Goal: Transaction & Acquisition: Purchase product/service

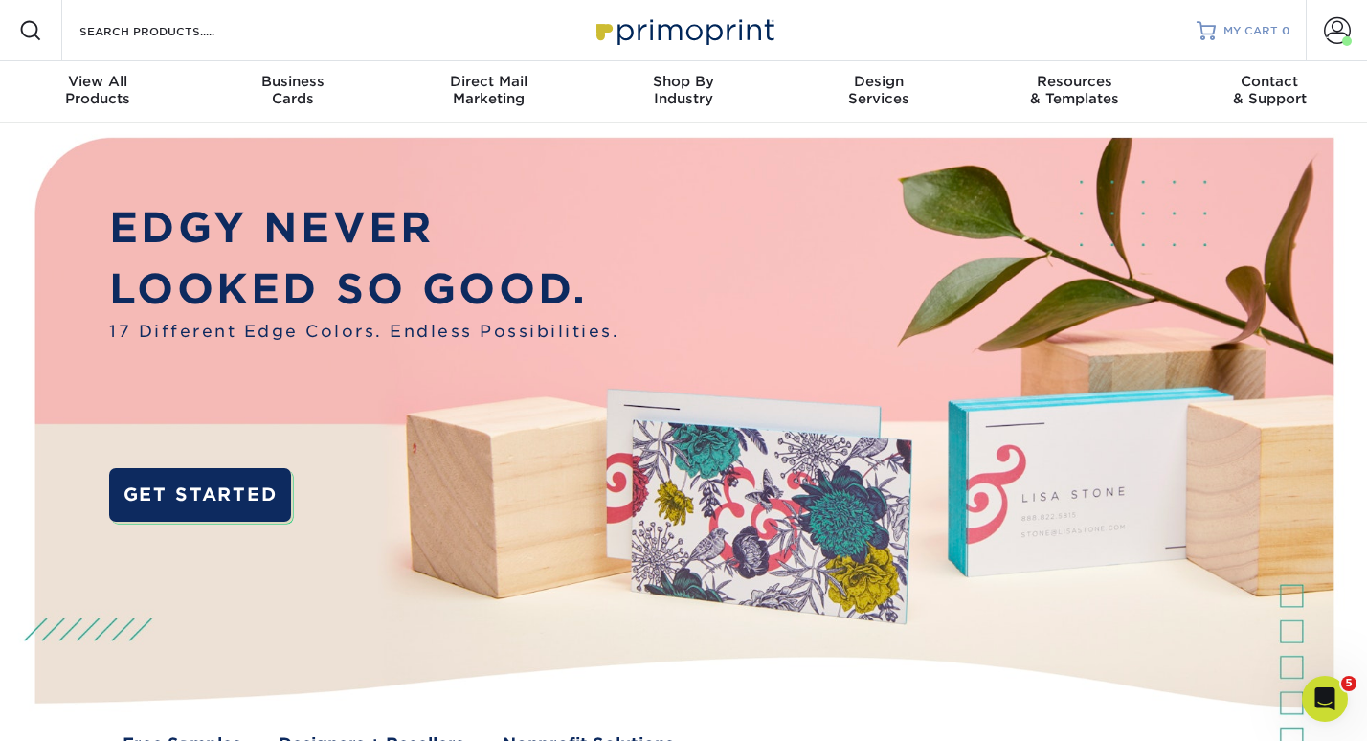
click at [1231, 32] on span "MY CART" at bounding box center [1250, 31] width 55 height 16
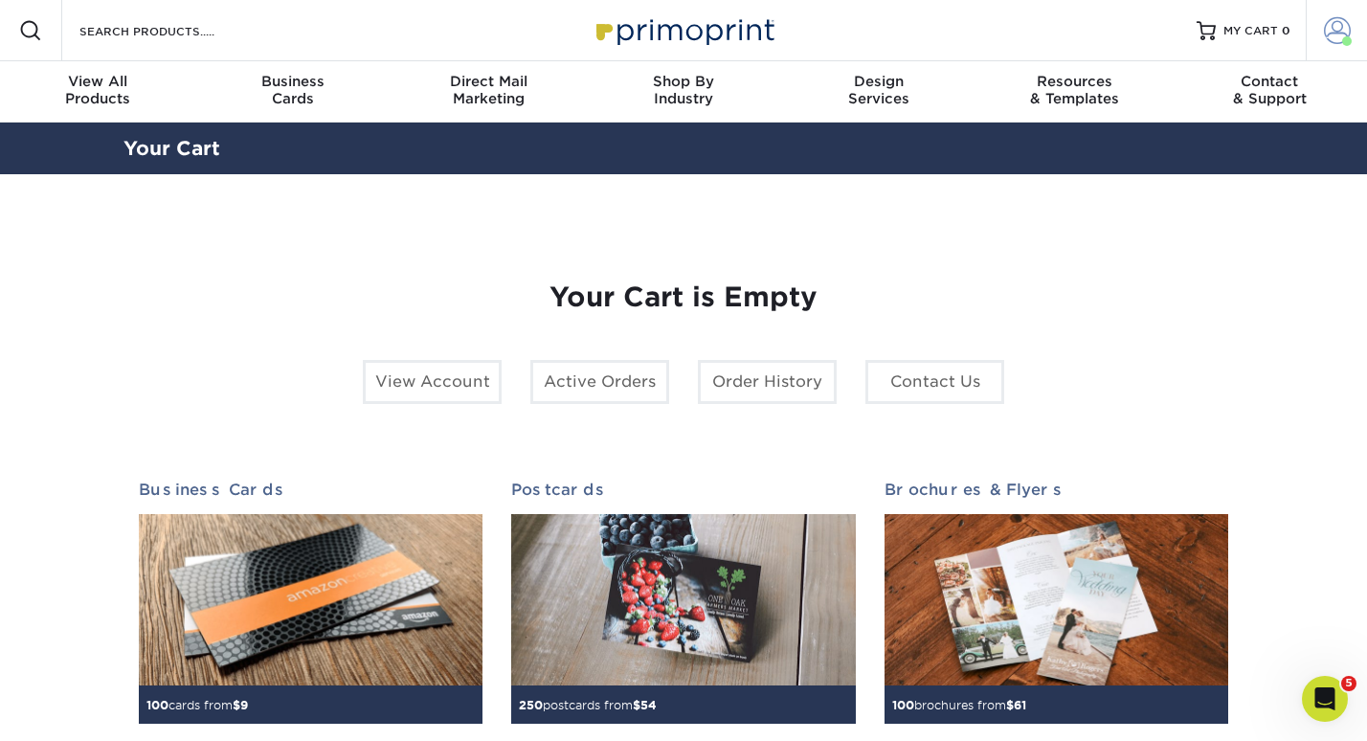
click at [1326, 33] on span at bounding box center [1337, 30] width 27 height 27
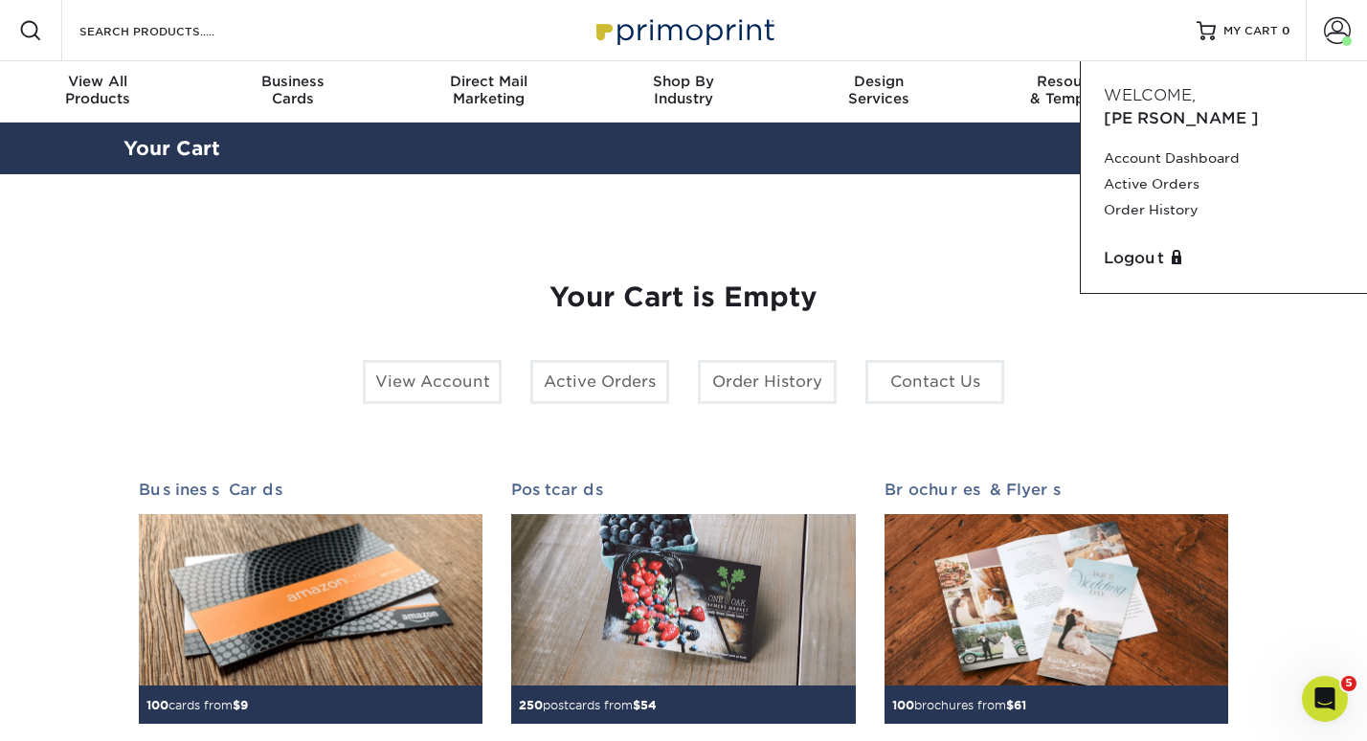
click at [982, 268] on div "Your Cart is Empty View Account Active Orders Order History Contact Us Business…" at bounding box center [683, 605] width 1089 height 740
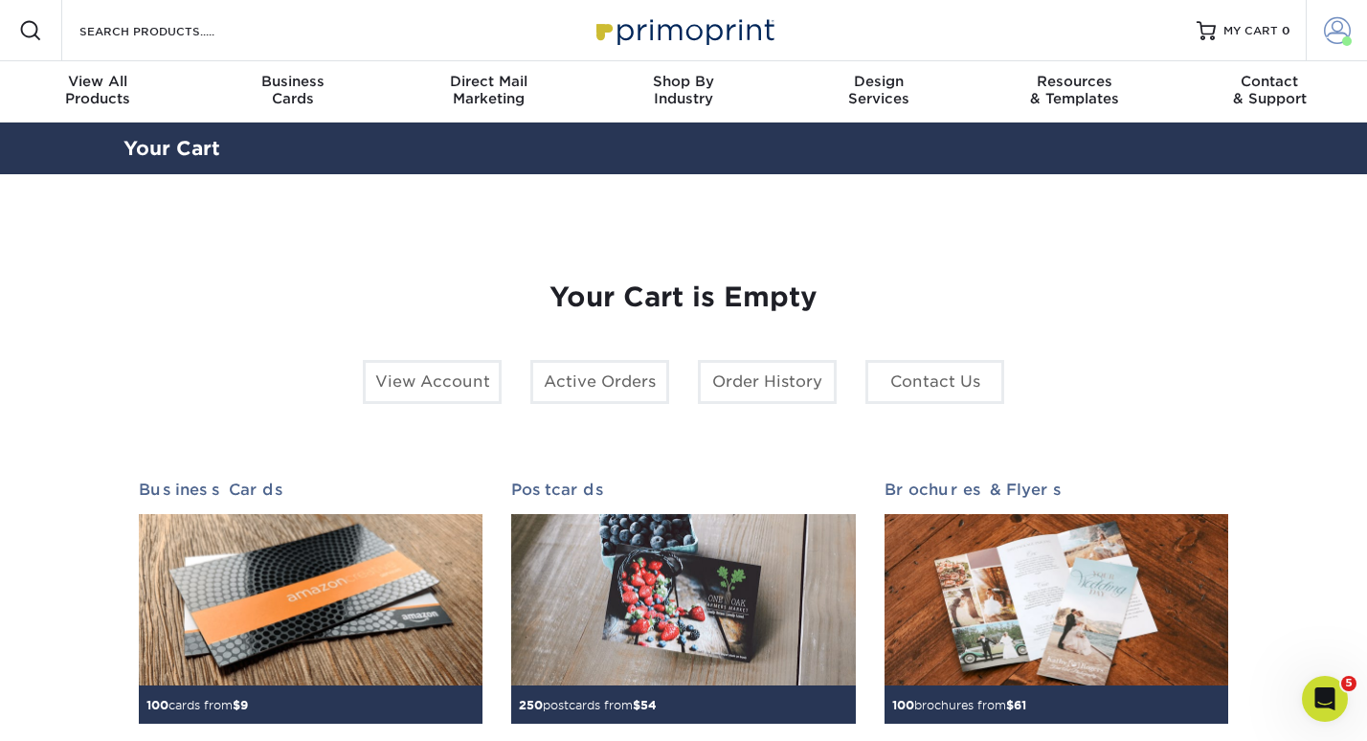
click at [1337, 25] on span at bounding box center [1337, 30] width 27 height 27
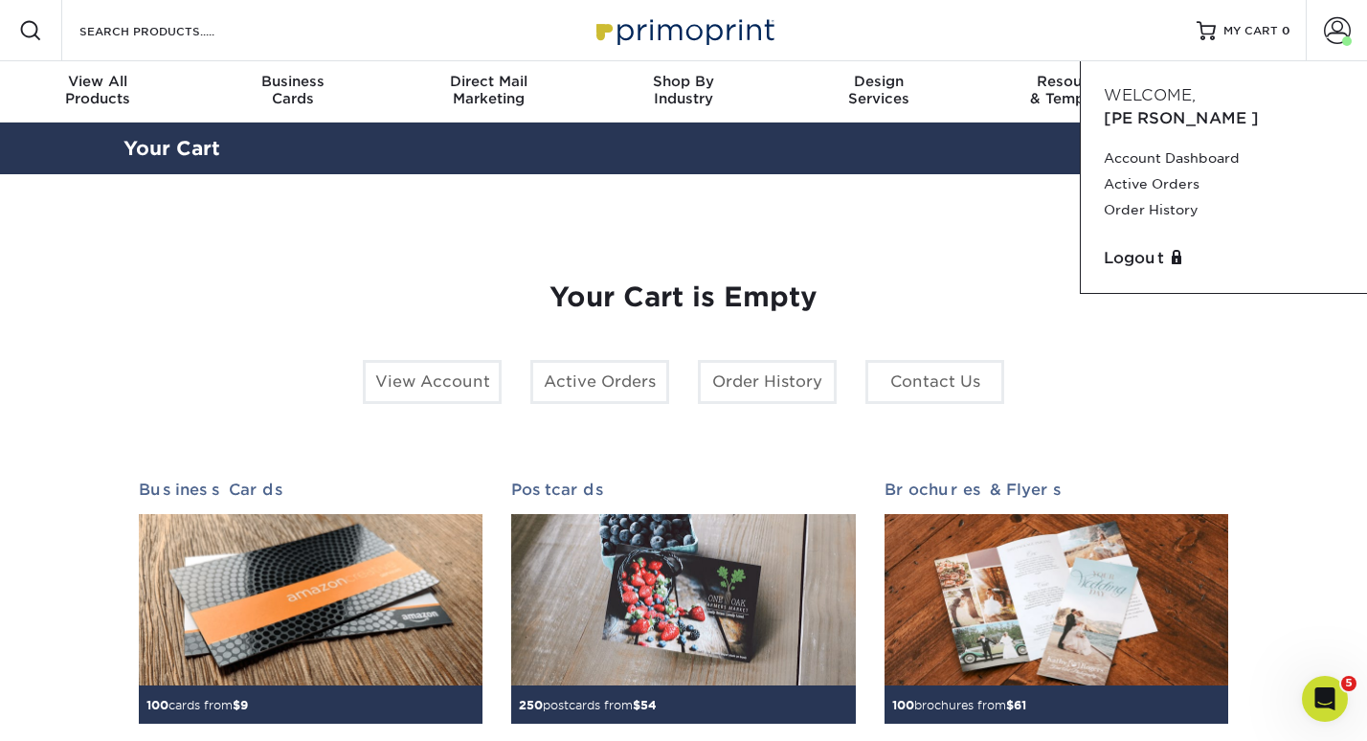
click at [1281, 285] on section "YOUR CART Empty Cart Your Cart is Empty View Account Active Orders Order Histor…" at bounding box center [683, 605] width 1367 height 862
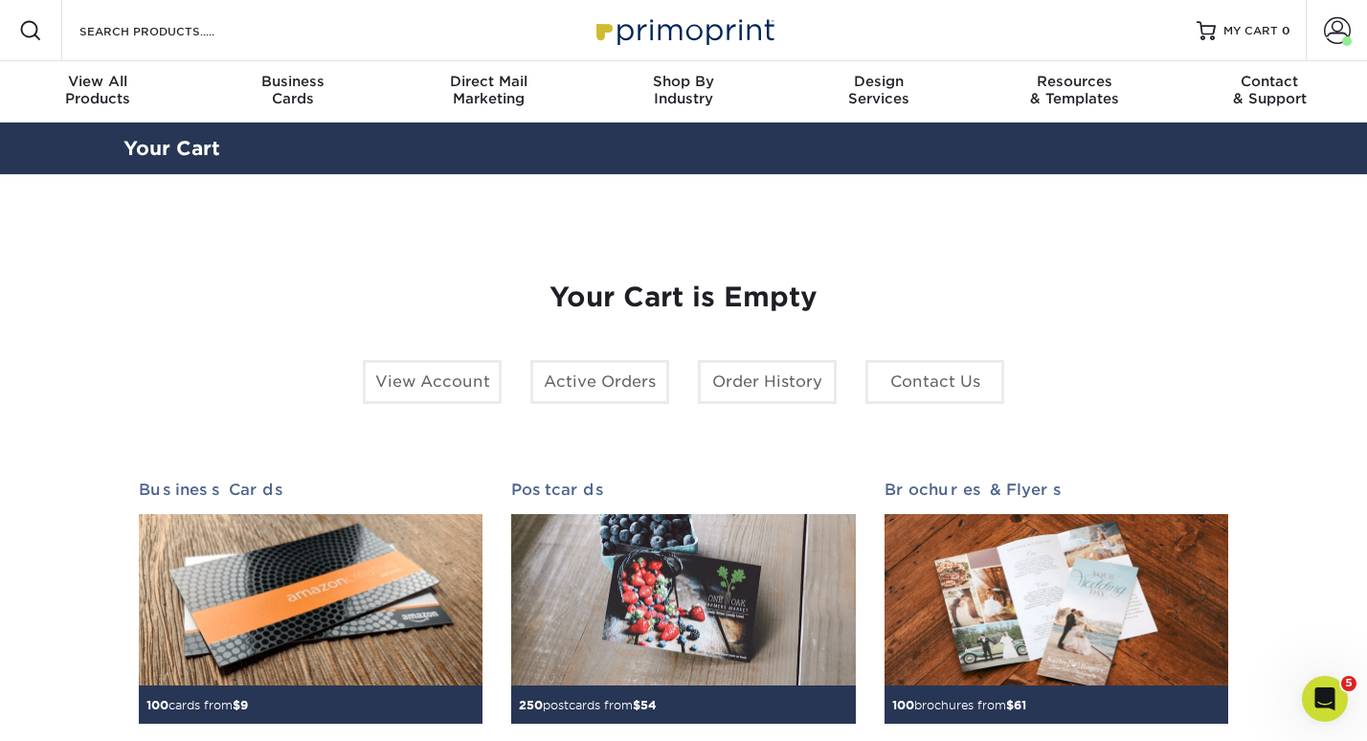
click at [1278, 297] on section "YOUR CART Empty Cart Your Cart is Empty View Account Active Orders Order Histor…" at bounding box center [683, 605] width 1367 height 862
click at [839, 237] on div "Your Cart is Empty View Account Active Orders Order History Contact Us Business…" at bounding box center [683, 605] width 1089 height 740
click at [1103, 33] on div "Resources Menu Search Products Account Welcome, Paige Account Dashboard Active …" at bounding box center [683, 30] width 1367 height 61
click at [835, 388] on link "Order History" at bounding box center [767, 382] width 139 height 44
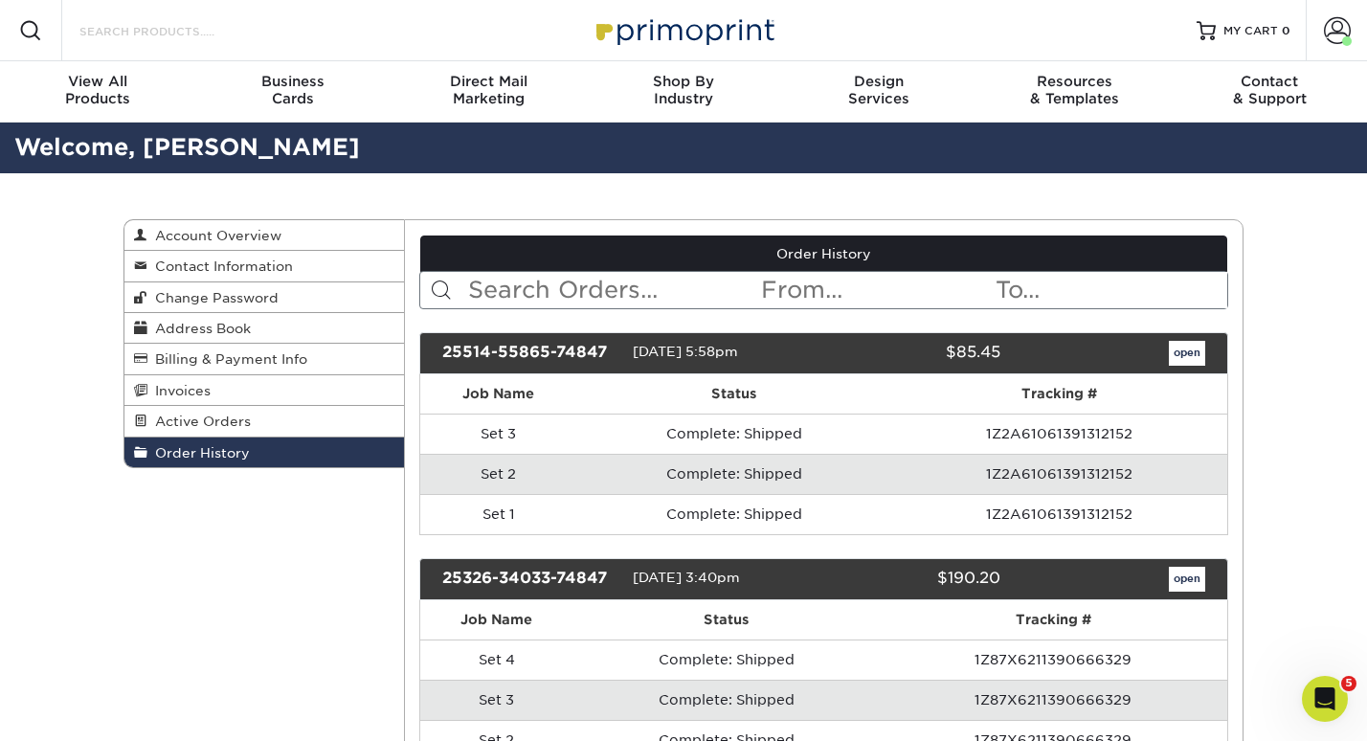
click at [164, 29] on input "Search Products" at bounding box center [171, 30] width 187 height 23
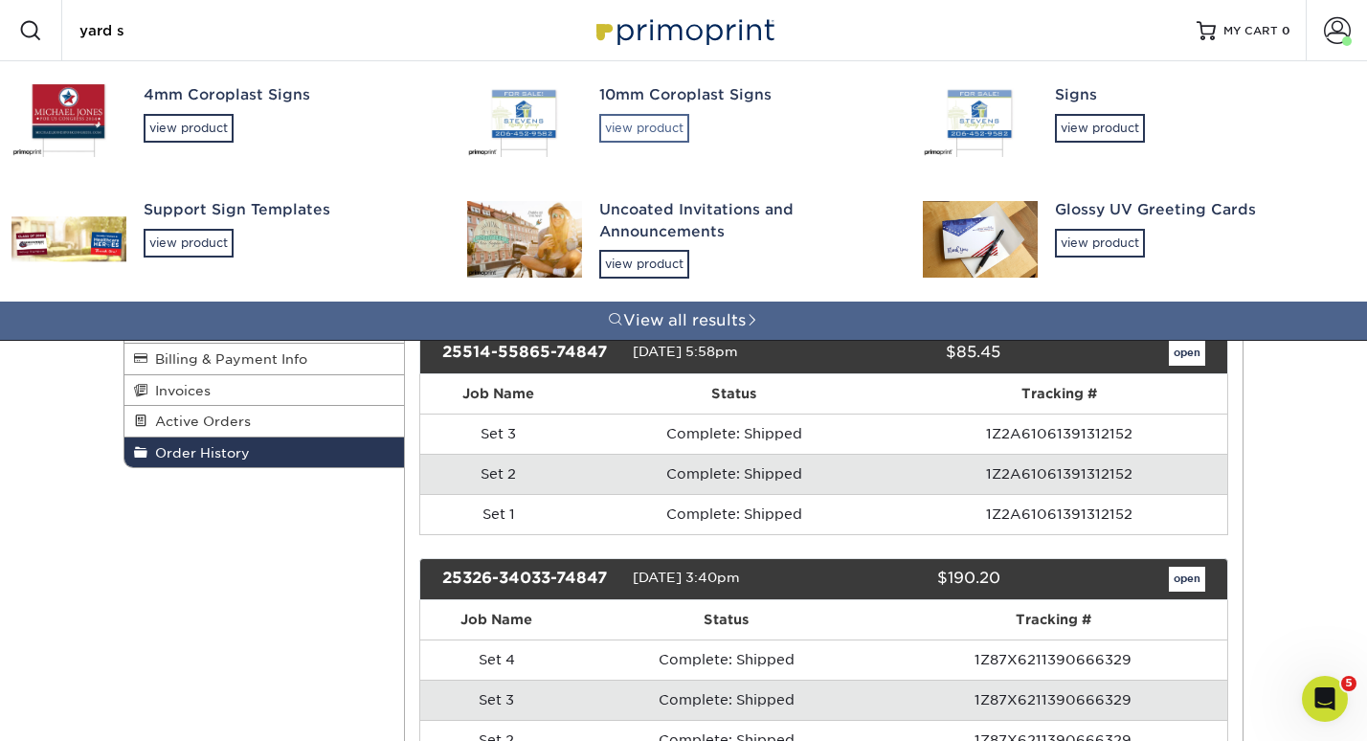
type input "yard s"
click at [645, 126] on div "view product" at bounding box center [644, 128] width 90 height 29
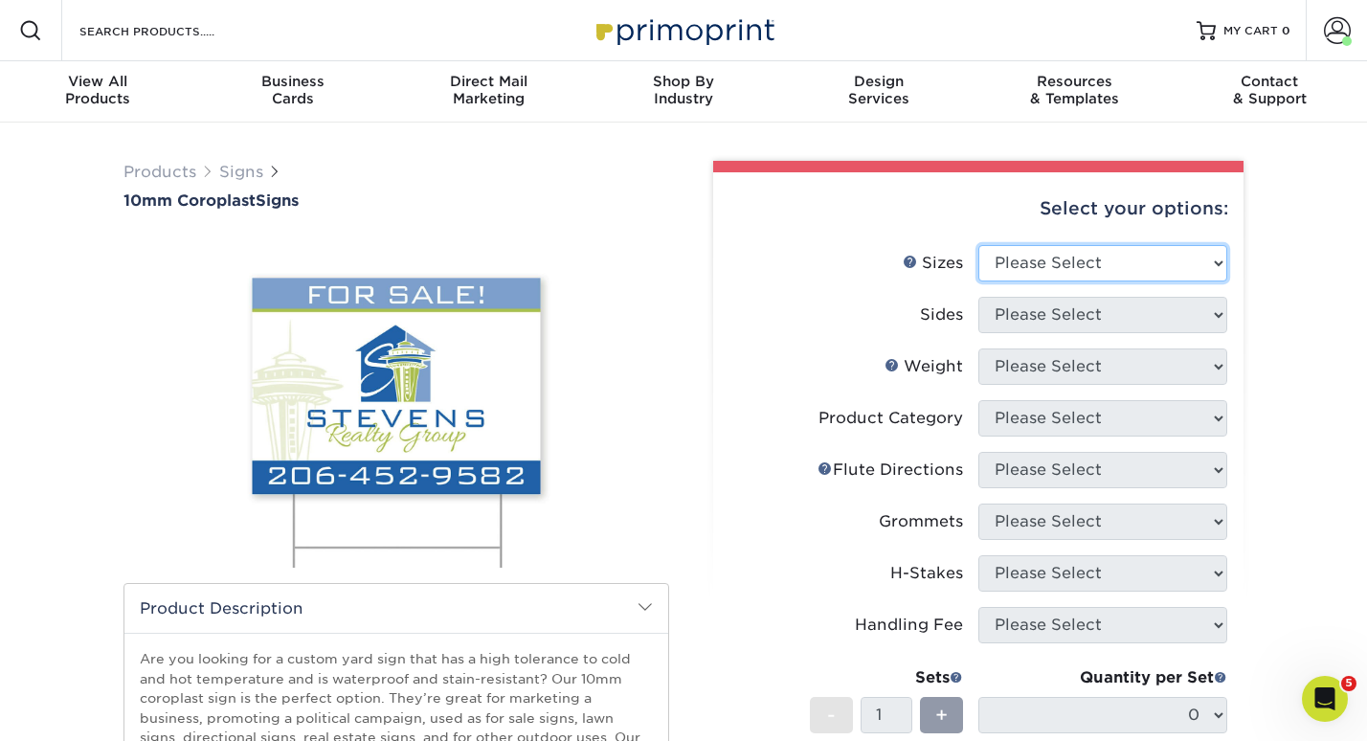
select select "24.00x36.00"
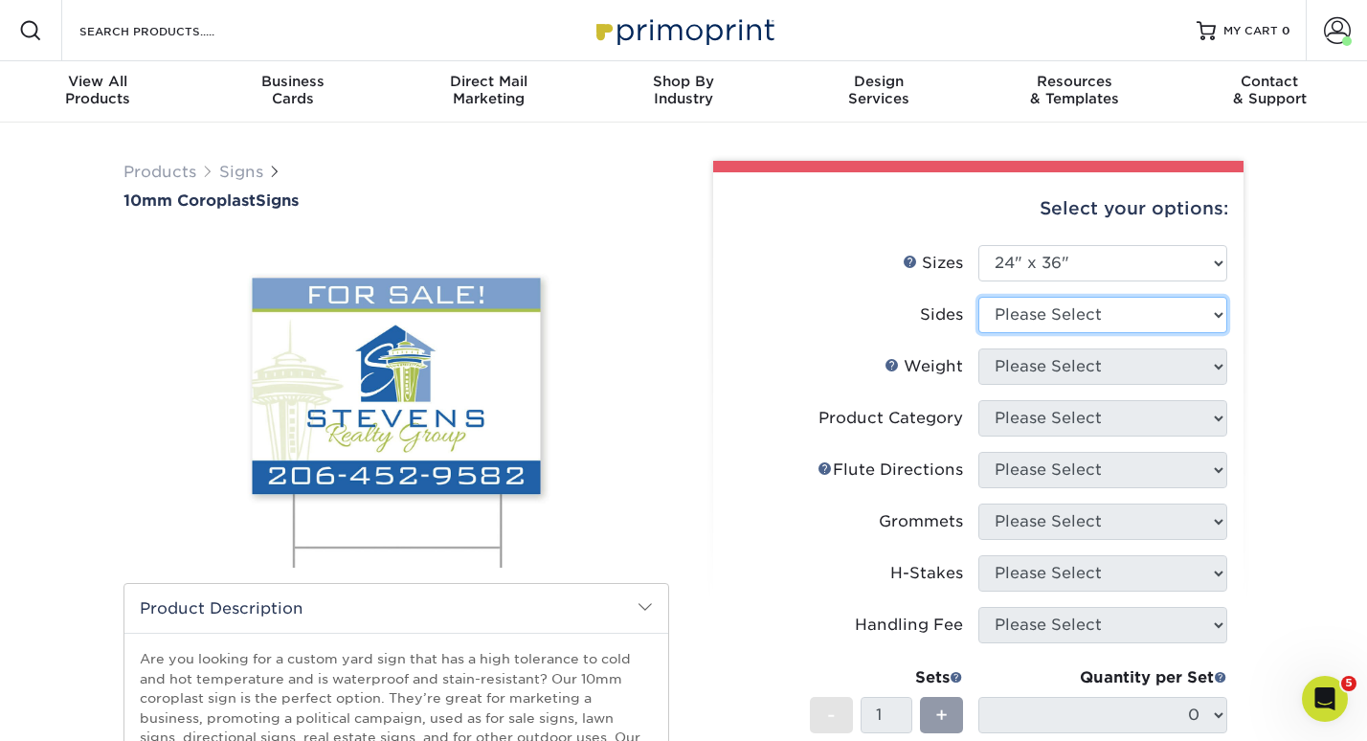
select select "13abbda7-1d64-4f25-8bb2-c179b224825d"
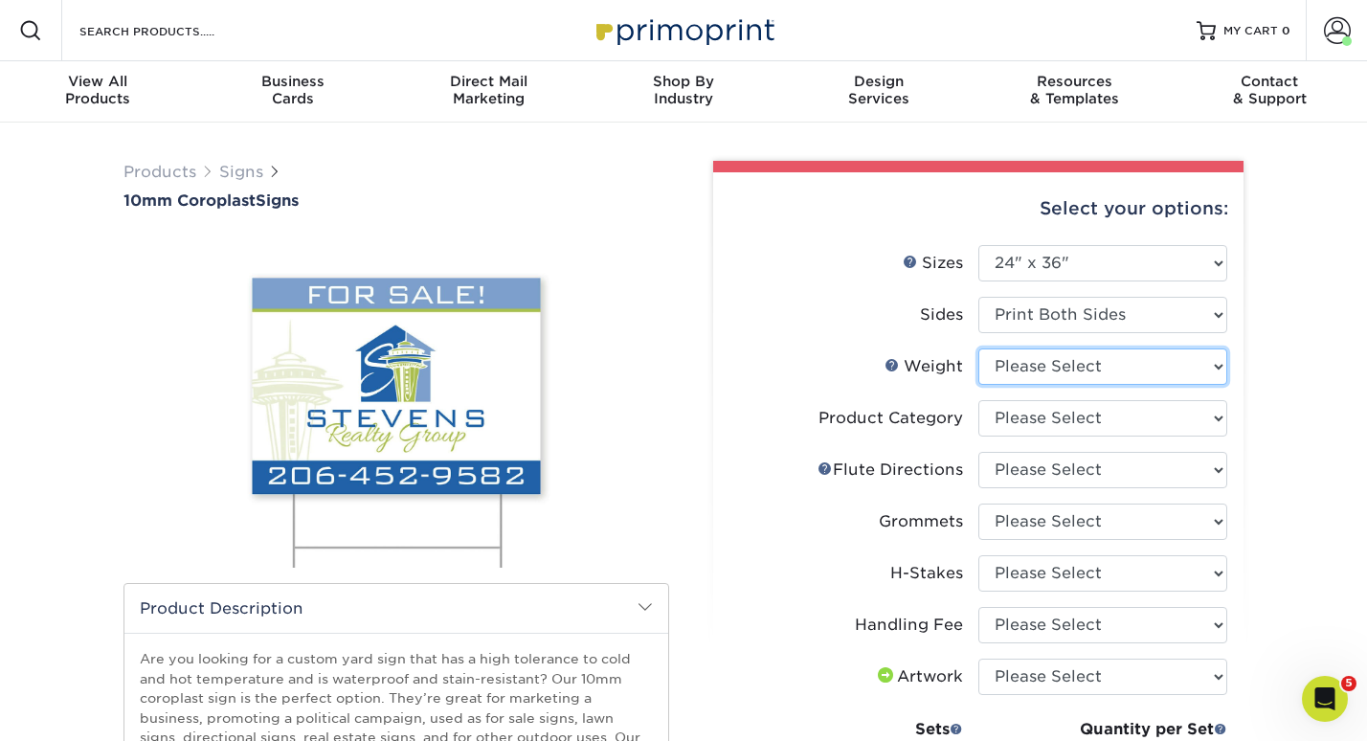
select select "10CORO"
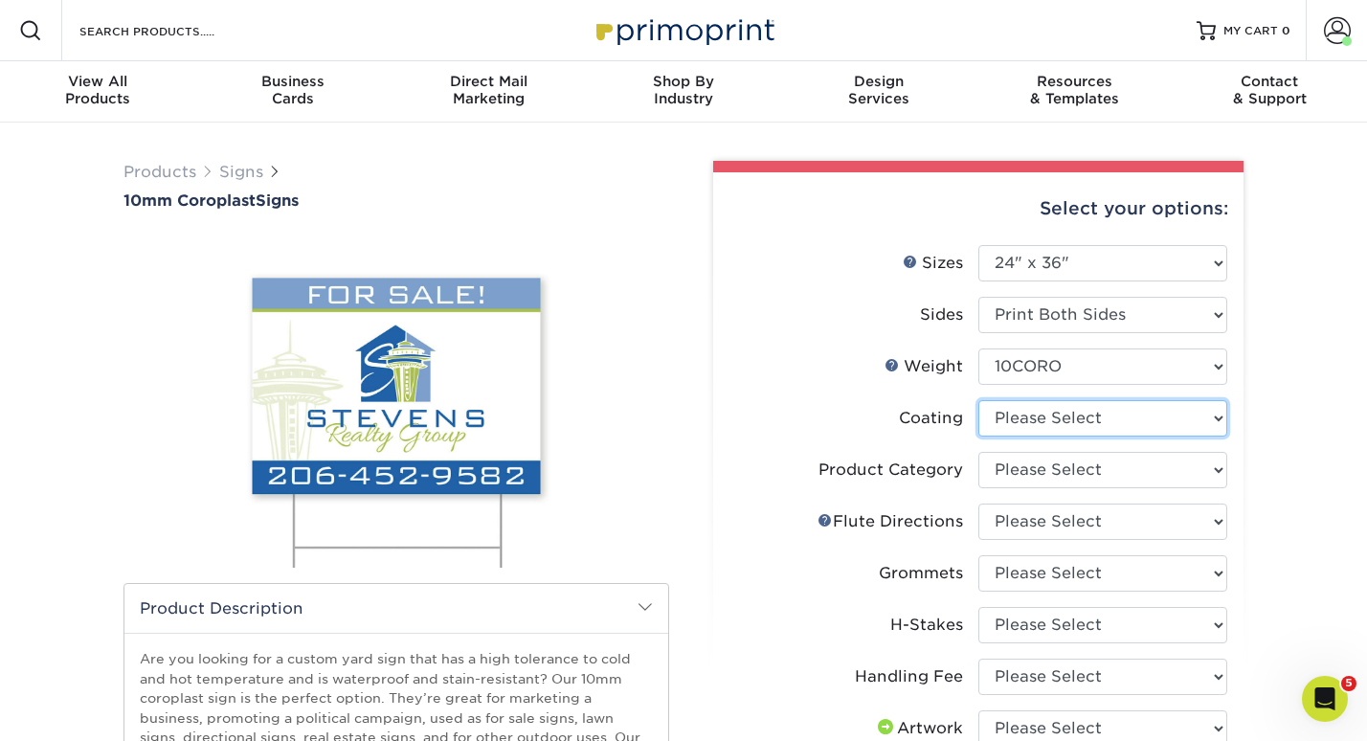
select select "3e7618de-abca-4bda-9f97-8b9129e913d8"
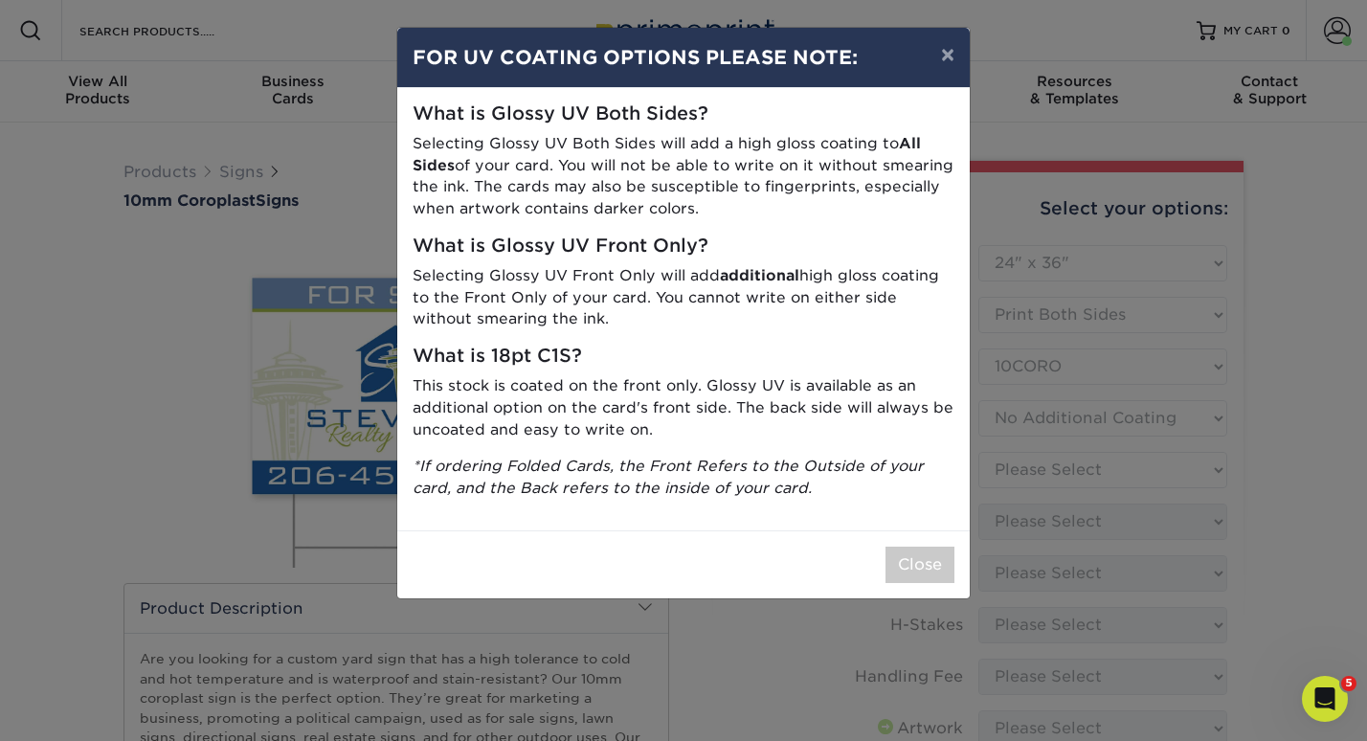
click at [1042, 477] on div "× FOR UV COATING OPTIONS PLEASE NOTE: What is Glossy UV Both Sides? Selecting G…" at bounding box center [683, 370] width 1367 height 741
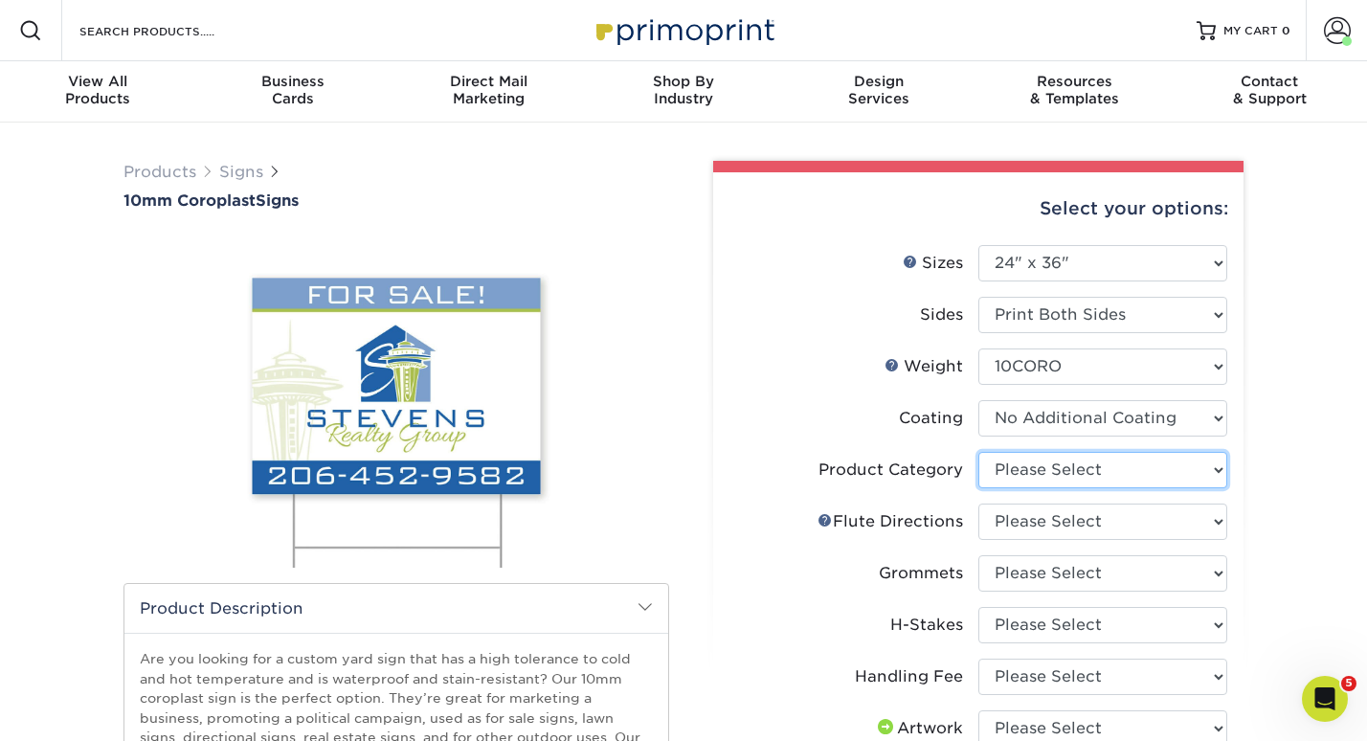
select select "b3582ed5-6912-492c-8440-2cc51afdb8e1"
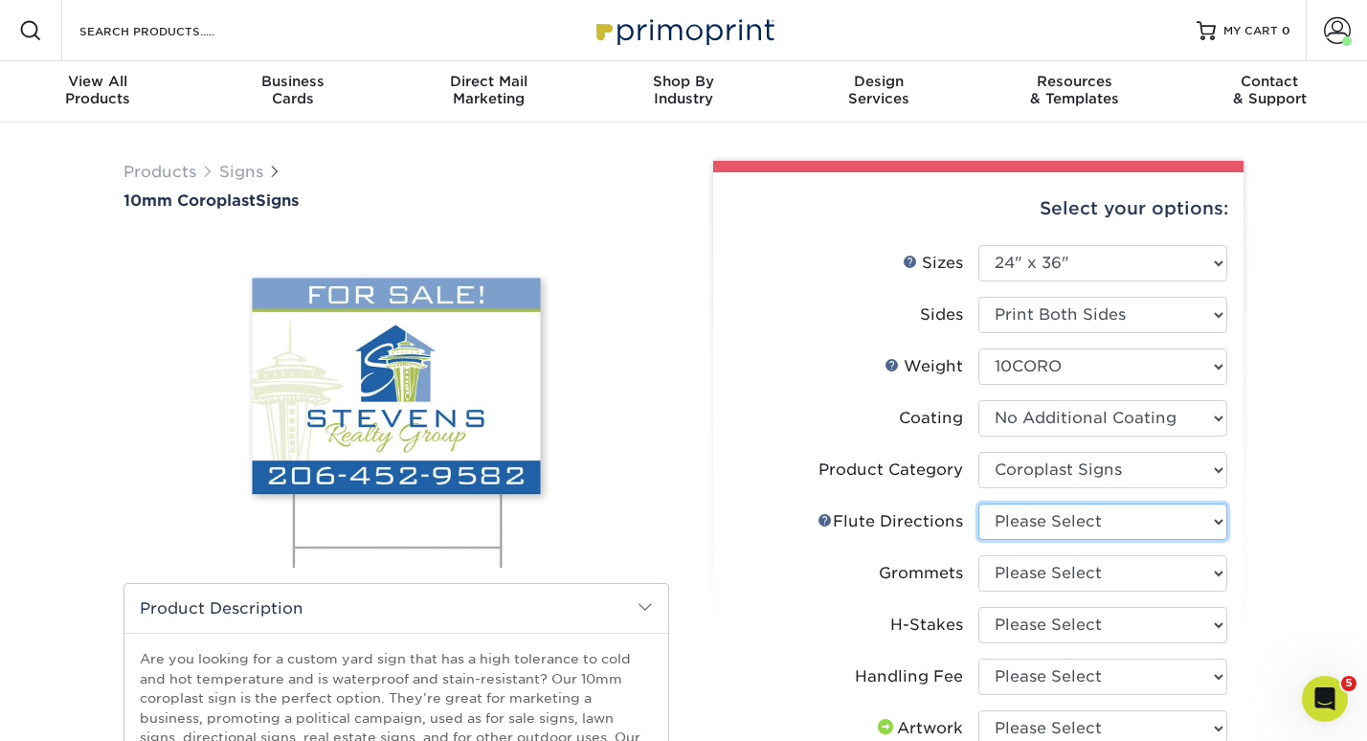
select select "b9474d6d-25b7-40b8-b284-85b7690982f8"
select select "90d329df-db80-4206-b821-ff9d3f363977"
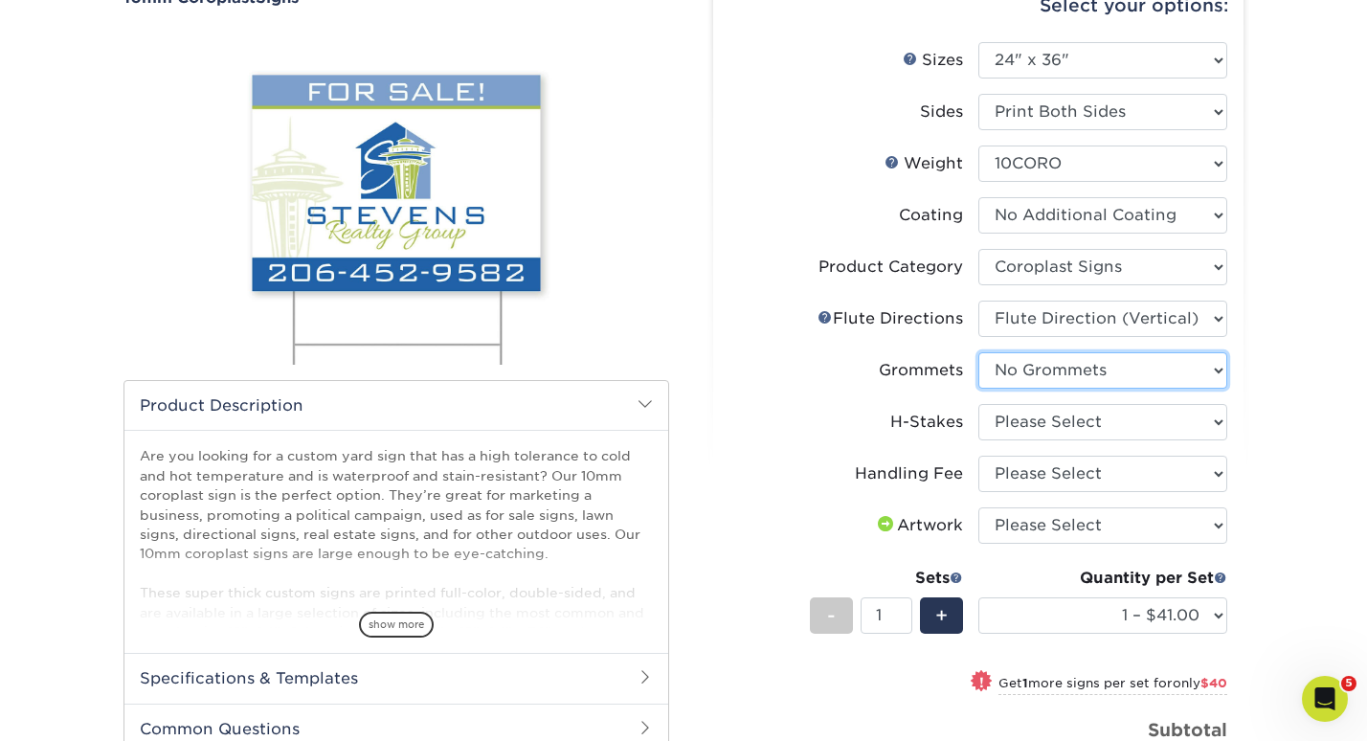
scroll to position [214, 0]
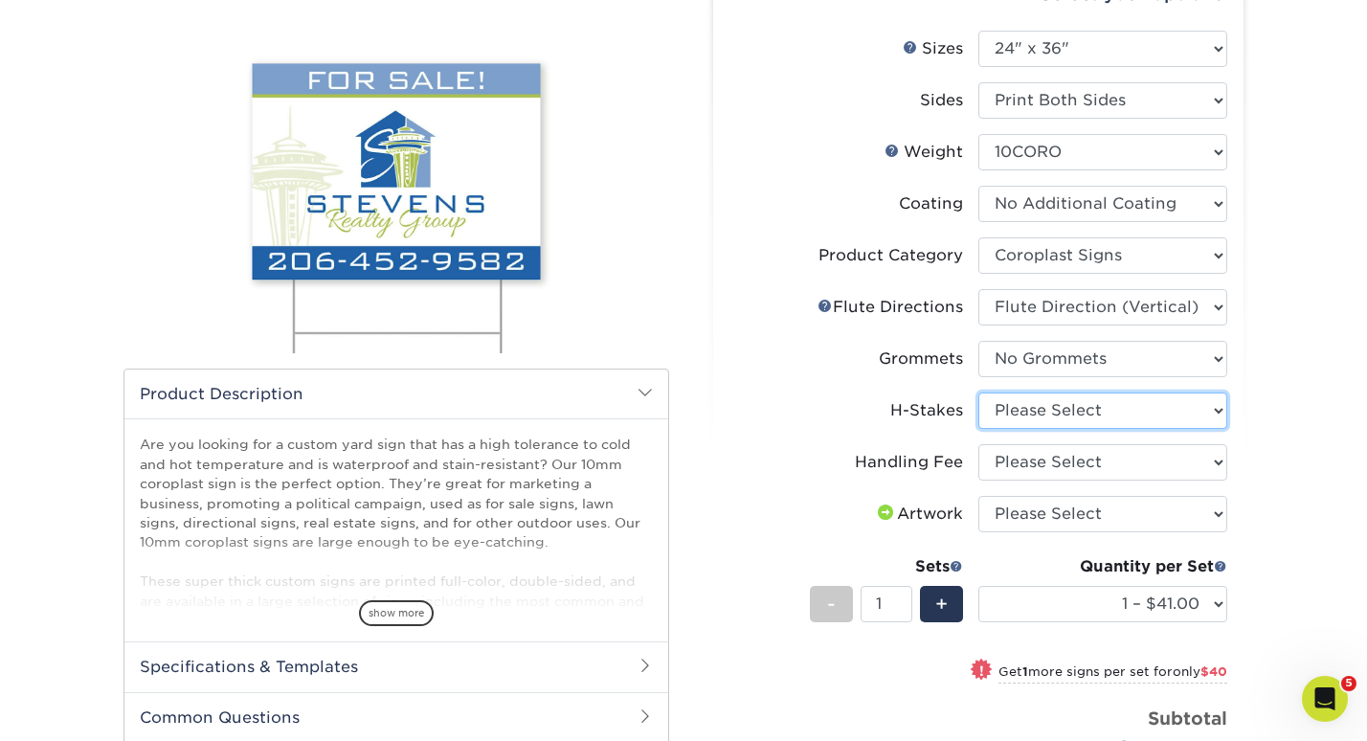
select select "aec992a9-897e-40ed-b45c-8ce74849ba63"
select select "ab74c079-444c-4260-ae6a-e09bdee8073c"
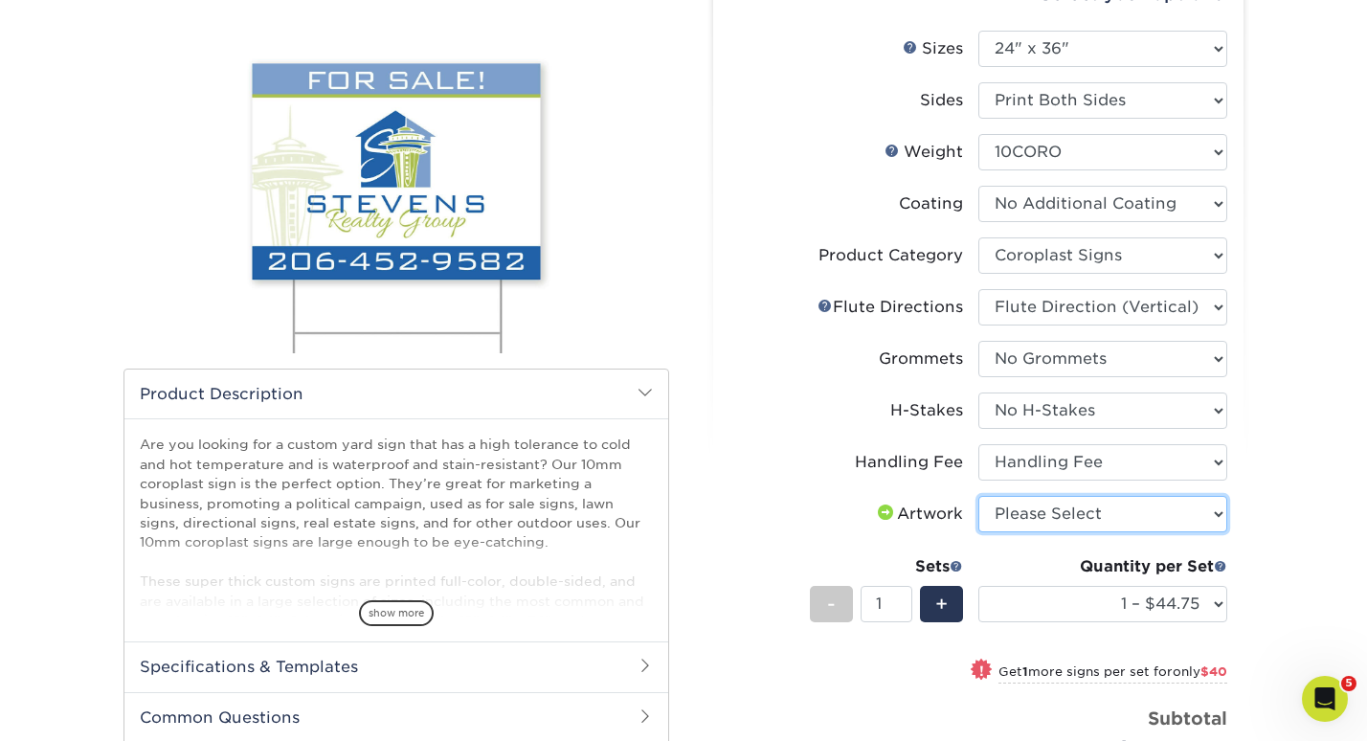
select select "upload"
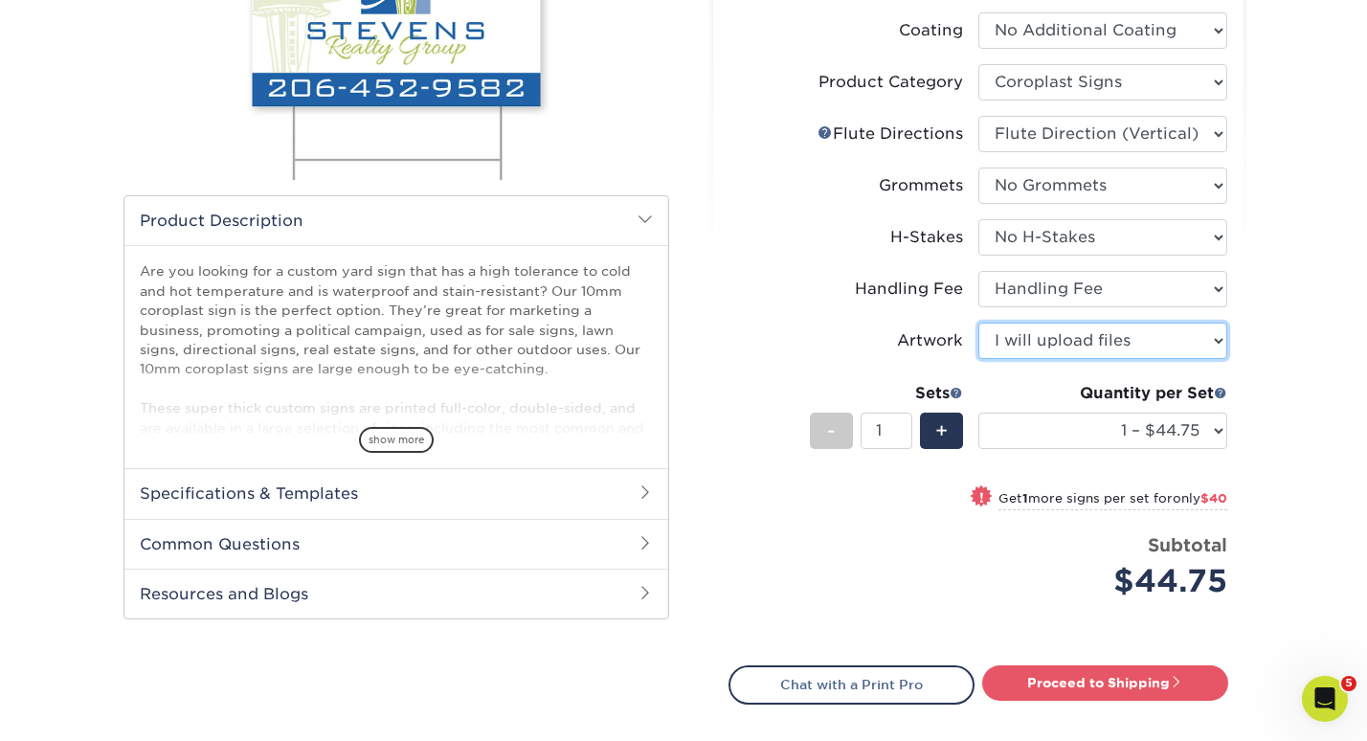
scroll to position [401, 0]
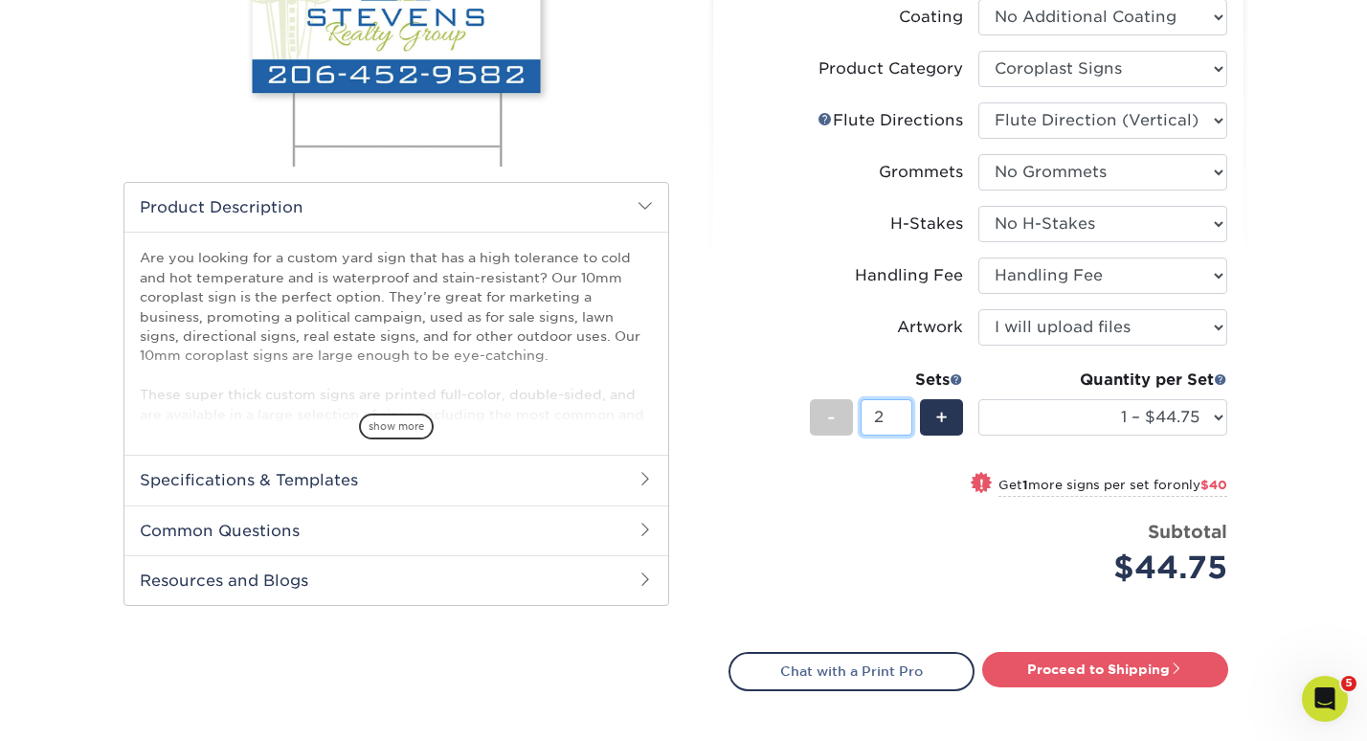
click at [903, 415] on input "2" at bounding box center [885, 417] width 51 height 36
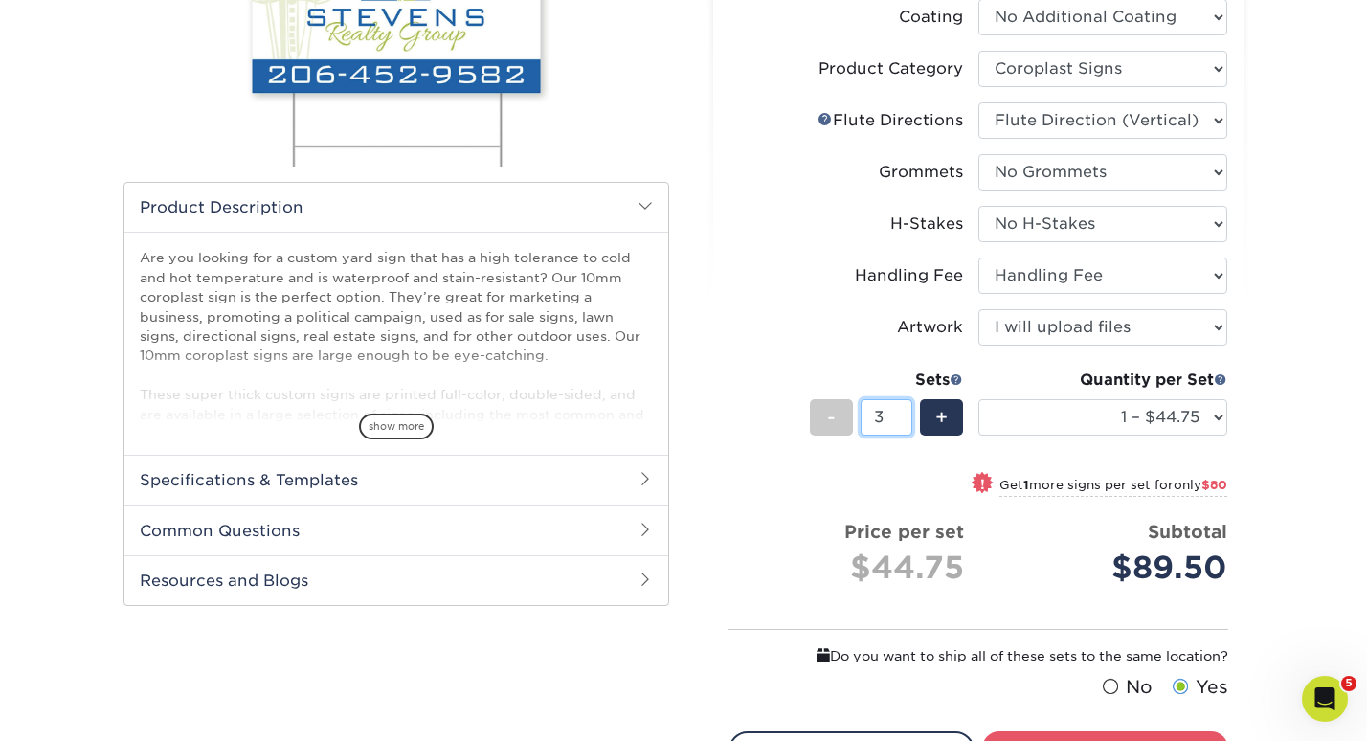
click at [903, 415] on input "3" at bounding box center [885, 417] width 51 height 36
type input "2"
click at [903, 419] on input "2" at bounding box center [885, 417] width 51 height 36
click at [1283, 494] on div "Products Signs 10mm Coroplast Signs /" at bounding box center [683, 337] width 1367 height 1232
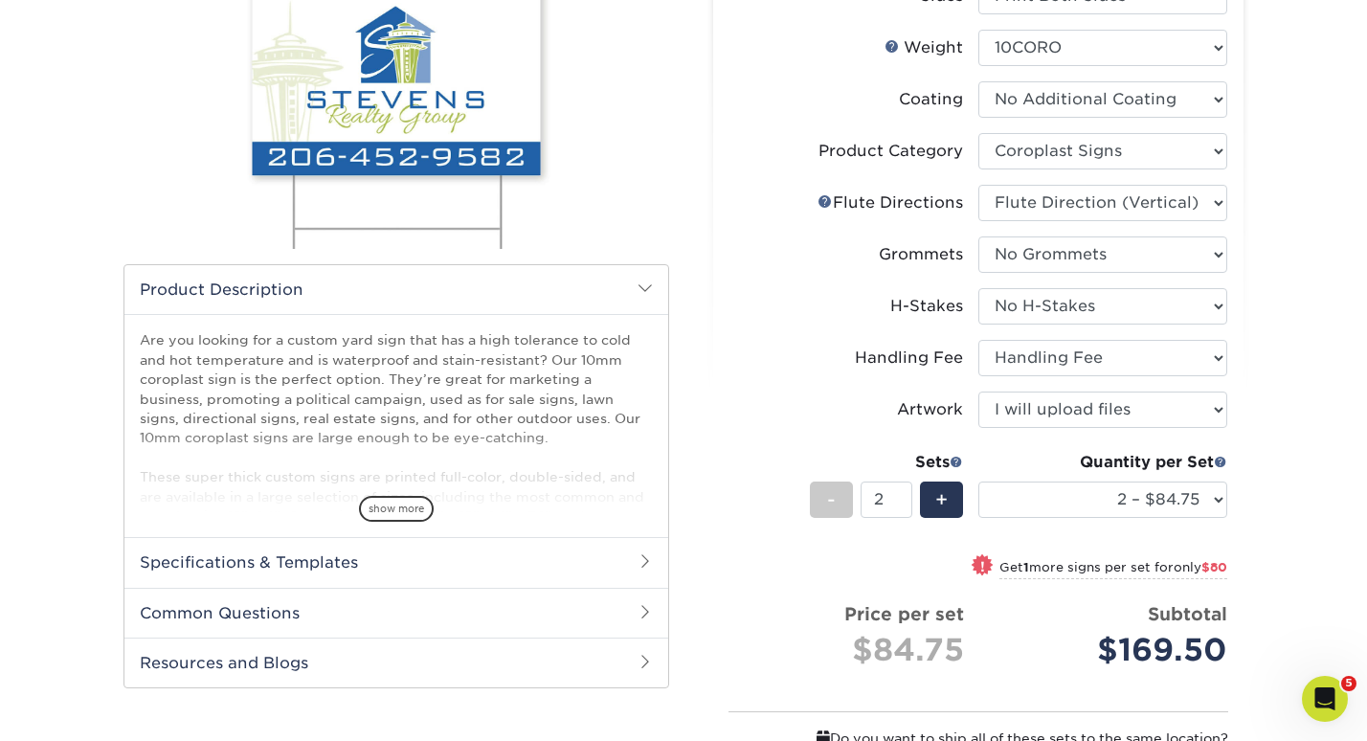
scroll to position [291, 0]
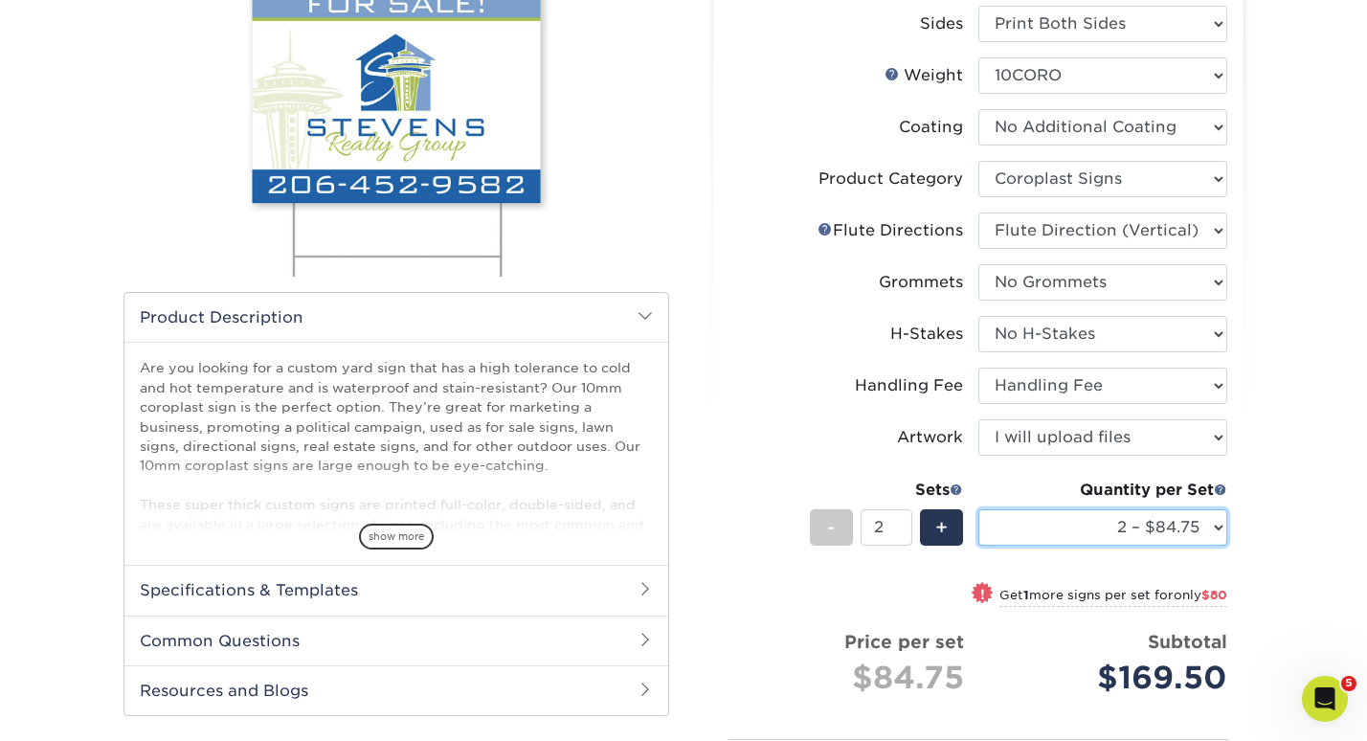
select select "1 – $44.75"
click at [907, 524] on input "3" at bounding box center [885, 527] width 51 height 36
type input "4"
click at [907, 524] on input "4" at bounding box center [885, 527] width 51 height 36
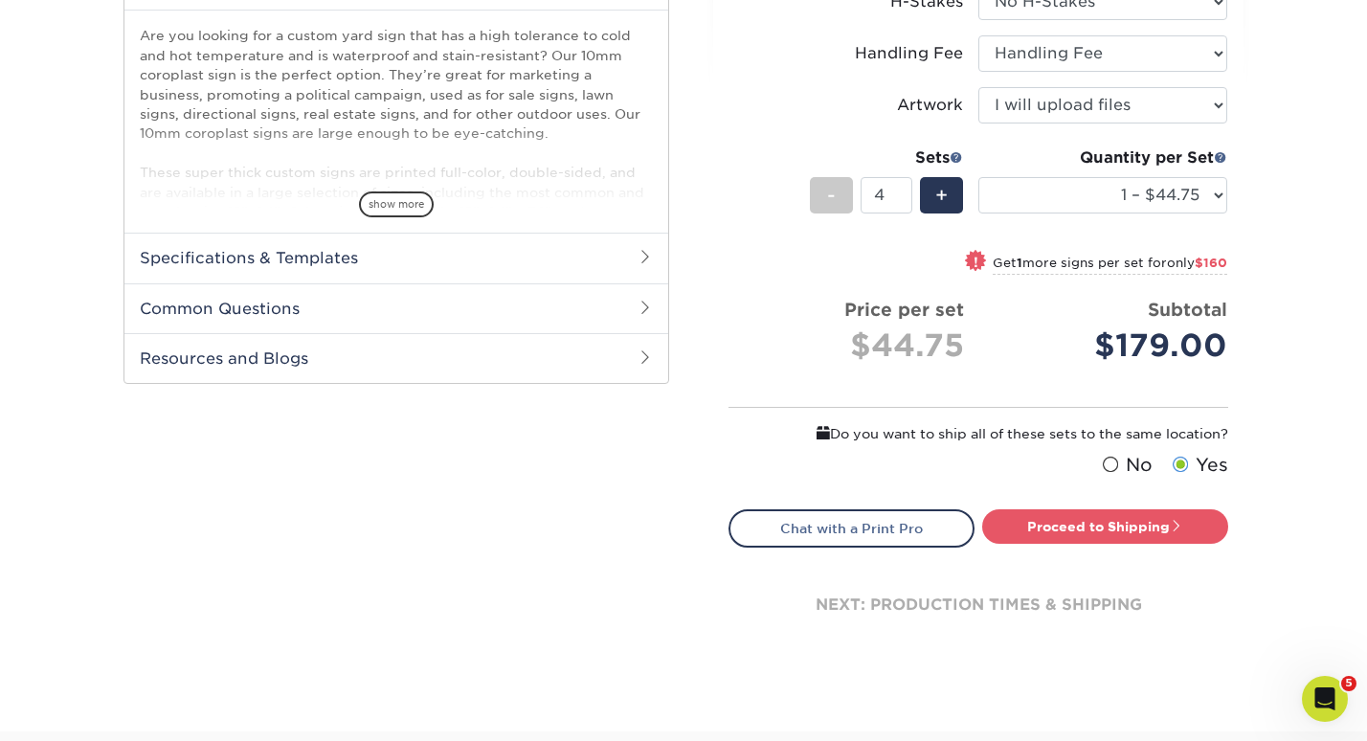
scroll to position [636, 0]
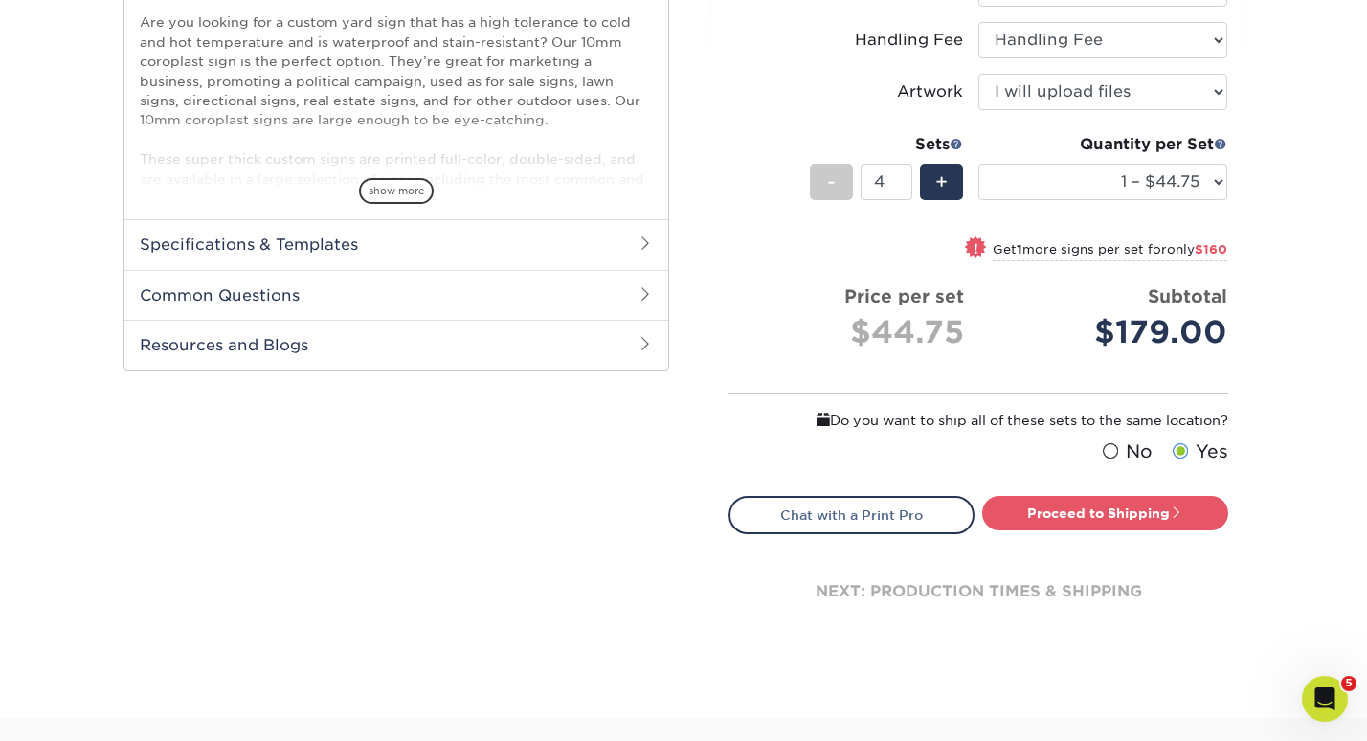
click at [903, 677] on div "Products Signs 10mm Coroplast Signs /" at bounding box center [683, 102] width 1367 height 1232
click at [1030, 517] on link "Proceed to Shipping" at bounding box center [1105, 513] width 246 height 34
type input "Set 1"
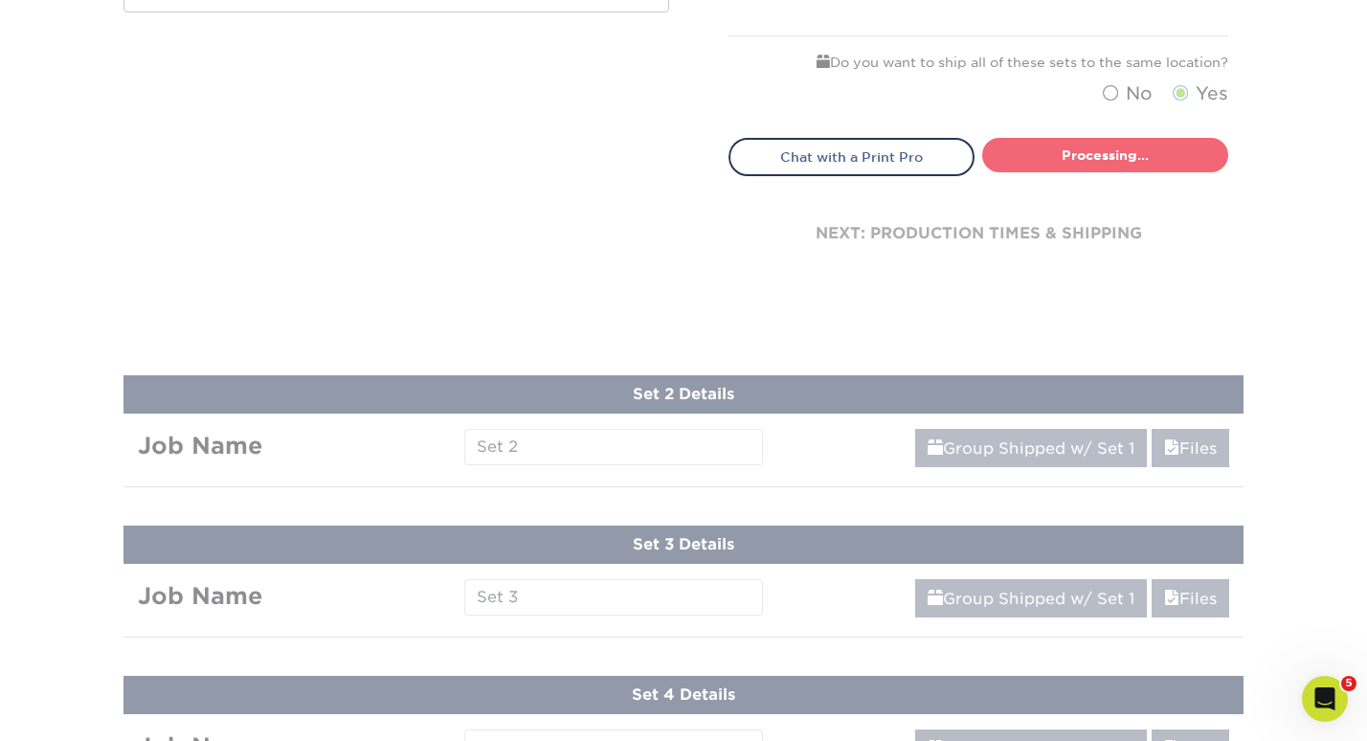
select select "3fdd7f75-431c-4d3d-9d3c-d90f936446e0"
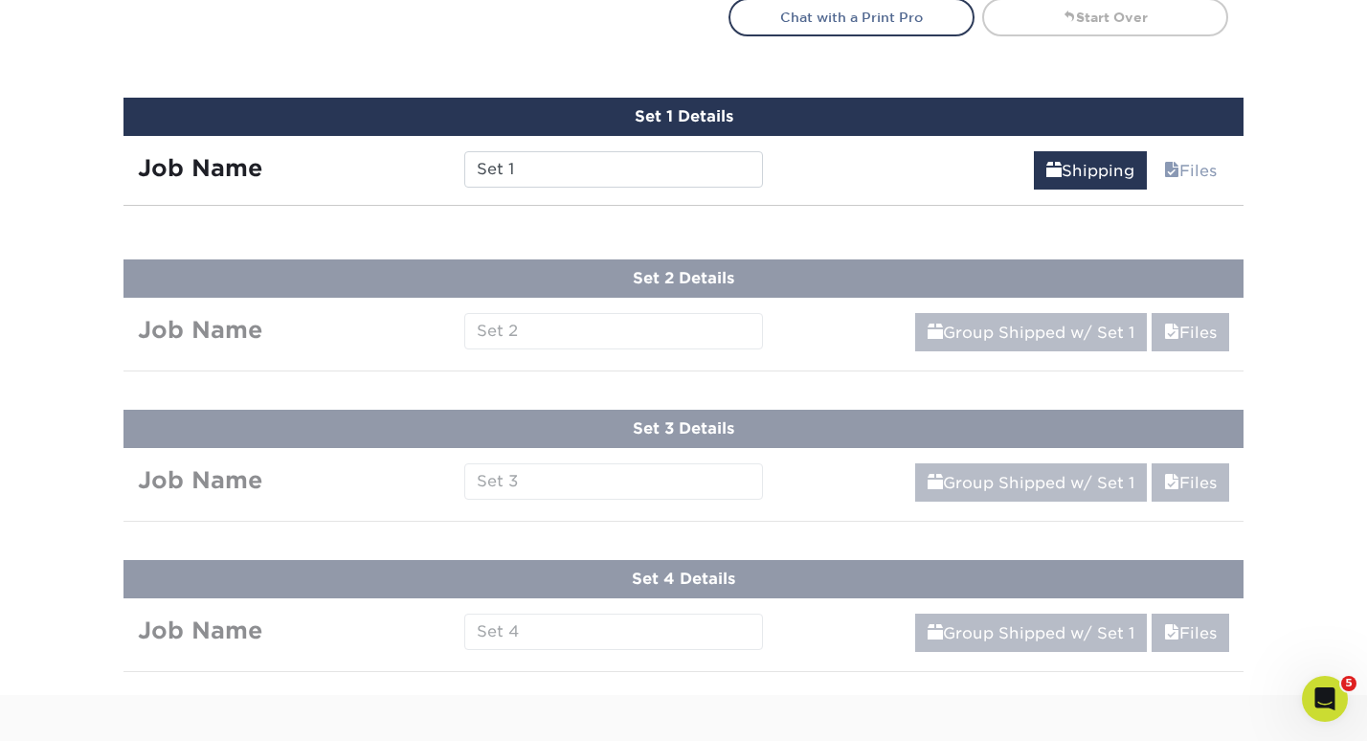
scroll to position [1181, 0]
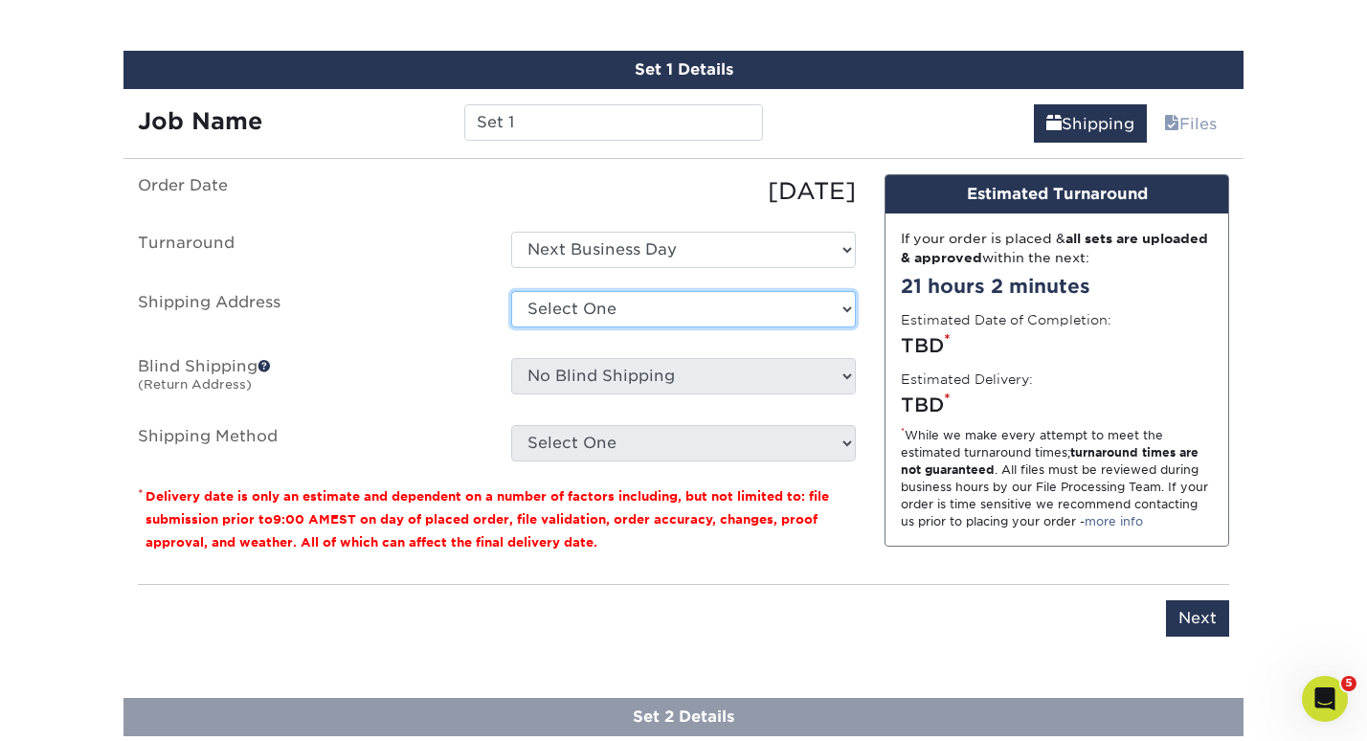
select select "228459"
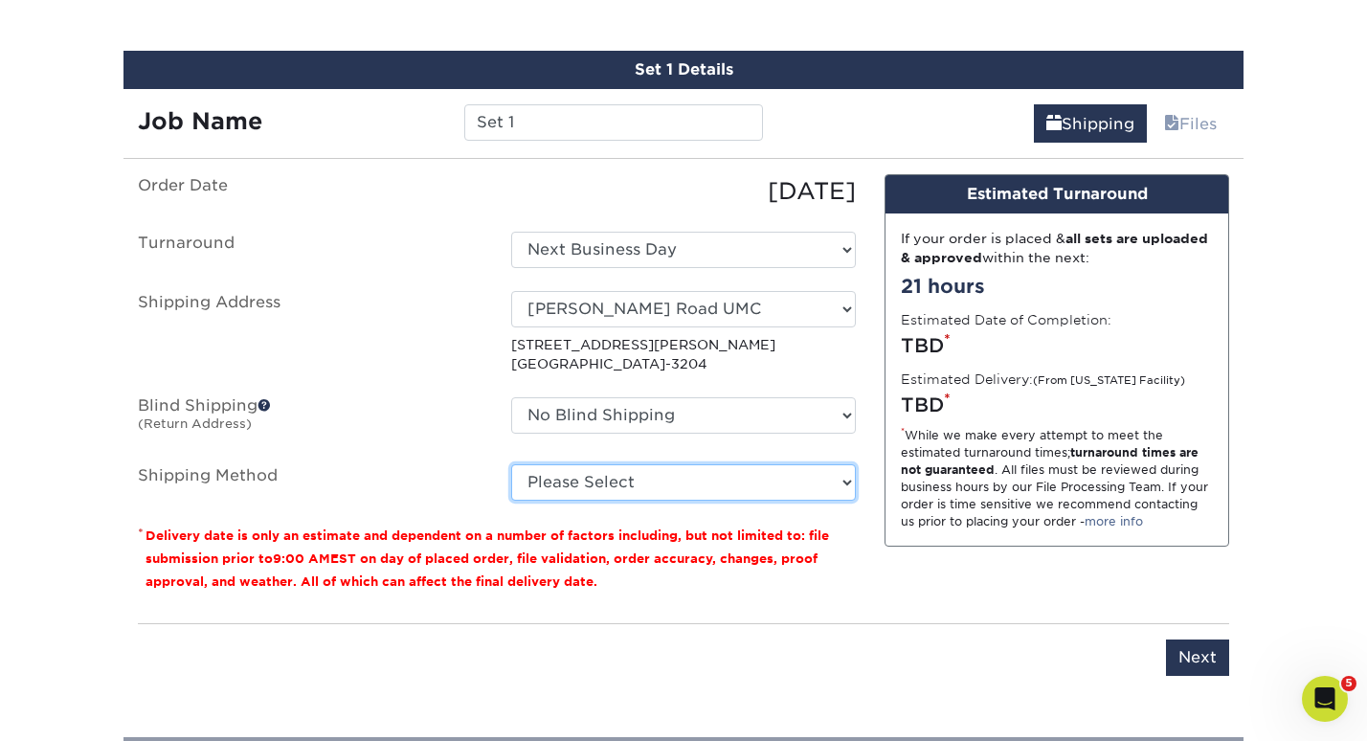
select select "G4MFLATRATE"
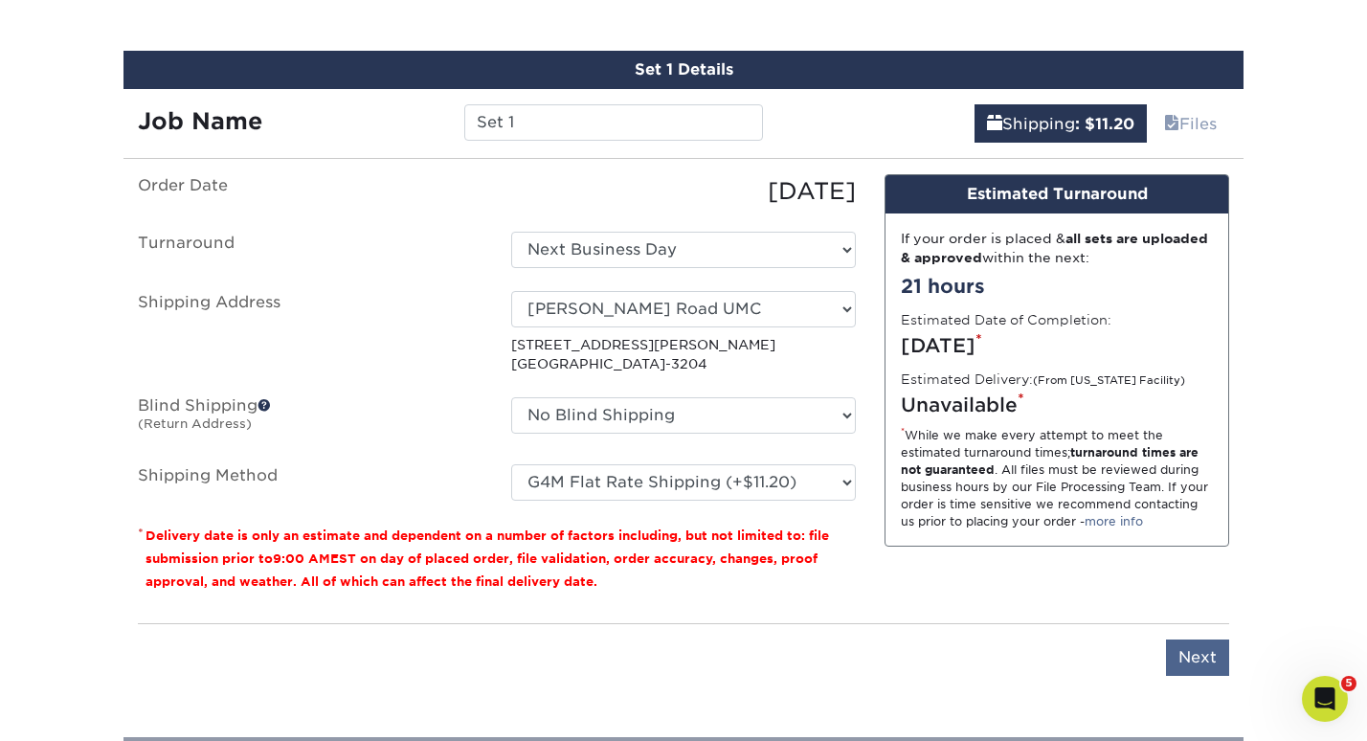
click at [1194, 658] on input "Next" at bounding box center [1197, 657] width 63 height 36
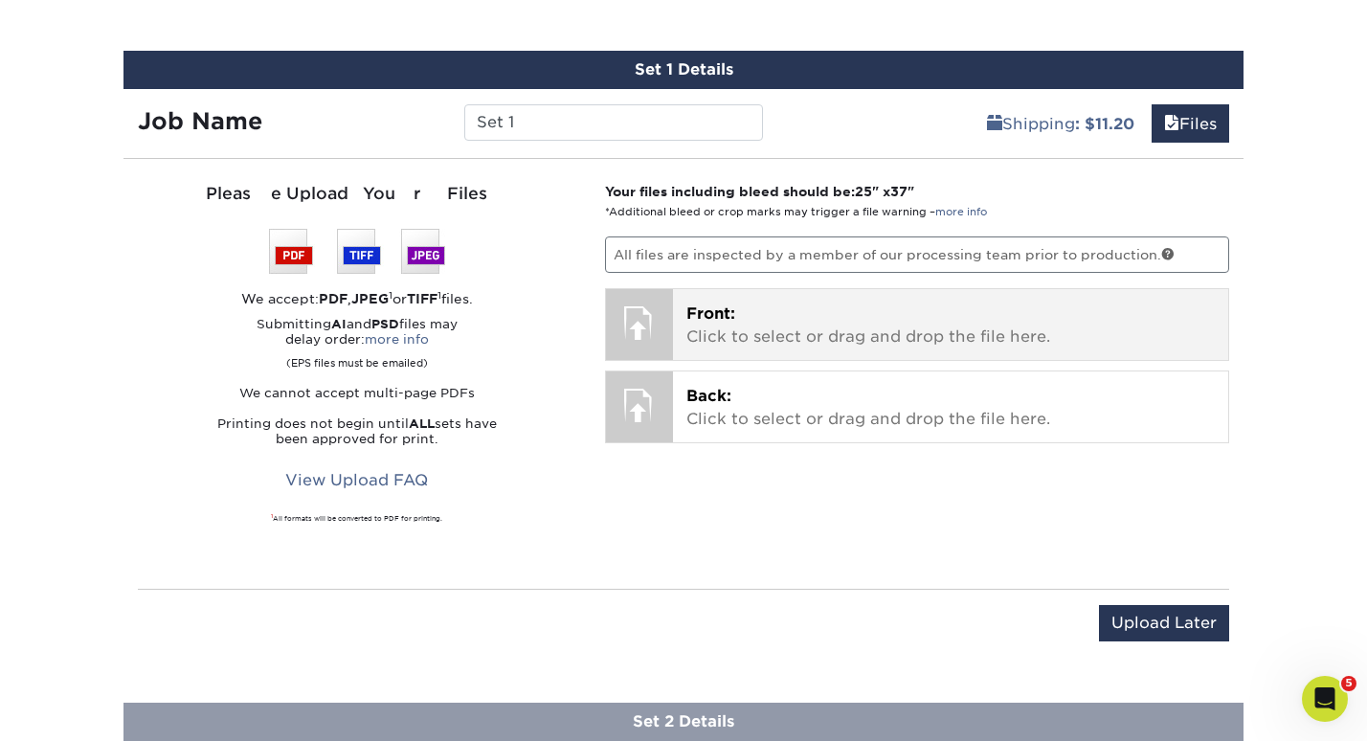
click at [762, 302] on p "Front: Click to select or drag and drop the file here." at bounding box center [950, 325] width 529 height 46
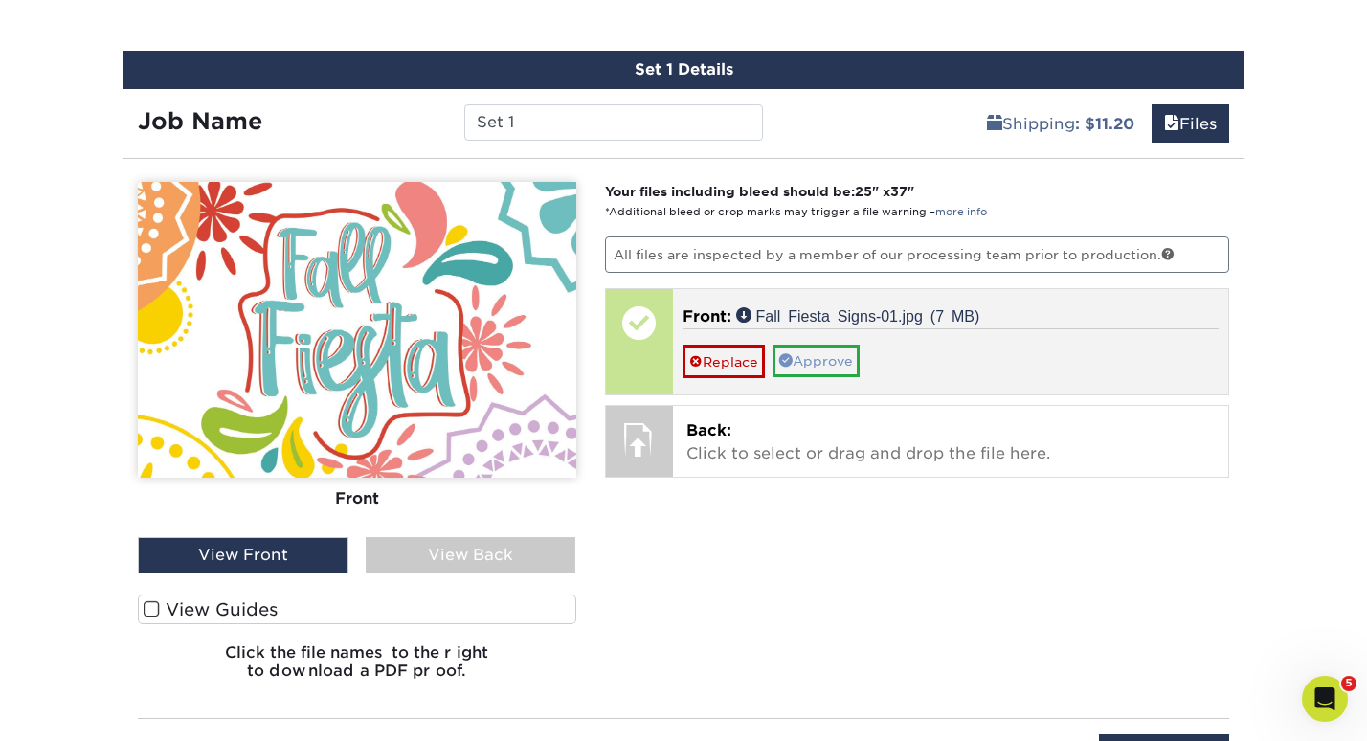
click at [810, 356] on link "Approve" at bounding box center [815, 361] width 87 height 33
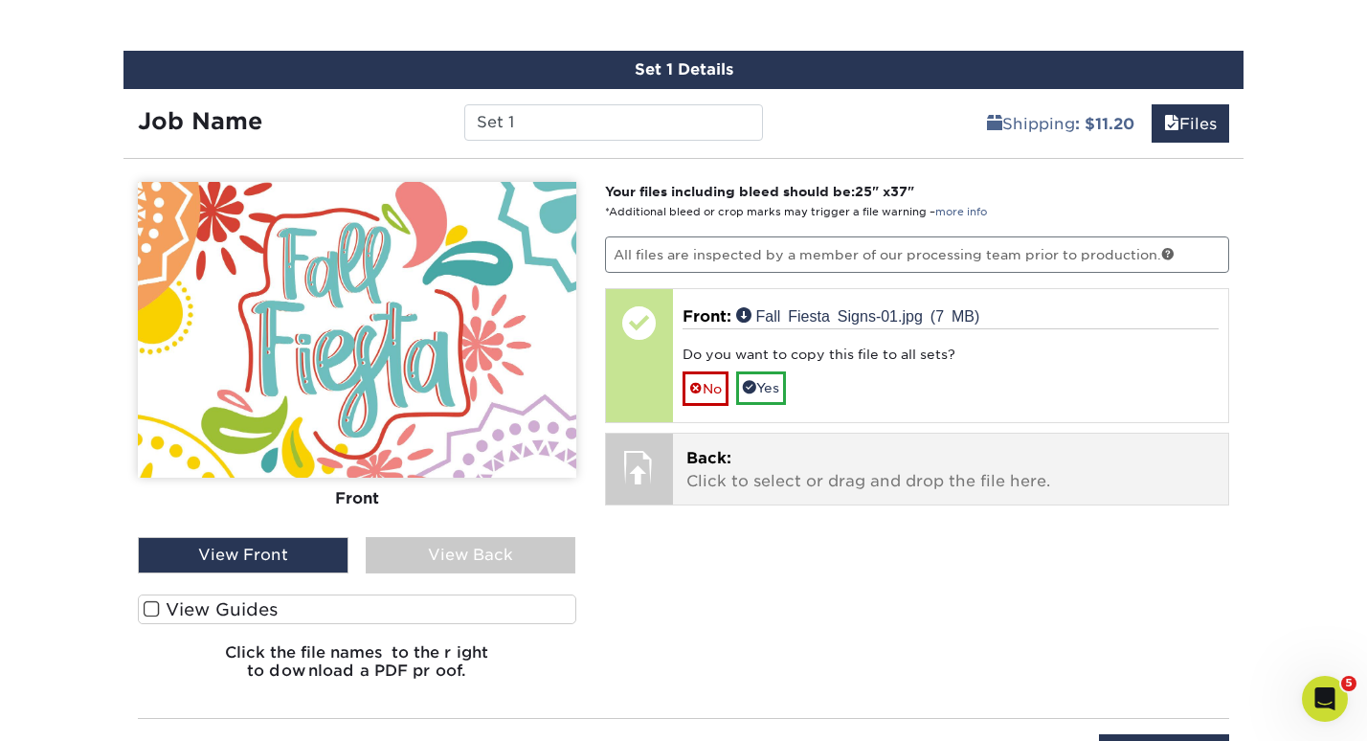
click at [788, 457] on p "Back: Click to select or drag and drop the file here." at bounding box center [950, 470] width 529 height 46
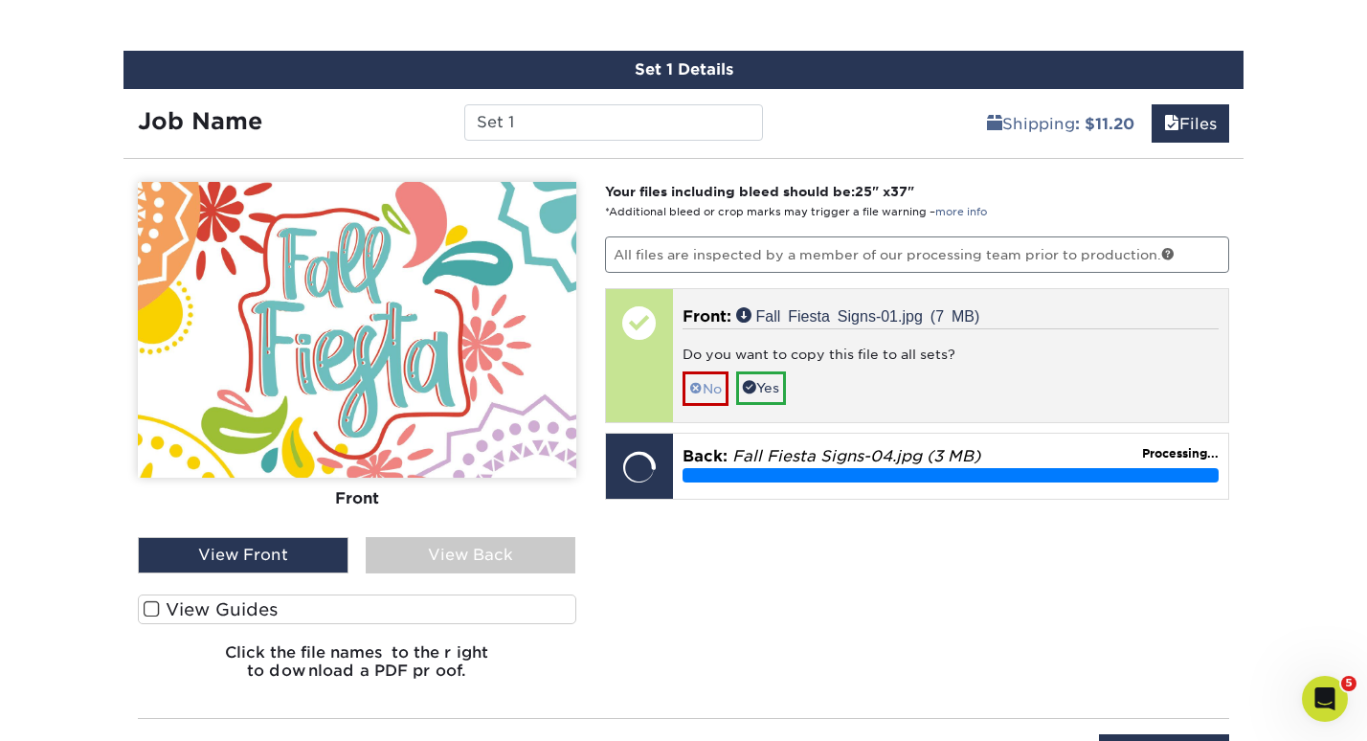
click at [706, 380] on link "No" at bounding box center [705, 387] width 46 height 33
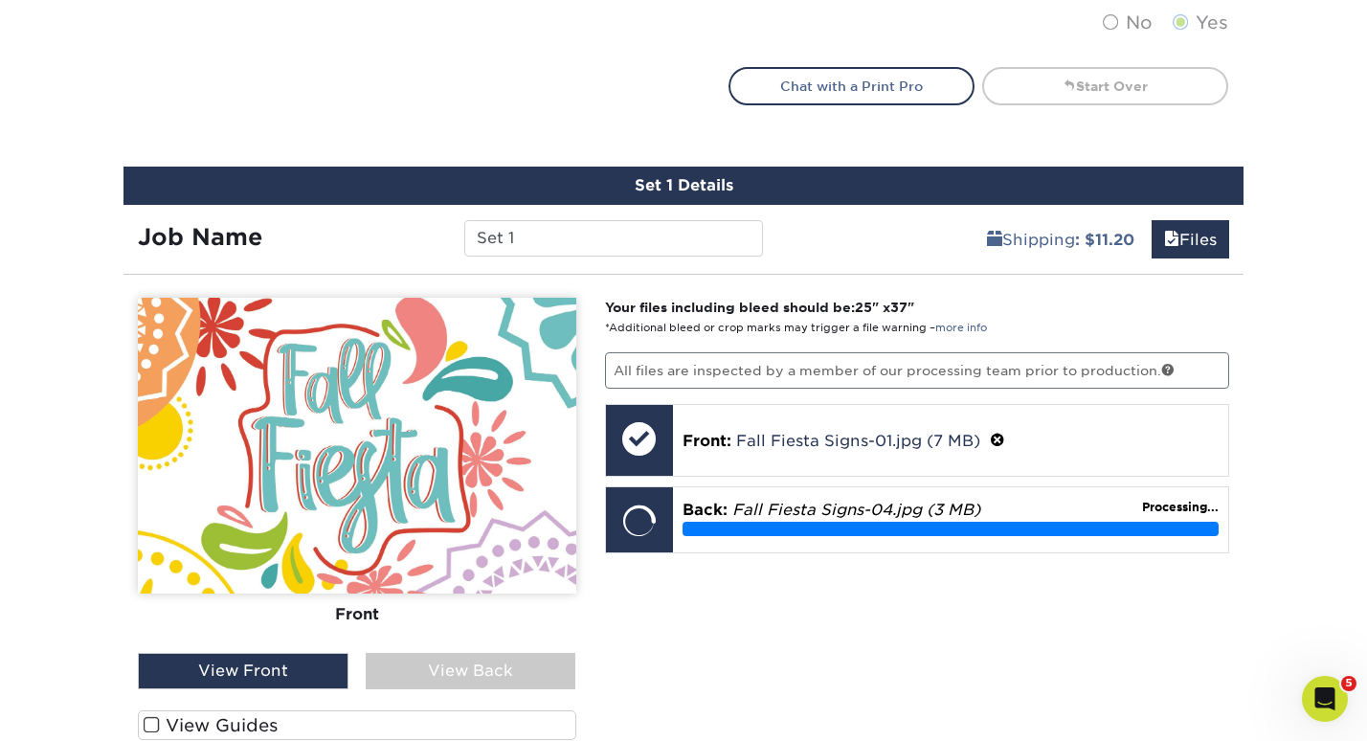
scroll to position [1063, 0]
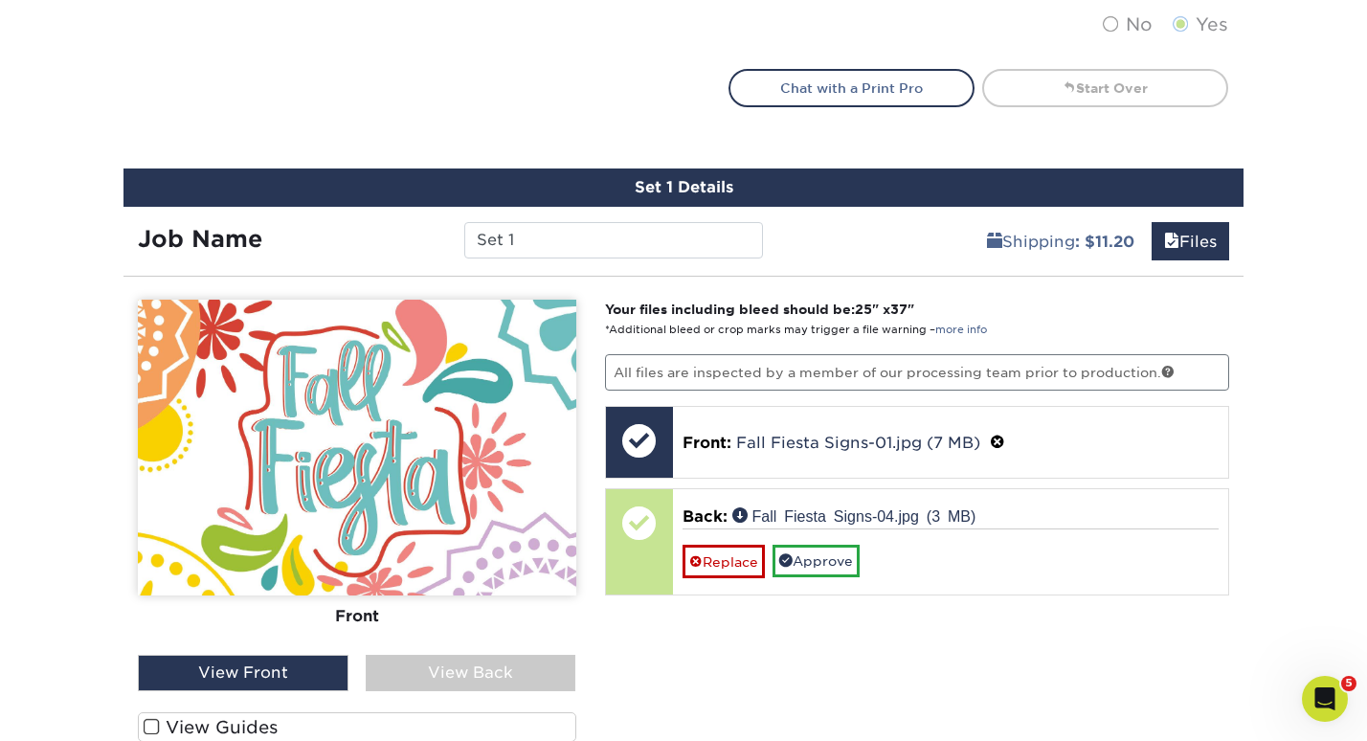
click at [478, 655] on div "View Back" at bounding box center [471, 673] width 211 height 36
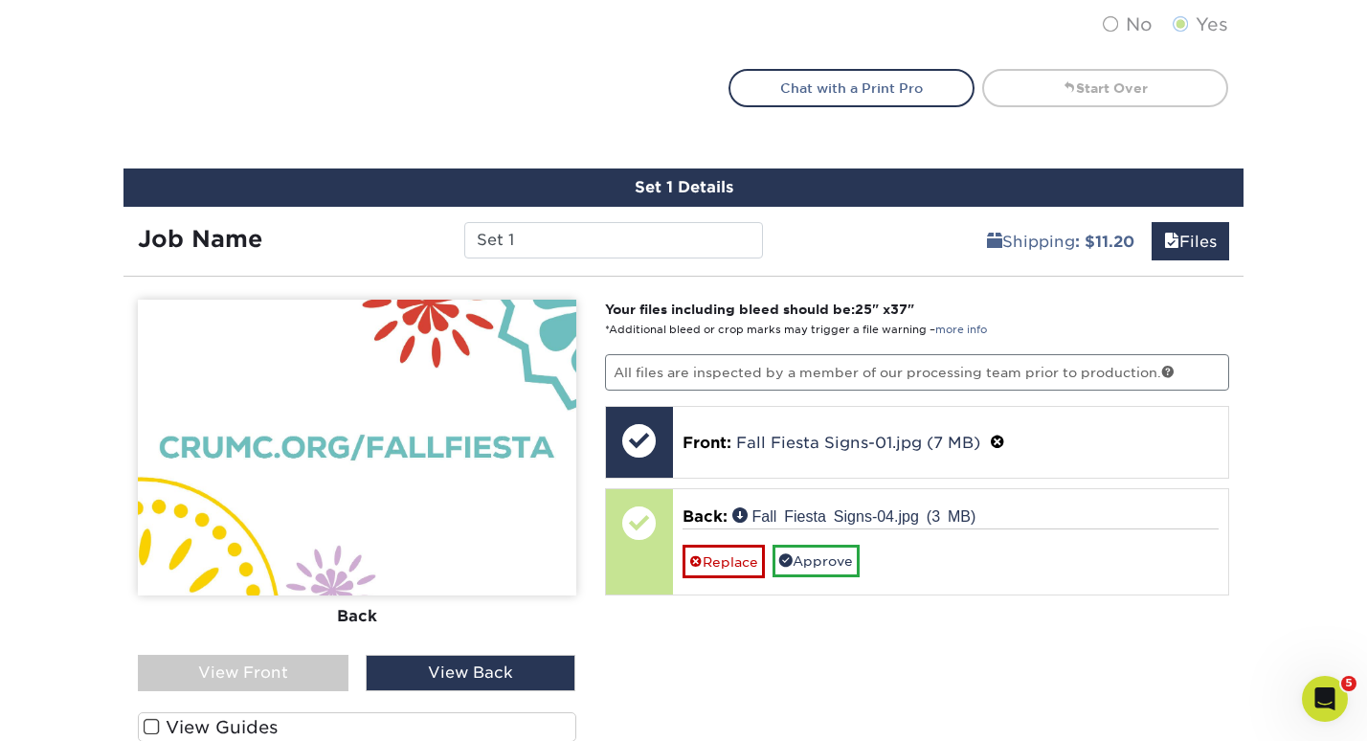
click at [1260, 1] on div "Products Signs 10mm Coroplast Signs /" at bounding box center [683, 222] width 1367 height 2326
click at [249, 677] on div "View Front" at bounding box center [243, 673] width 211 height 36
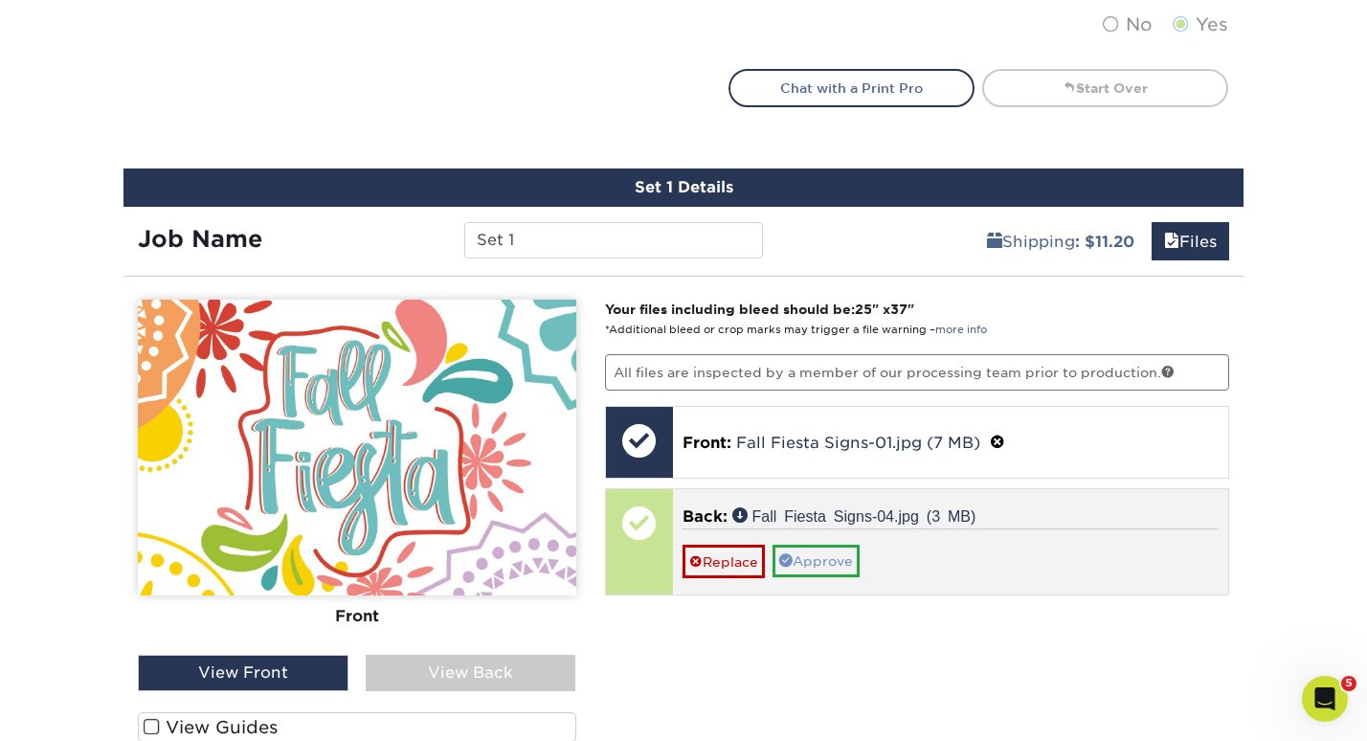
click at [806, 567] on link "Approve" at bounding box center [815, 561] width 87 height 33
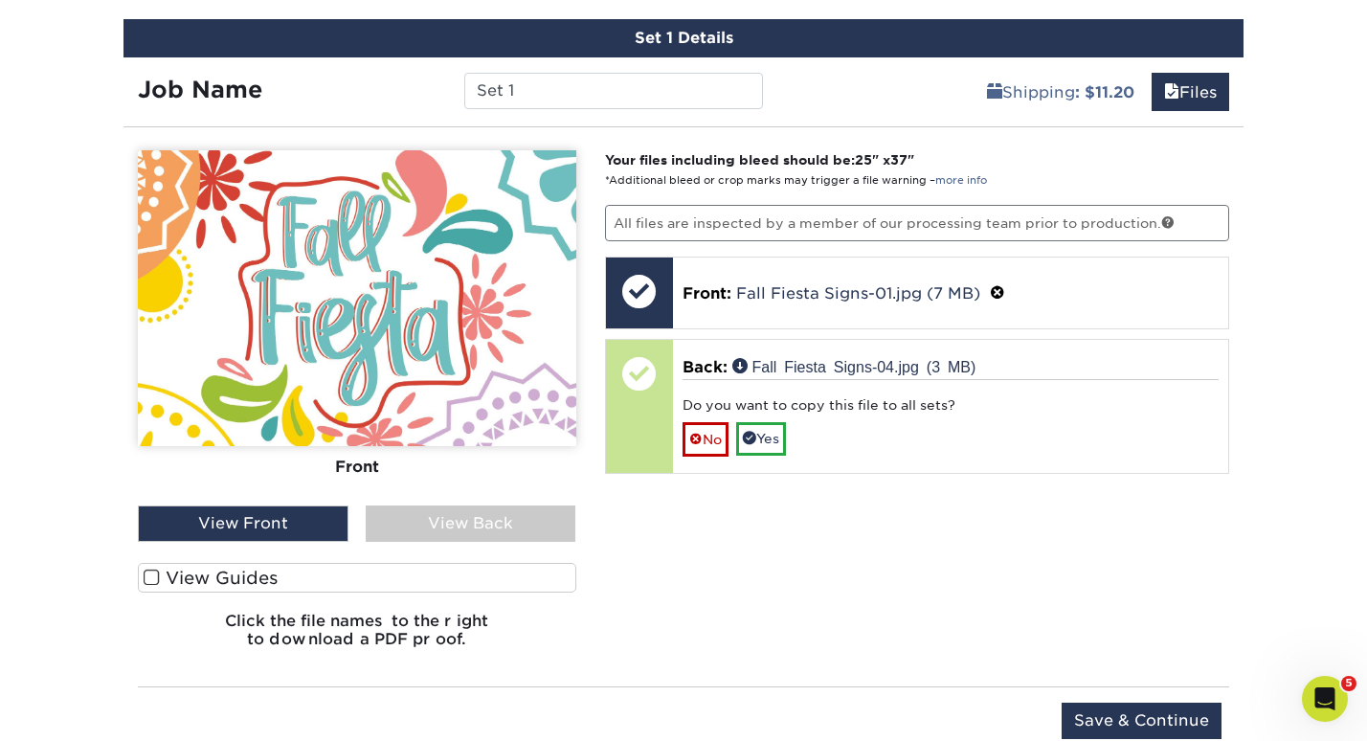
scroll to position [1231, 0]
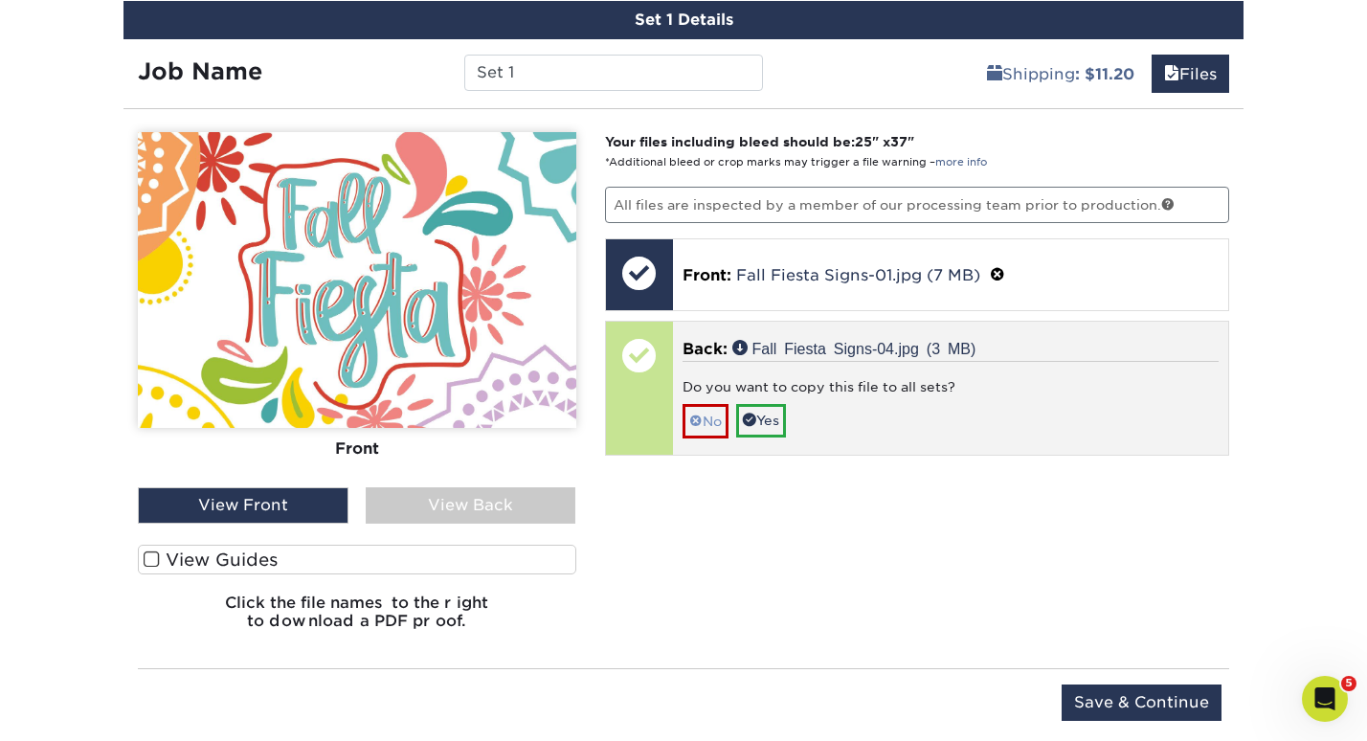
click at [702, 425] on link "No" at bounding box center [705, 420] width 46 height 33
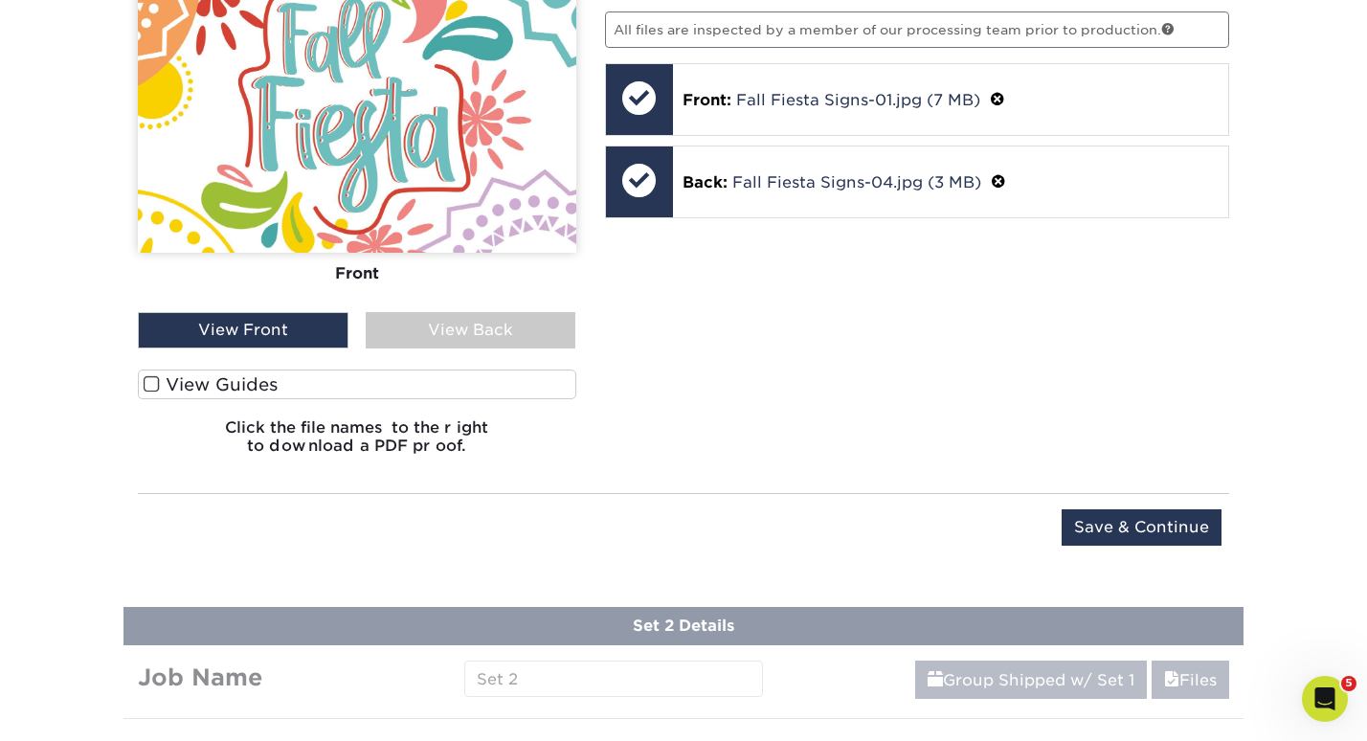
scroll to position [1423, 0]
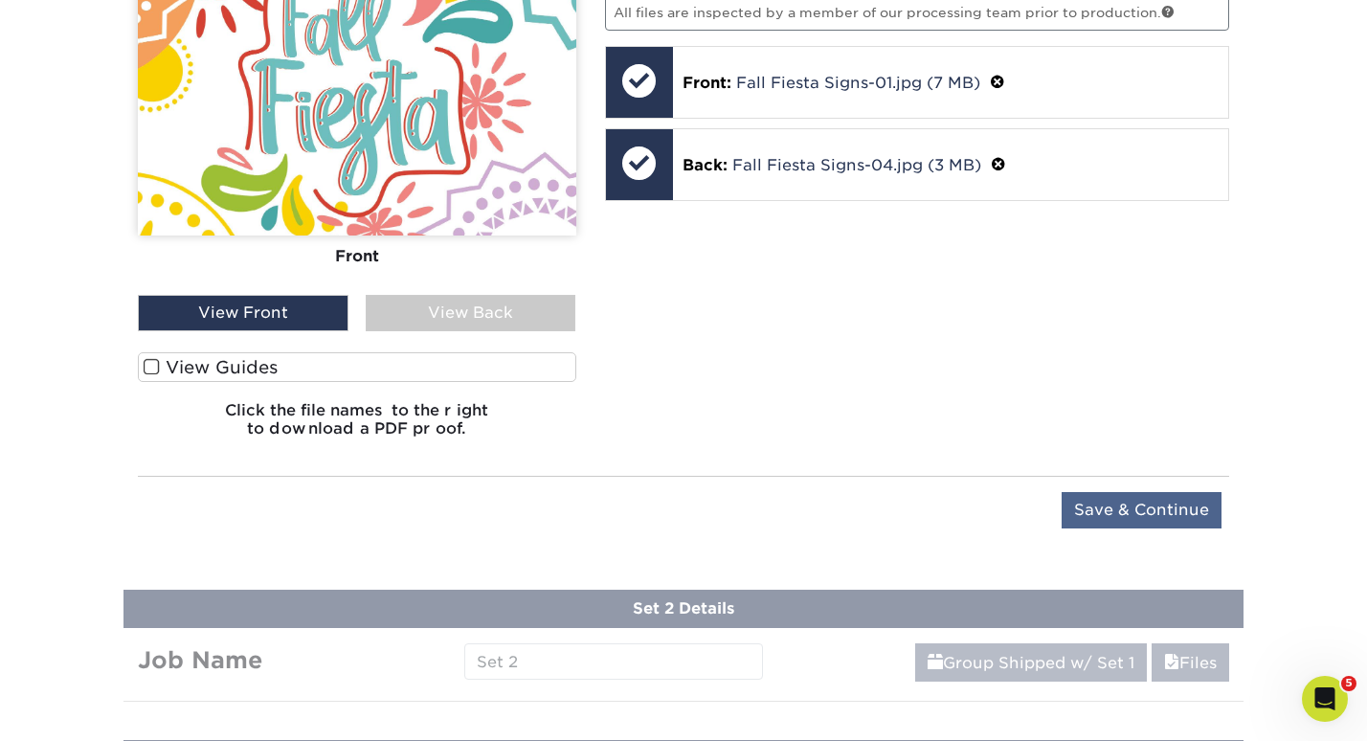
click at [1150, 507] on input "Save & Continue" at bounding box center [1141, 510] width 160 height 36
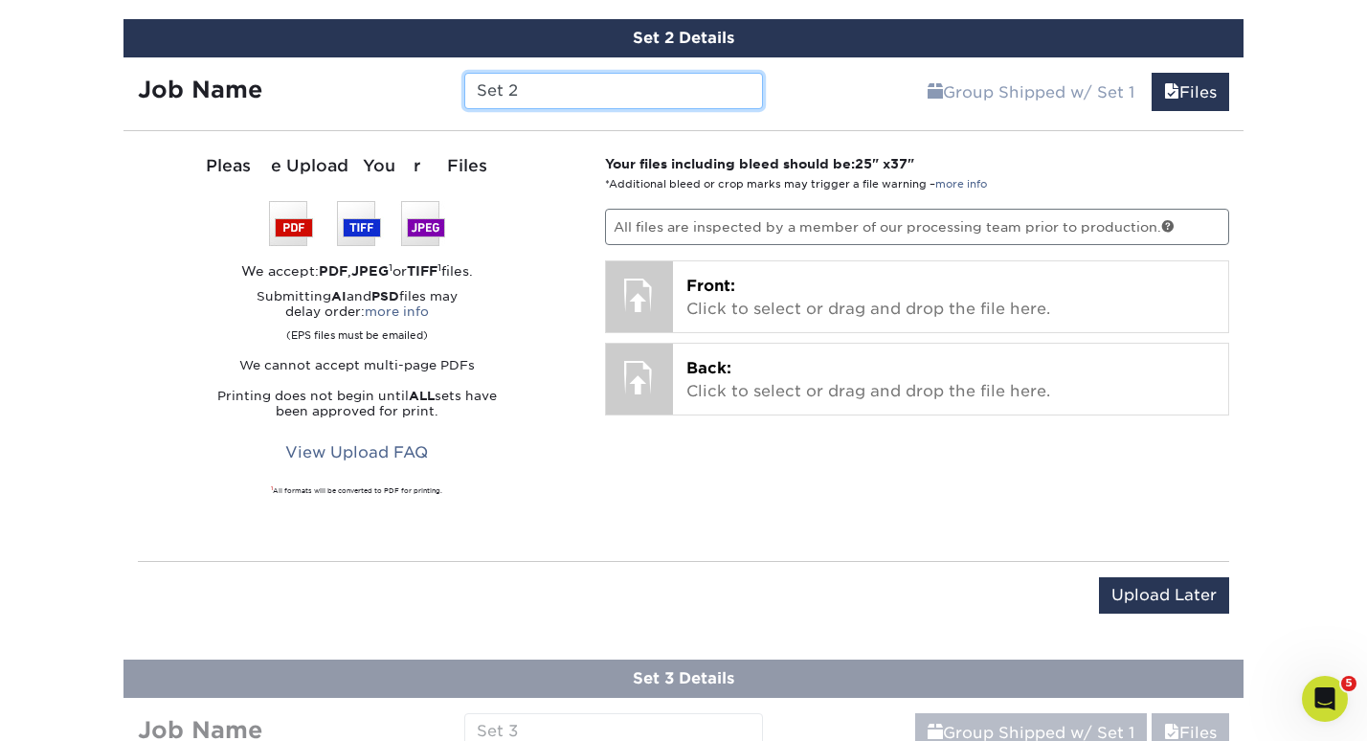
scroll to position [1311, 0]
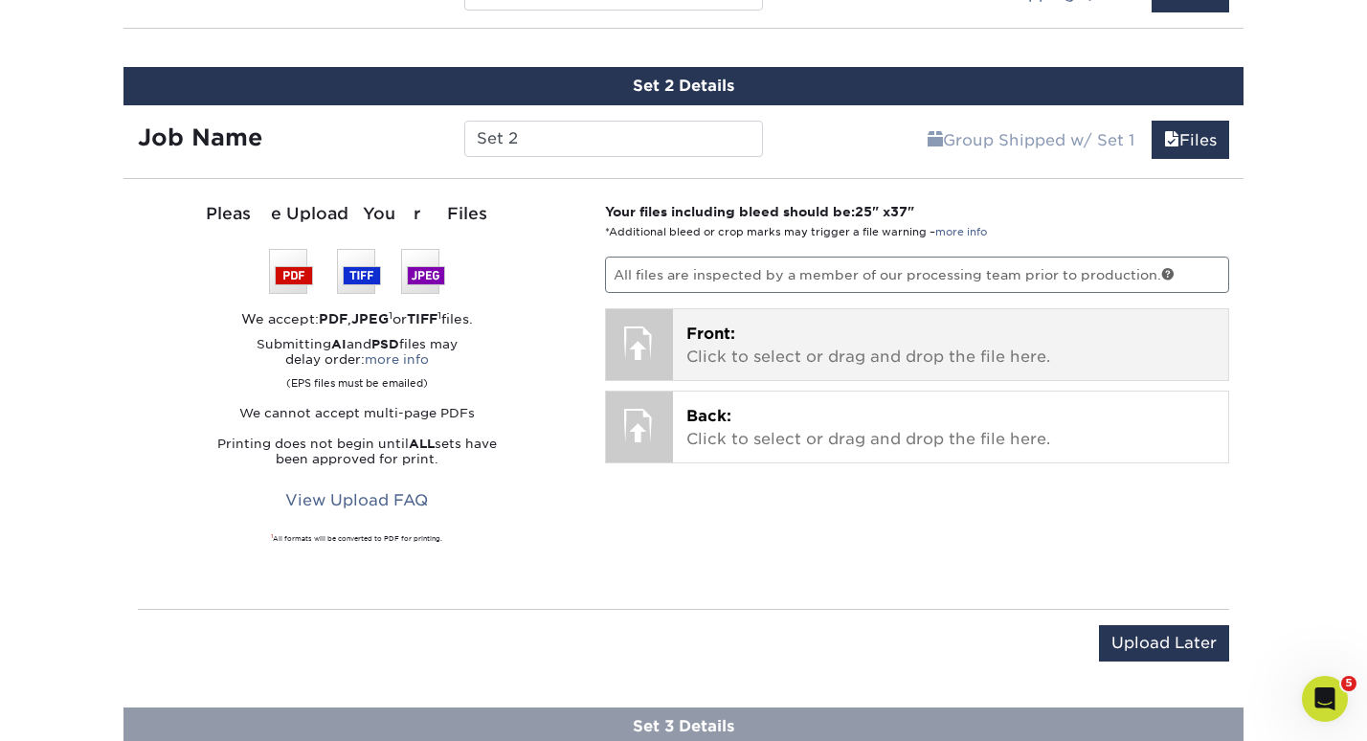
click at [753, 351] on p "Front: Click to select or drag and drop the file here." at bounding box center [950, 346] width 529 height 46
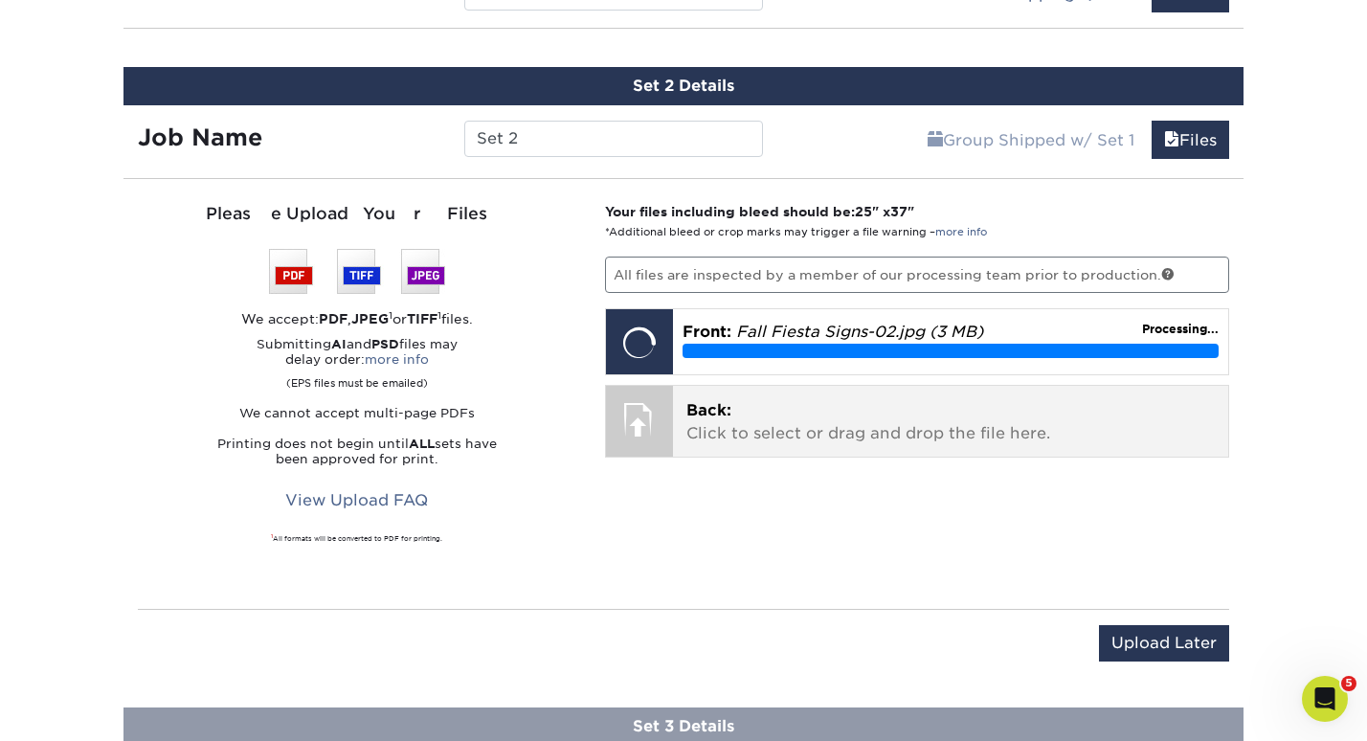
click at [874, 417] on p "Back: Click to select or drag and drop the file here." at bounding box center [950, 422] width 529 height 46
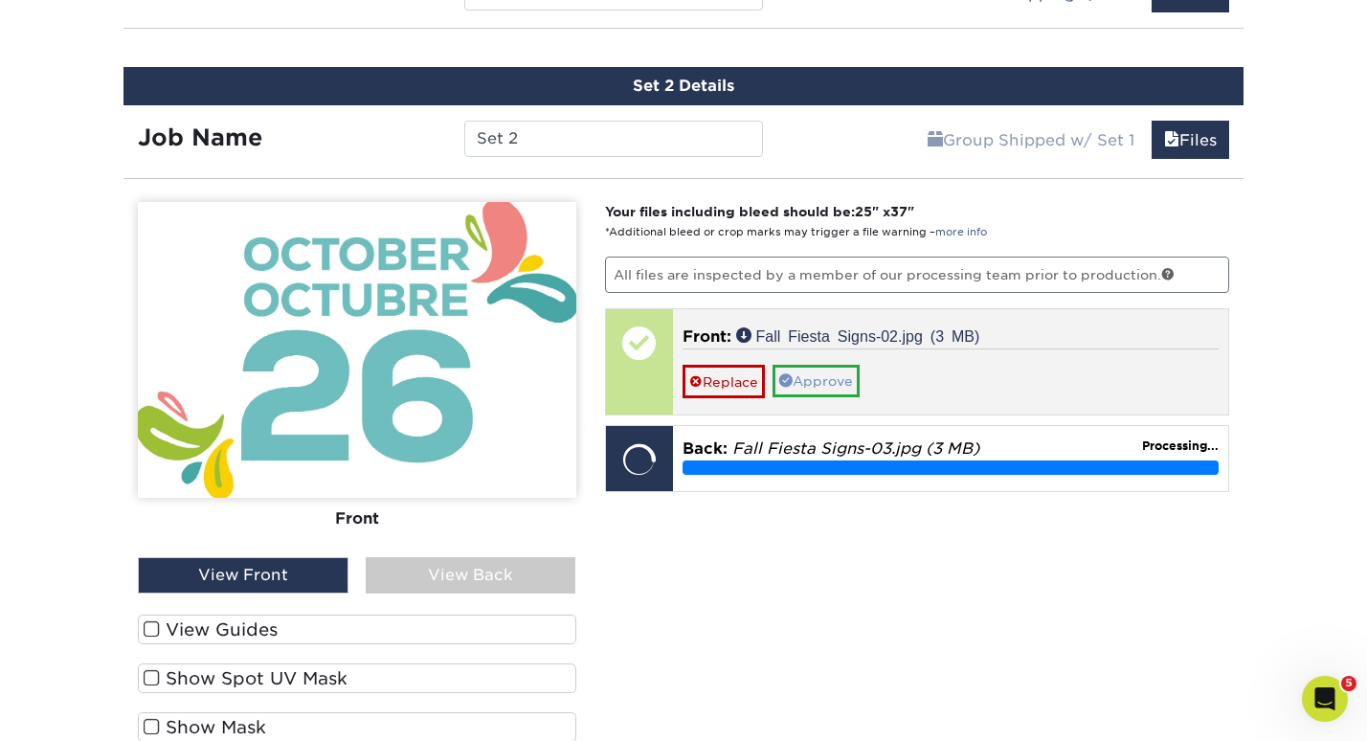
click at [804, 370] on link "Approve" at bounding box center [815, 381] width 87 height 33
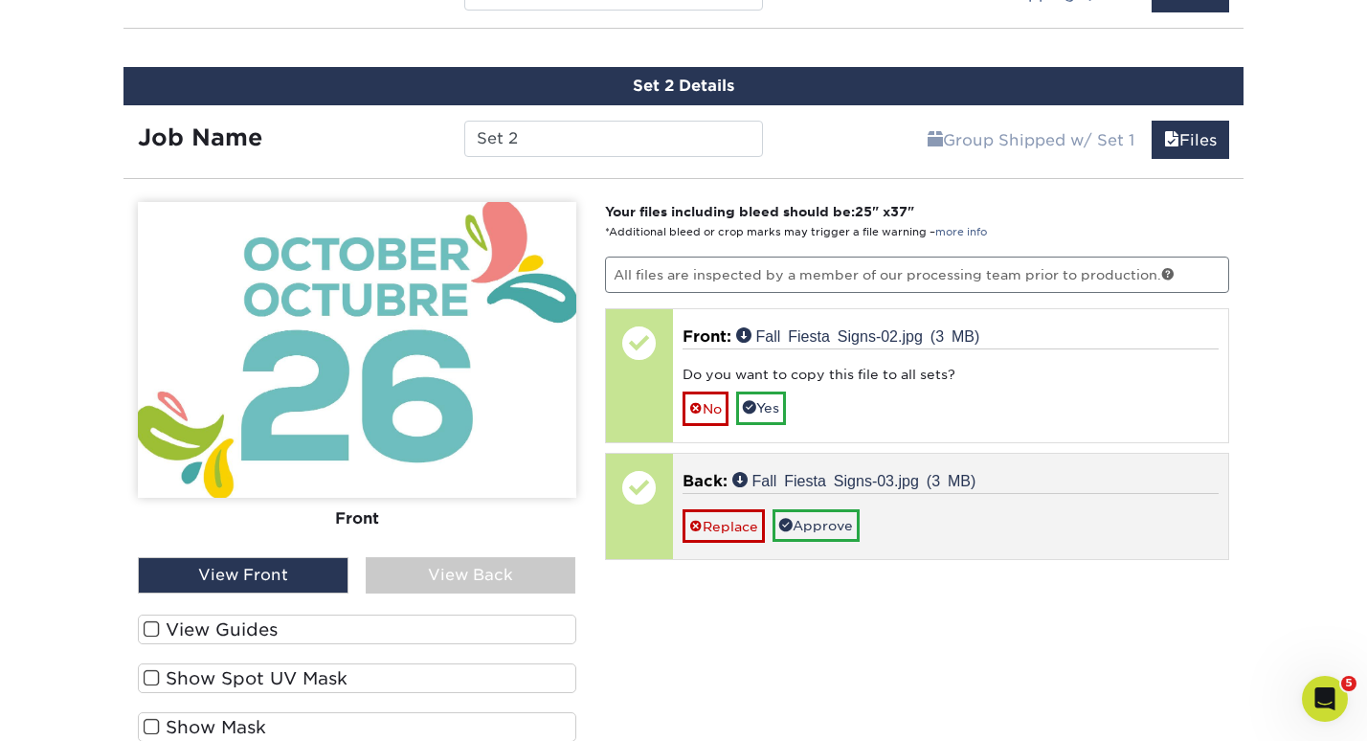
click at [711, 394] on link "No" at bounding box center [705, 407] width 46 height 33
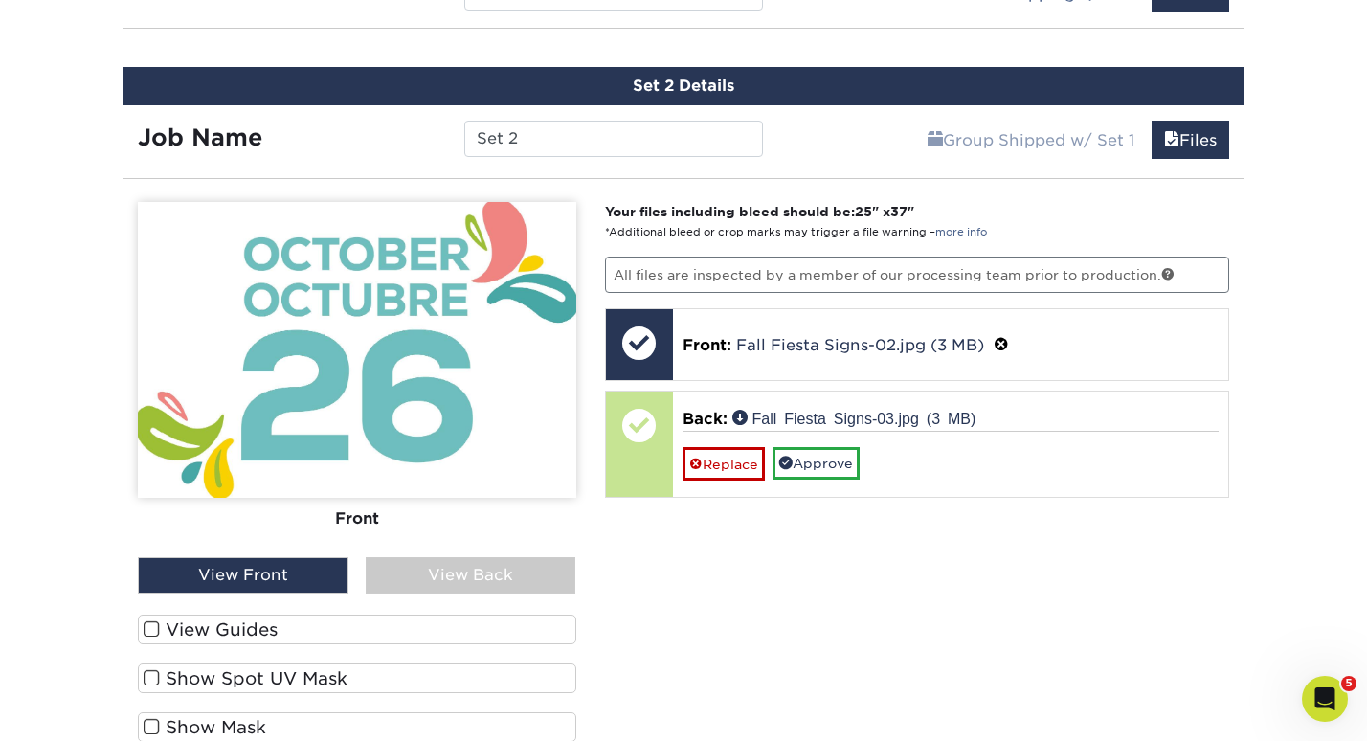
click at [453, 580] on div "View Back" at bounding box center [471, 575] width 211 height 36
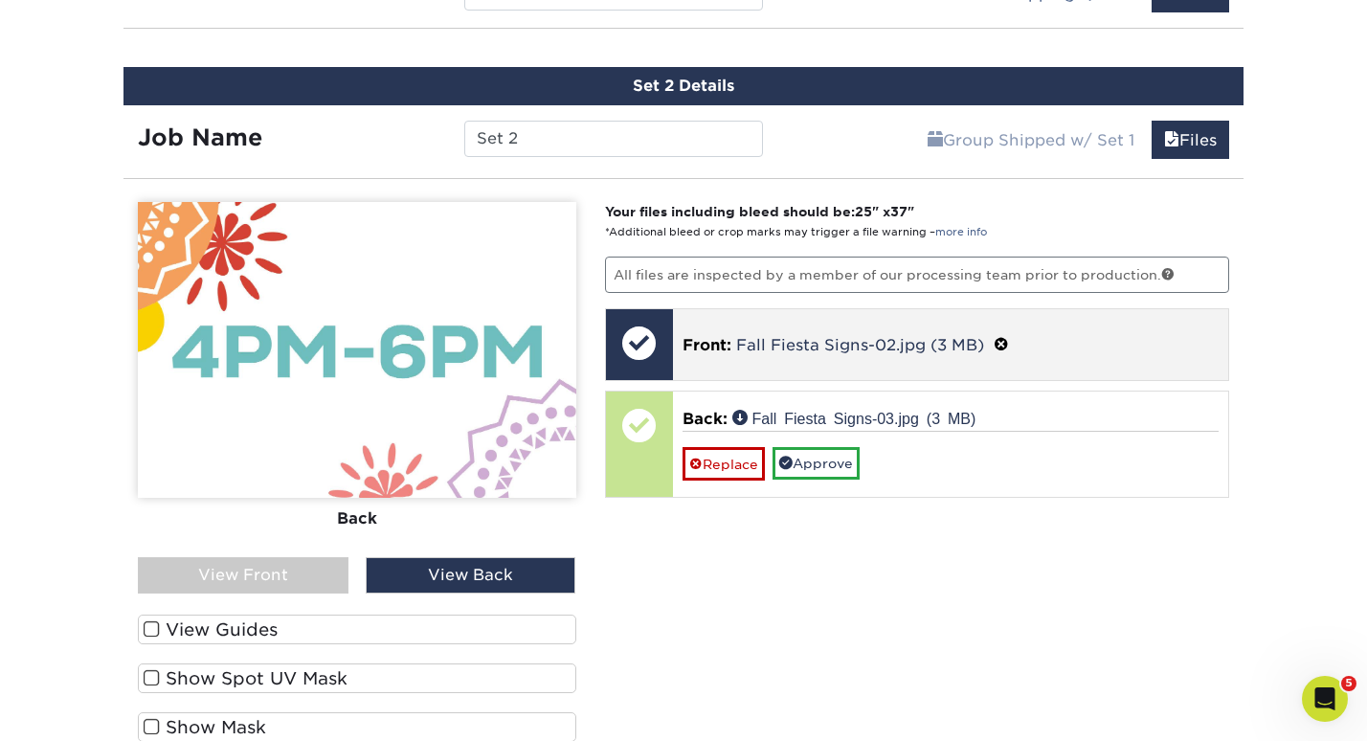
click at [746, 362] on div "Front: Fall Fiesta Signs-02.jpg (3 MB)" at bounding box center [951, 344] width 556 height 71
click at [999, 336] on span at bounding box center [1000, 345] width 15 height 18
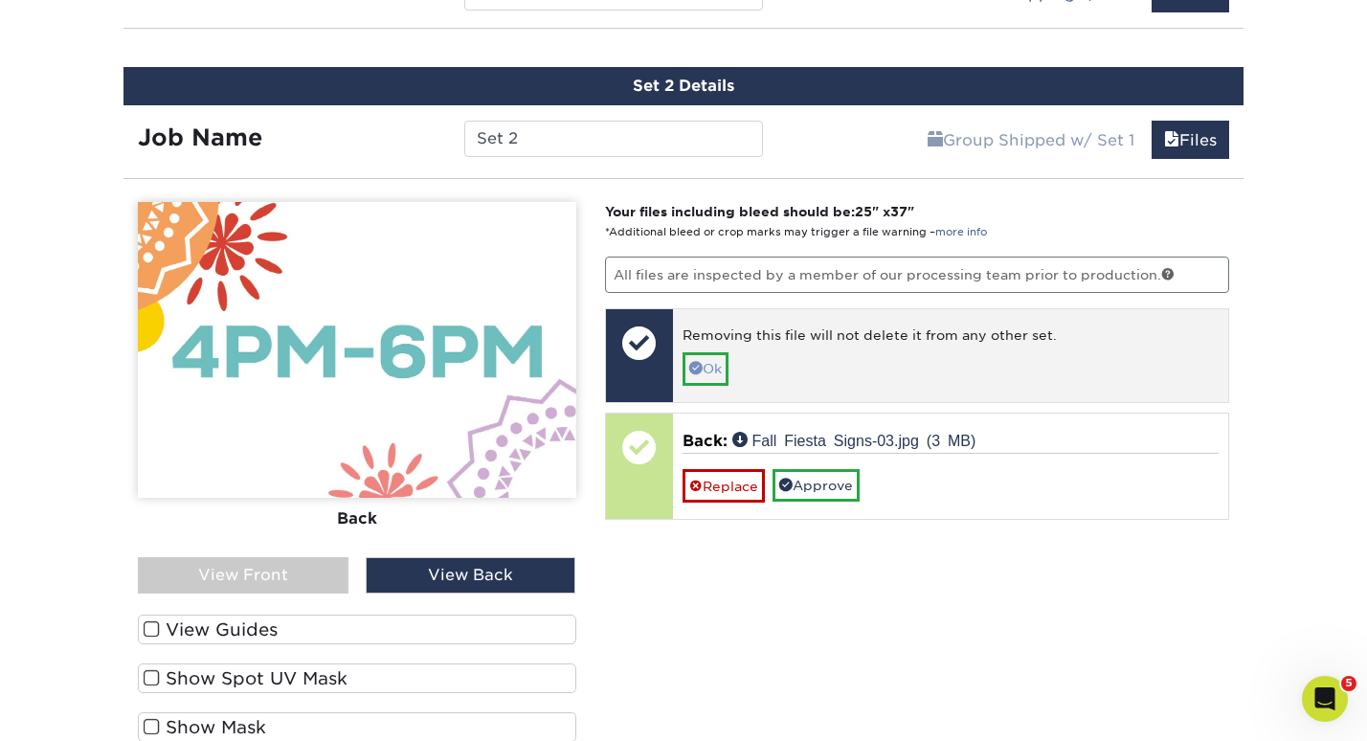
click at [699, 367] on span at bounding box center [695, 367] width 13 height 13
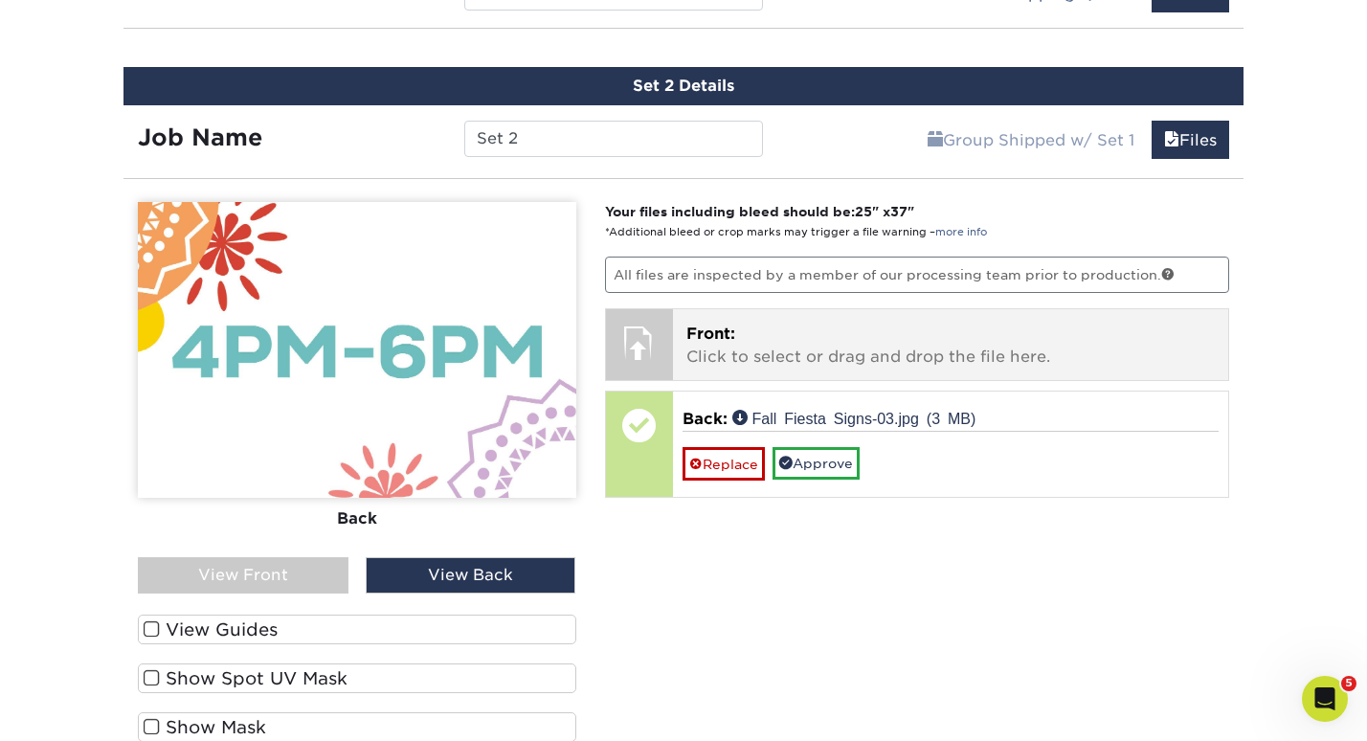
click at [773, 346] on p "Front: Click to select or drag and drop the file here." at bounding box center [950, 346] width 529 height 46
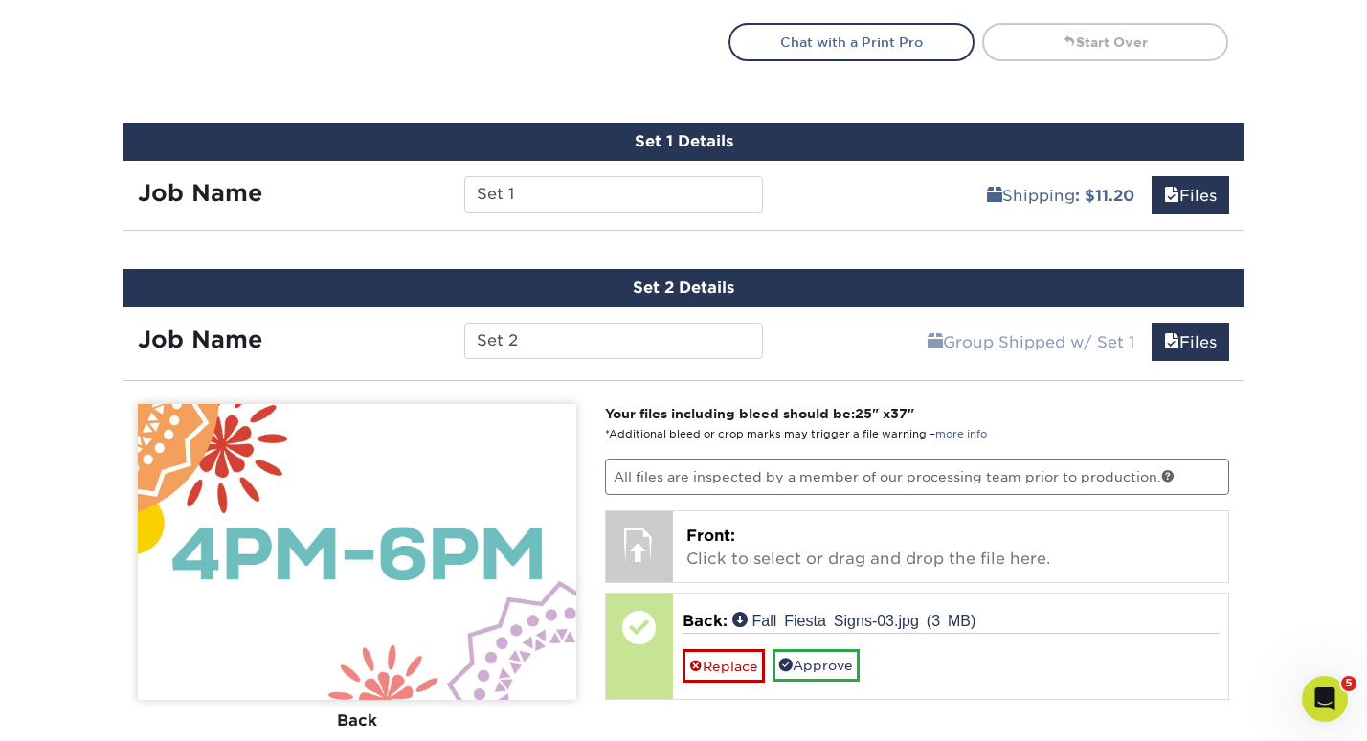
scroll to position [1047, 0]
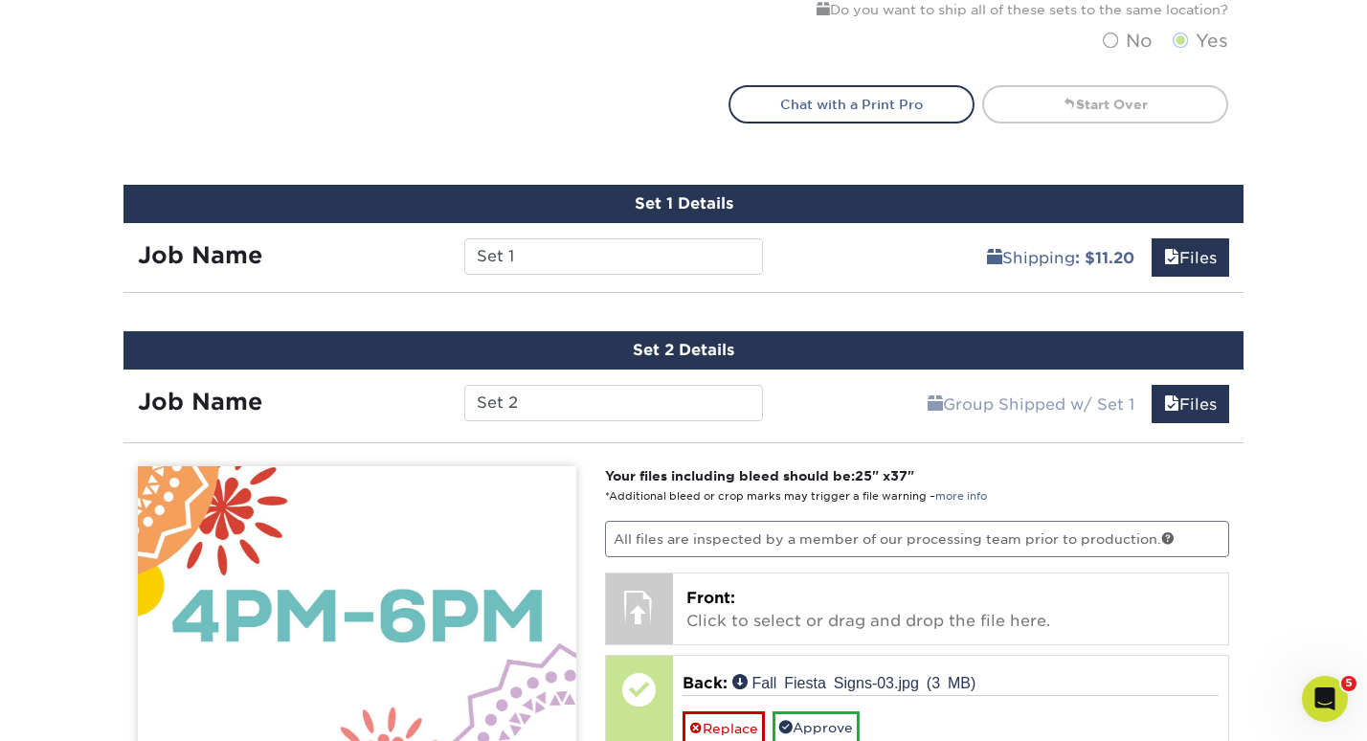
click at [1051, 277] on div "Set 1 Details Job Name Set 1 Shipping : $11.20 Files You've choosen mailing ser…" at bounding box center [683, 239] width 1120 height 108
click at [1159, 246] on link "Files" at bounding box center [1190, 257] width 78 height 38
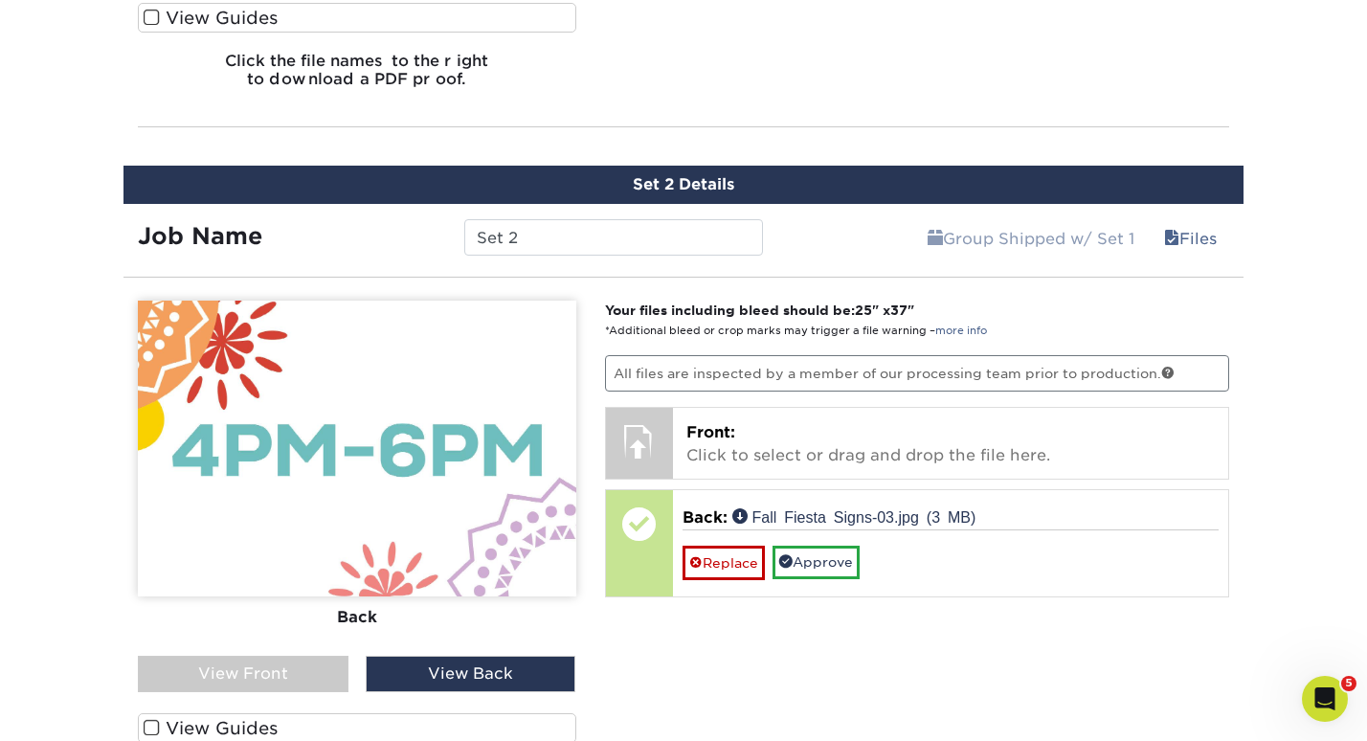
scroll to position [1806, 0]
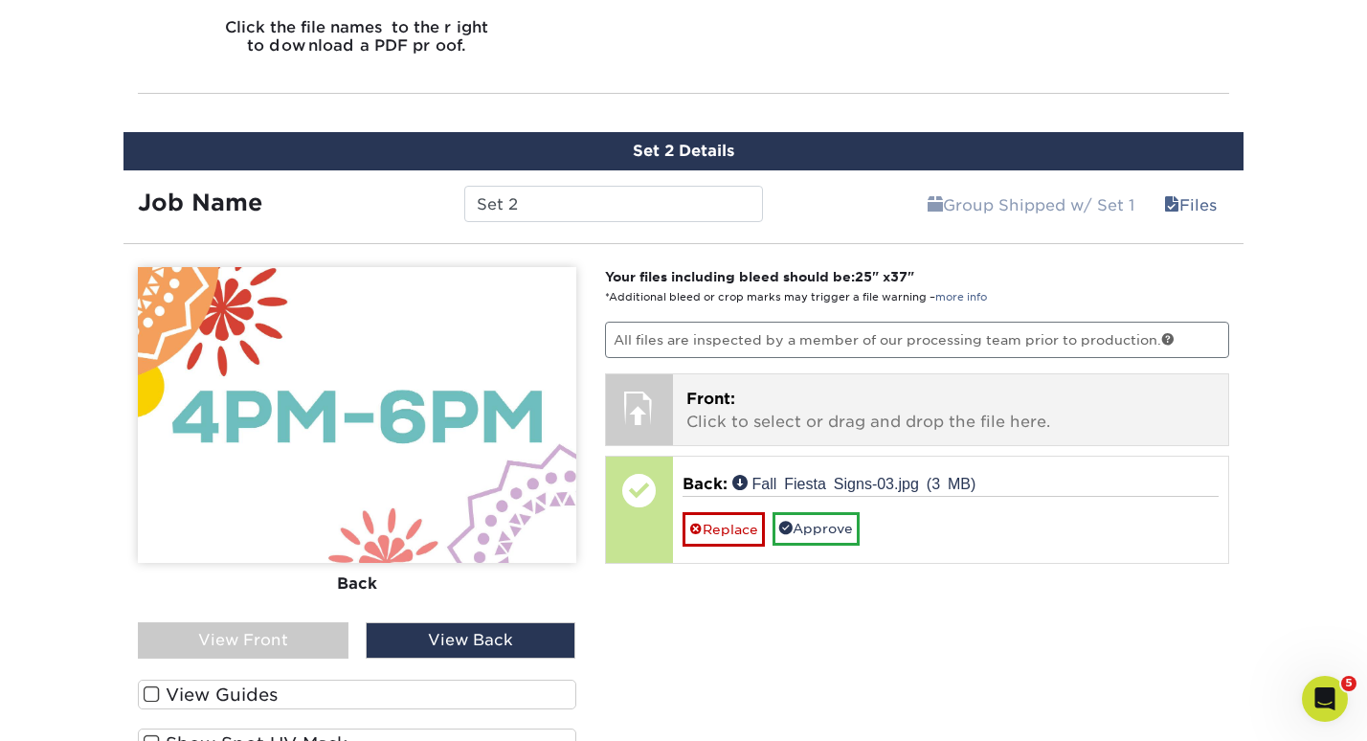
click at [813, 413] on p "Front: Click to select or drag and drop the file here." at bounding box center [950, 411] width 529 height 46
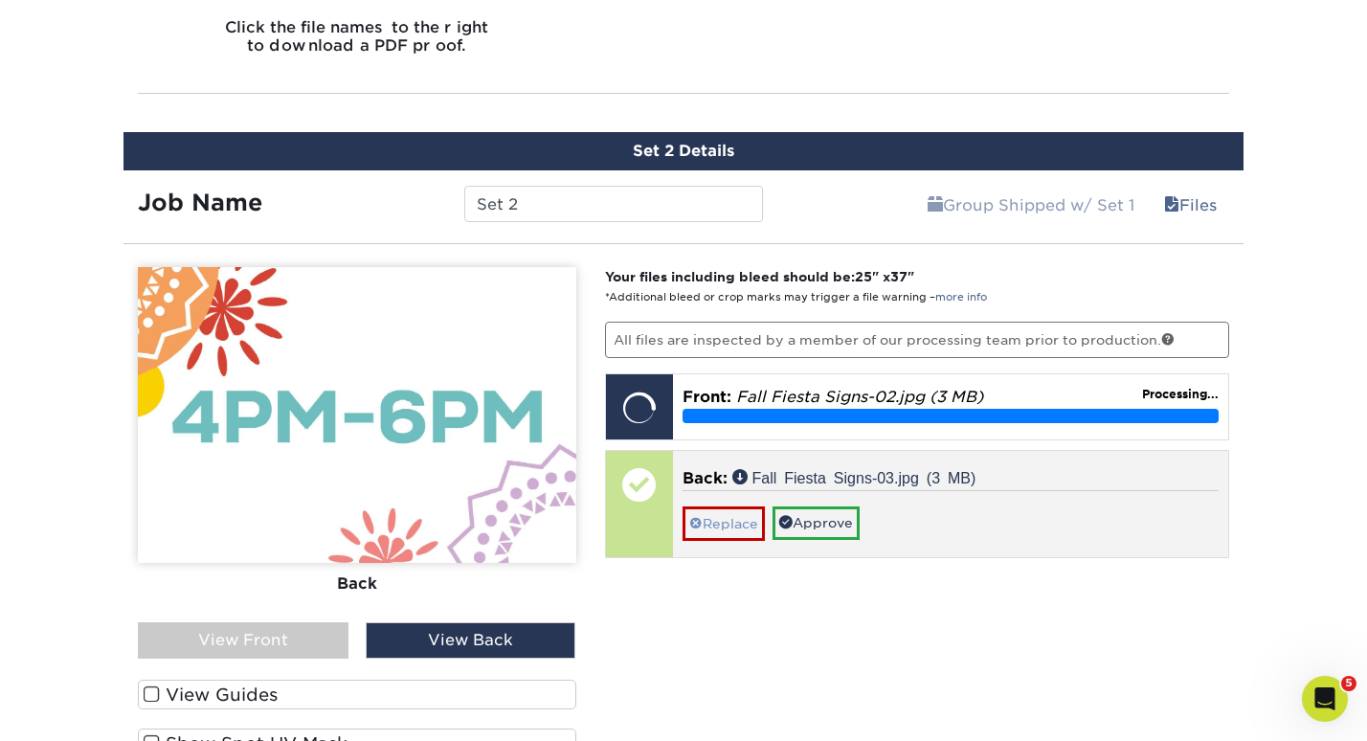
click at [726, 523] on link "Replace" at bounding box center [723, 522] width 82 height 33
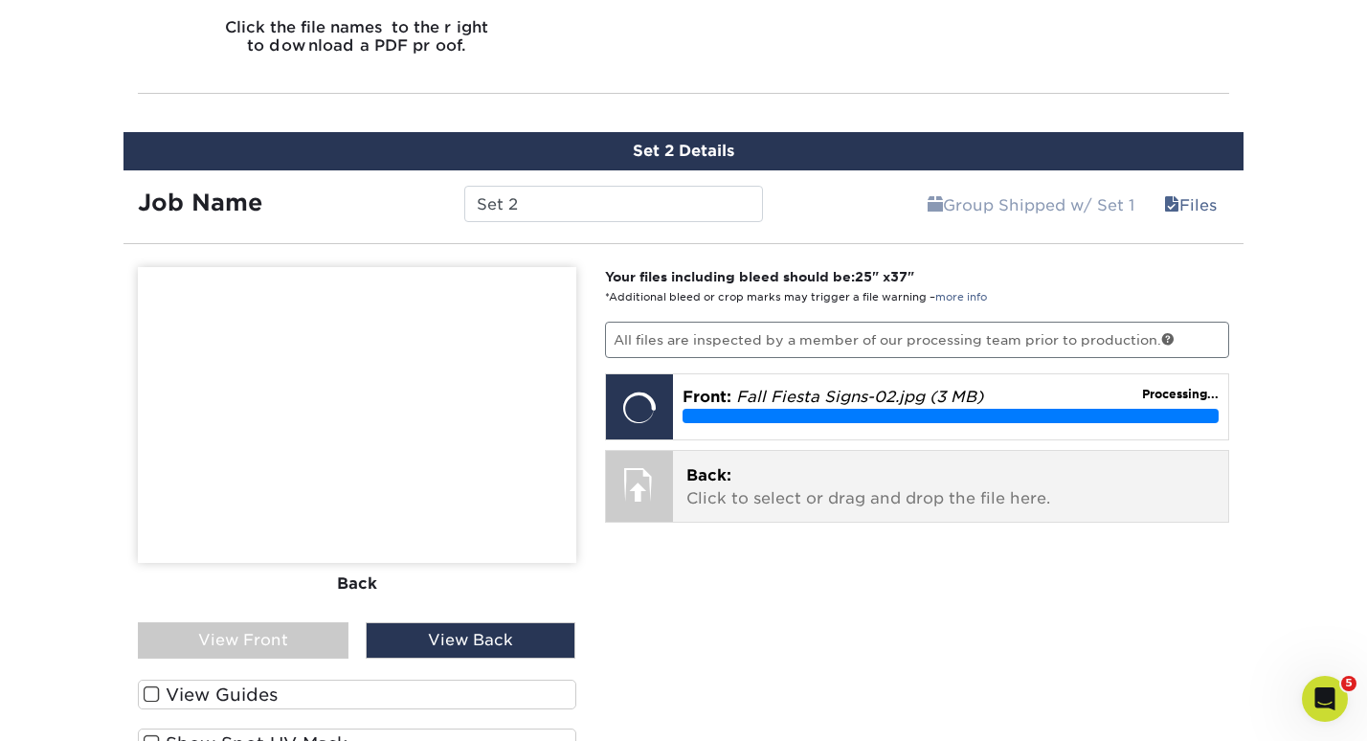
click at [818, 482] on p "Back: Click to select or drag and drop the file here." at bounding box center [950, 487] width 529 height 46
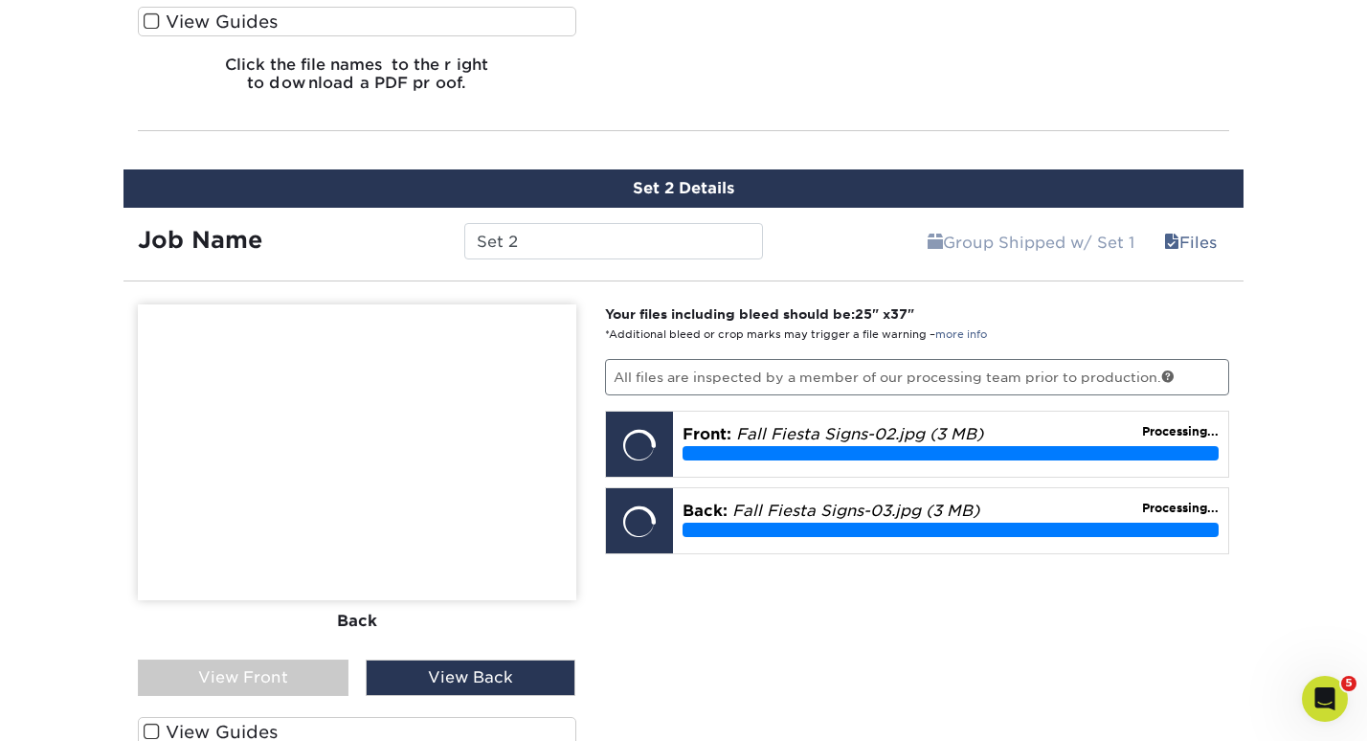
scroll to position [1770, 0]
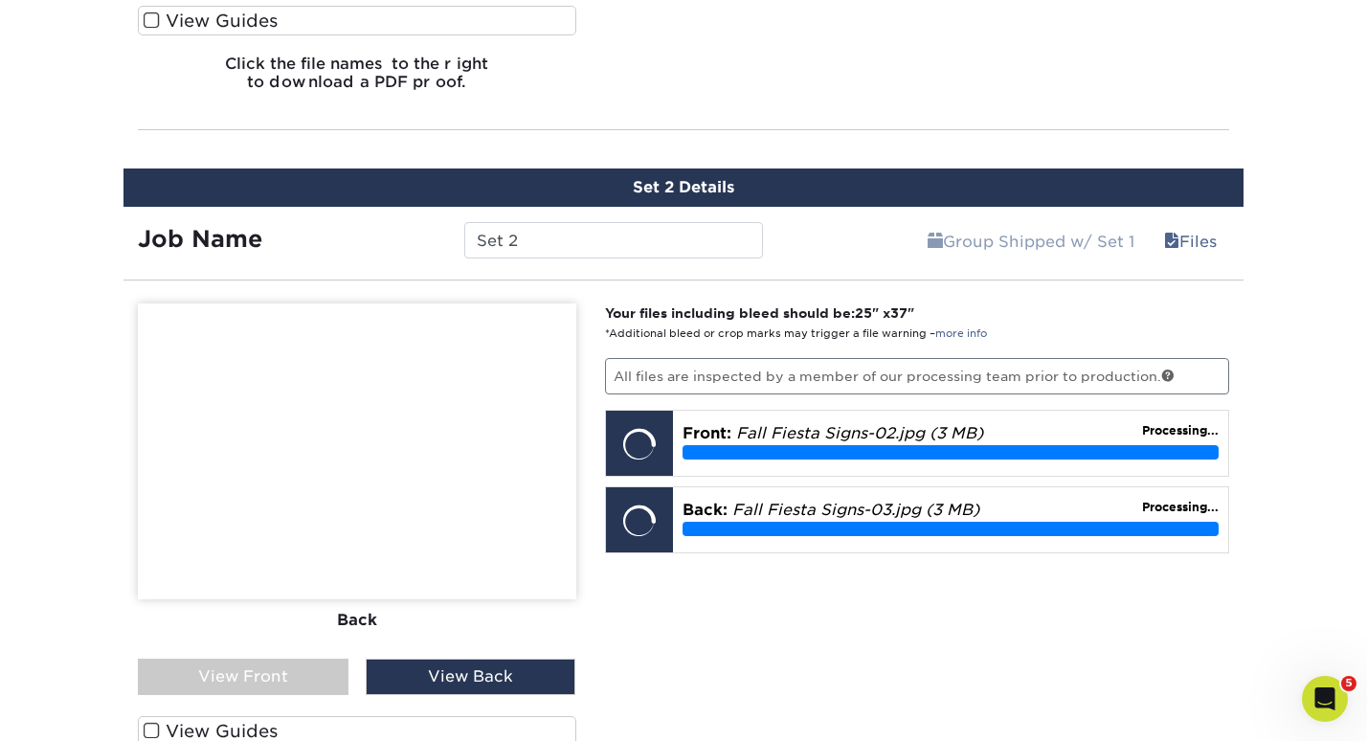
click at [301, 674] on div "View Front" at bounding box center [243, 676] width 211 height 36
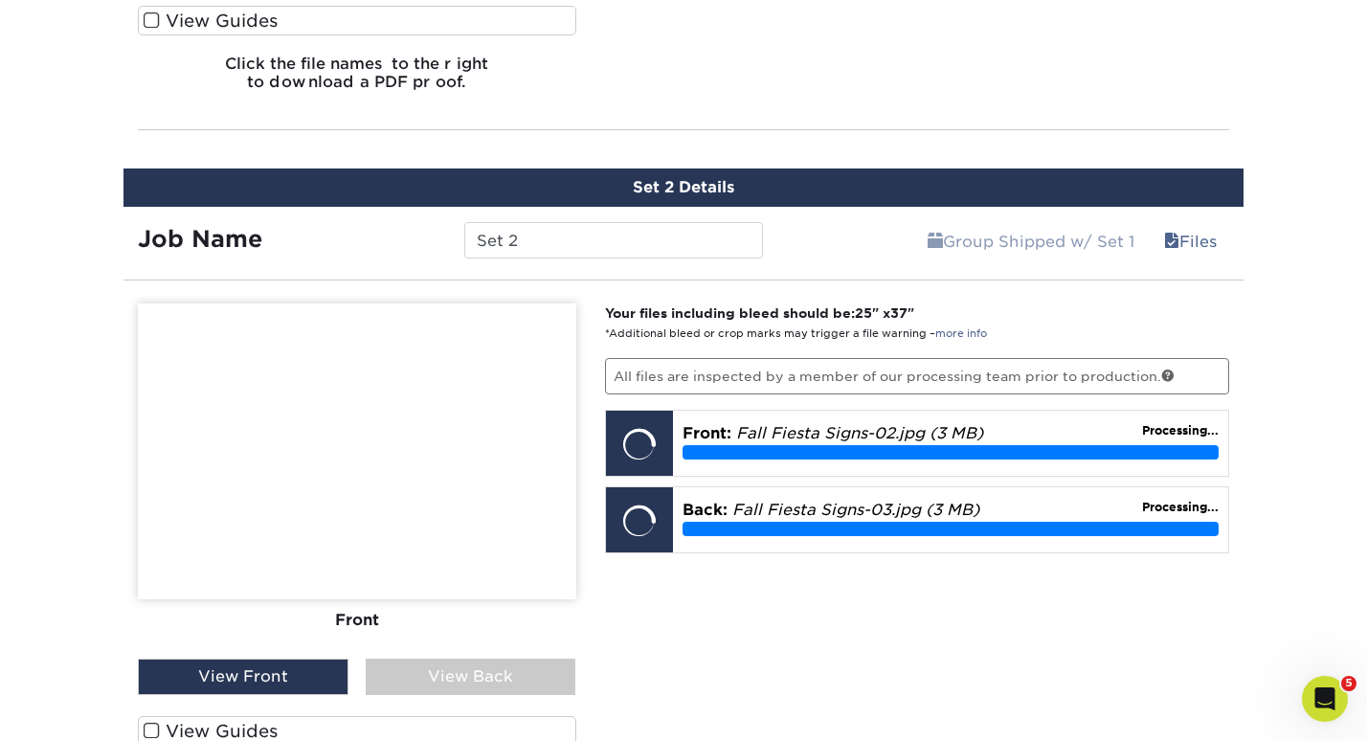
click at [442, 686] on div "View Back" at bounding box center [471, 676] width 211 height 36
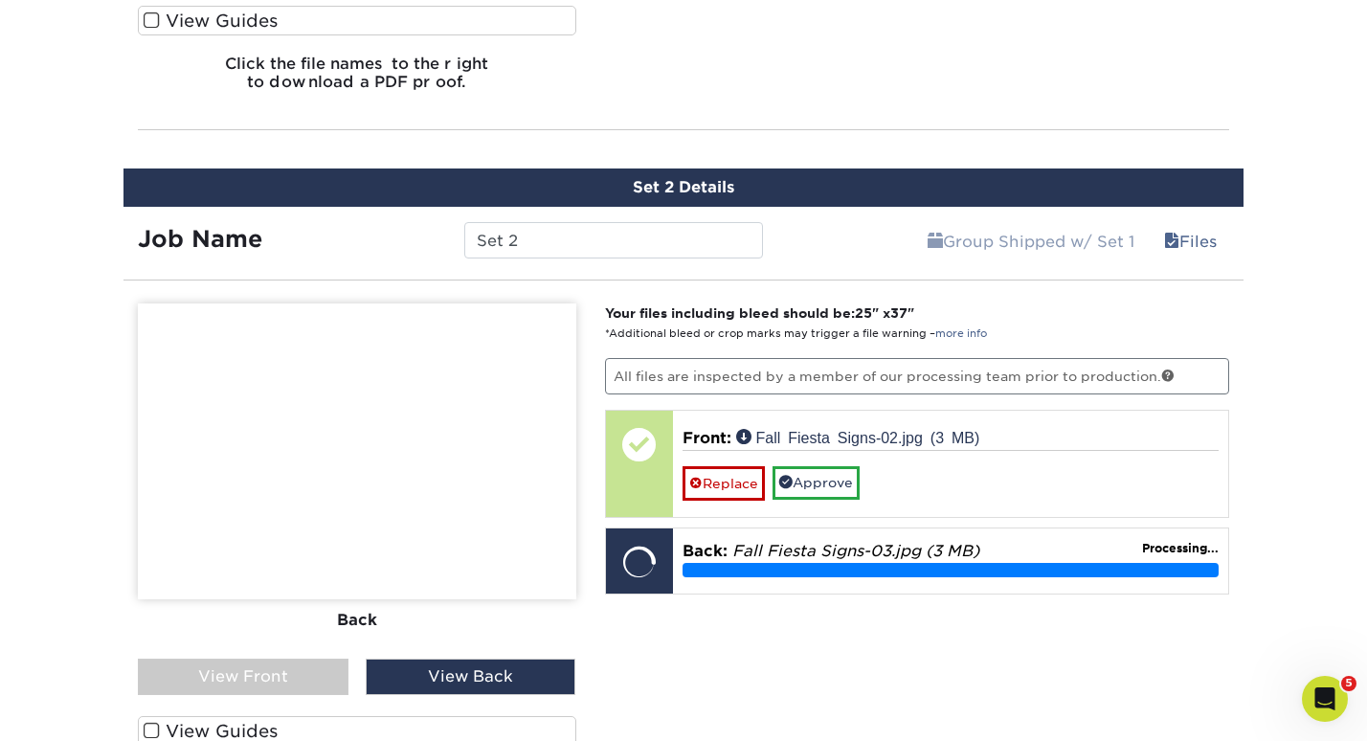
click at [194, 687] on div "View Front" at bounding box center [243, 676] width 211 height 36
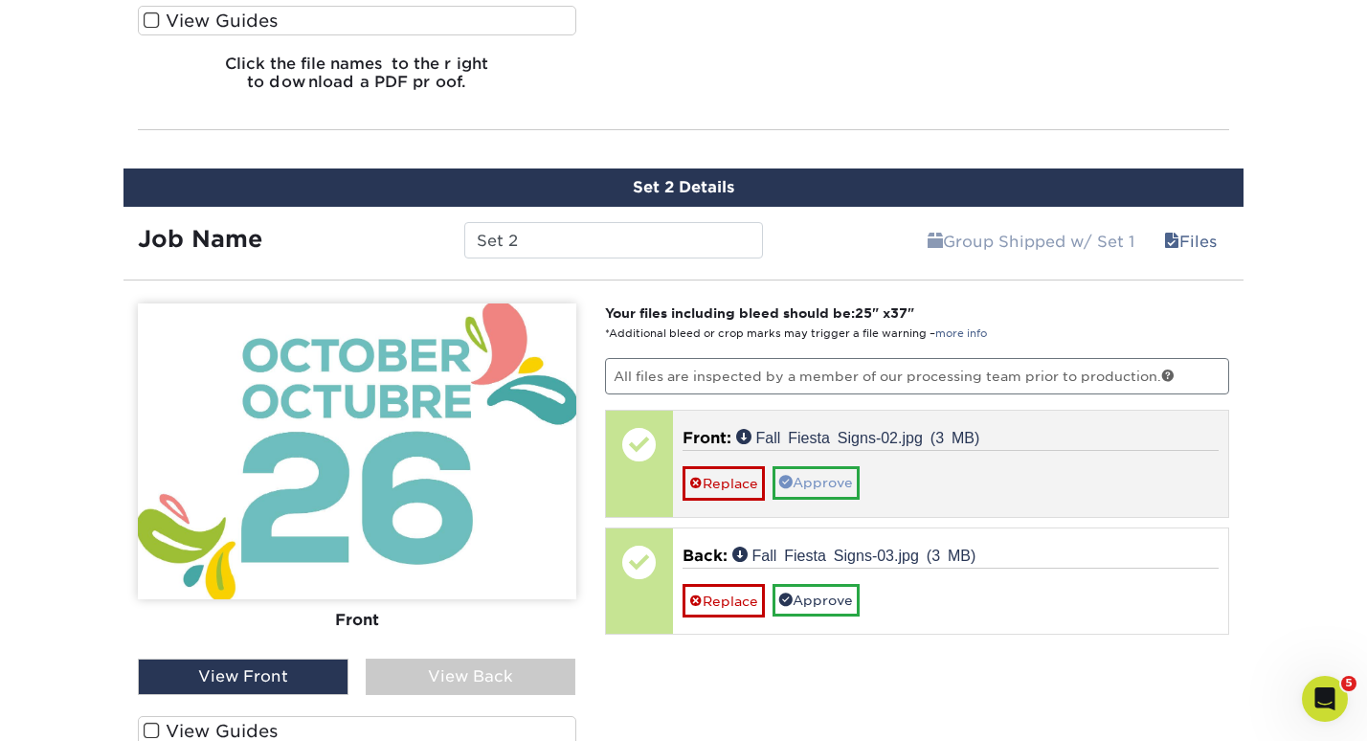
click at [812, 473] on link "Approve" at bounding box center [815, 482] width 87 height 33
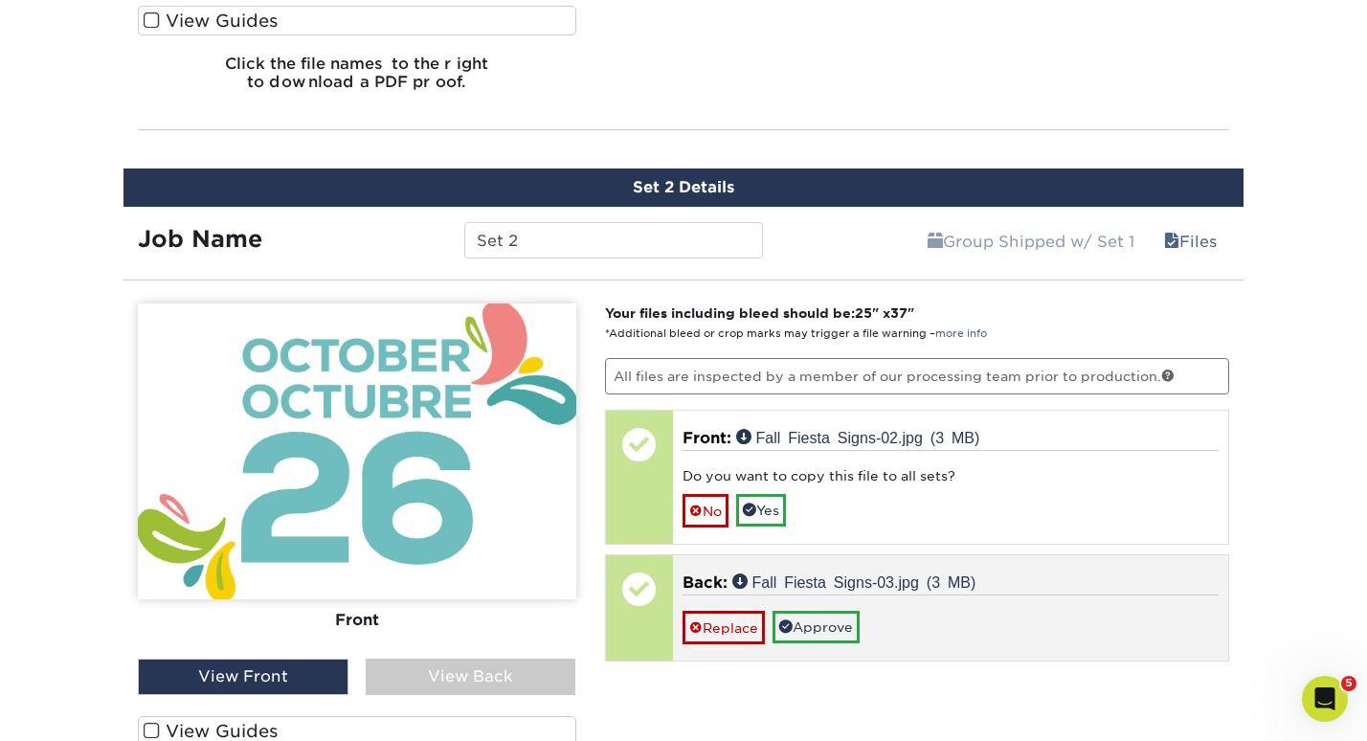
click at [699, 509] on span at bounding box center [695, 510] width 13 height 15
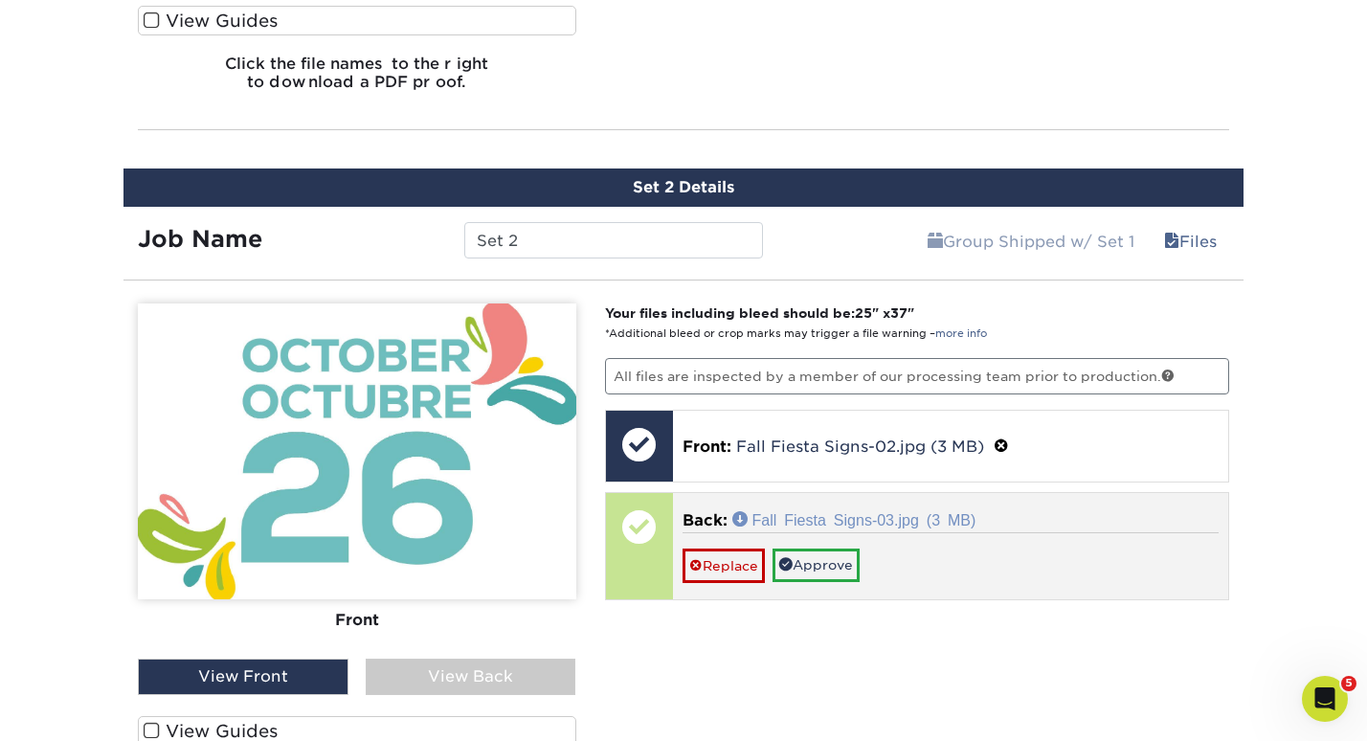
click at [899, 521] on link "Fall Fiesta Signs-03.jpg (3 MB)" at bounding box center [854, 518] width 244 height 15
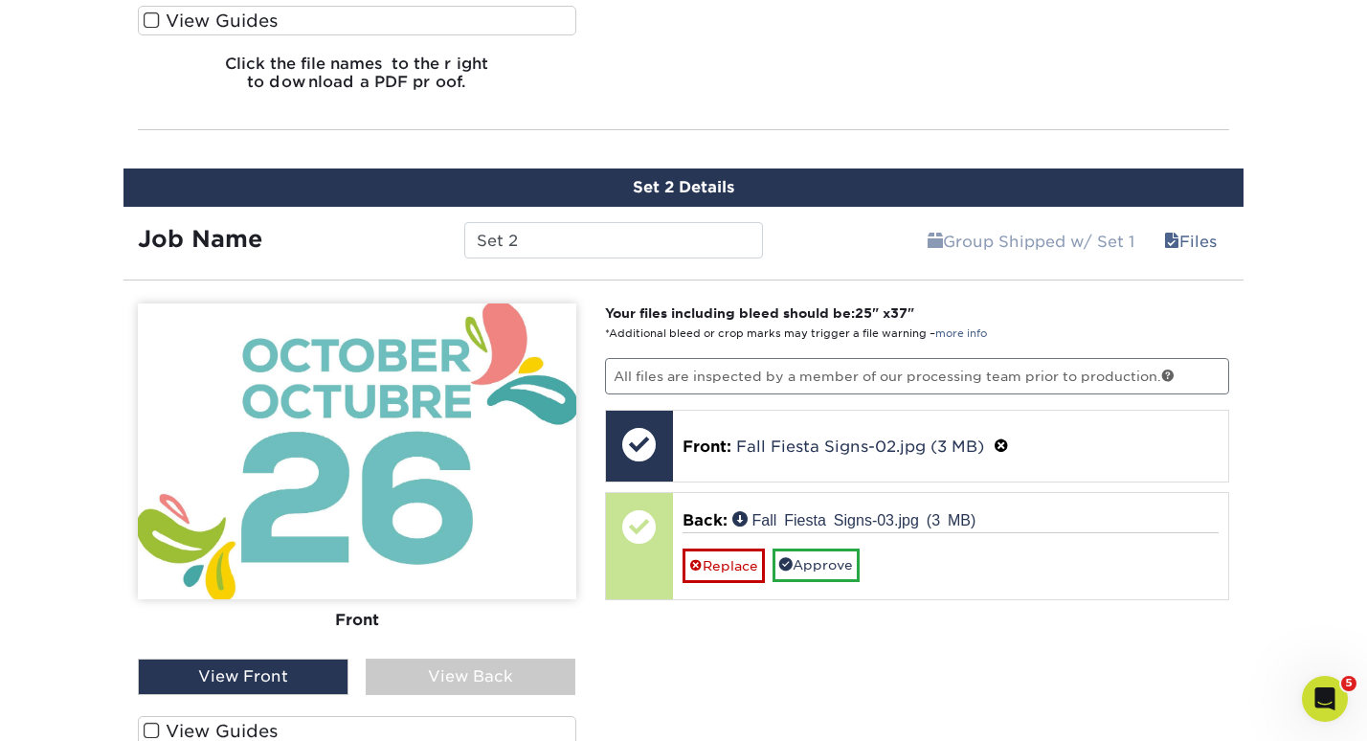
click at [454, 691] on div "Front Back View Front View Back Front Back" at bounding box center [357, 608] width 438 height 611
click at [453, 675] on div "View Back" at bounding box center [471, 676] width 211 height 36
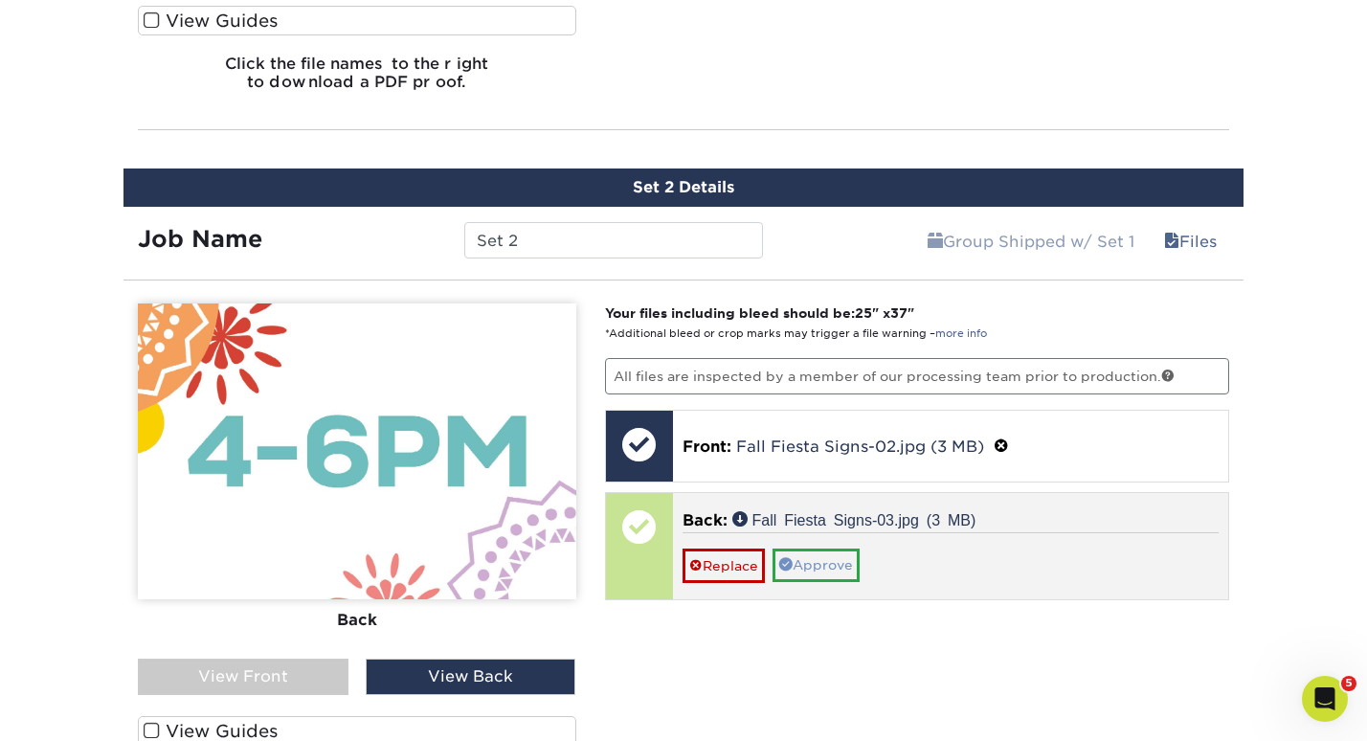
click at [839, 564] on link "Approve" at bounding box center [815, 564] width 87 height 33
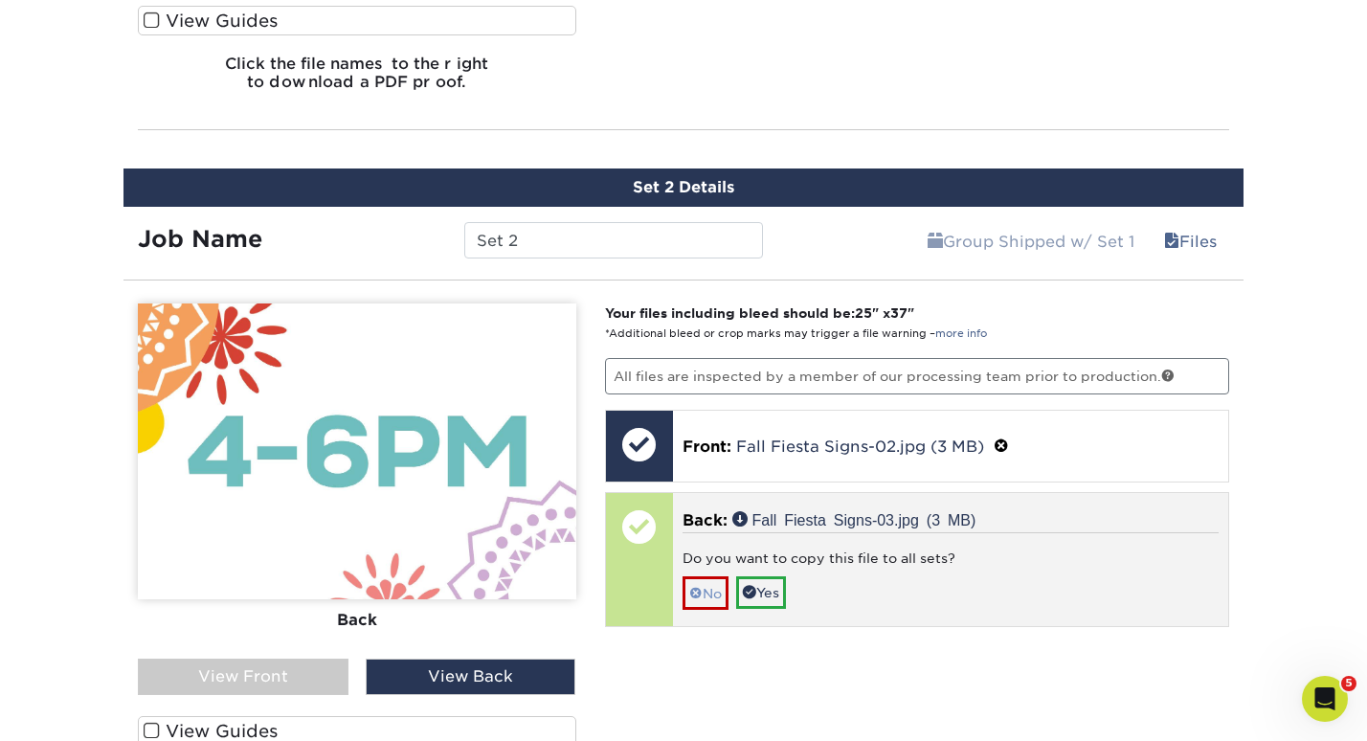
click at [705, 587] on link "No" at bounding box center [705, 592] width 46 height 33
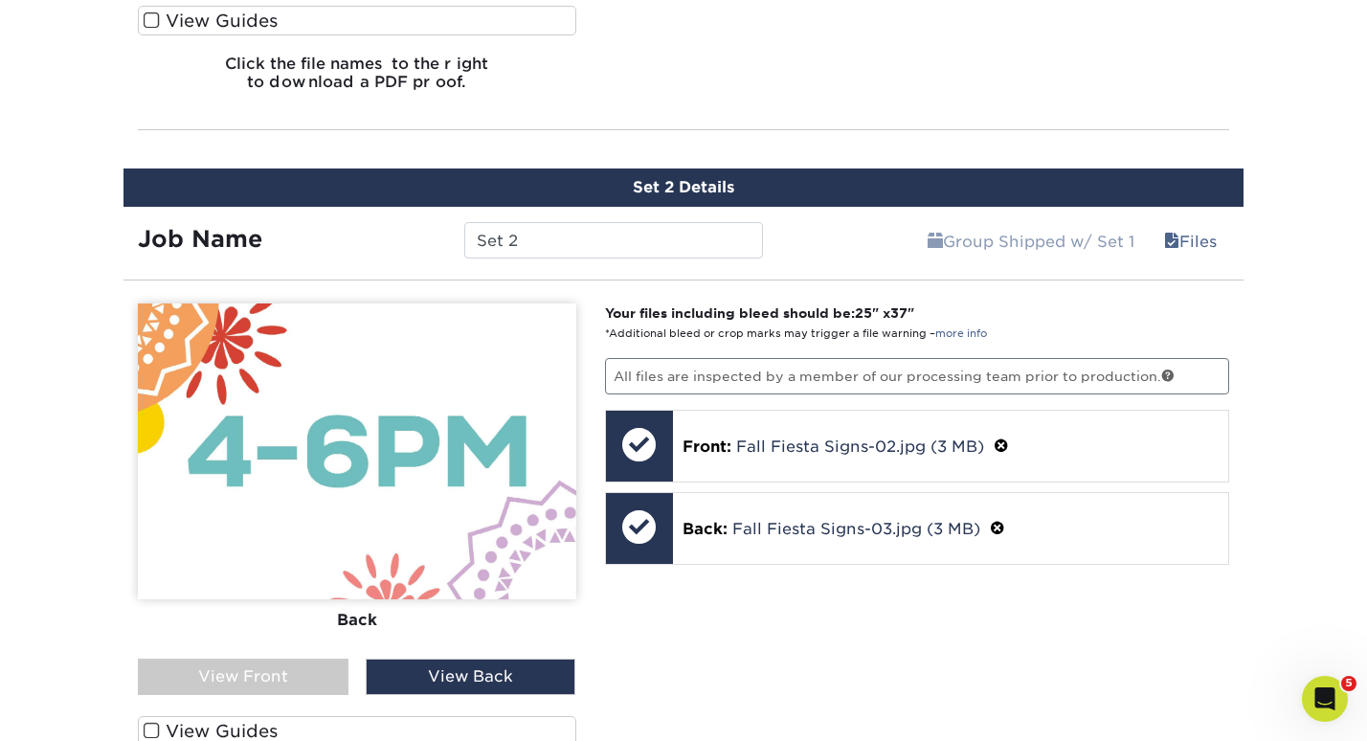
click at [277, 665] on div "View Front" at bounding box center [243, 676] width 211 height 36
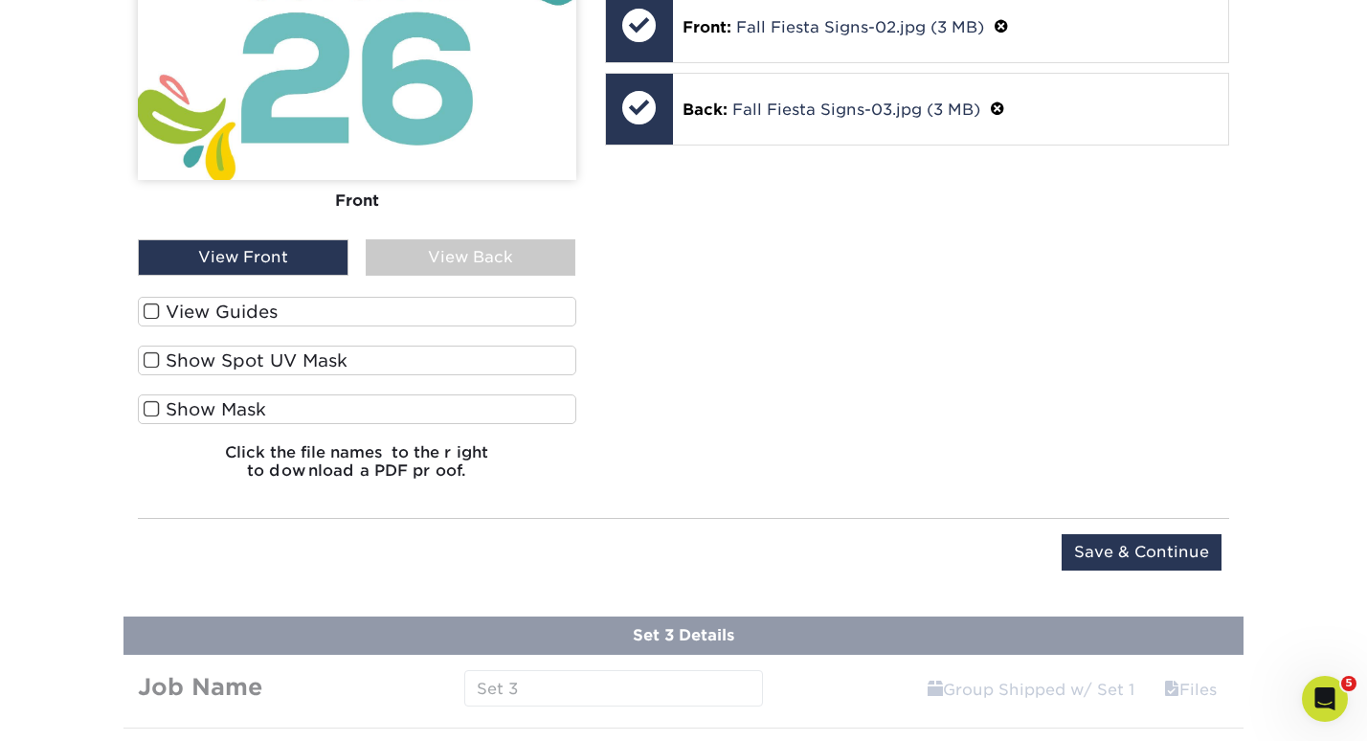
scroll to position [2174, 0]
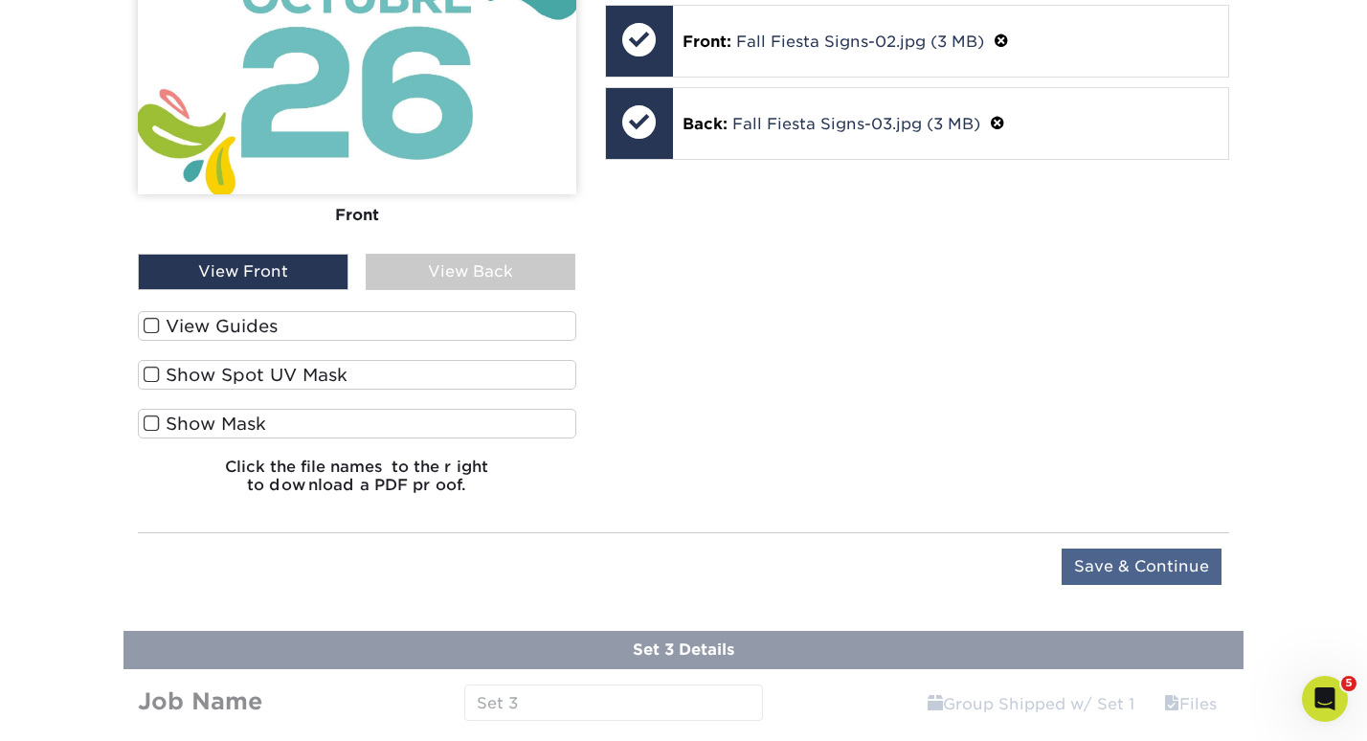
click at [1113, 569] on input "Save & Continue" at bounding box center [1141, 566] width 160 height 36
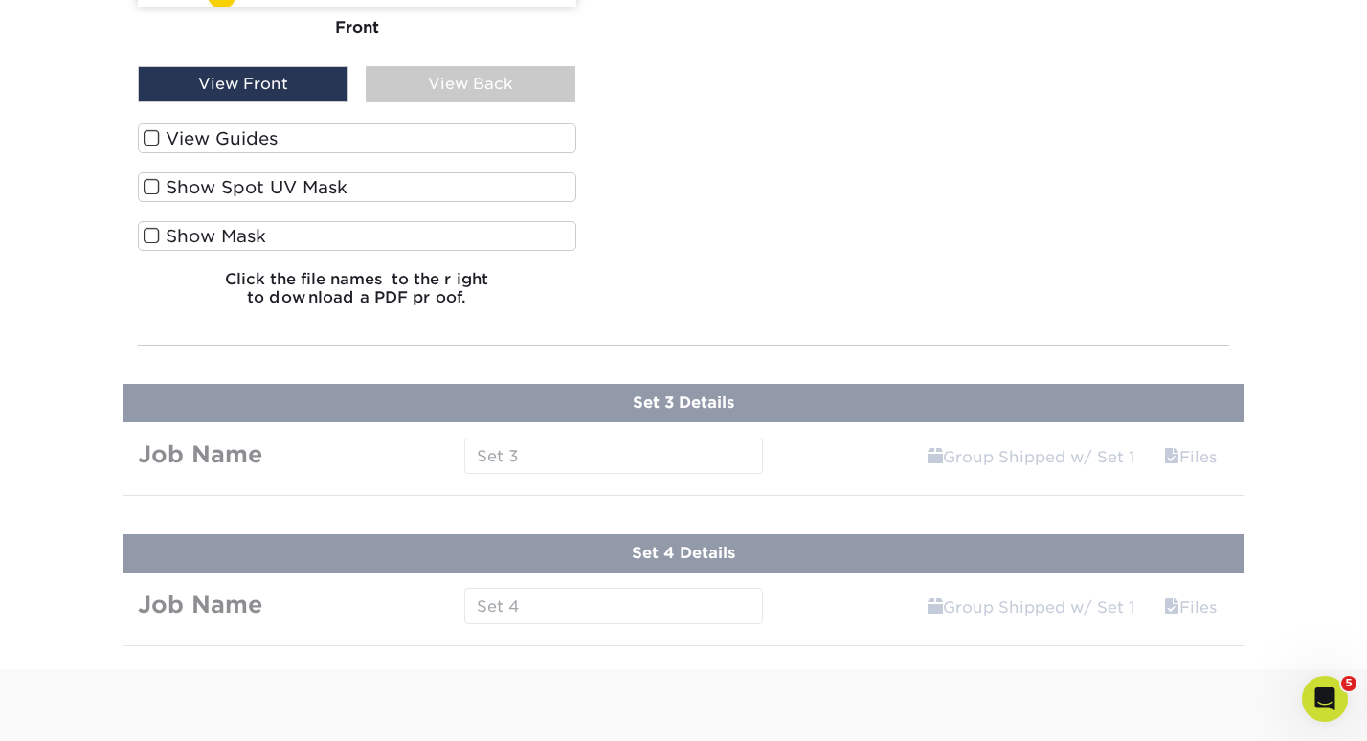
scroll to position [1864, 0]
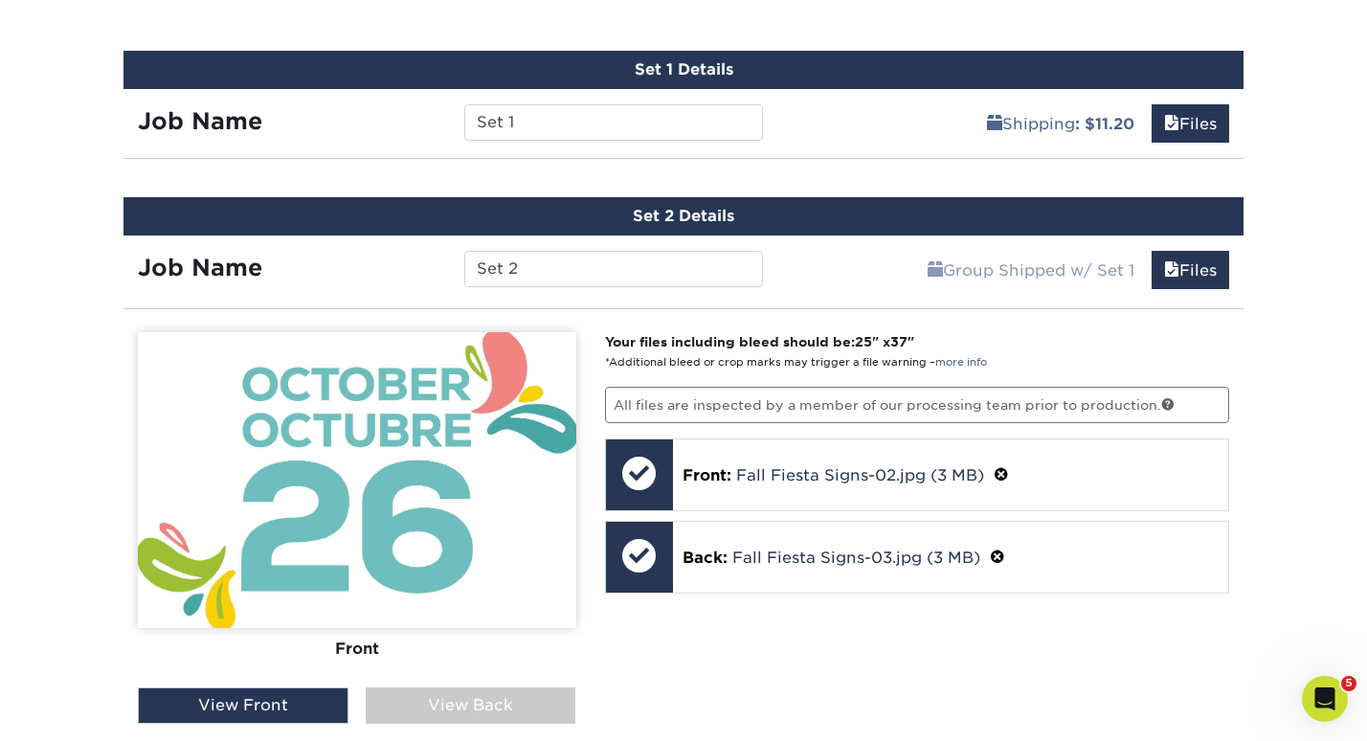
scroll to position [1181, 0]
click at [911, 328] on div "Please Upload Your Files We accept: PDF , JPEG 1 or TIFF 1 files. Submitting AI…" at bounding box center [683, 637] width 1120 height 626
click at [1191, 268] on link "Files" at bounding box center [1190, 270] width 78 height 38
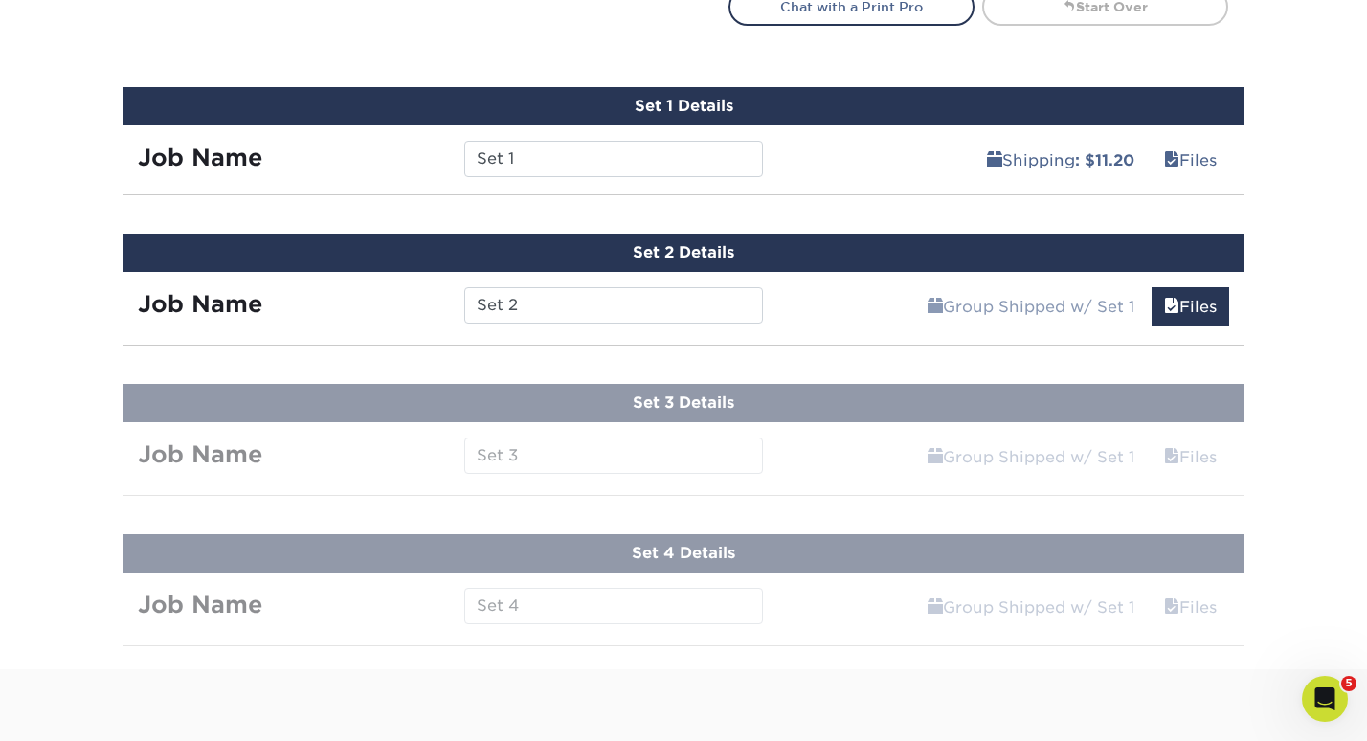
scroll to position [759, 0]
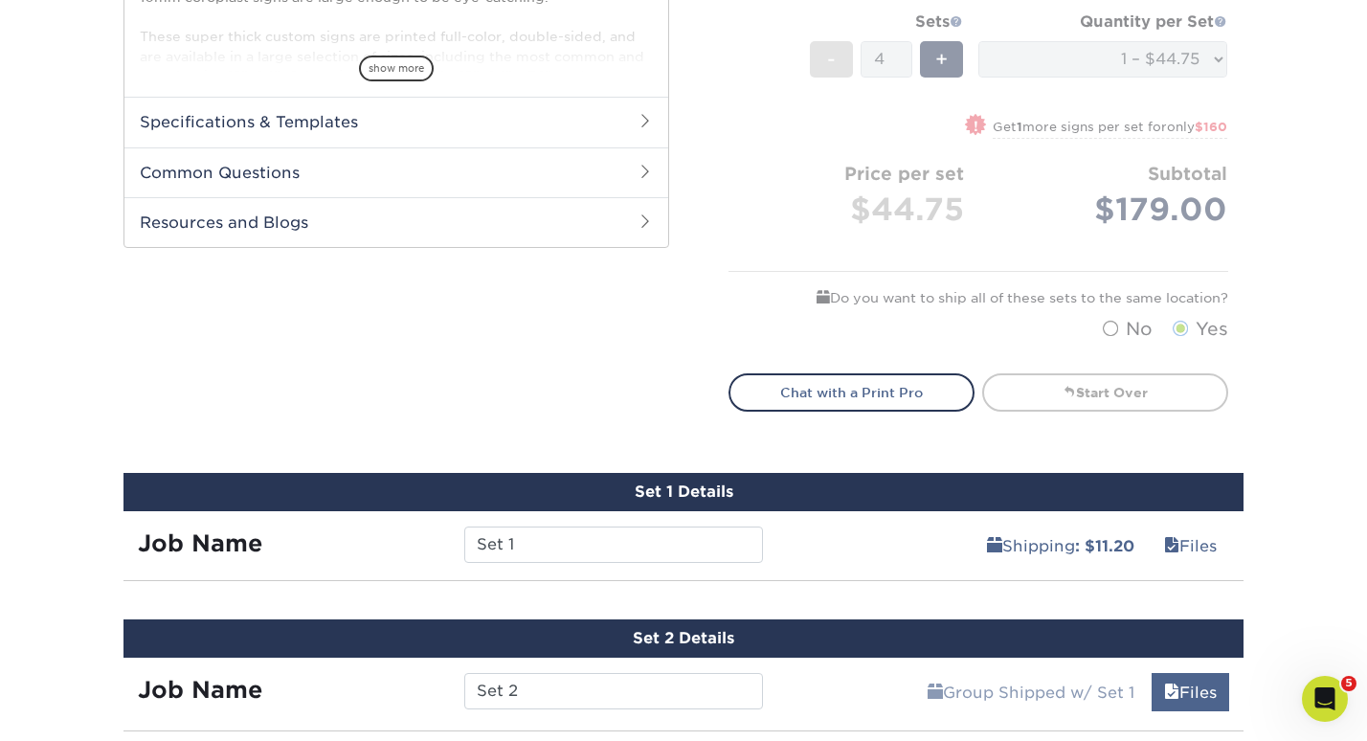
click at [1194, 683] on link "Files" at bounding box center [1190, 692] width 78 height 38
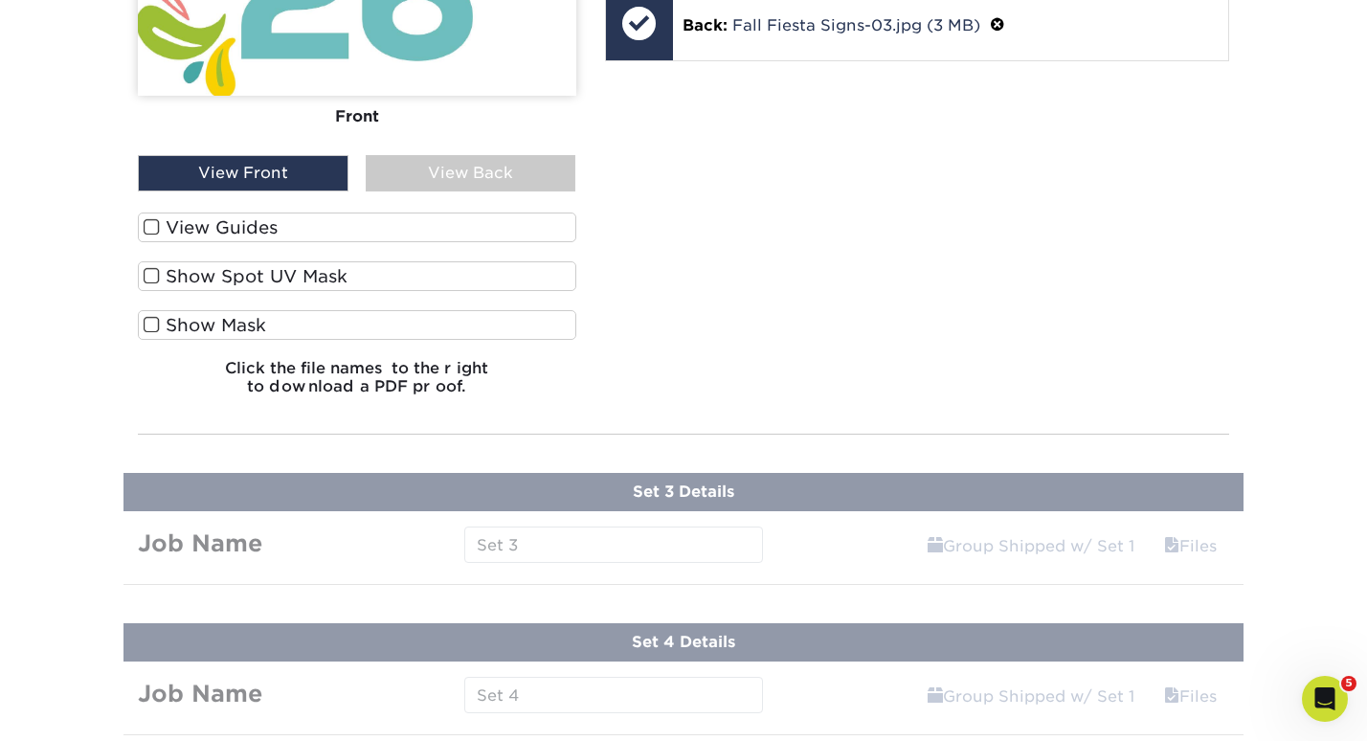
scroll to position [1728, 0]
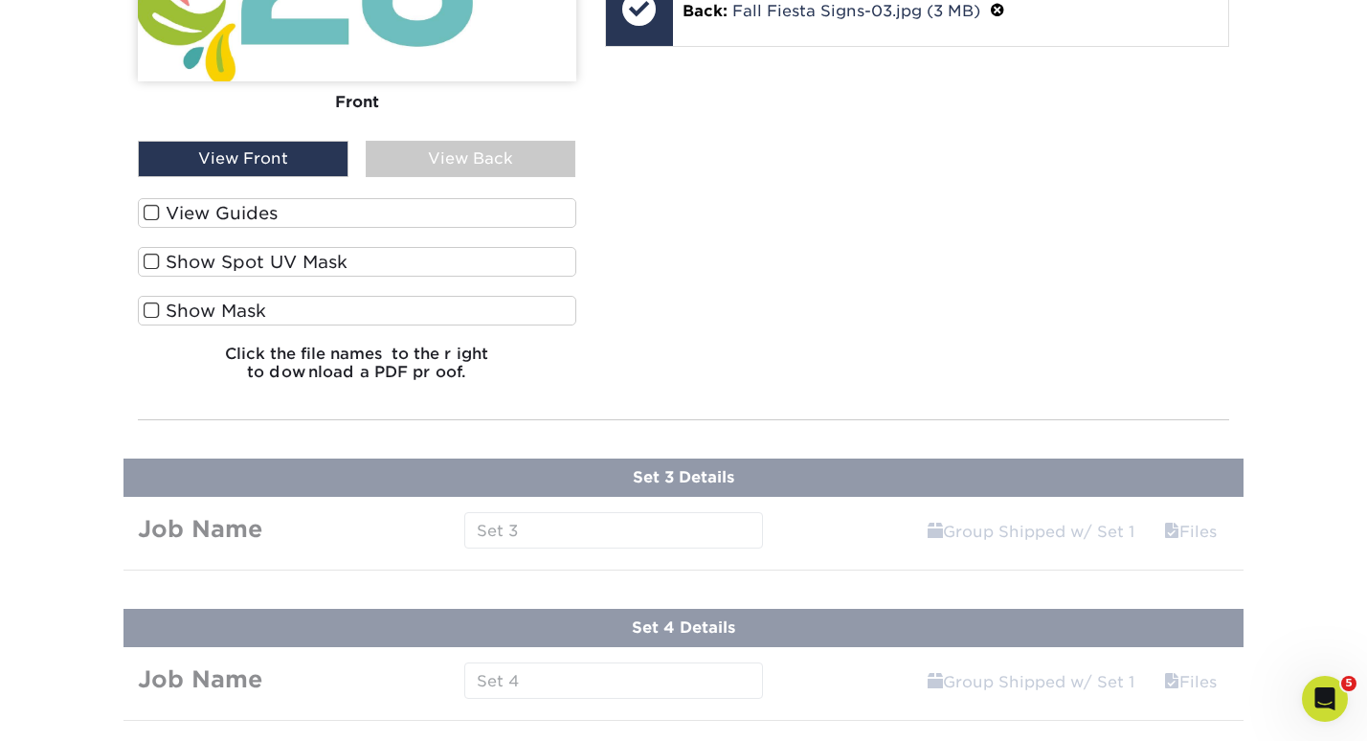
click at [354, 361] on h6 "Click the file names to the right to download a PDF proof." at bounding box center [357, 371] width 438 height 52
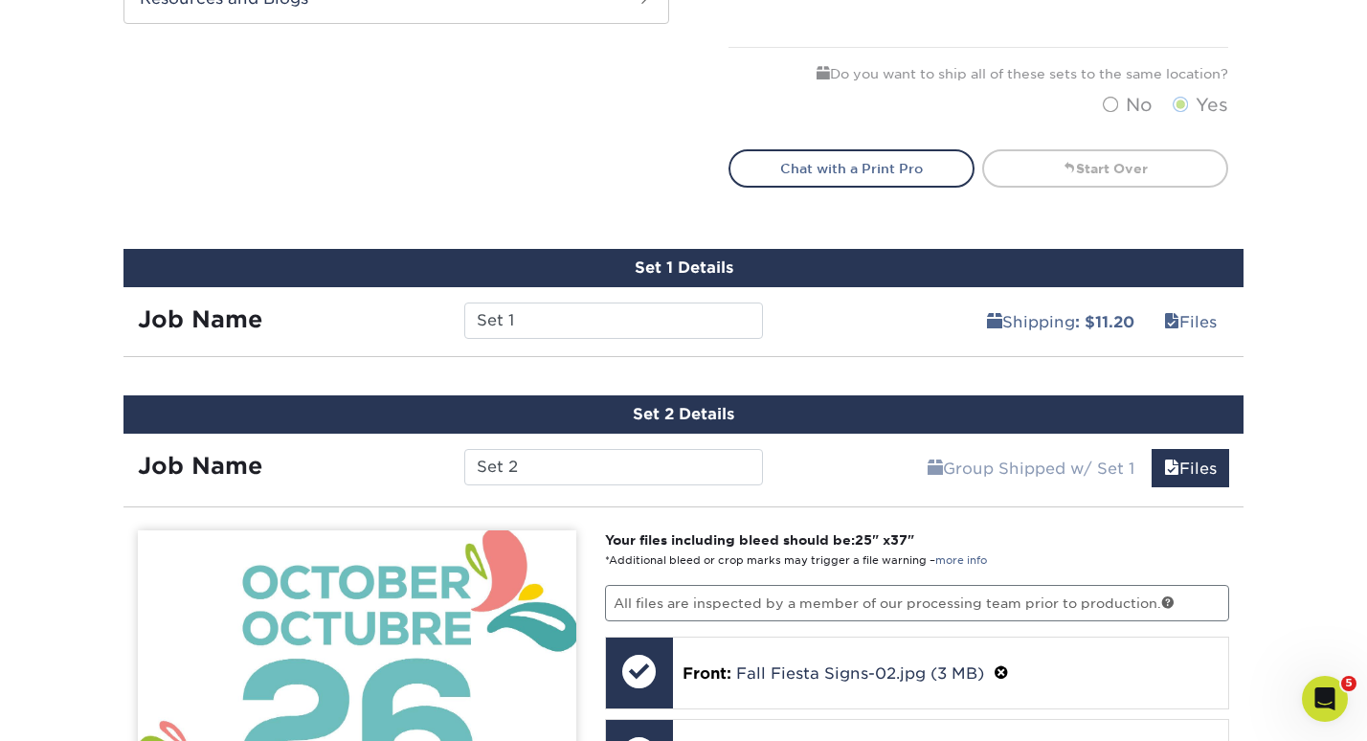
scroll to position [943, 0]
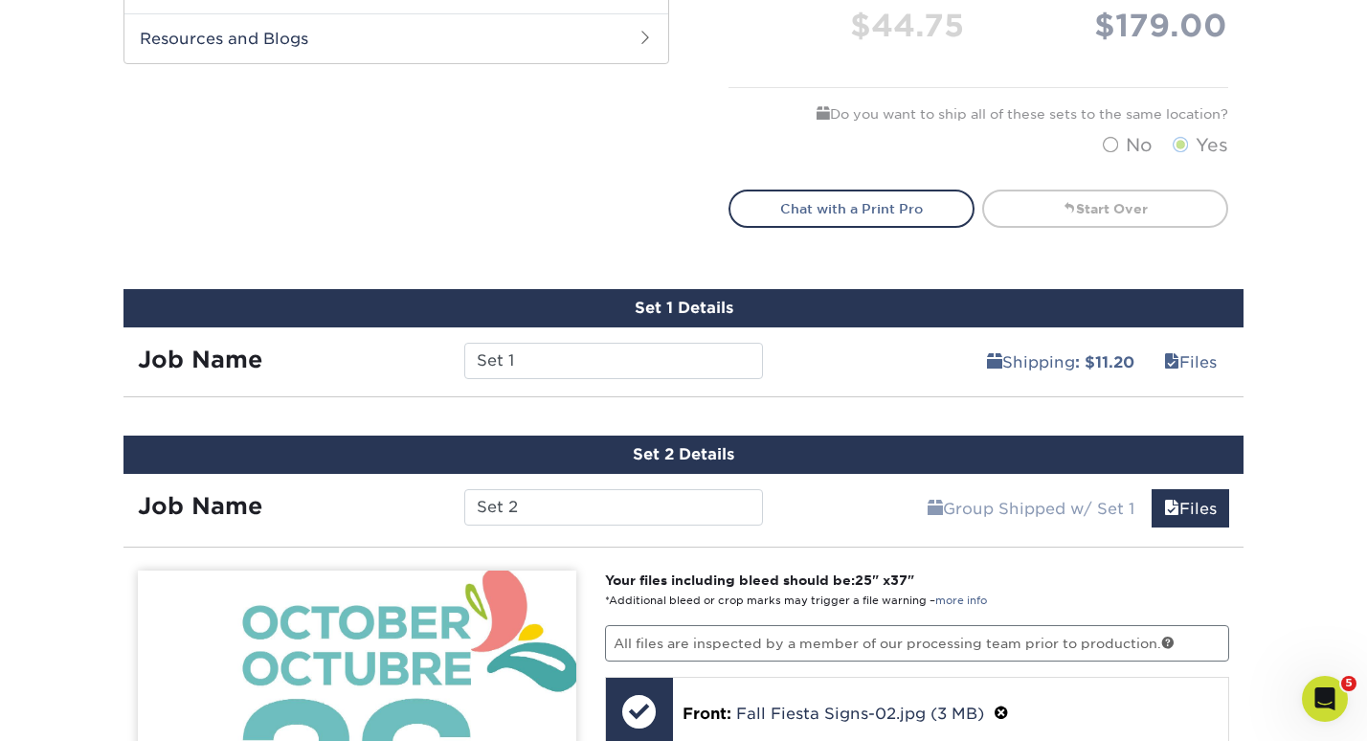
click at [790, 450] on div "Set 2 Details" at bounding box center [683, 454] width 1120 height 38
click at [1184, 508] on link "Files" at bounding box center [1190, 508] width 78 height 38
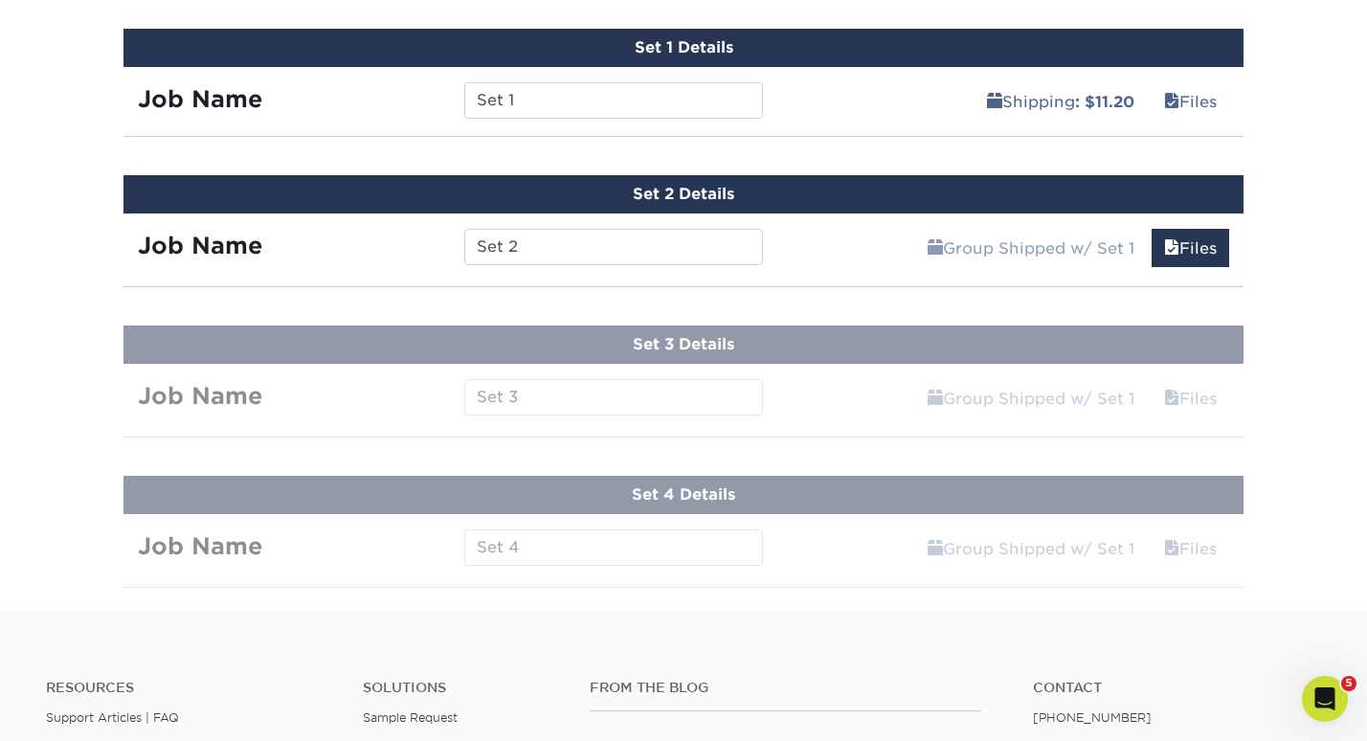
scroll to position [1191, 0]
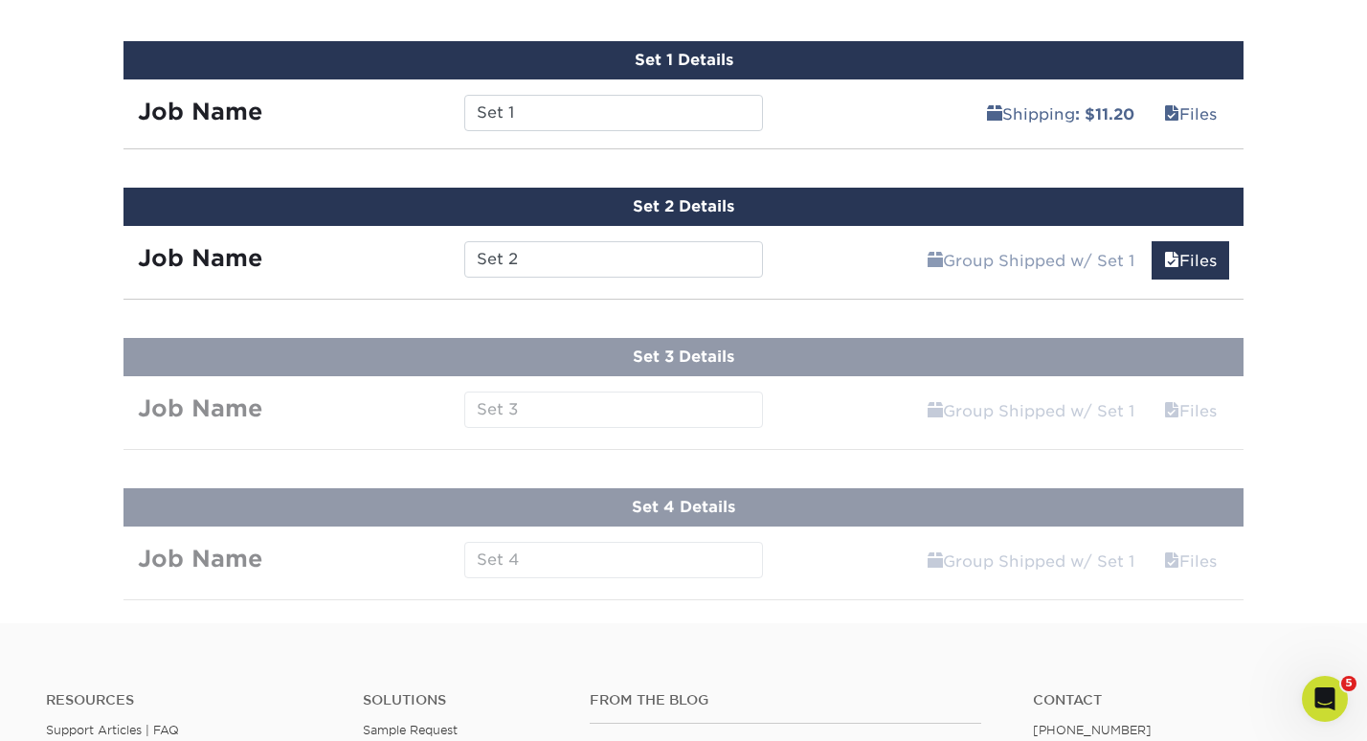
click at [1201, 235] on div "Group Shipped w/ Set 1 Files Continue" at bounding box center [1010, 254] width 467 height 57
click at [1171, 256] on span at bounding box center [1171, 261] width 15 height 18
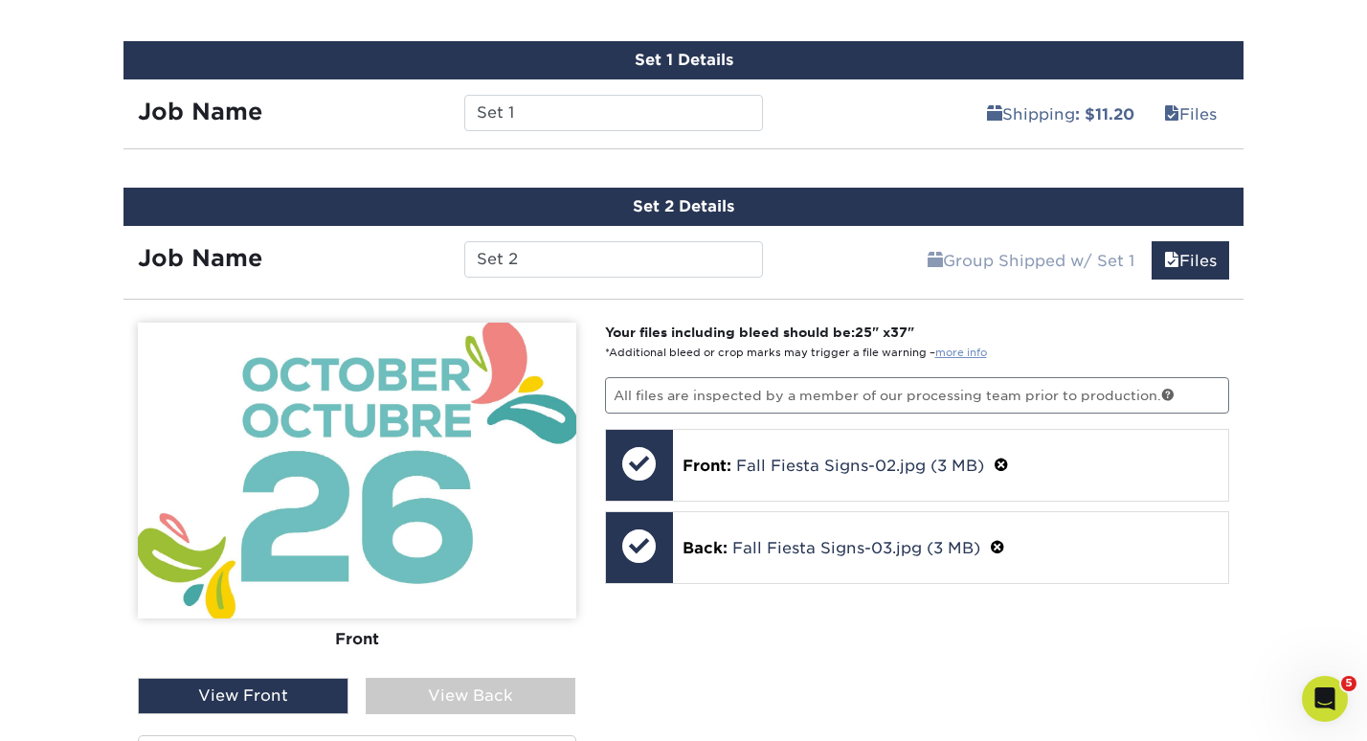
click at [954, 350] on link "more info" at bounding box center [961, 352] width 52 height 12
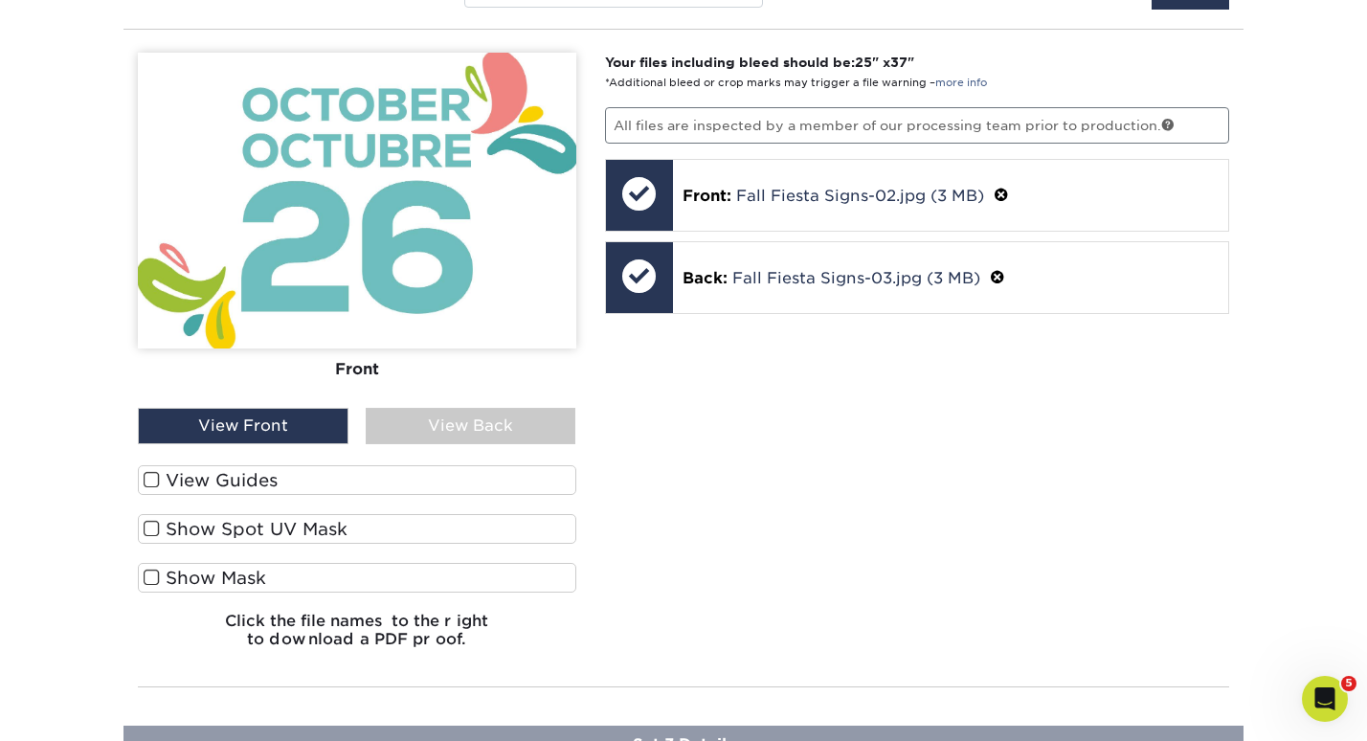
scroll to position [1454, 0]
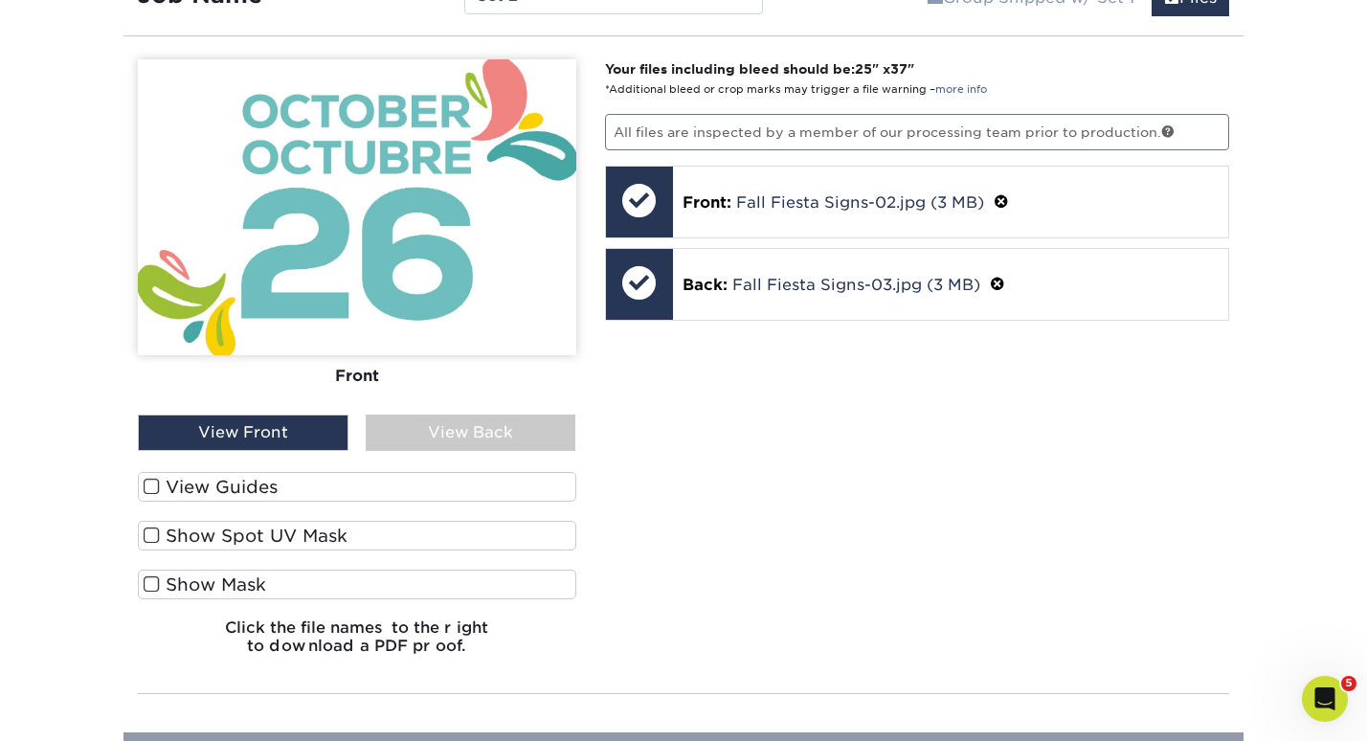
click at [390, 450] on div "Front Back View Front View Back Front Back" at bounding box center [357, 364] width 438 height 611
click at [386, 434] on div "View Back" at bounding box center [471, 432] width 211 height 36
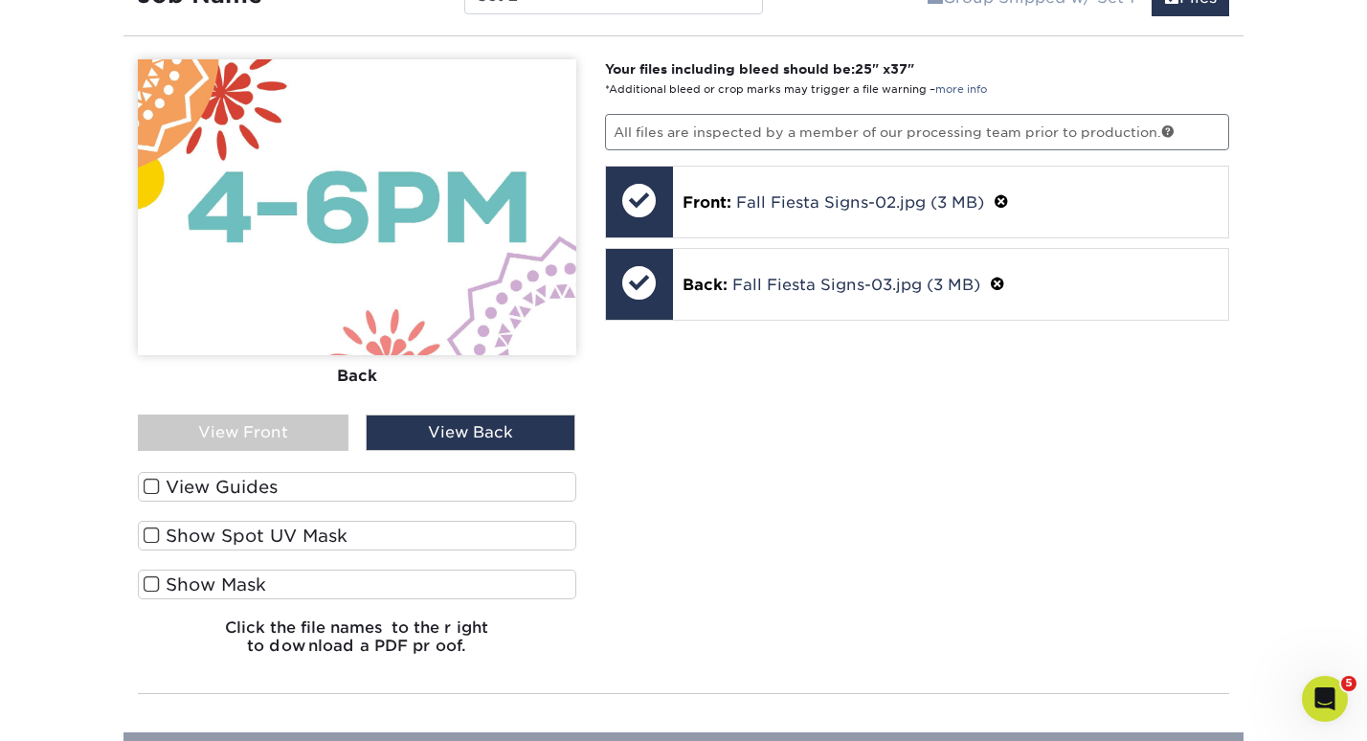
click at [283, 435] on div "View Front" at bounding box center [243, 432] width 211 height 36
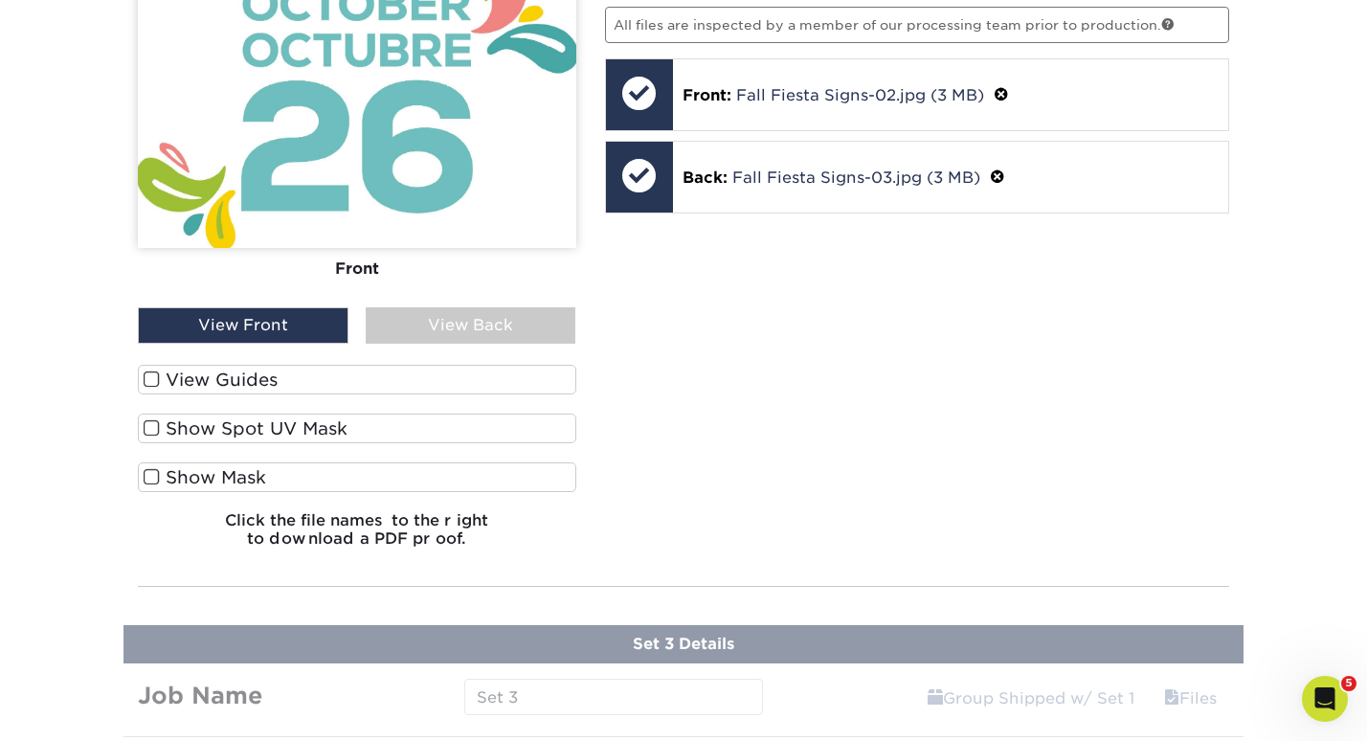
scroll to position [1575, 0]
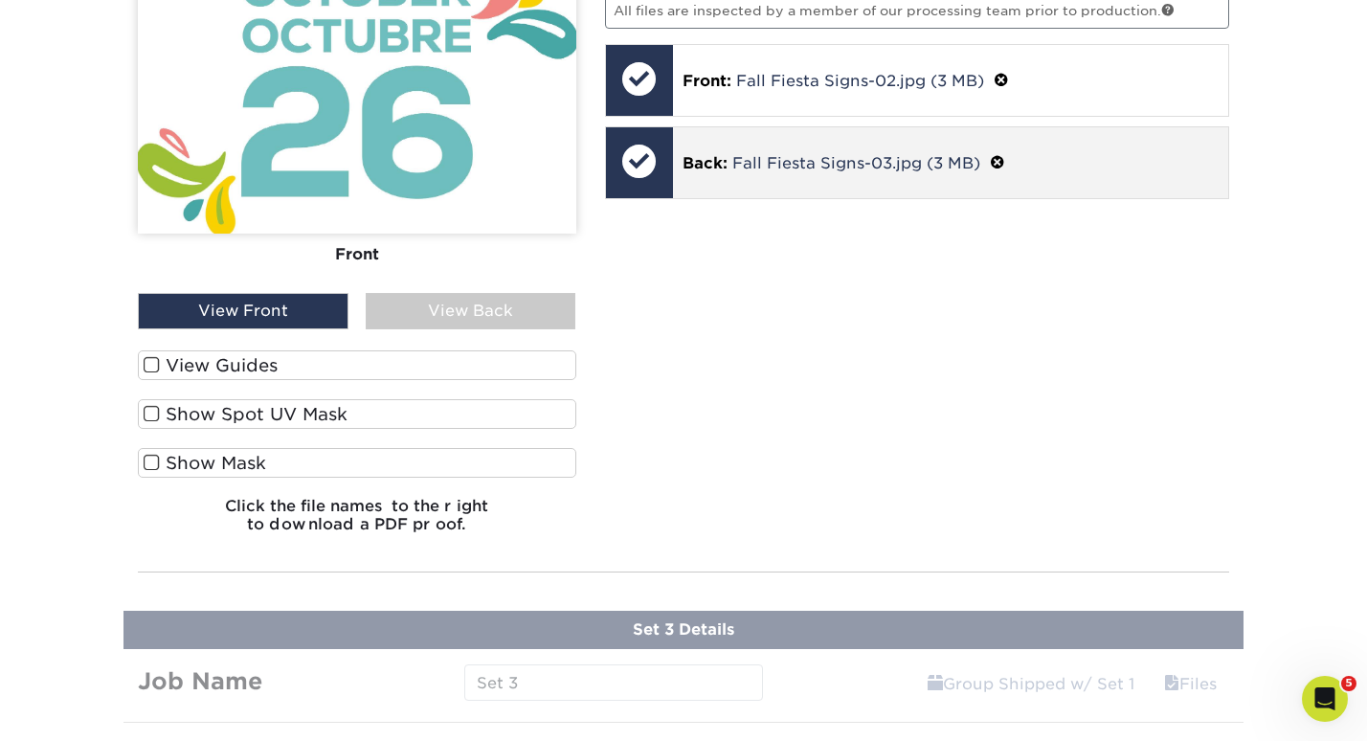
click at [624, 161] on div at bounding box center [639, 160] width 67 height 67
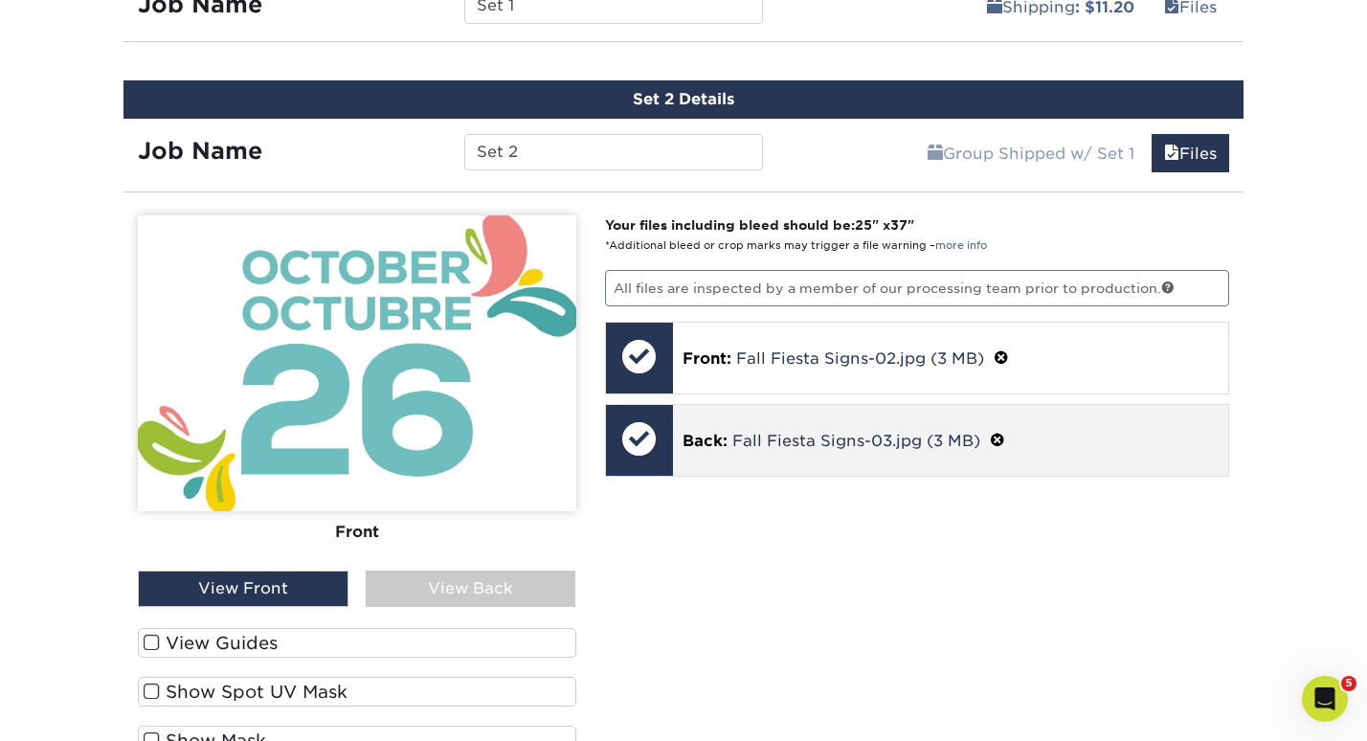
scroll to position [1288, 0]
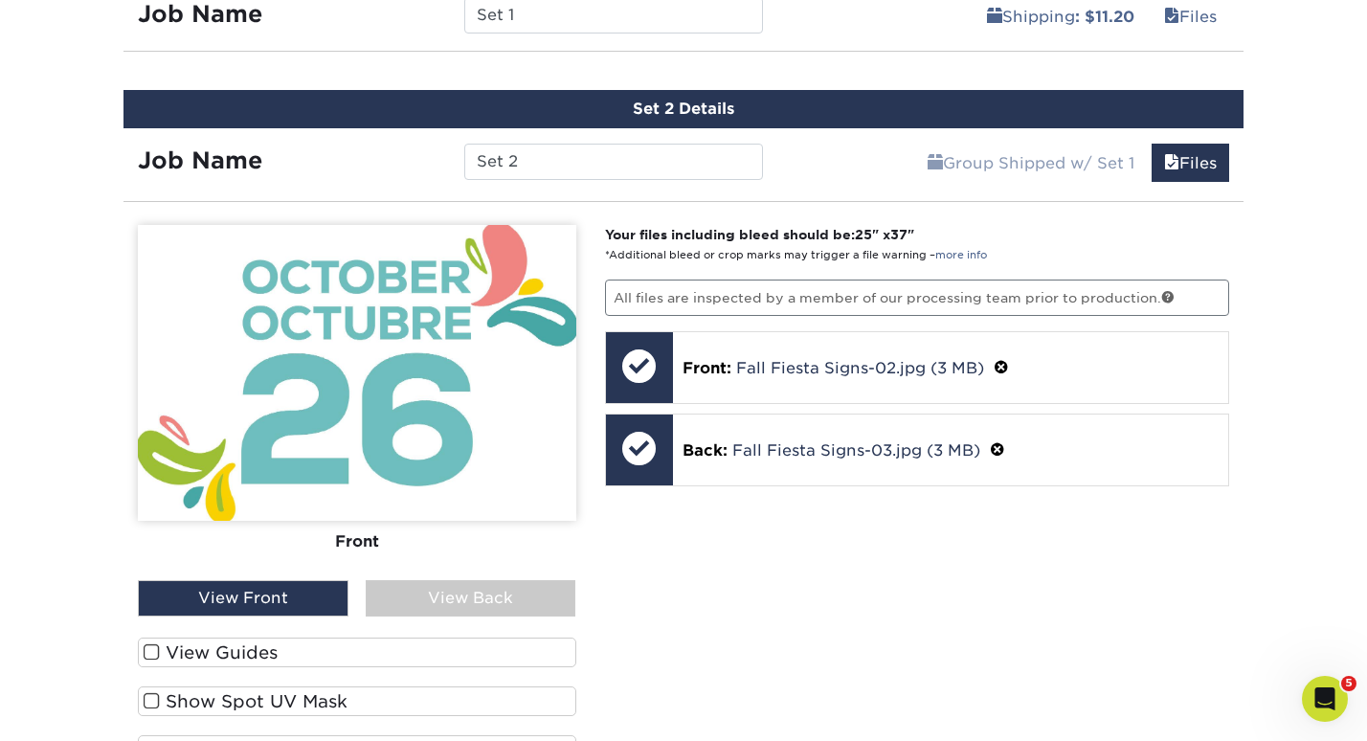
click at [852, 228] on strong "Your files including bleed should be: 25 " x 37 "" at bounding box center [759, 234] width 309 height 15
click at [724, 145] on input "Set 2" at bounding box center [613, 162] width 298 height 36
click at [1195, 163] on link "Files" at bounding box center [1190, 163] width 78 height 38
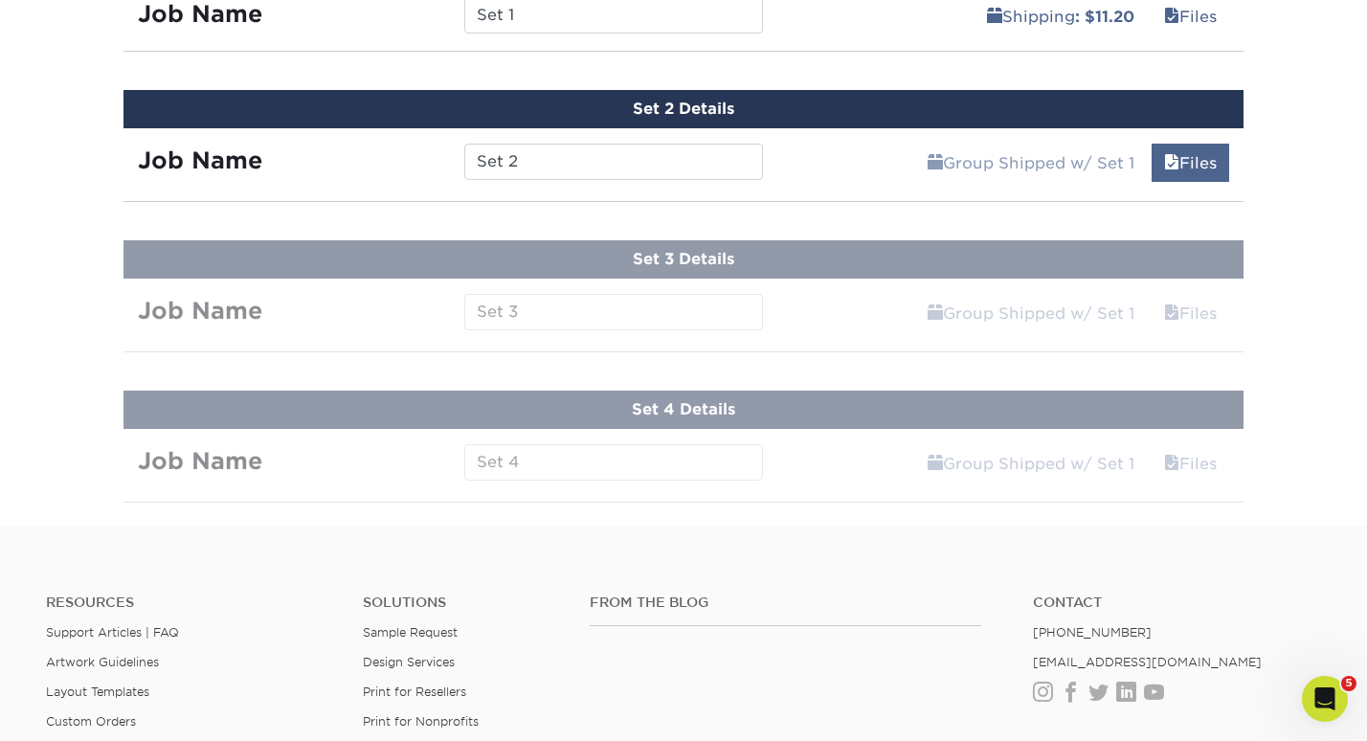
click at [1151, 163] on link "Files" at bounding box center [1190, 163] width 78 height 38
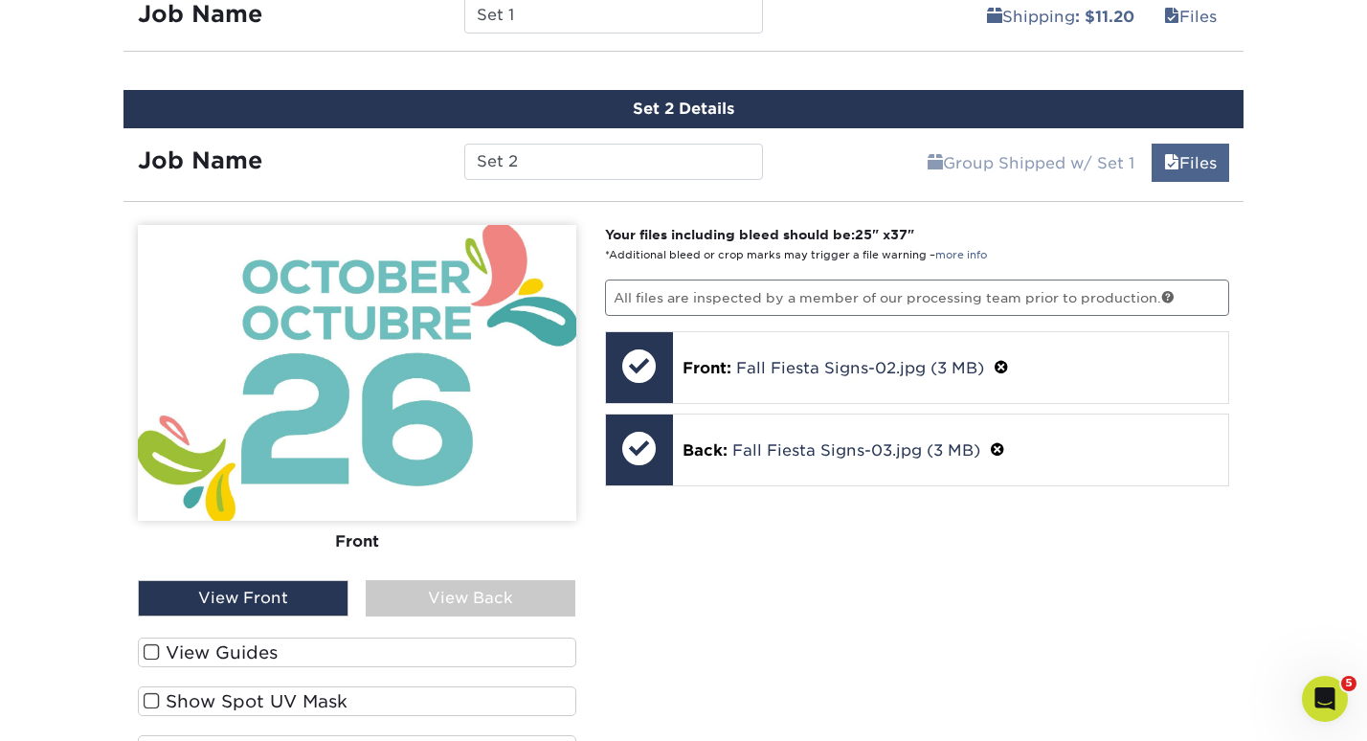
click at [1151, 163] on link "Files" at bounding box center [1190, 163] width 78 height 38
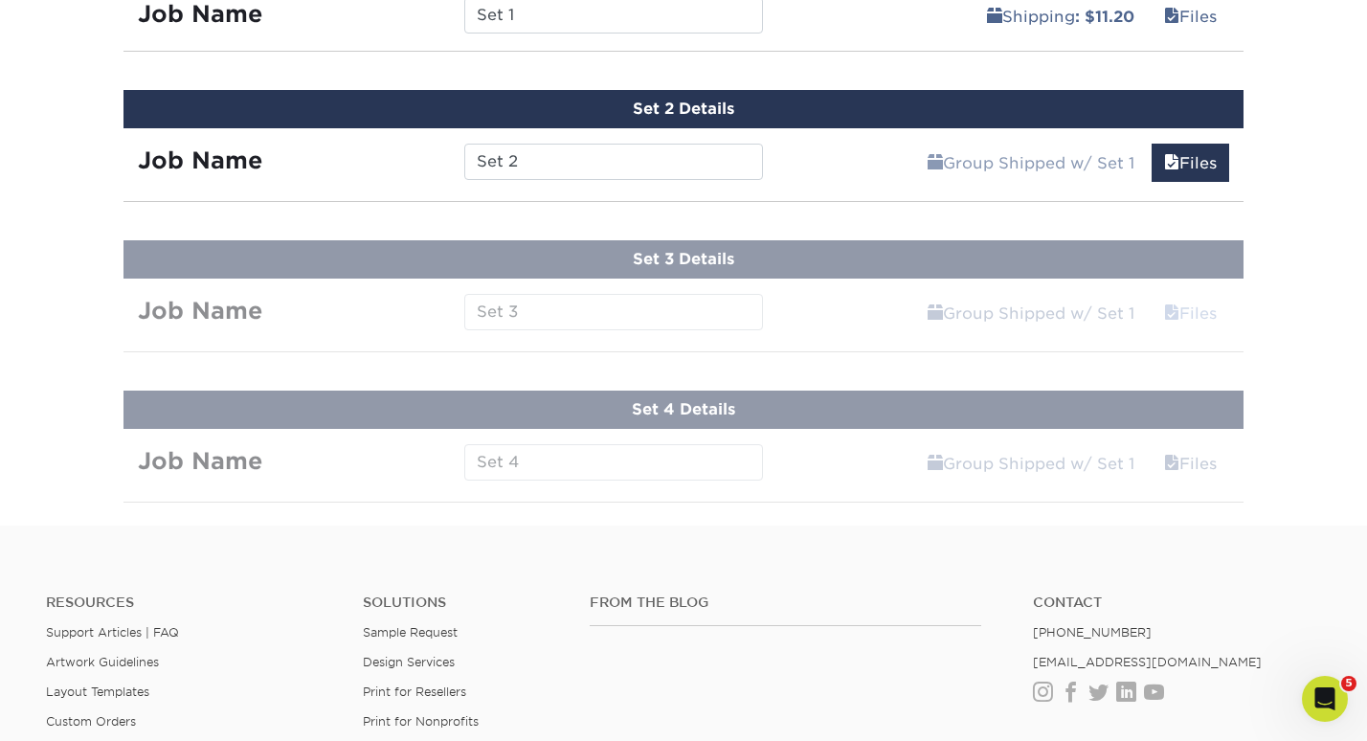
click at [1164, 305] on span at bounding box center [1171, 313] width 15 height 18
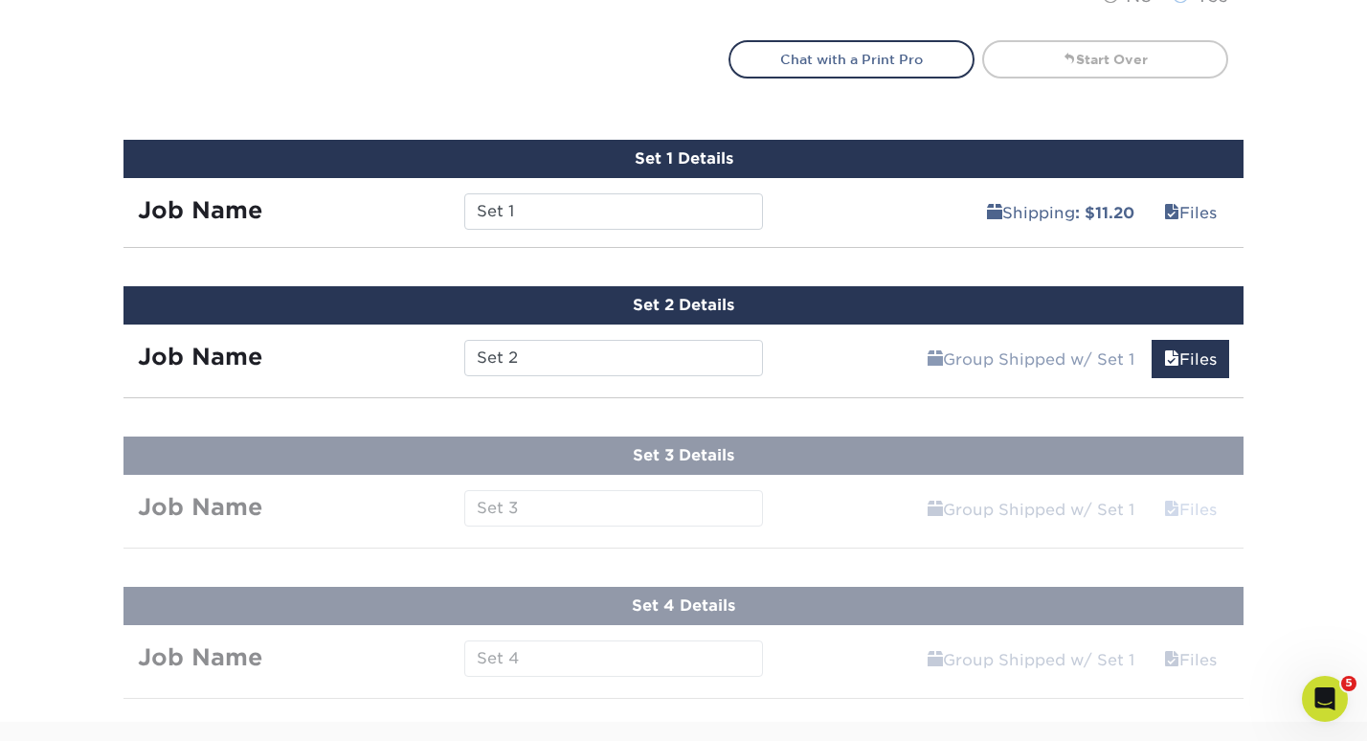
scroll to position [0, 0]
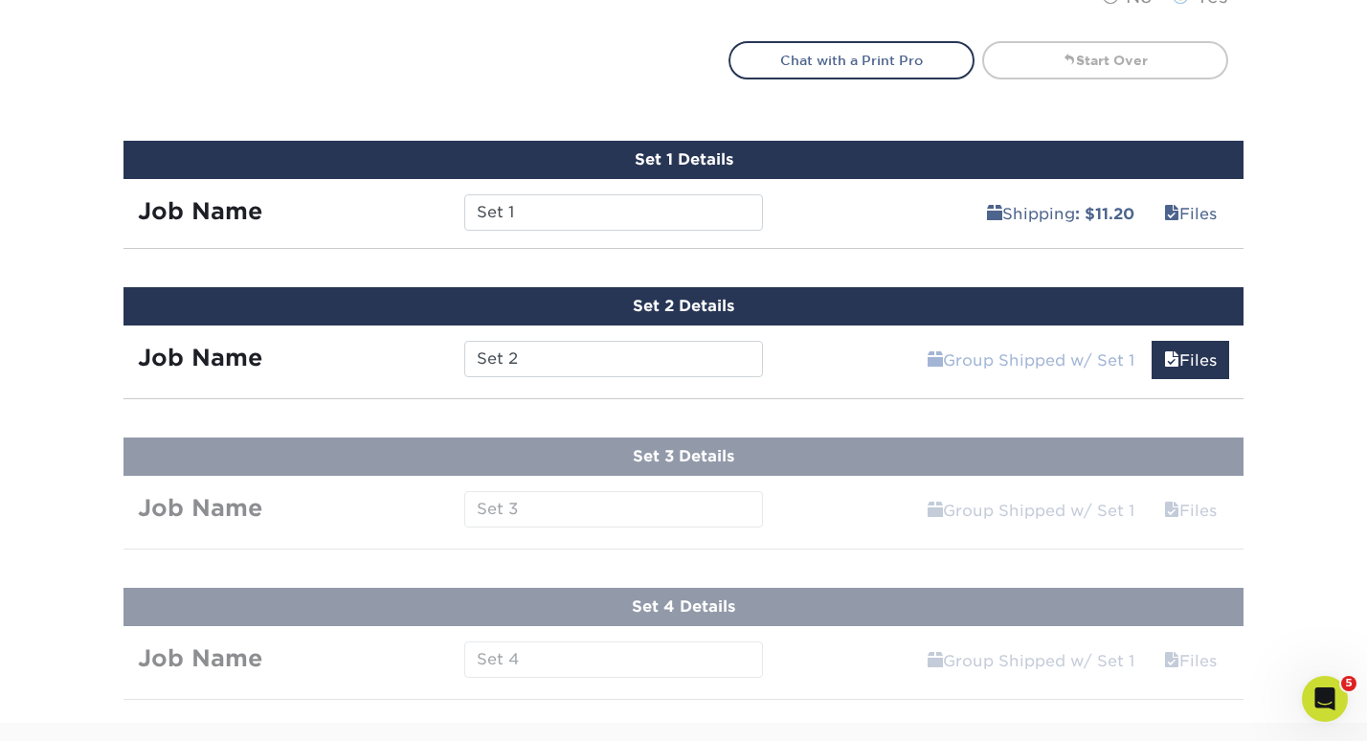
click at [988, 356] on link "Group Shipped w/ Set 1" at bounding box center [1031, 360] width 232 height 38
click at [1203, 357] on link "Files" at bounding box center [1190, 360] width 78 height 38
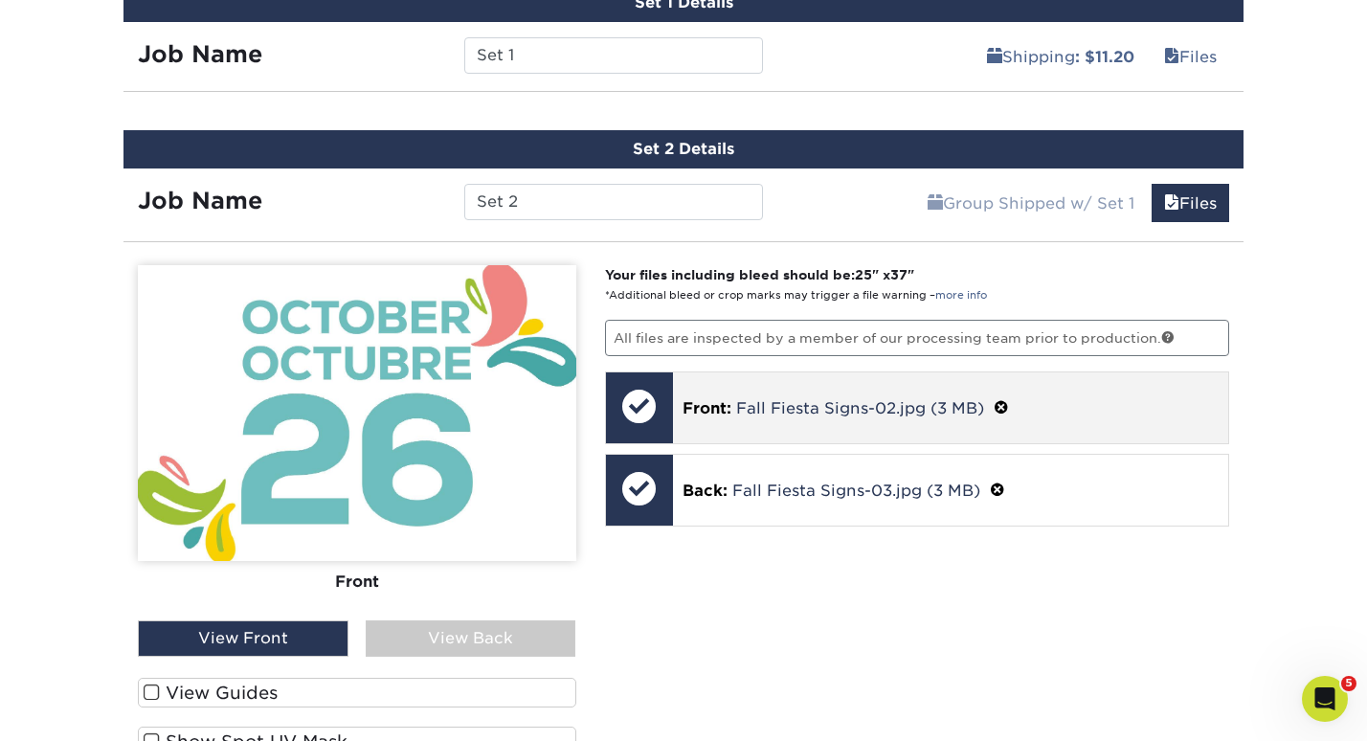
scroll to position [1256, 0]
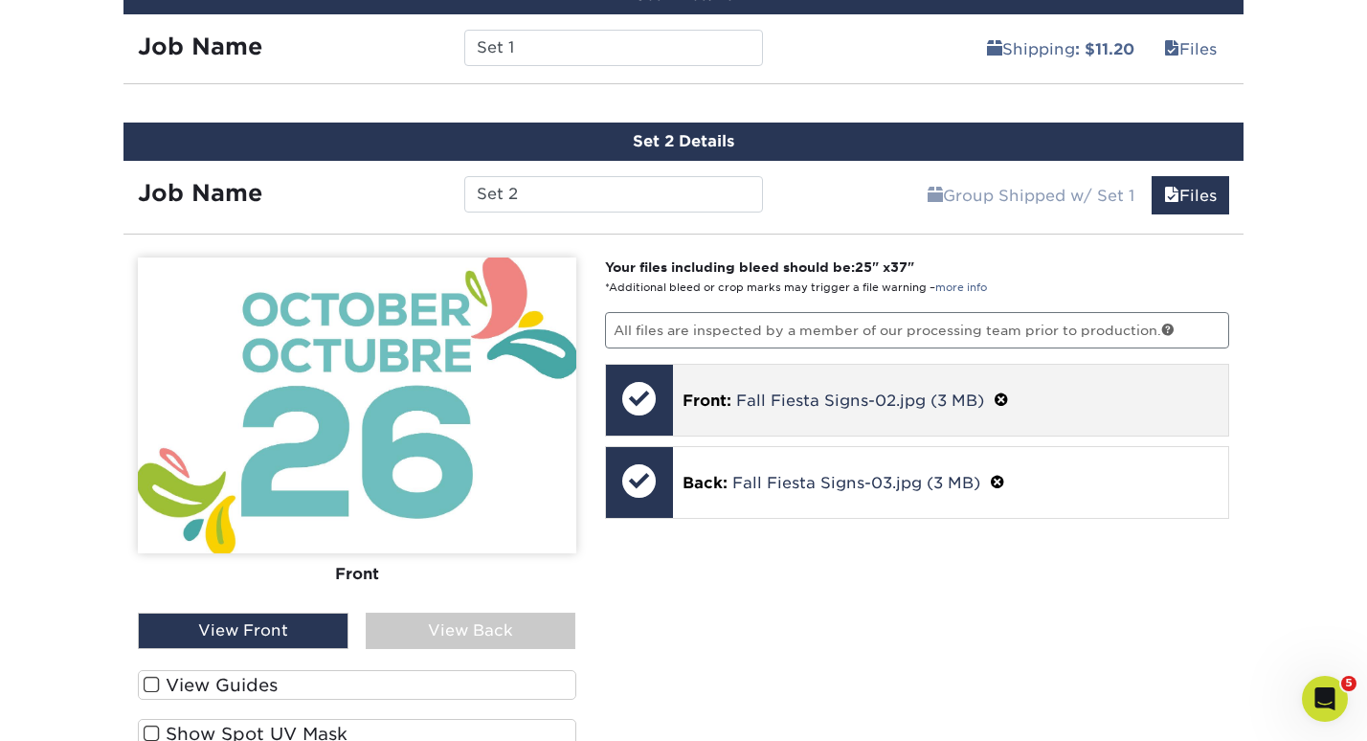
click at [636, 398] on div at bounding box center [639, 398] width 67 height 67
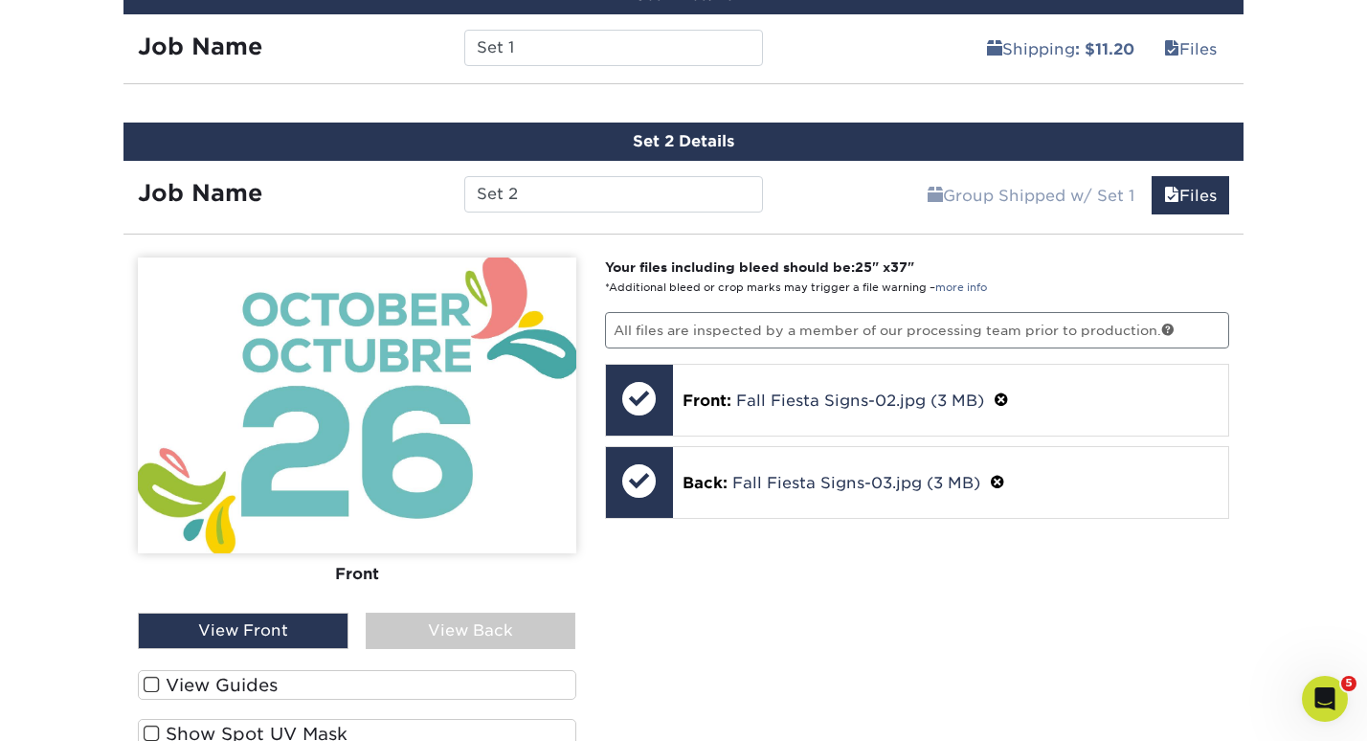
click at [657, 522] on div "Your files including bleed should be: 25 " x 37 " *Additional bleed or crop mar…" at bounding box center [918, 562] width 654 height 611
click at [484, 596] on div "Front Back" at bounding box center [357, 434] width 438 height 355
click at [477, 628] on div "View Back" at bounding box center [471, 631] width 211 height 36
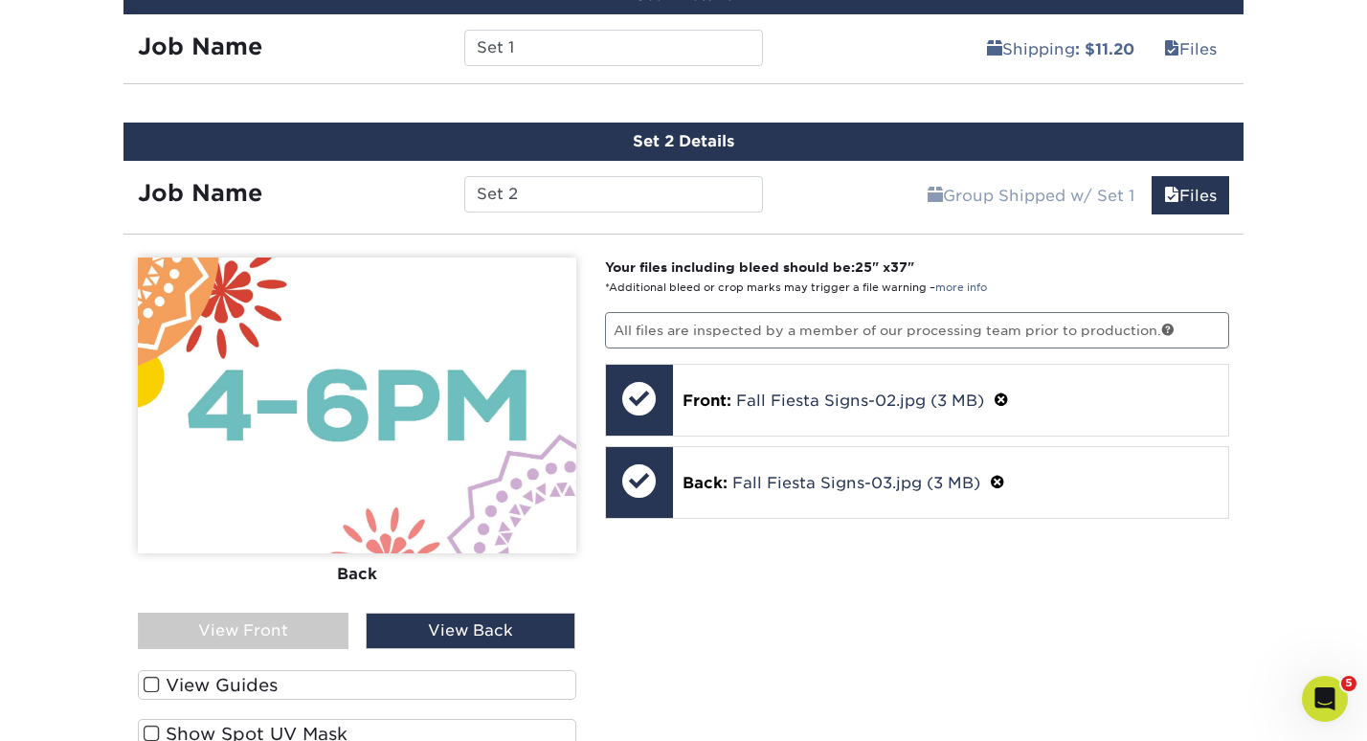
click at [255, 651] on div "Front Back View Front View Back Front Back" at bounding box center [357, 562] width 438 height 611
click at [263, 636] on div "View Front" at bounding box center [243, 631] width 211 height 36
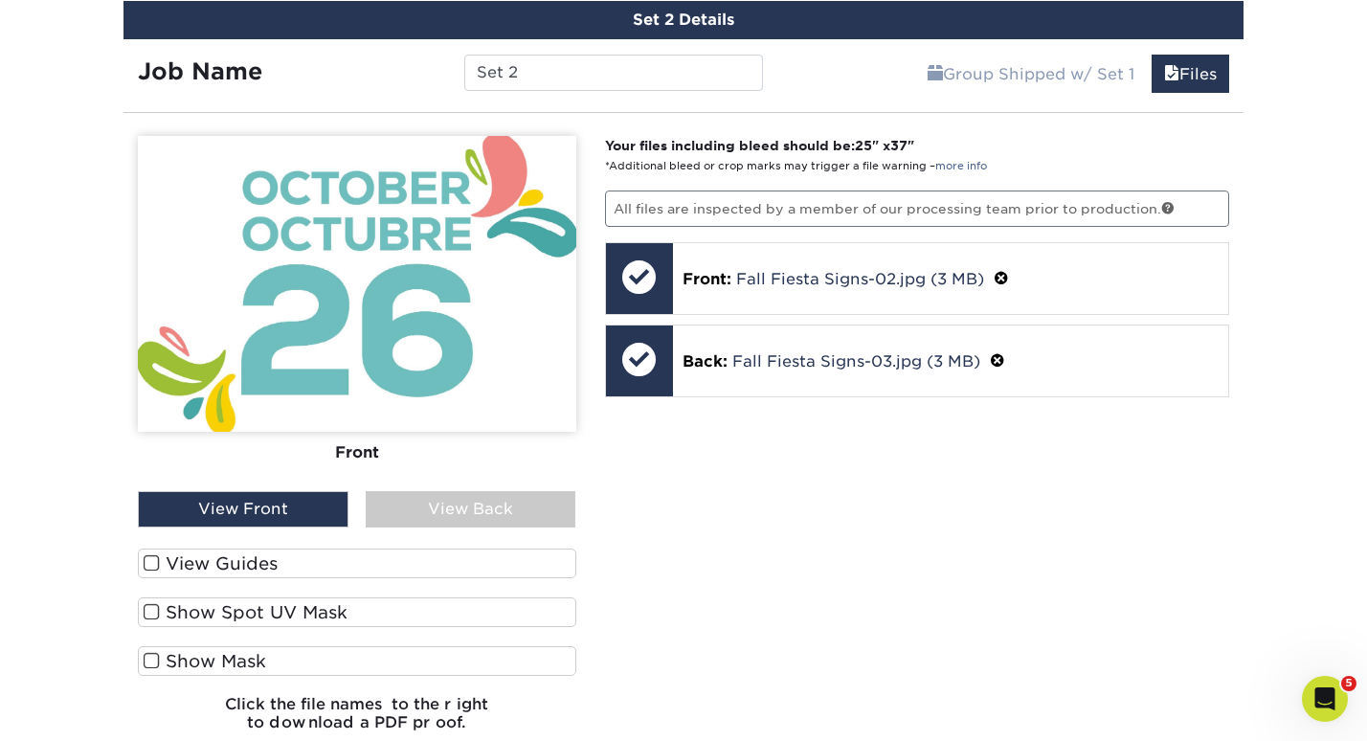
scroll to position [1399, 0]
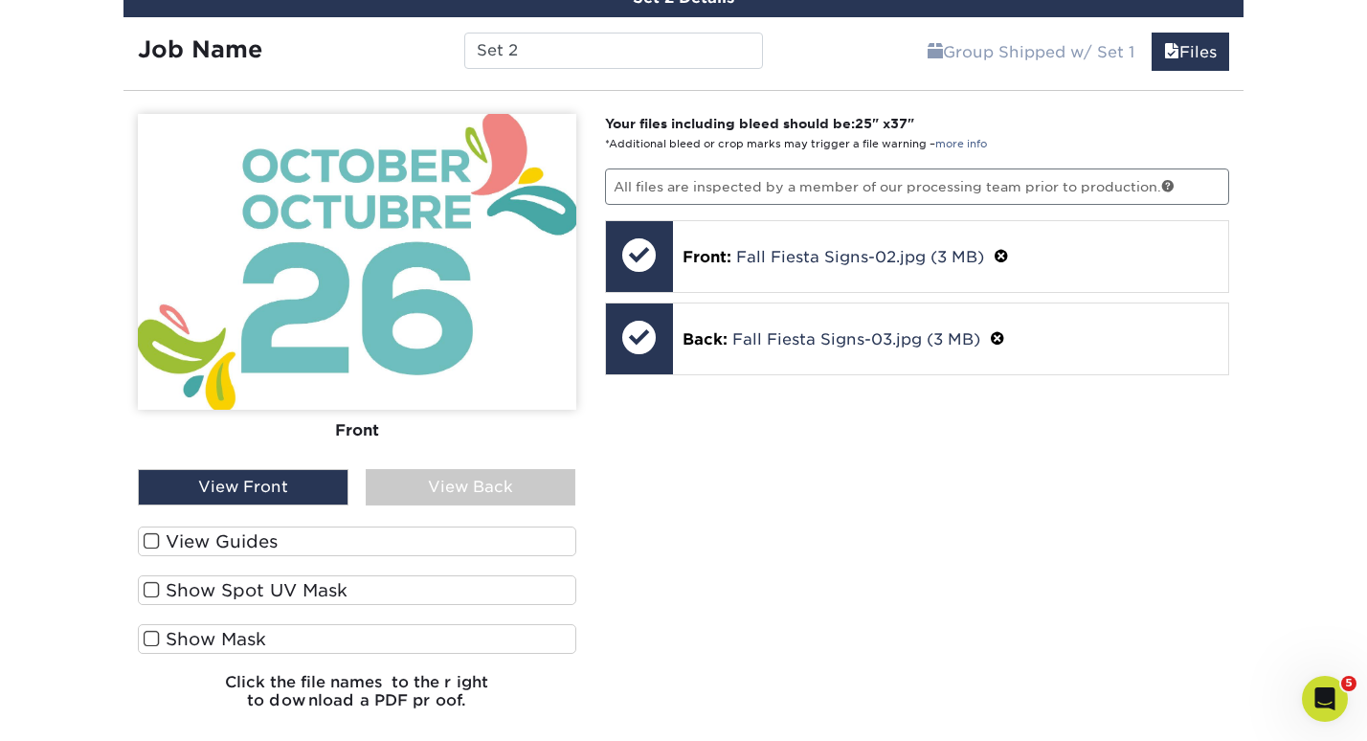
click at [148, 548] on label "View Guides" at bounding box center [357, 541] width 438 height 30
click at [0, 0] on input "View Guides" at bounding box center [0, 0] width 0 height 0
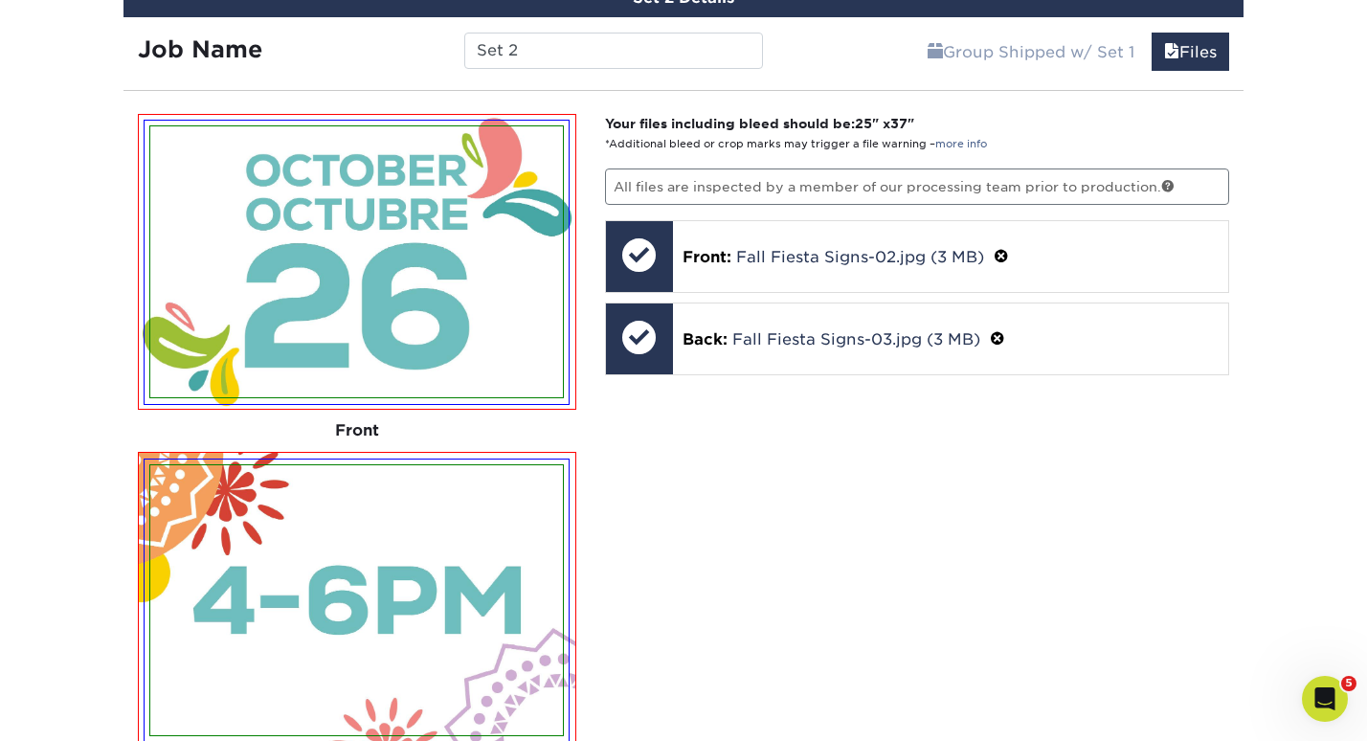
click at [148, 548] on img at bounding box center [357, 600] width 424 height 283
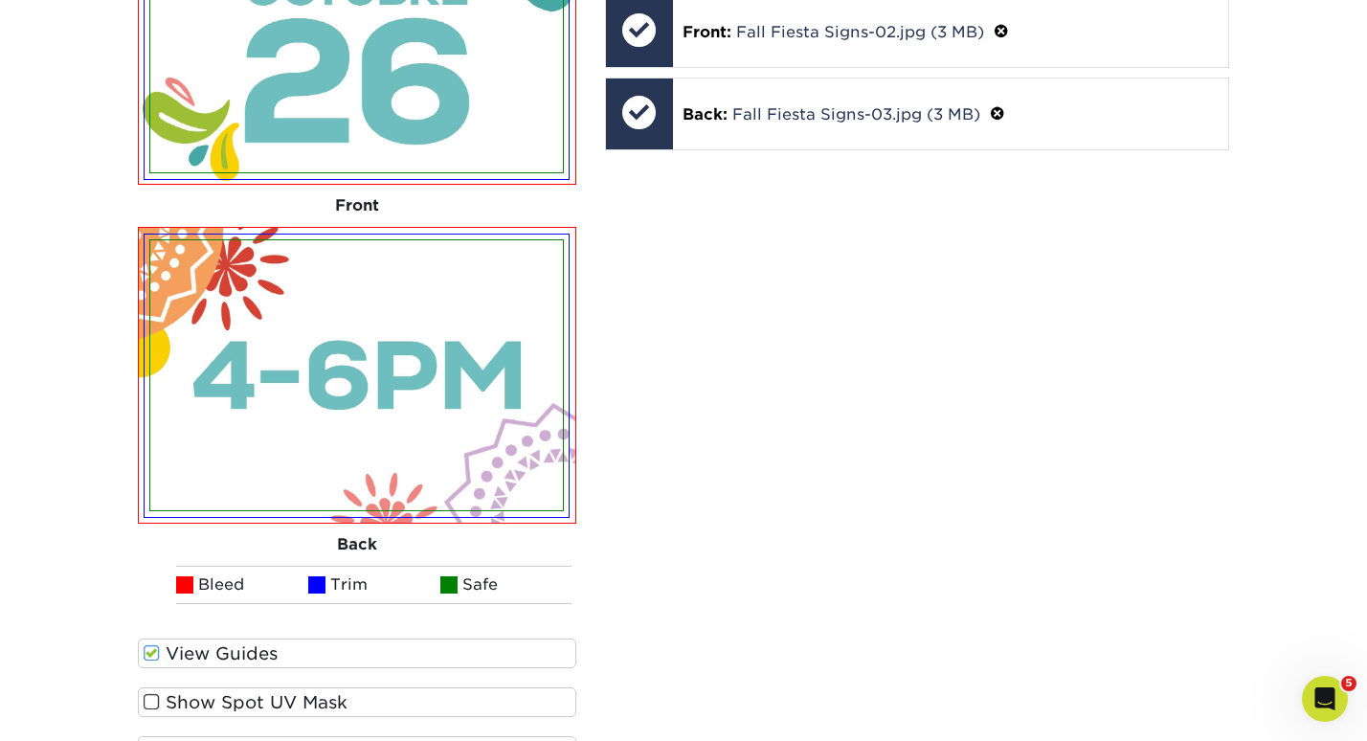
scroll to position [1945, 0]
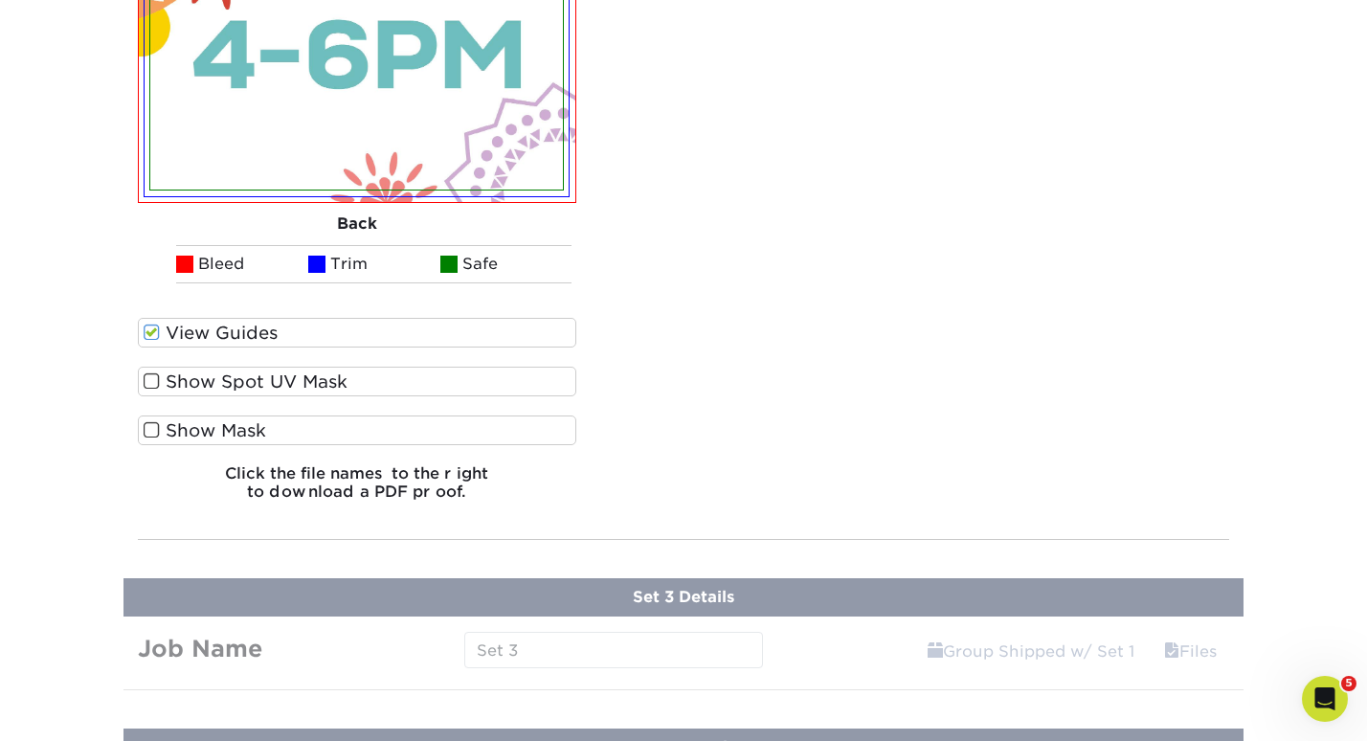
click at [145, 328] on span at bounding box center [152, 332] width 16 height 18
click at [0, 0] on input "View Guides" at bounding box center [0, 0] width 0 height 0
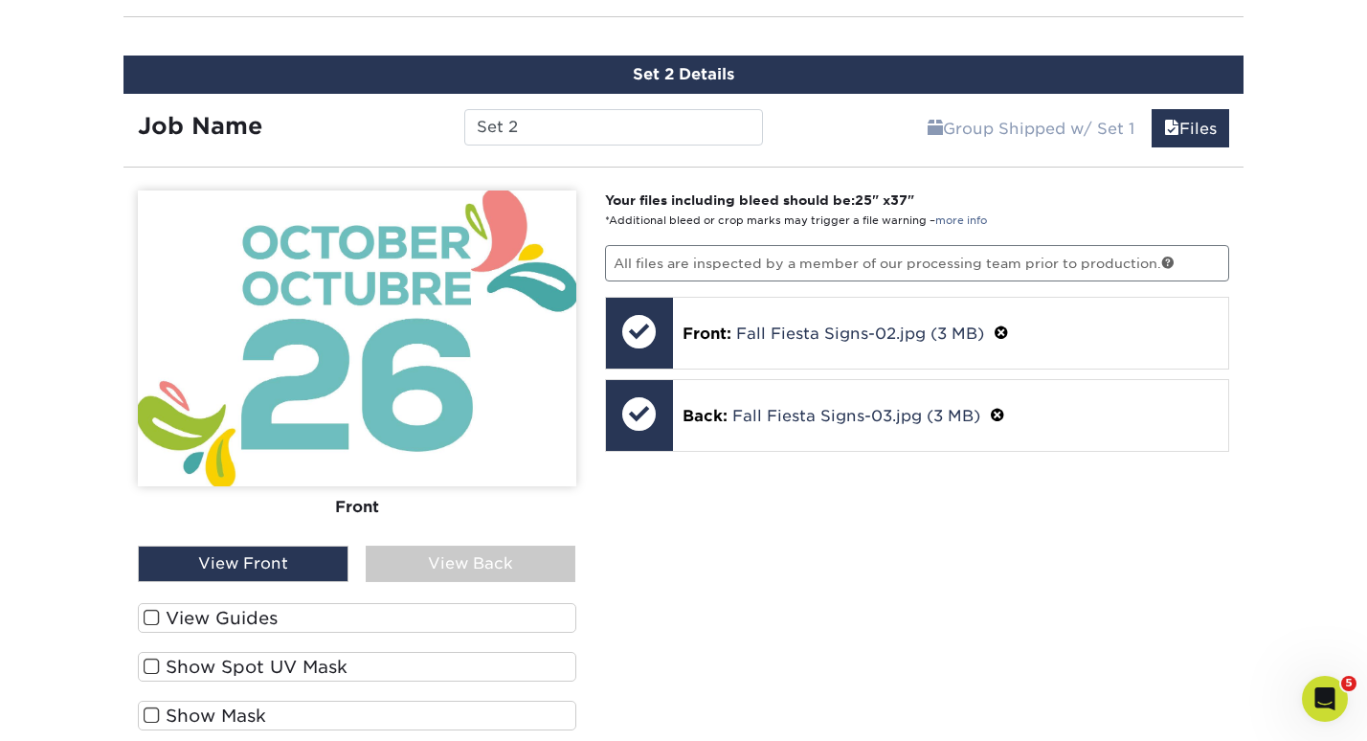
scroll to position [1014, 0]
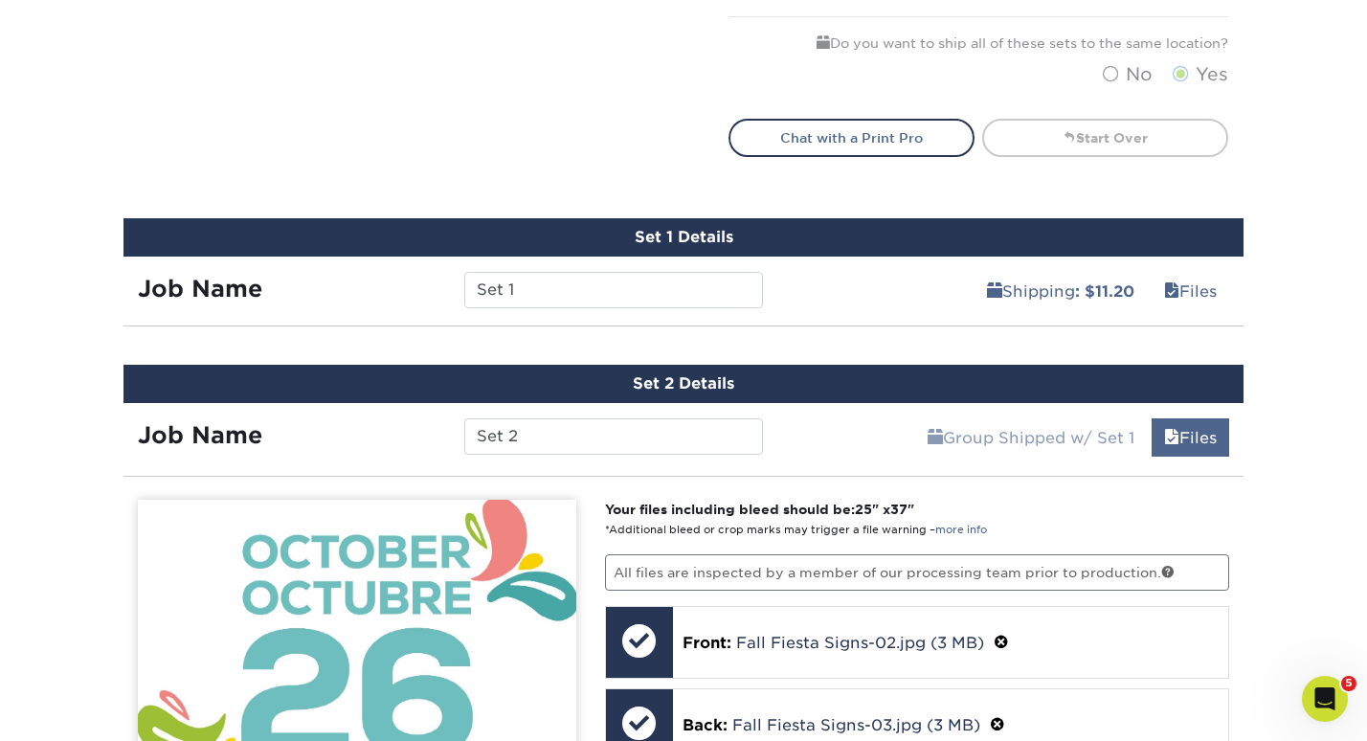
click at [1176, 433] on link "Files" at bounding box center [1190, 437] width 78 height 38
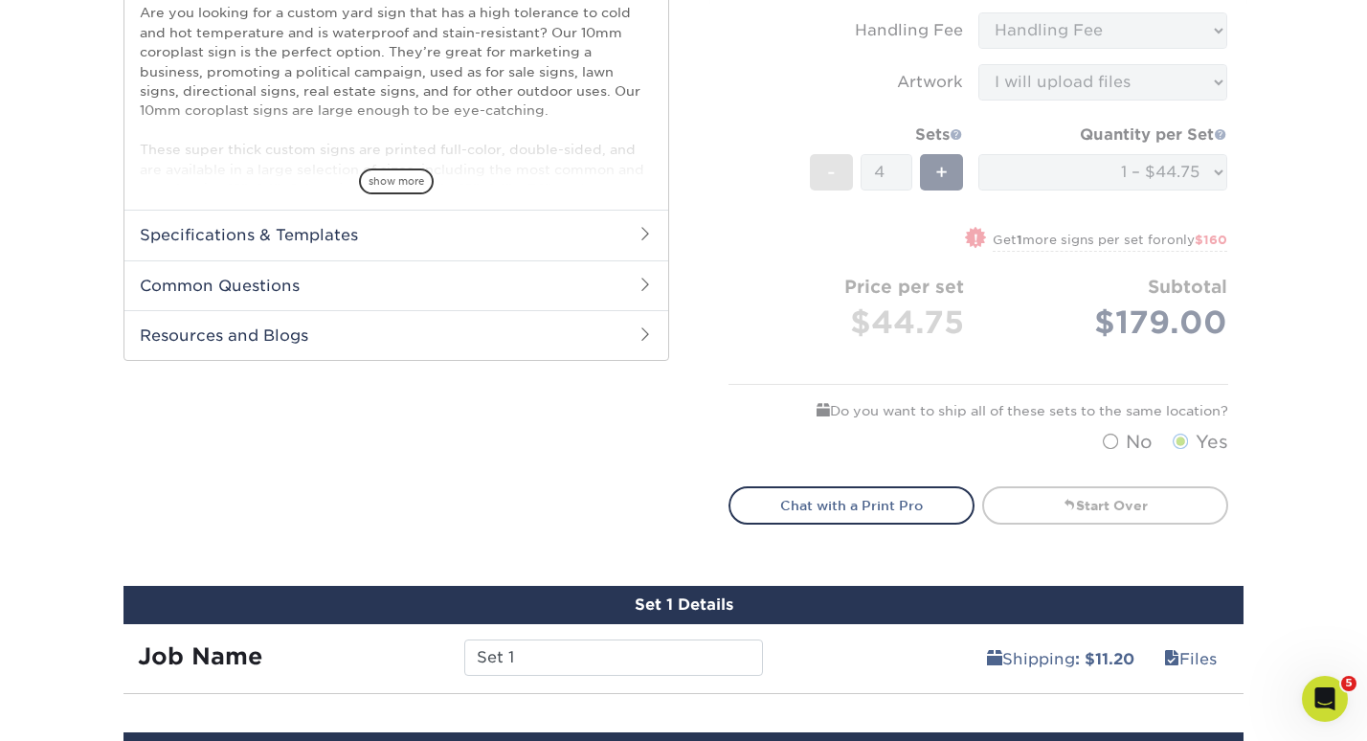
scroll to position [680, 1]
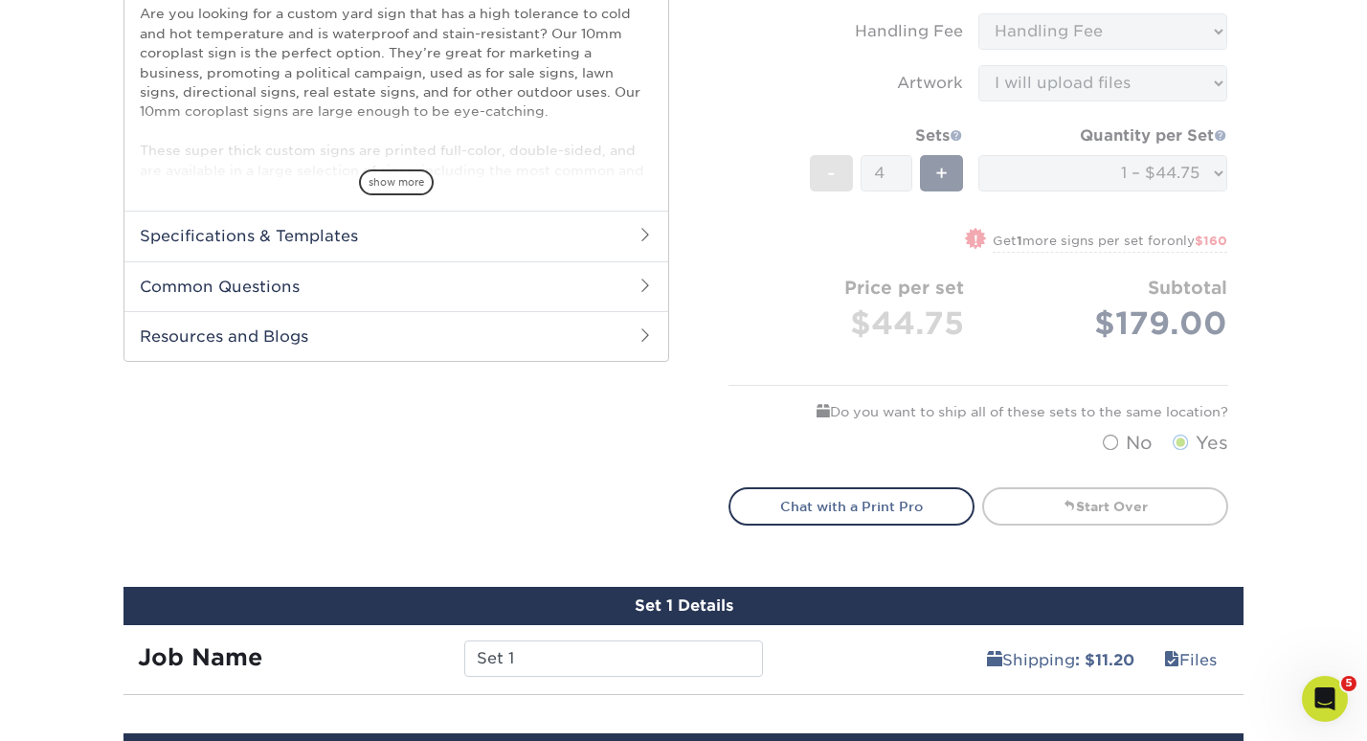
click at [1092, 401] on form "Sizes Help Sizes Please Select 6" x 12" 10" x 10" 12" x 18" 18" x 24" 24" x 24"…" at bounding box center [978, 32] width 500 height 864
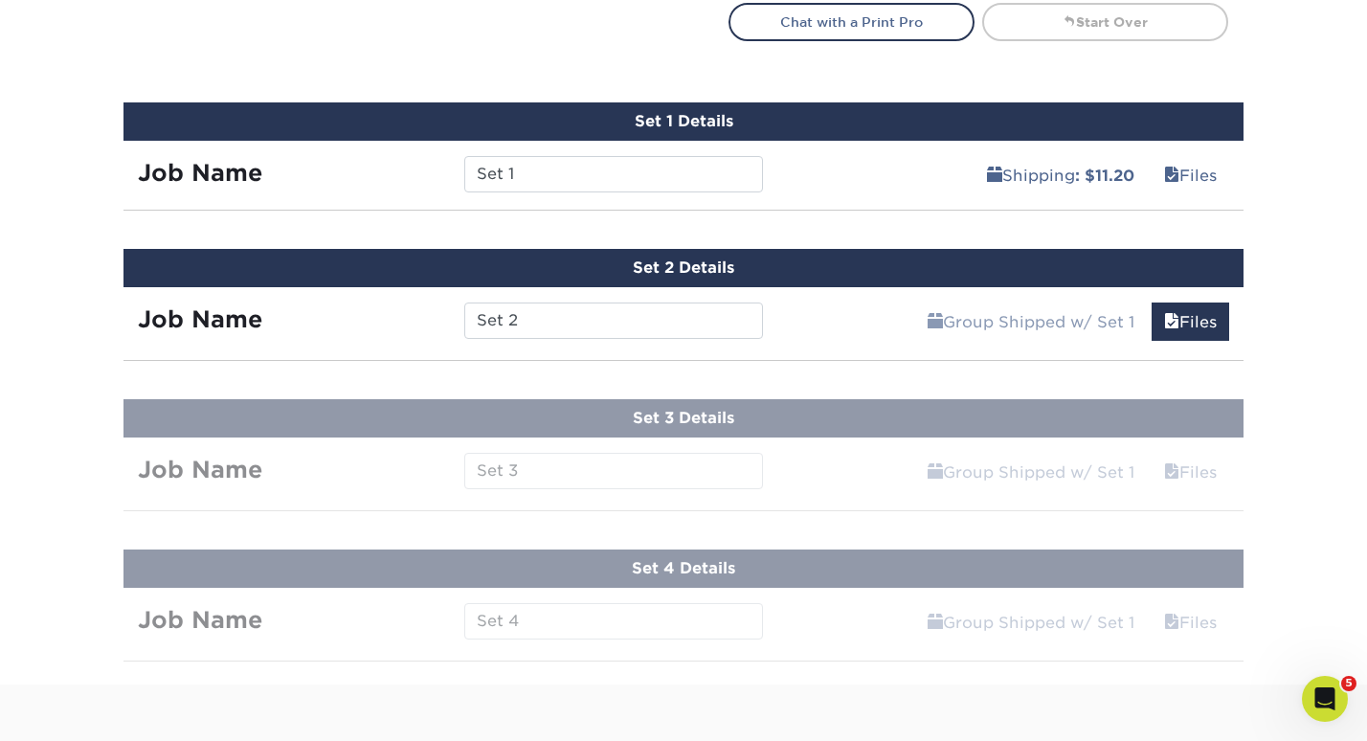
scroll to position [1130, 0]
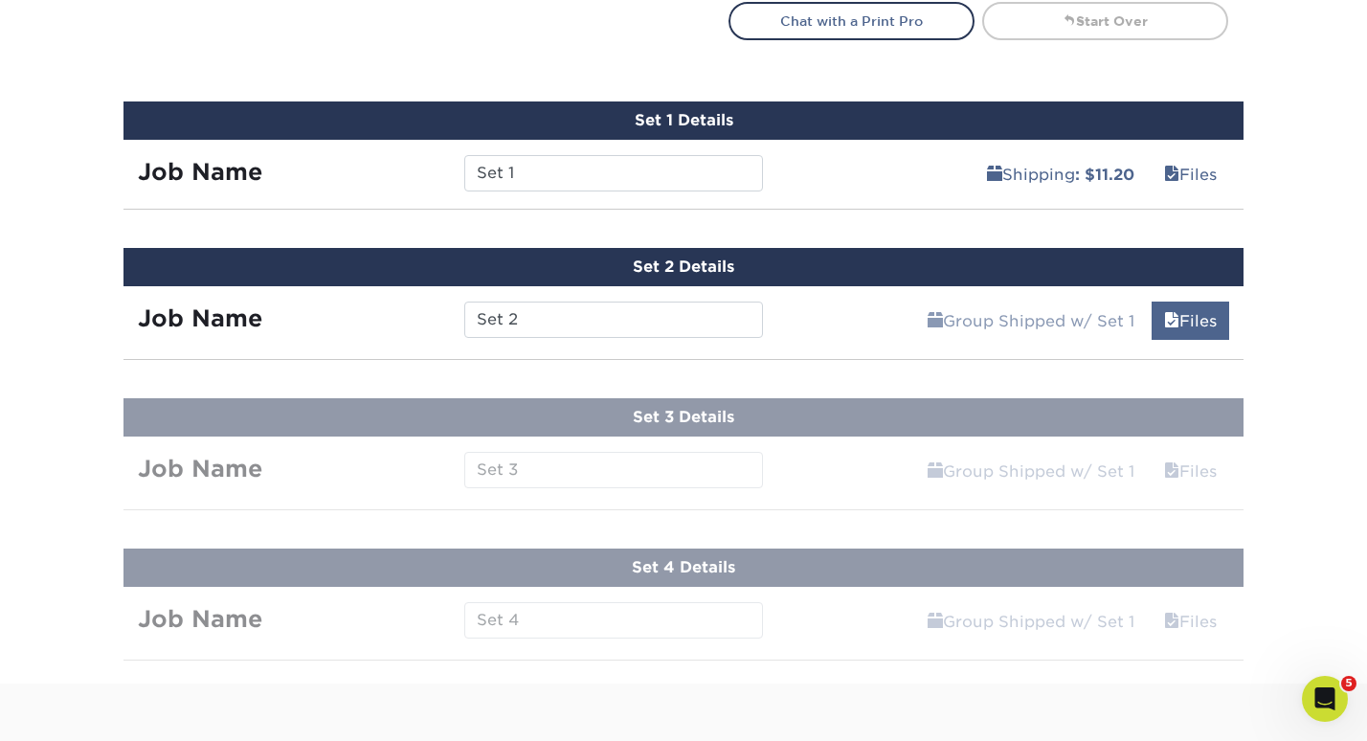
click at [1201, 323] on link "Files" at bounding box center [1190, 320] width 78 height 38
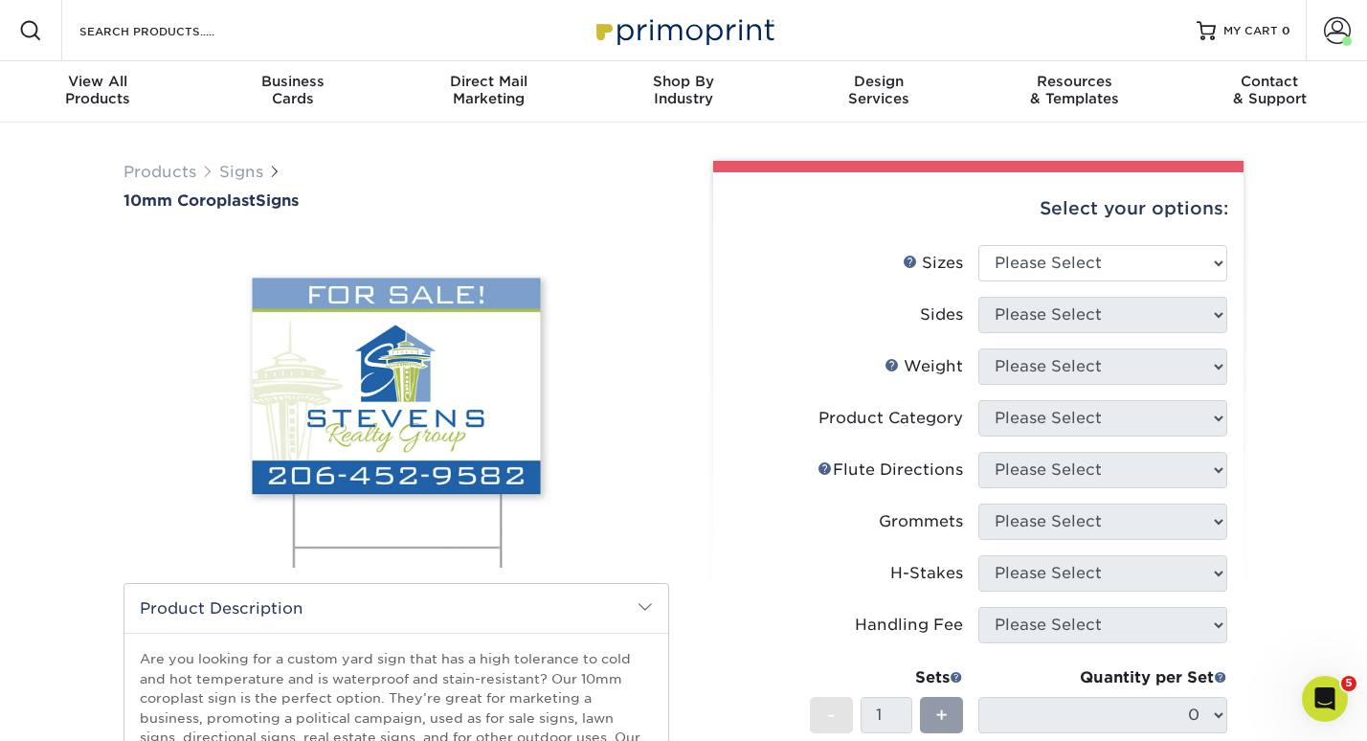
click at [1129, 294] on li "Sizes Help Sizes Please Select 6" x 12" 10" x 10" 12" x 18" 18" x 24" 24" x 24"…" at bounding box center [978, 271] width 498 height 52
select select "24.00x36.00"
select select "13abbda7-1d64-4f25-8bb2-c179b224825d"
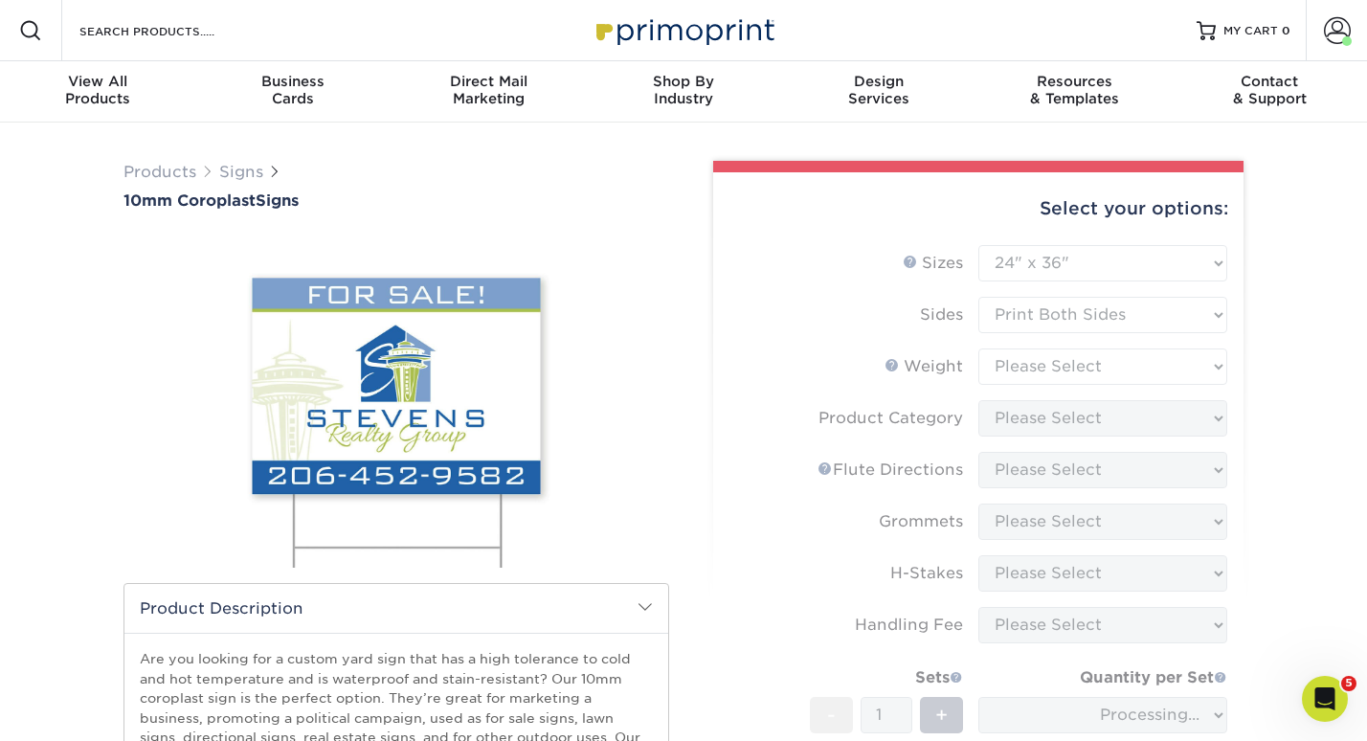
click at [1059, 364] on form "Sizes Help Sizes Please Select 6" x 12" 10" x 10" 12" x 18" 18" x 24" 24" x 24"…" at bounding box center [978, 563] width 500 height 636
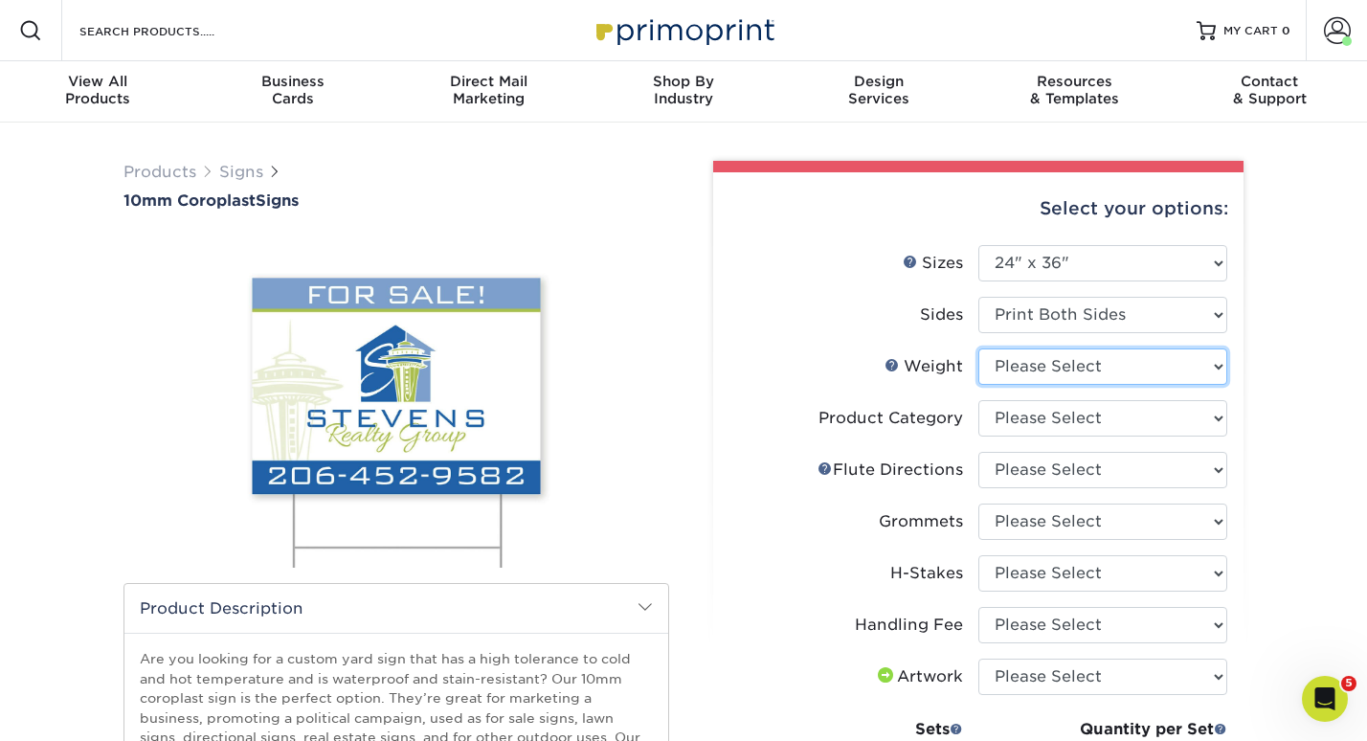
select select "10CORO"
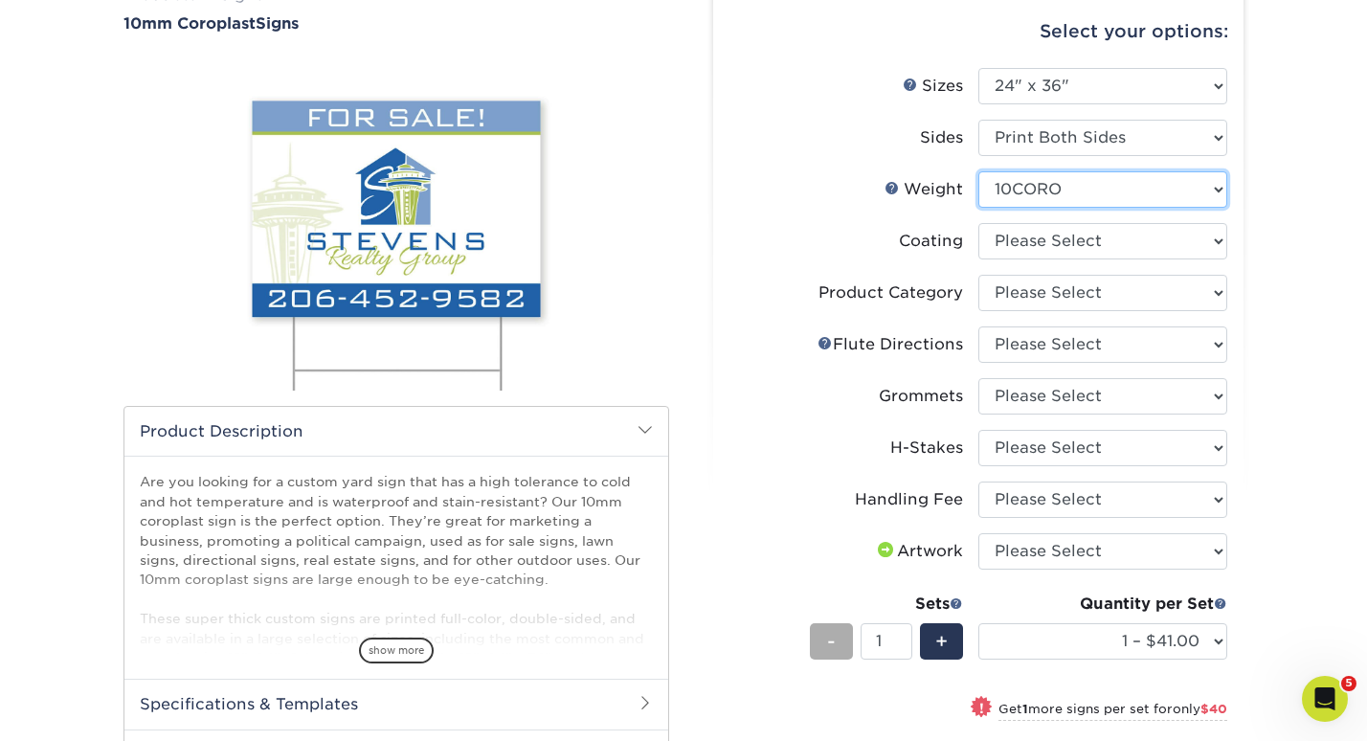
scroll to position [163, 0]
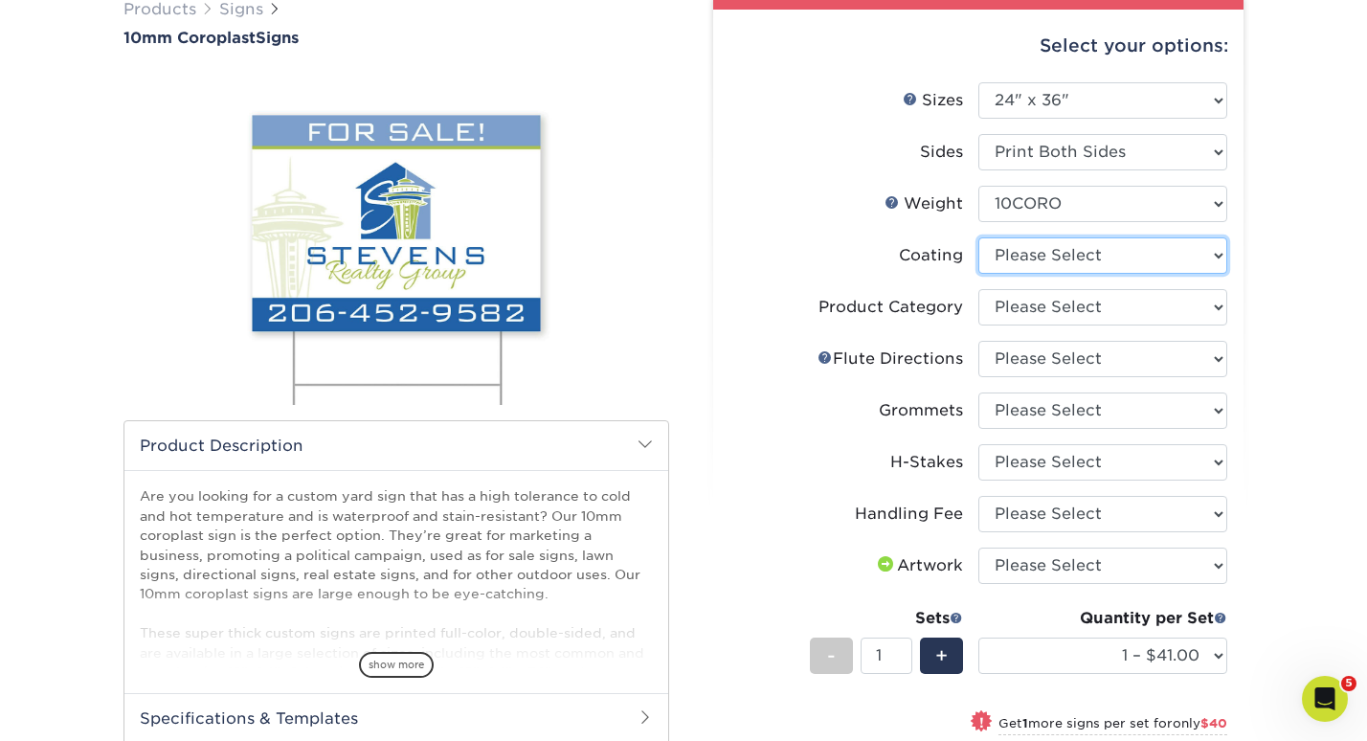
select select "3e7618de-abca-4bda-9f97-8b9129e913d8"
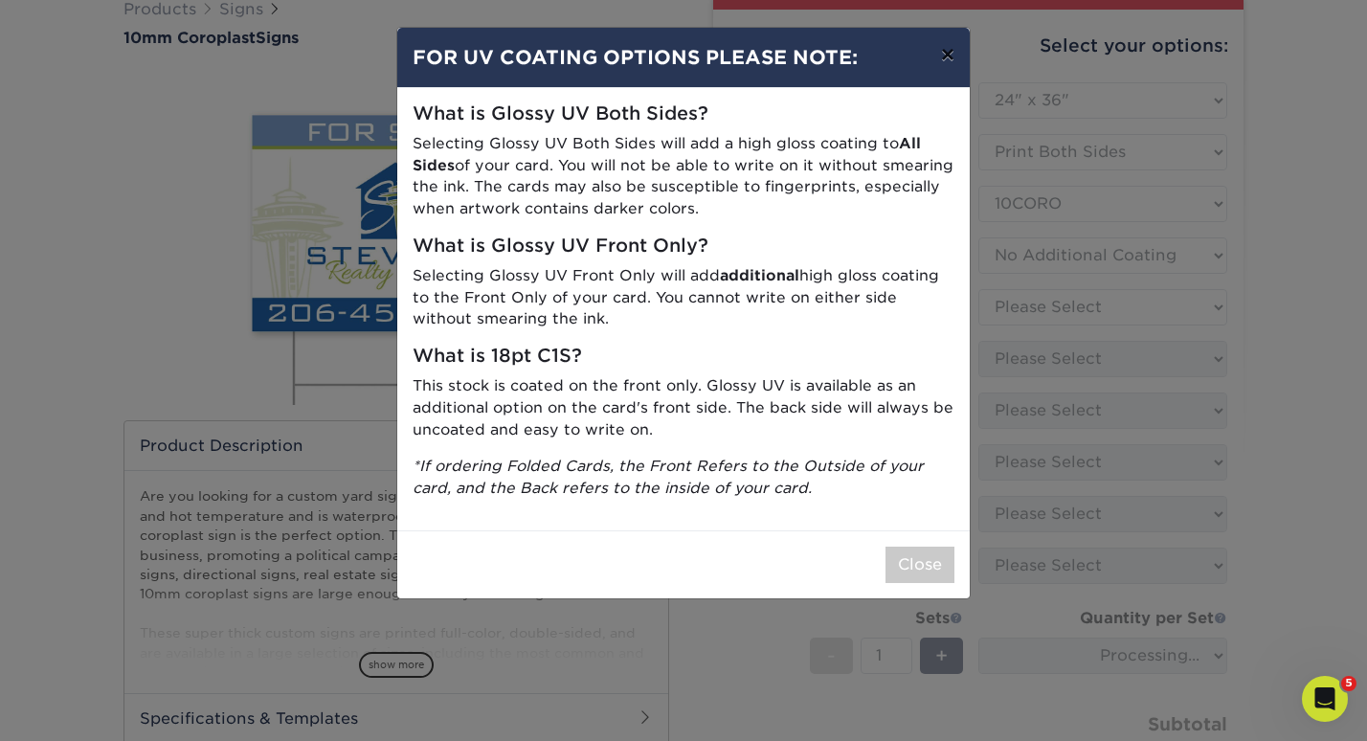
click at [945, 63] on button "×" at bounding box center [947, 55] width 44 height 54
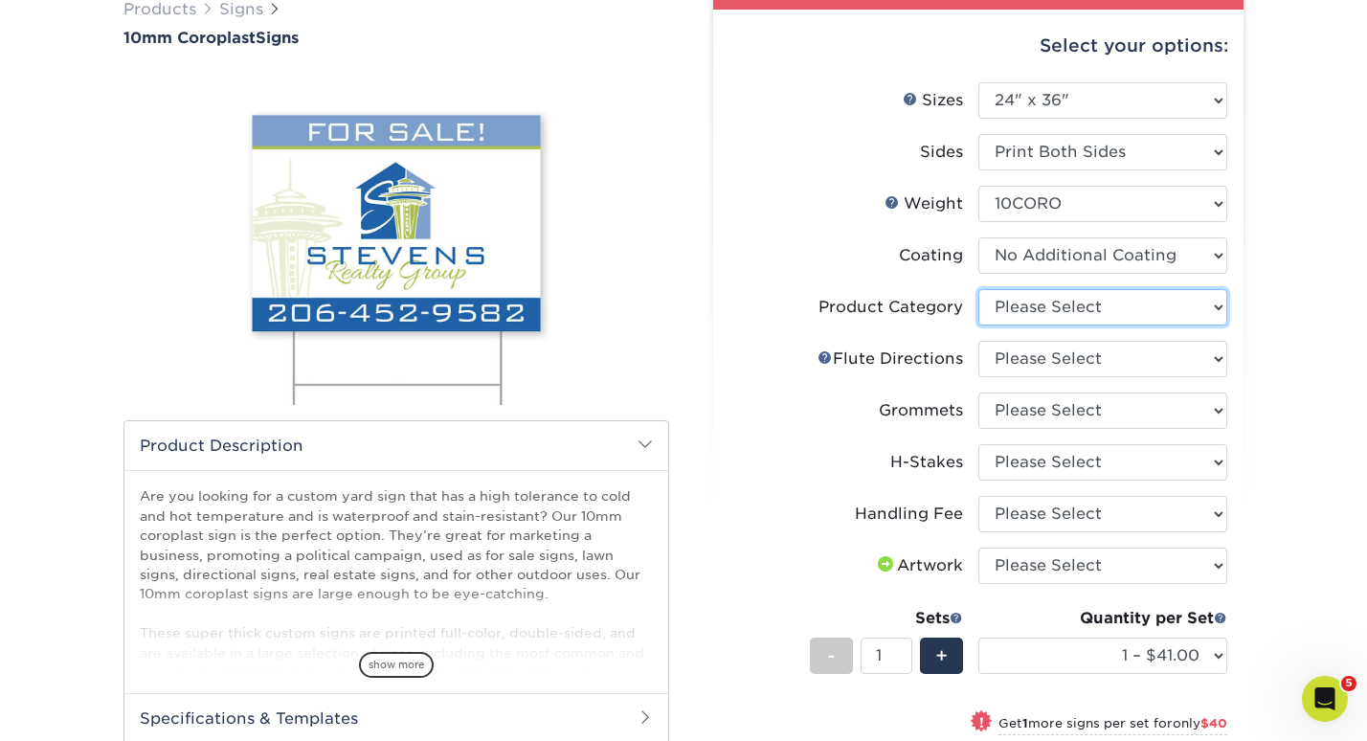
select select "b3582ed5-6912-492c-8440-2cc51afdb8e1"
select select "b9474d6d-25b7-40b8-b284-85b7690982f8"
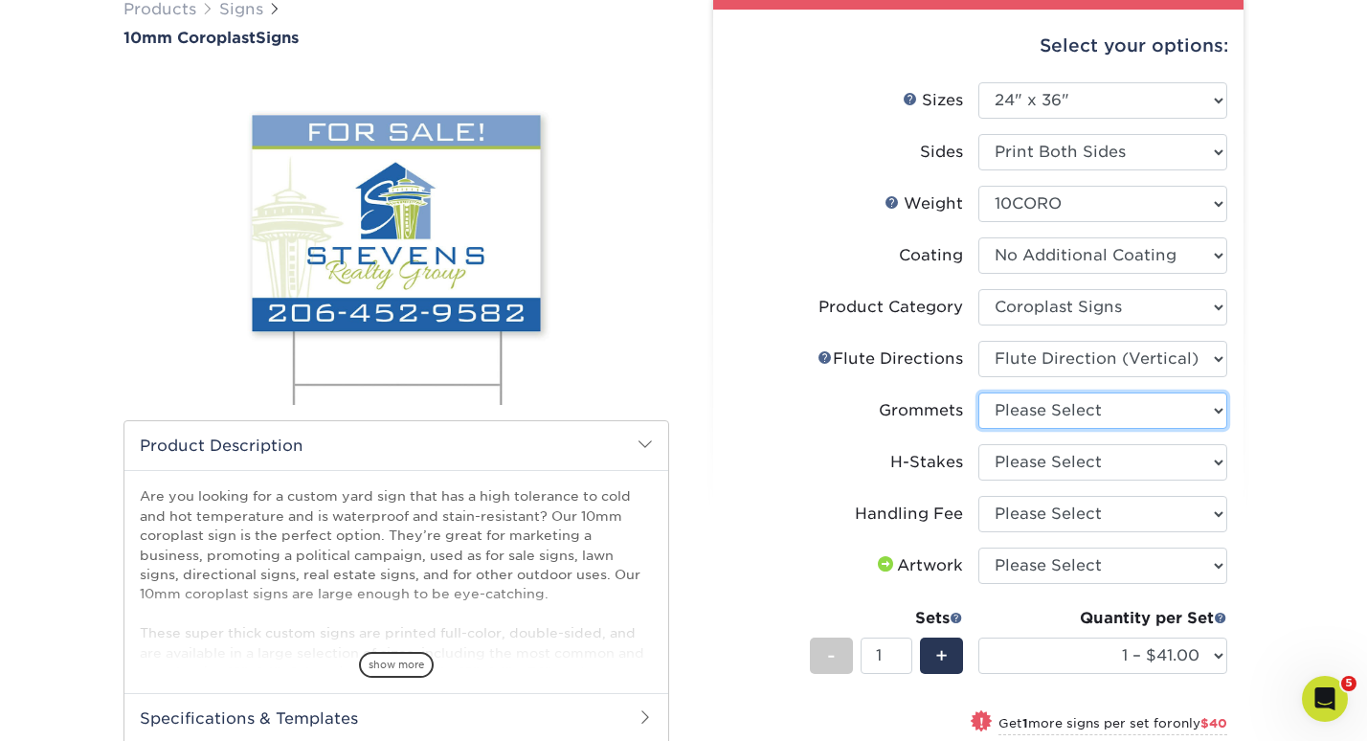
select select "90d329df-db80-4206-b821-ff9d3f363977"
select select "aec992a9-897e-40ed-b45c-8ce74849ba63"
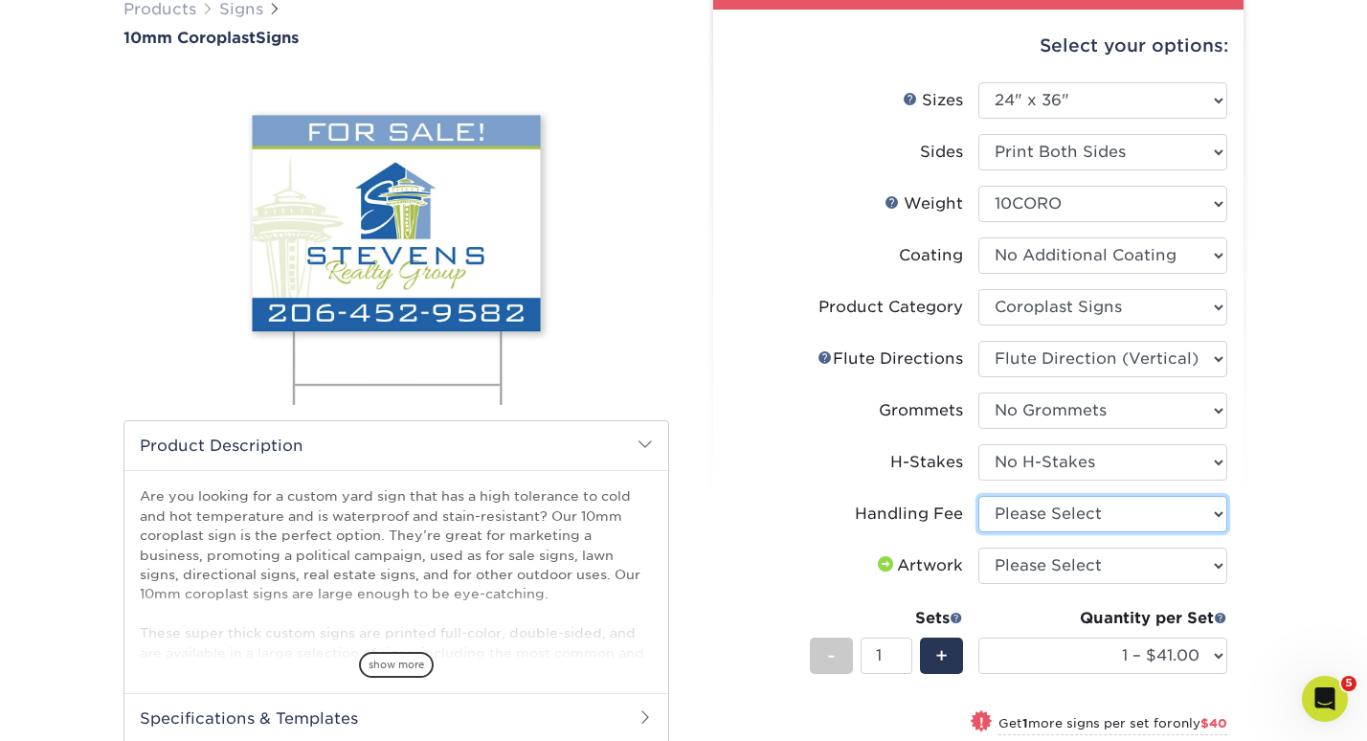
select select "ab74c079-444c-4260-ae6a-e09bdee8073c"
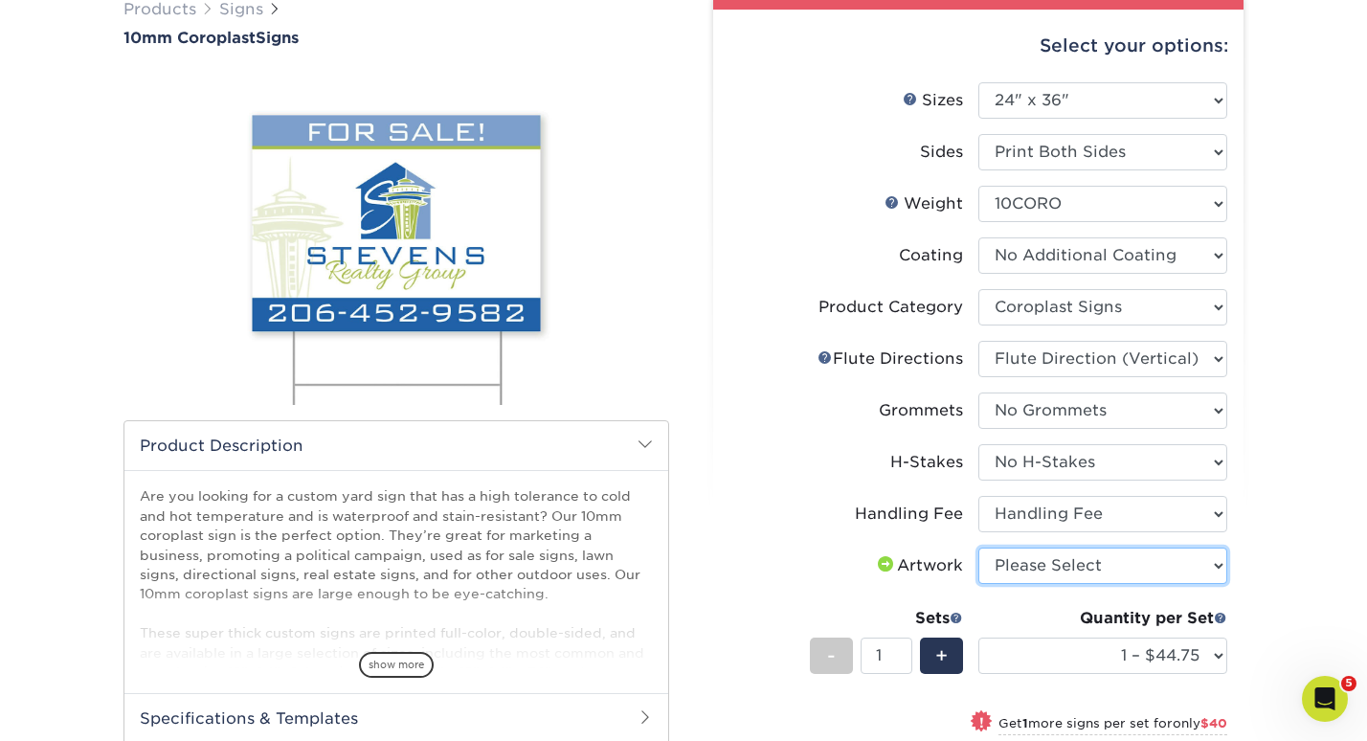
select select "upload"
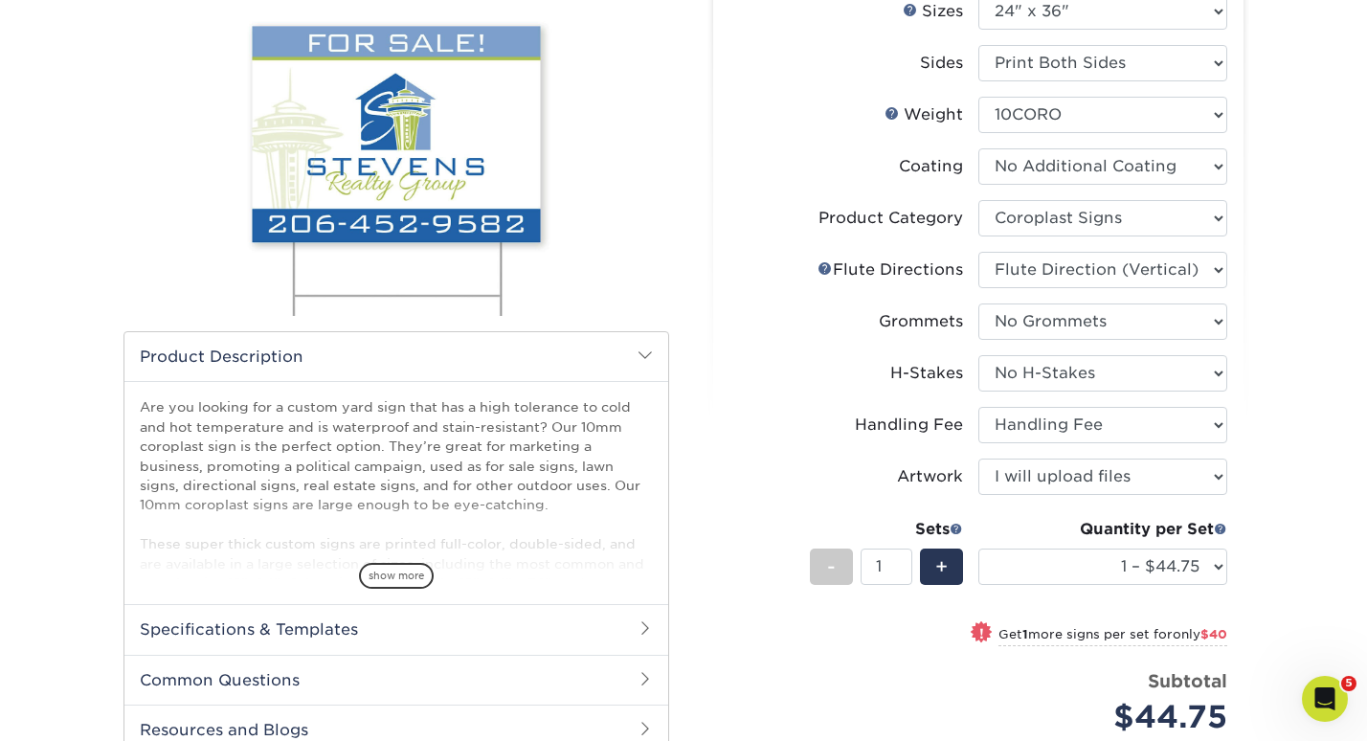
type input "2"
click at [900, 560] on input "2" at bounding box center [885, 566] width 51 height 36
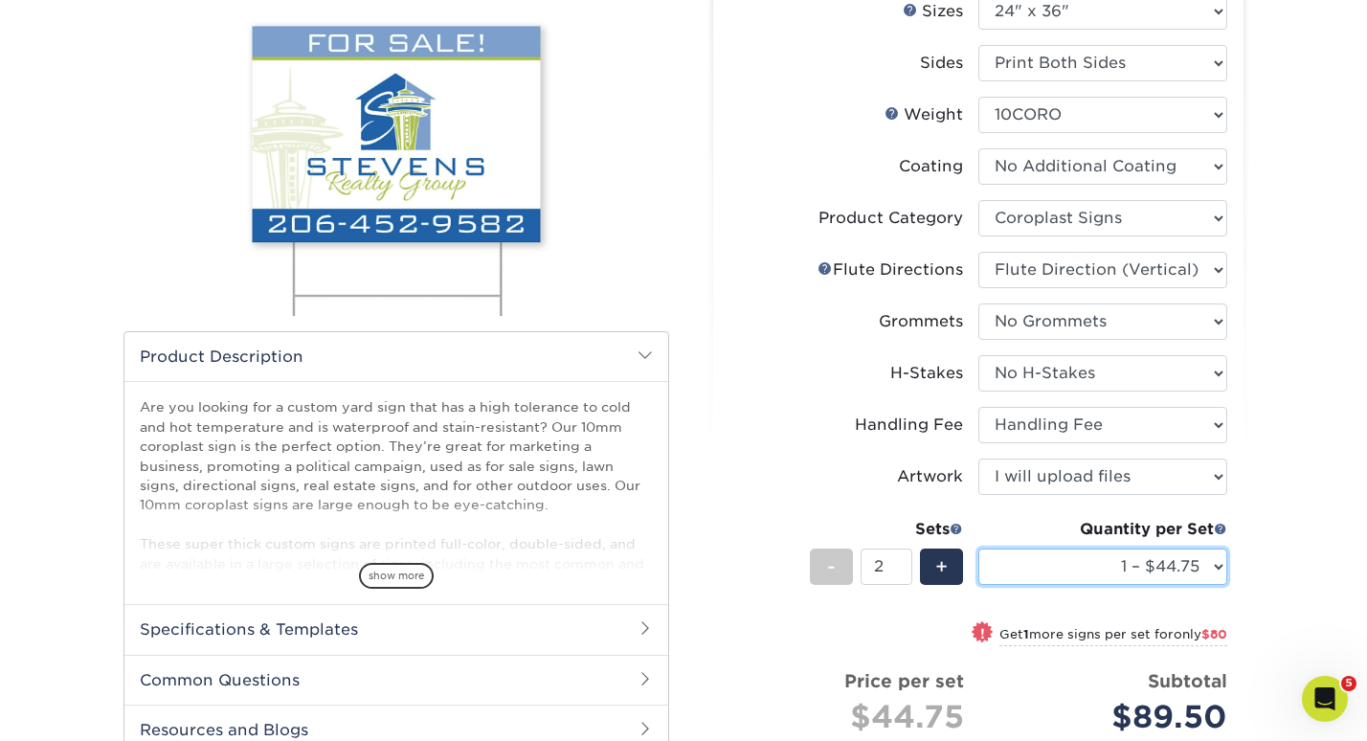
select select "2 – $84.75"
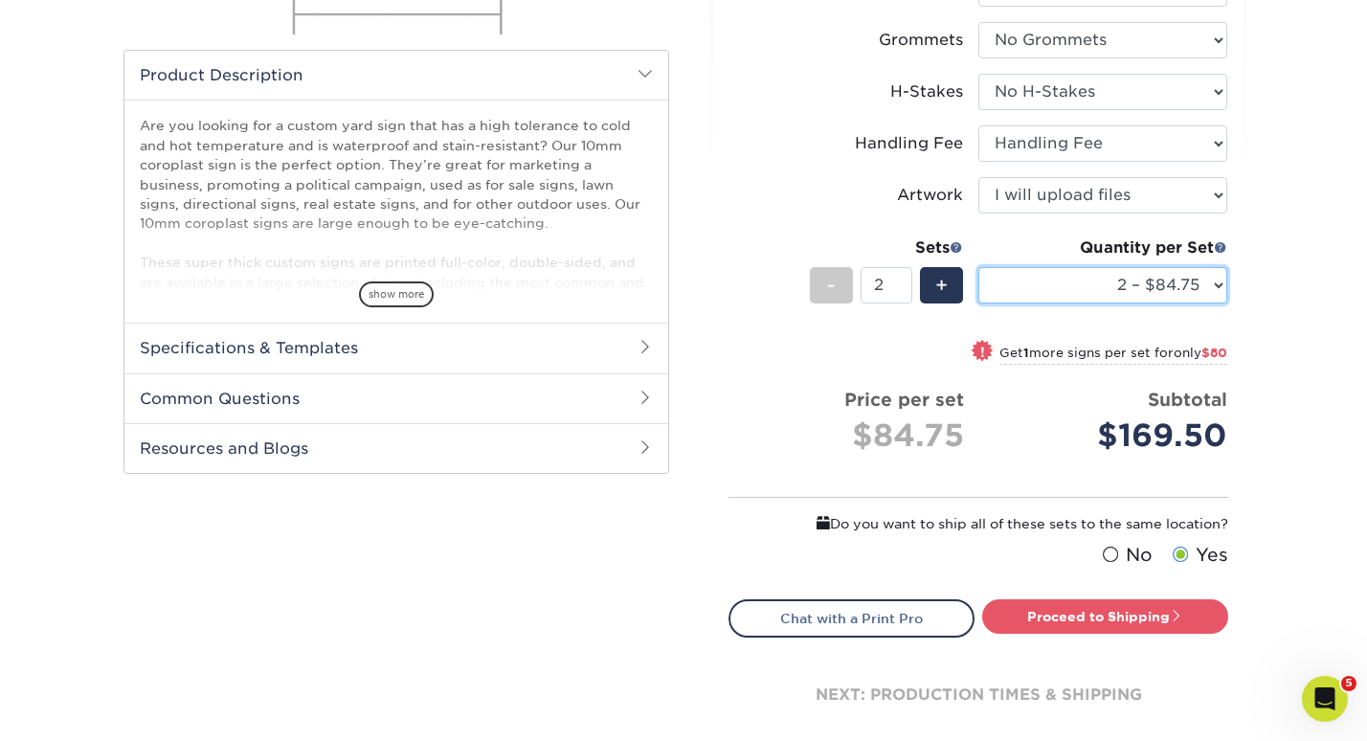
scroll to position [525, 0]
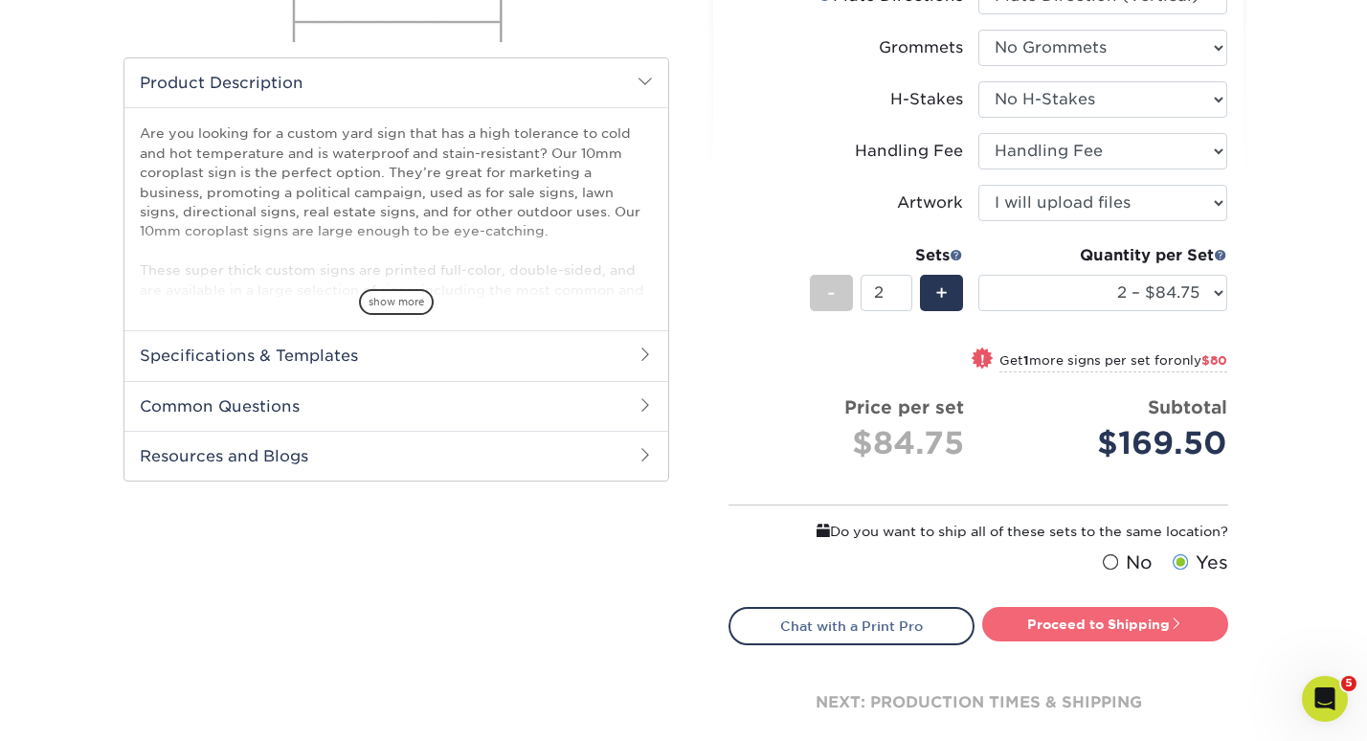
click at [1018, 636] on link "Proceed to Shipping" at bounding box center [1105, 624] width 246 height 34
type input "Set 1"
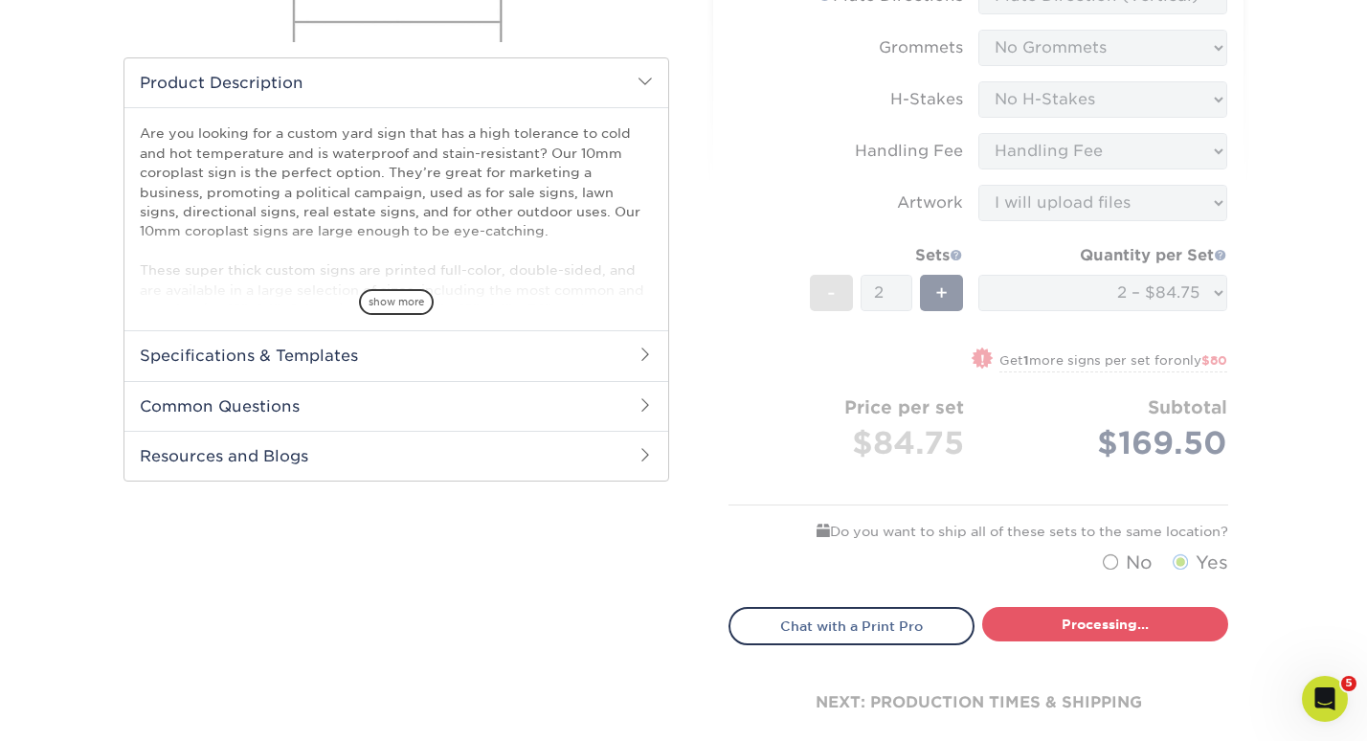
select select "9c7a5d7c-b55a-4dca-9ee7-3f5f786fe642"
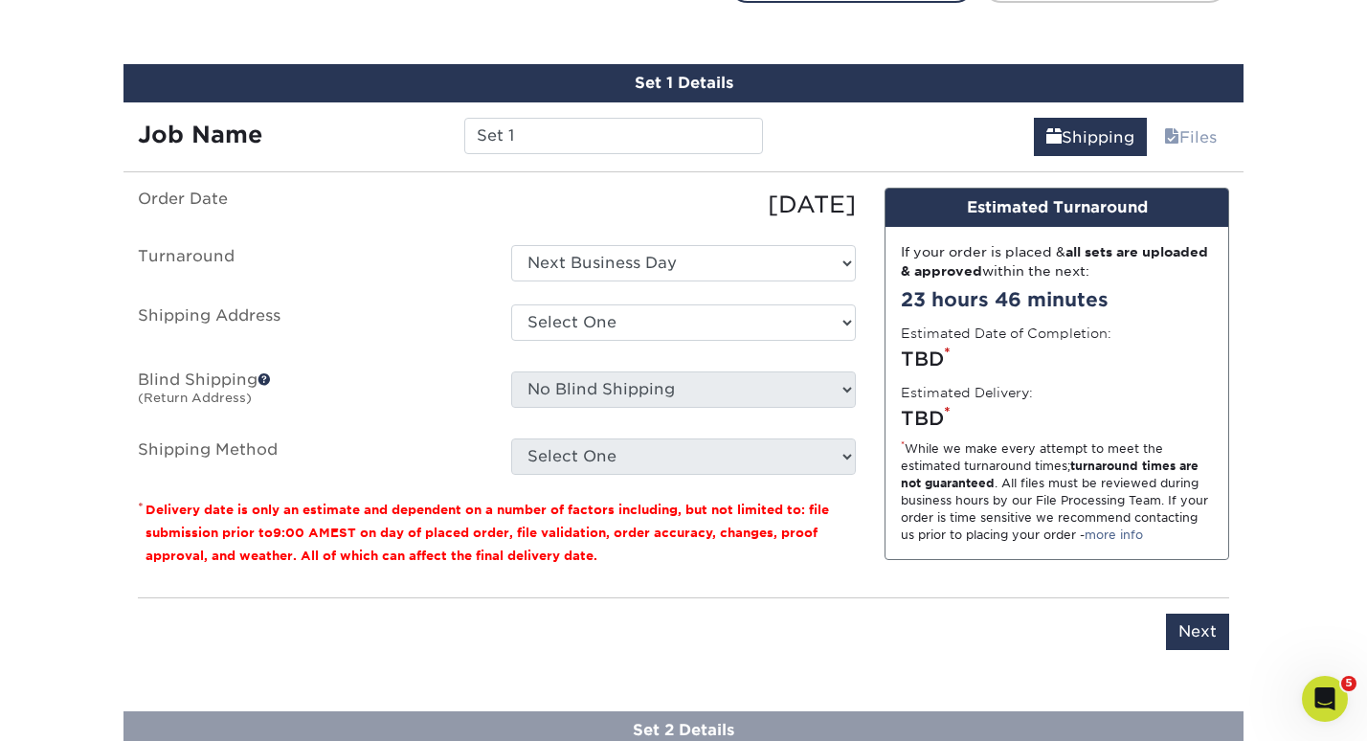
scroll to position [1181, 0]
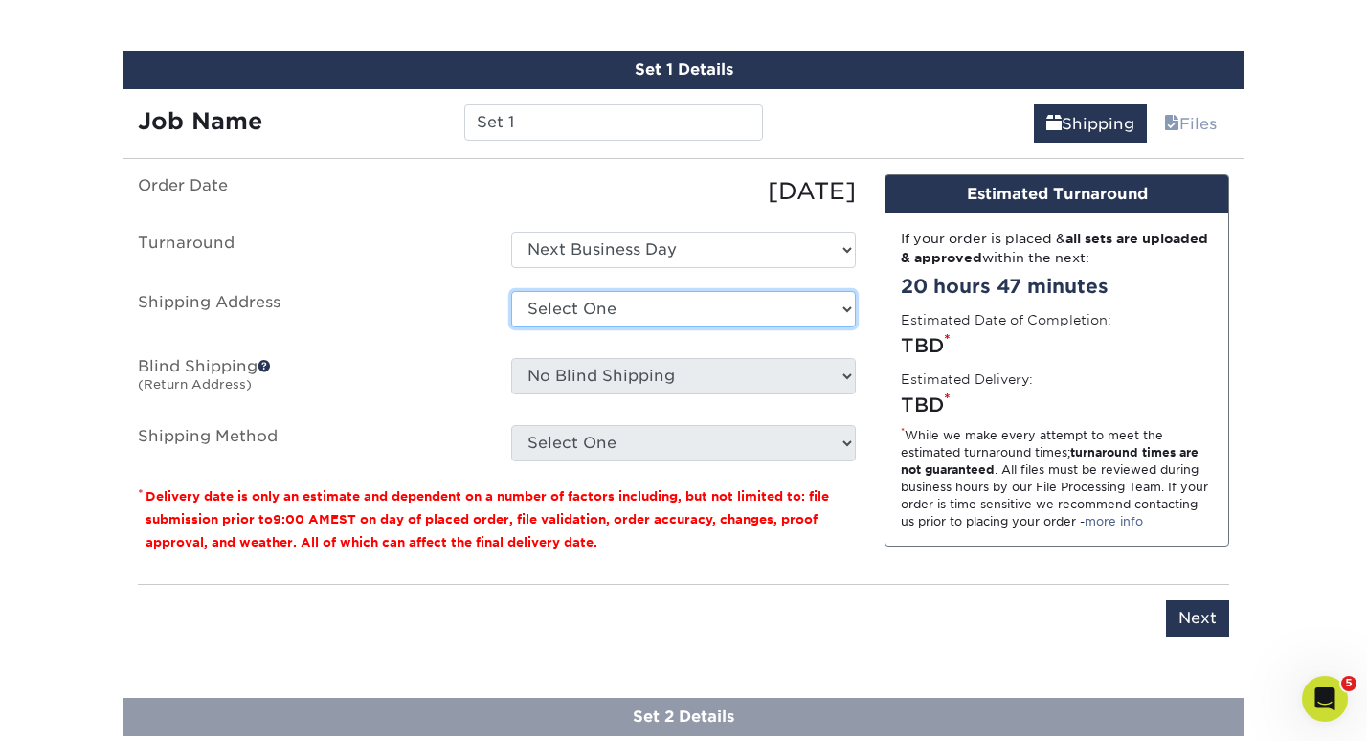
select select "228459"
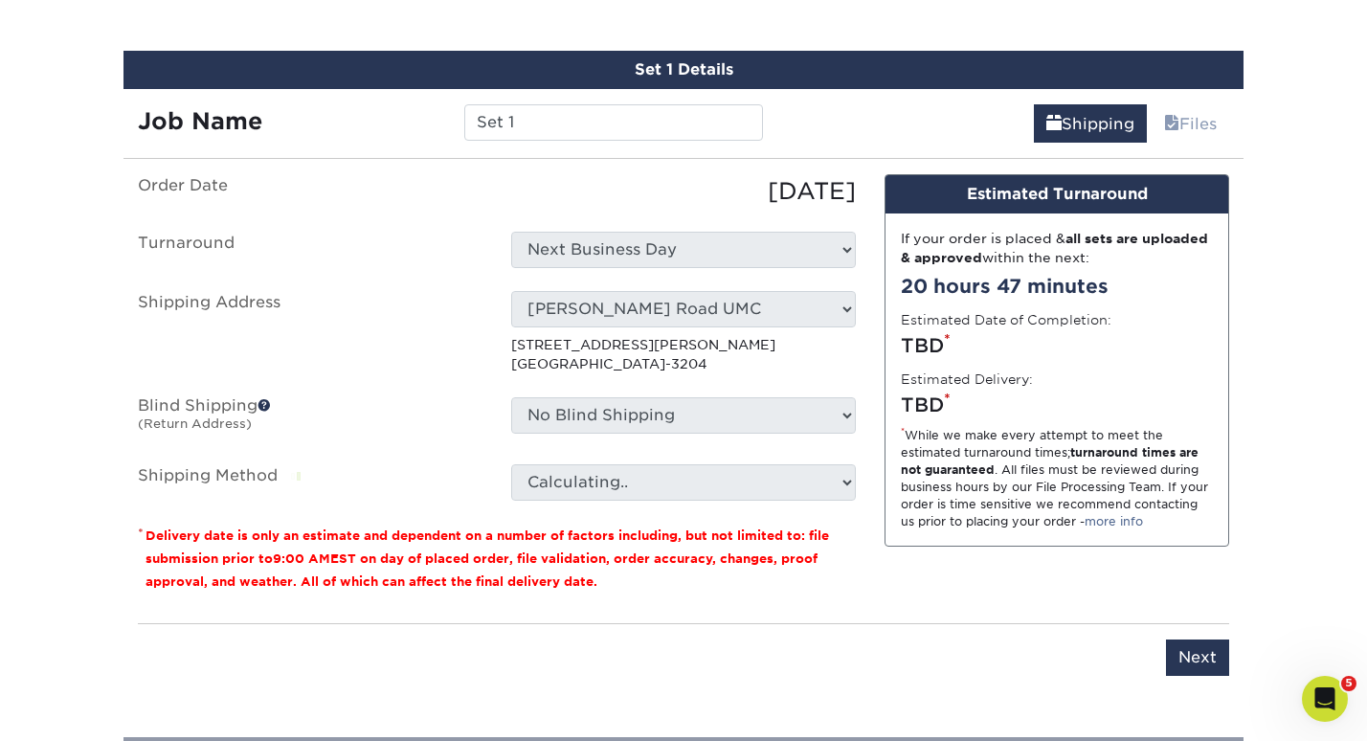
click at [645, 368] on p "6601 Custer Rd Plano, TX 75023-3204" at bounding box center [683, 354] width 345 height 39
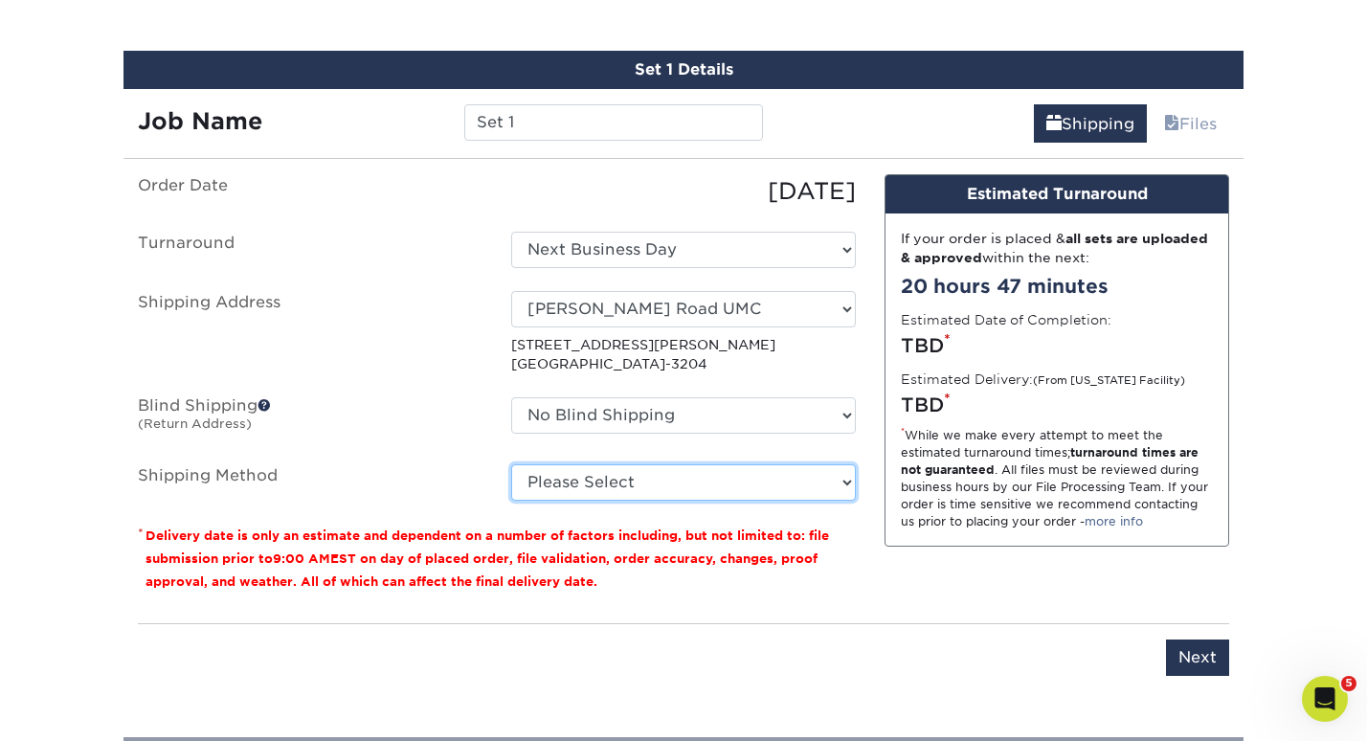
select select "G4MFLATRATE"
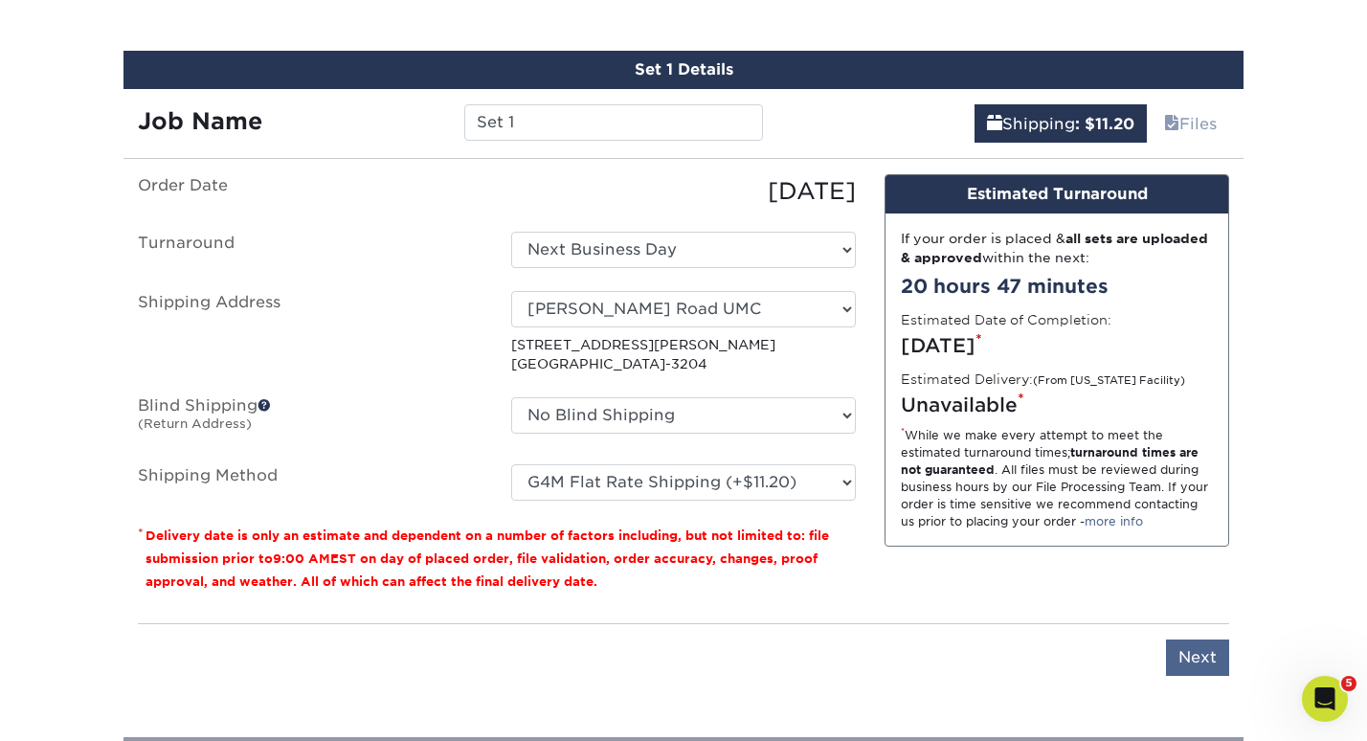
click at [1197, 645] on input "Next" at bounding box center [1197, 657] width 63 height 36
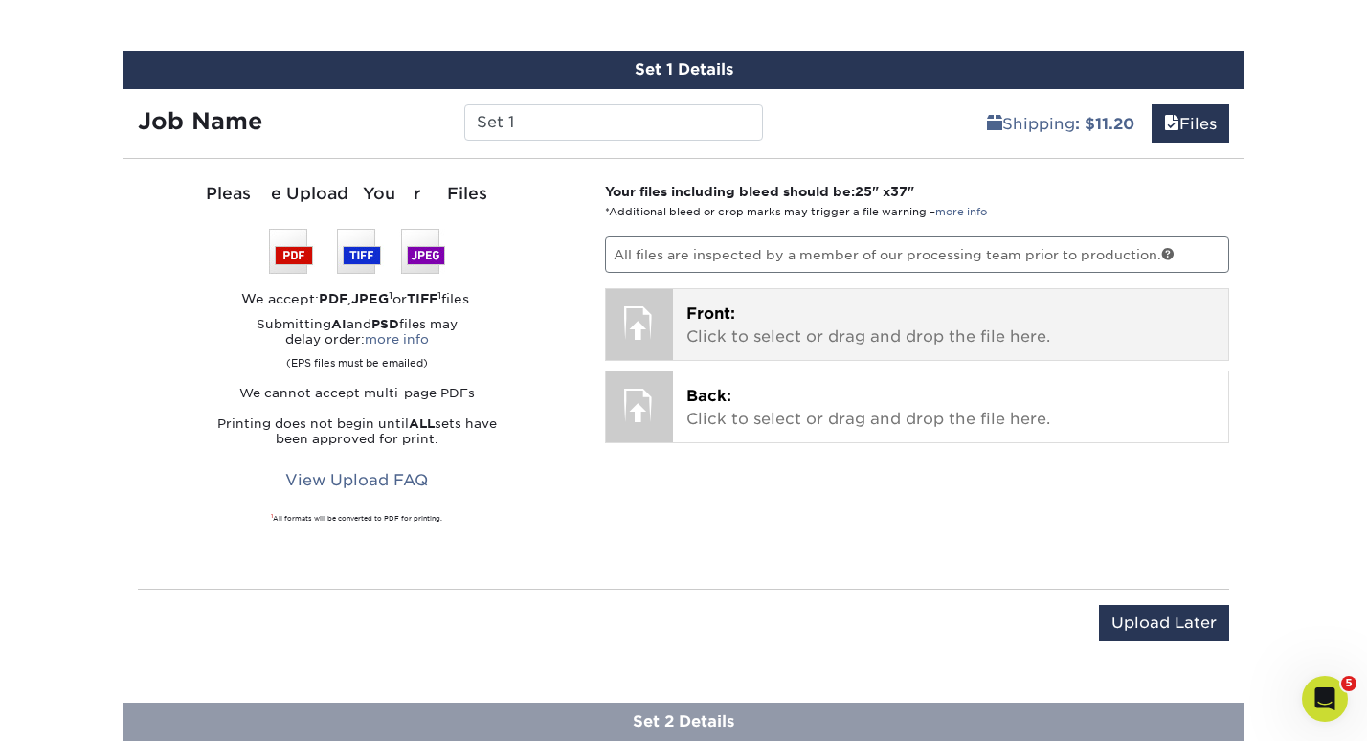
click at [970, 328] on p "Front: Click to select or drag and drop the file here." at bounding box center [950, 325] width 529 height 46
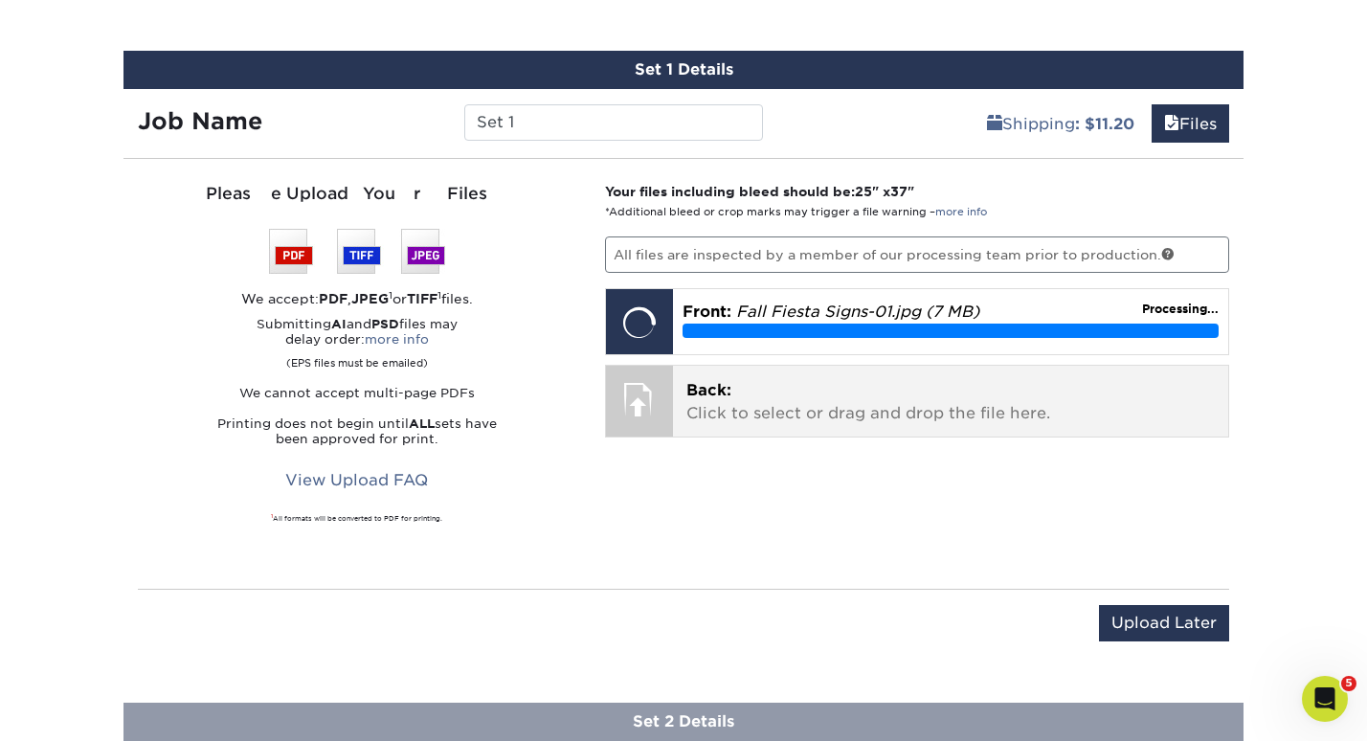
click at [889, 410] on p "Back: Click to select or drag and drop the file here." at bounding box center [950, 402] width 529 height 46
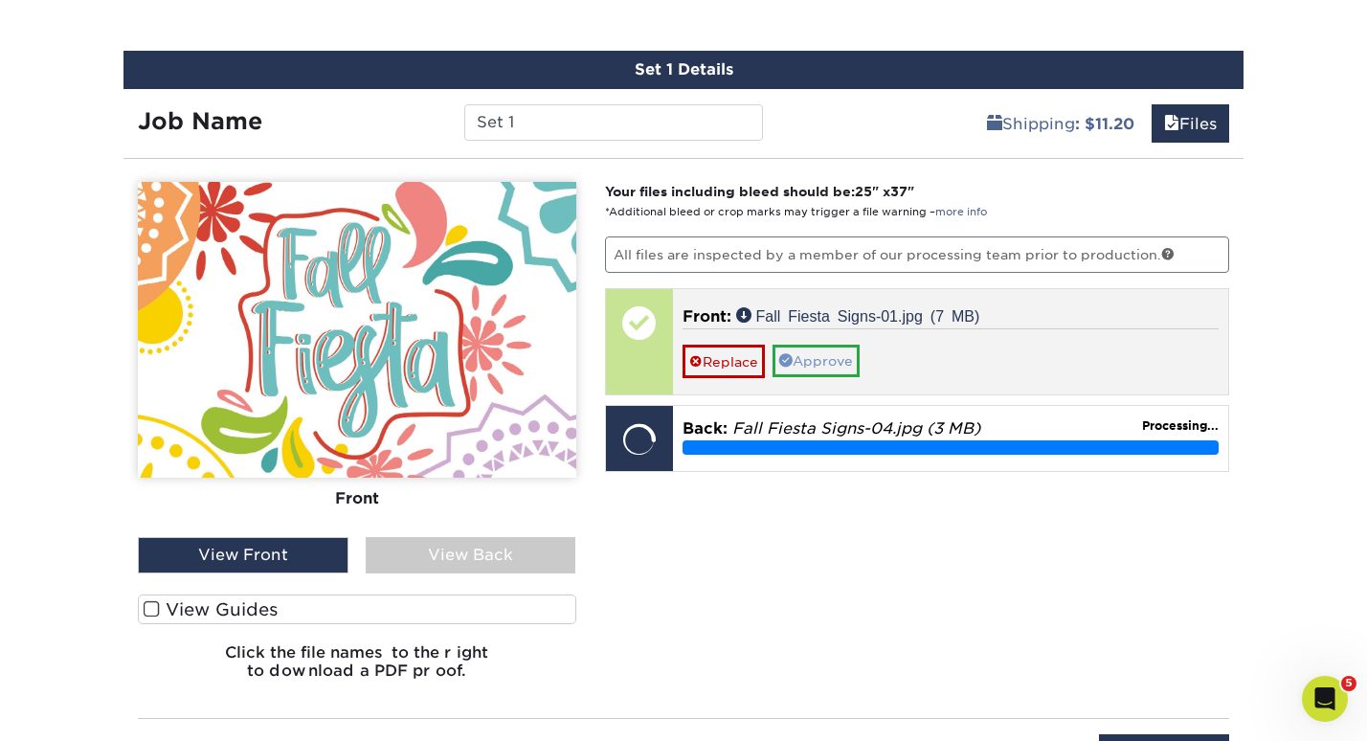
click at [808, 364] on link "Approve" at bounding box center [815, 361] width 87 height 33
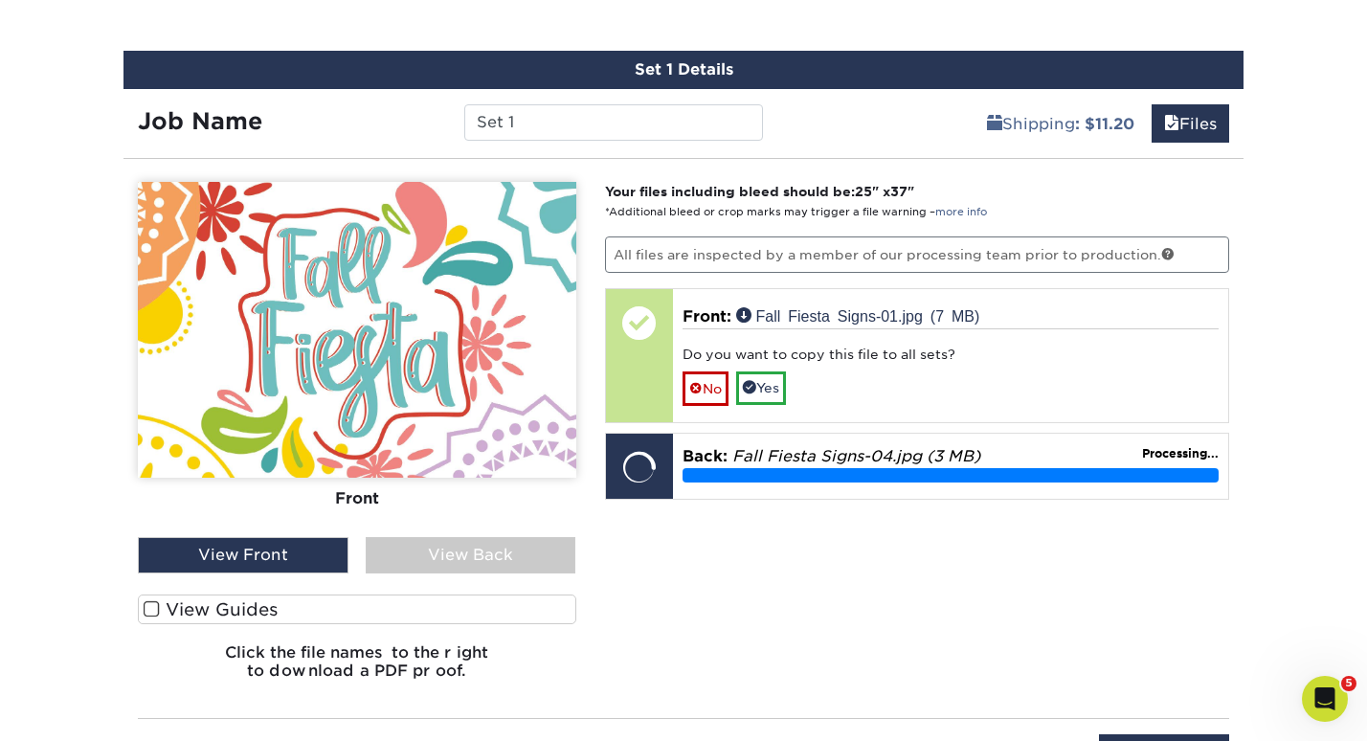
click at [453, 554] on div "View Back" at bounding box center [471, 555] width 211 height 36
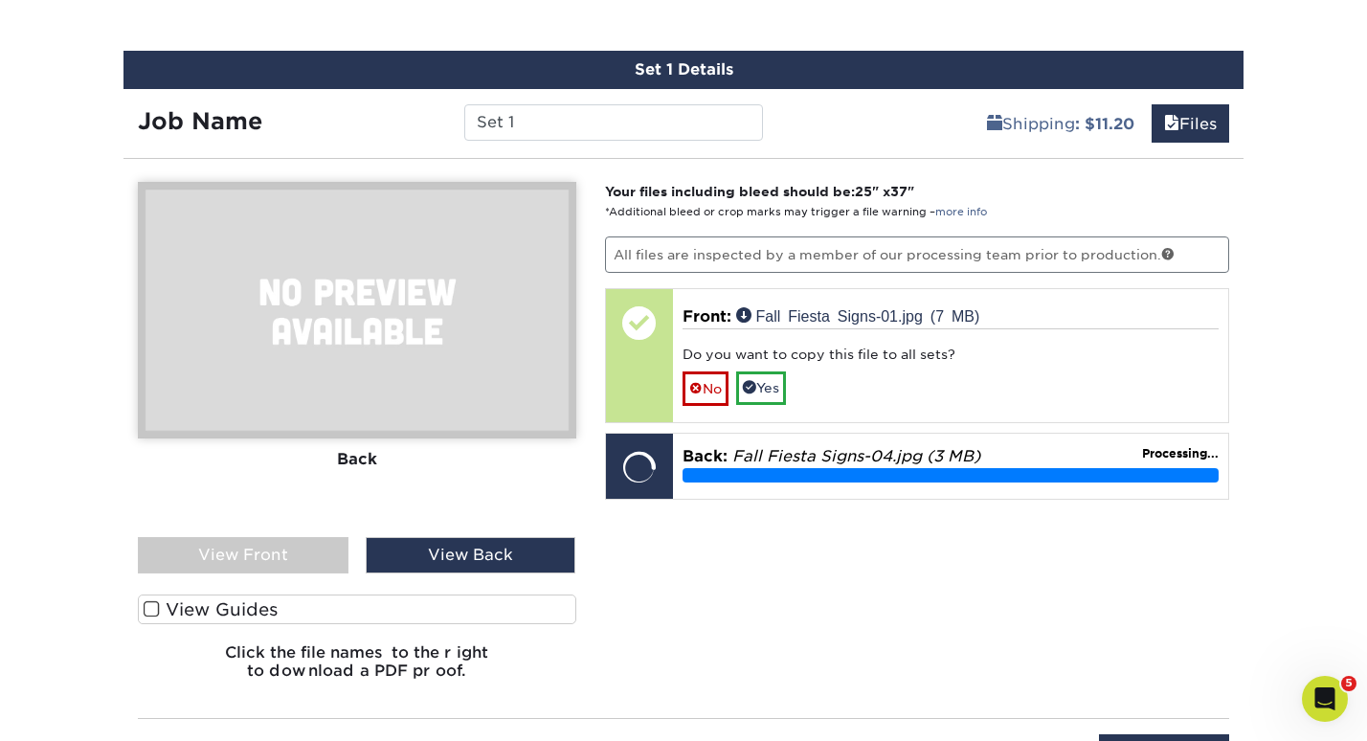
click at [271, 537] on div "View Front" at bounding box center [243, 555] width 211 height 36
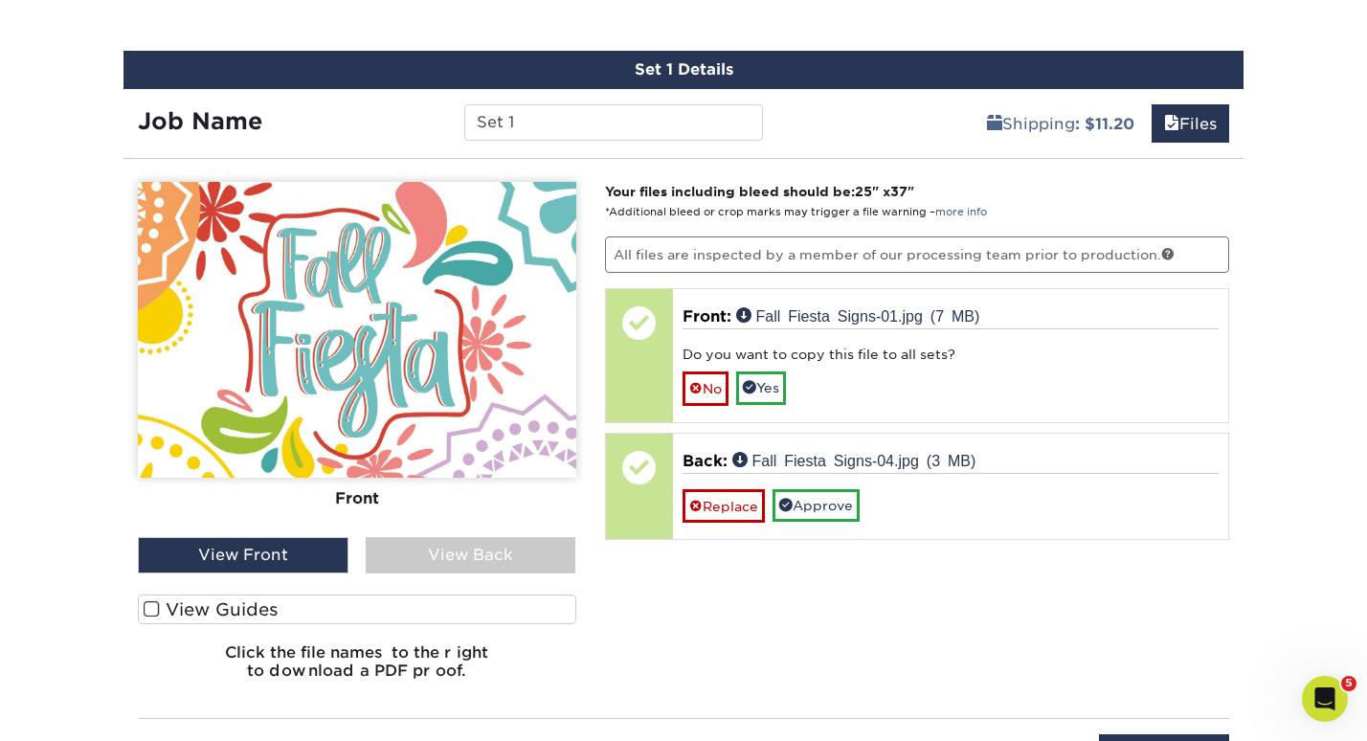
click at [558, 551] on div "View Back" at bounding box center [471, 555] width 211 height 36
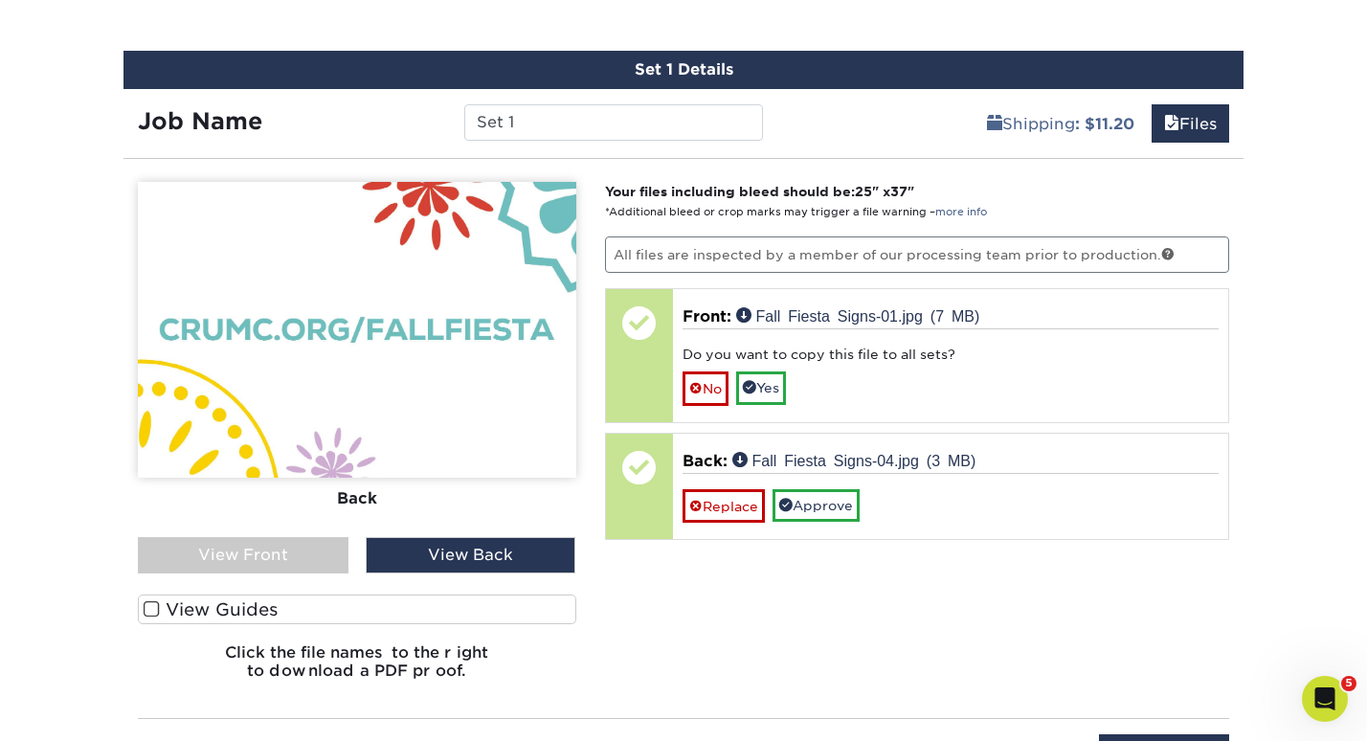
click at [317, 543] on div "View Front" at bounding box center [243, 555] width 211 height 36
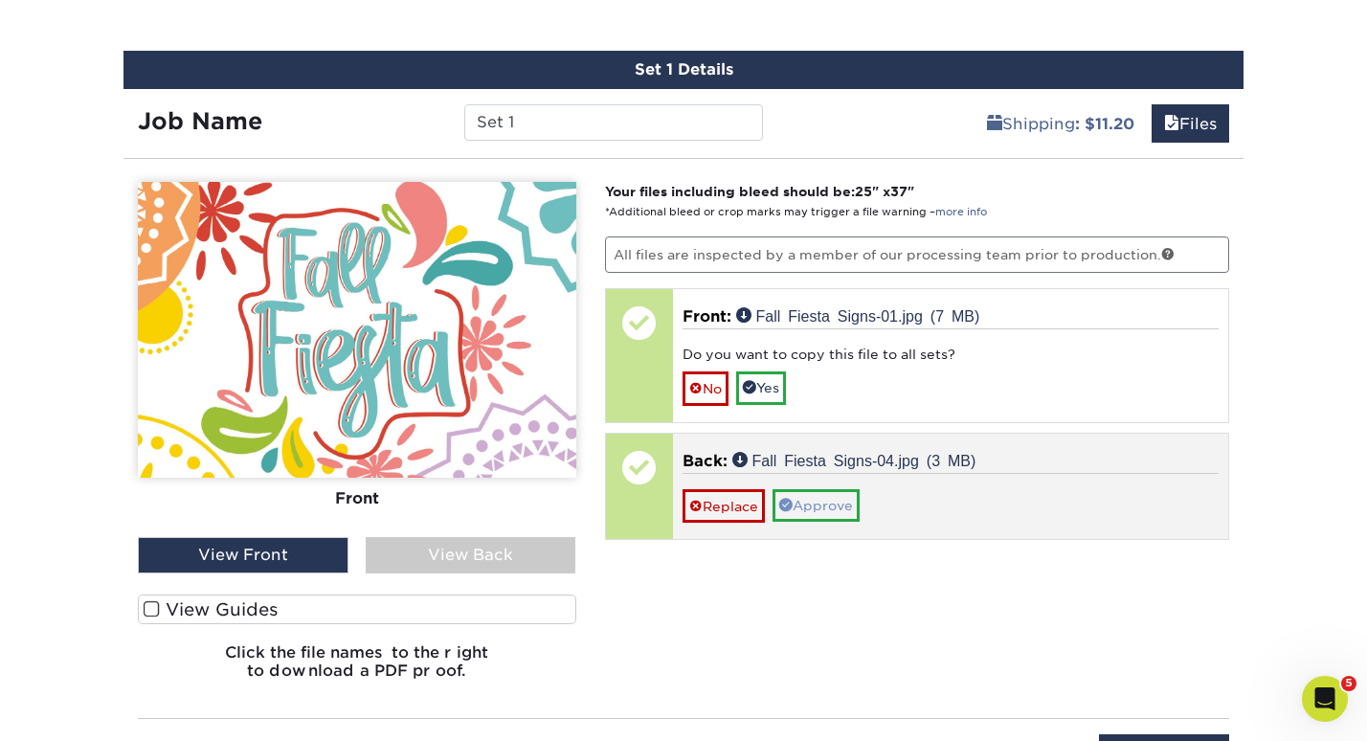
click at [825, 499] on link "Approve" at bounding box center [815, 505] width 87 height 33
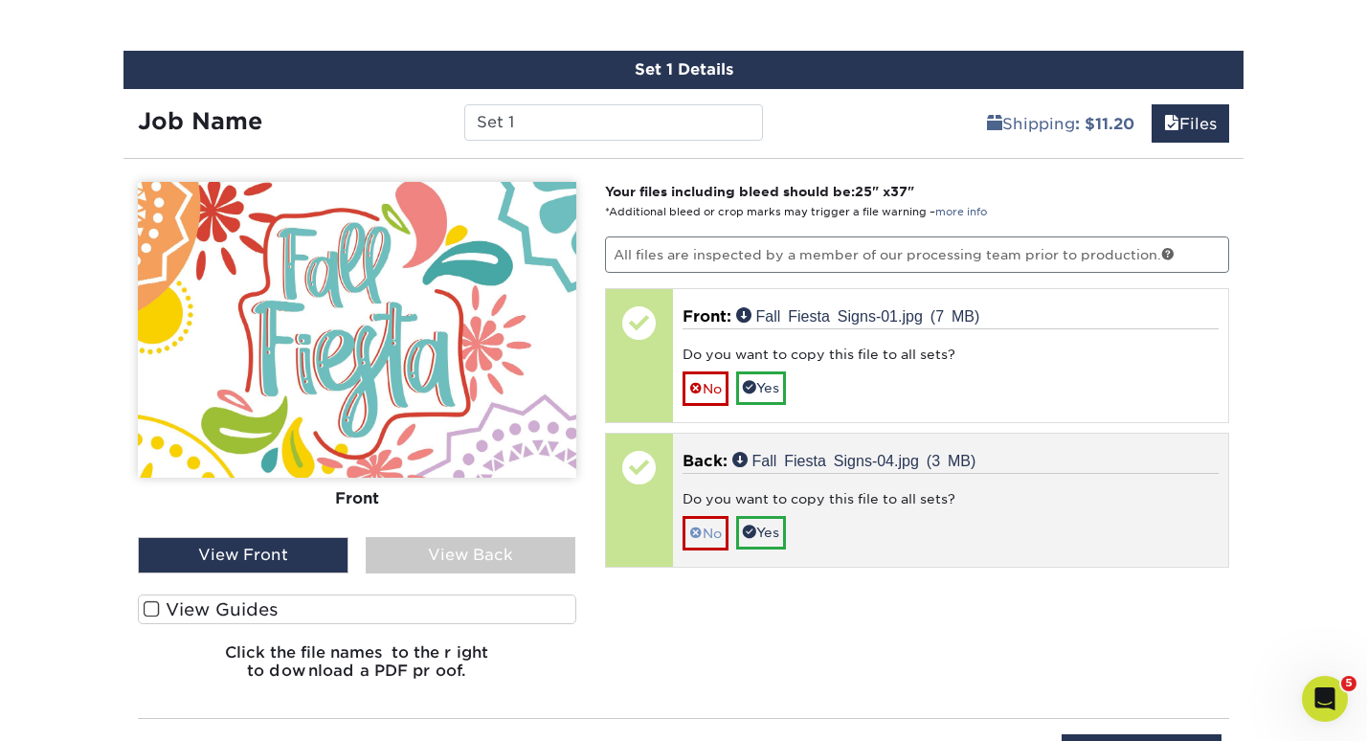
click at [697, 525] on span at bounding box center [695, 532] width 13 height 15
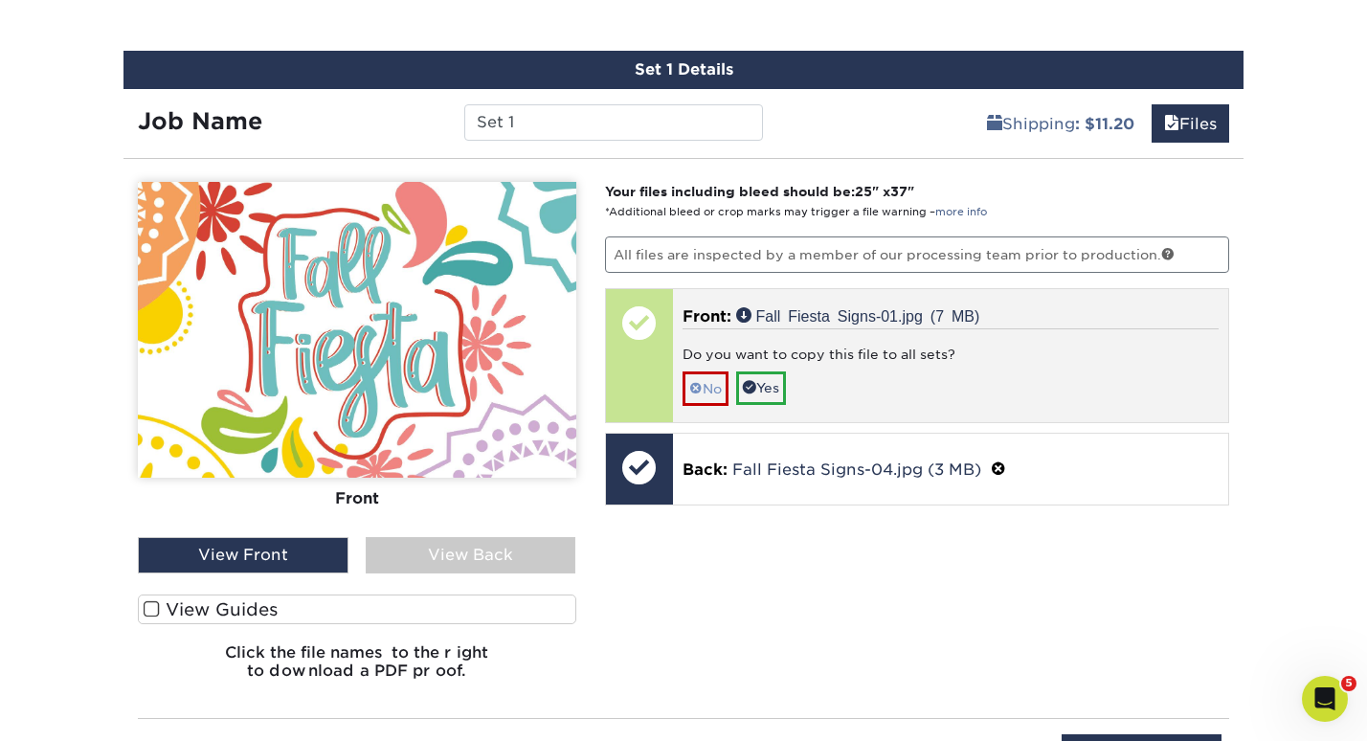
click at [701, 390] on span at bounding box center [695, 388] width 13 height 15
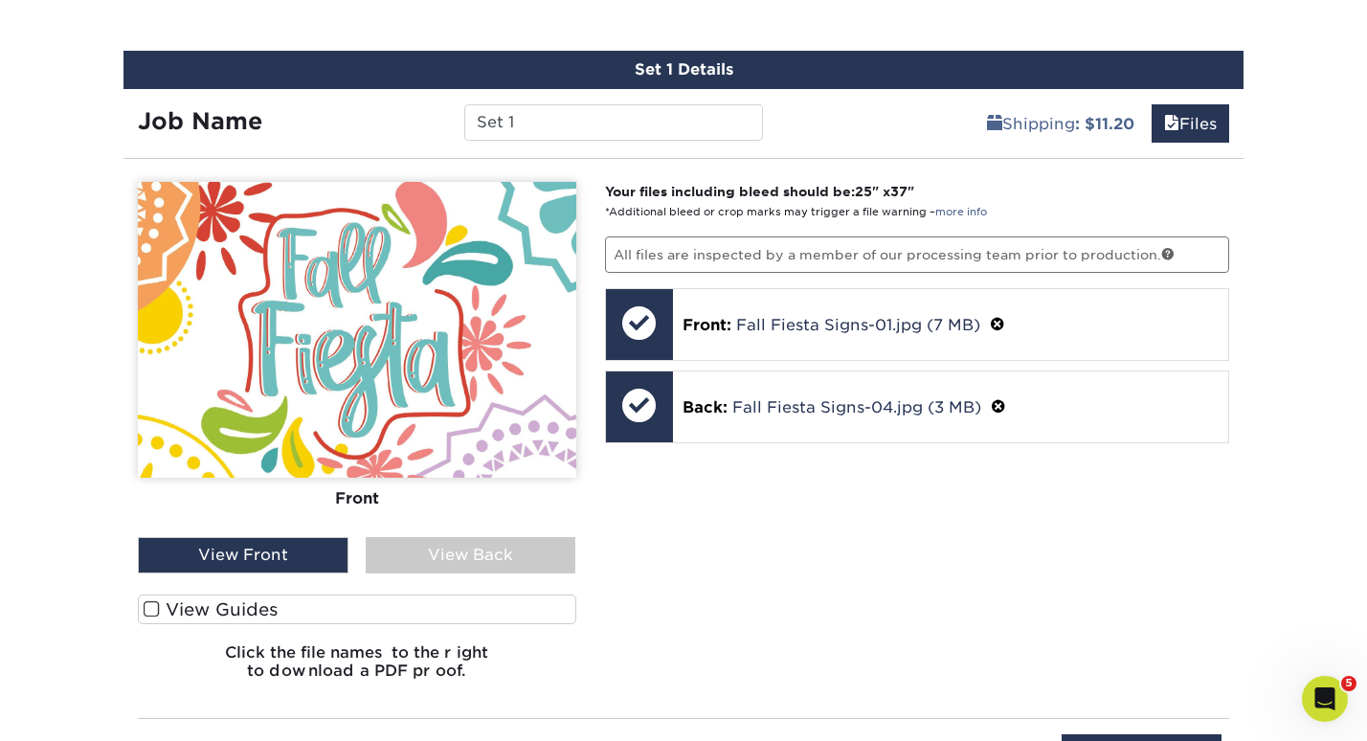
click at [446, 550] on div "View Back" at bounding box center [471, 555] width 211 height 36
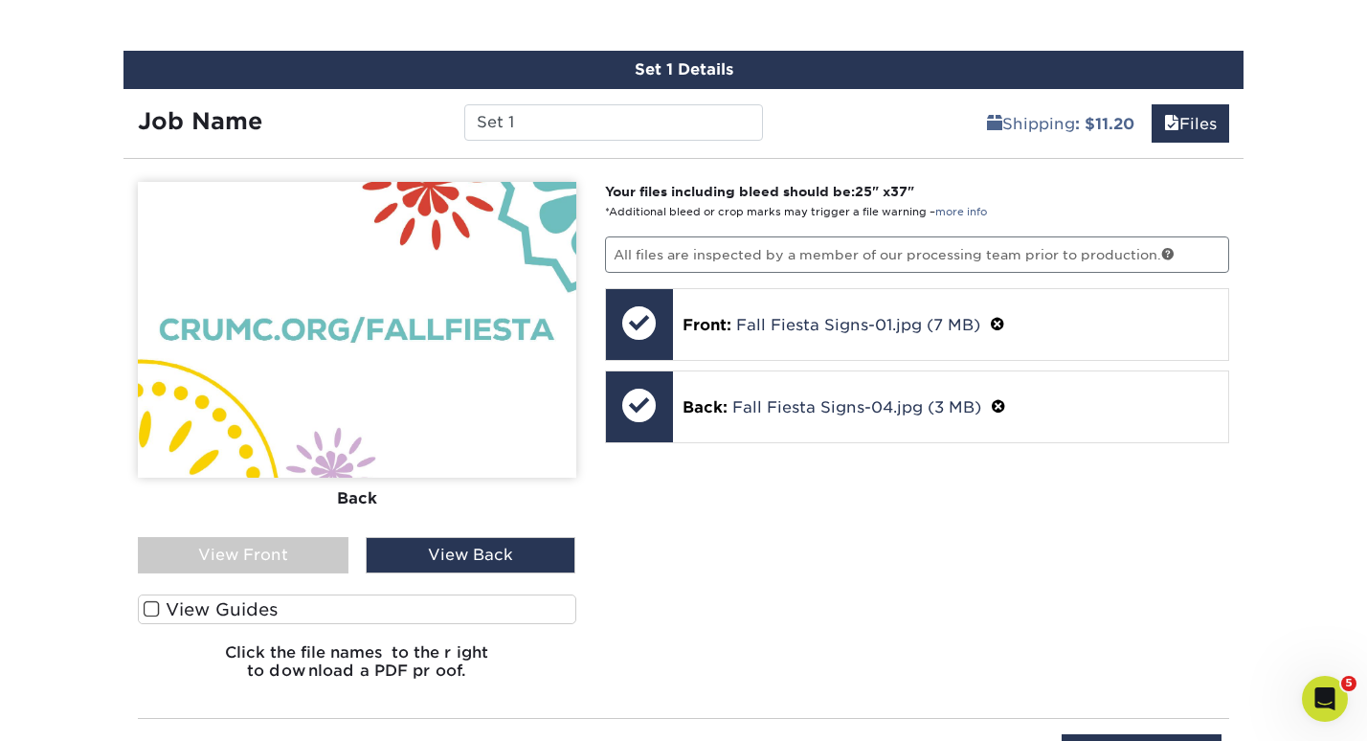
click at [174, 540] on div "View Front" at bounding box center [243, 555] width 211 height 36
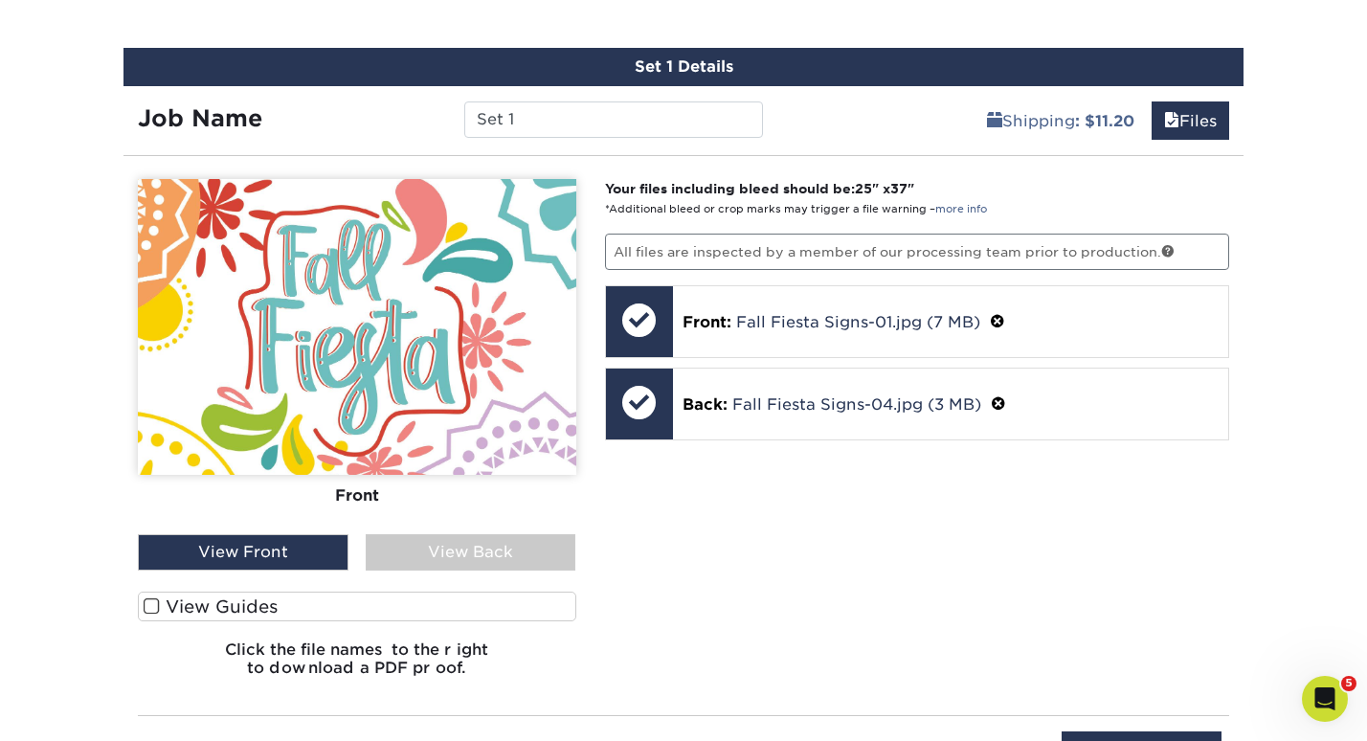
click at [501, 541] on div "View Back" at bounding box center [471, 552] width 211 height 36
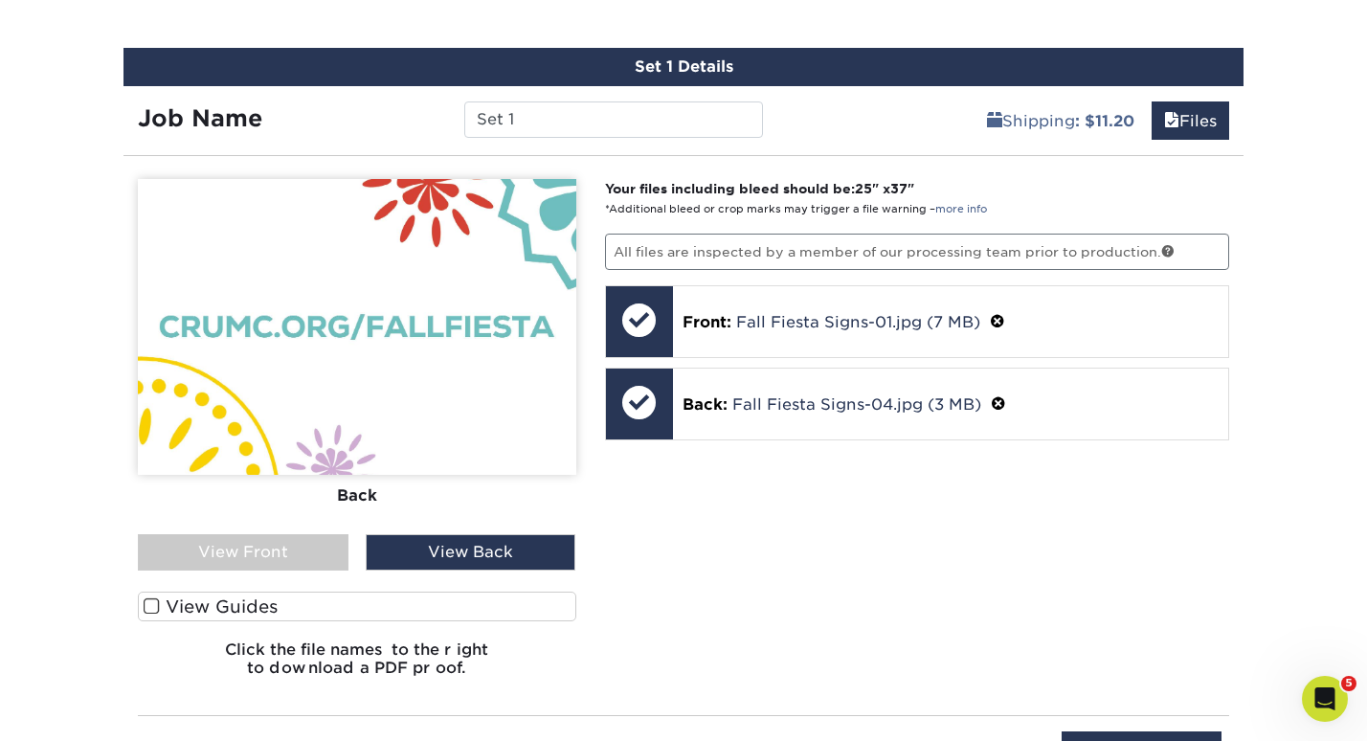
scroll to position [1187, 0]
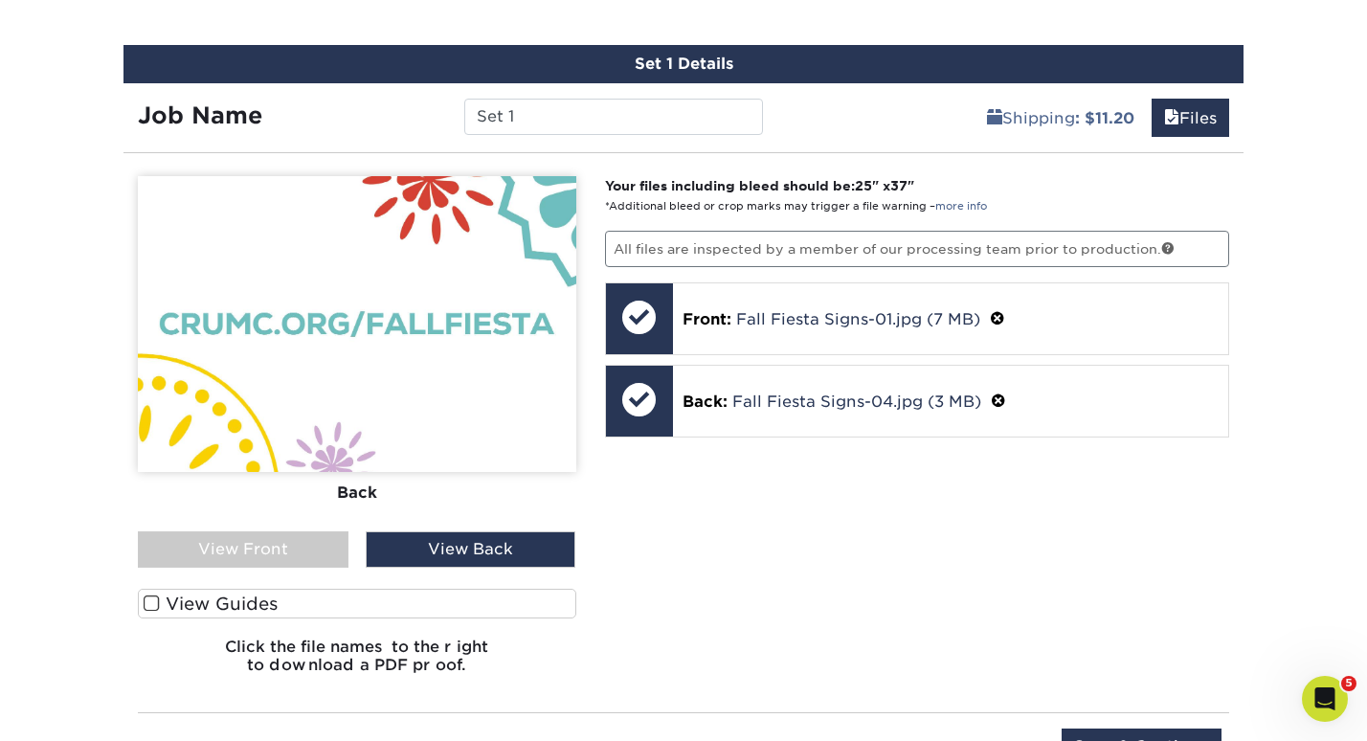
click at [272, 544] on div "View Front" at bounding box center [243, 549] width 211 height 36
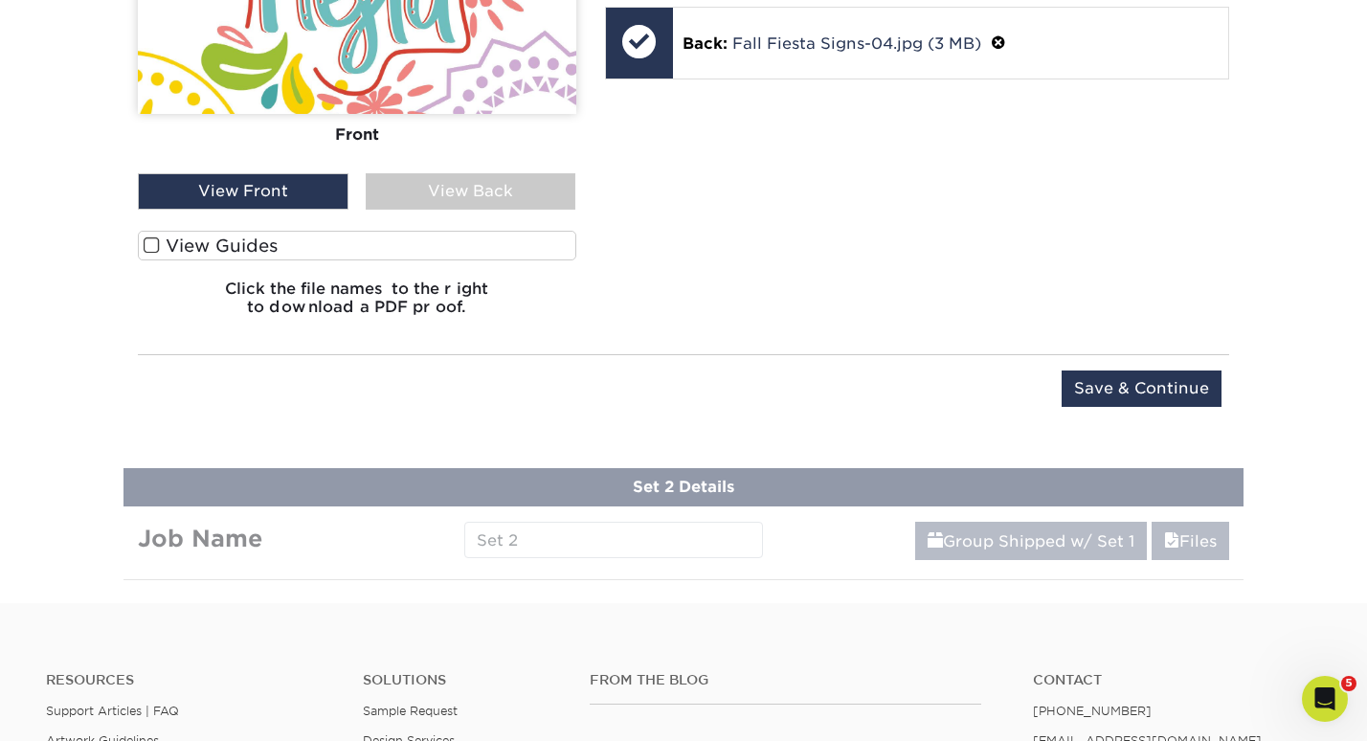
scroll to position [1528, 0]
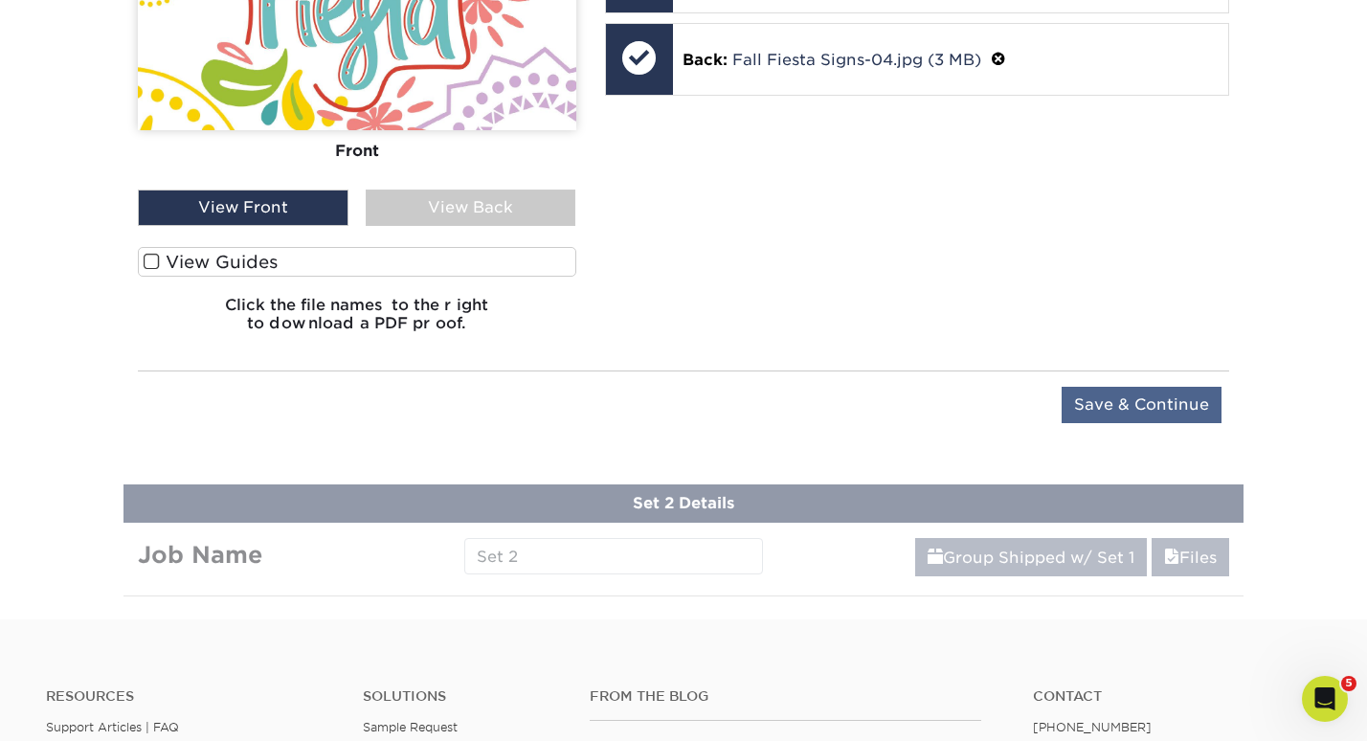
click at [1129, 412] on input "Save & Continue" at bounding box center [1141, 405] width 160 height 36
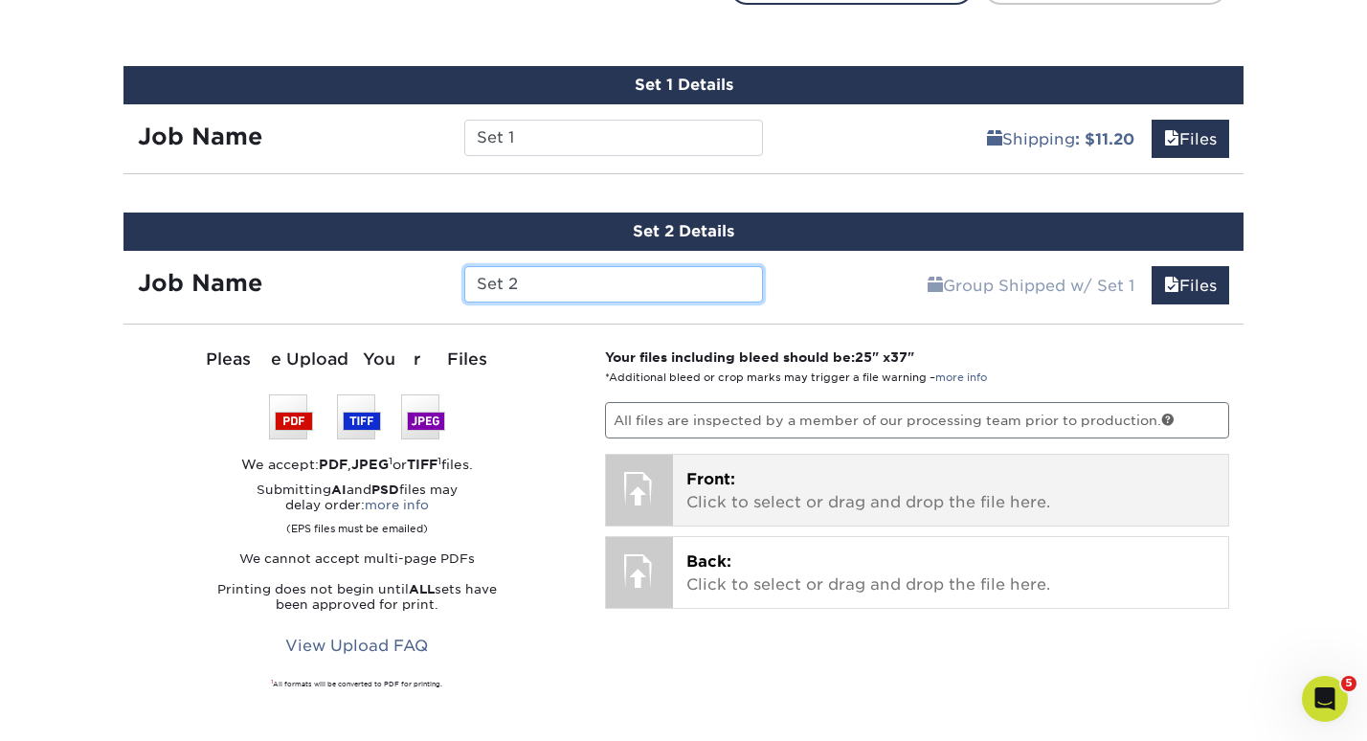
scroll to position [1168, 0]
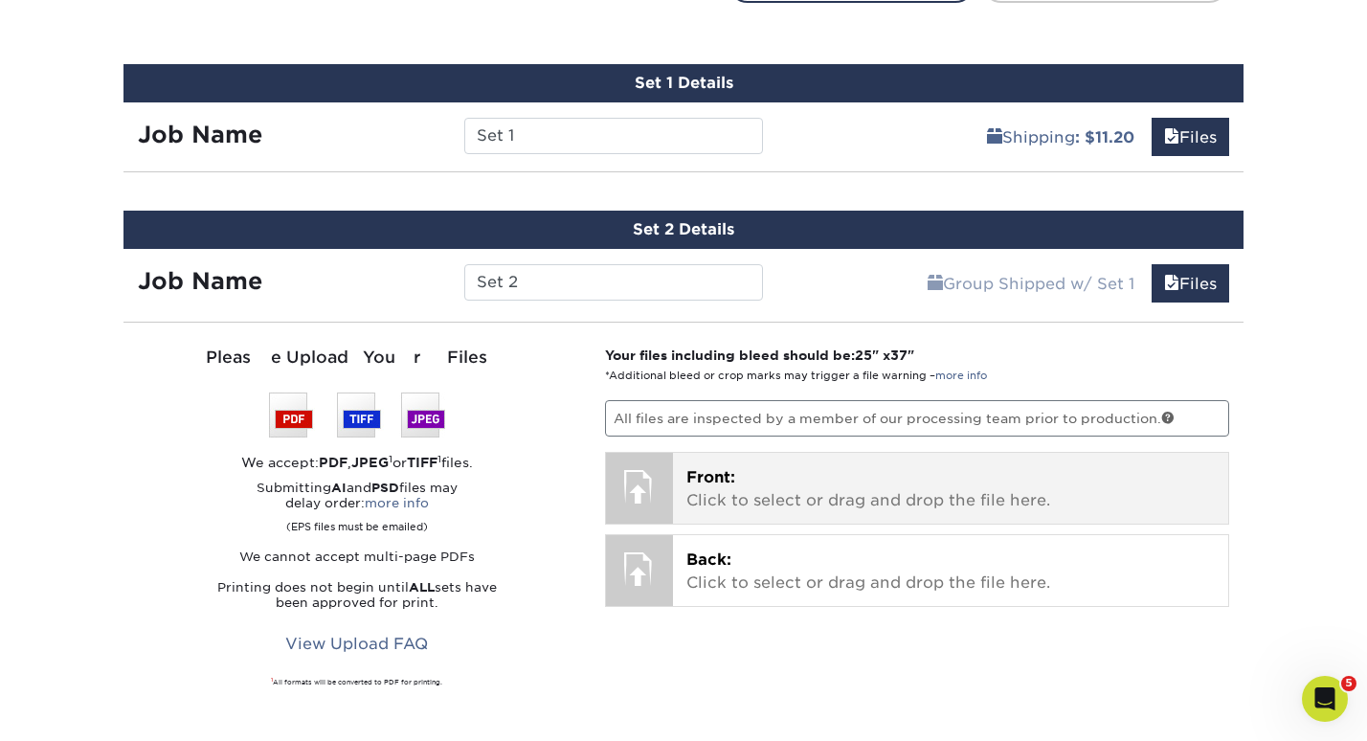
click at [777, 474] on p "Front: Click to select or drag and drop the file here." at bounding box center [950, 489] width 529 height 46
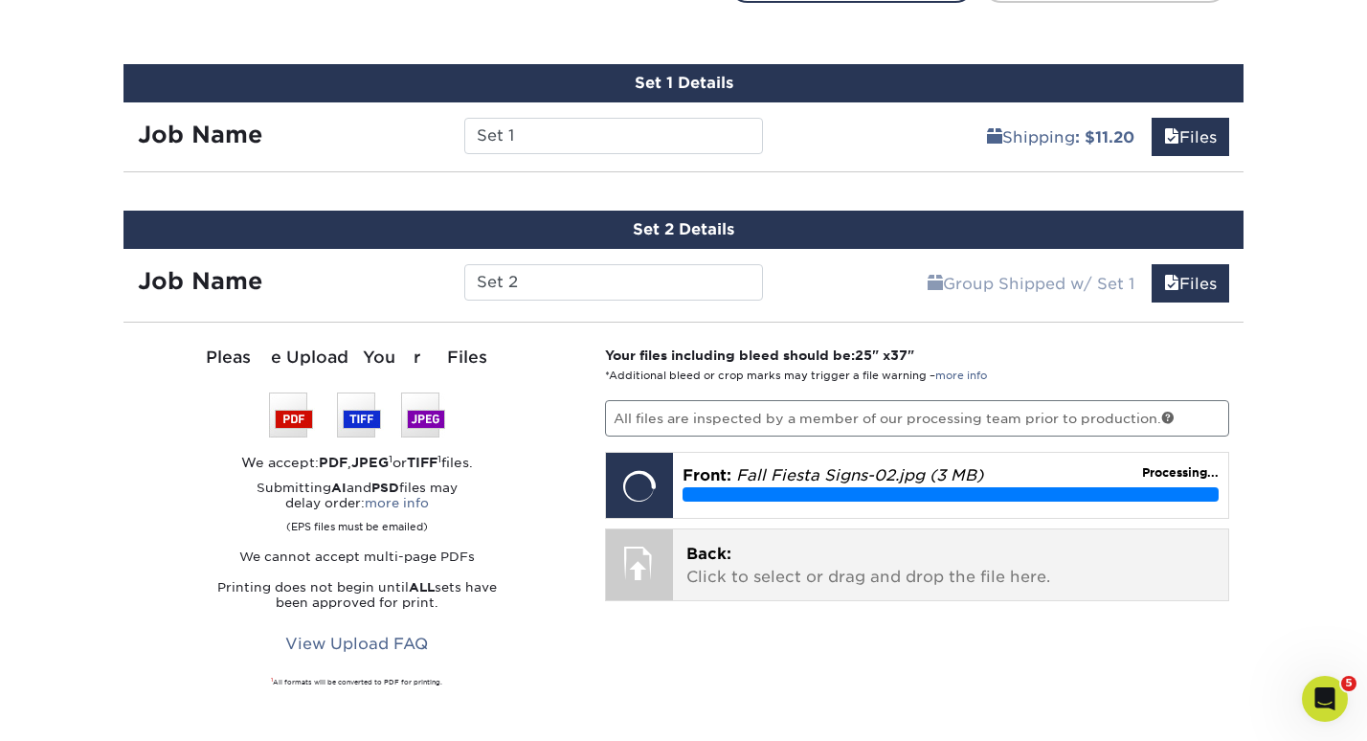
click at [974, 582] on p "Back: Click to select or drag and drop the file here." at bounding box center [950, 566] width 529 height 46
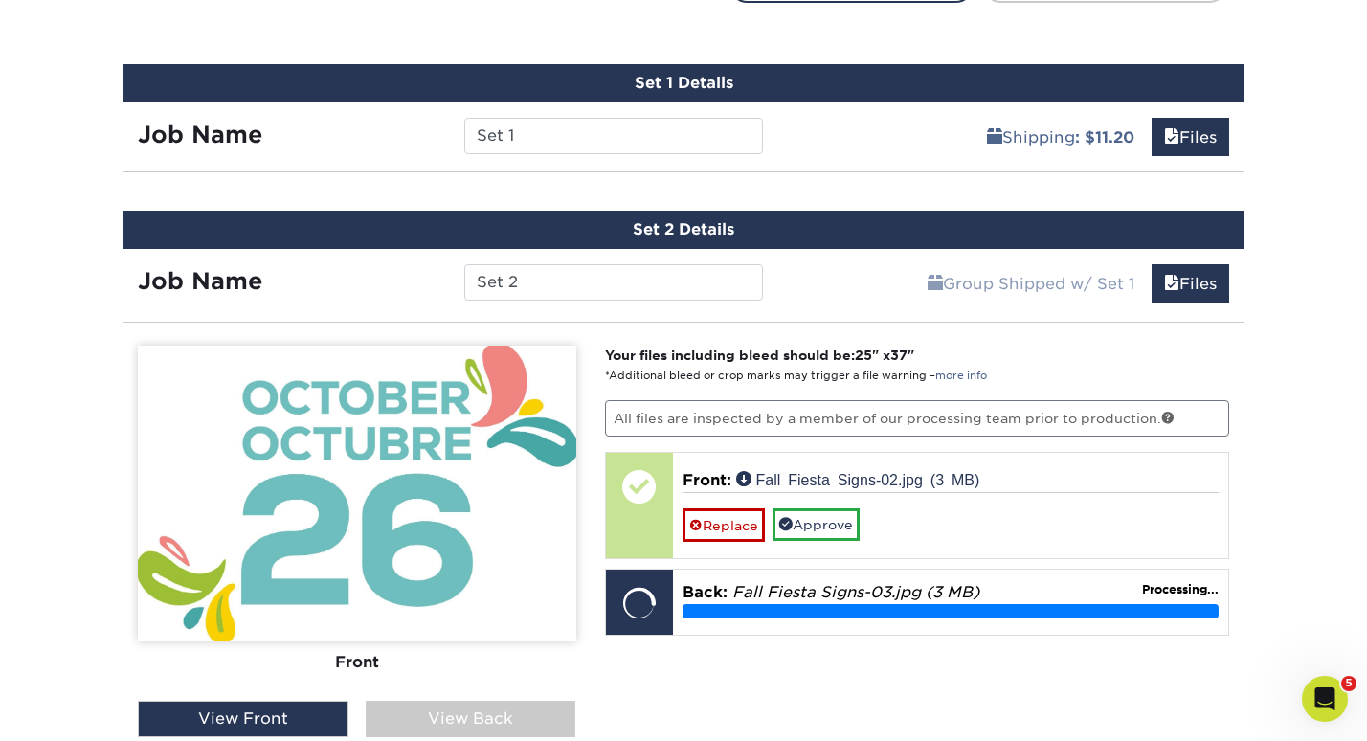
click at [460, 717] on div "View Back" at bounding box center [471, 719] width 211 height 36
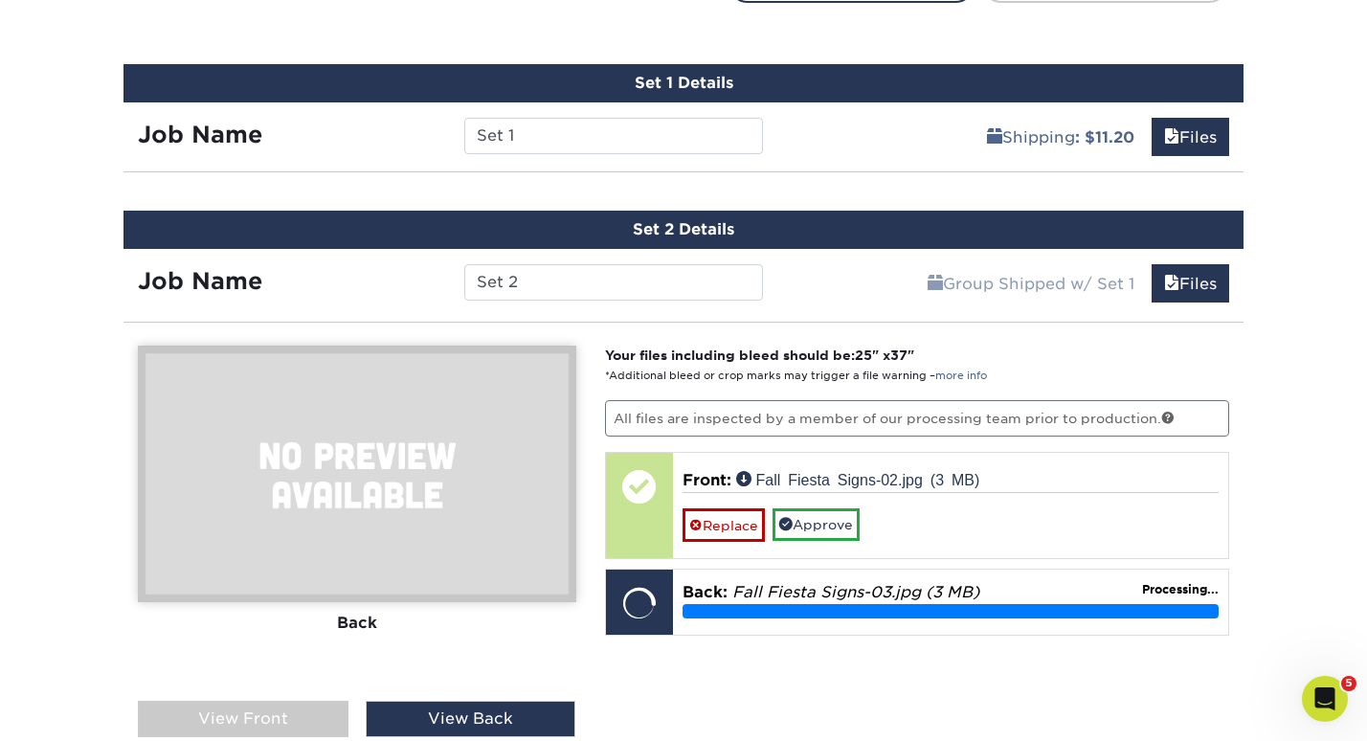
click at [261, 721] on div "View Front" at bounding box center [243, 719] width 211 height 36
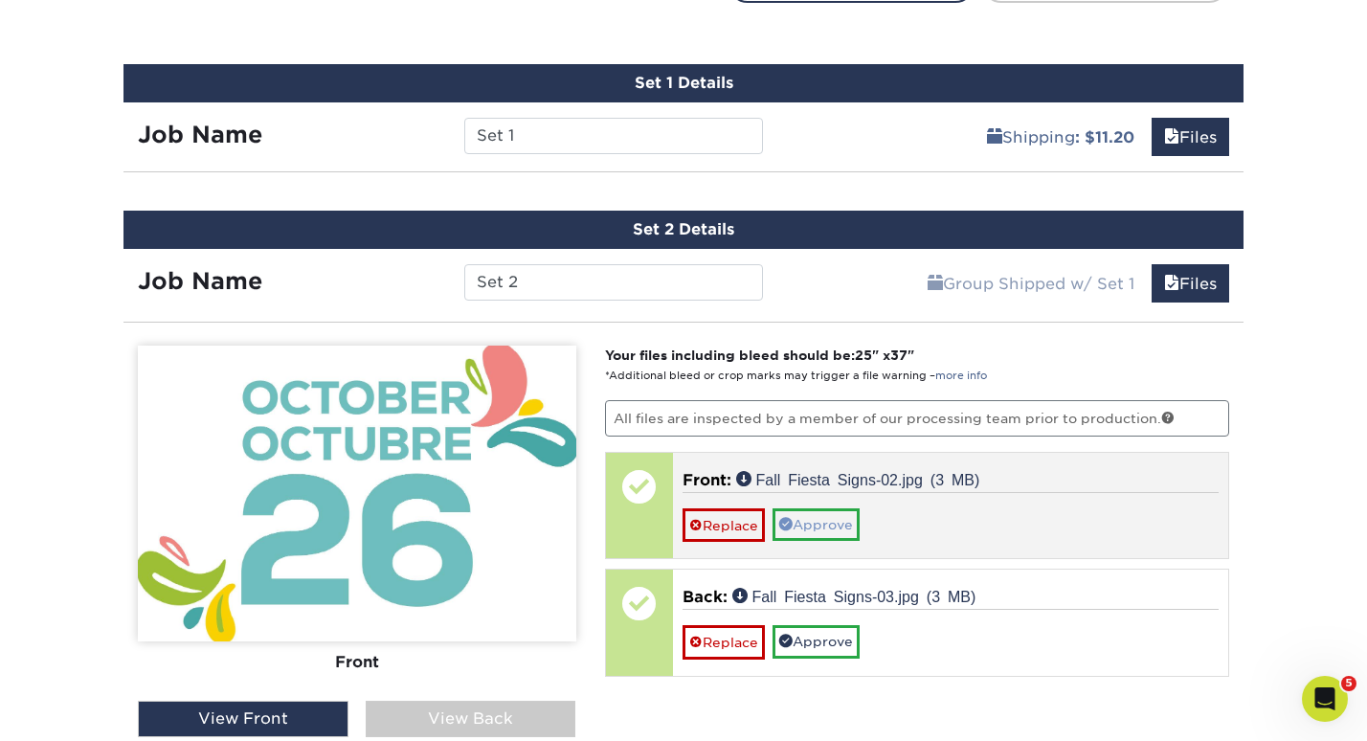
click at [834, 524] on link "Approve" at bounding box center [815, 524] width 87 height 33
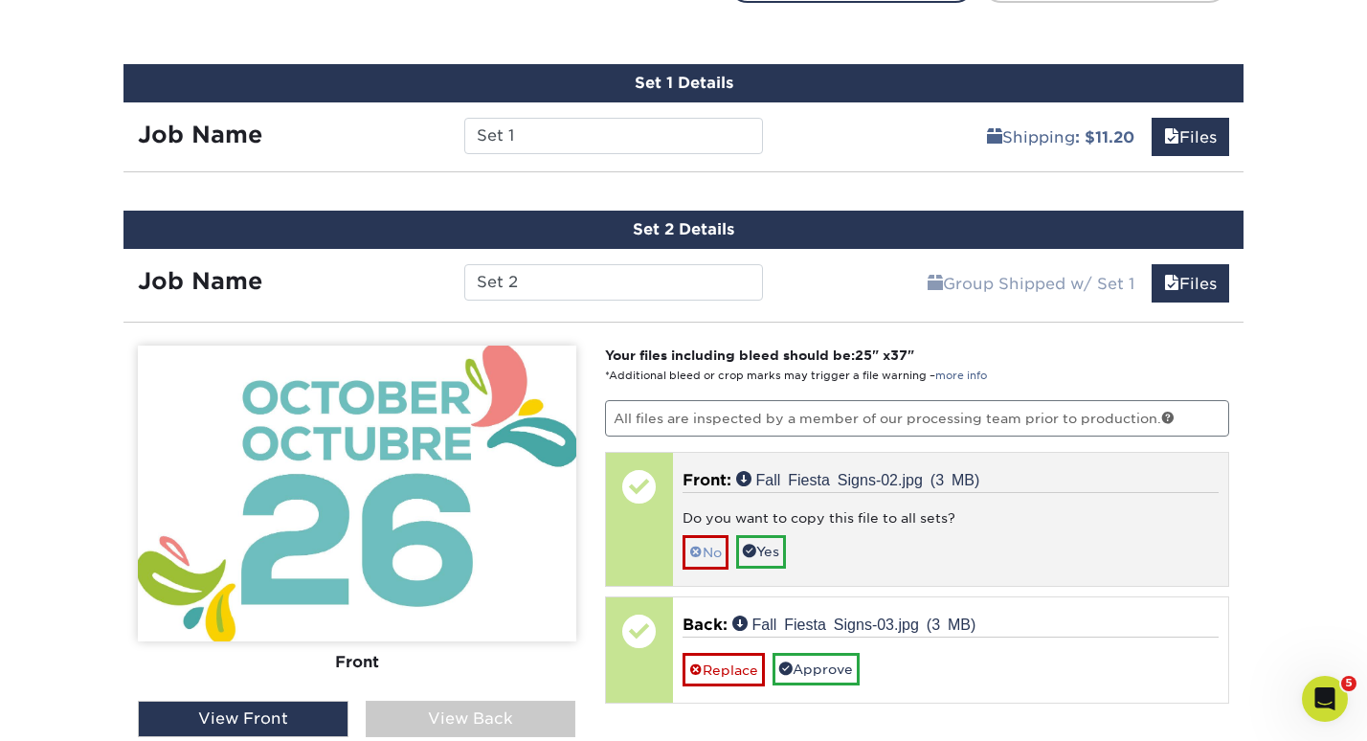
click at [718, 549] on link "No" at bounding box center [705, 551] width 46 height 33
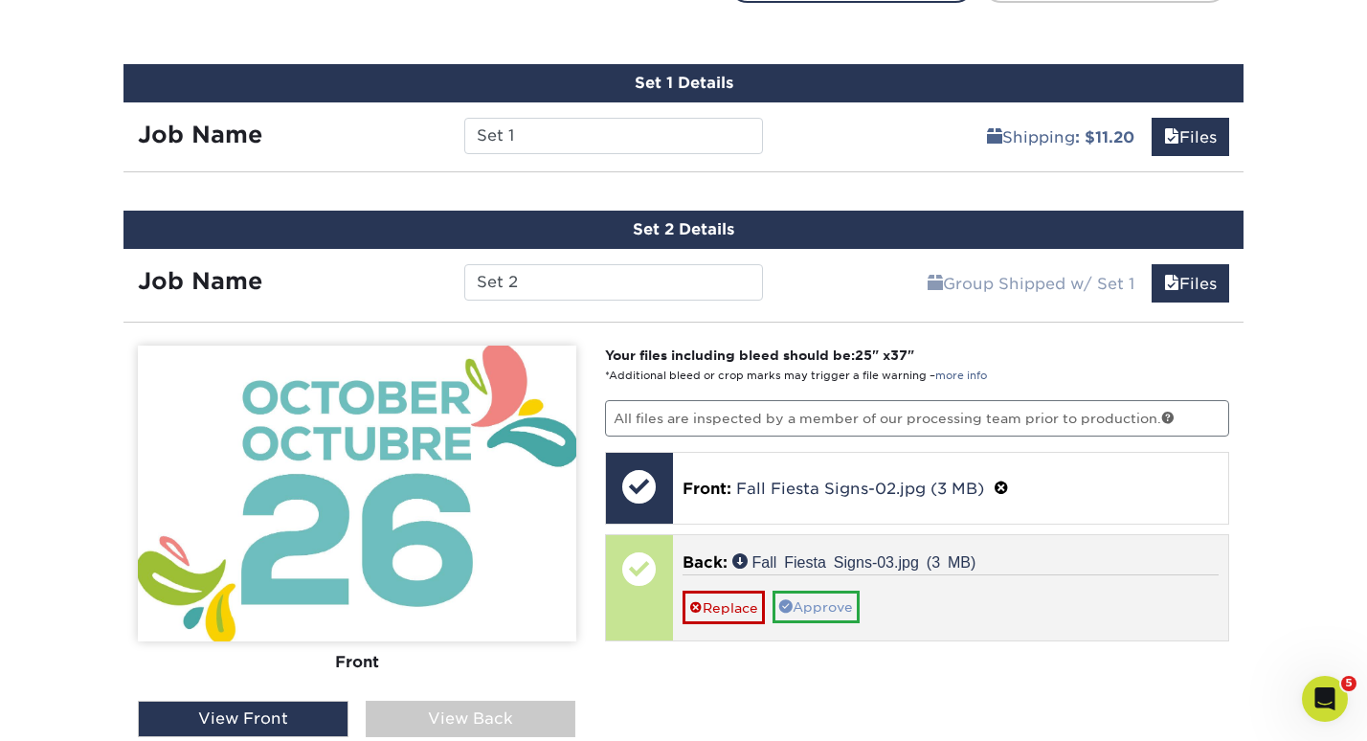
click at [805, 604] on link "Approve" at bounding box center [815, 607] width 87 height 33
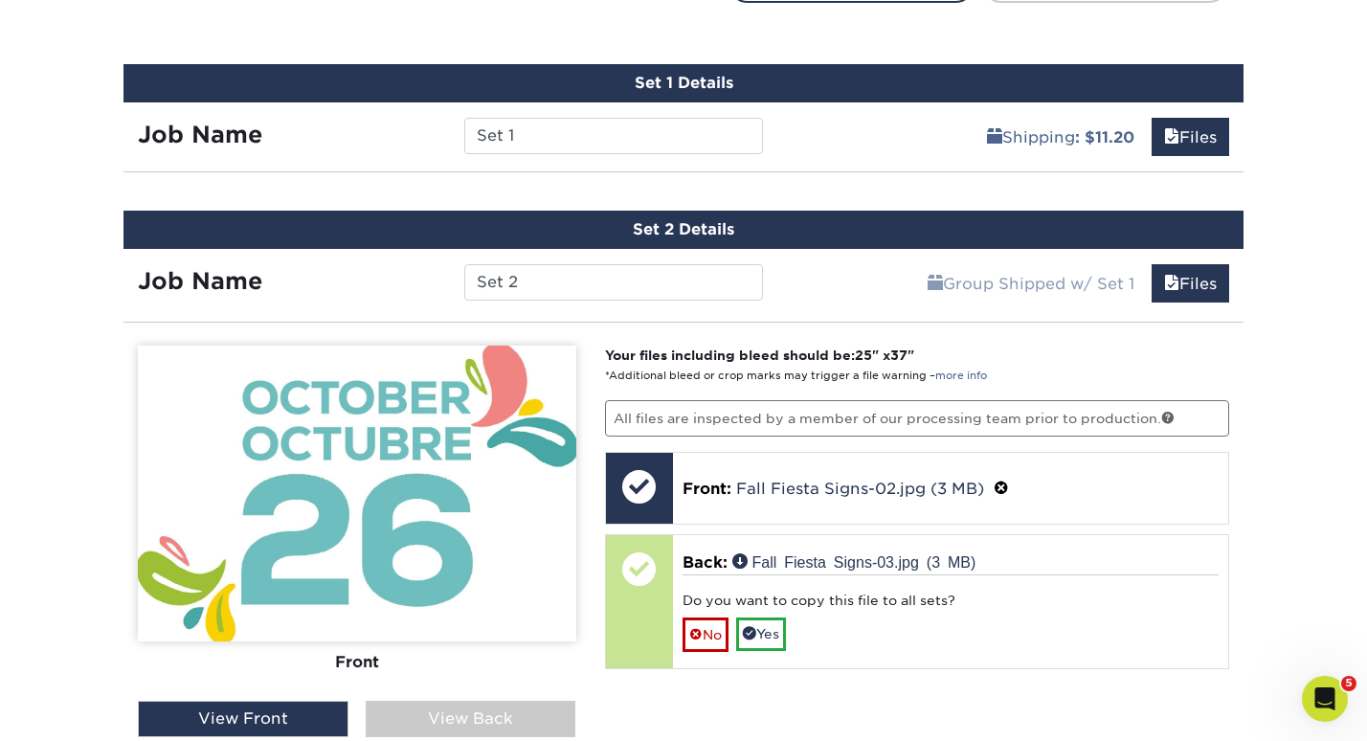
click at [712, 626] on link "No" at bounding box center [705, 633] width 46 height 33
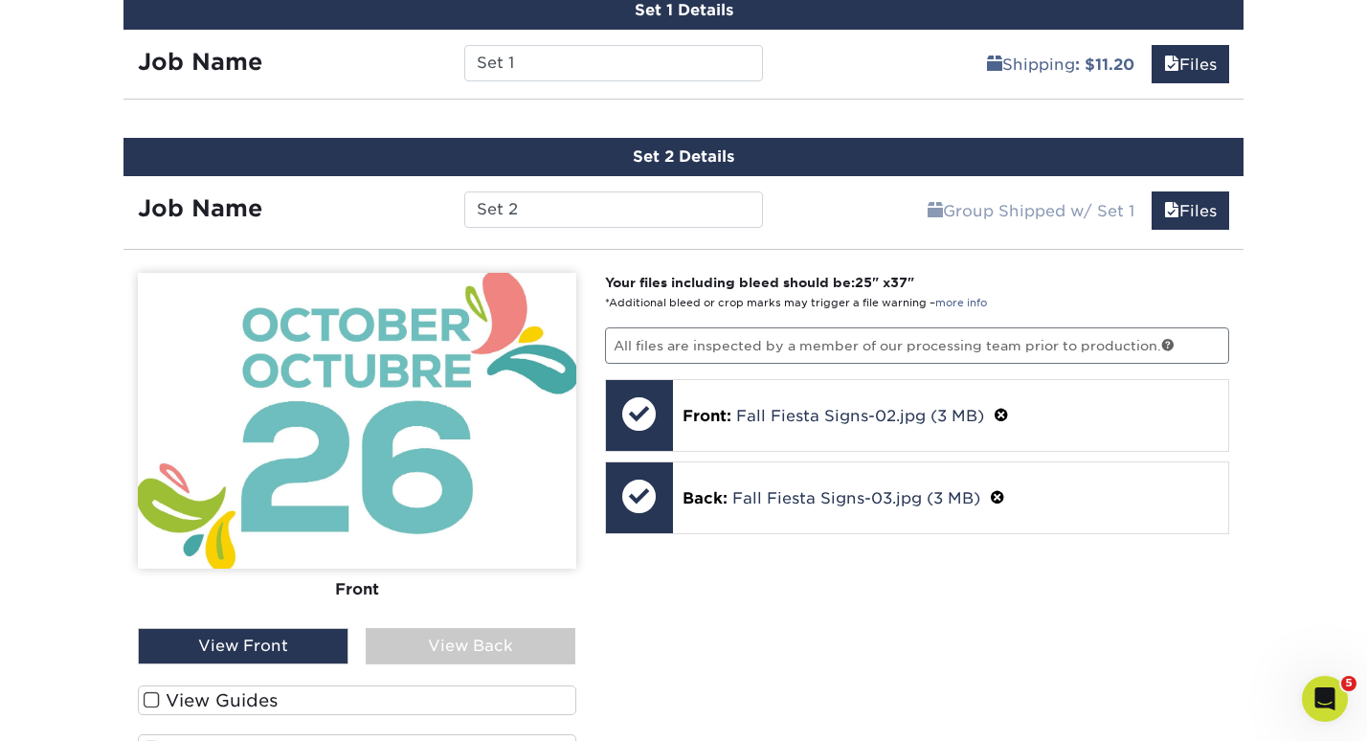
scroll to position [1266, 0]
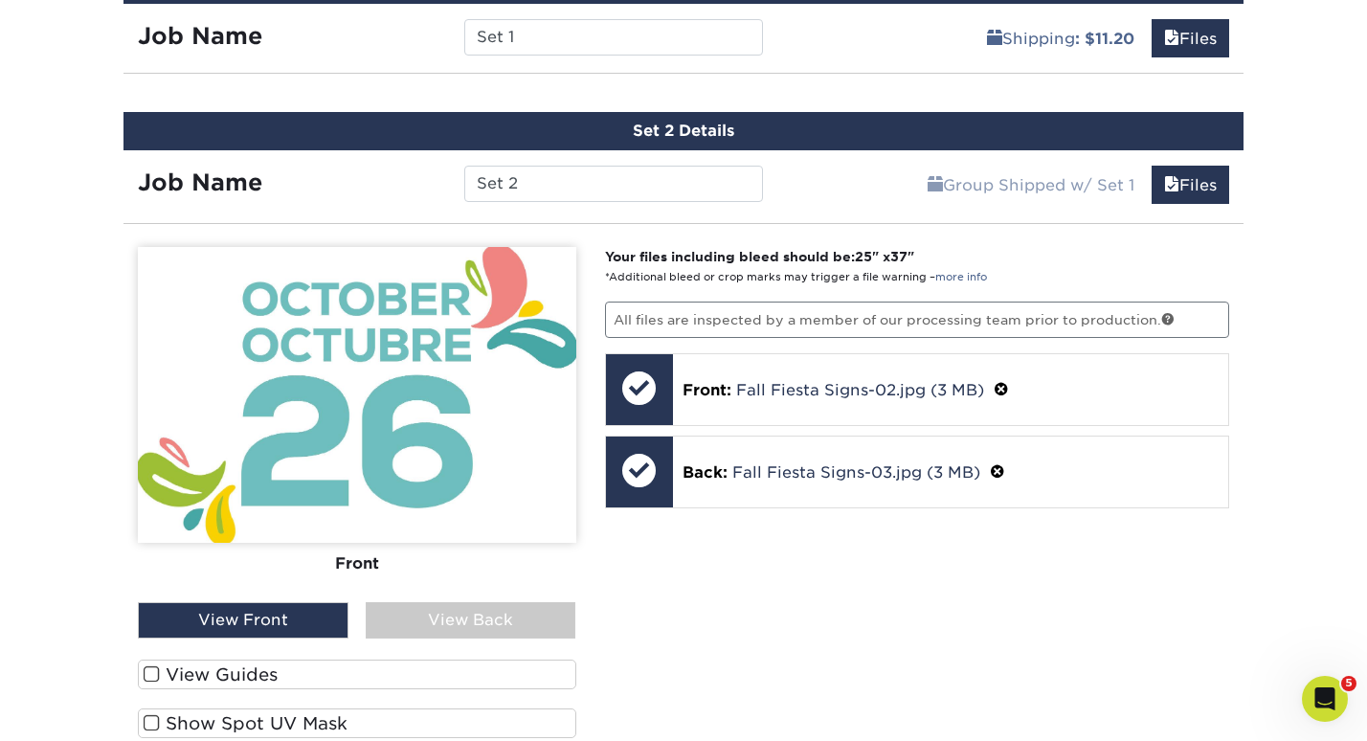
click at [444, 610] on div "View Back" at bounding box center [471, 620] width 211 height 36
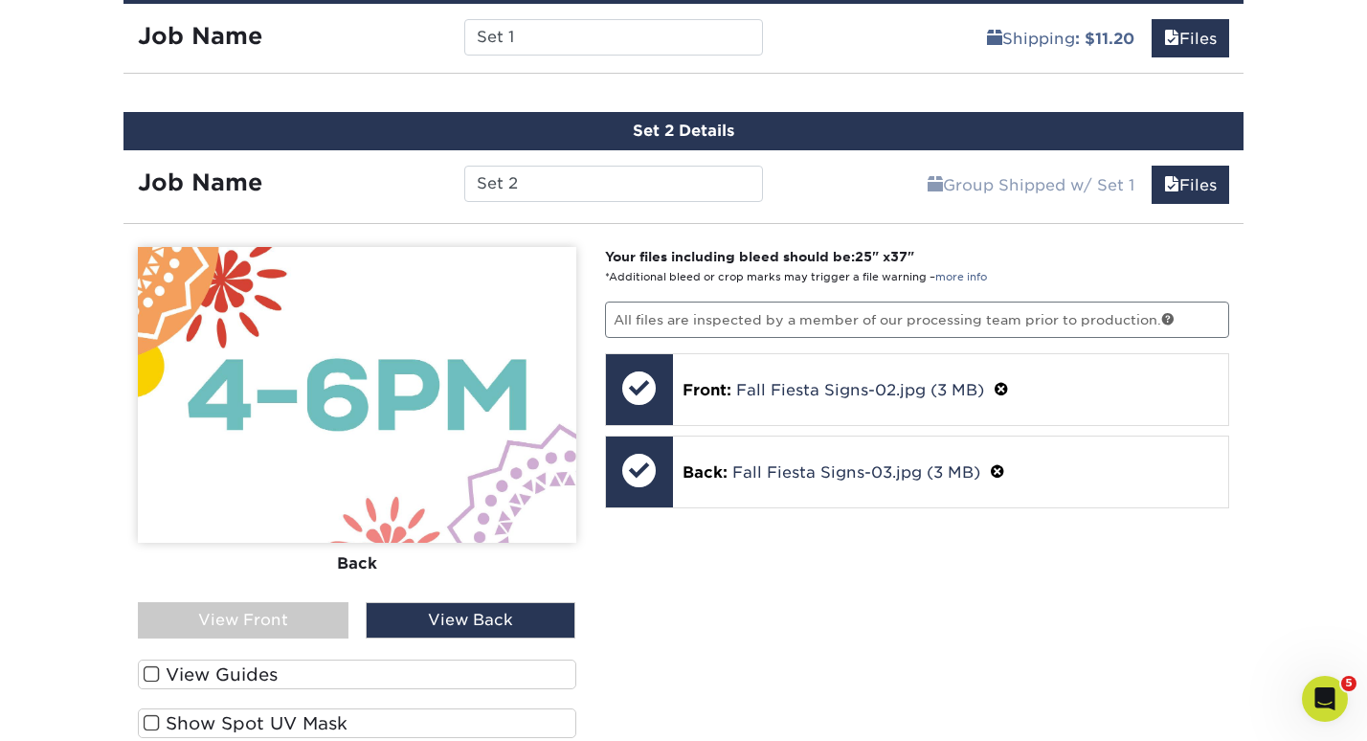
click at [280, 616] on div "View Front" at bounding box center [243, 620] width 211 height 36
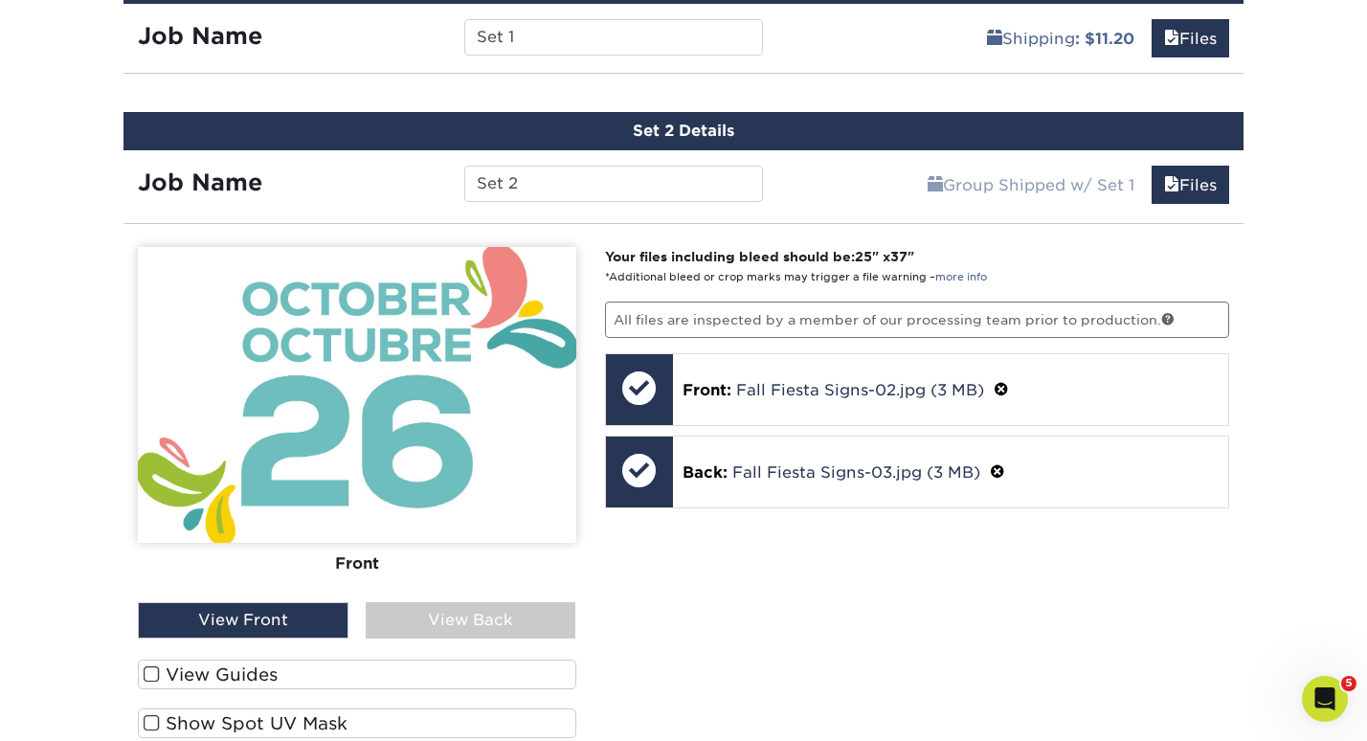
click at [477, 628] on div "View Back" at bounding box center [471, 620] width 211 height 36
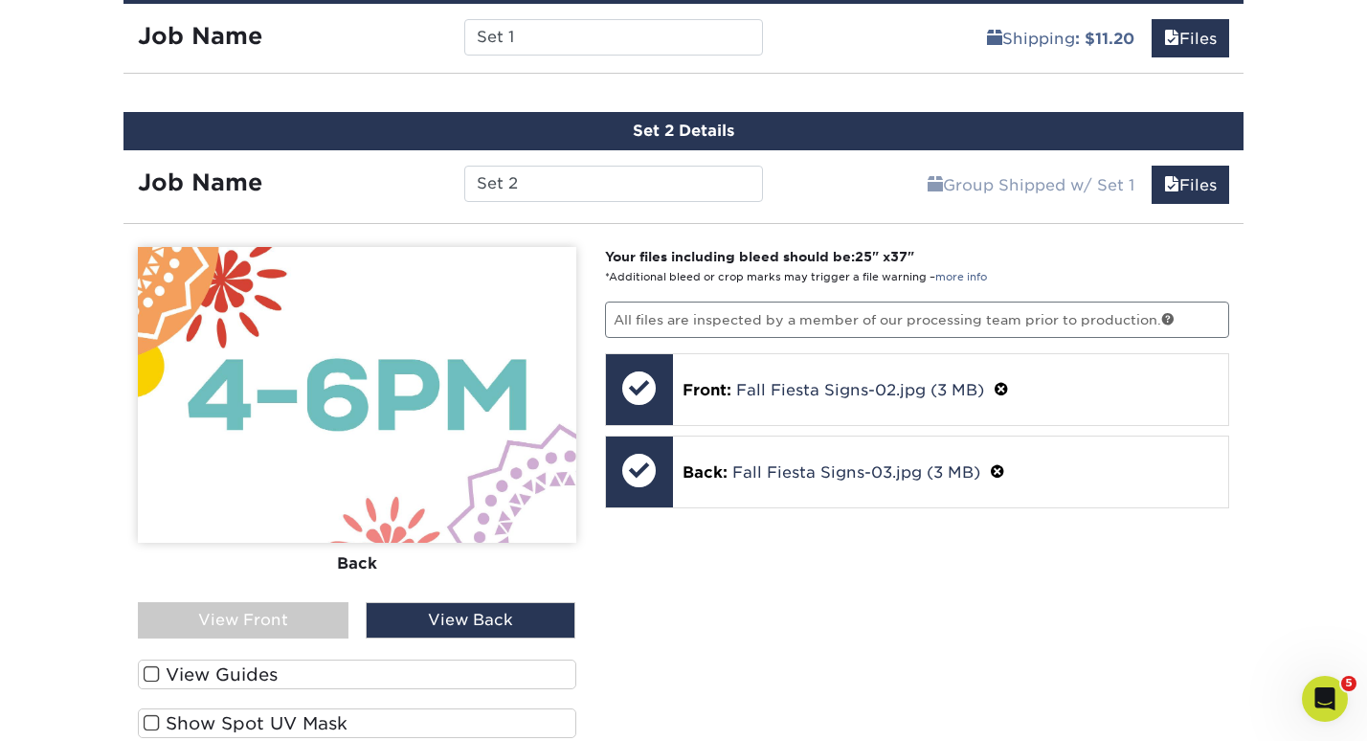
click at [243, 607] on div "View Front" at bounding box center [243, 620] width 211 height 36
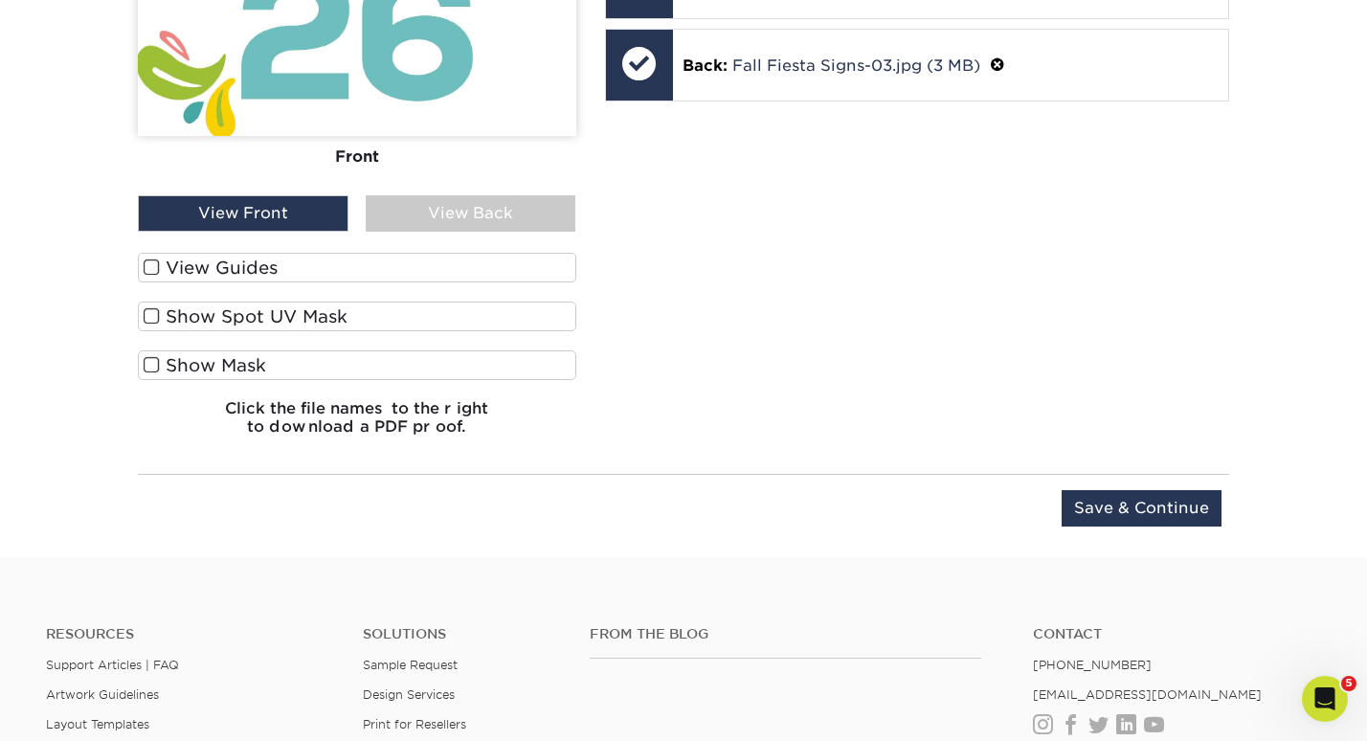
scroll to position [1614, 0]
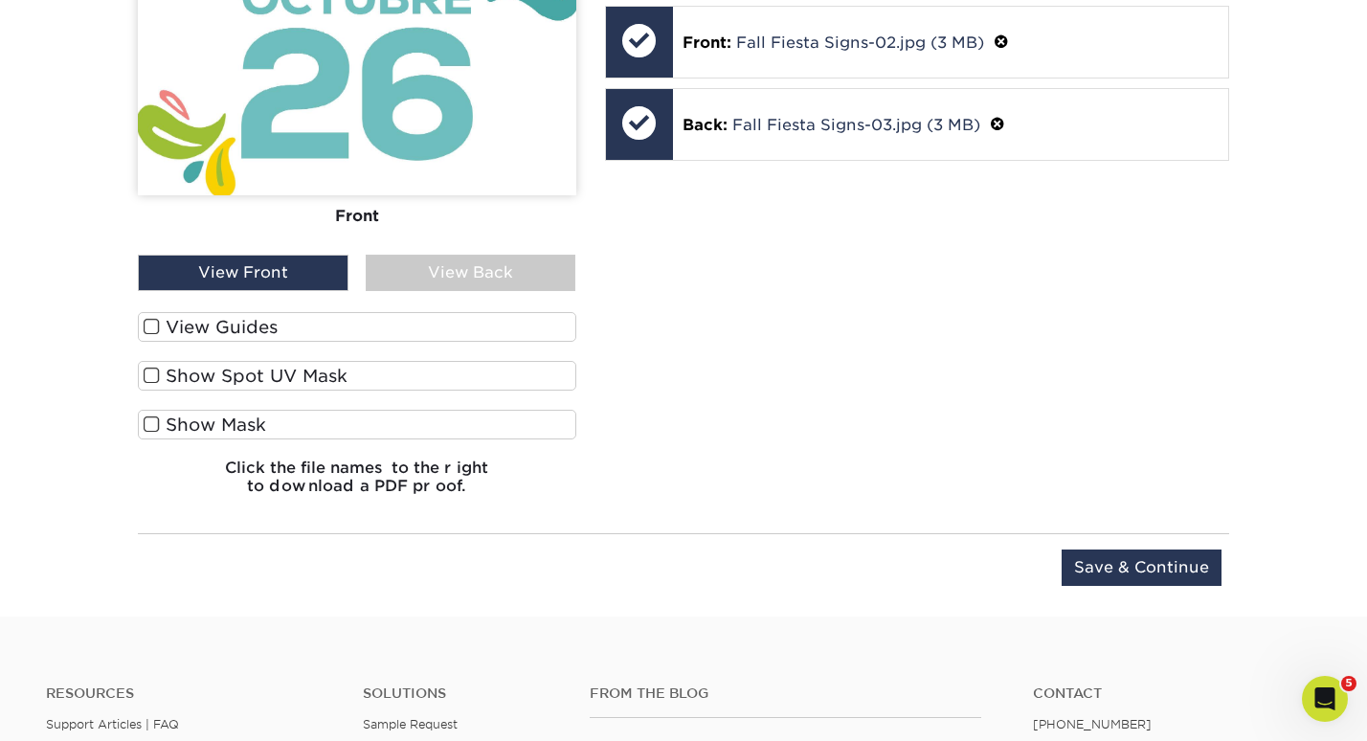
click at [1143, 567] on input "Save & Continue" at bounding box center [1141, 567] width 160 height 36
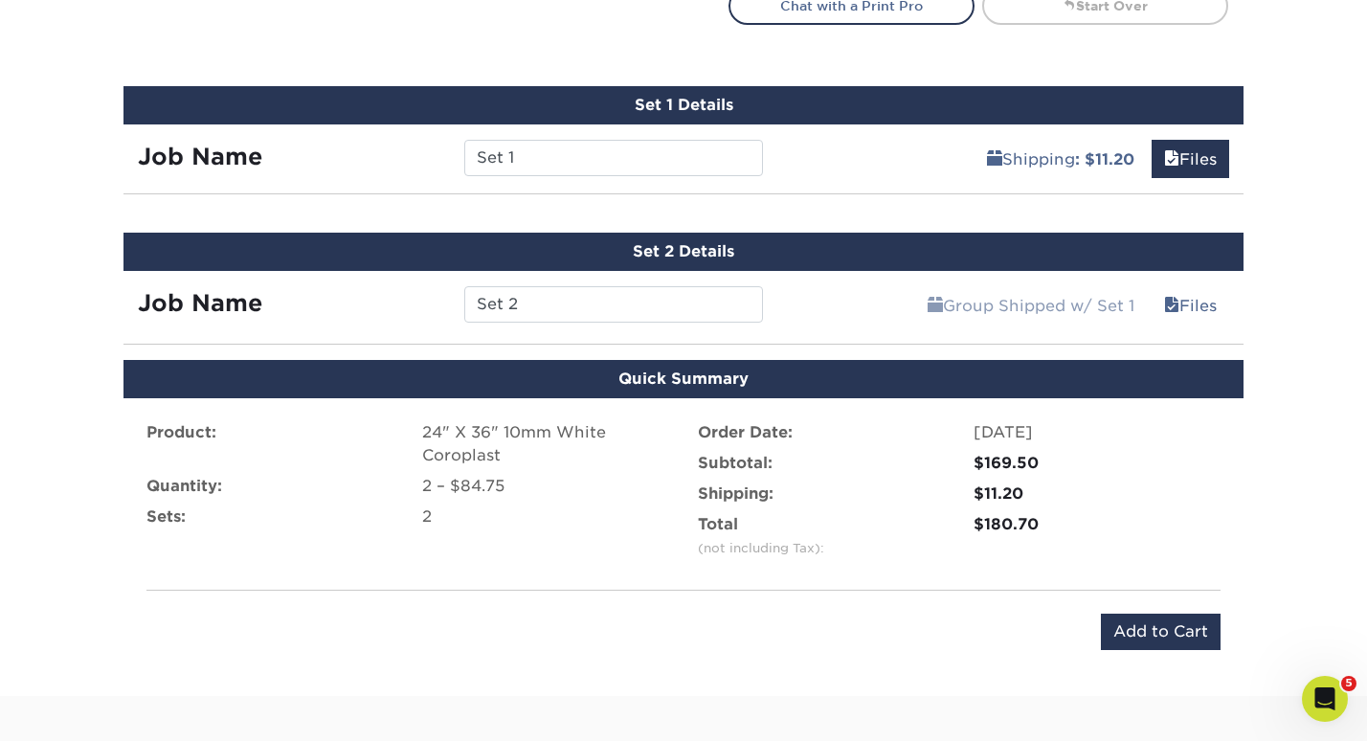
scroll to position [1135, 0]
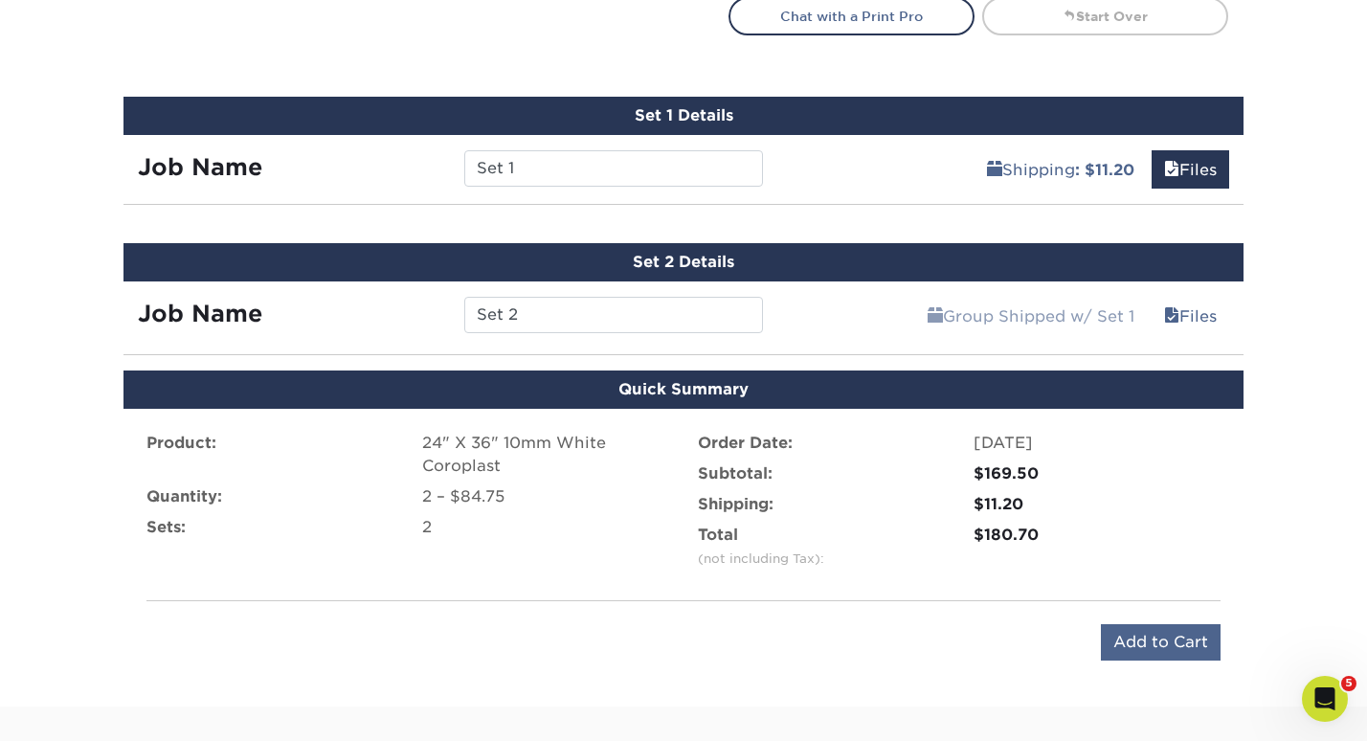
click at [1147, 632] on input "Add to Cart" at bounding box center [1161, 642] width 120 height 36
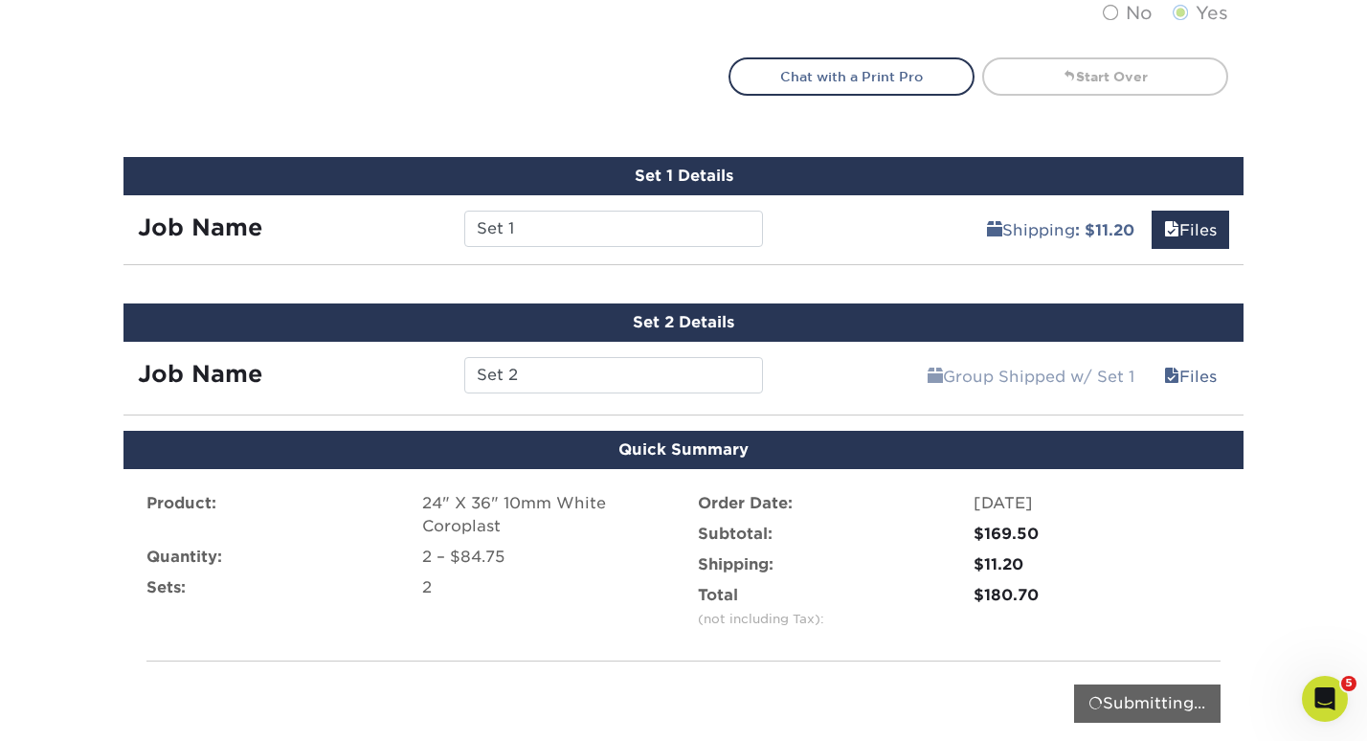
scroll to position [1072, 0]
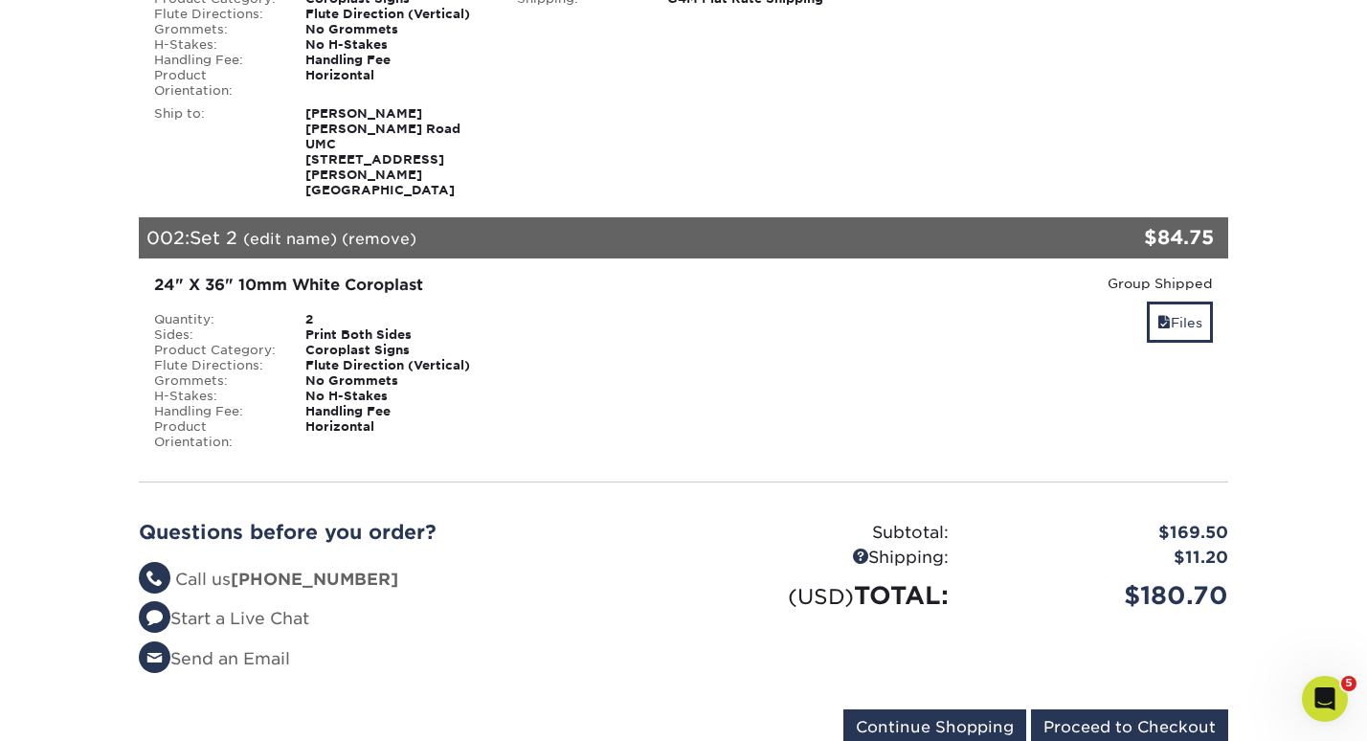
scroll to position [578, 0]
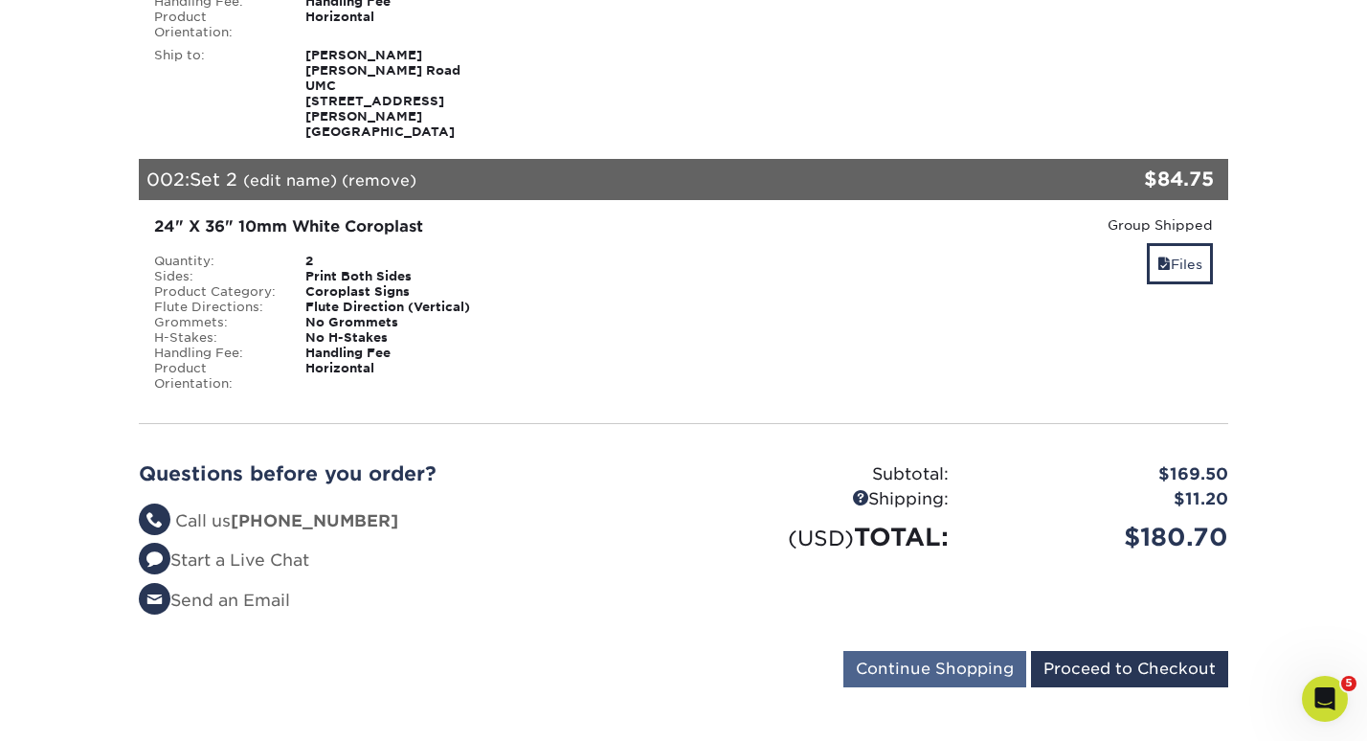
click at [942, 651] on input "Continue Shopping" at bounding box center [934, 669] width 183 height 36
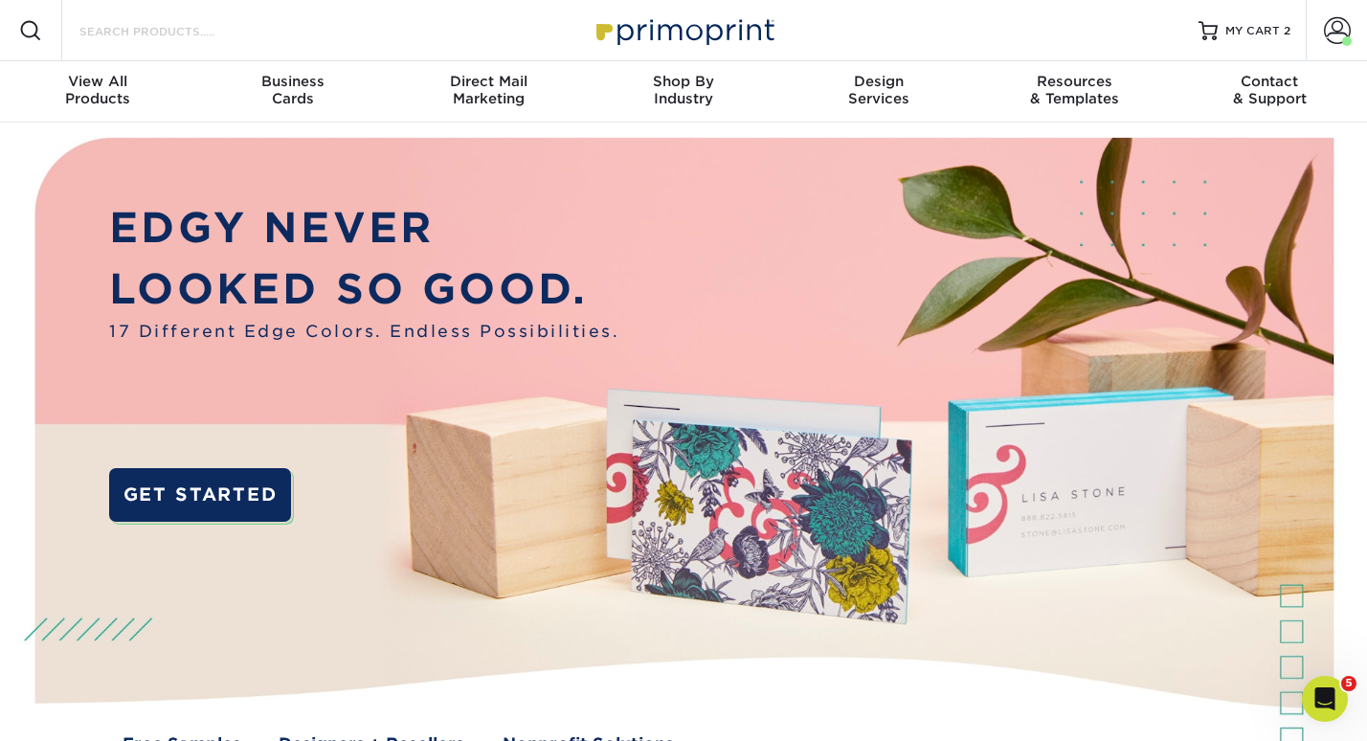
click at [134, 33] on input "Search Products" at bounding box center [171, 30] width 187 height 23
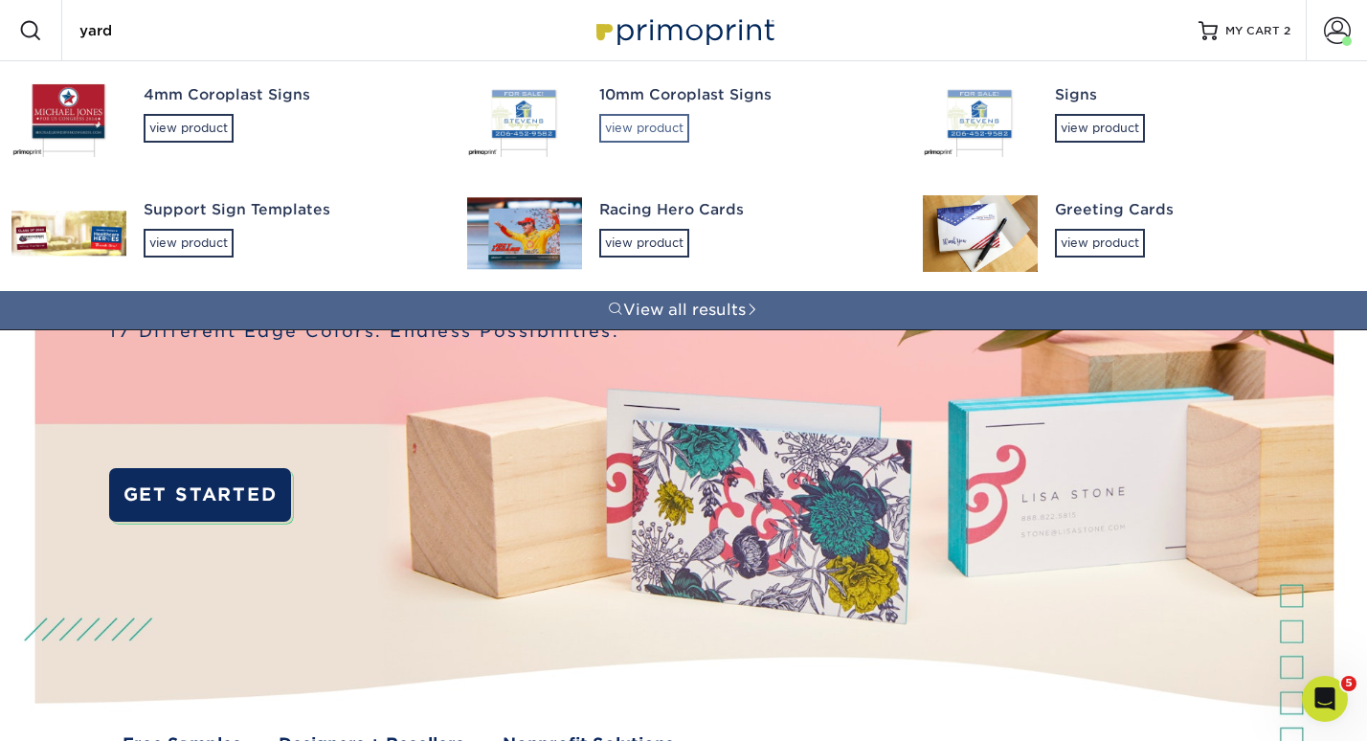
type input "yard"
click at [664, 122] on div "view product" at bounding box center [644, 128] width 90 height 29
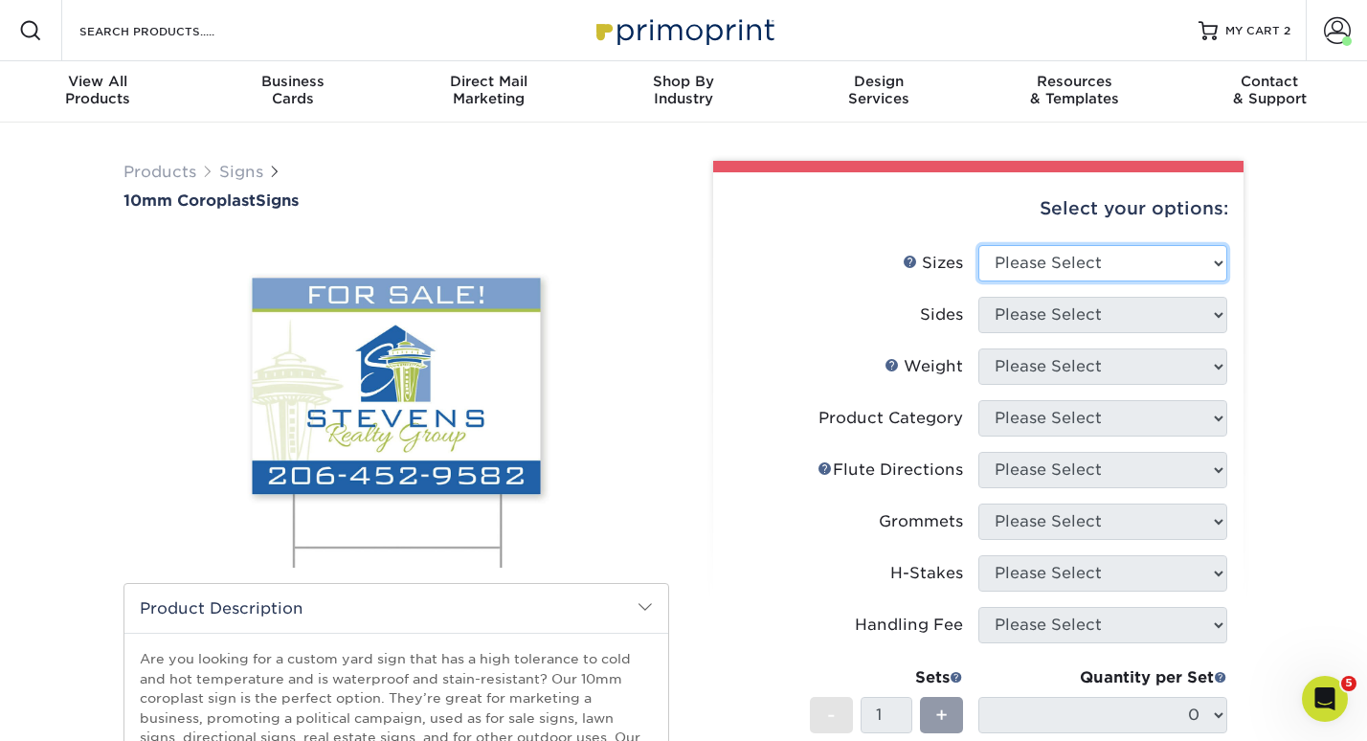
select select "24.00x36.00"
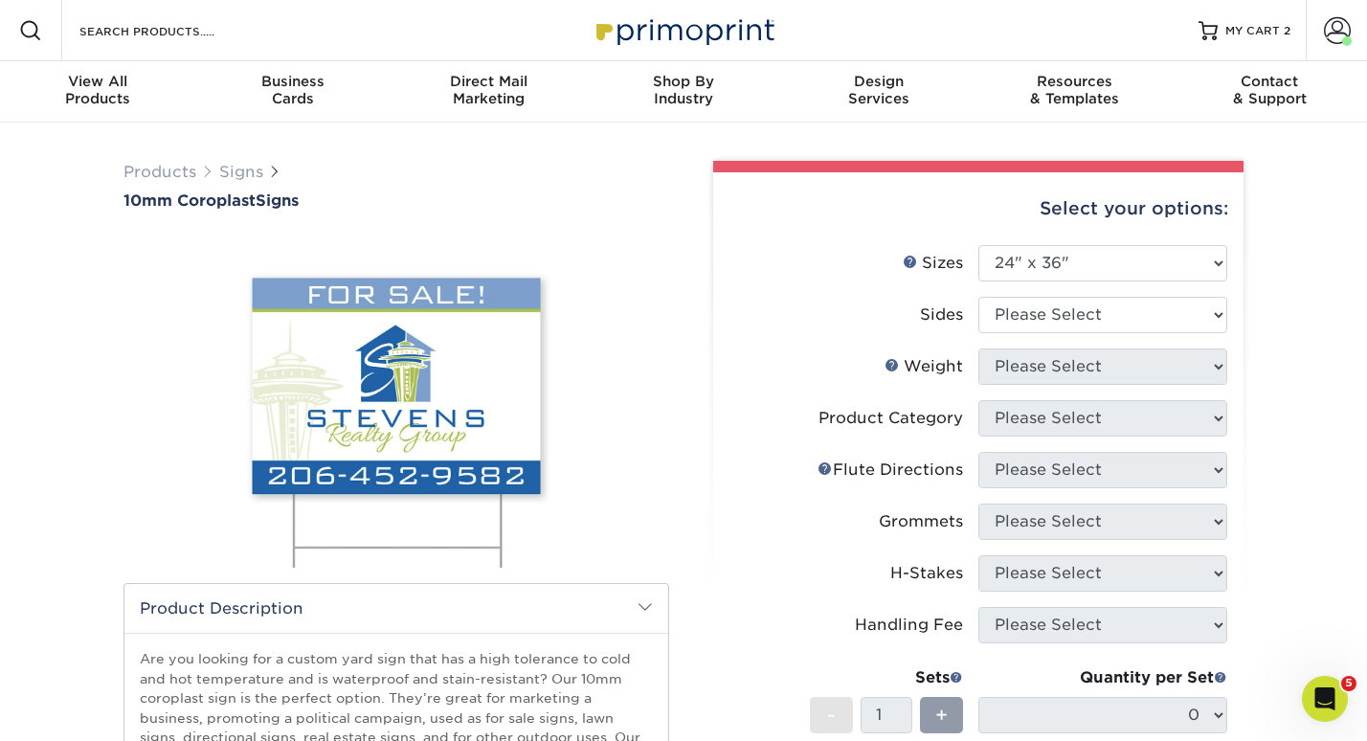
click at [1053, 340] on li "Sides Please Select Print Both Sides Print Front Only" at bounding box center [978, 323] width 498 height 52
select select "32d3c223-f82c-492b-b915-ba065a00862f"
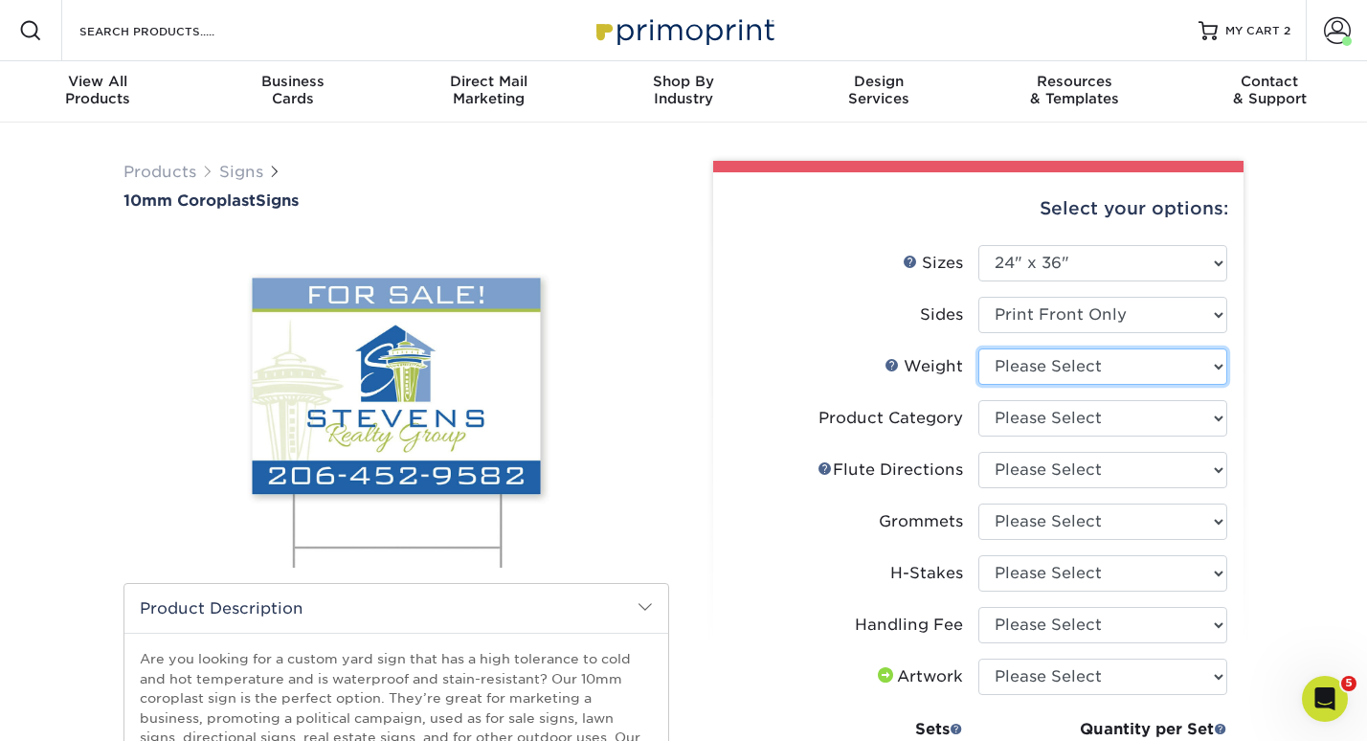
select select "10CORO"
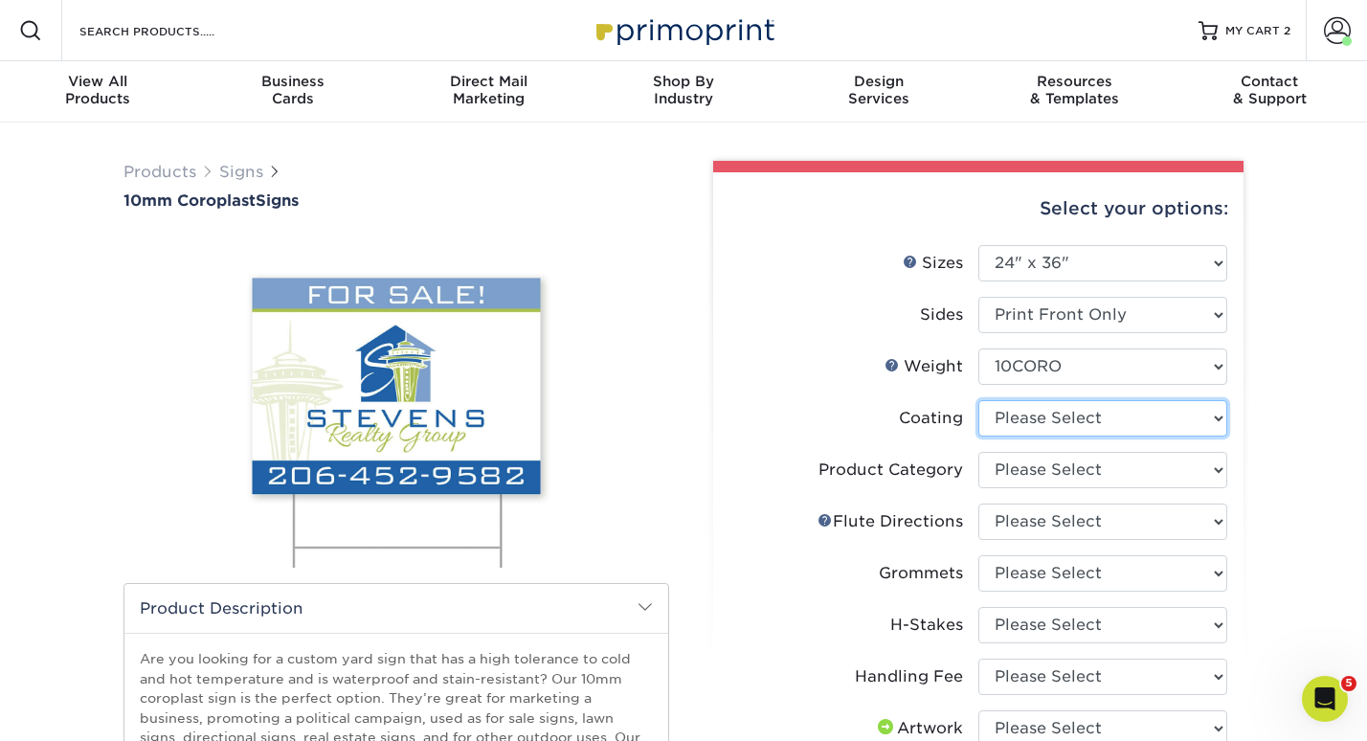
select select "3e7618de-abca-4bda-9f97-8b9129e913d8"
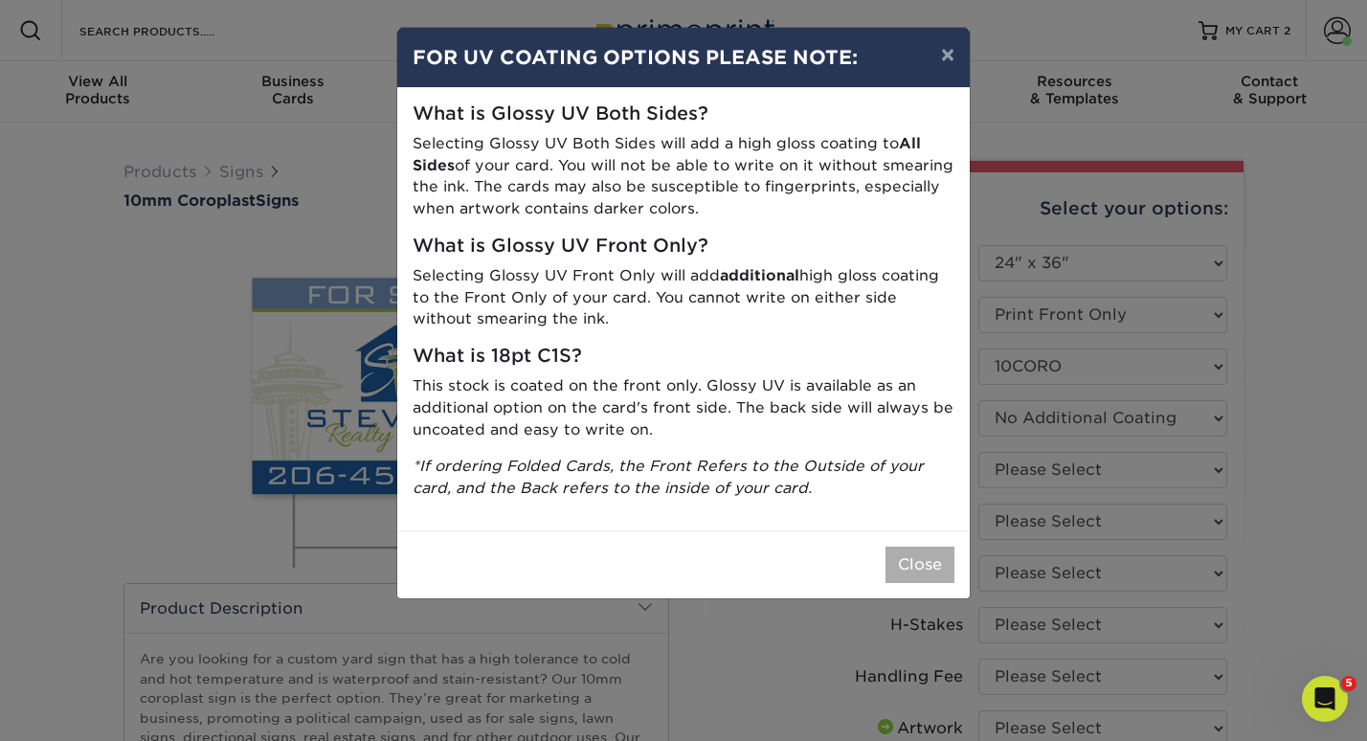
click at [925, 550] on button "Close" at bounding box center [919, 564] width 69 height 36
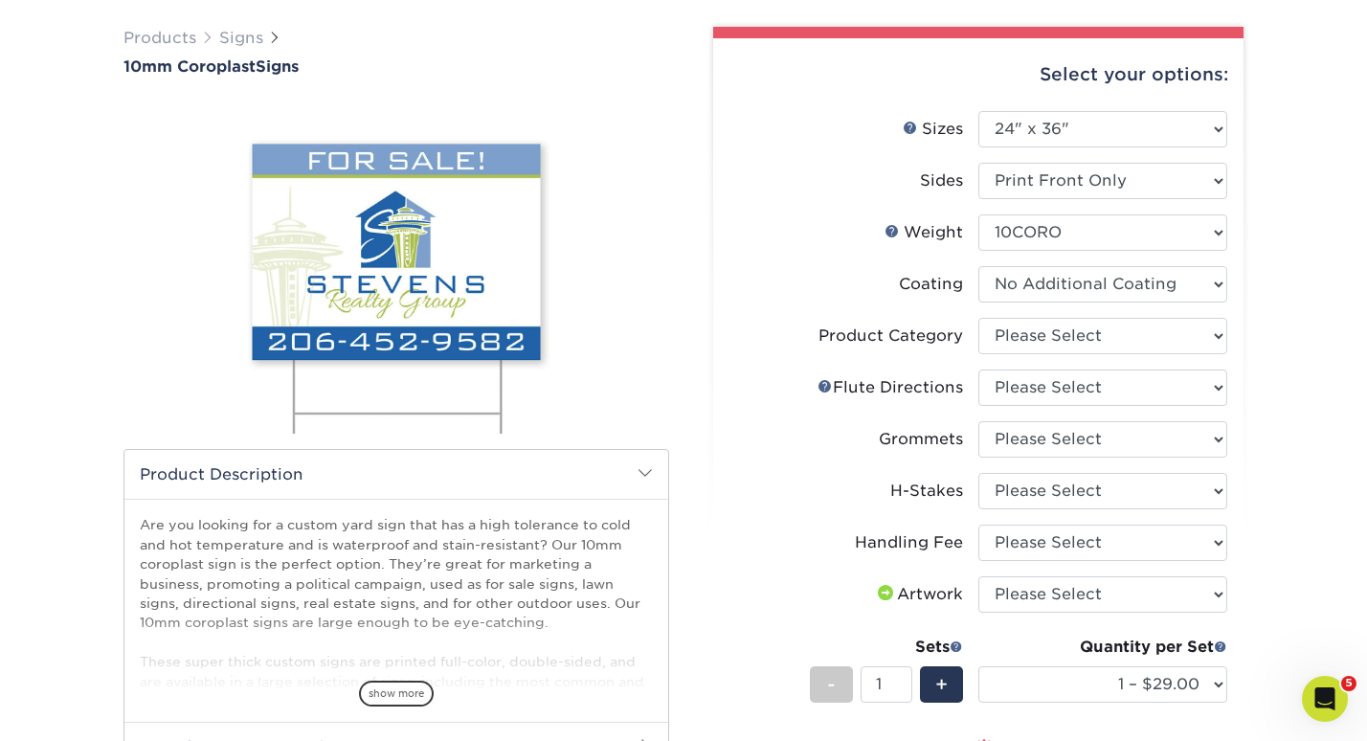
scroll to position [134, 0]
select select "b3582ed5-6912-492c-8440-2cc51afdb8e1"
select select "b9474d6d-25b7-40b8-b284-85b7690982f8"
select select "90d329df-db80-4206-b821-ff9d3f363977"
select select "aec992a9-897e-40ed-b45c-8ce74849ba63"
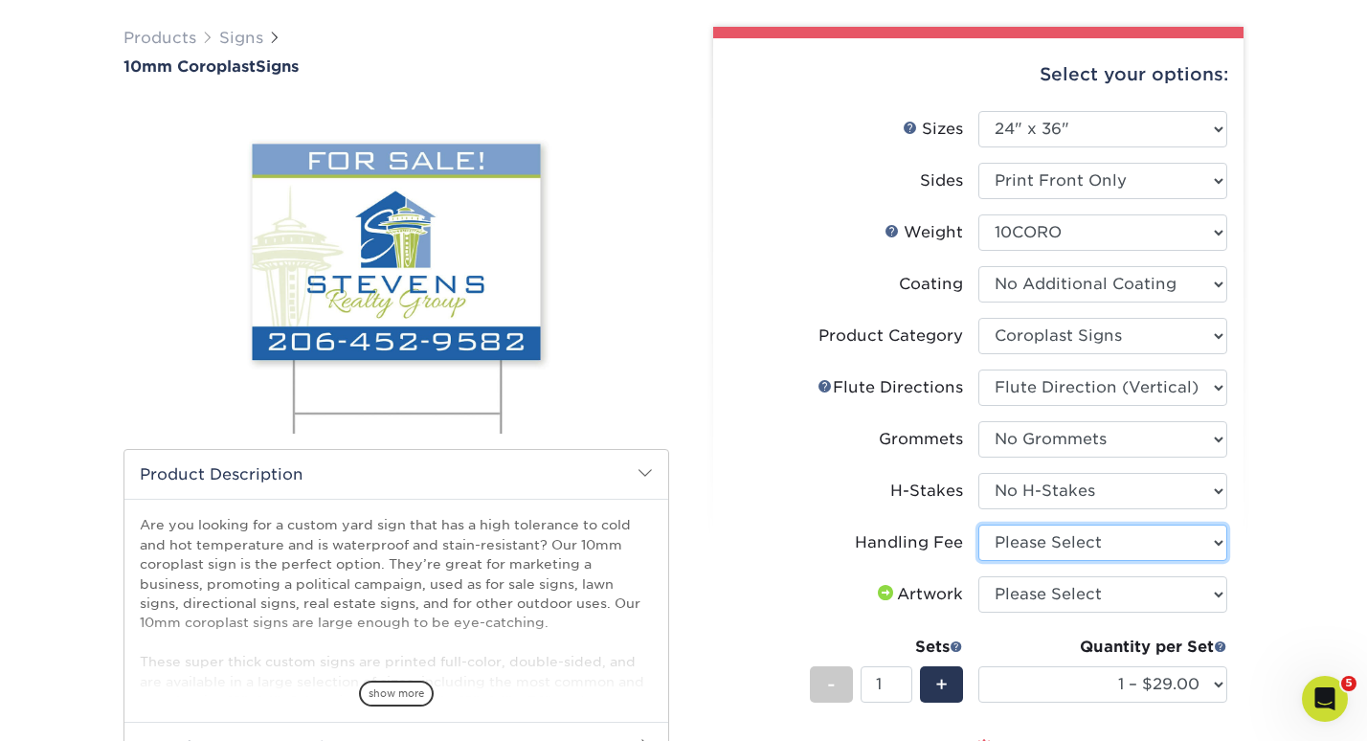
select select "ab74c079-444c-4260-ae6a-e09bdee8073c"
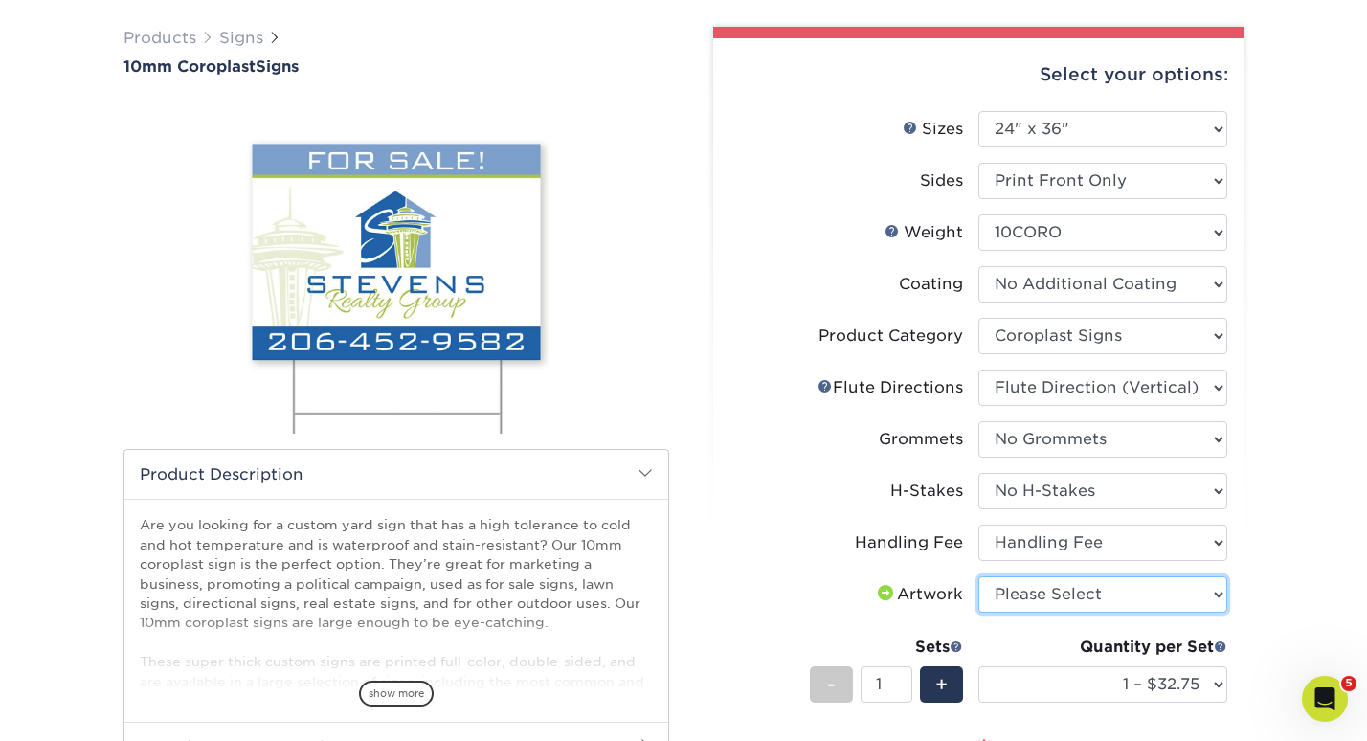
select select "upload"
type input "2"
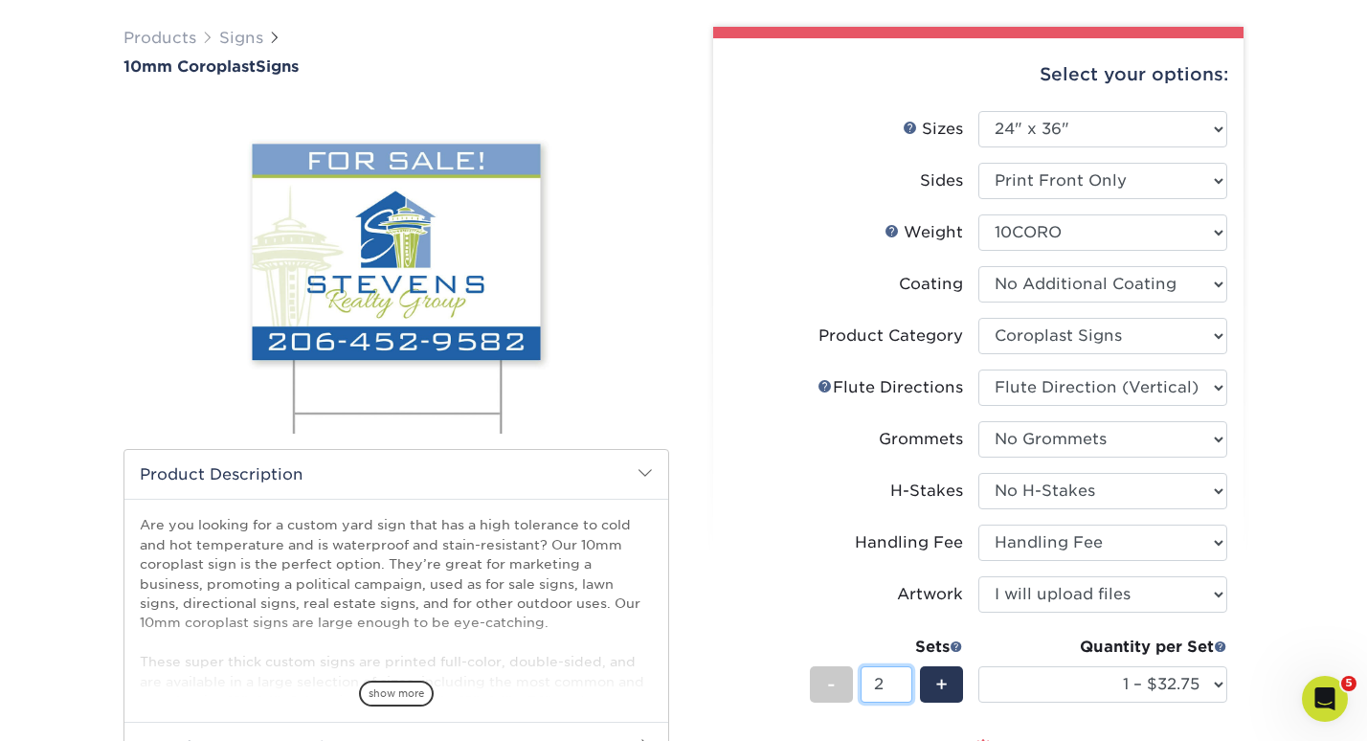
click at [901, 681] on input "2" at bounding box center [885, 684] width 51 height 36
select select "2 – $60.75"
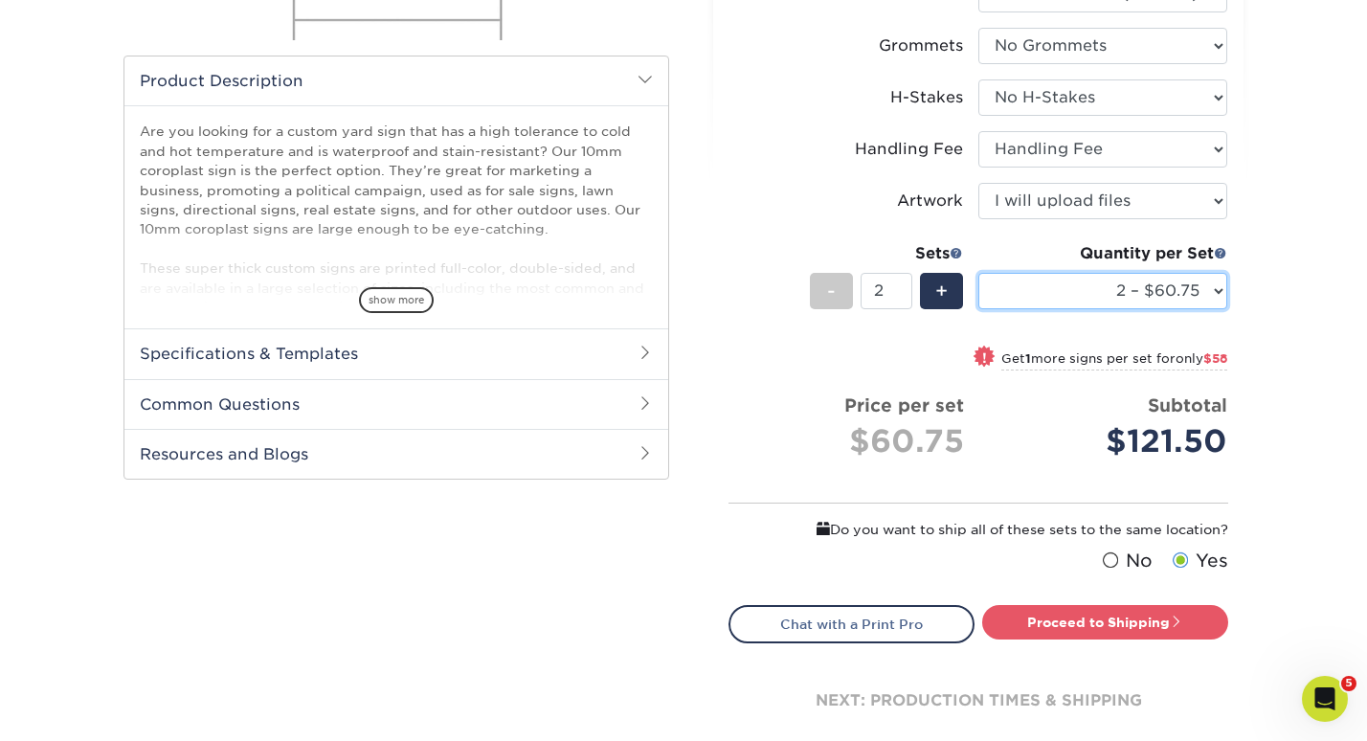
scroll to position [673, 0]
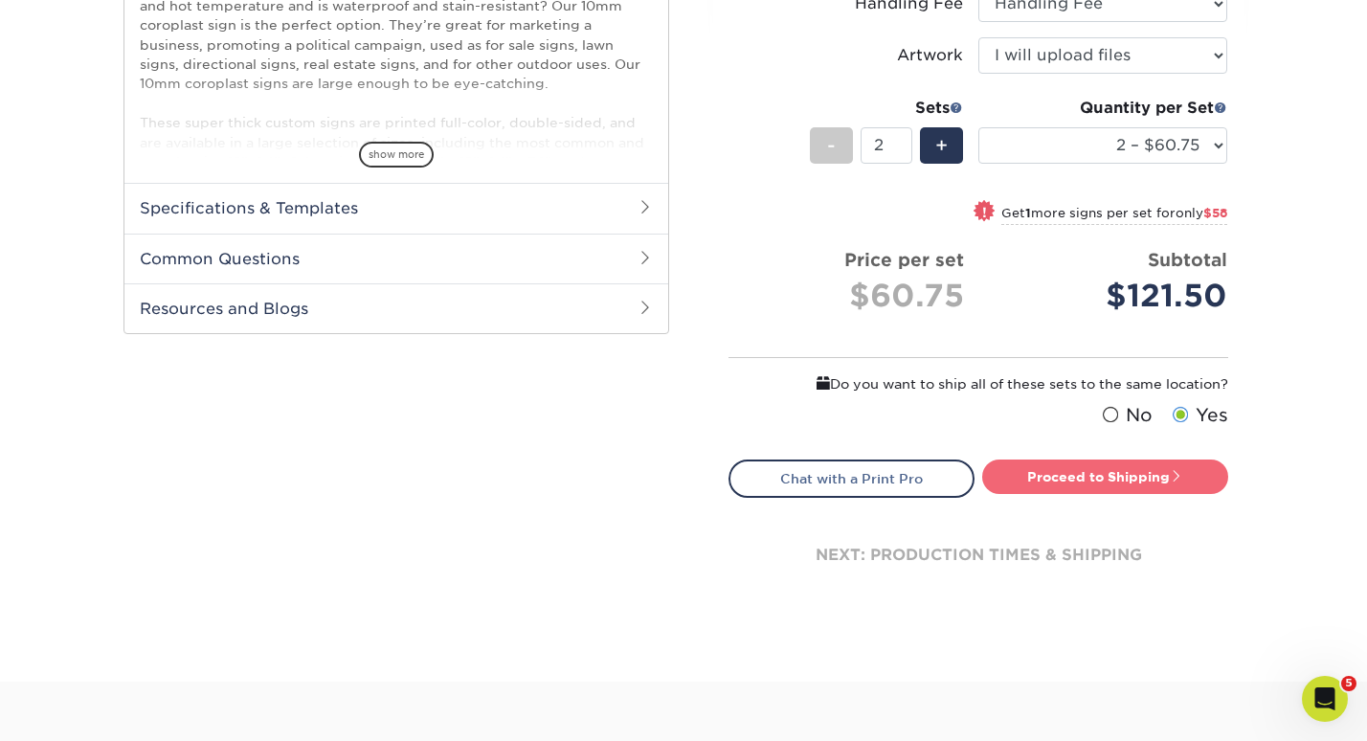
click at [1025, 479] on link "Proceed to Shipping" at bounding box center [1105, 476] width 246 height 34
type input "Set 1"
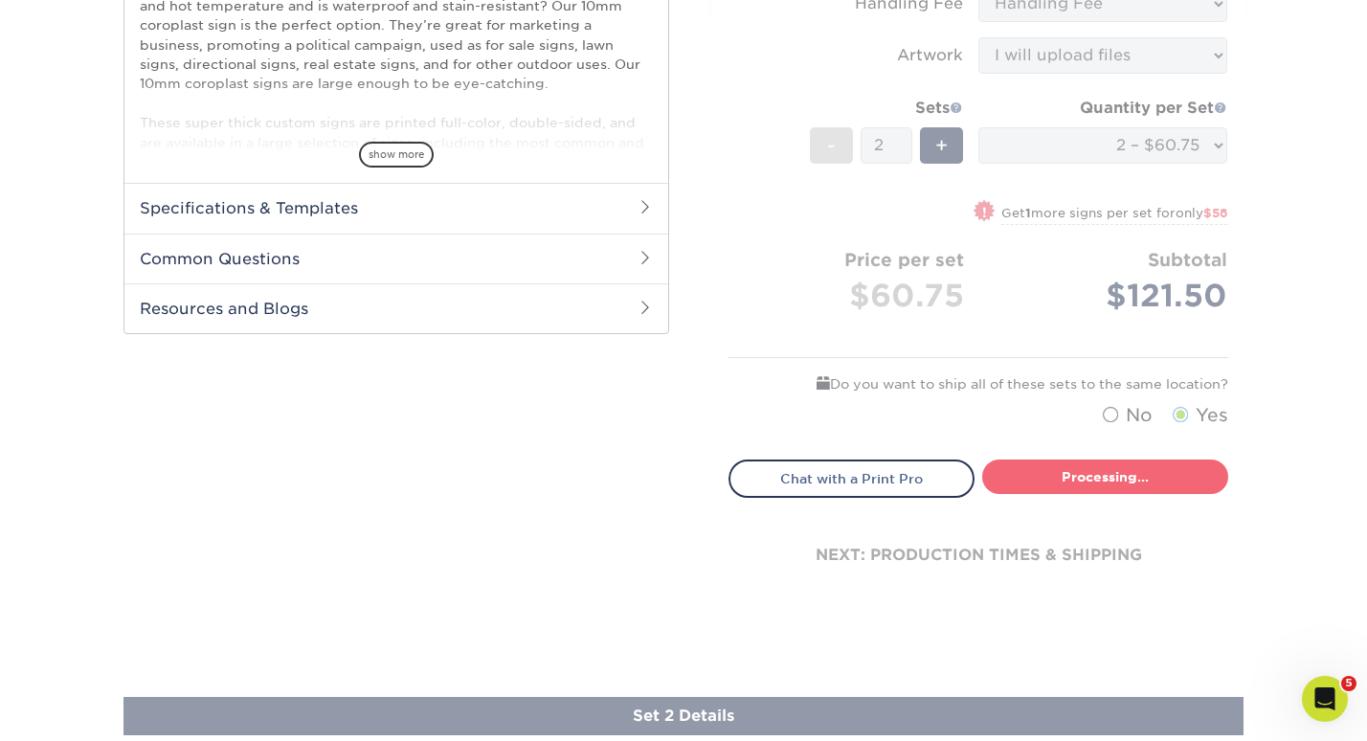
select select "b6495be6-9a27-4d97-b75e-668b0ff39a7d"
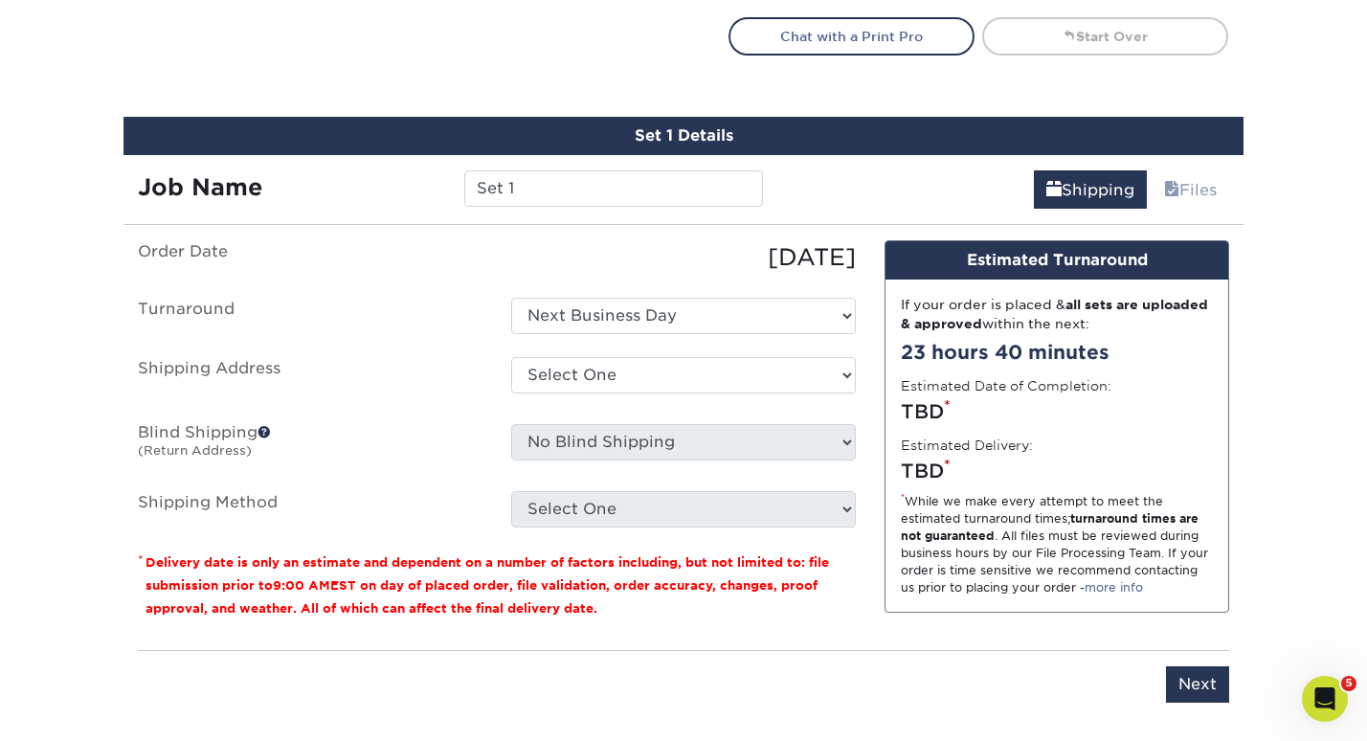
scroll to position [1181, 0]
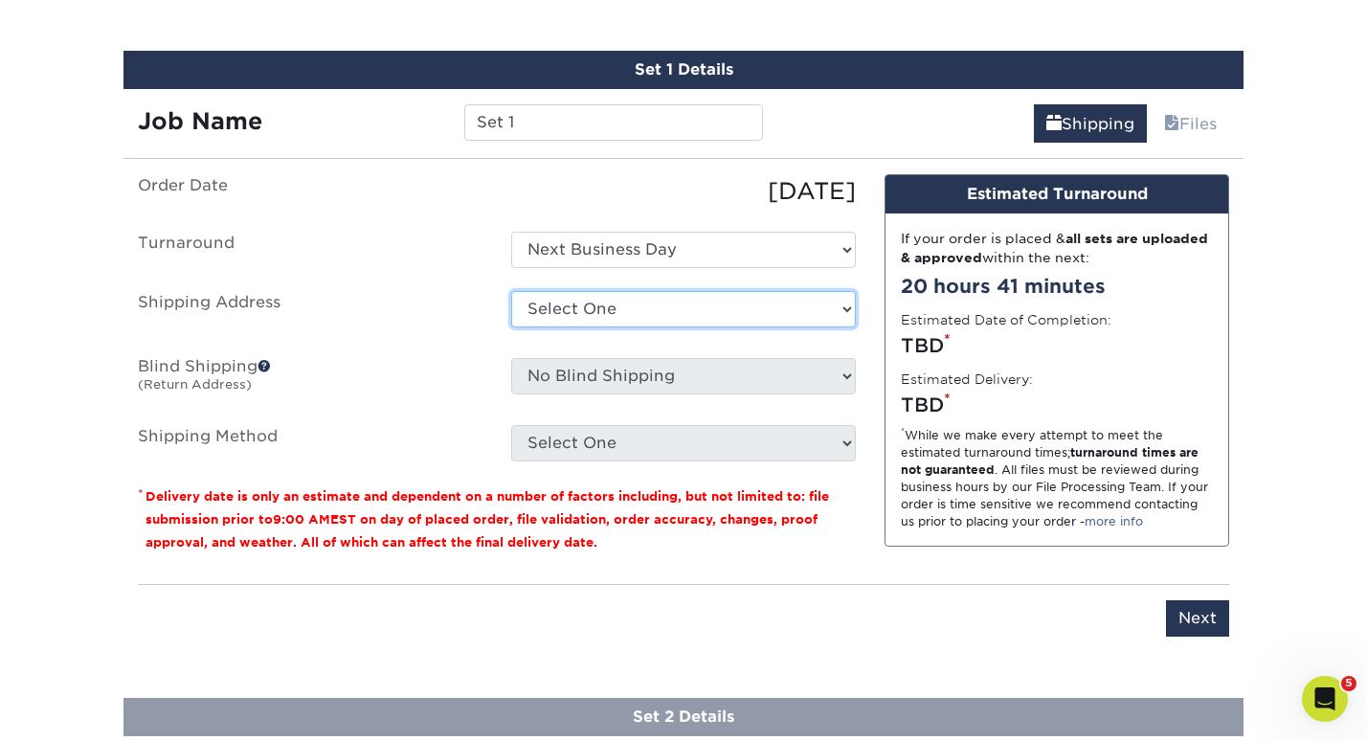
select select "228459"
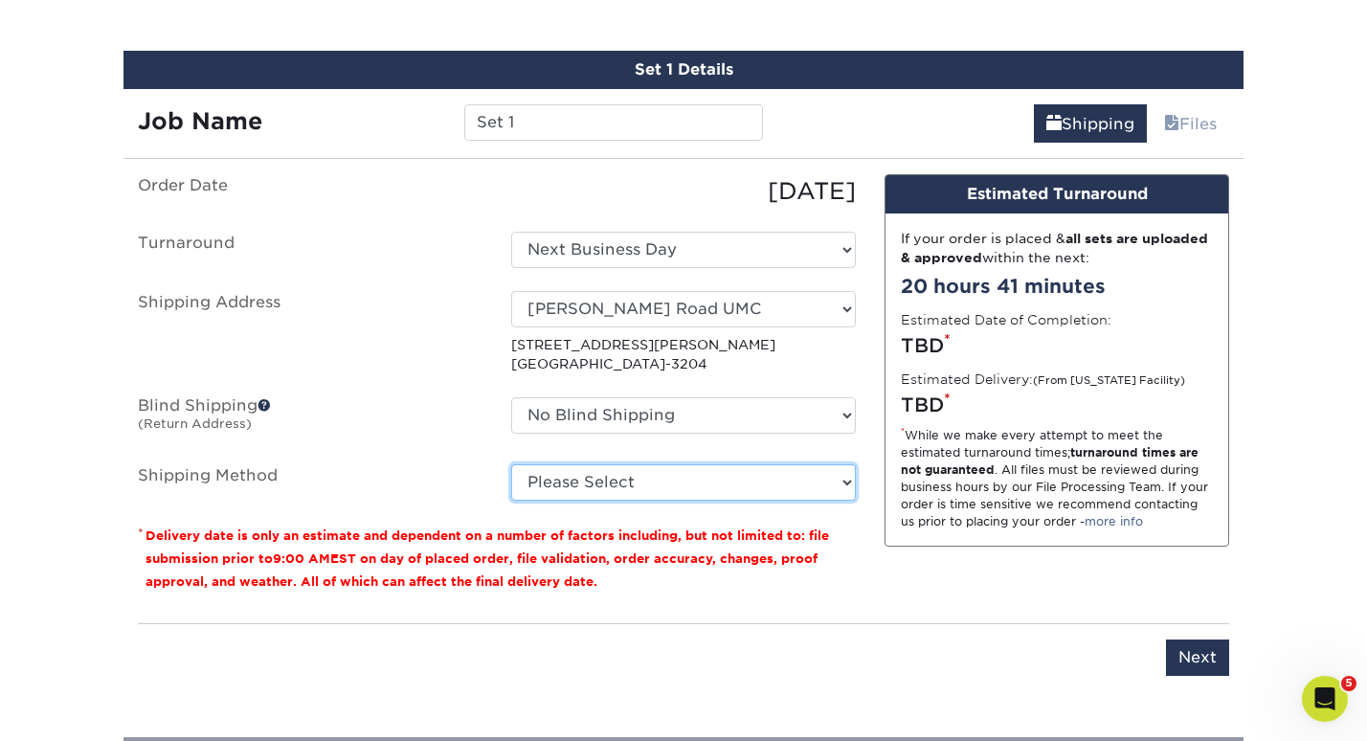
select select "G4MFLATRATE"
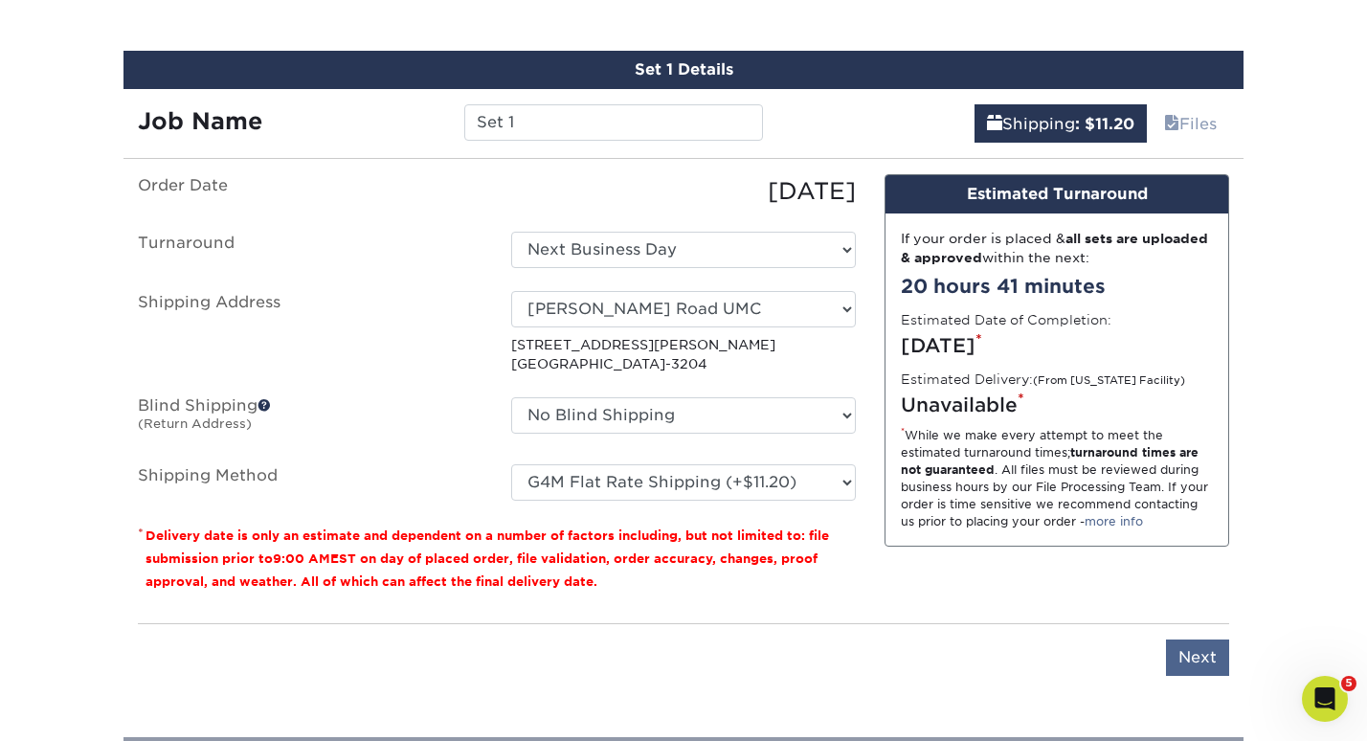
click at [1204, 661] on input "Next" at bounding box center [1197, 657] width 63 height 36
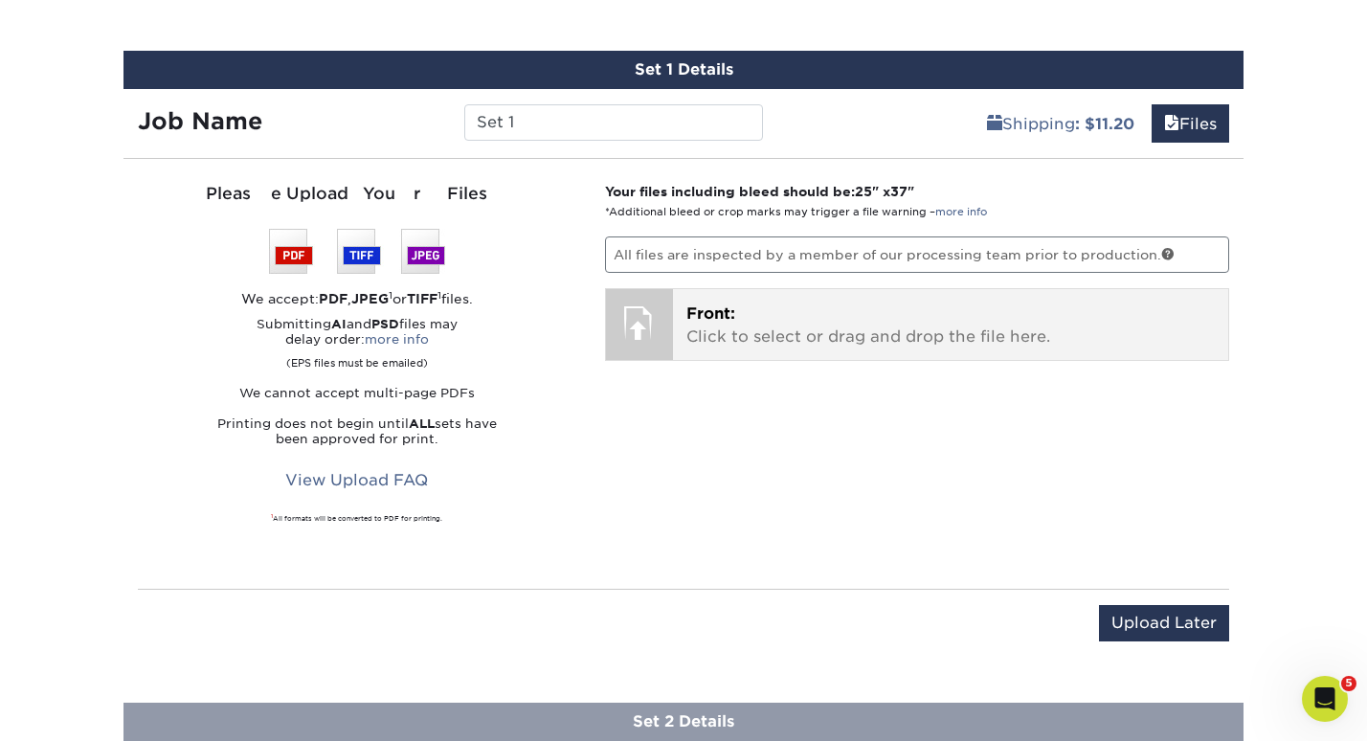
click at [970, 313] on p "Front: Click to select or drag and drop the file here." at bounding box center [950, 325] width 529 height 46
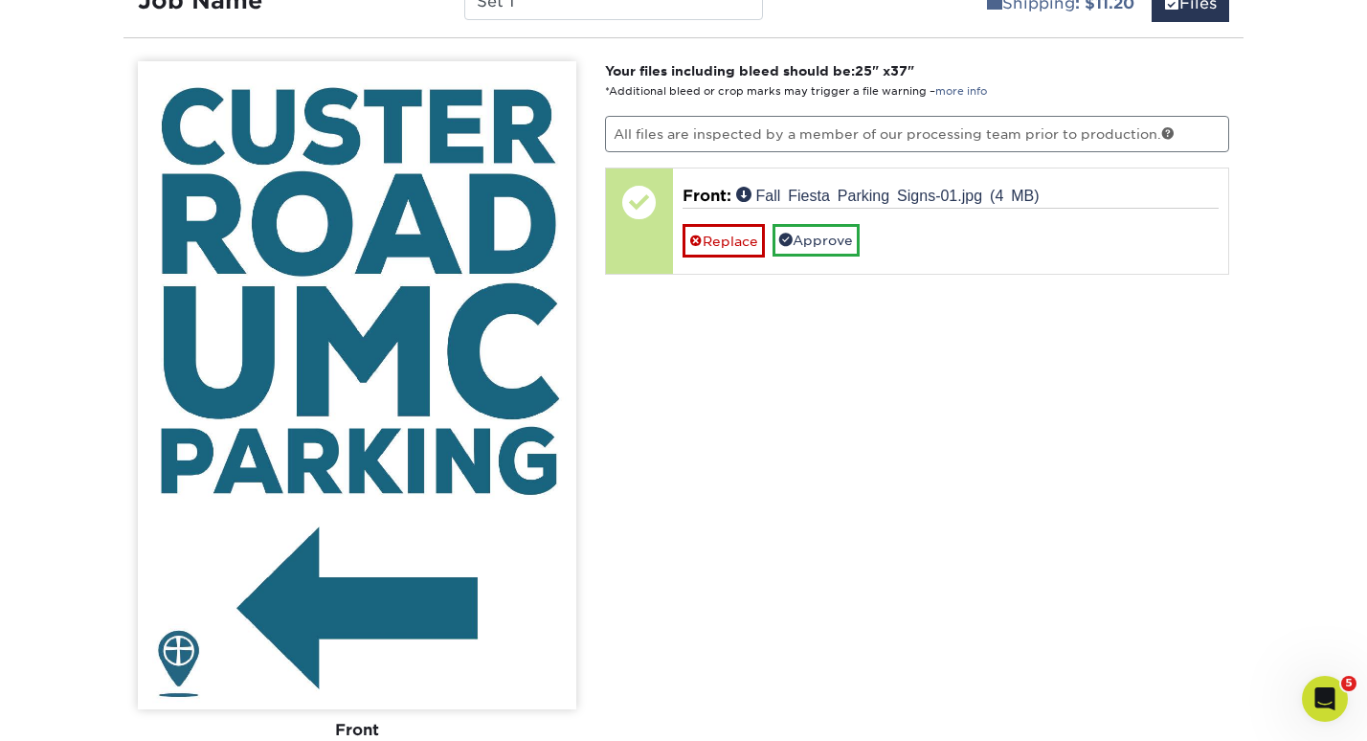
scroll to position [1302, 0]
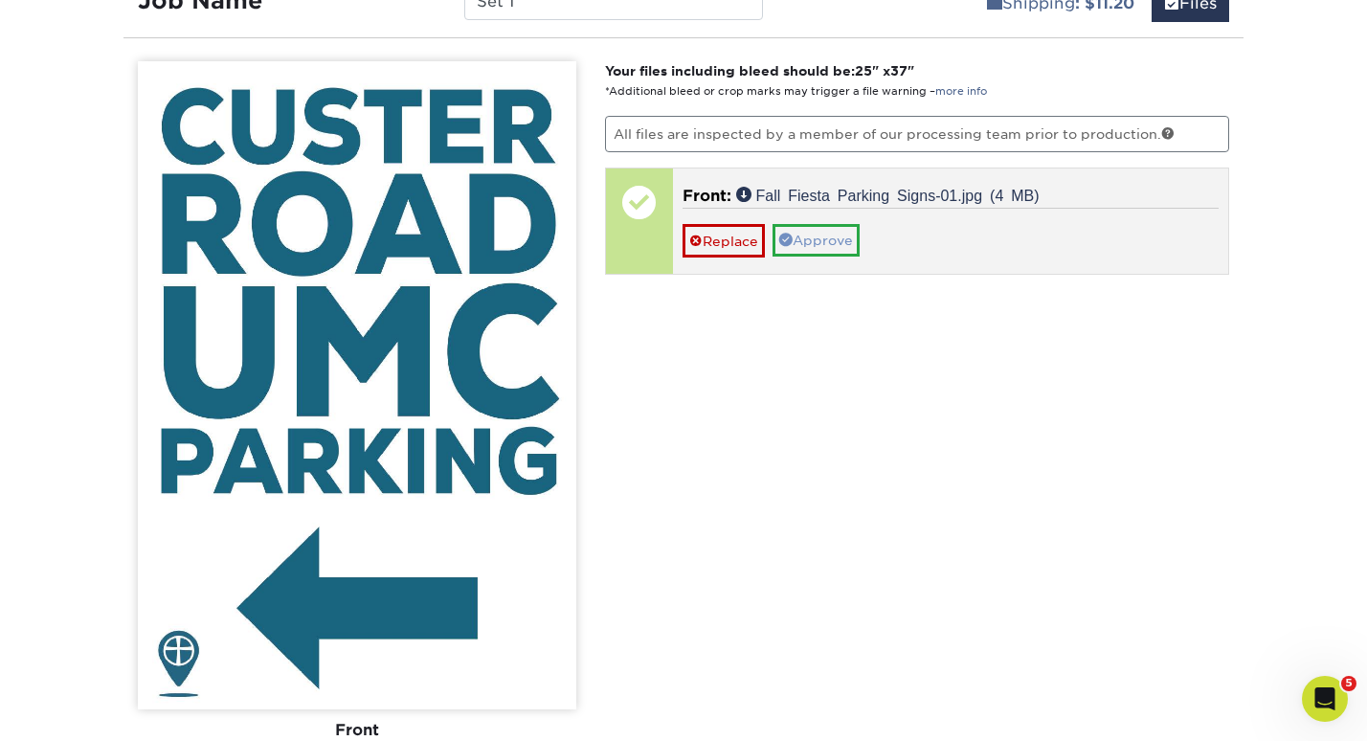
click at [822, 237] on link "Approve" at bounding box center [815, 240] width 87 height 33
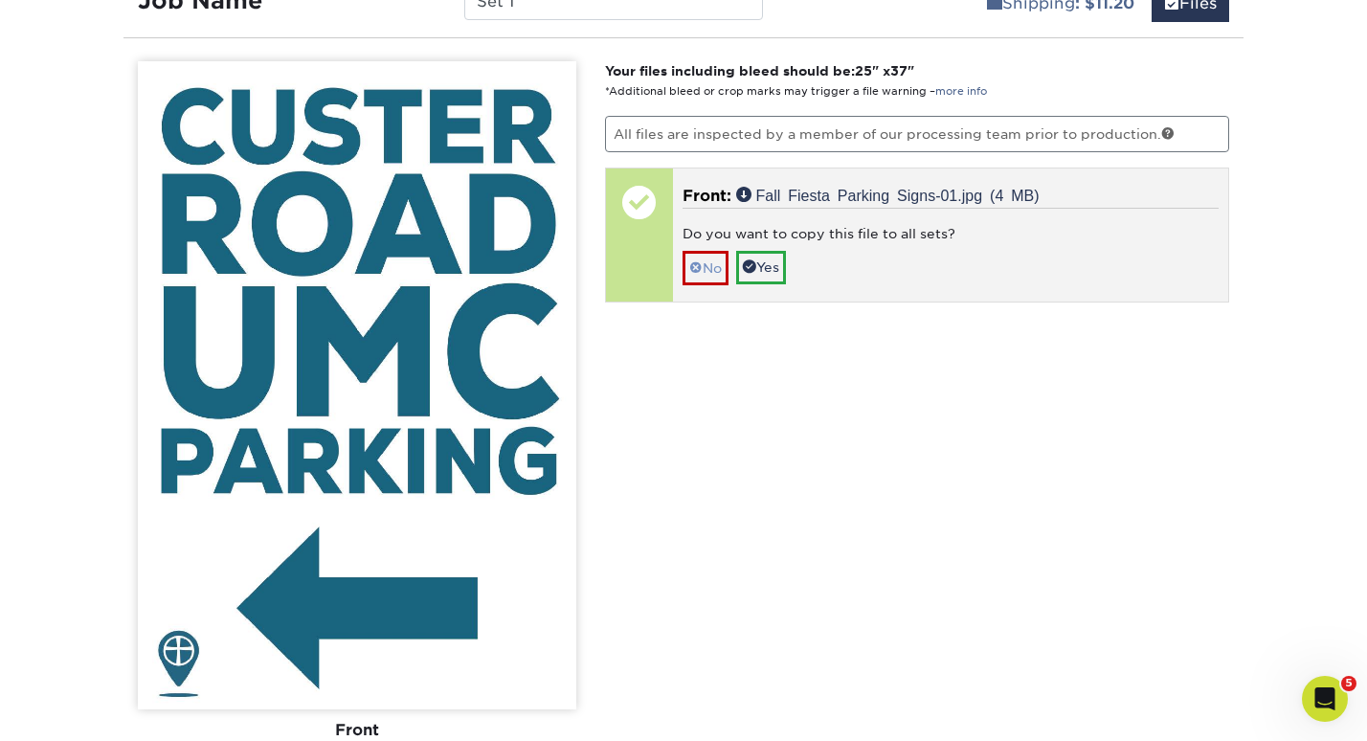
click at [710, 263] on link "No" at bounding box center [705, 267] width 46 height 33
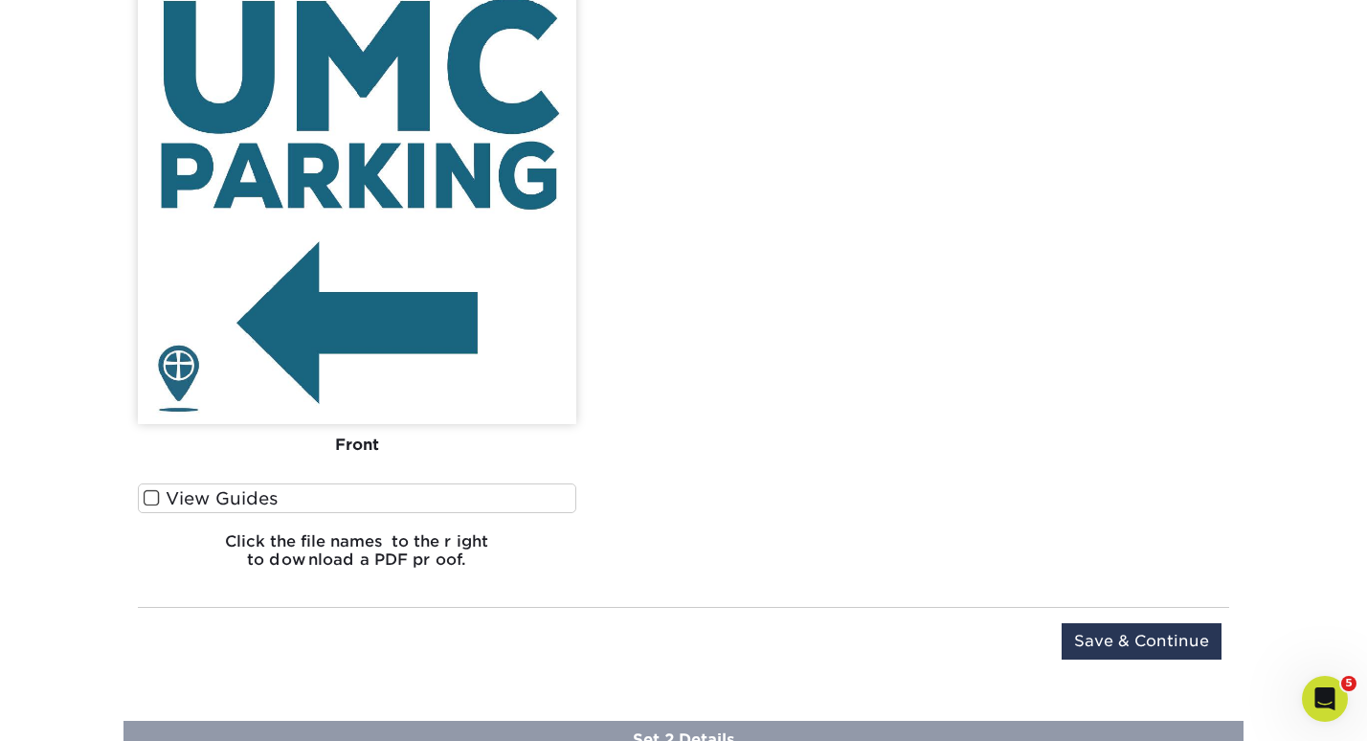
scroll to position [1581, 0]
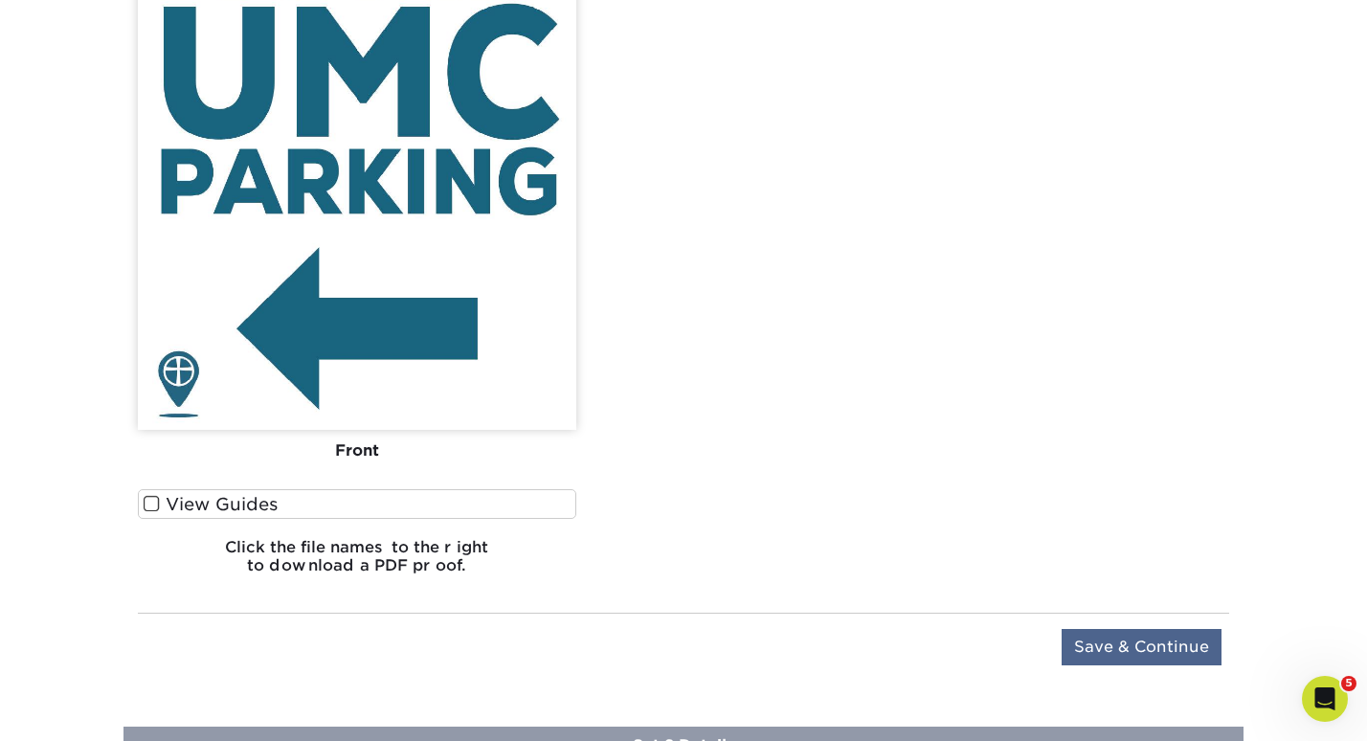
click at [1122, 648] on input "Save & Continue" at bounding box center [1141, 647] width 160 height 36
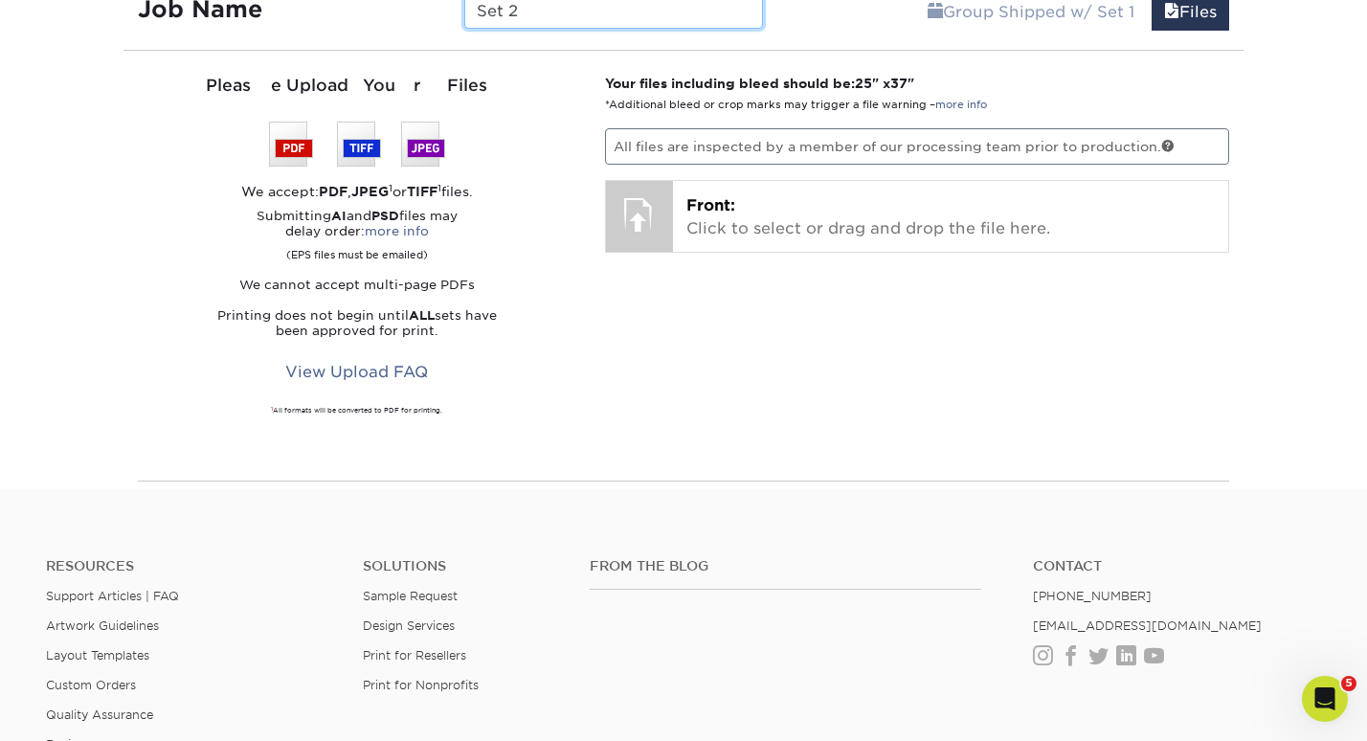
scroll to position [1077, 0]
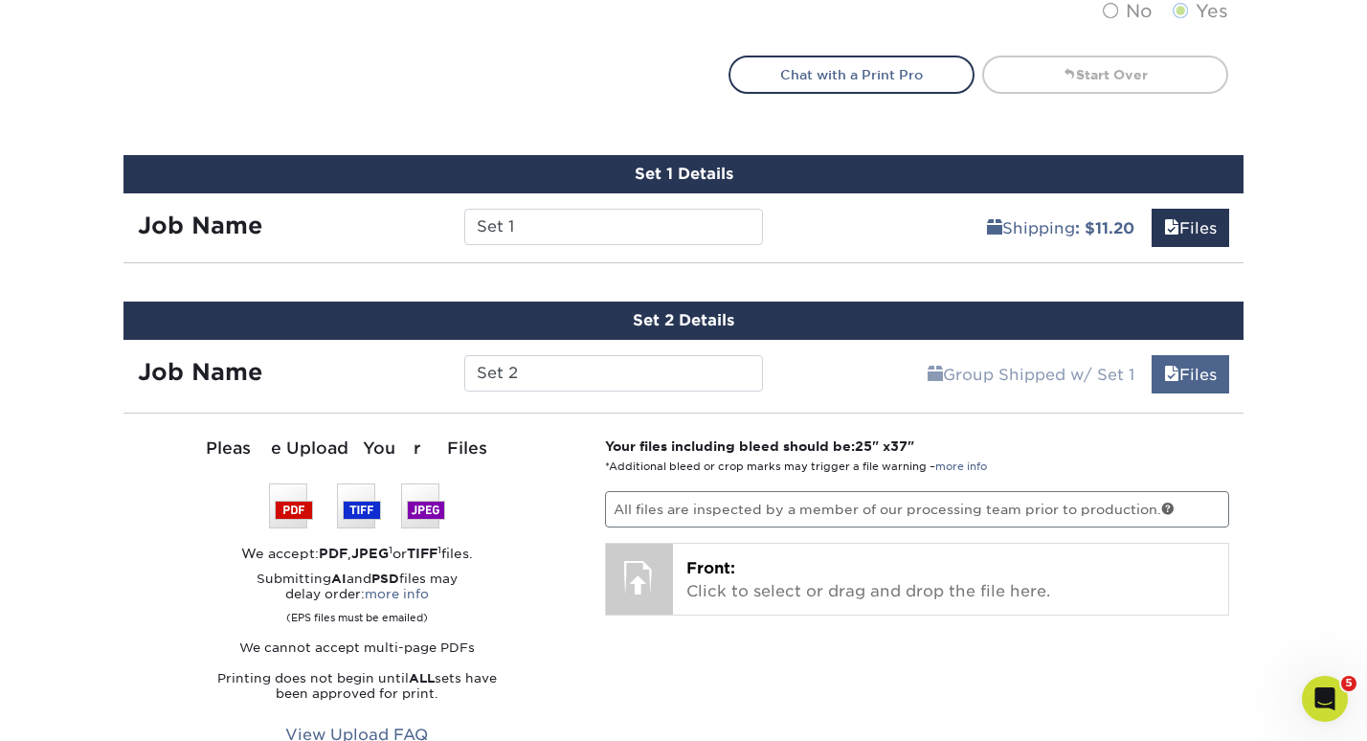
click at [1198, 374] on link "Files" at bounding box center [1190, 374] width 78 height 38
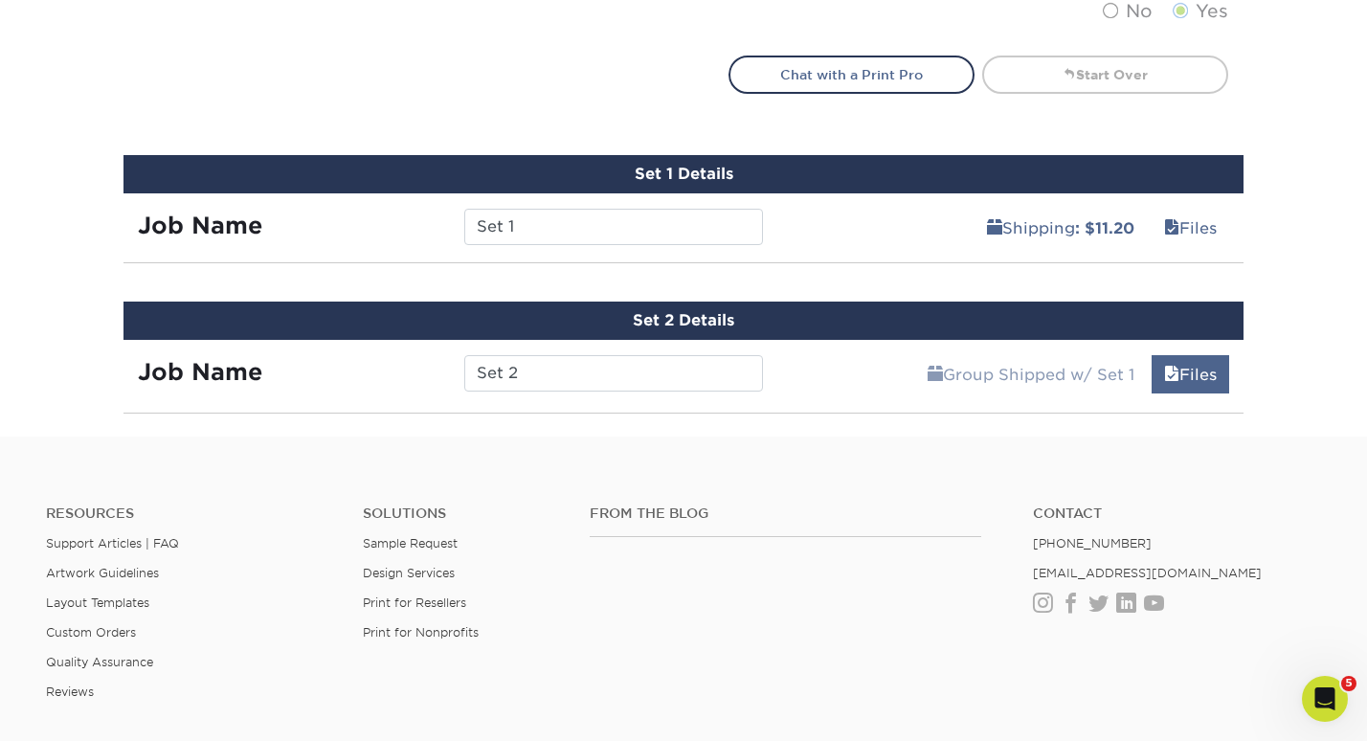
click at [1184, 373] on link "Files" at bounding box center [1190, 374] width 78 height 38
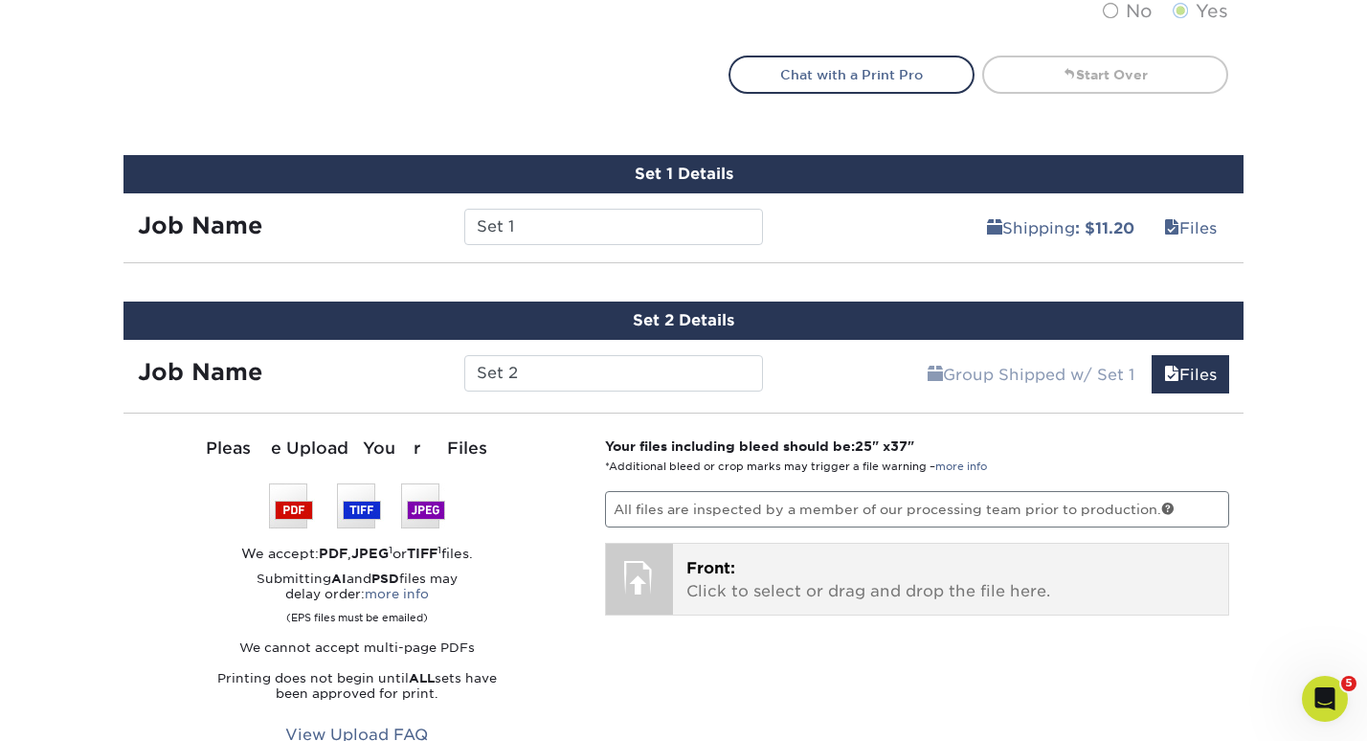
click at [915, 583] on p "Front: Click to select or drag and drop the file here." at bounding box center [950, 580] width 529 height 46
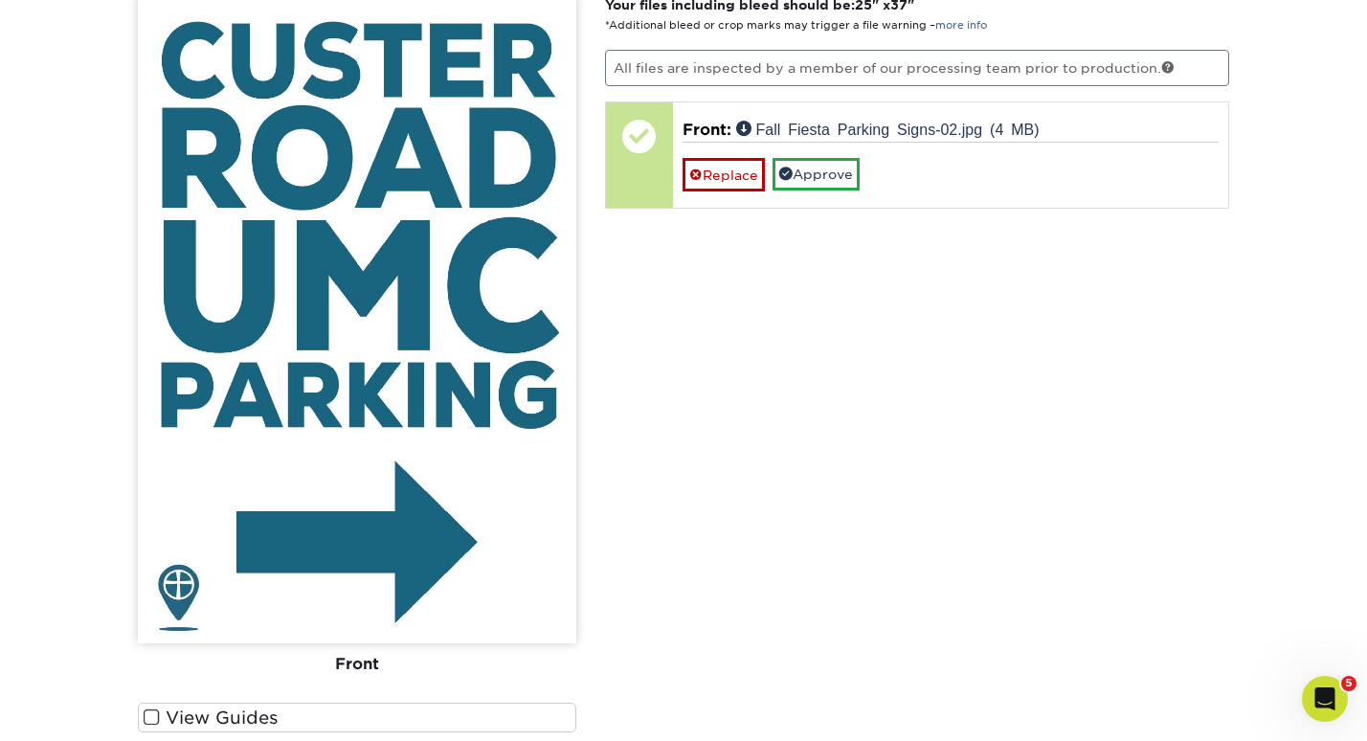
scroll to position [1523, 0]
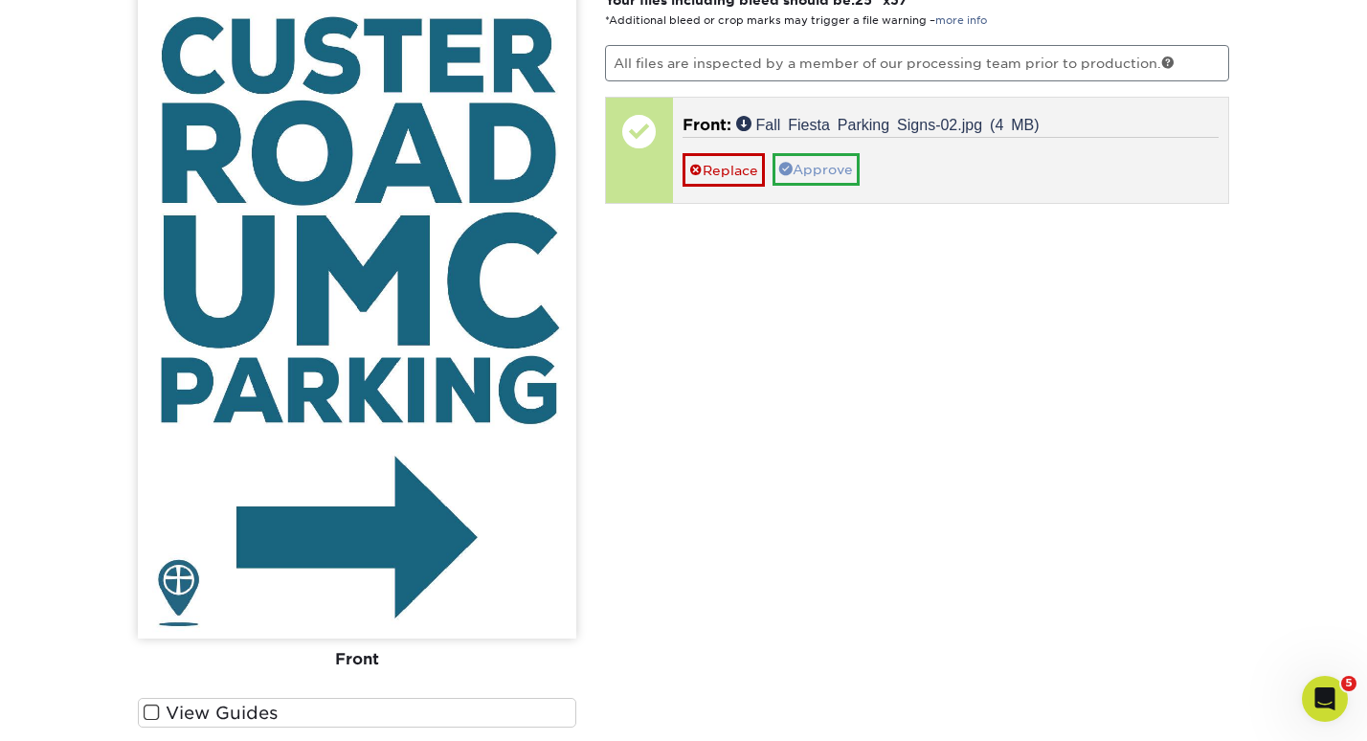
click at [840, 173] on link "Approve" at bounding box center [815, 169] width 87 height 33
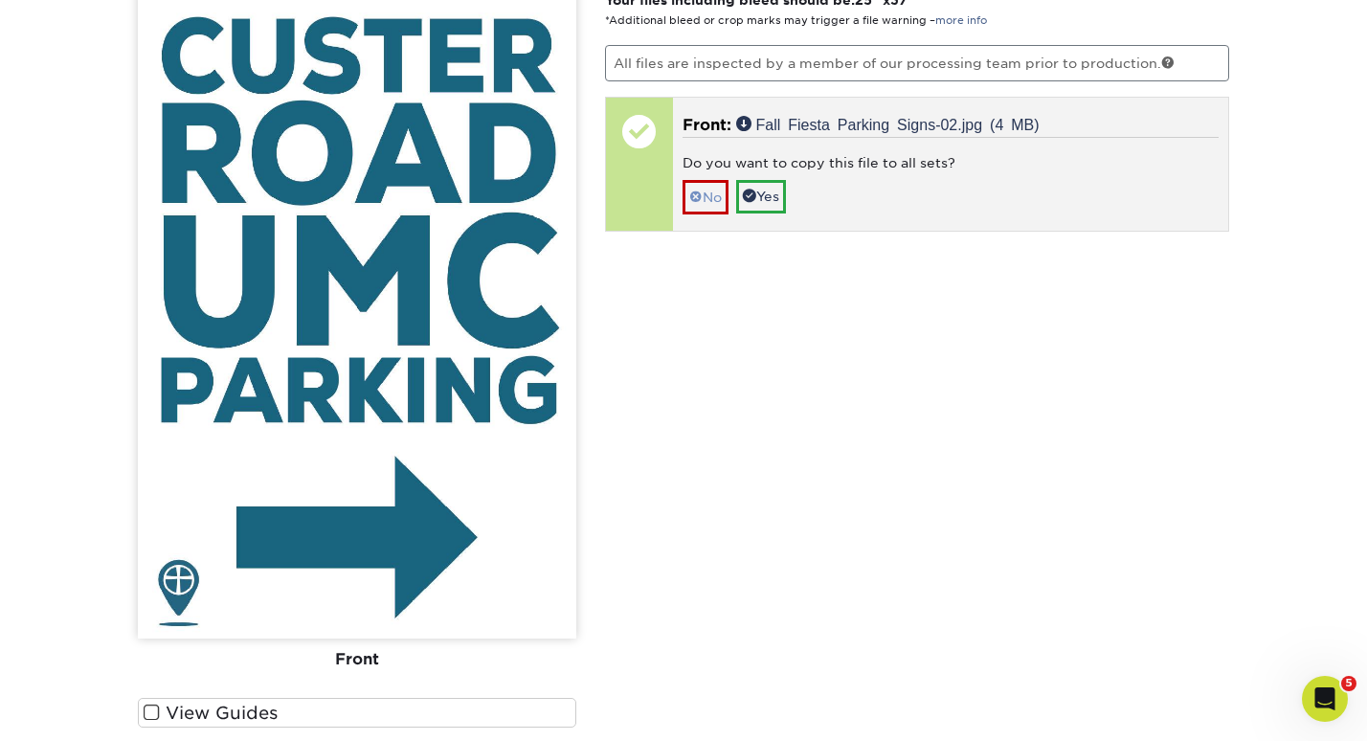
click at [717, 188] on link "No" at bounding box center [705, 196] width 46 height 33
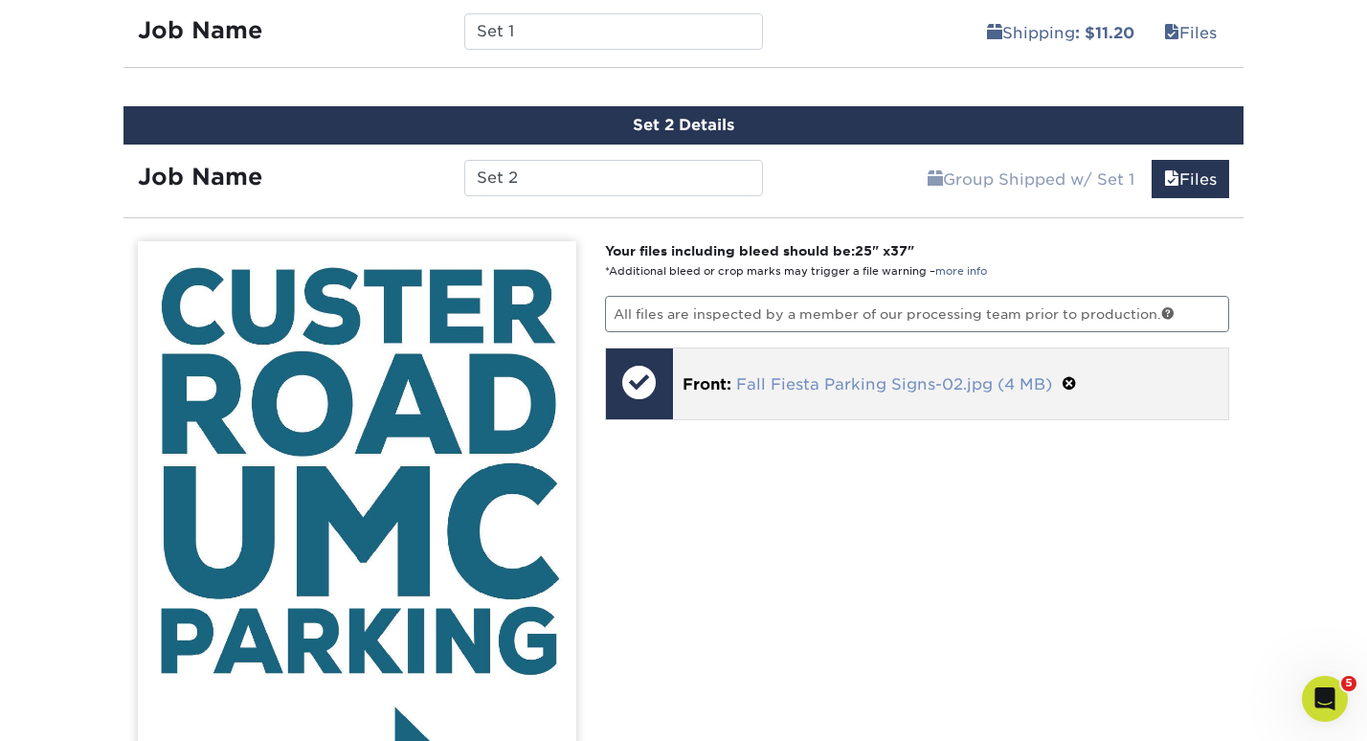
scroll to position [1263, 0]
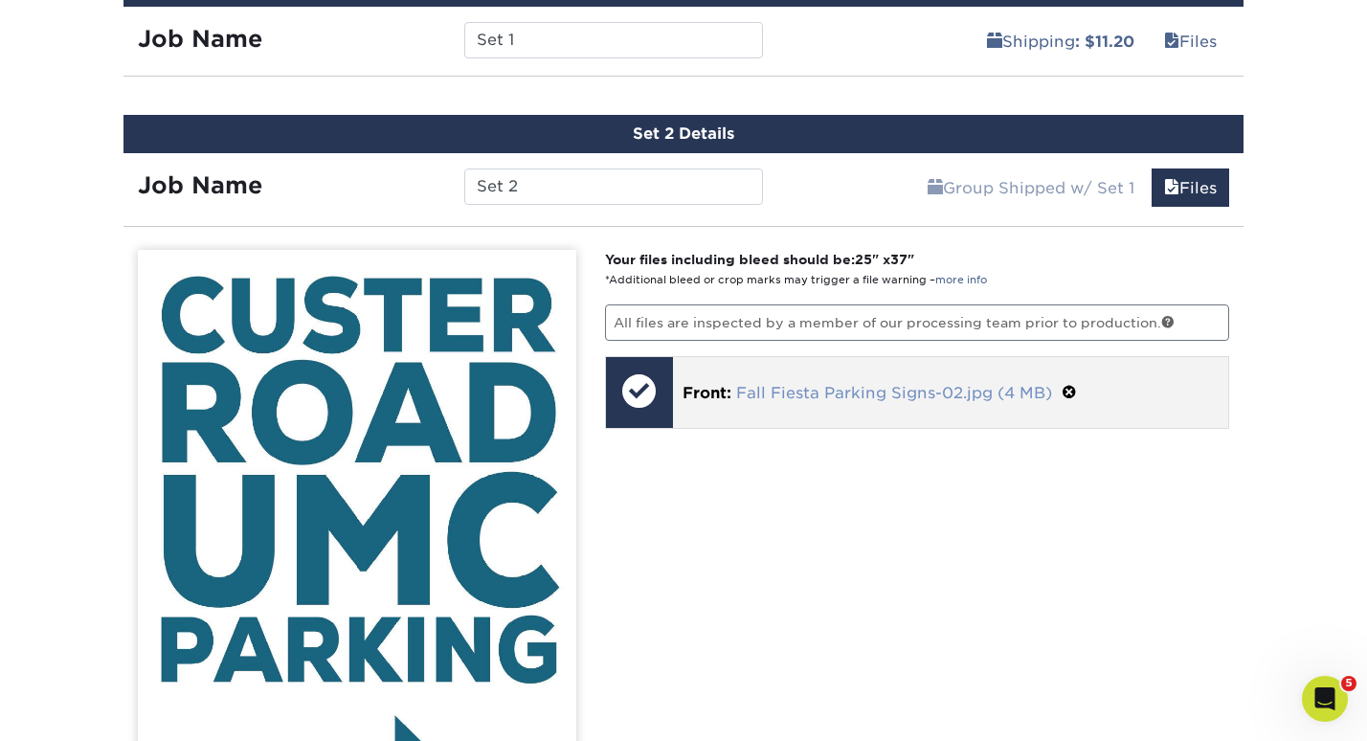
click at [770, 394] on link "Fall Fiesta Parking Signs-02.jpg (4 MB)" at bounding box center [894, 393] width 316 height 18
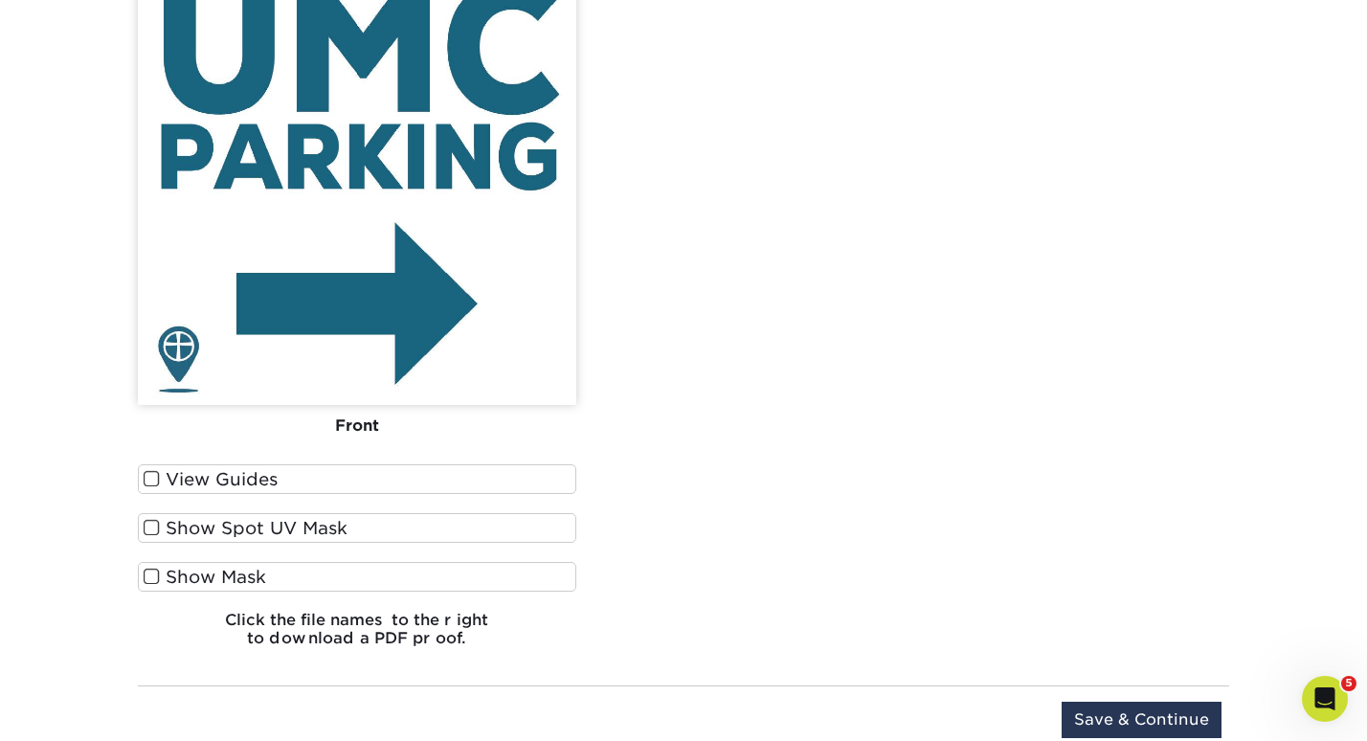
scroll to position [2087, 0]
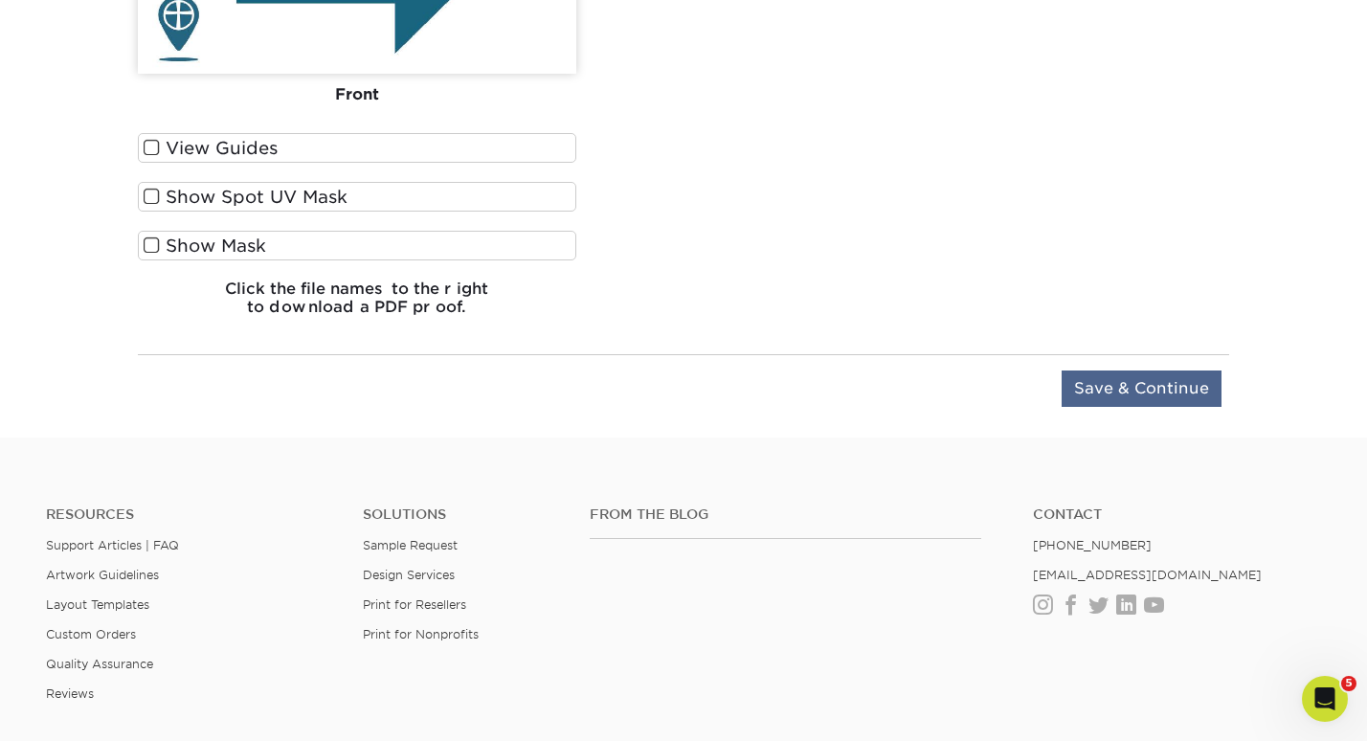
click at [1126, 379] on input "Save & Continue" at bounding box center [1141, 388] width 160 height 36
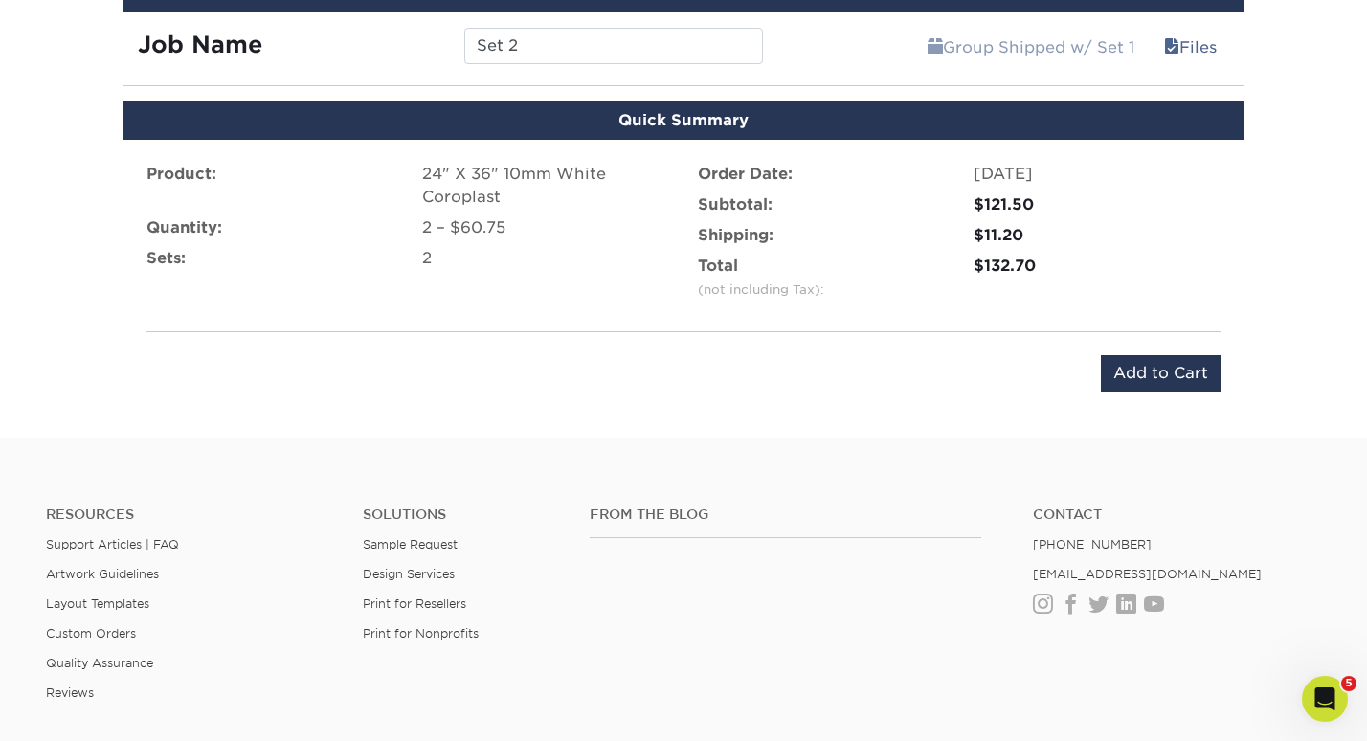
scroll to position [945, 0]
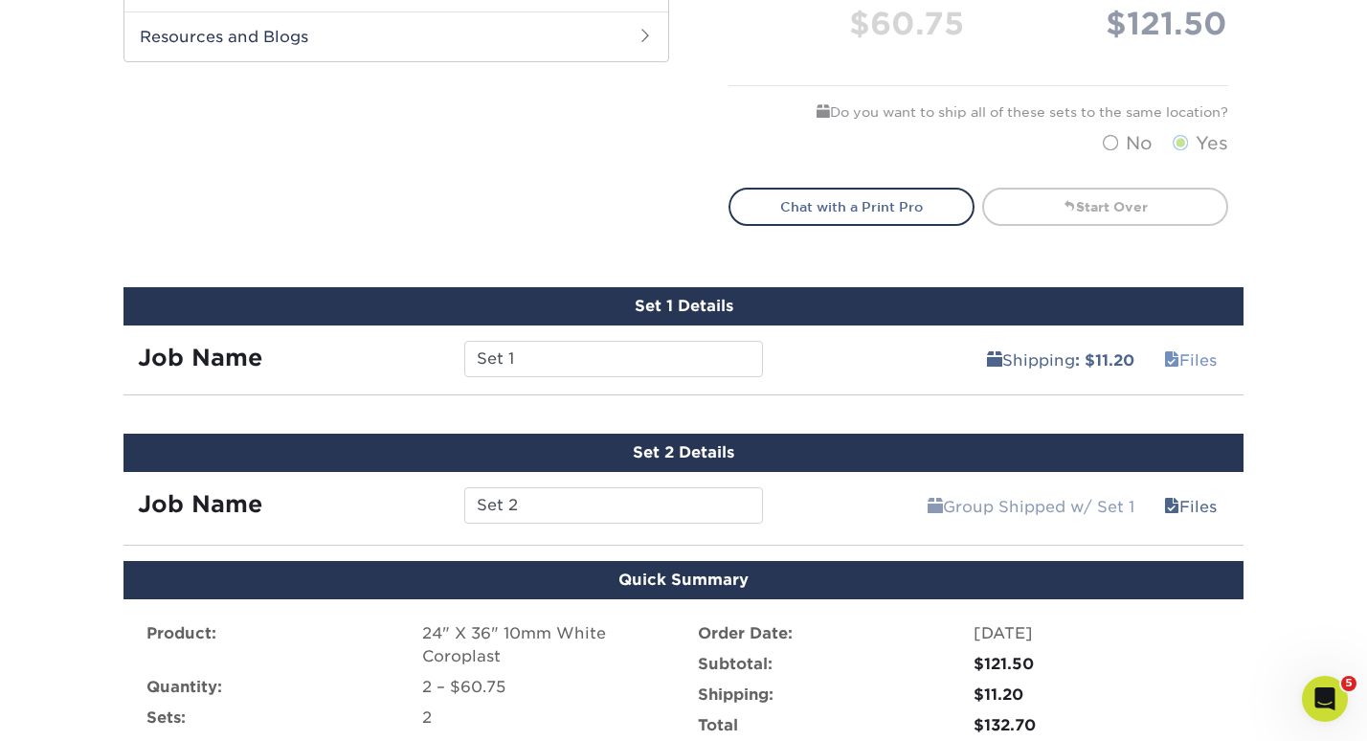
click at [1174, 352] on link "Files" at bounding box center [1190, 360] width 78 height 38
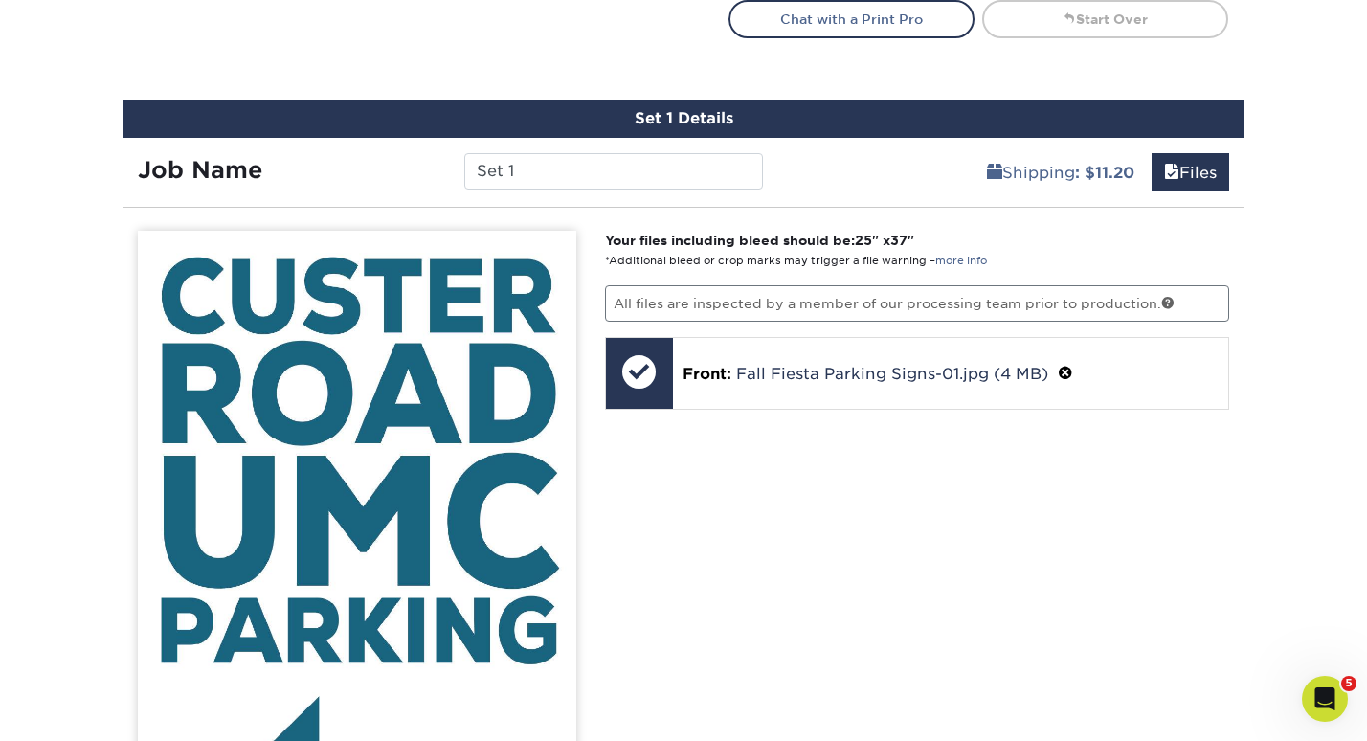
scroll to position [1131, 0]
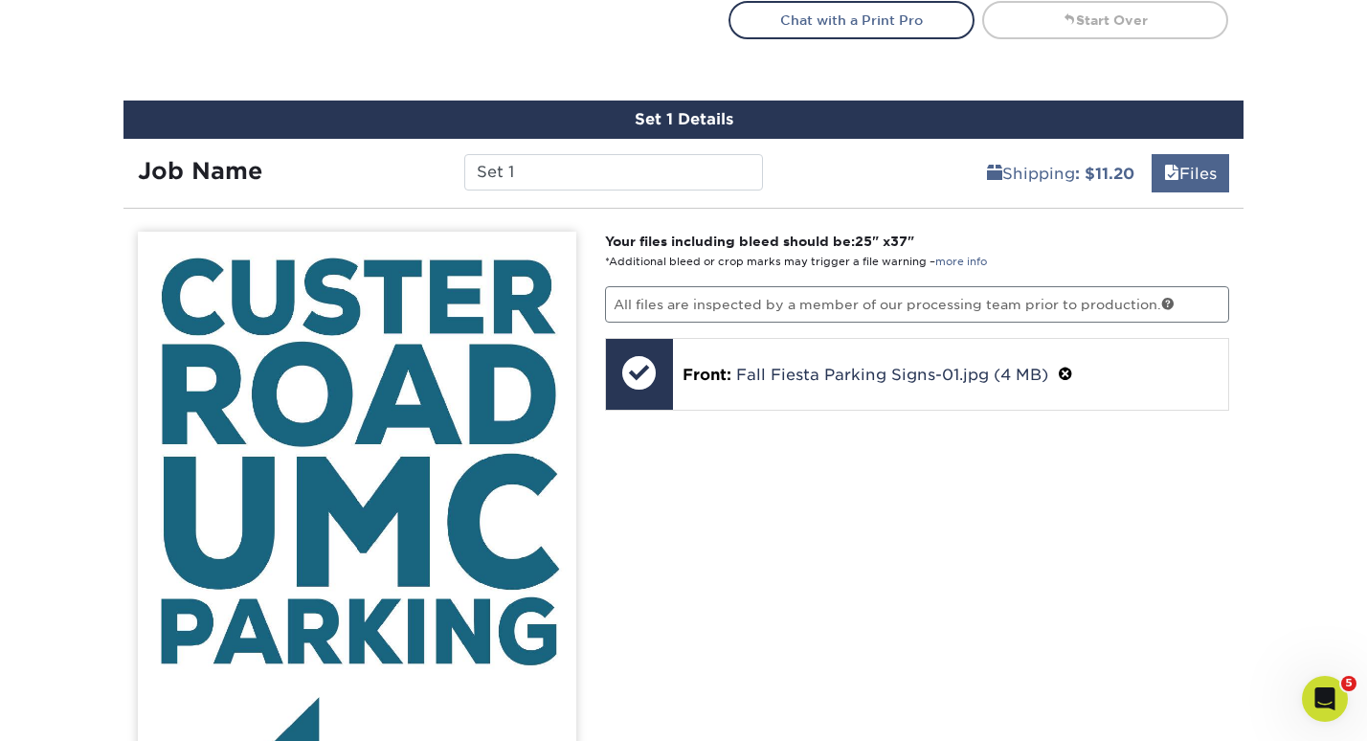
click at [1183, 164] on link "Files" at bounding box center [1190, 173] width 78 height 38
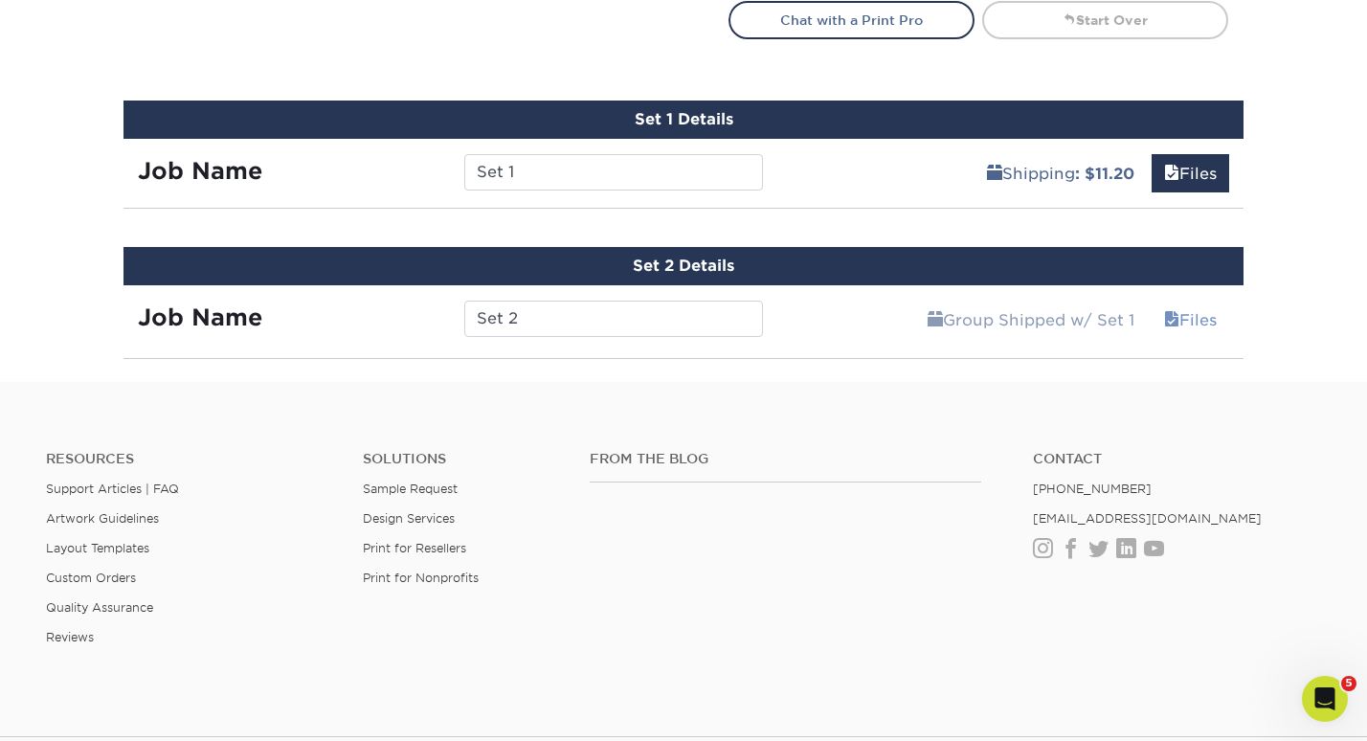
click at [1199, 318] on link "Files" at bounding box center [1190, 320] width 78 height 38
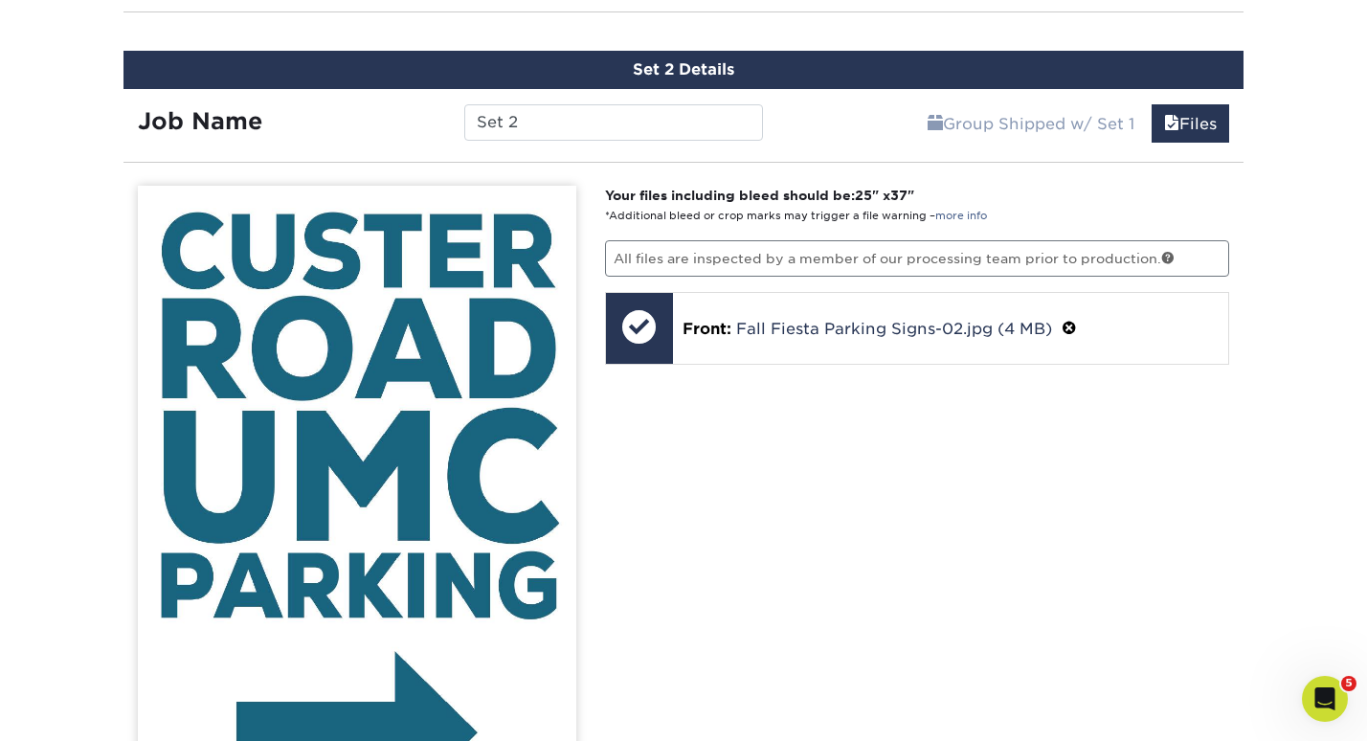
scroll to position [1329, 1]
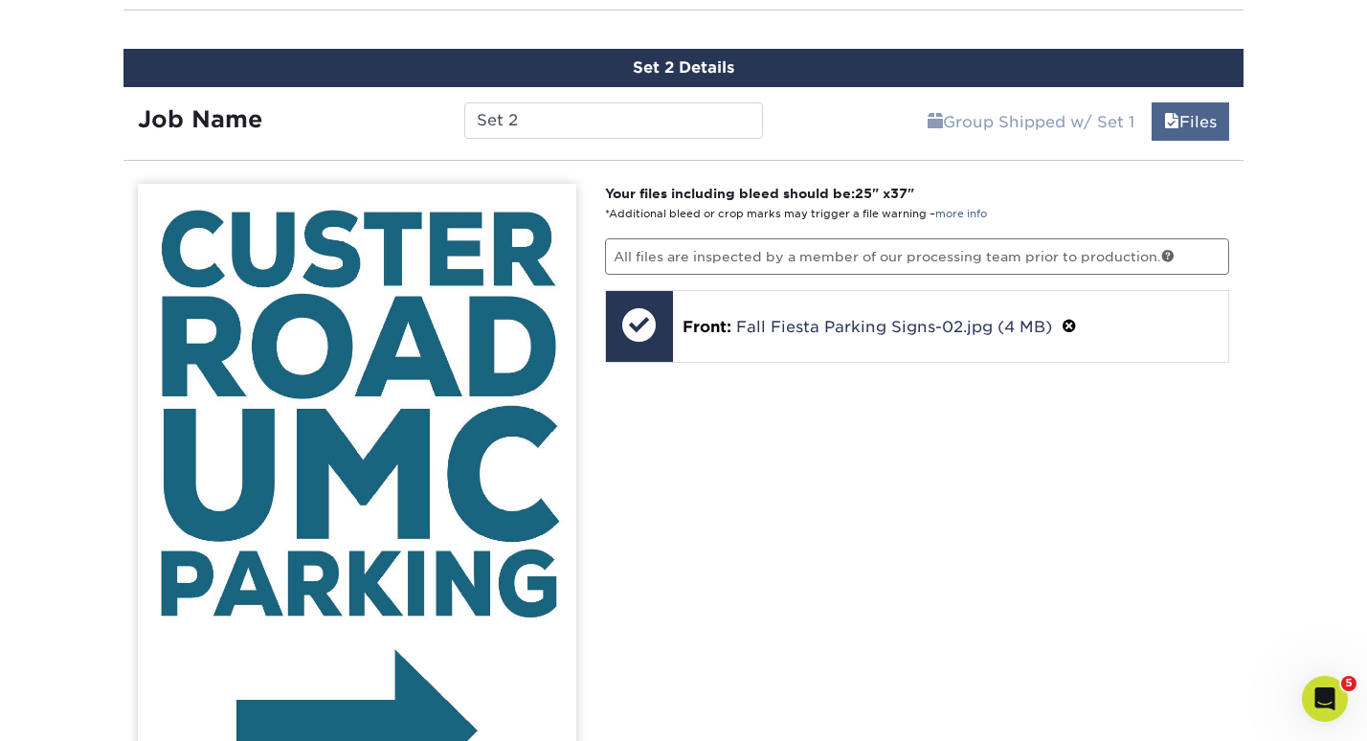
click at [1185, 123] on link "Files" at bounding box center [1190, 121] width 78 height 38
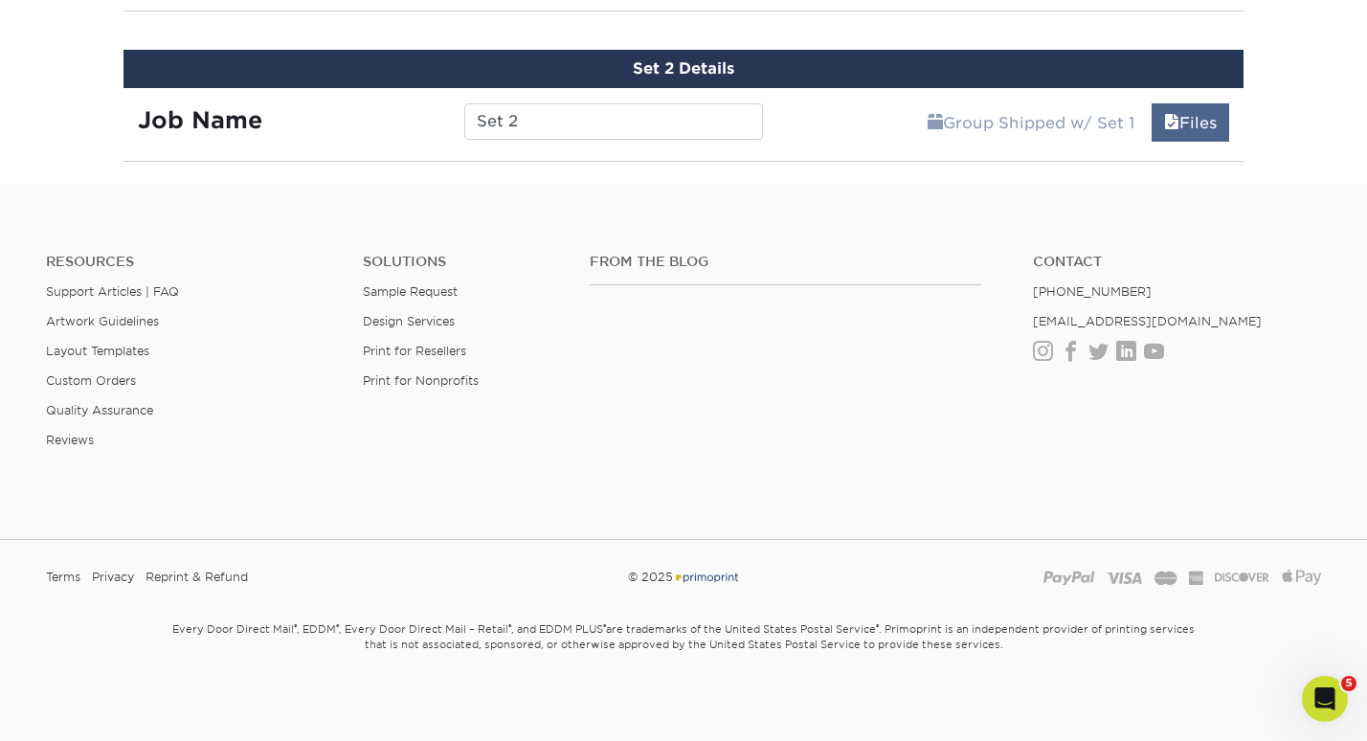
scroll to position [1327, 0]
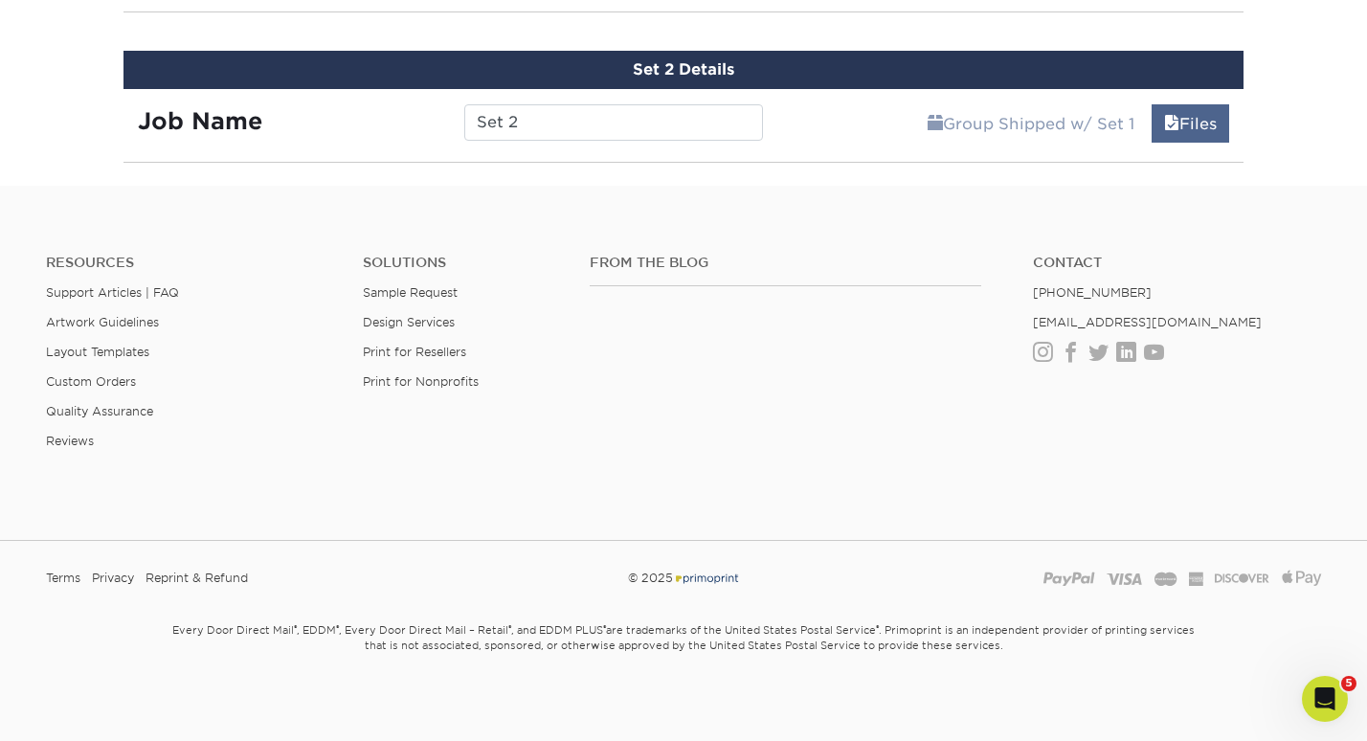
click at [1171, 127] on span at bounding box center [1171, 124] width 15 height 18
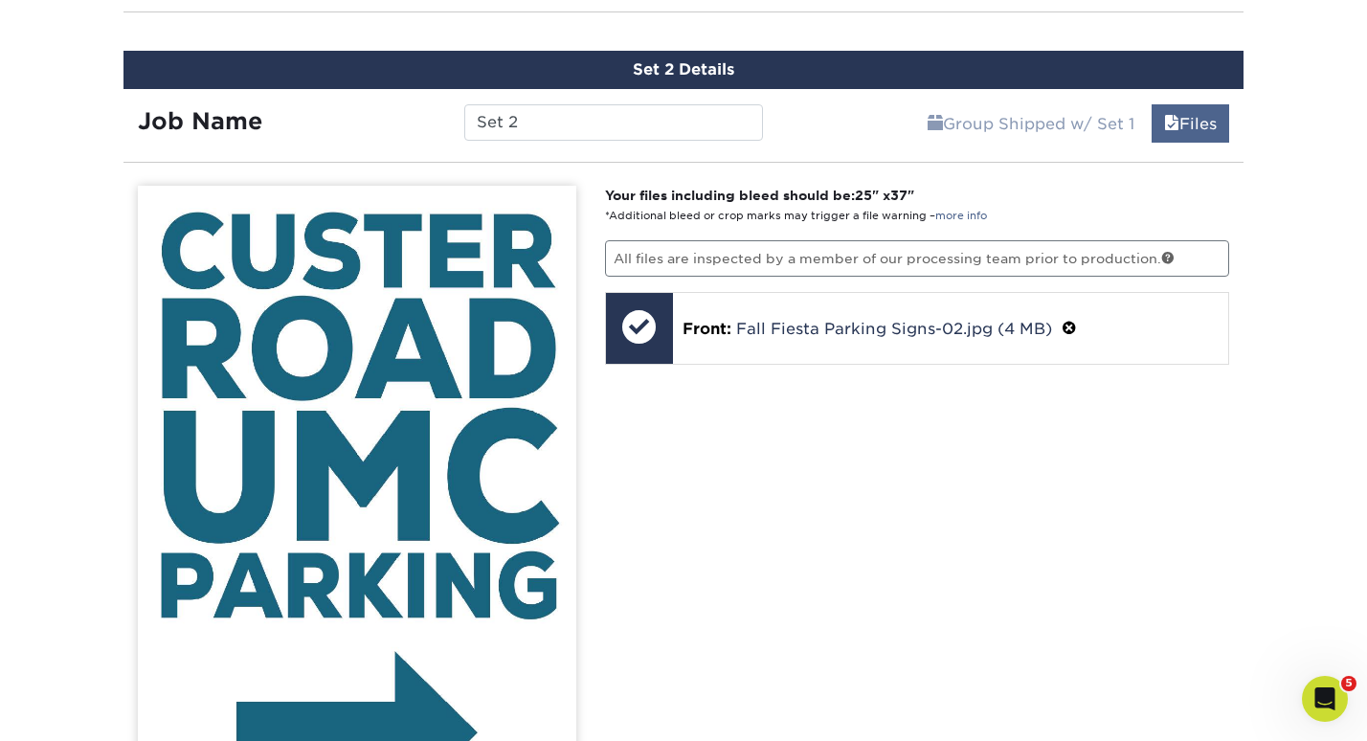
click at [1171, 127] on span at bounding box center [1171, 124] width 15 height 18
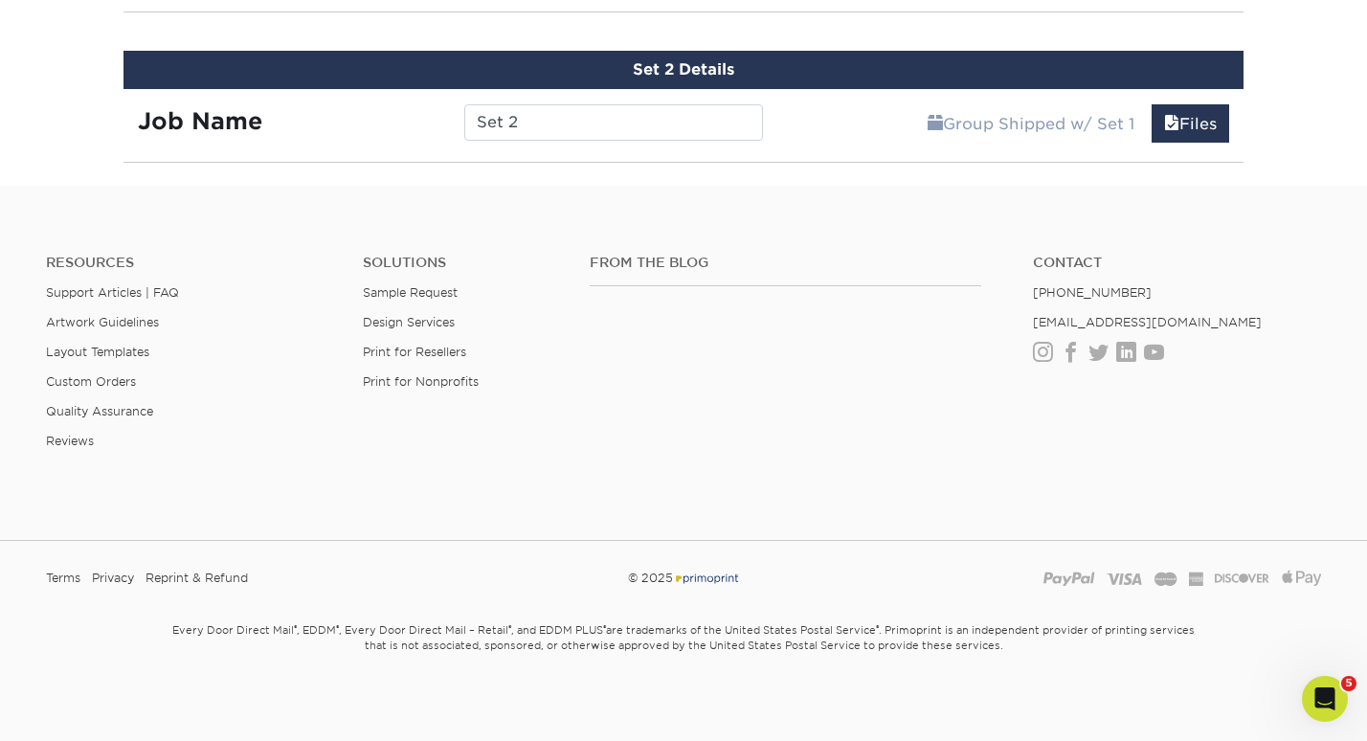
click at [1083, 212] on div "Resources Support Articles | FAQ Artwork Guidelines Layout Templates Custom Ord…" at bounding box center [683, 367] width 1367 height 317
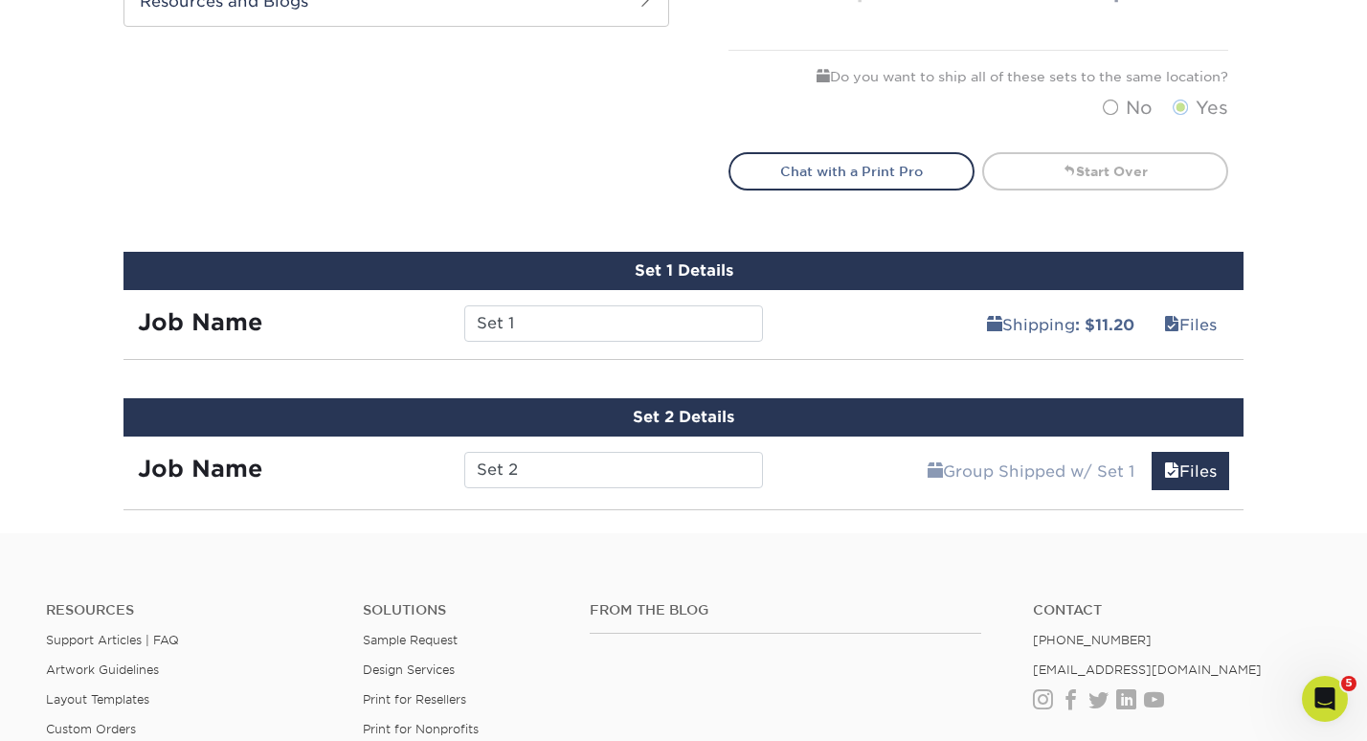
scroll to position [808, 0]
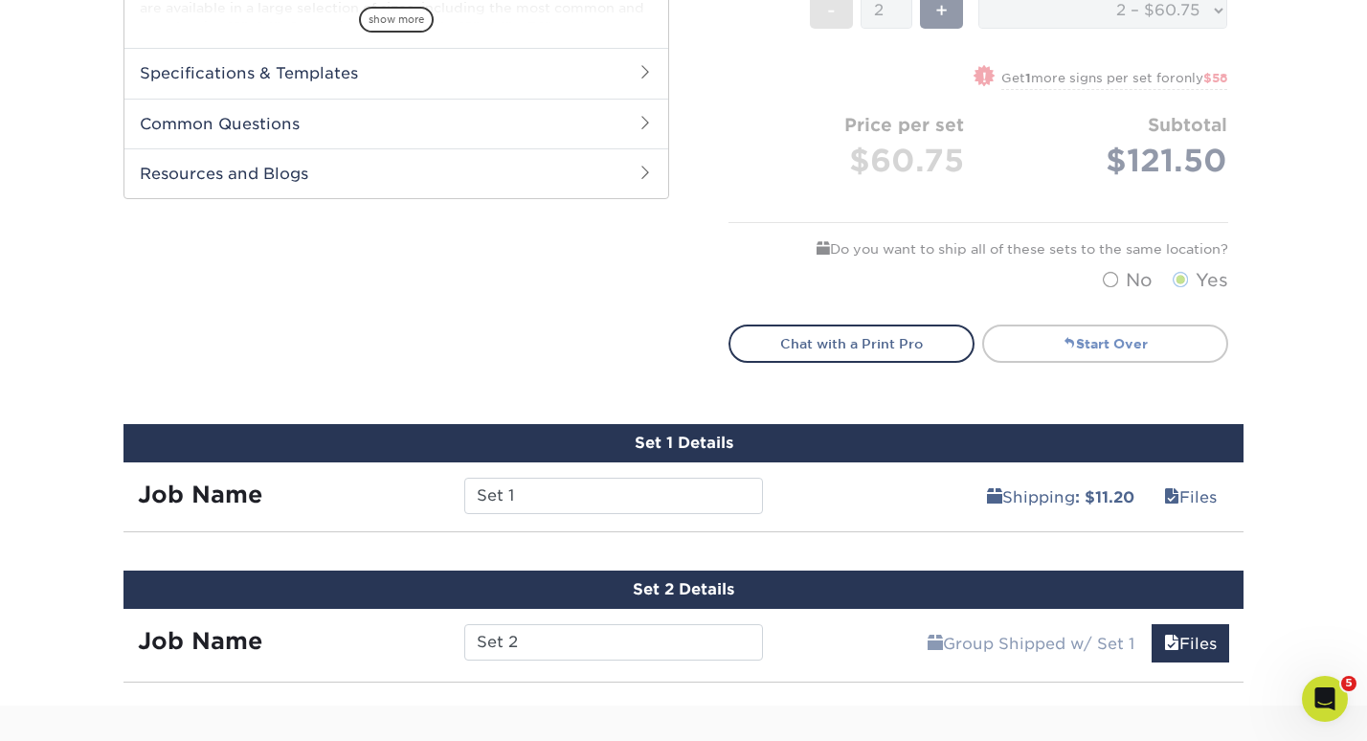
click at [1164, 327] on link "Start Over" at bounding box center [1105, 343] width 246 height 38
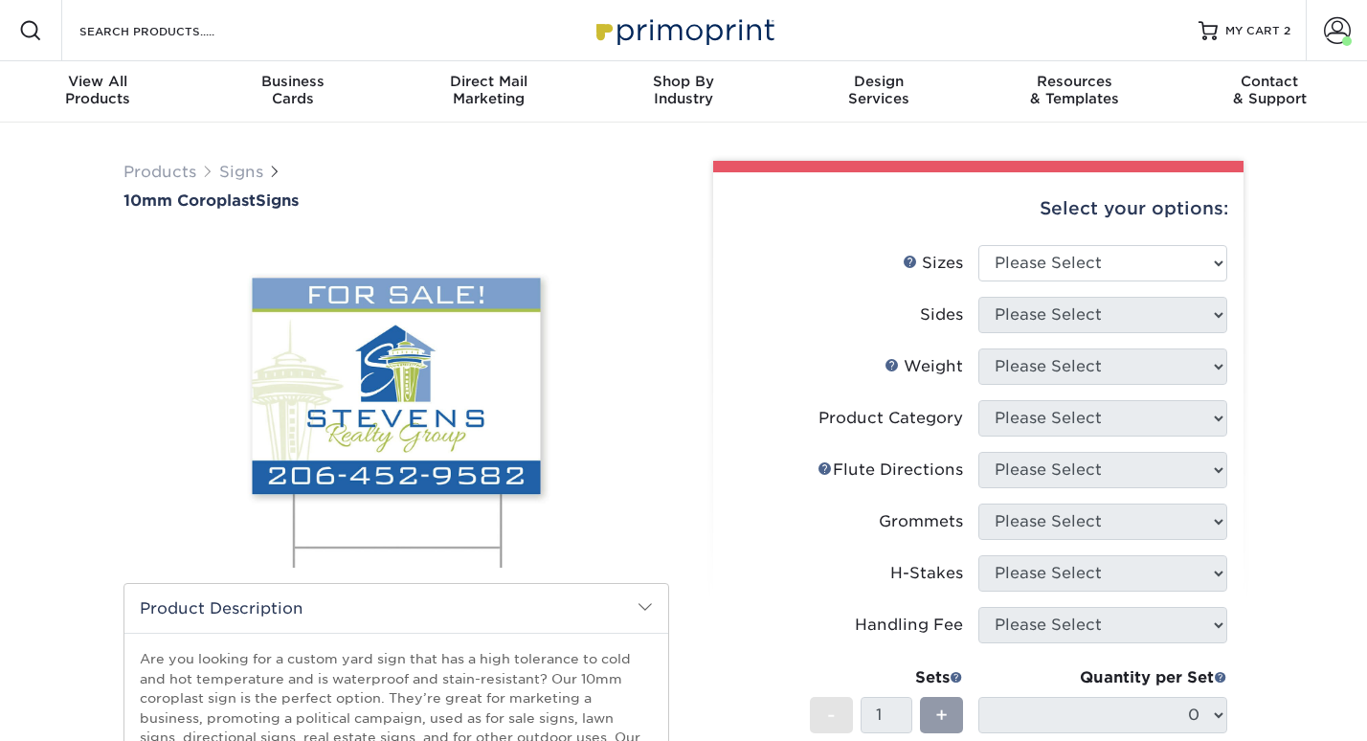
scroll to position [808, 0]
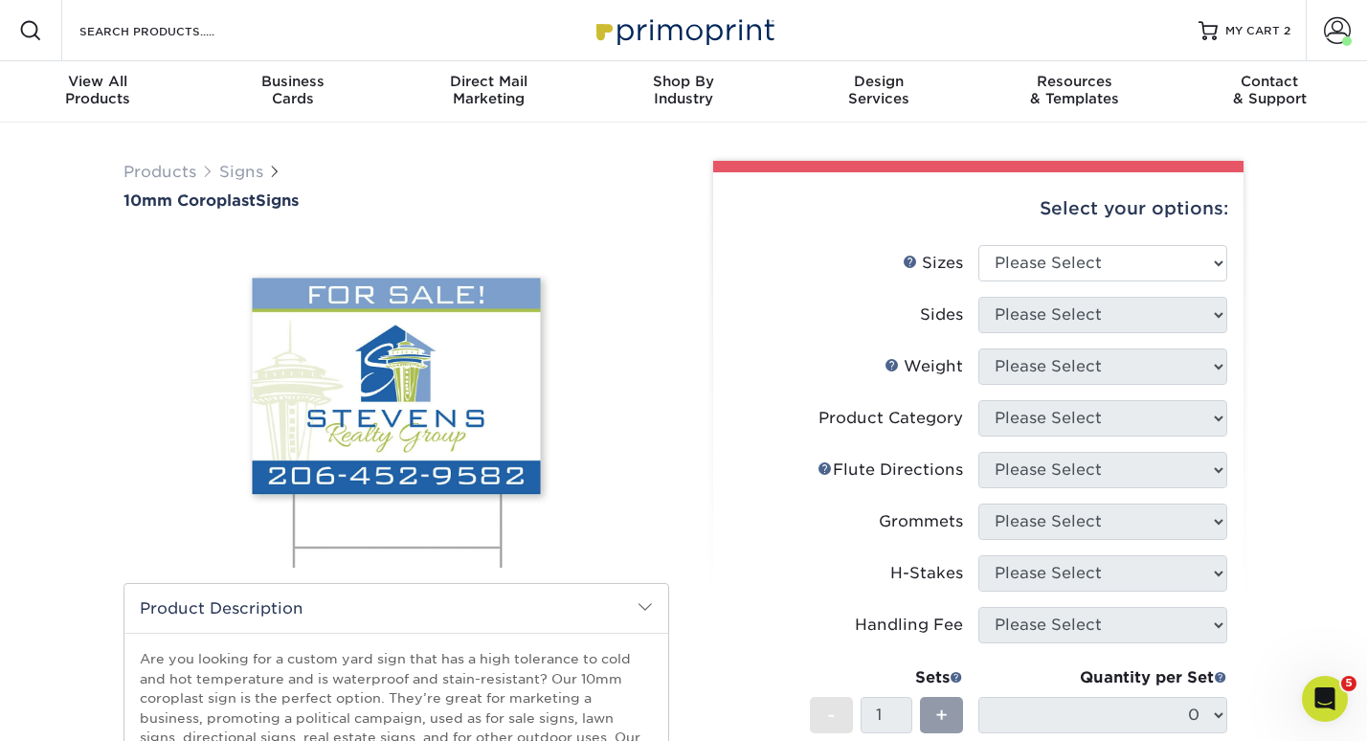
scroll to position [0, 0]
click at [1083, 292] on li "Sizes Help Sizes Please Select 6" x 12" 10" x 10" 12" x 18" 18" x 24" 24" x 24"…" at bounding box center [978, 271] width 498 height 52
select select "24.00x36.00"
select select "32d3c223-f82c-492b-b915-ba065a00862f"
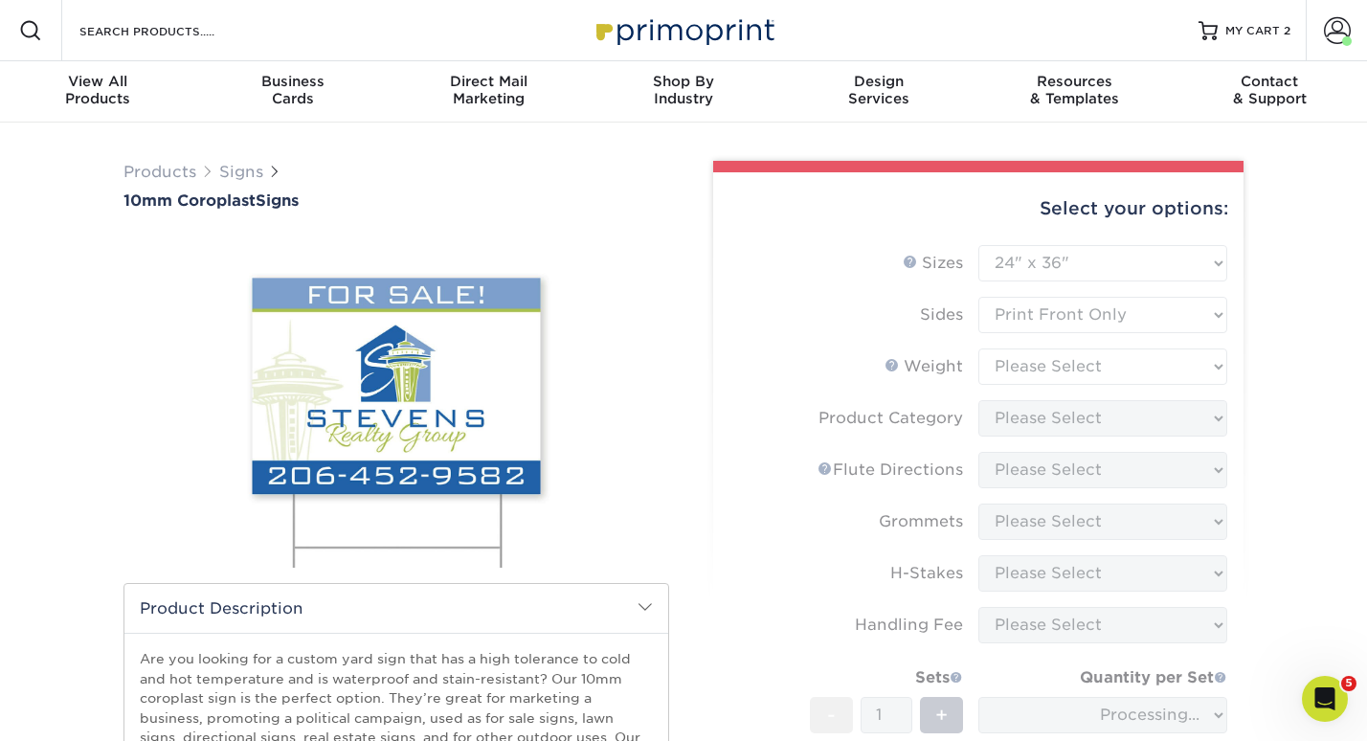
click at [1055, 366] on form "Sizes Help Sizes Please Select 6" x 12" 10" x 10" 12" x 18" 18" x 24" 24" x 24"…" at bounding box center [978, 563] width 500 height 636
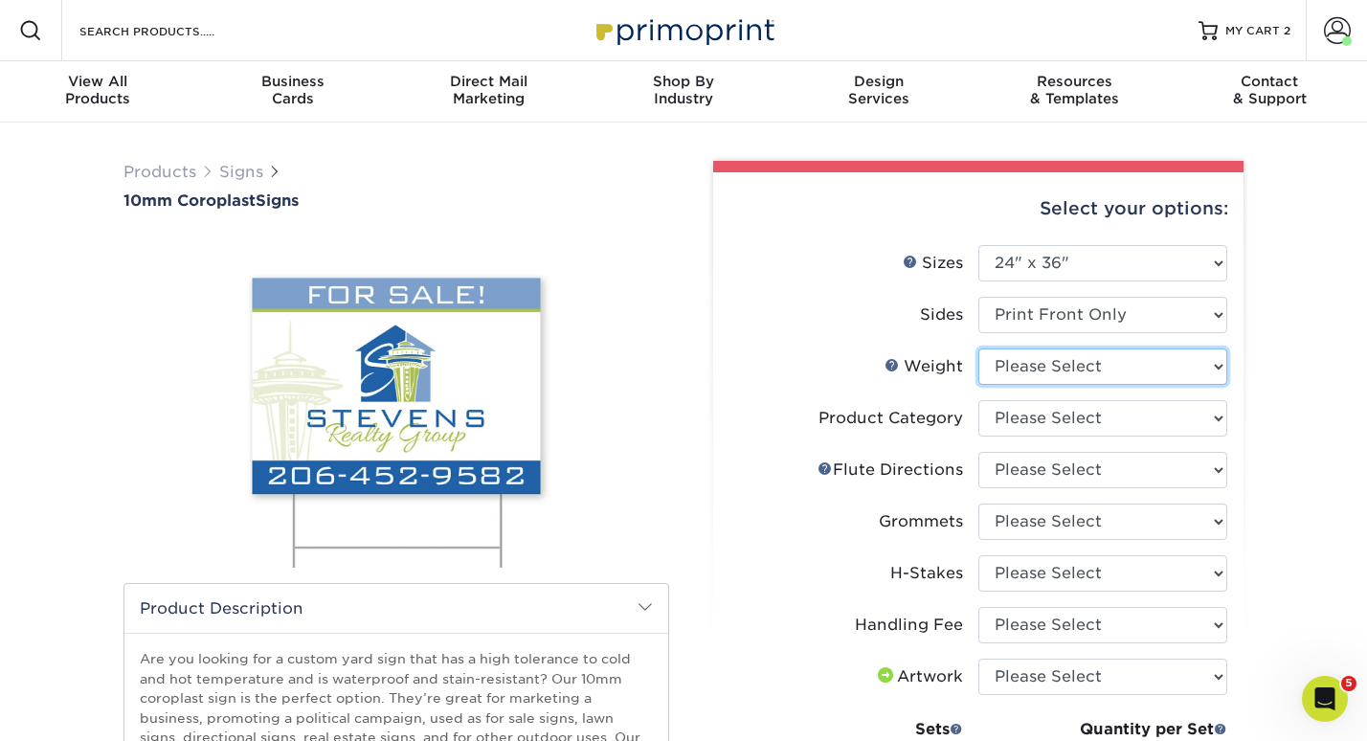
select select "10CORO"
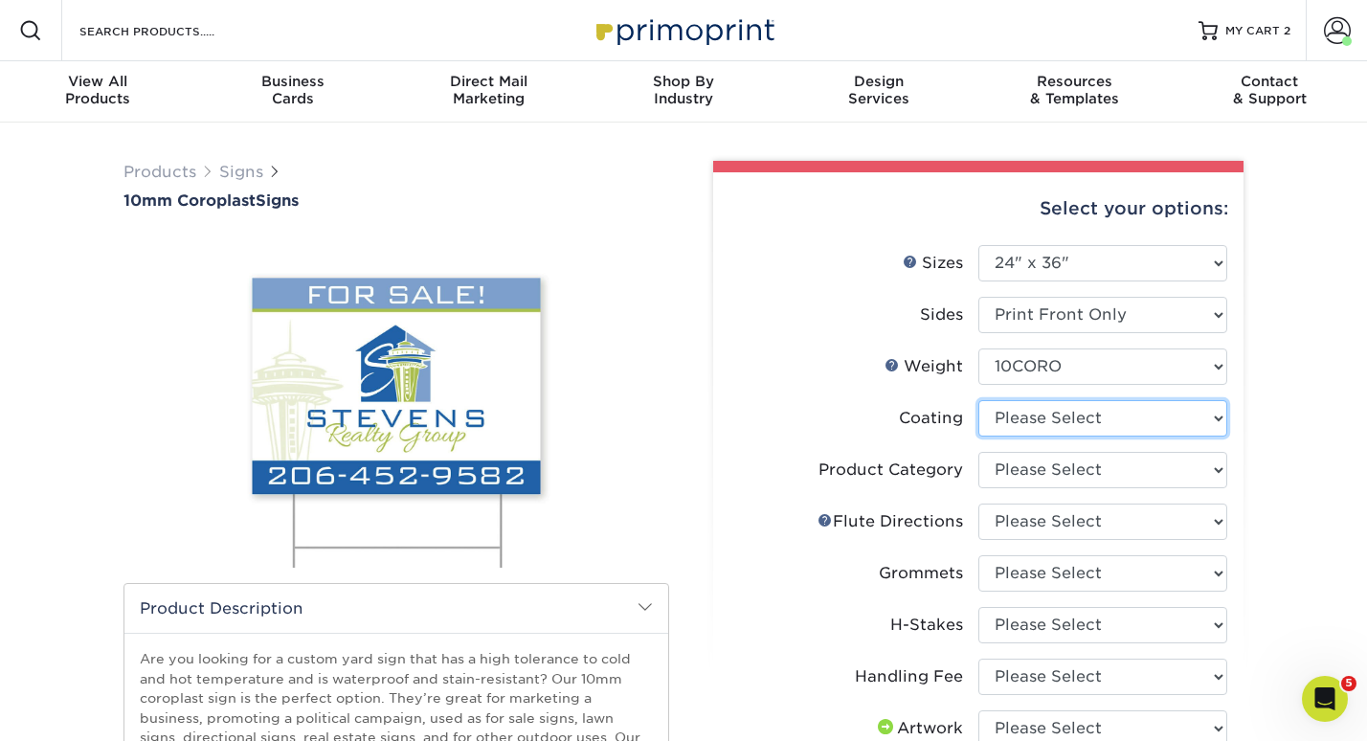
select select "3e7618de-abca-4bda-9f97-8b9129e913d8"
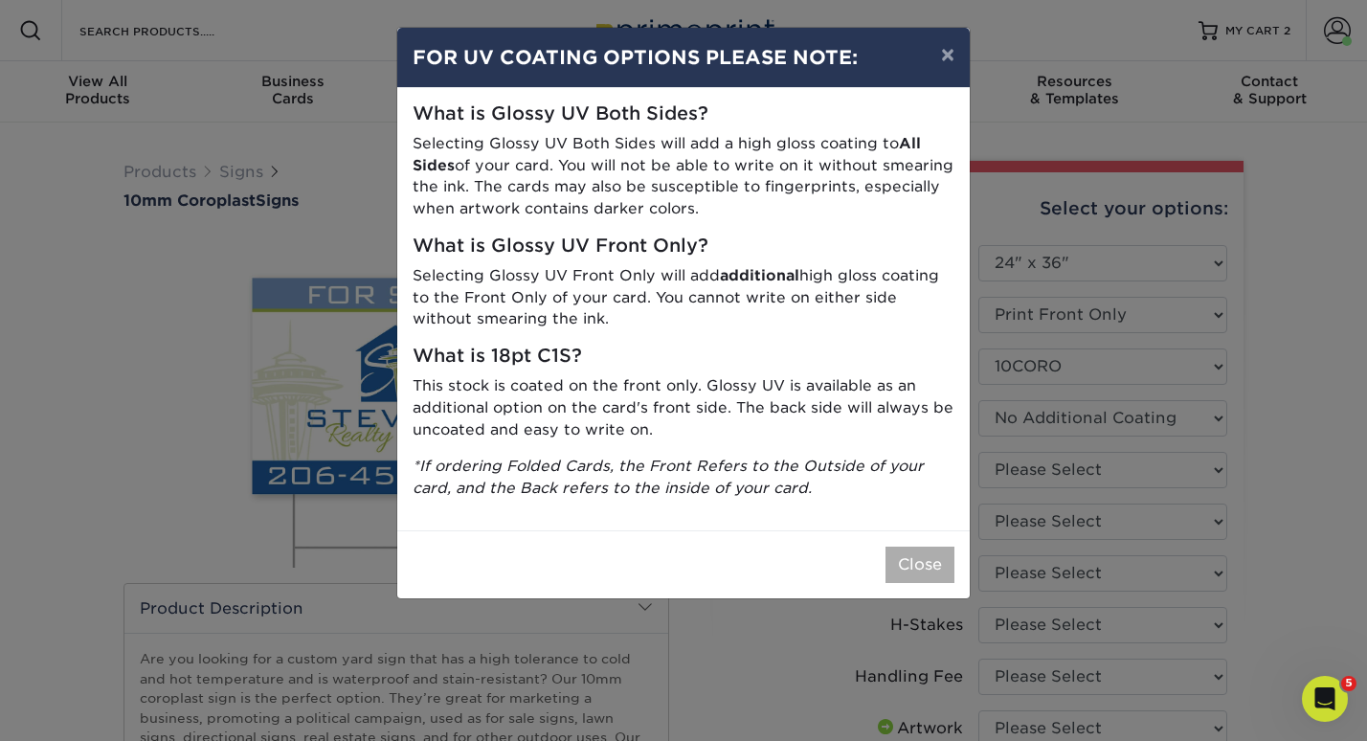
click at [934, 550] on button "Close" at bounding box center [919, 564] width 69 height 36
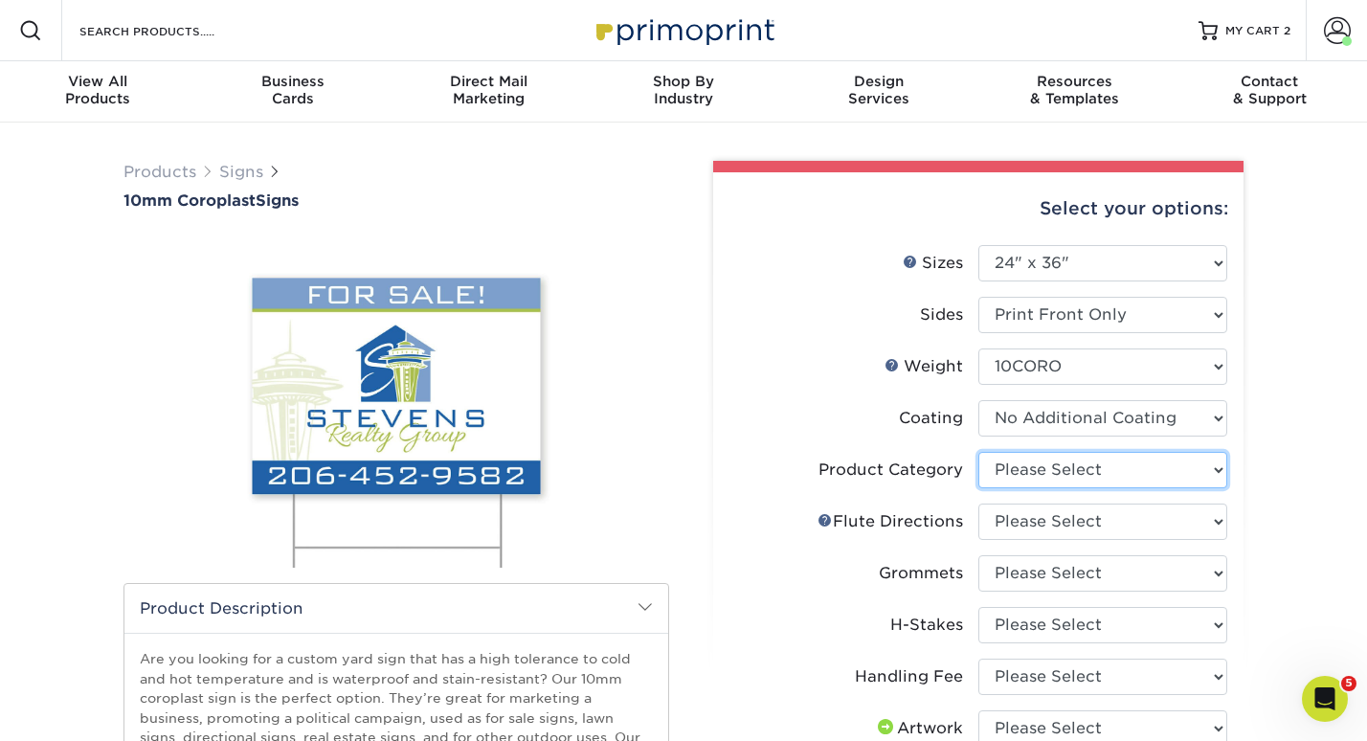
select select "b3582ed5-6912-492c-8440-2cc51afdb8e1"
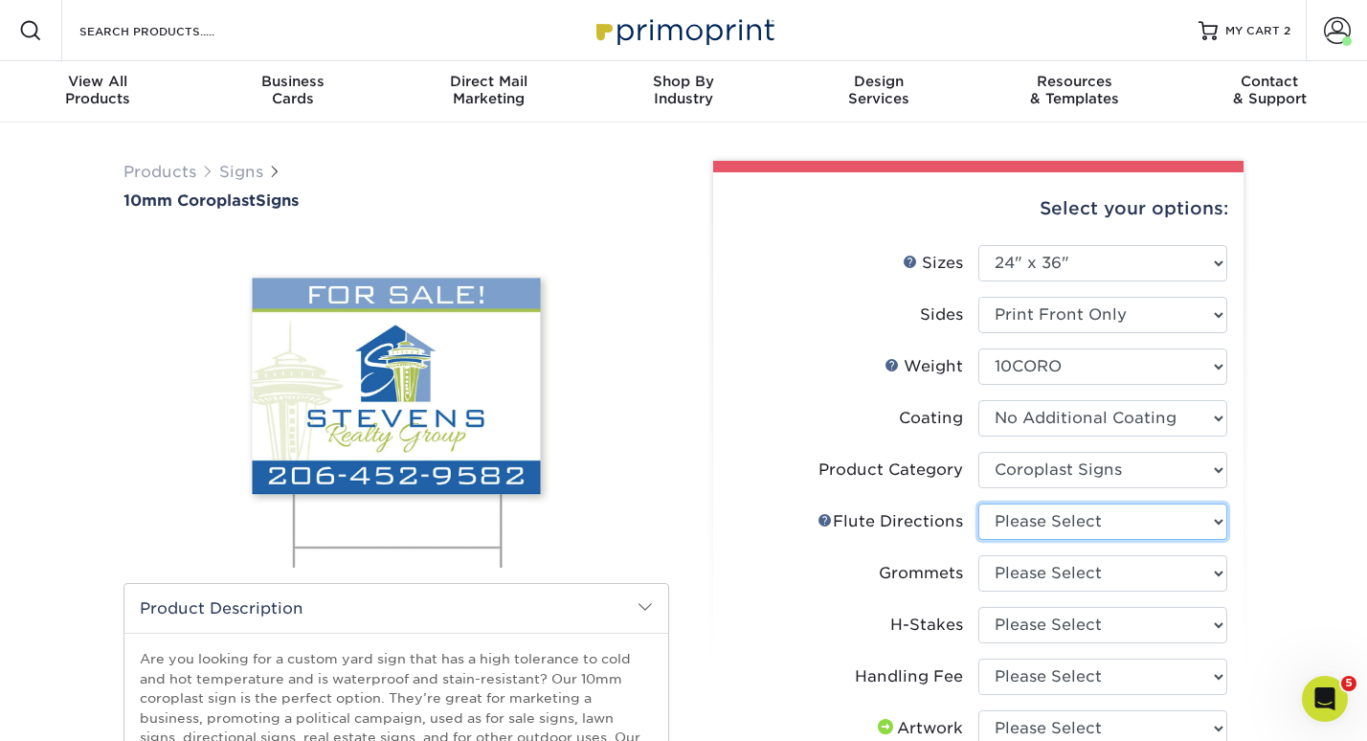
select select "b9474d6d-25b7-40b8-b284-85b7690982f8"
select select "90d329df-db80-4206-b821-ff9d3f363977"
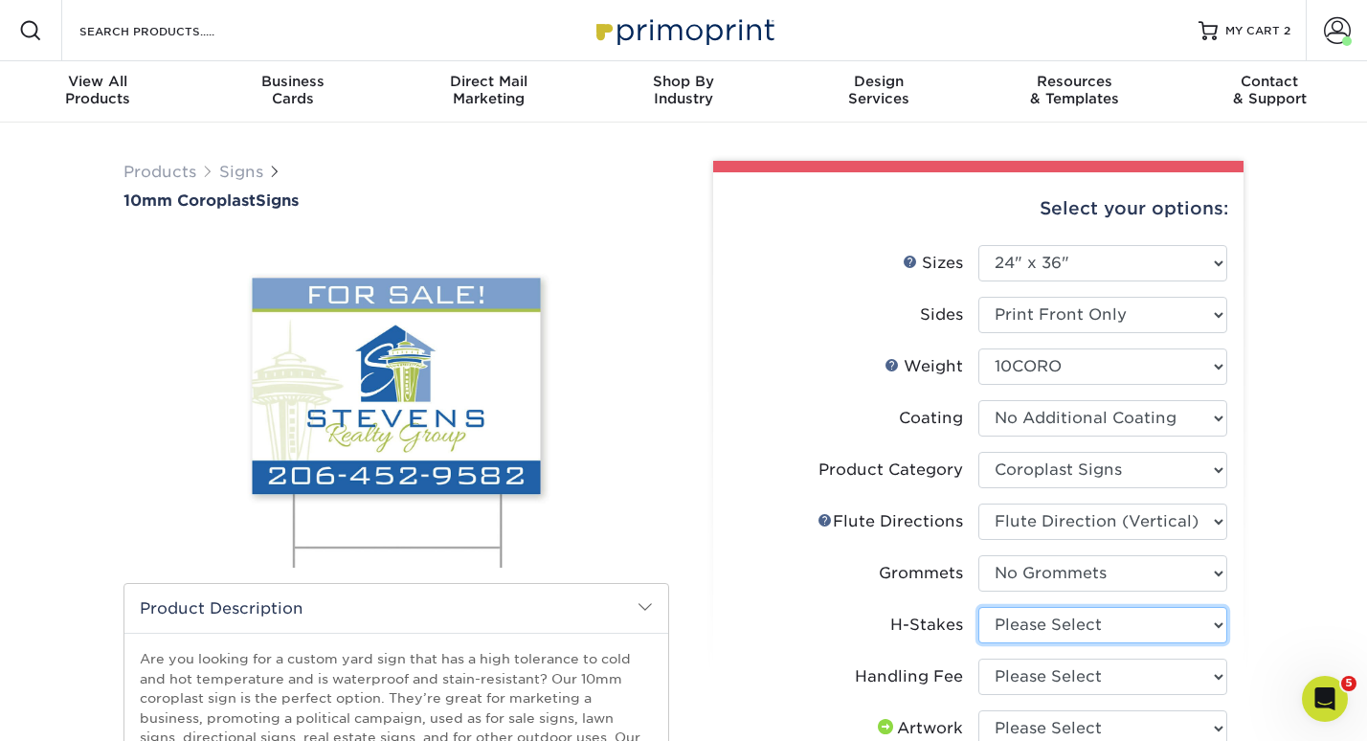
select select "aec992a9-897e-40ed-b45c-8ce74849ba63"
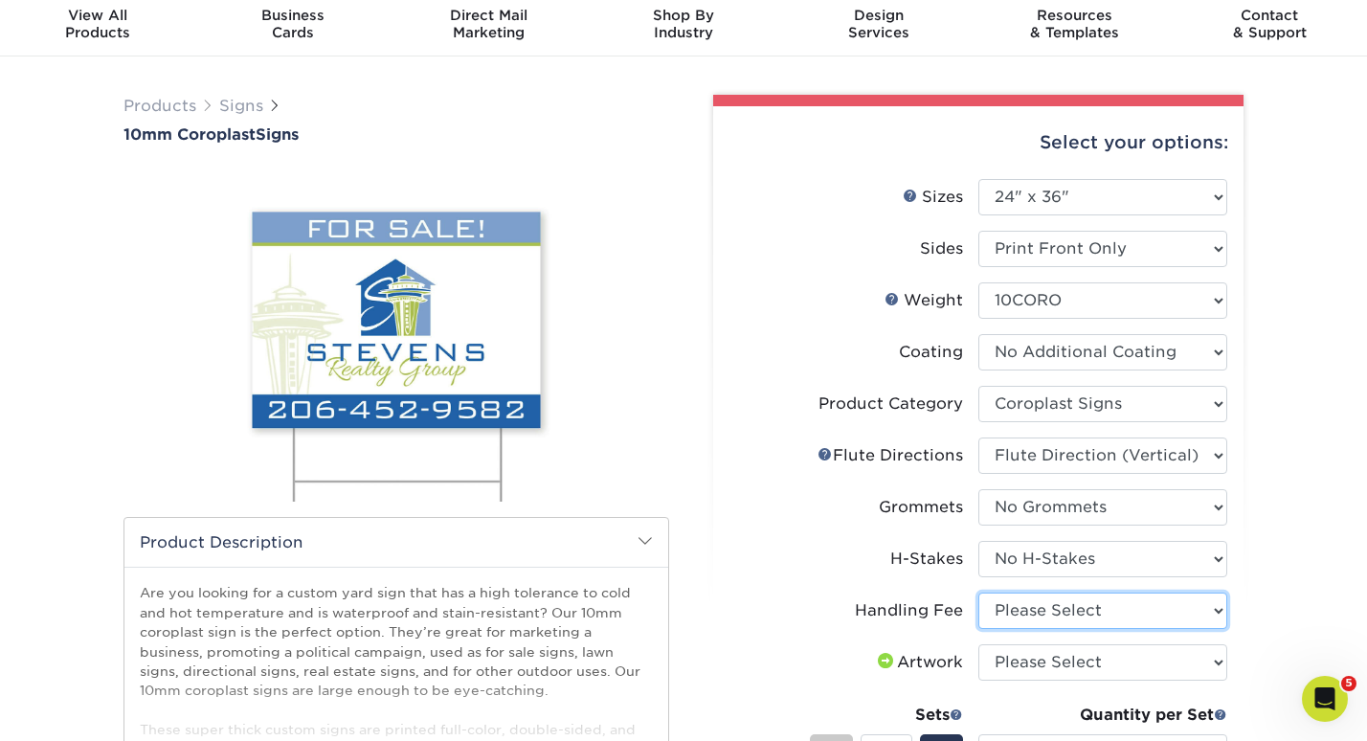
select select "ab74c079-444c-4260-ae6a-e09bdee8073c"
select select "upload"
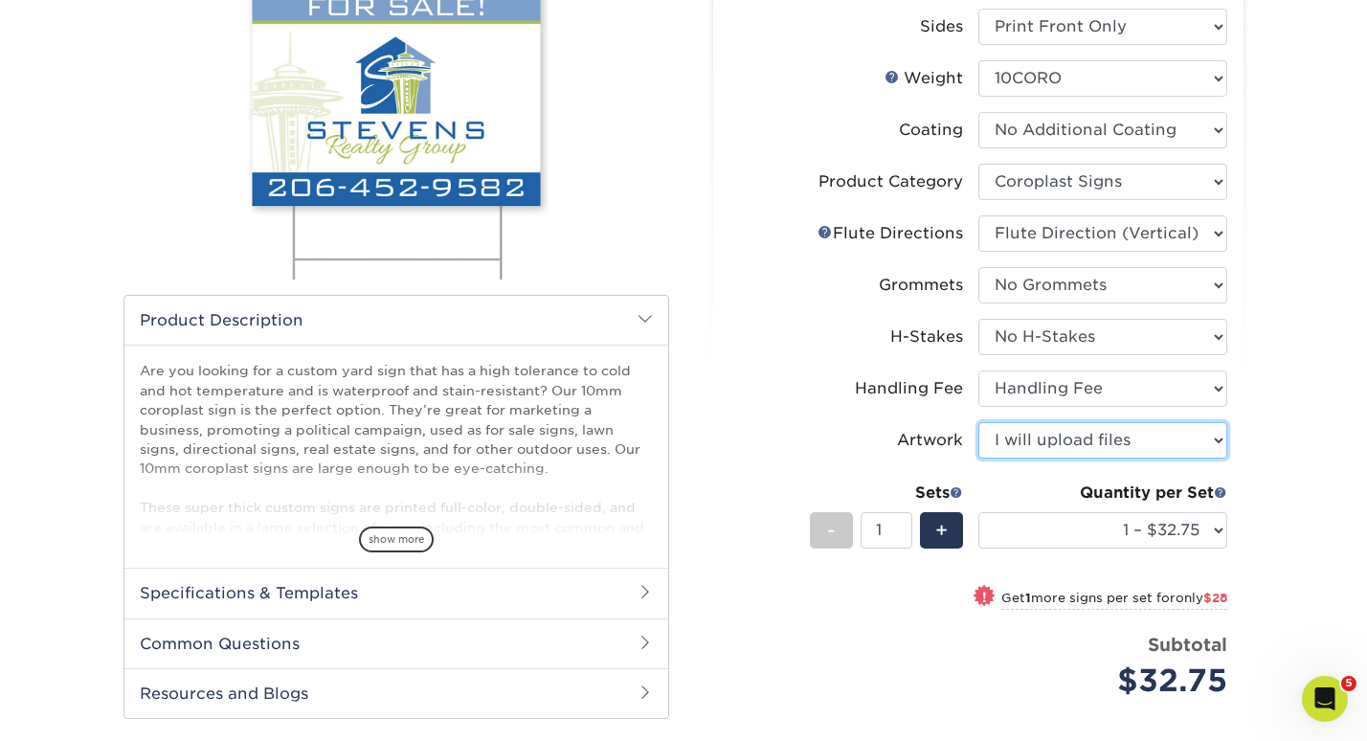
scroll to position [288, 0]
click at [902, 529] on input "1" at bounding box center [885, 530] width 51 height 36
type input "2"
click at [901, 525] on input "2" at bounding box center [885, 530] width 51 height 36
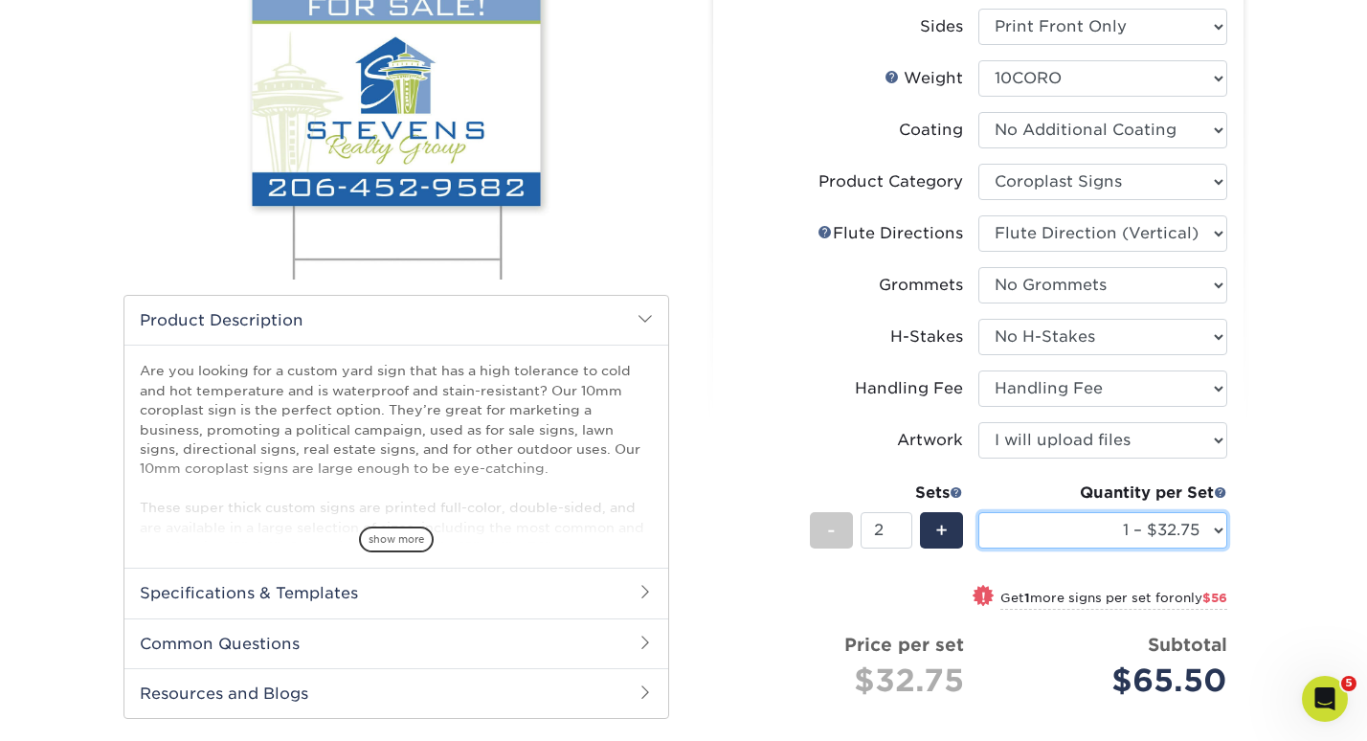
select select "2 – $60.75"
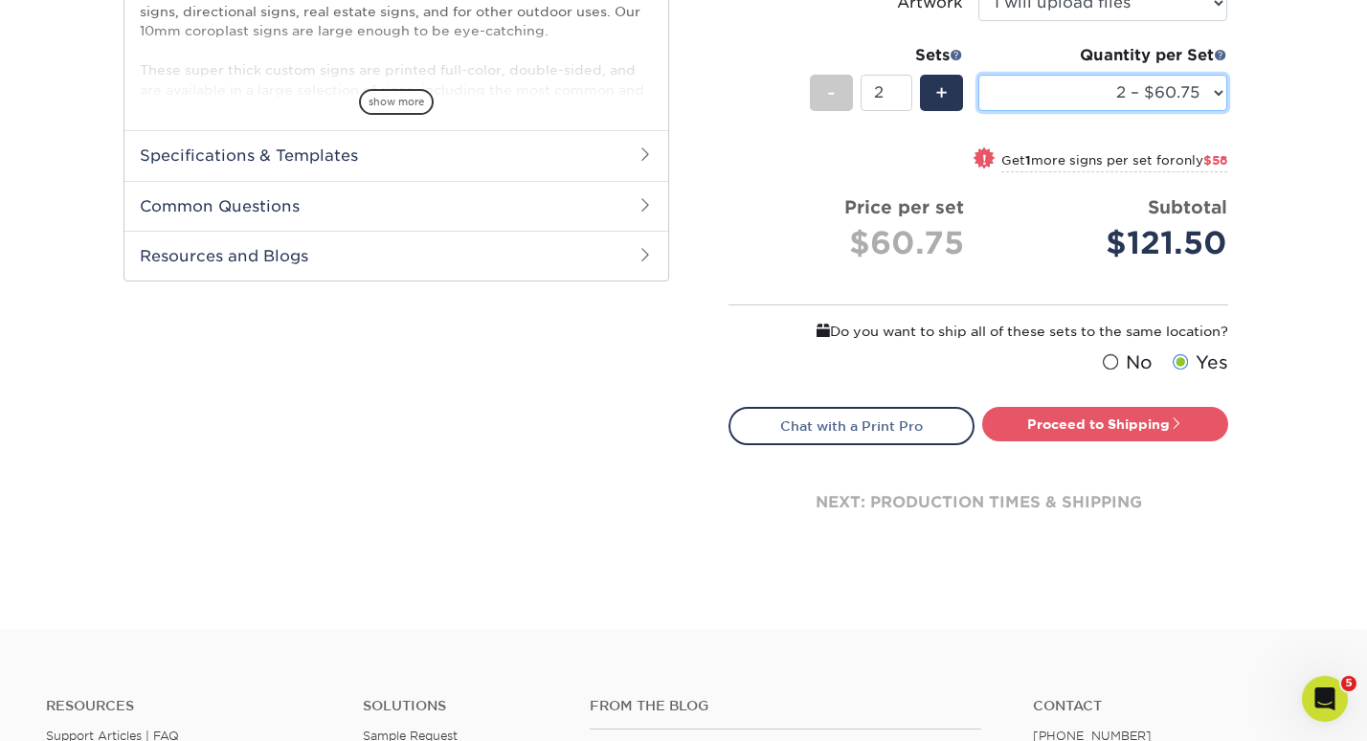
scroll to position [865, 0]
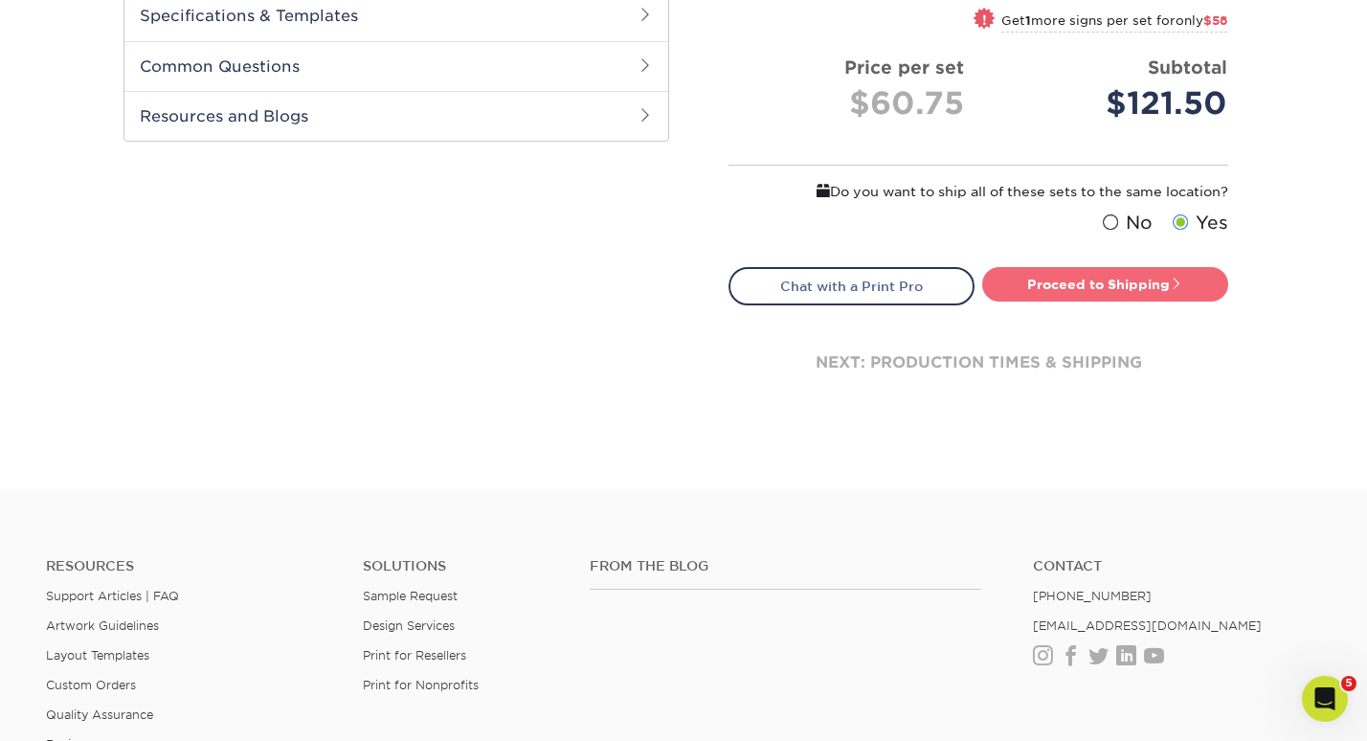
click at [1044, 281] on link "Proceed to Shipping" at bounding box center [1105, 284] width 246 height 34
type input "Set 1"
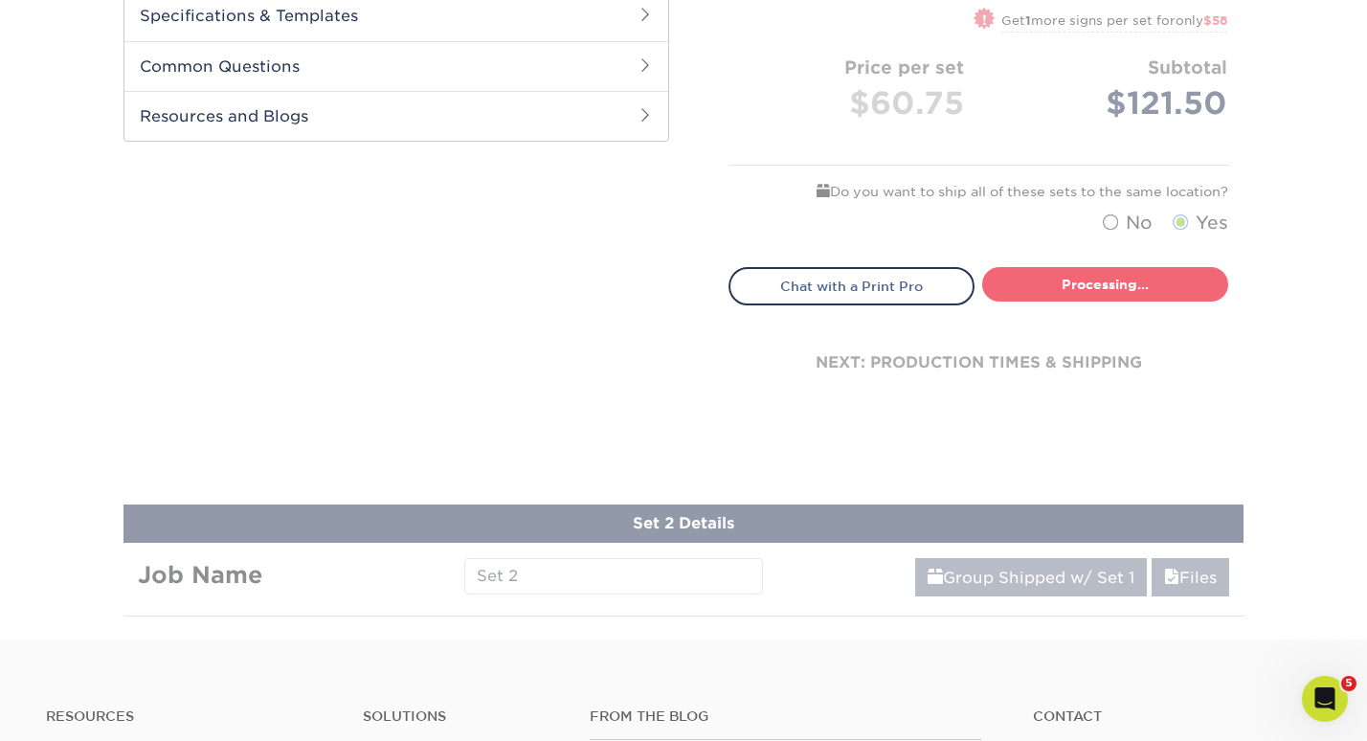
select select "b6495be6-9a27-4d97-b75e-668b0ff39a7d"
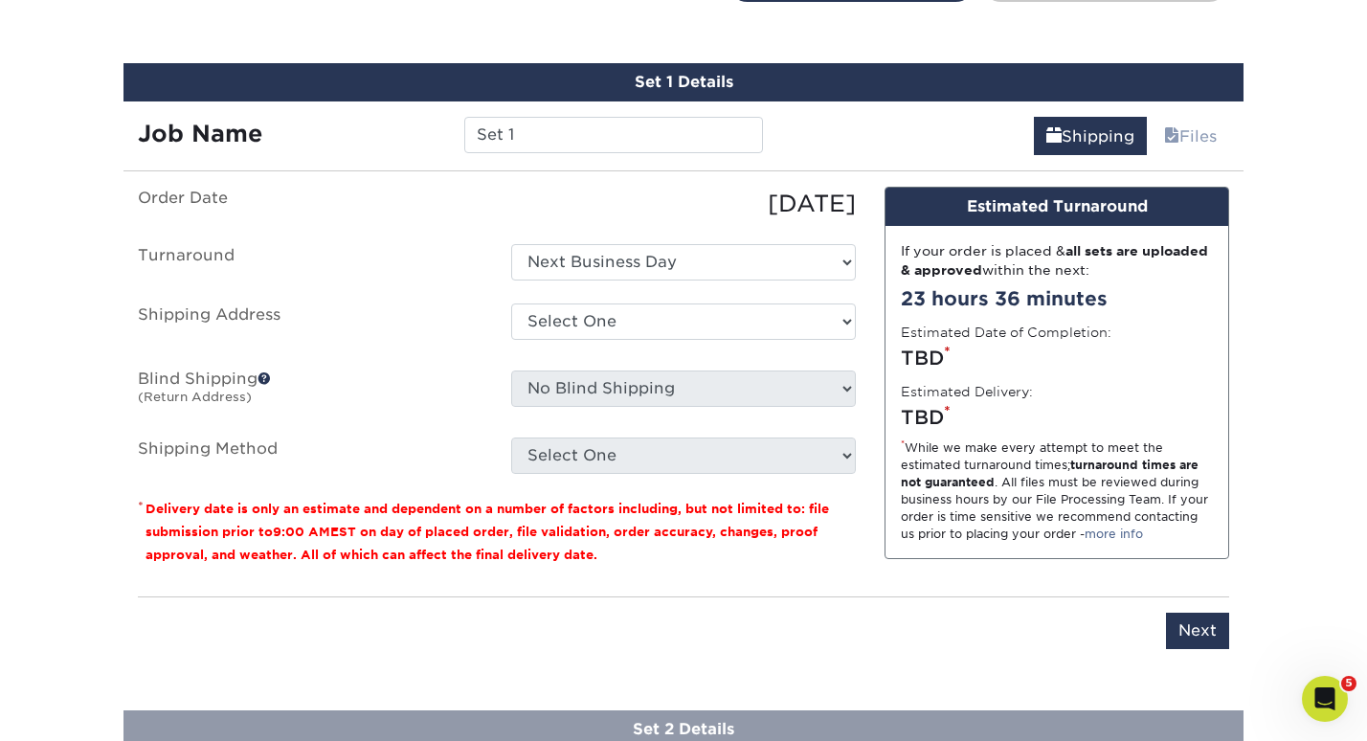
scroll to position [1181, 0]
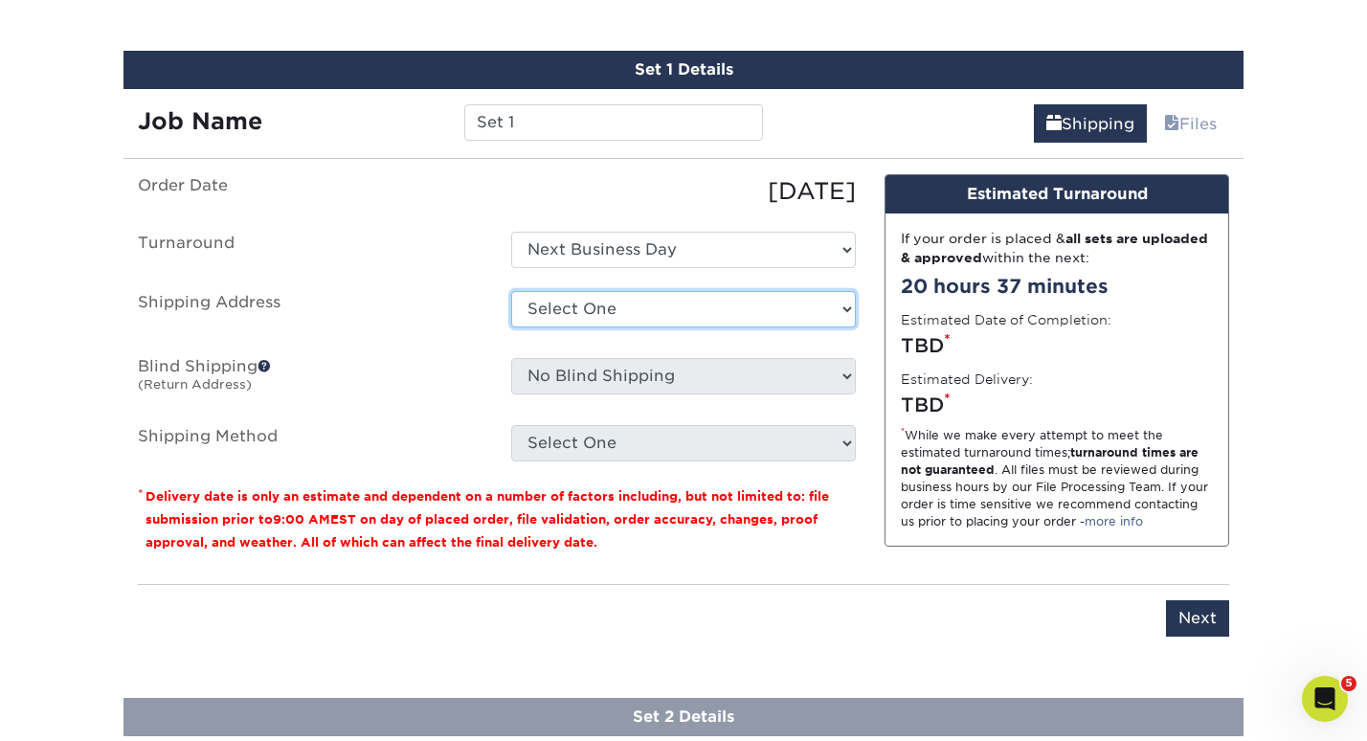
select select "228459"
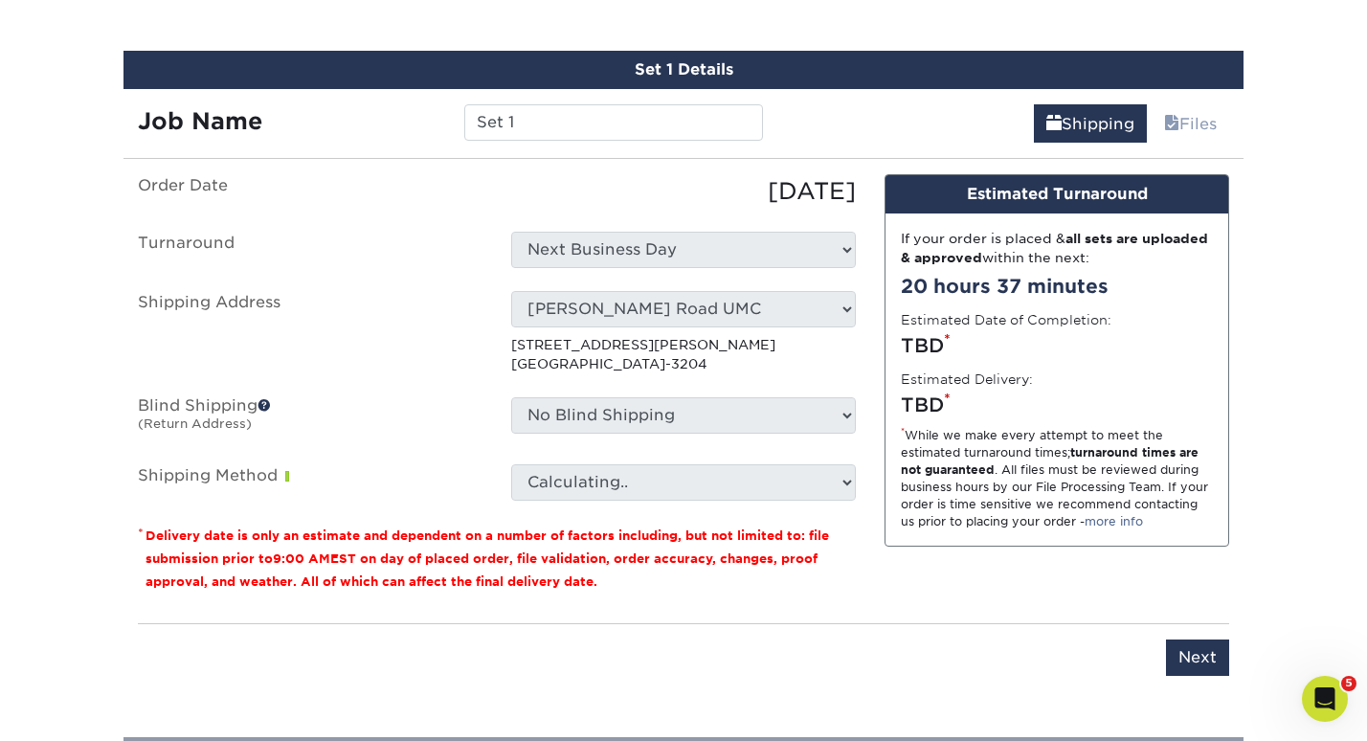
click at [707, 375] on ul "Order Date 09/15/2025 Turnaround Select One Next Business Day Shipping Address …" at bounding box center [497, 337] width 718 height 326
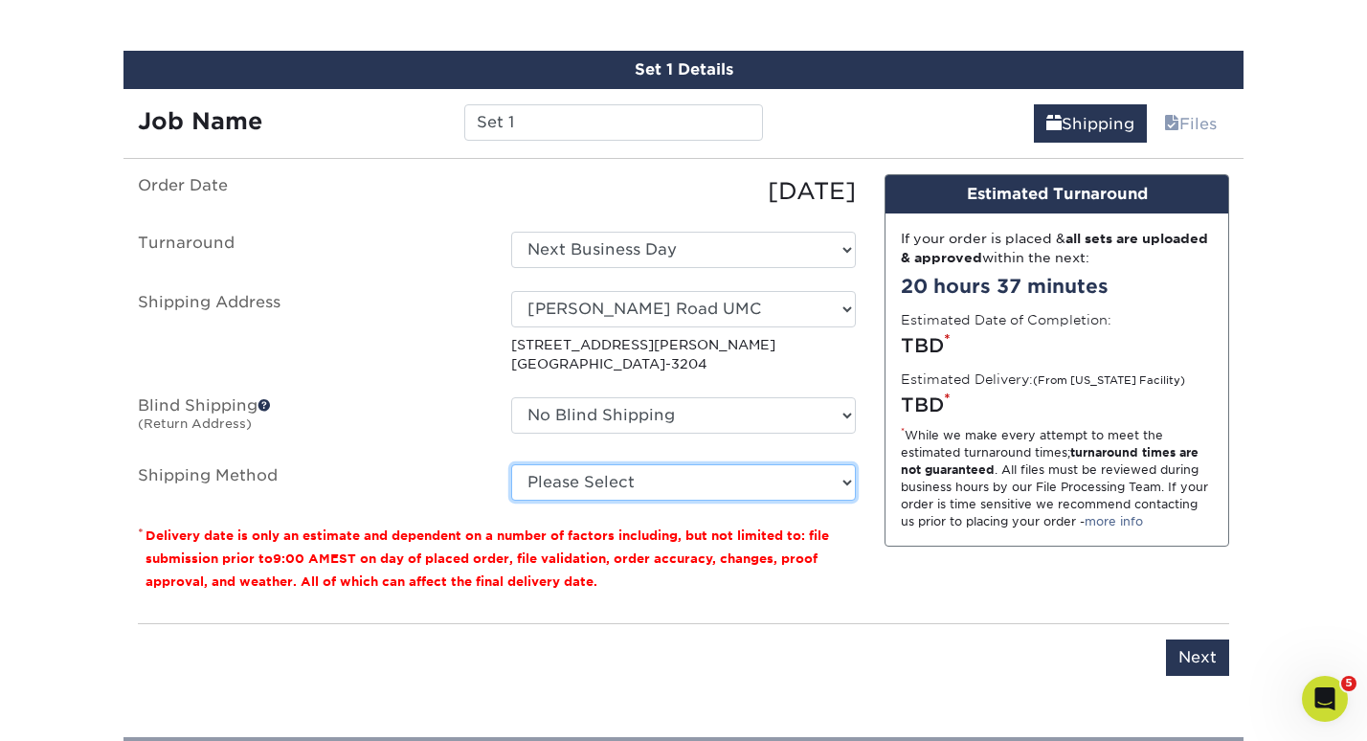
select select "G4MFLATRATE"
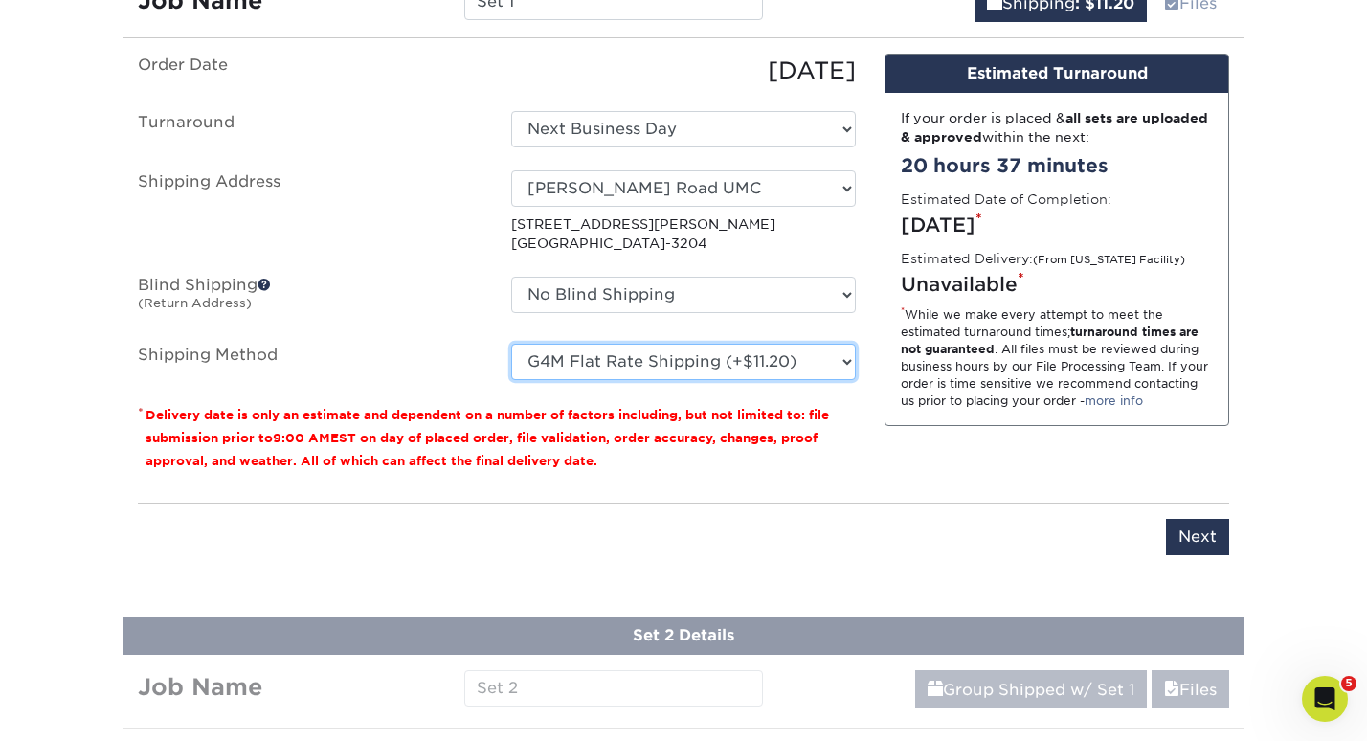
scroll to position [1302, 0]
click at [1206, 538] on input "Next" at bounding box center [1197, 537] width 63 height 36
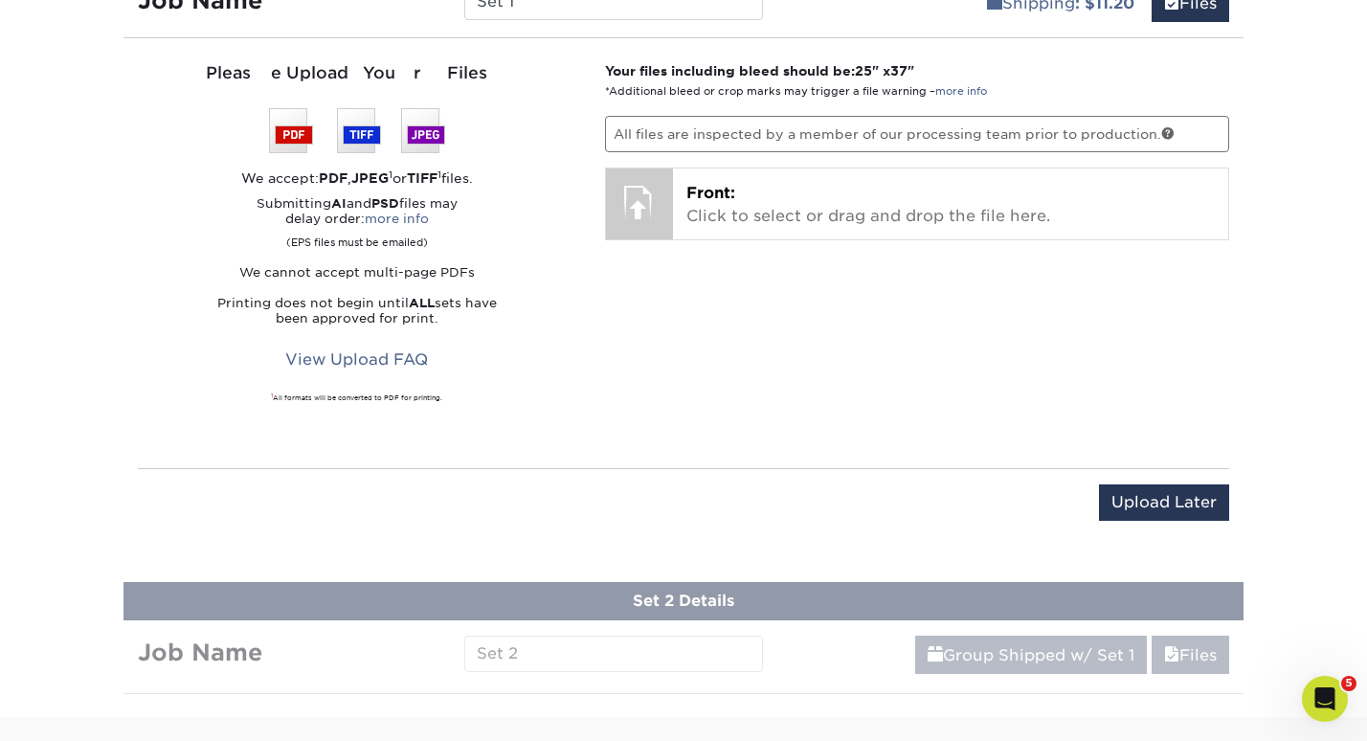
scroll to position [1219, 0]
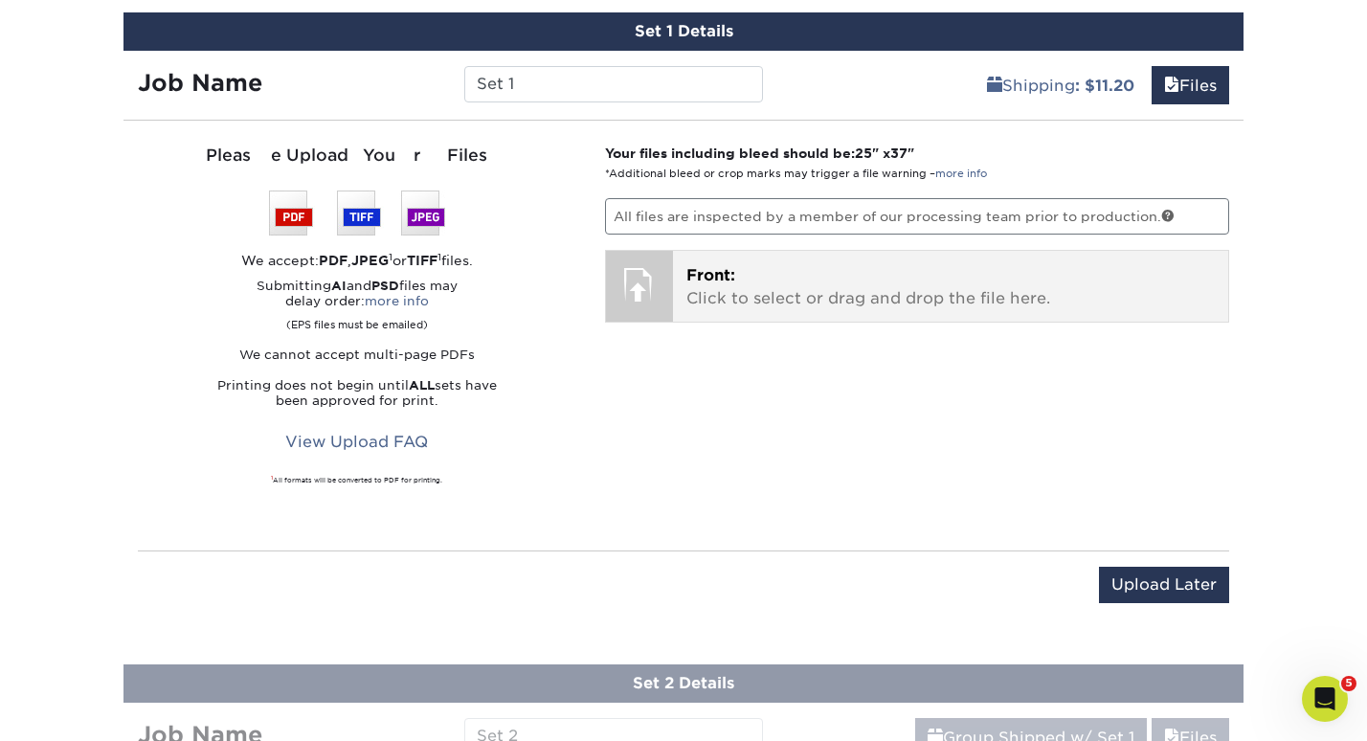
click at [970, 289] on p "Front: Click to select or drag and drop the file here." at bounding box center [950, 287] width 529 height 46
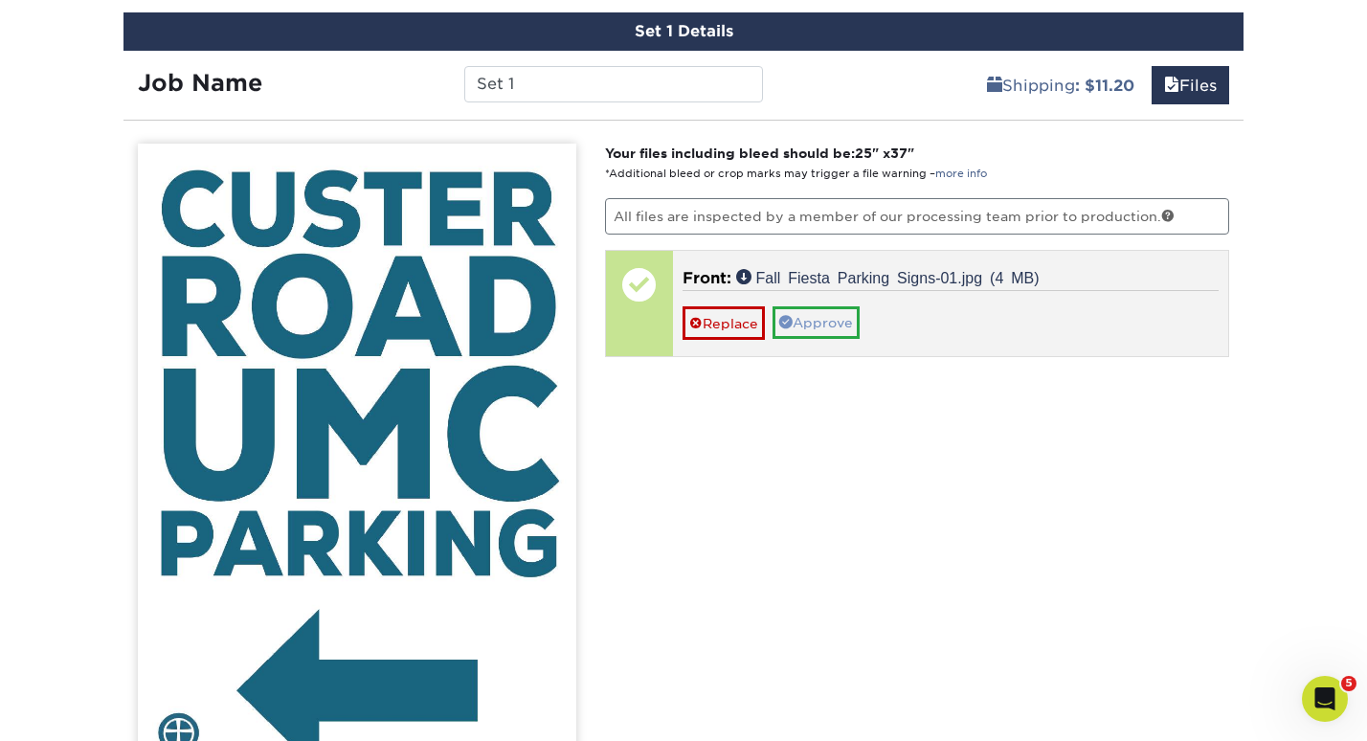
click at [828, 326] on link "Approve" at bounding box center [815, 322] width 87 height 33
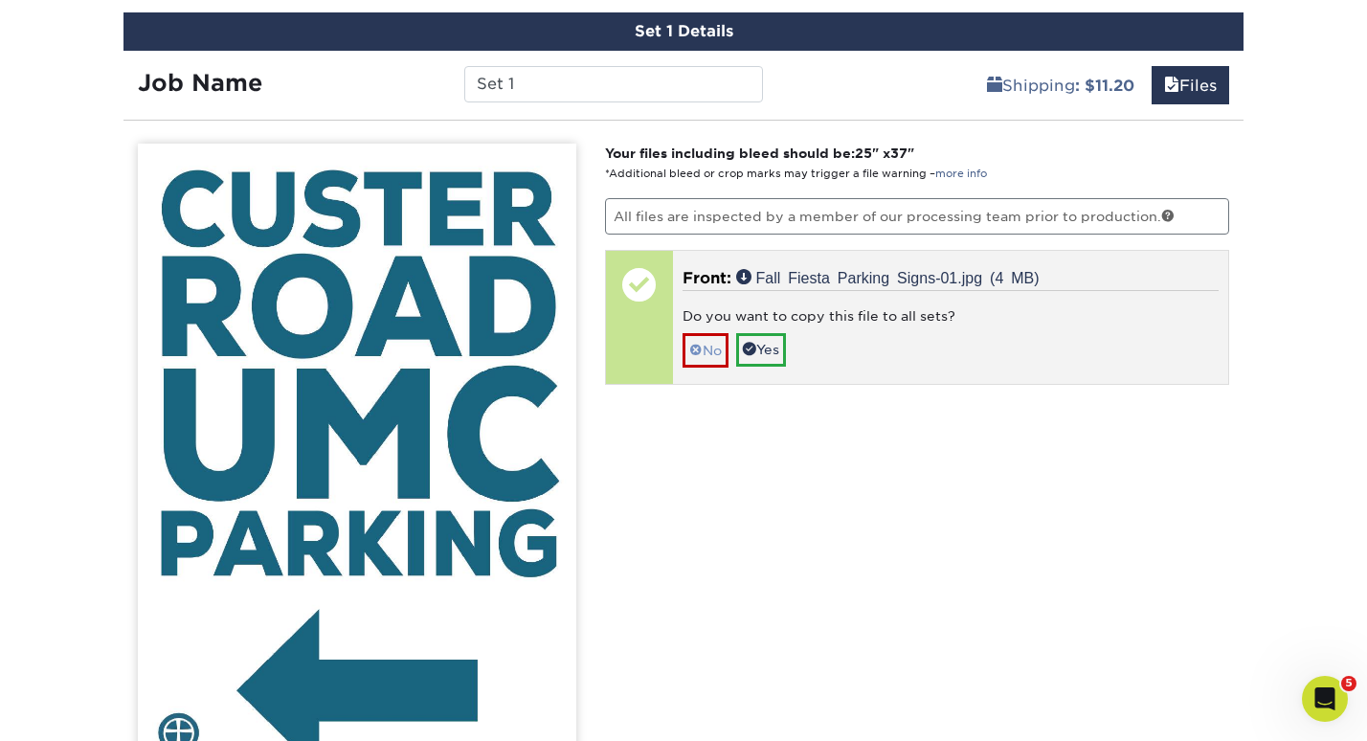
click at [709, 341] on link "No" at bounding box center [705, 349] width 46 height 33
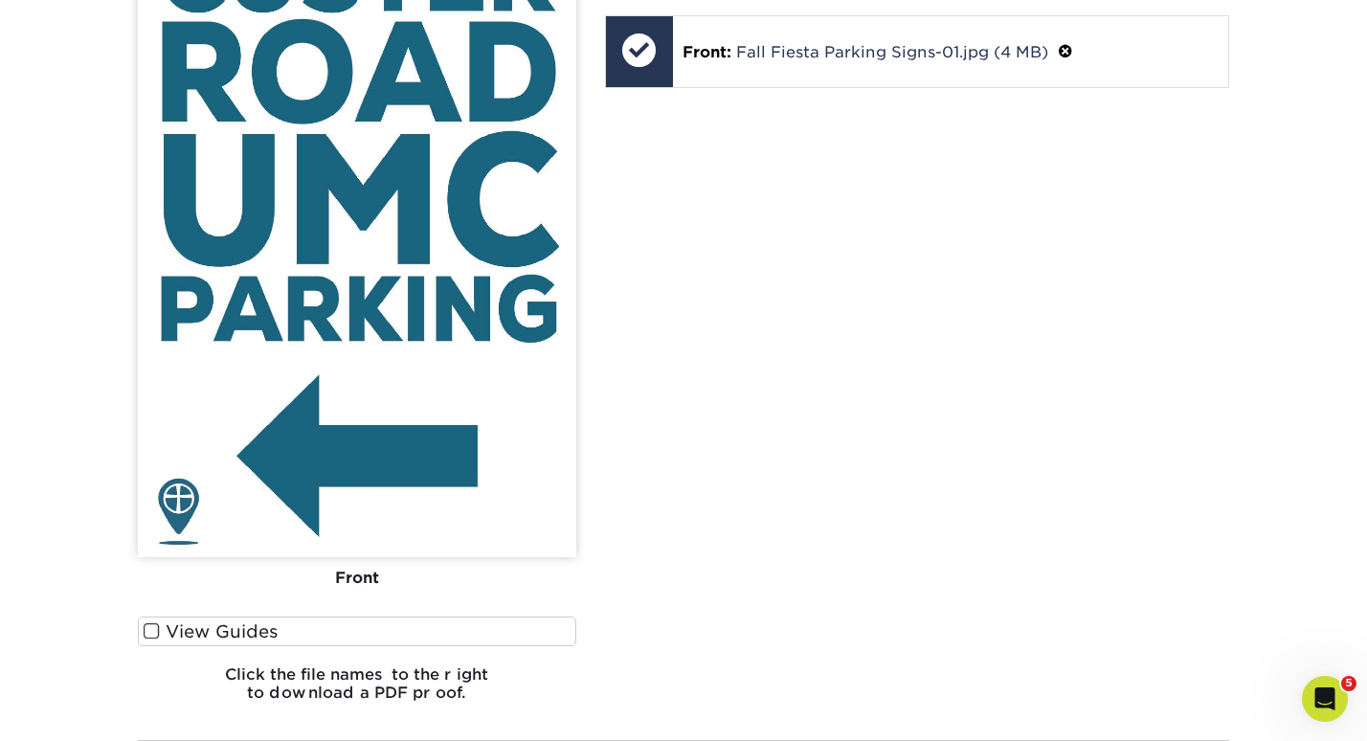
scroll to position [1938, 0]
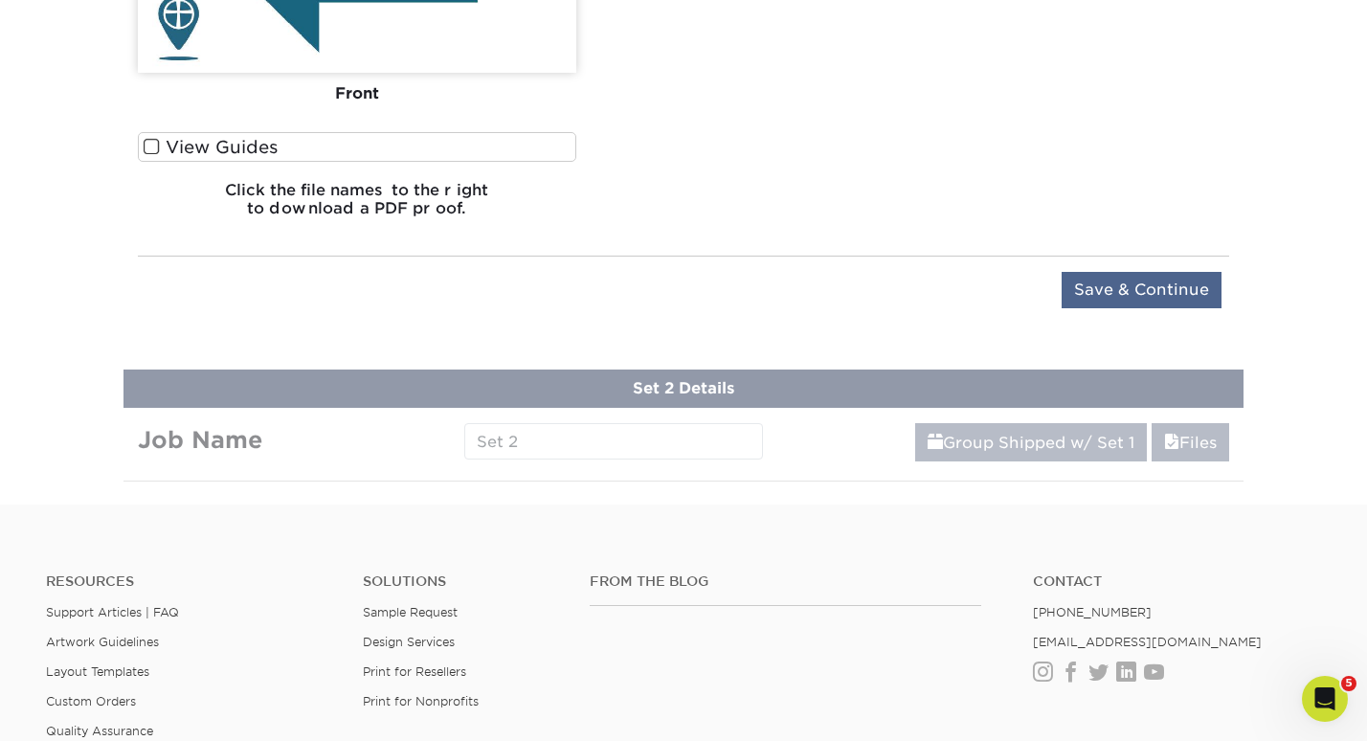
click at [1196, 291] on input "Save & Continue" at bounding box center [1141, 290] width 160 height 36
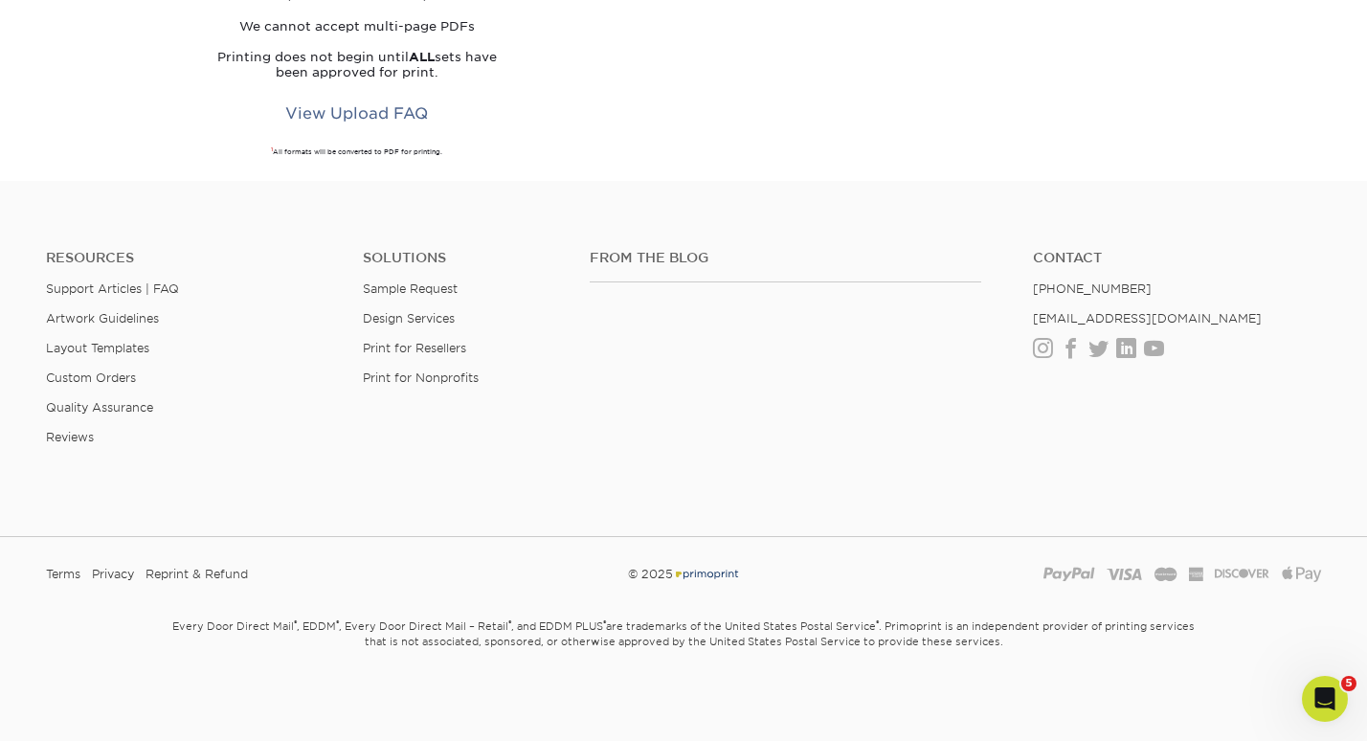
scroll to position [1077, 0]
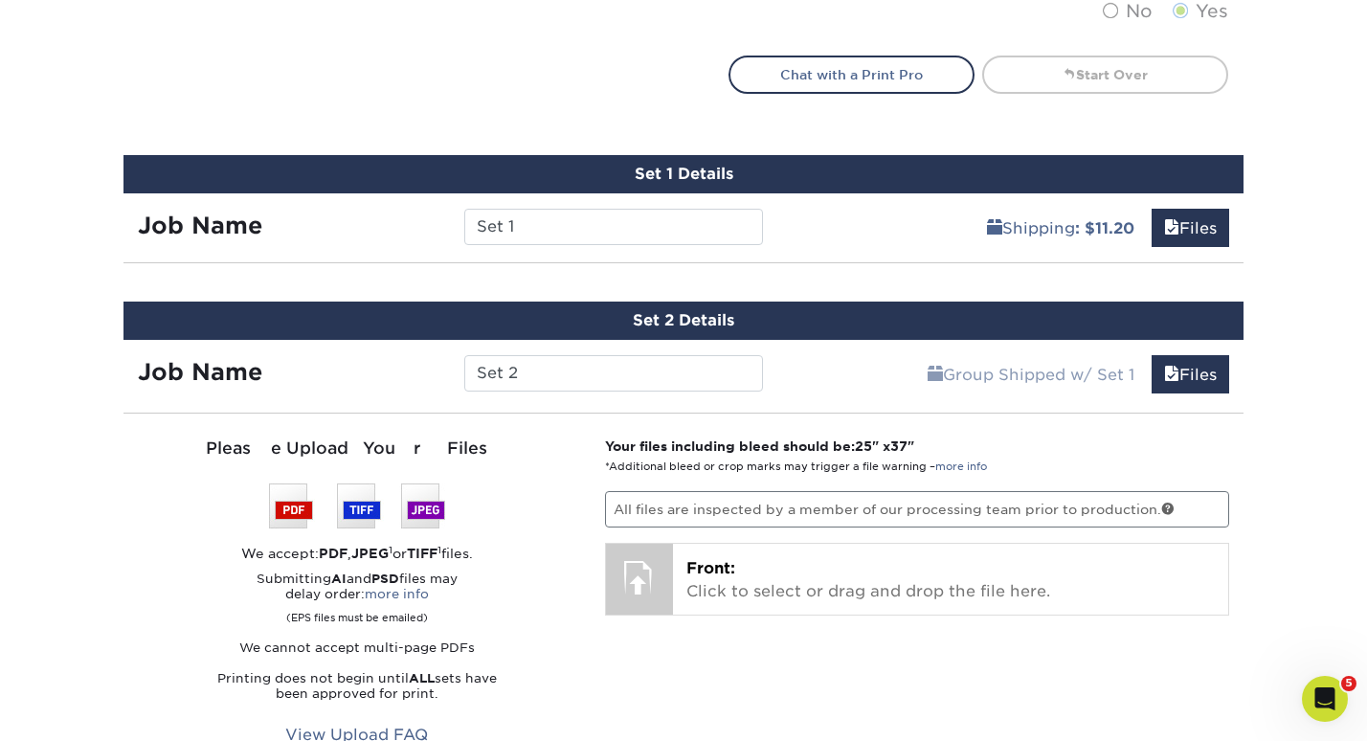
click at [1008, 538] on div "Your files including bleed should be: 25 " x 37 " *Additional bleed or crop mar…" at bounding box center [918, 628] width 654 height 384
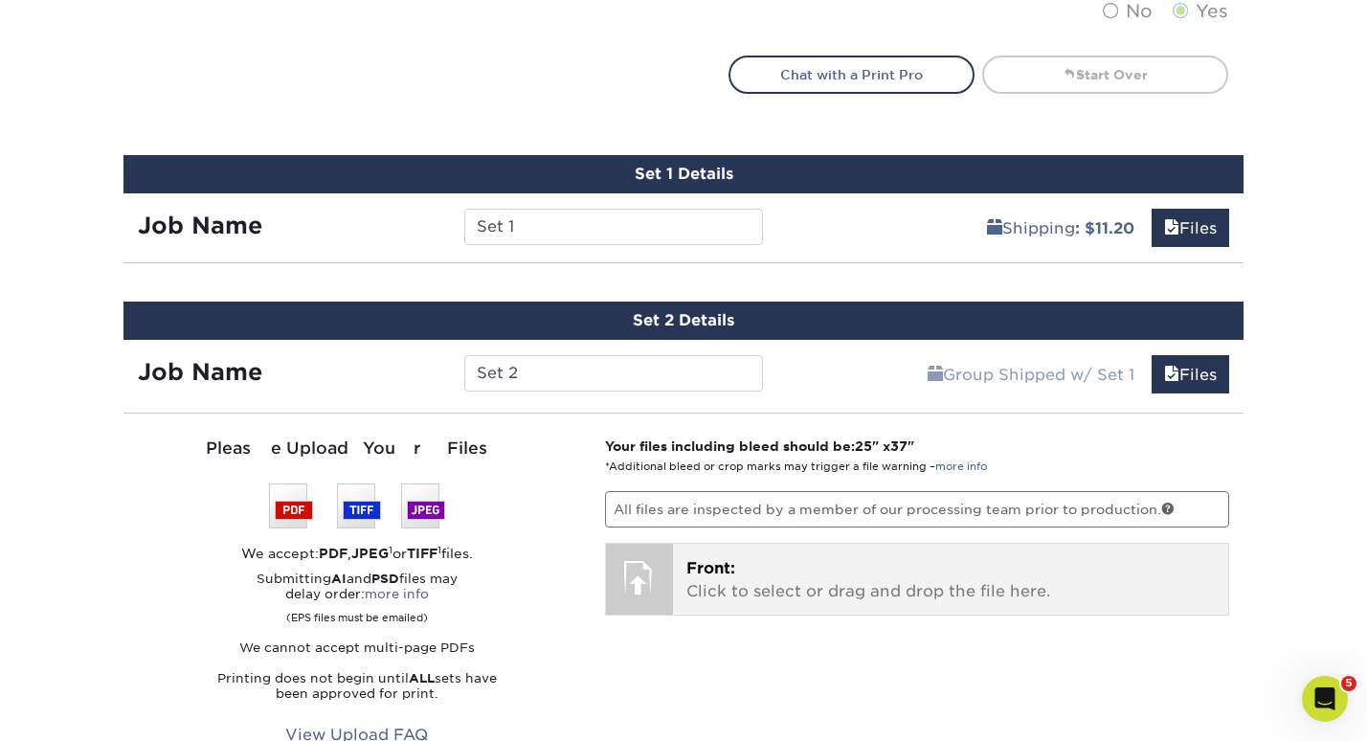
click at [993, 575] on p "Front: Click to select or drag and drop the file here." at bounding box center [950, 580] width 529 height 46
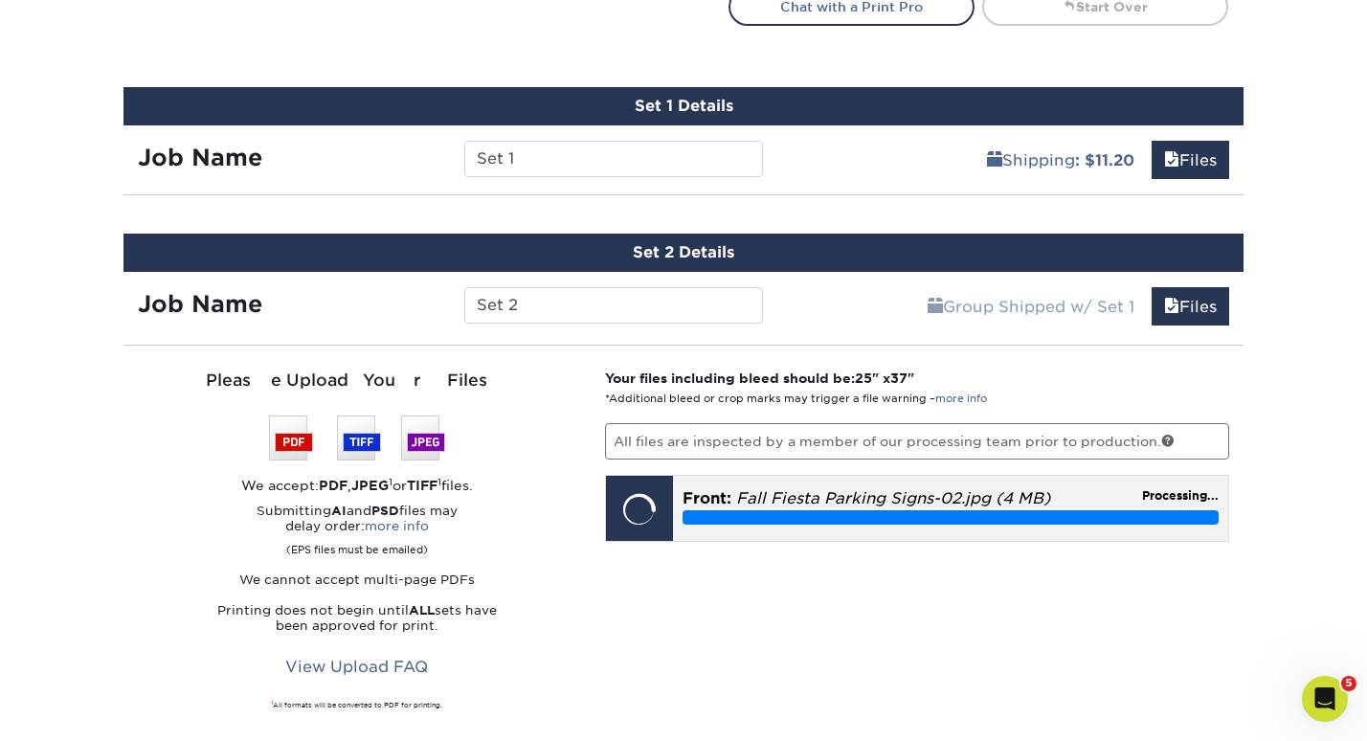
scroll to position [1145, 0]
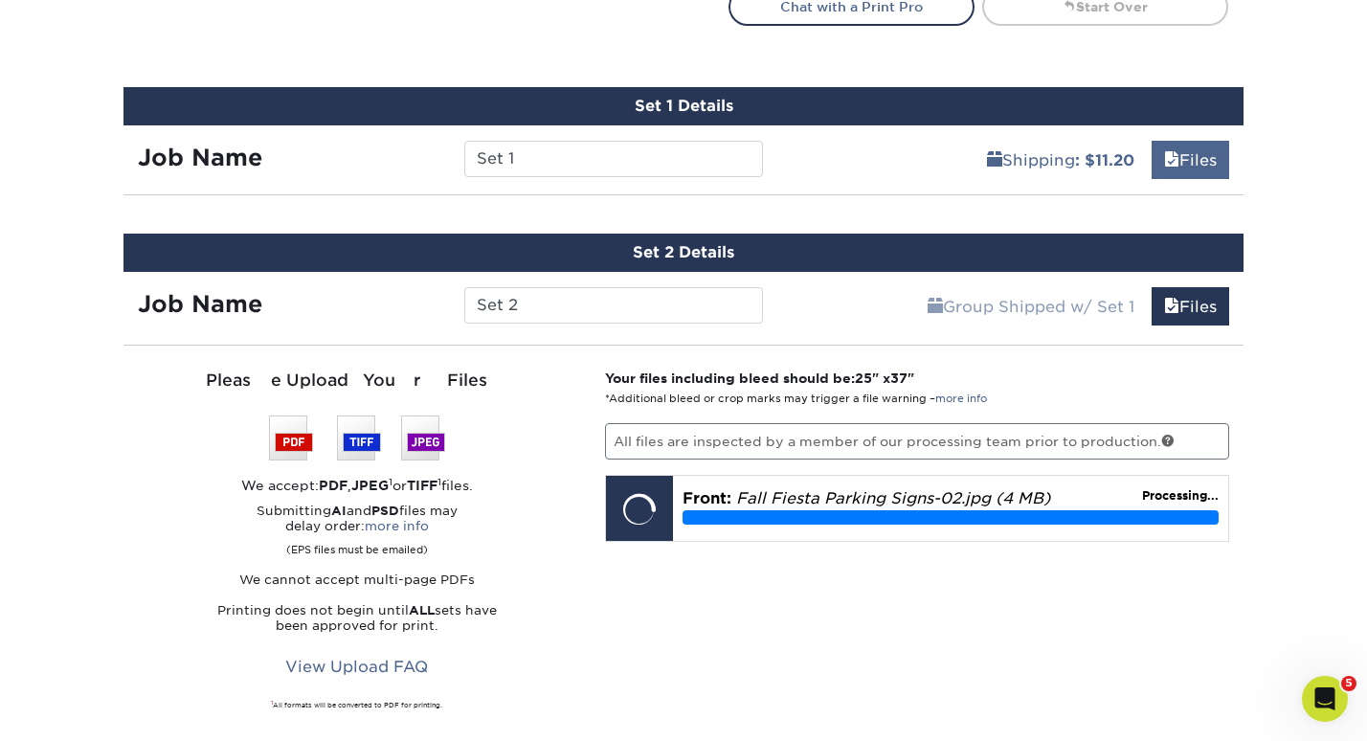
click at [1184, 145] on link "Files" at bounding box center [1190, 160] width 78 height 38
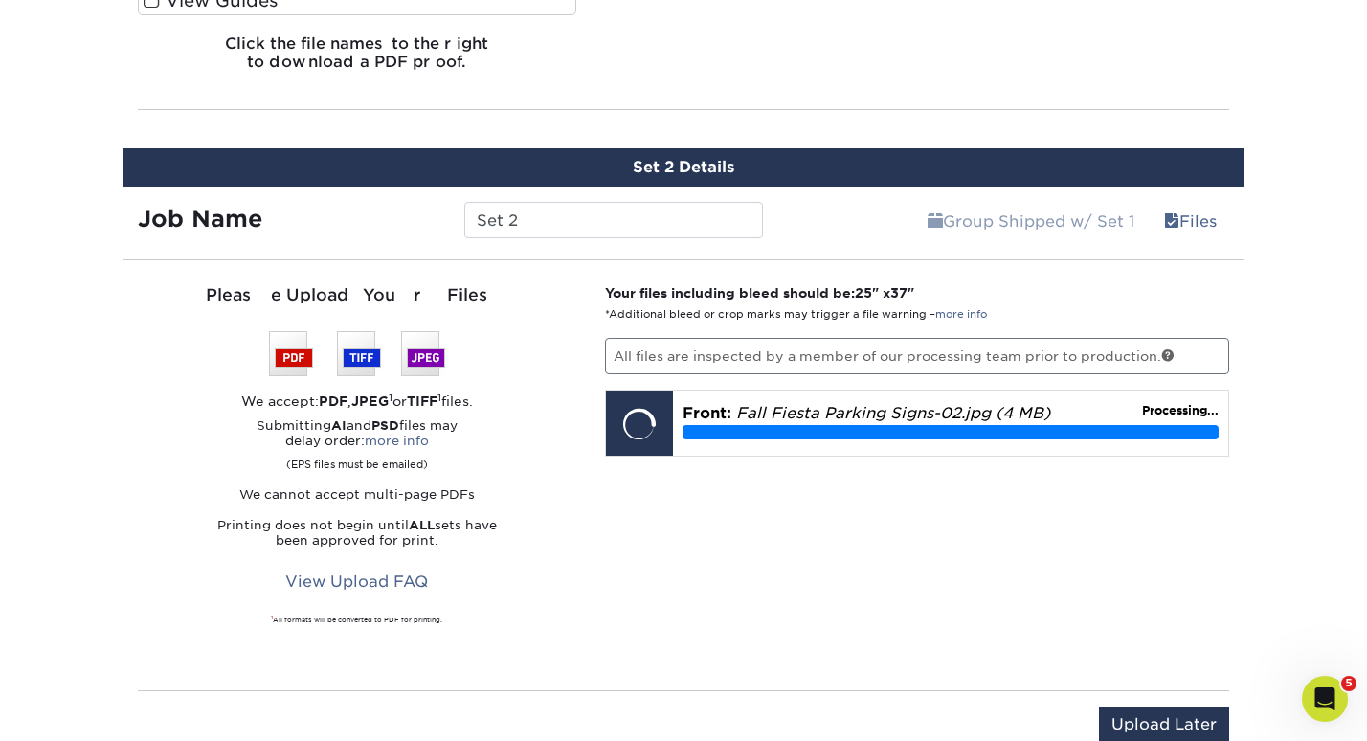
scroll to position [2090, 0]
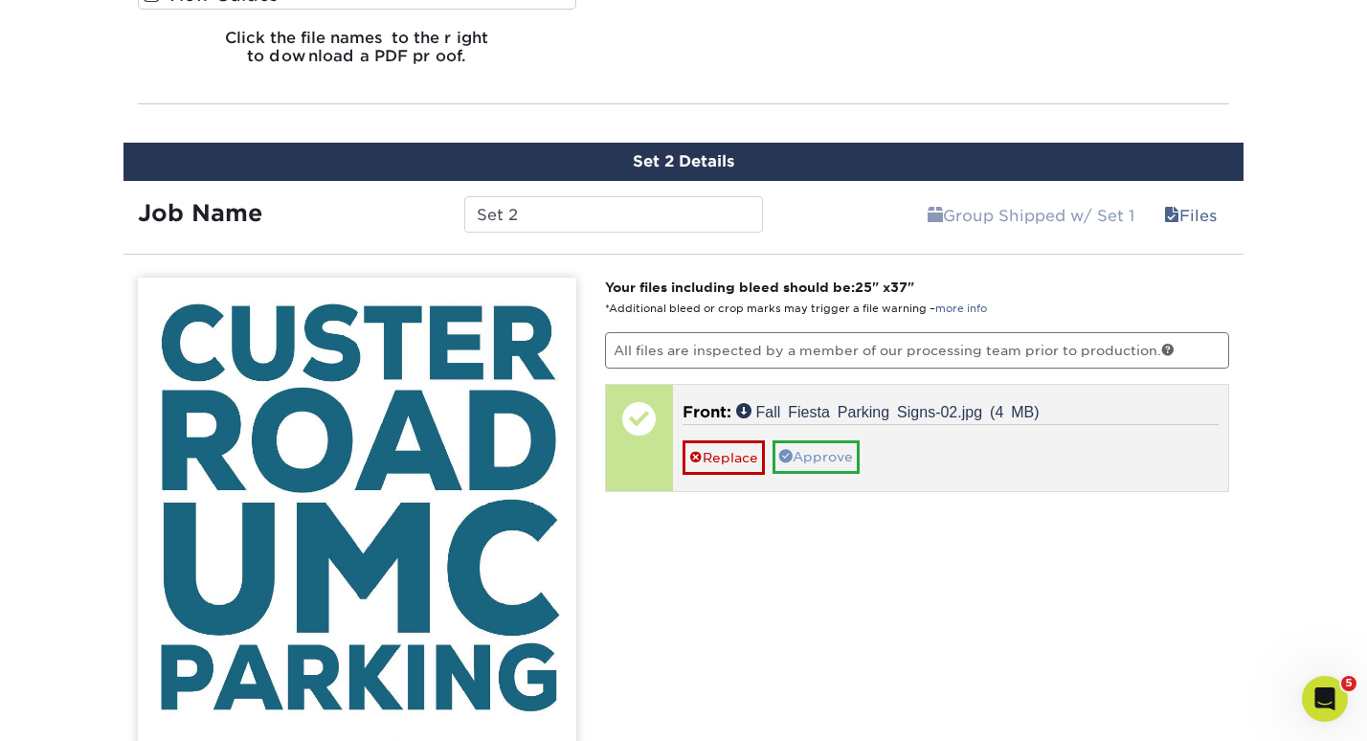
click at [815, 458] on link "Approve" at bounding box center [815, 456] width 87 height 33
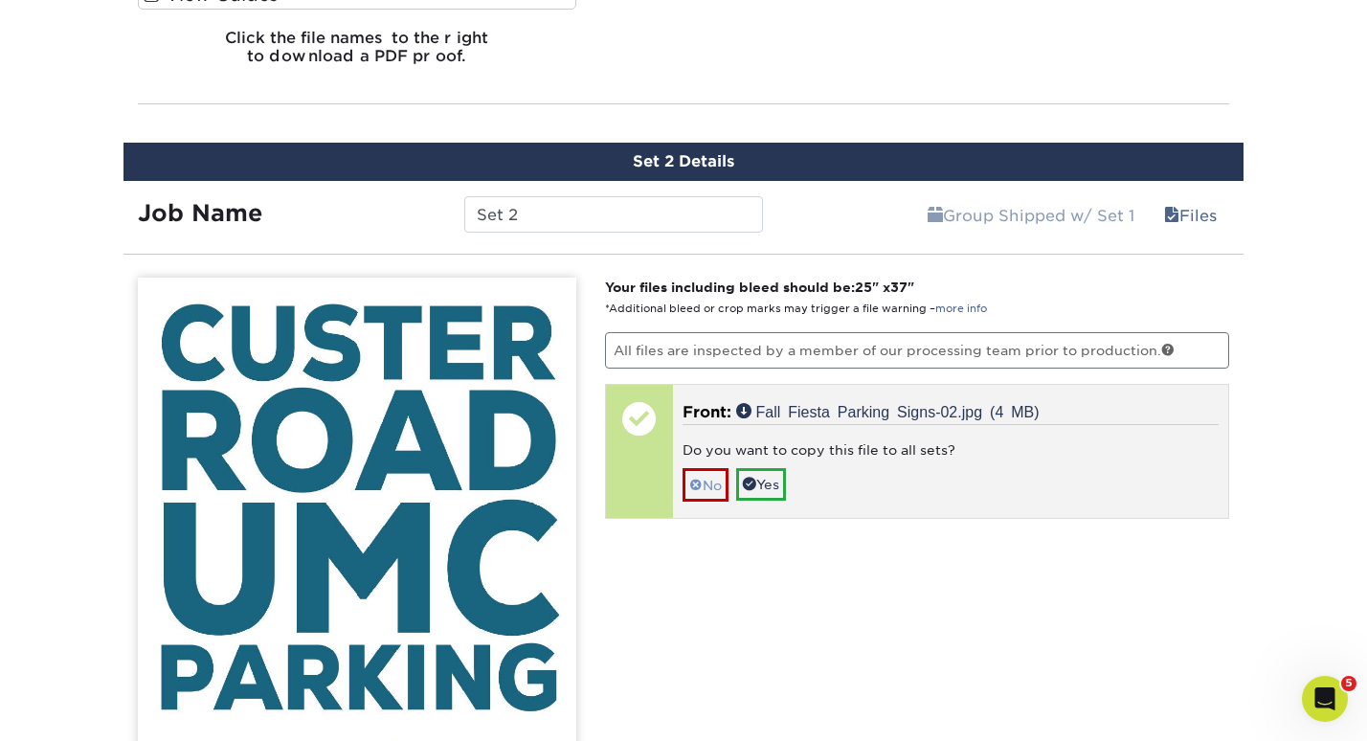
click at [715, 482] on link "No" at bounding box center [705, 484] width 46 height 33
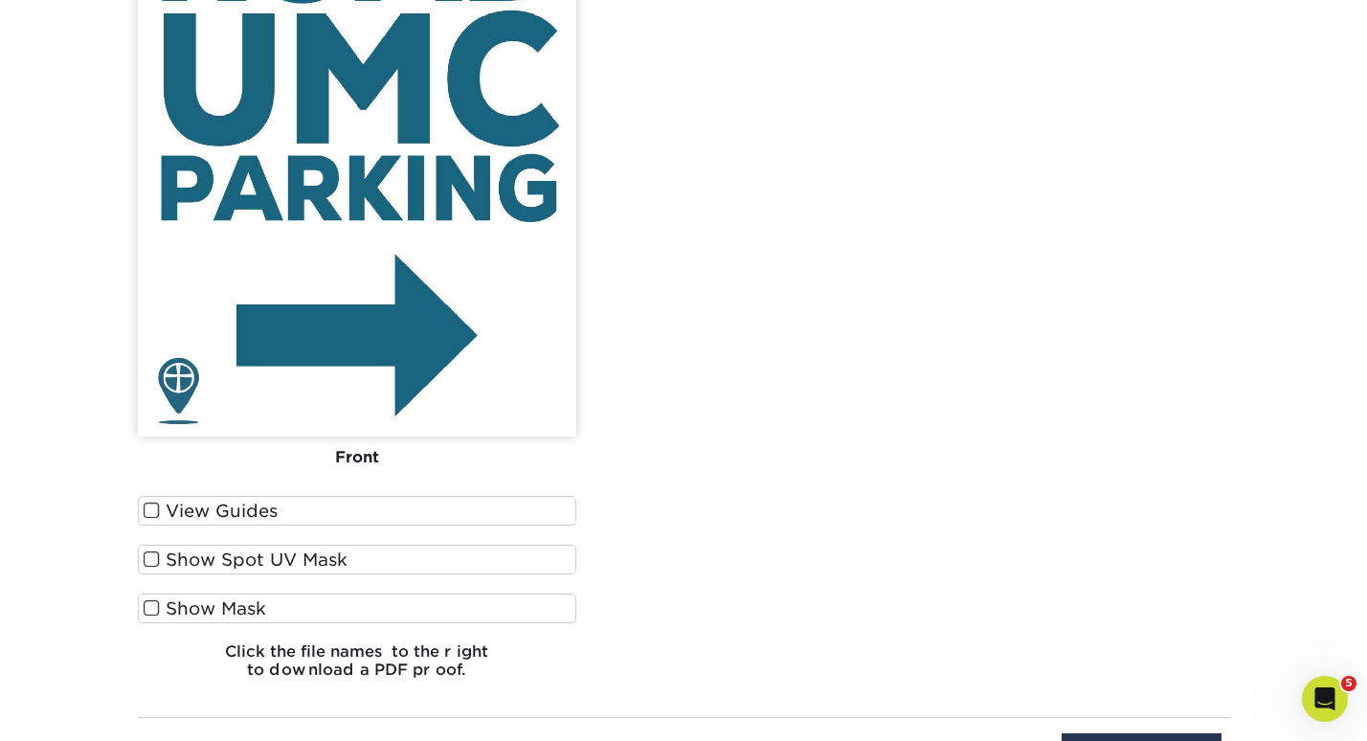
scroll to position [2550, 0]
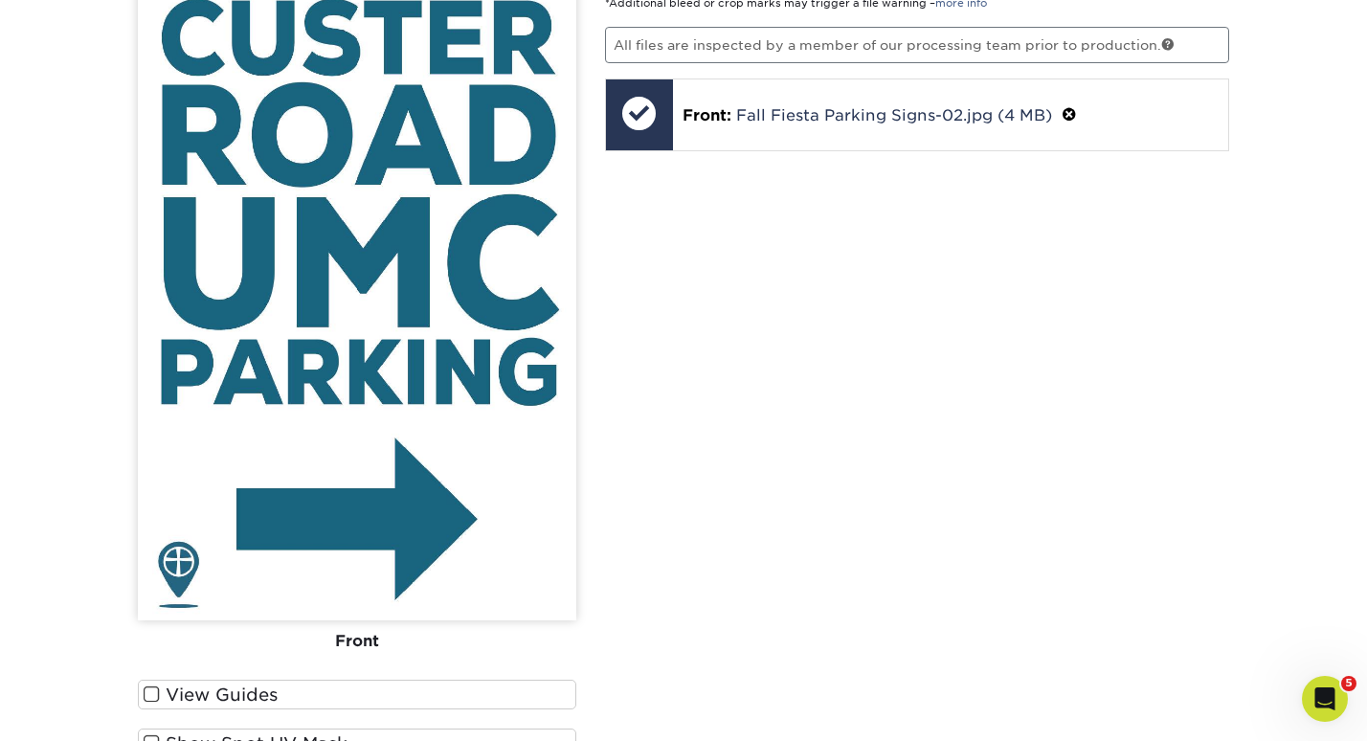
click at [401, 591] on img at bounding box center [357, 296] width 438 height 648
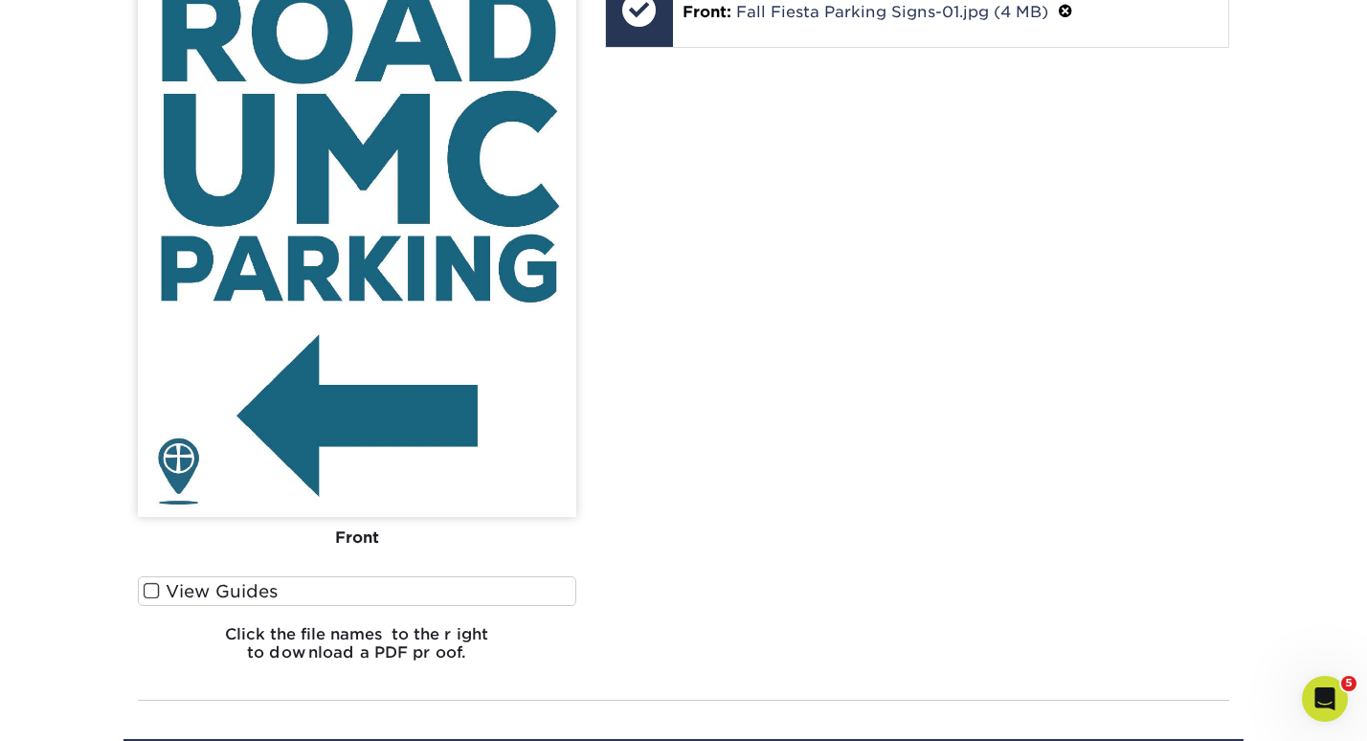
scroll to position [1556, 1]
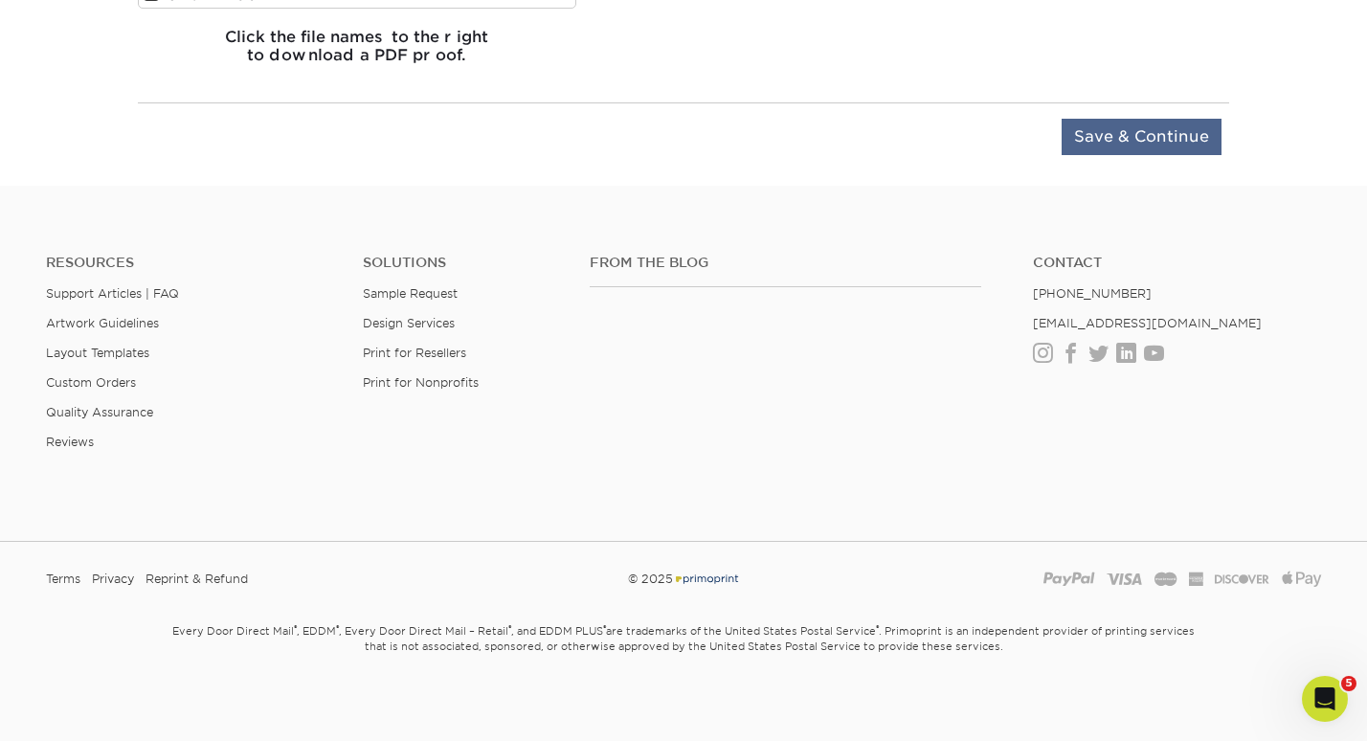
click at [1148, 137] on input "Save & Continue" at bounding box center [1141, 137] width 160 height 36
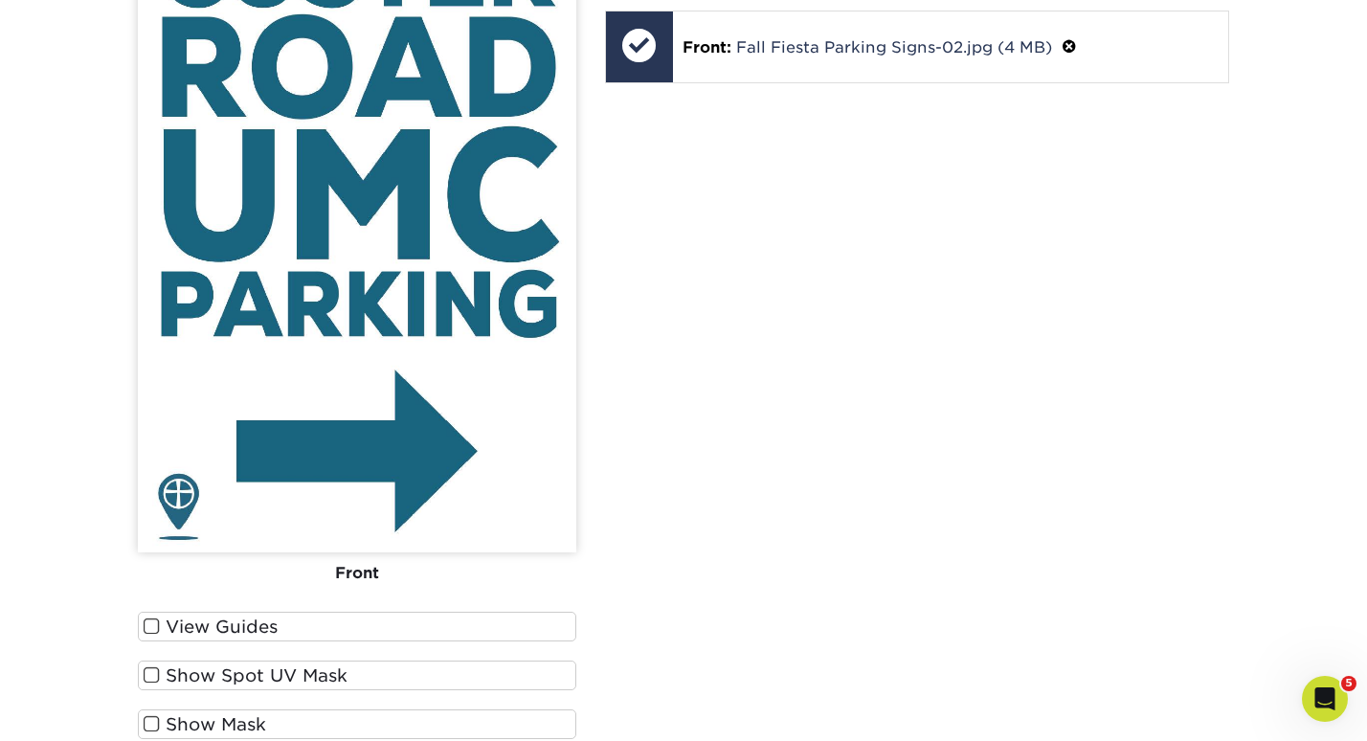
scroll to position [1262, 0]
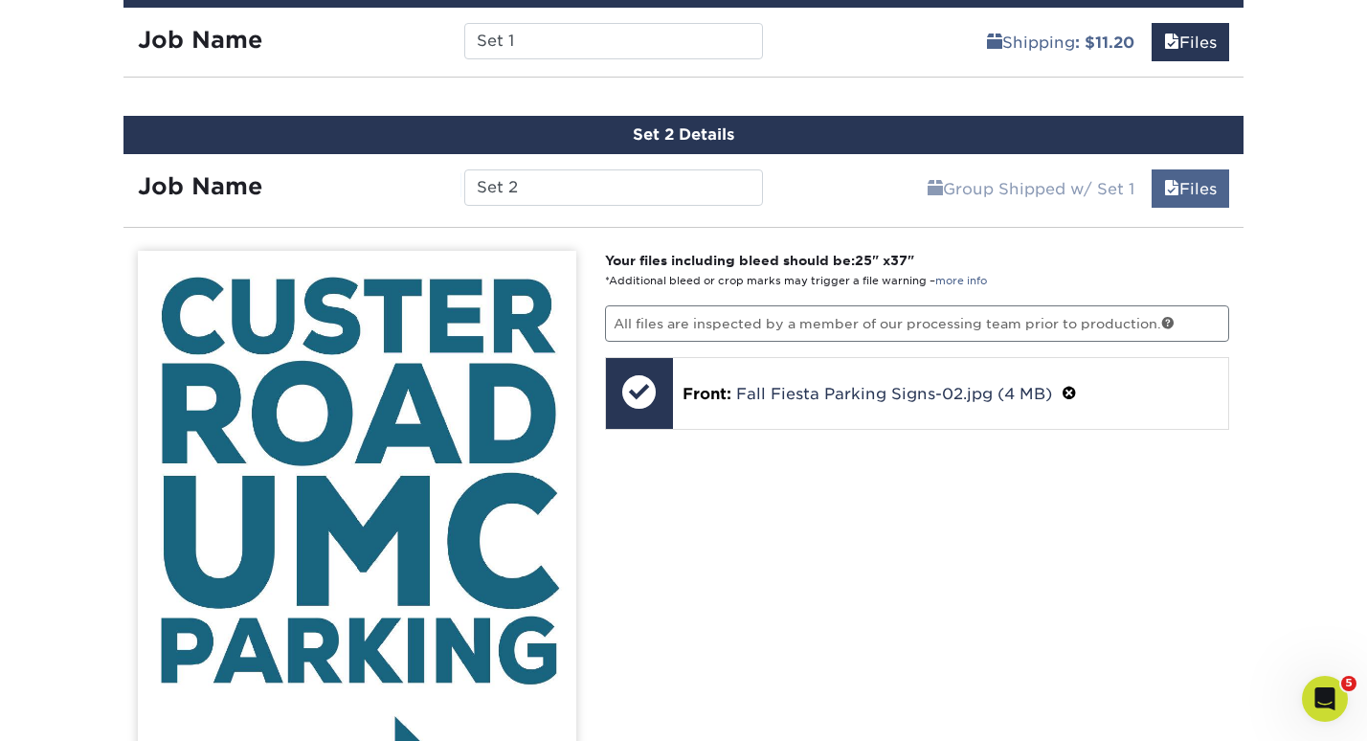
click at [1178, 191] on link "Files" at bounding box center [1190, 188] width 78 height 38
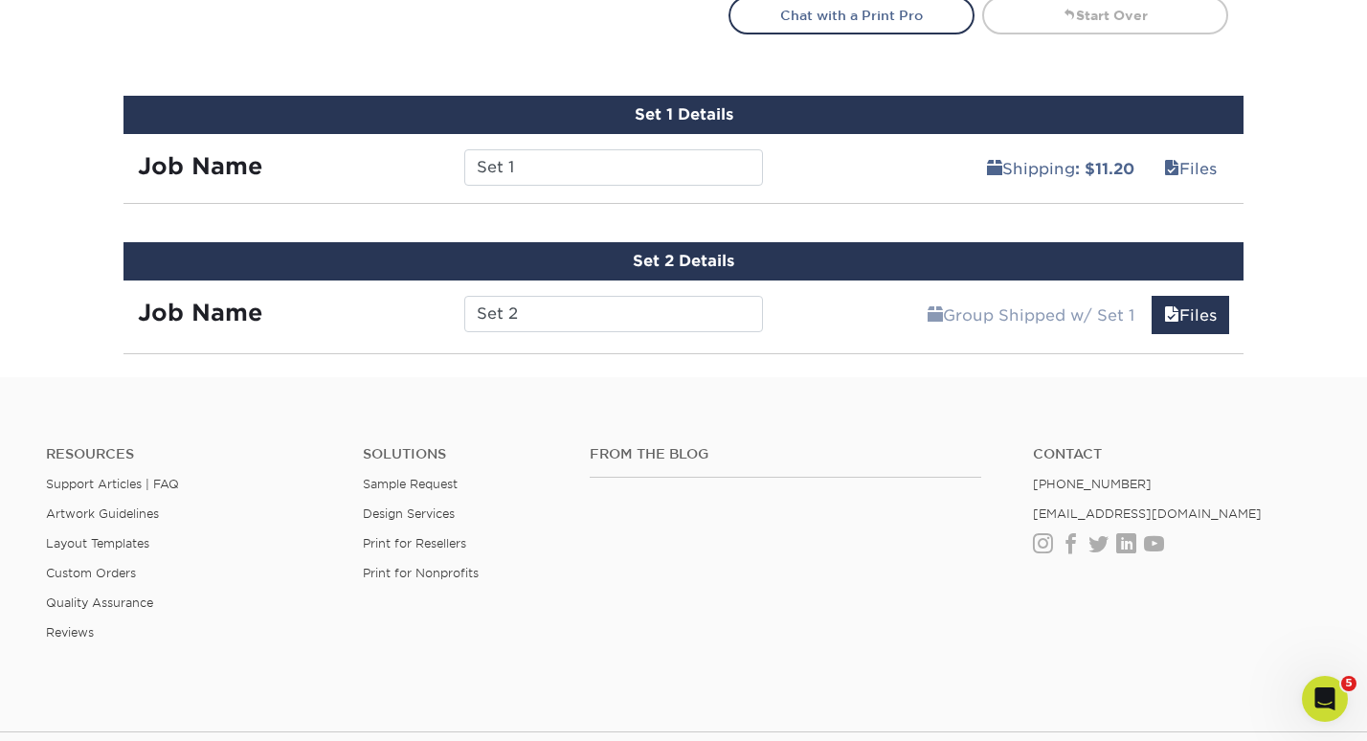
scroll to position [1136, 0]
click at [1188, 167] on link "Files" at bounding box center [1190, 168] width 78 height 38
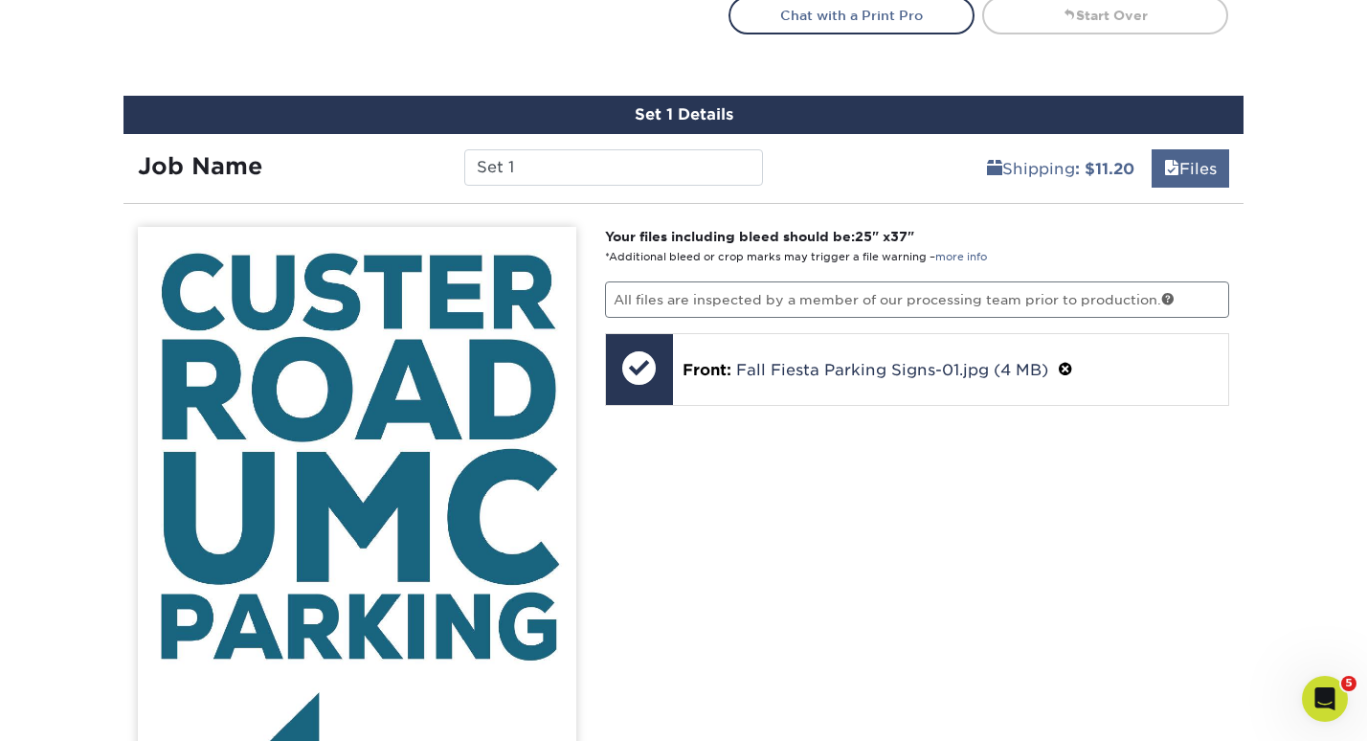
click at [1186, 170] on link "Files" at bounding box center [1190, 168] width 78 height 38
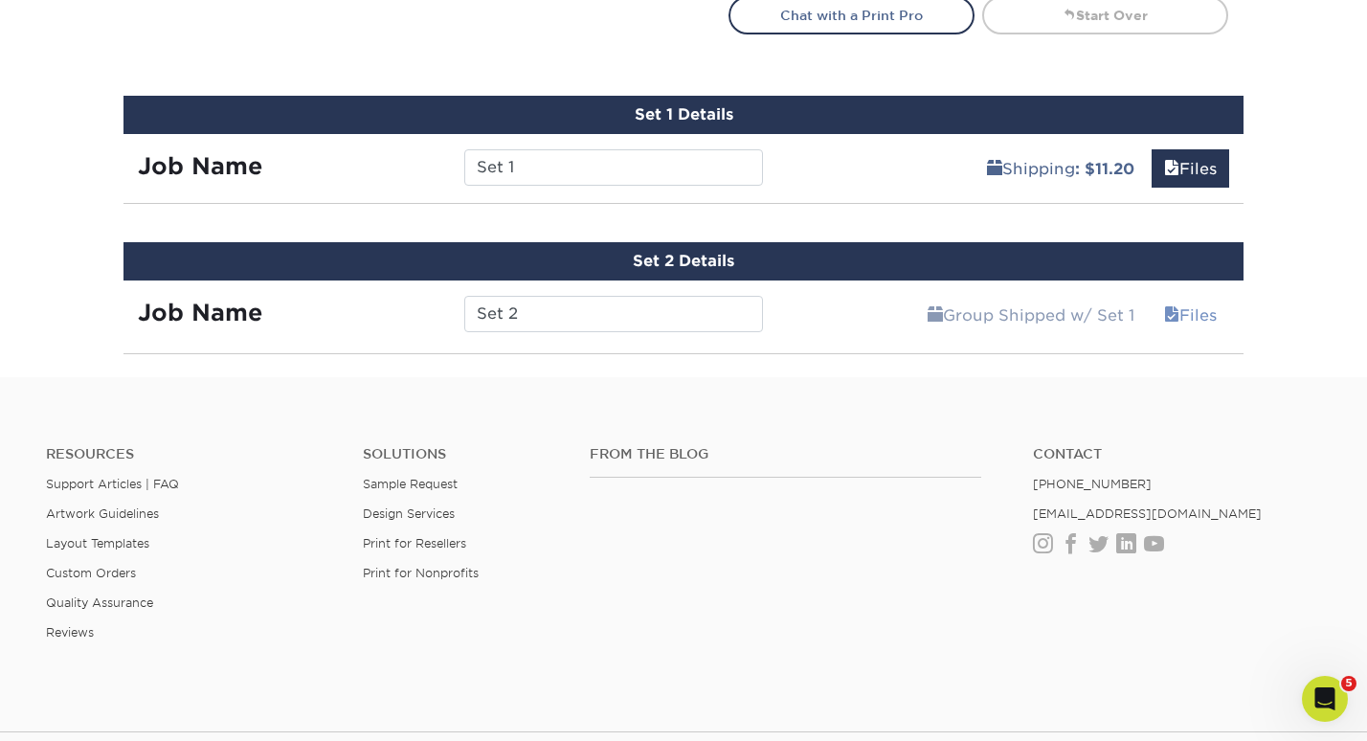
click at [1160, 296] on link "Files" at bounding box center [1190, 315] width 78 height 38
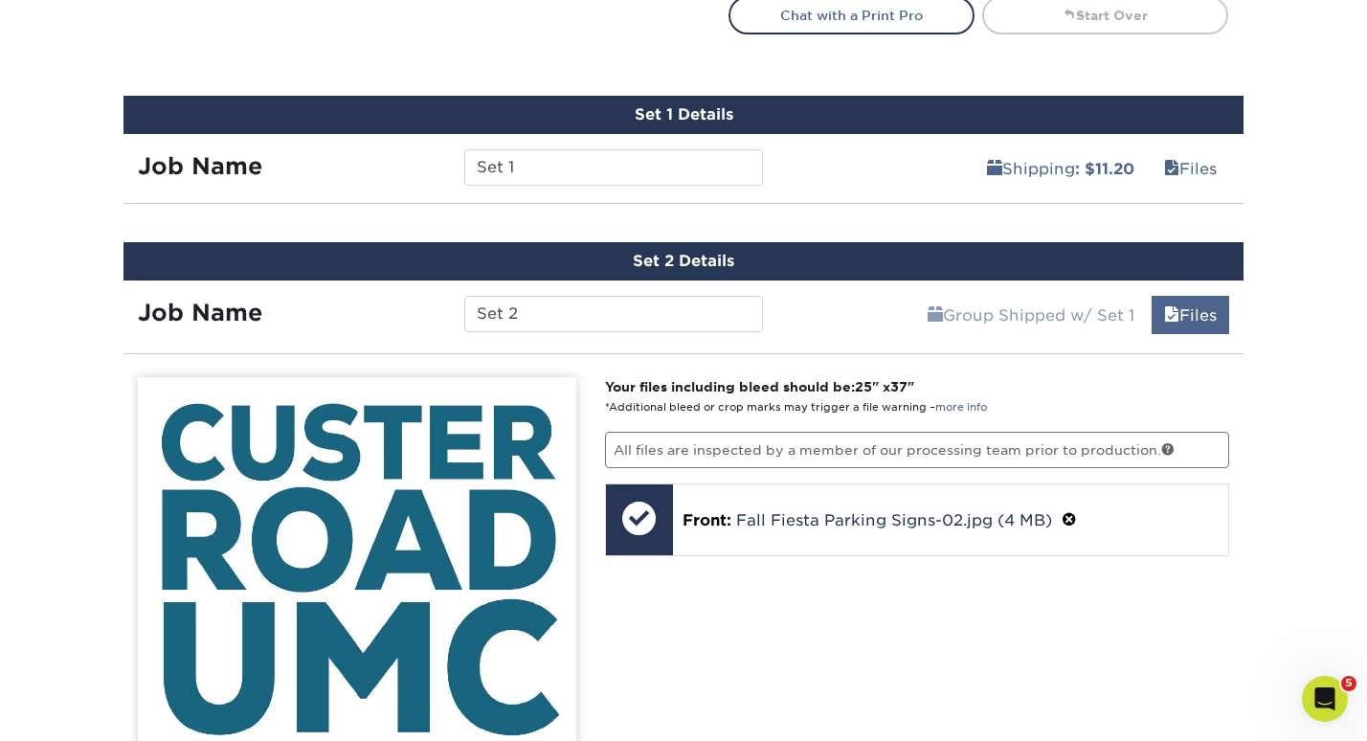
click at [1165, 317] on span at bounding box center [1171, 315] width 15 height 18
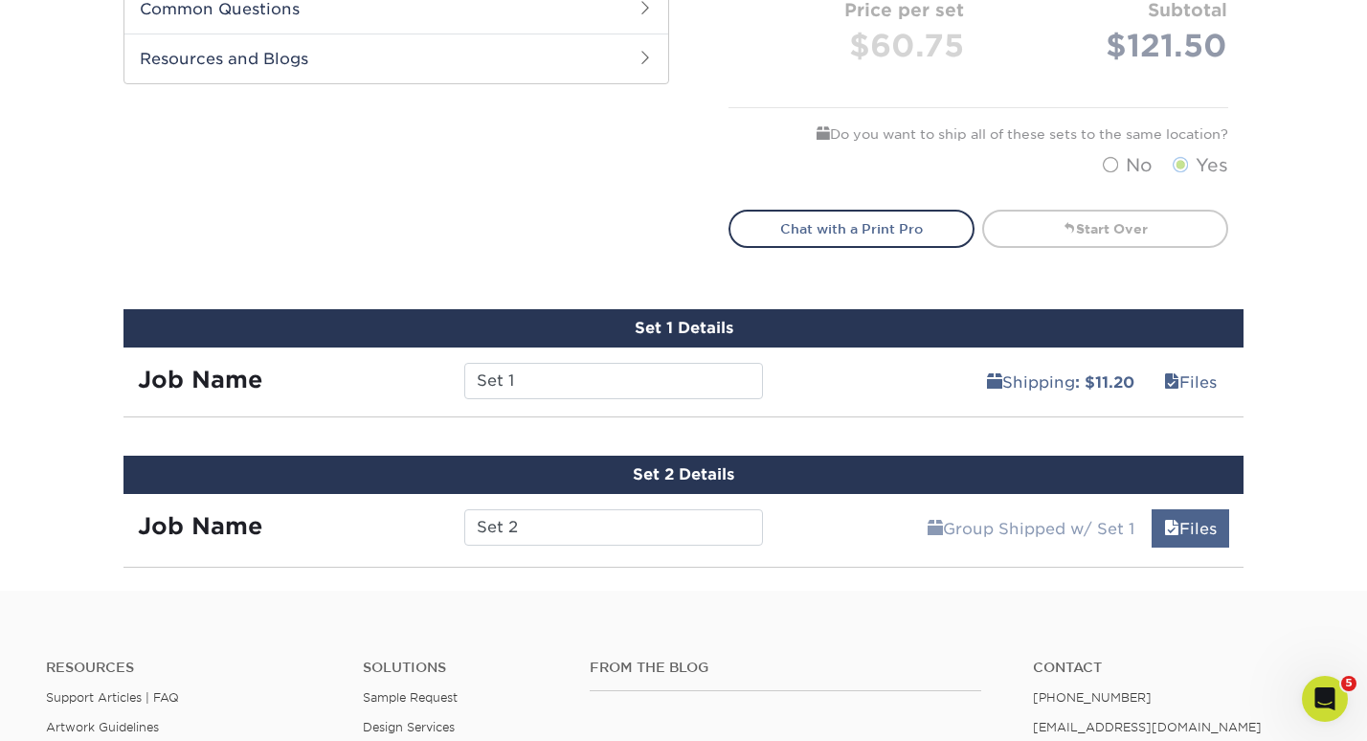
scroll to position [903, 0]
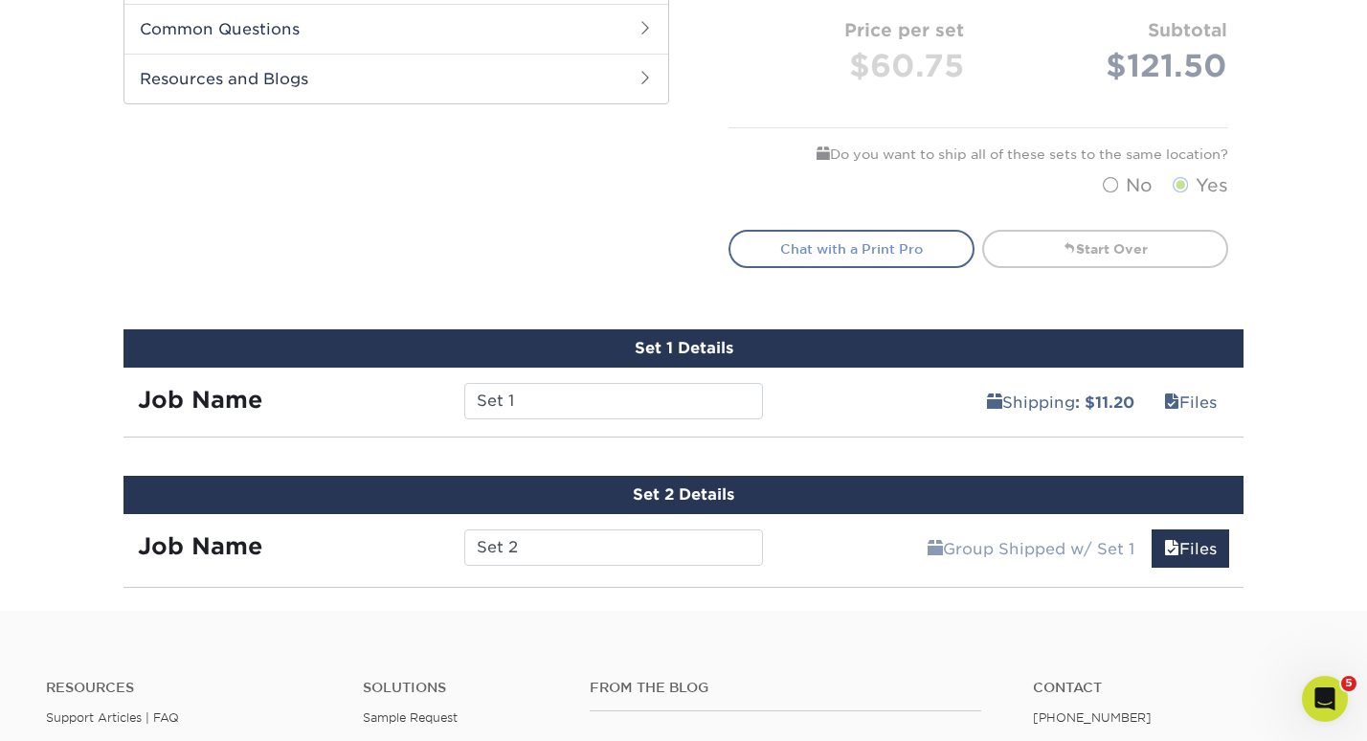
click at [911, 248] on link "Chat with a Print Pro" at bounding box center [851, 249] width 246 height 38
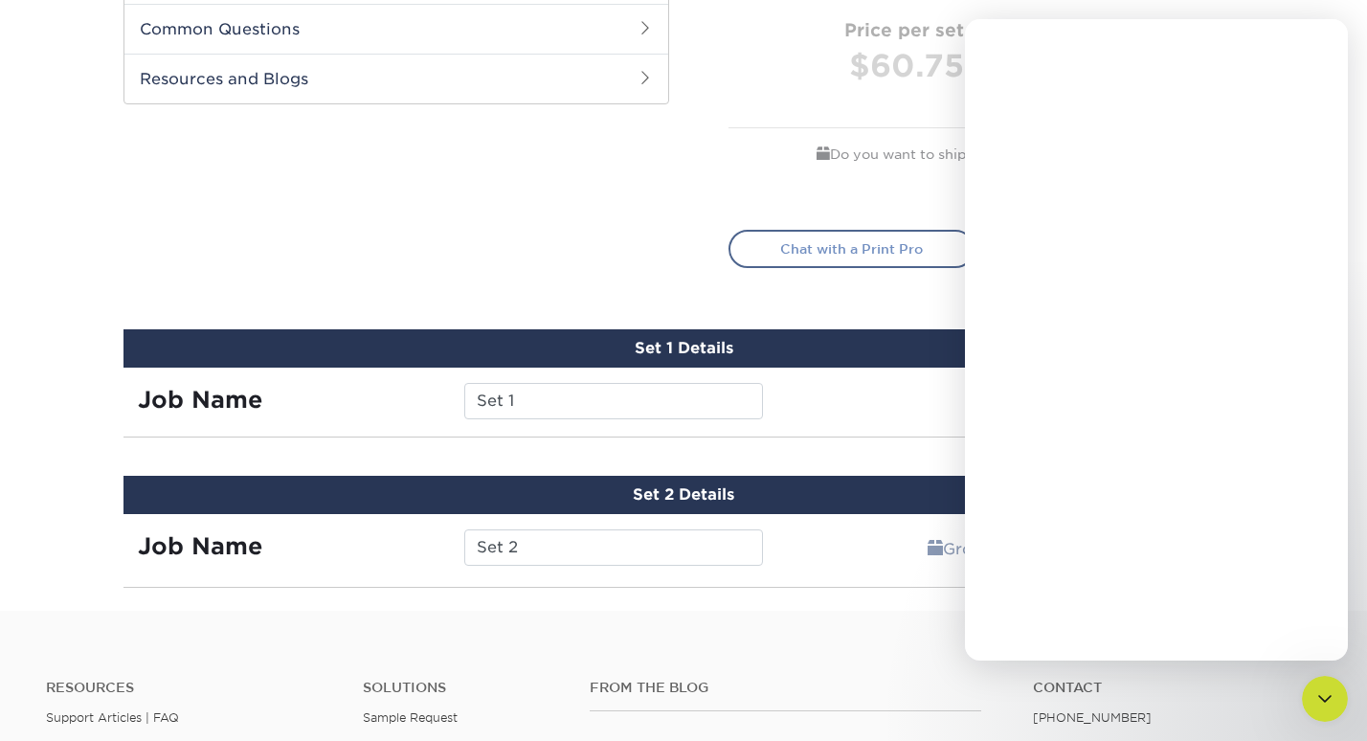
scroll to position [0, 0]
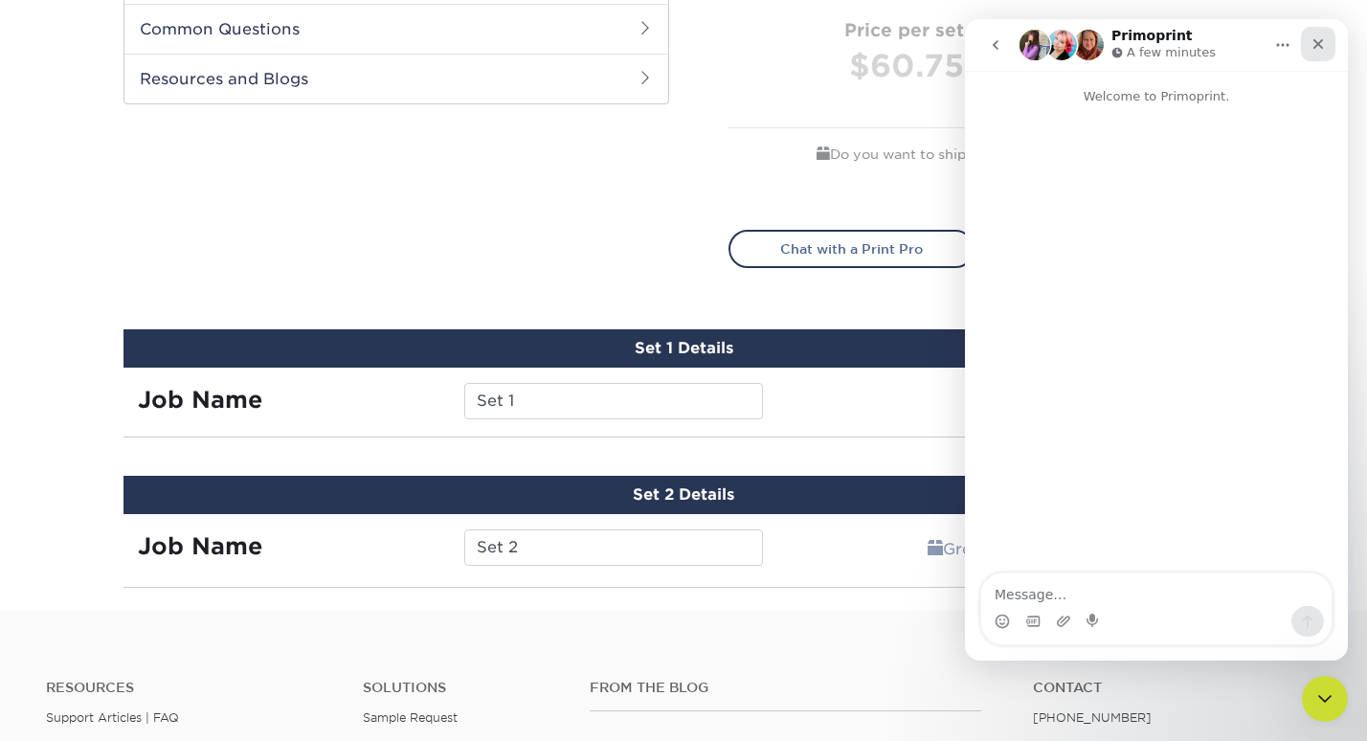
click at [1320, 43] on icon "Close" at bounding box center [1318, 44] width 11 height 11
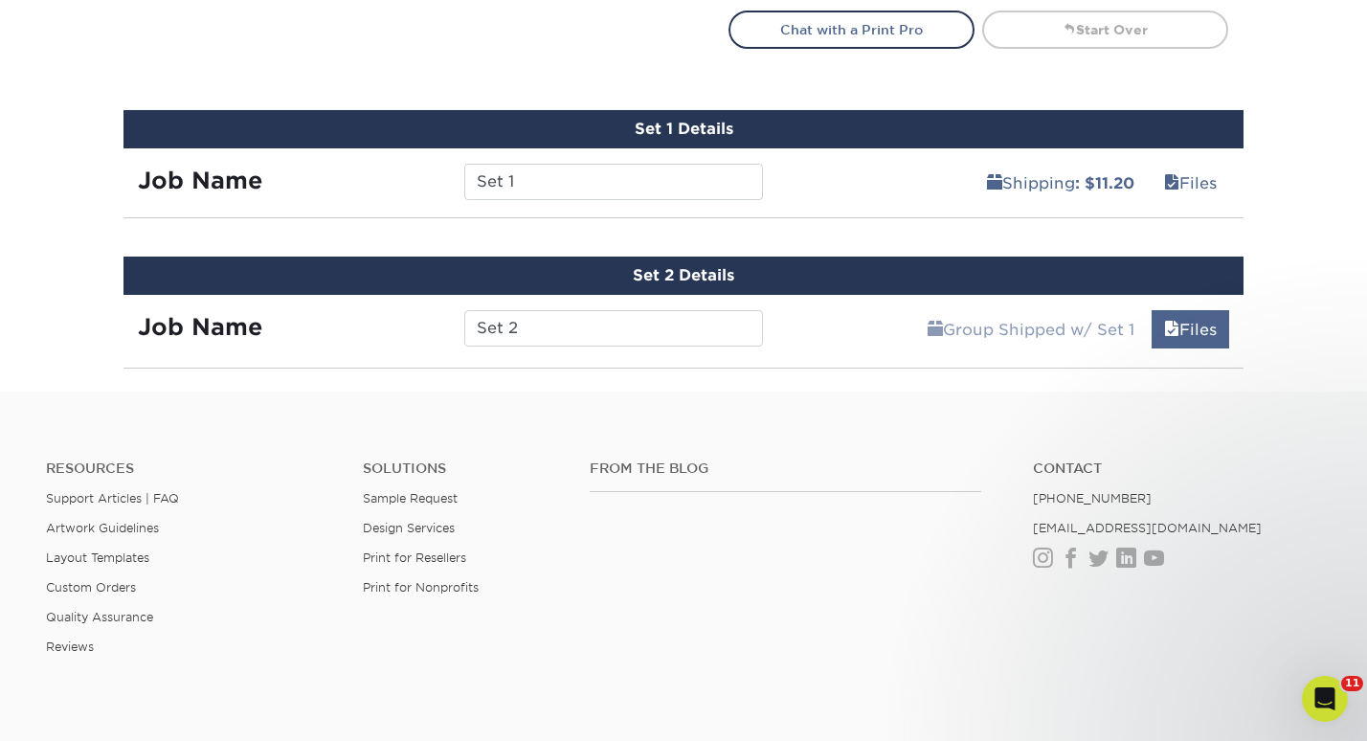
click at [1186, 324] on link "Files" at bounding box center [1190, 329] width 78 height 38
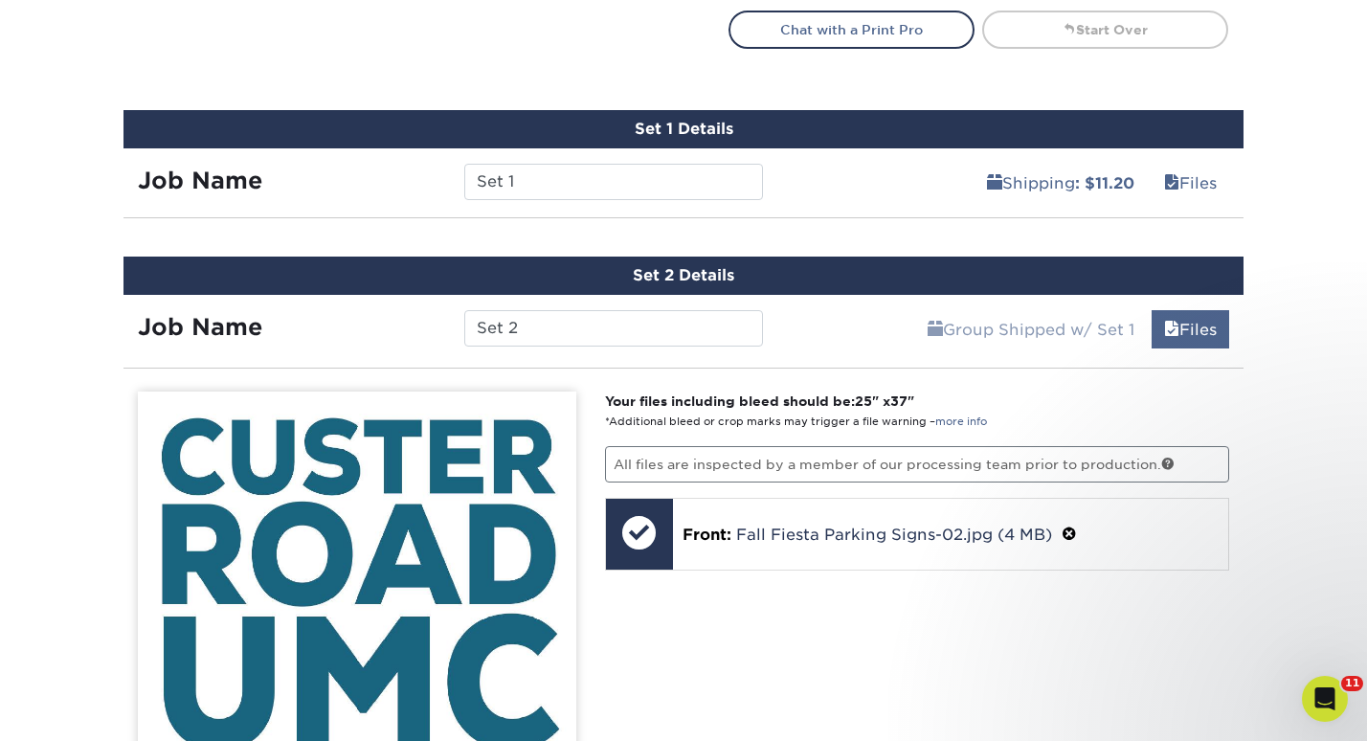
click at [1186, 324] on link "Files" at bounding box center [1190, 329] width 78 height 38
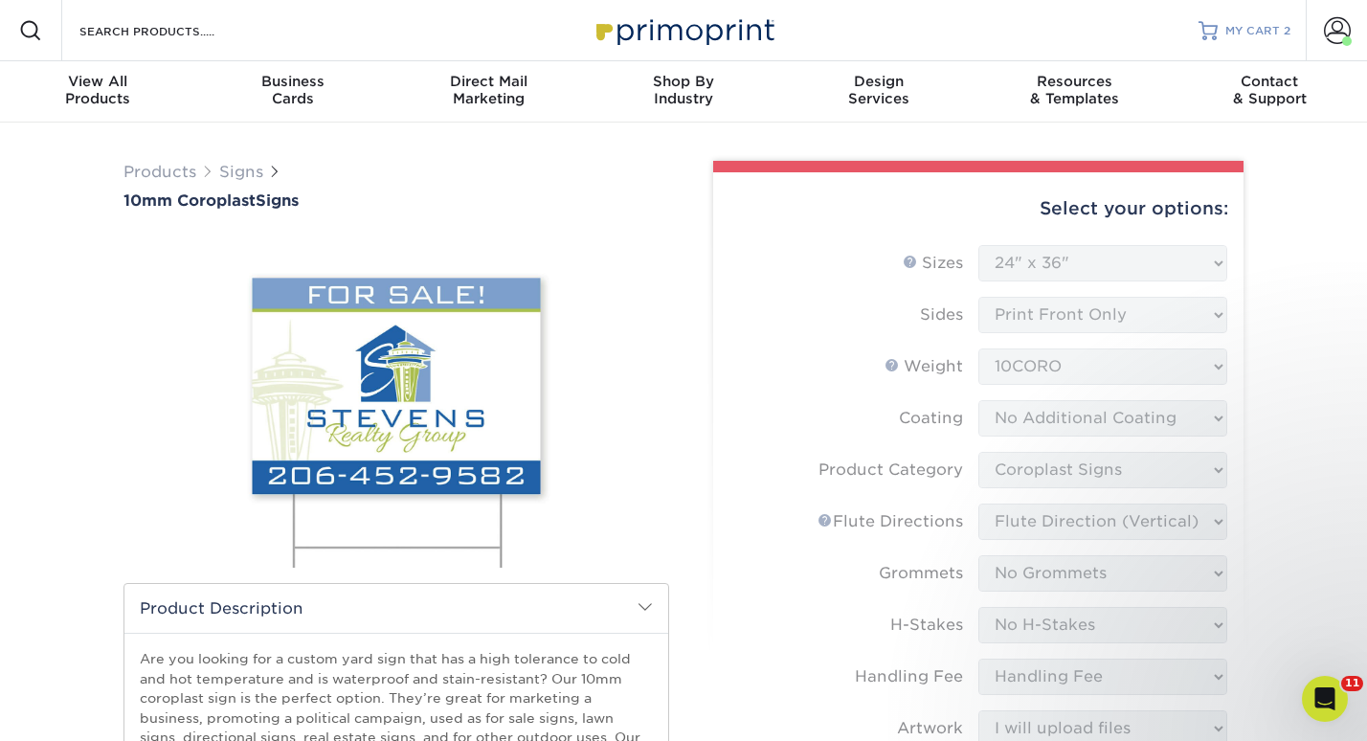
click at [1263, 33] on span "MY CART" at bounding box center [1252, 31] width 55 height 16
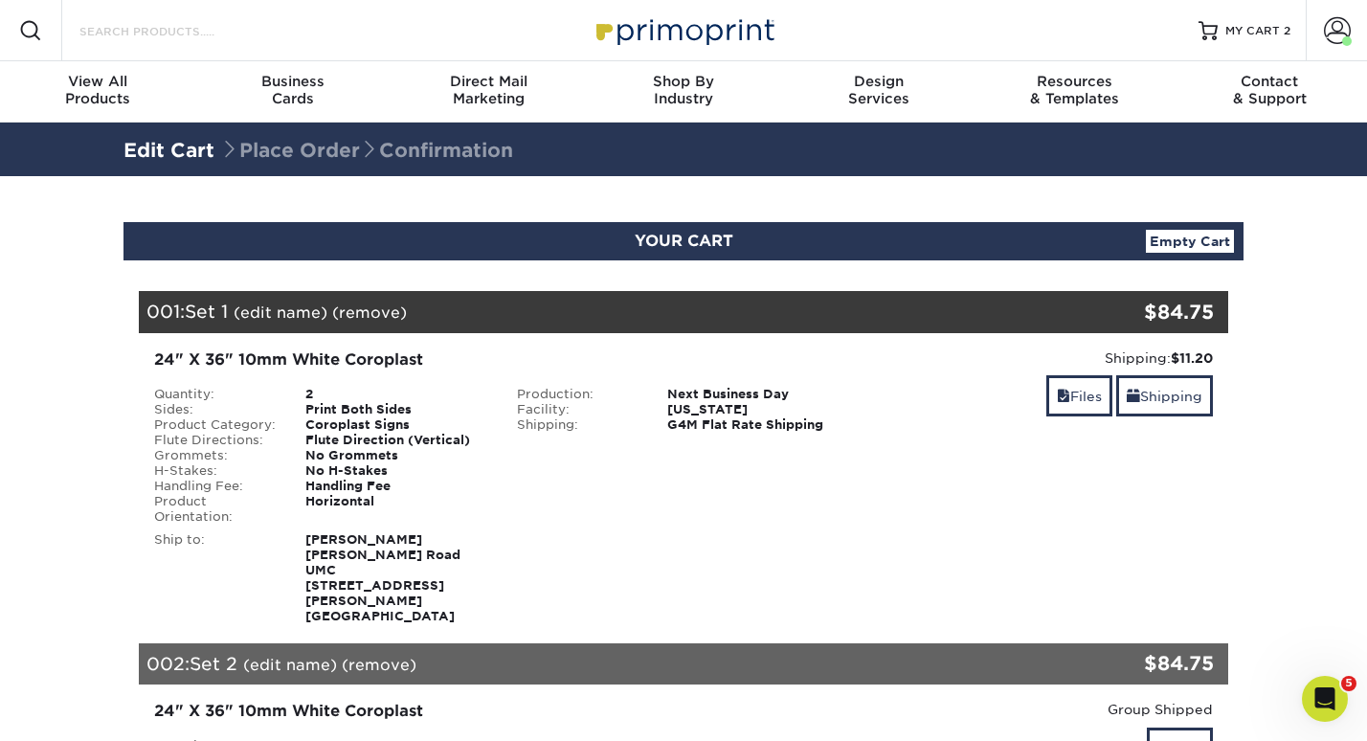
click at [186, 28] on input "Search Products" at bounding box center [171, 30] width 187 height 23
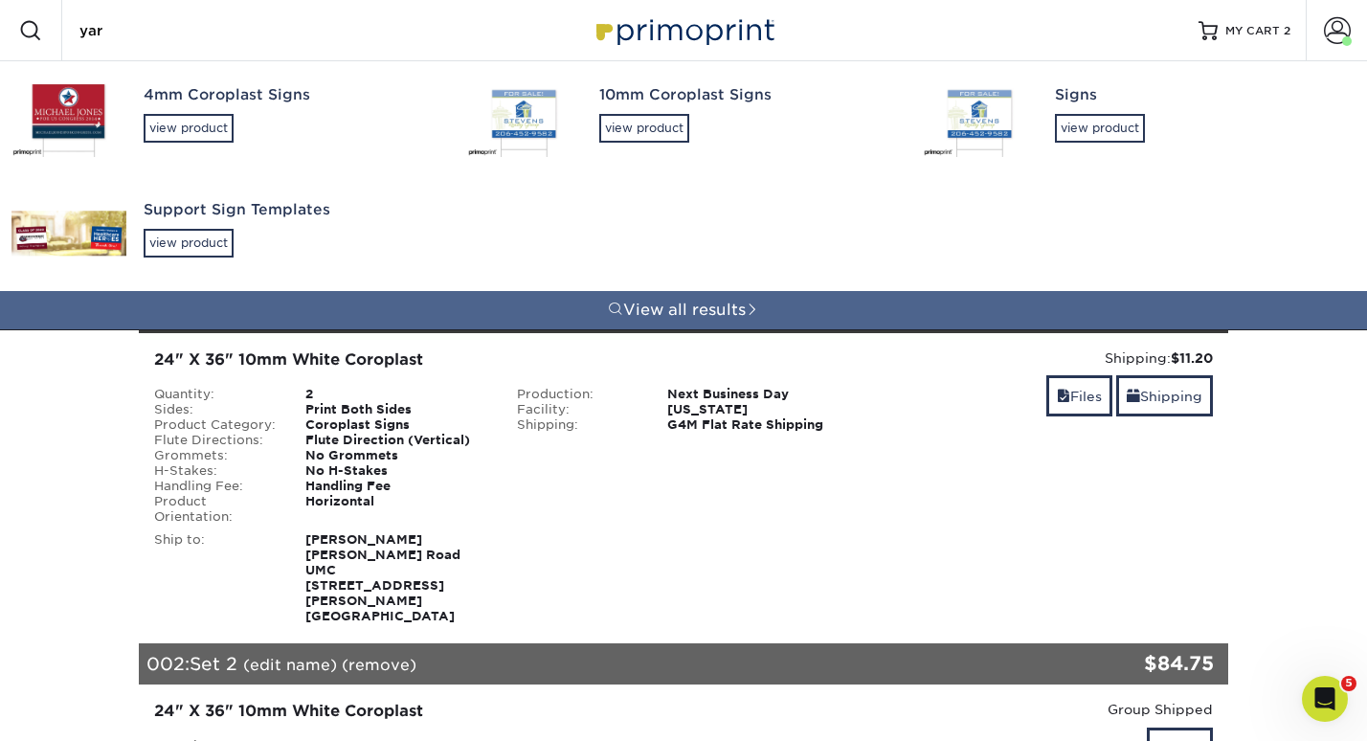
type input "yard"
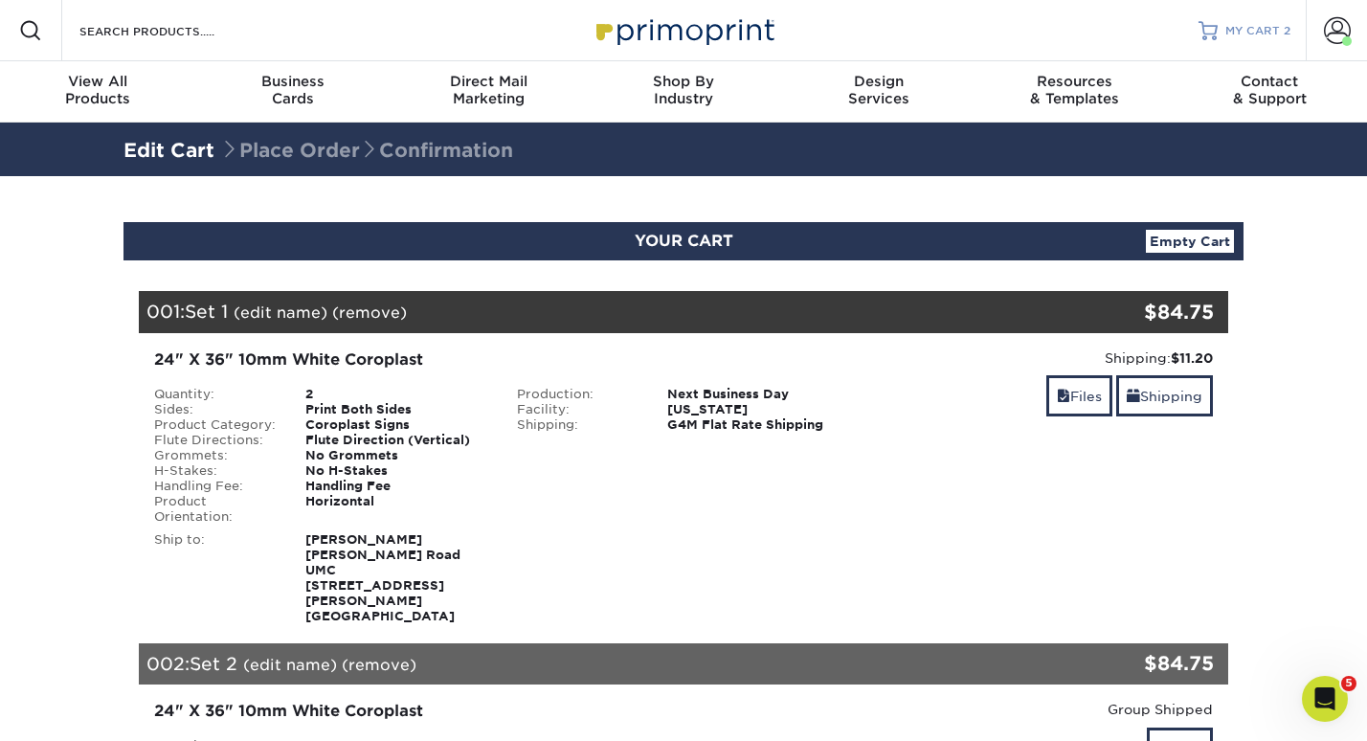
click at [1236, 28] on span "MY CART" at bounding box center [1252, 31] width 55 height 16
click at [163, 29] on input "Search Products" at bounding box center [171, 30] width 187 height 23
type input "t"
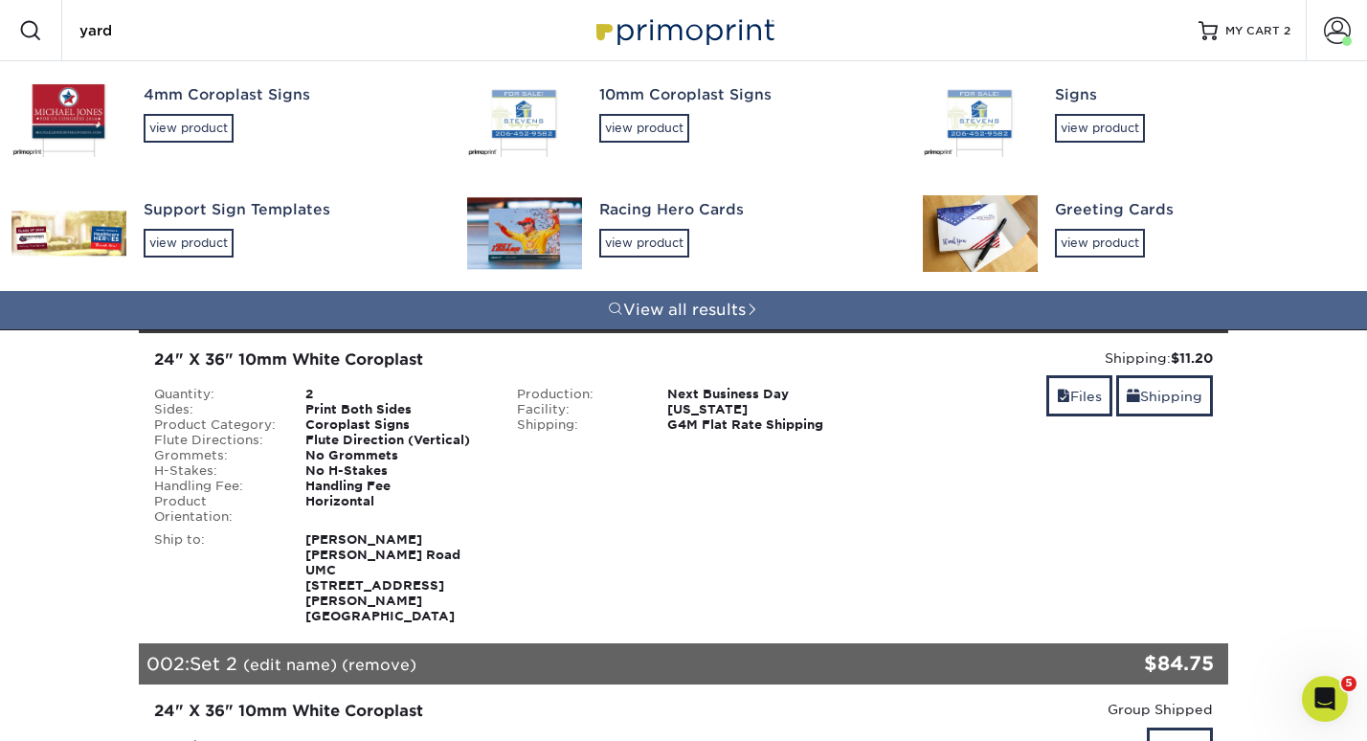
type input "yard"
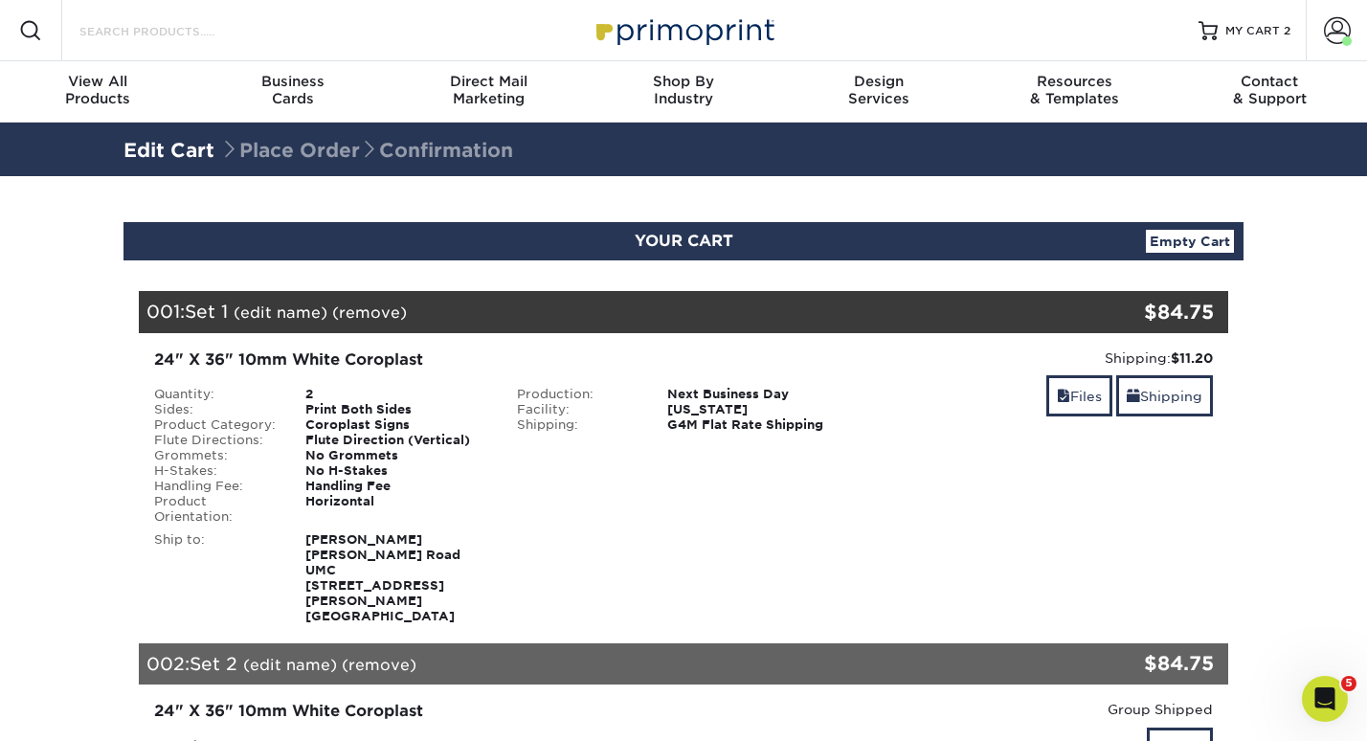
click at [134, 35] on input "Search Products" at bounding box center [171, 30] width 187 height 23
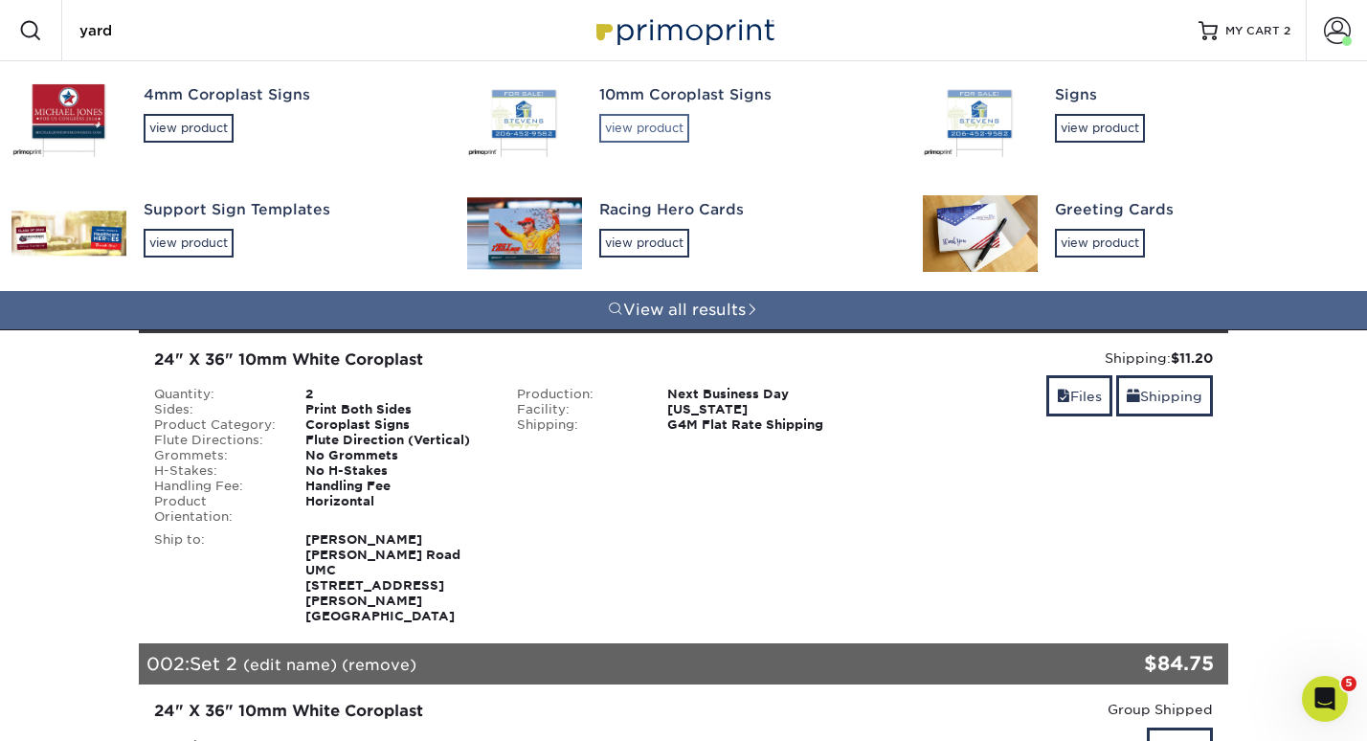
type input "yard"
click at [674, 121] on div "view product" at bounding box center [644, 128] width 90 height 29
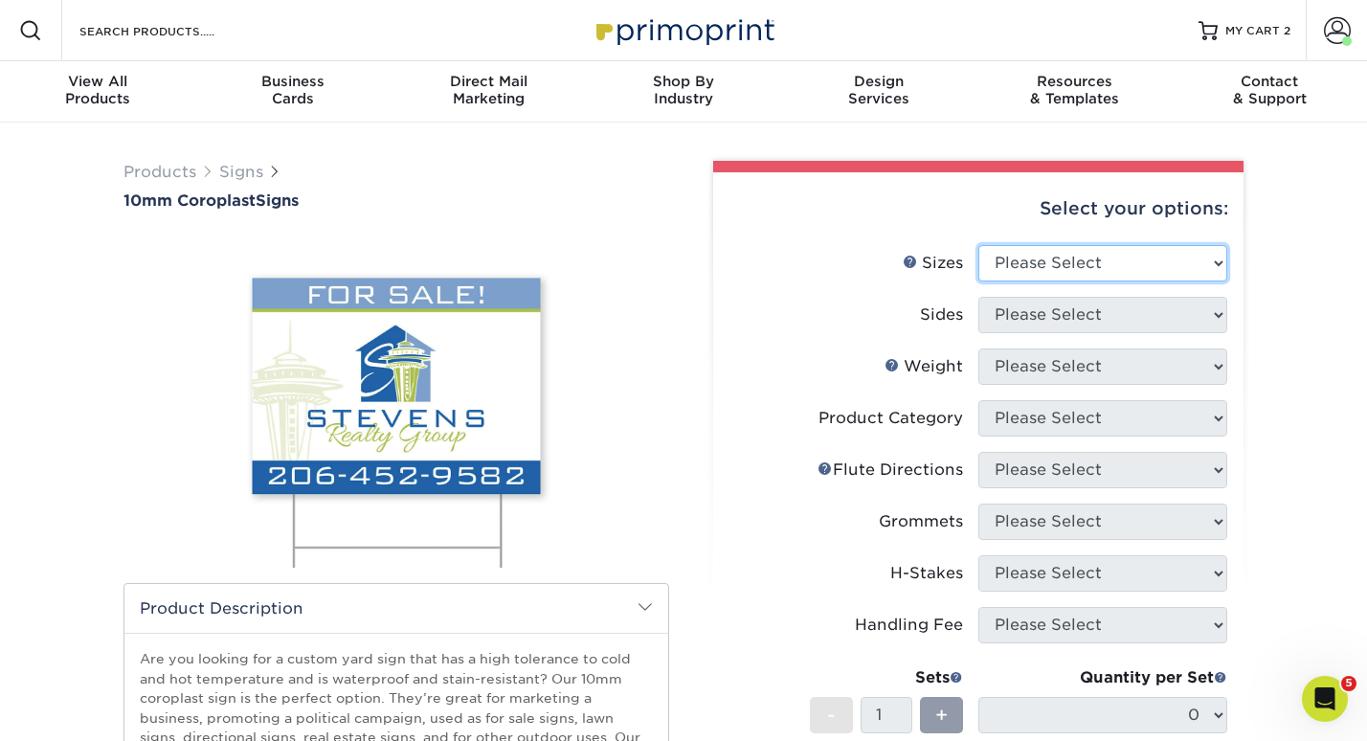
select select "24.00x36.00"
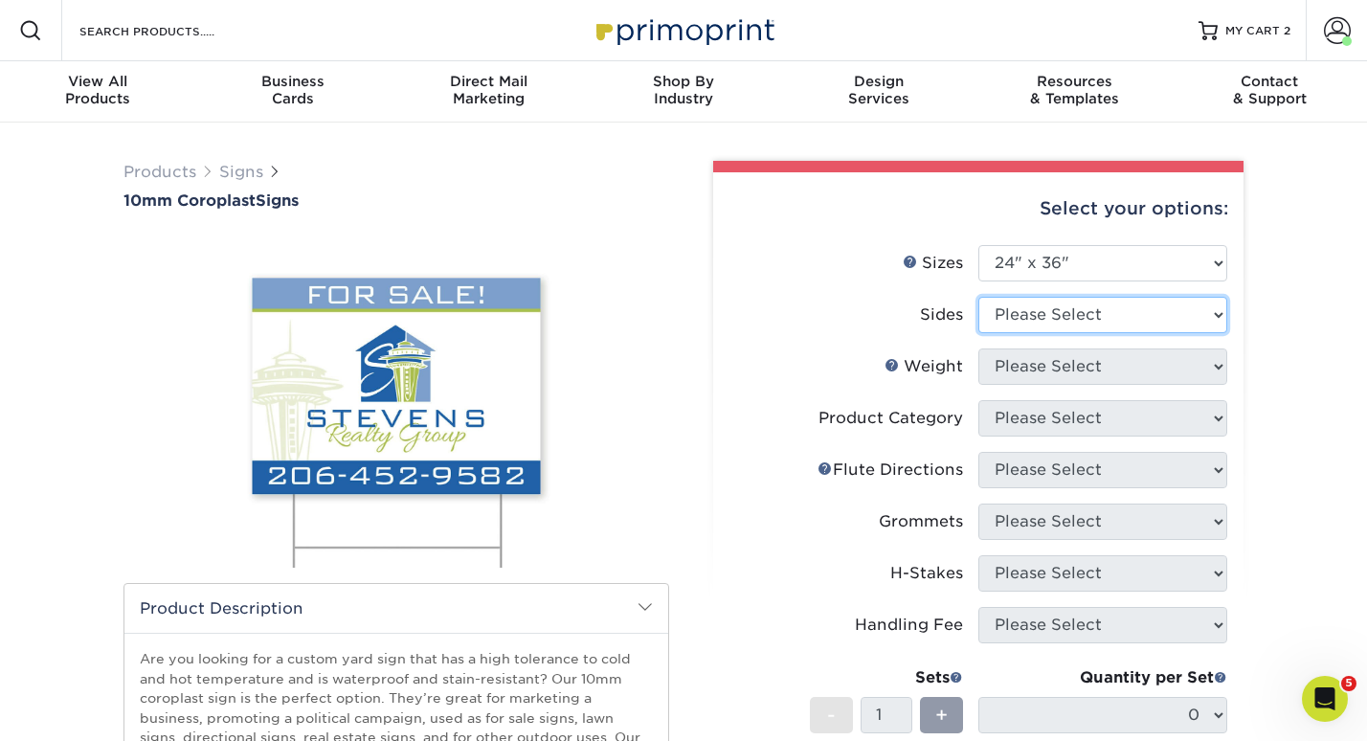
select select "32d3c223-f82c-492b-b915-ba065a00862f"
click at [1061, 361] on form "Sizes Help Sizes Please Select 6" x 12" 10" x 10" 12" x 18" 18" x 24" 24" x 24"…" at bounding box center [978, 563] width 500 height 636
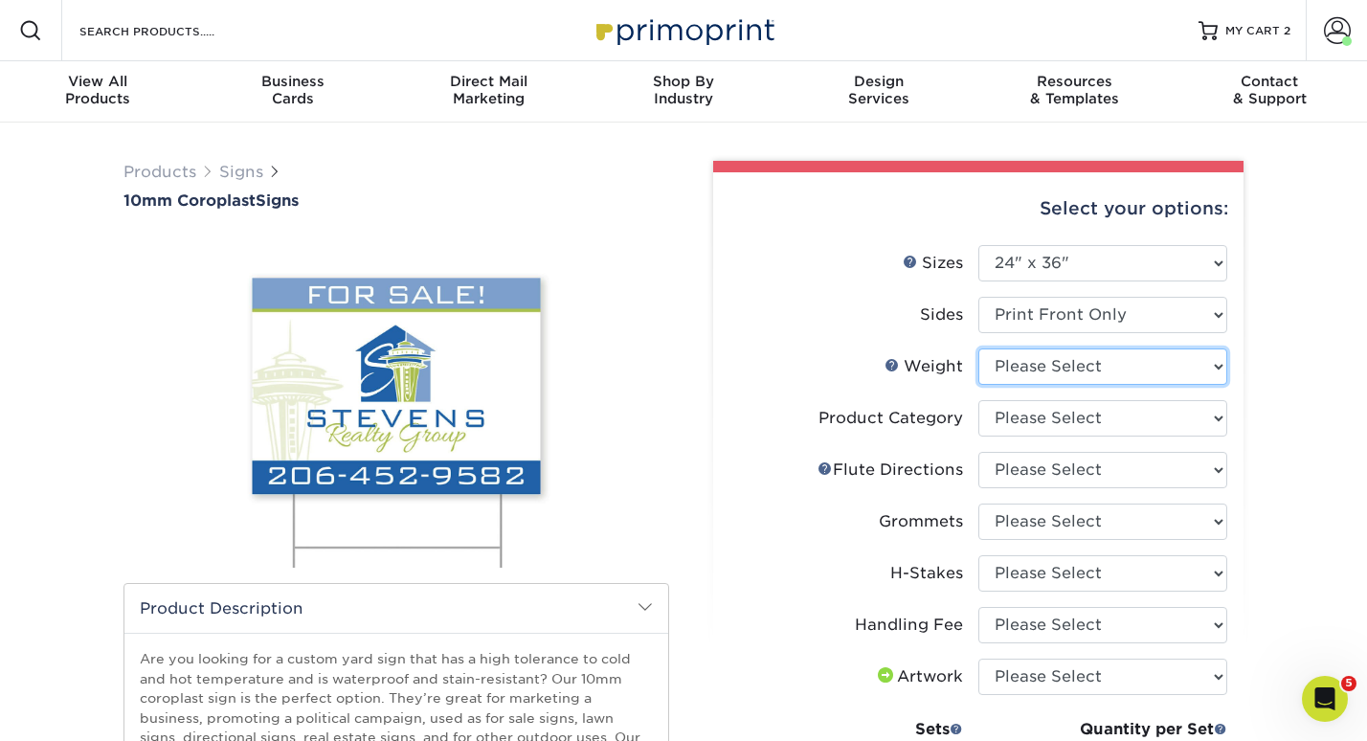
select select "10CORO"
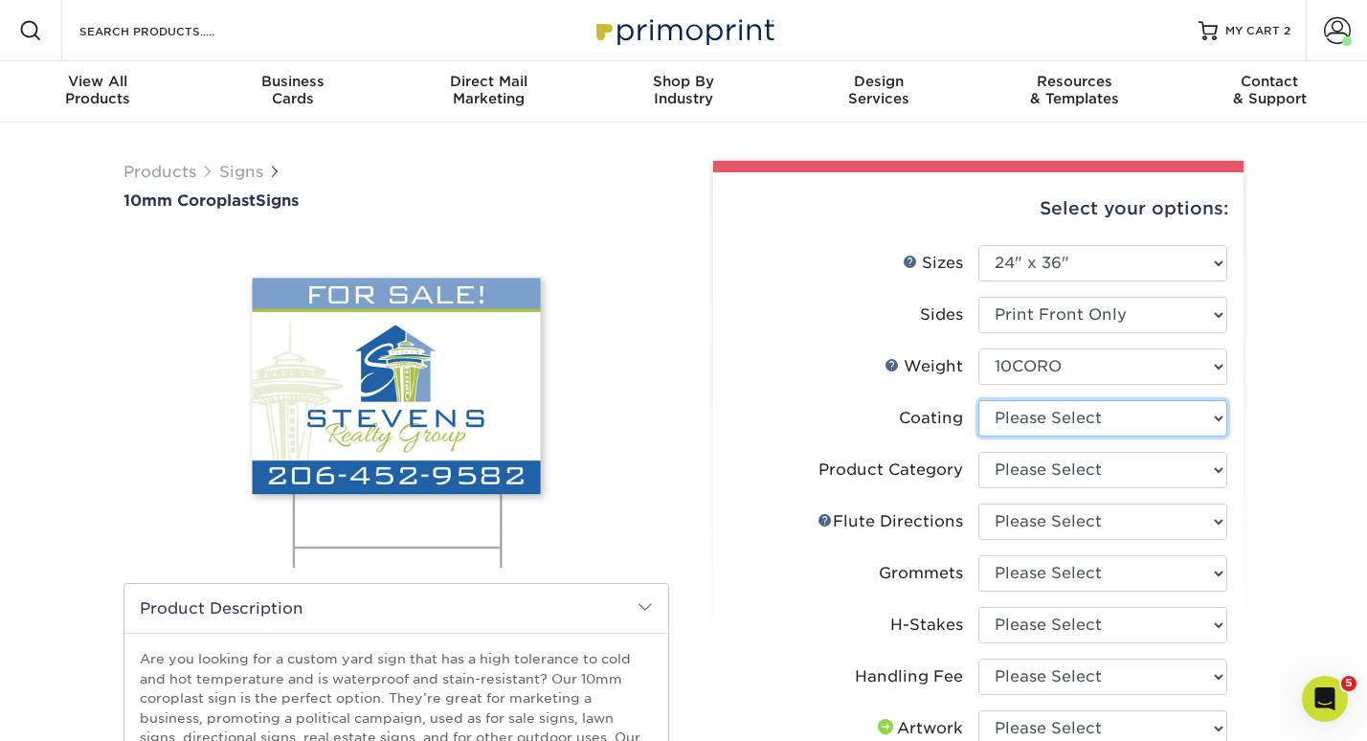
select select "3e7618de-abca-4bda-9f97-8b9129e913d8"
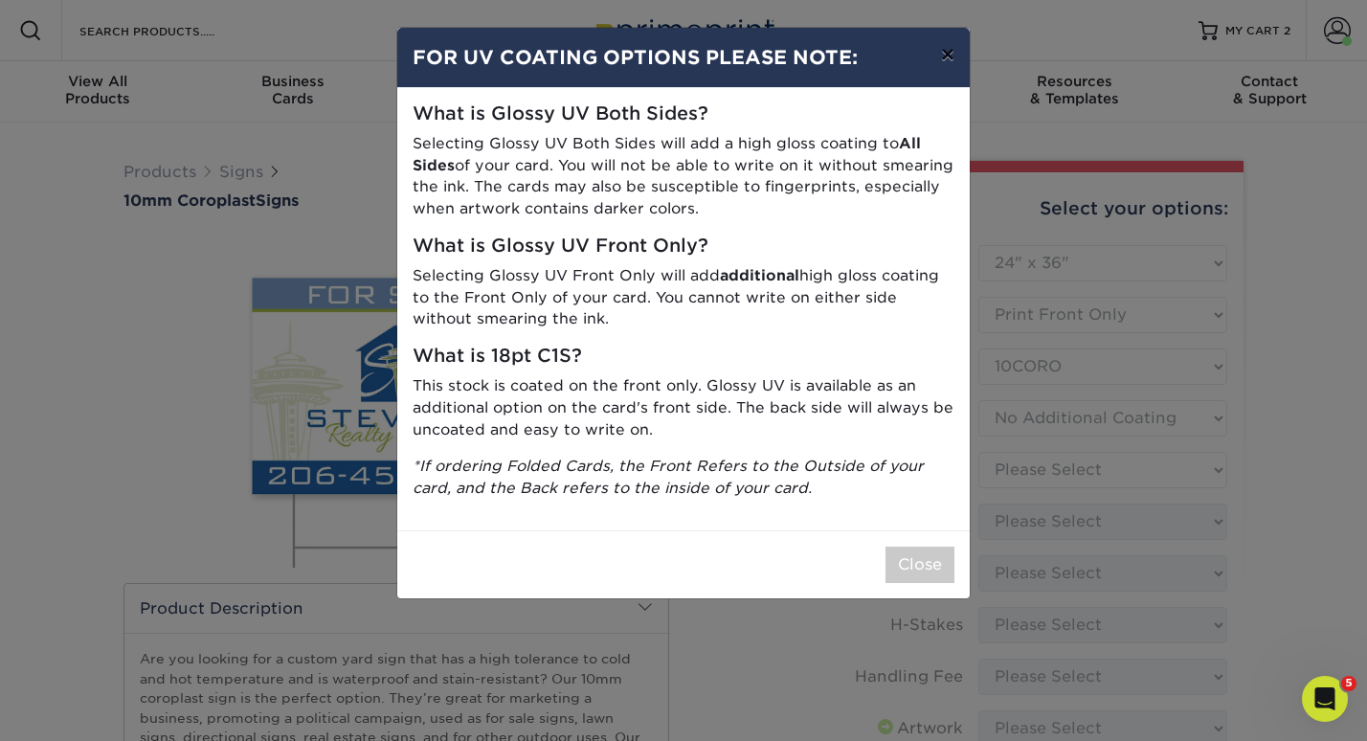
click at [944, 65] on button "×" at bounding box center [947, 55] width 44 height 54
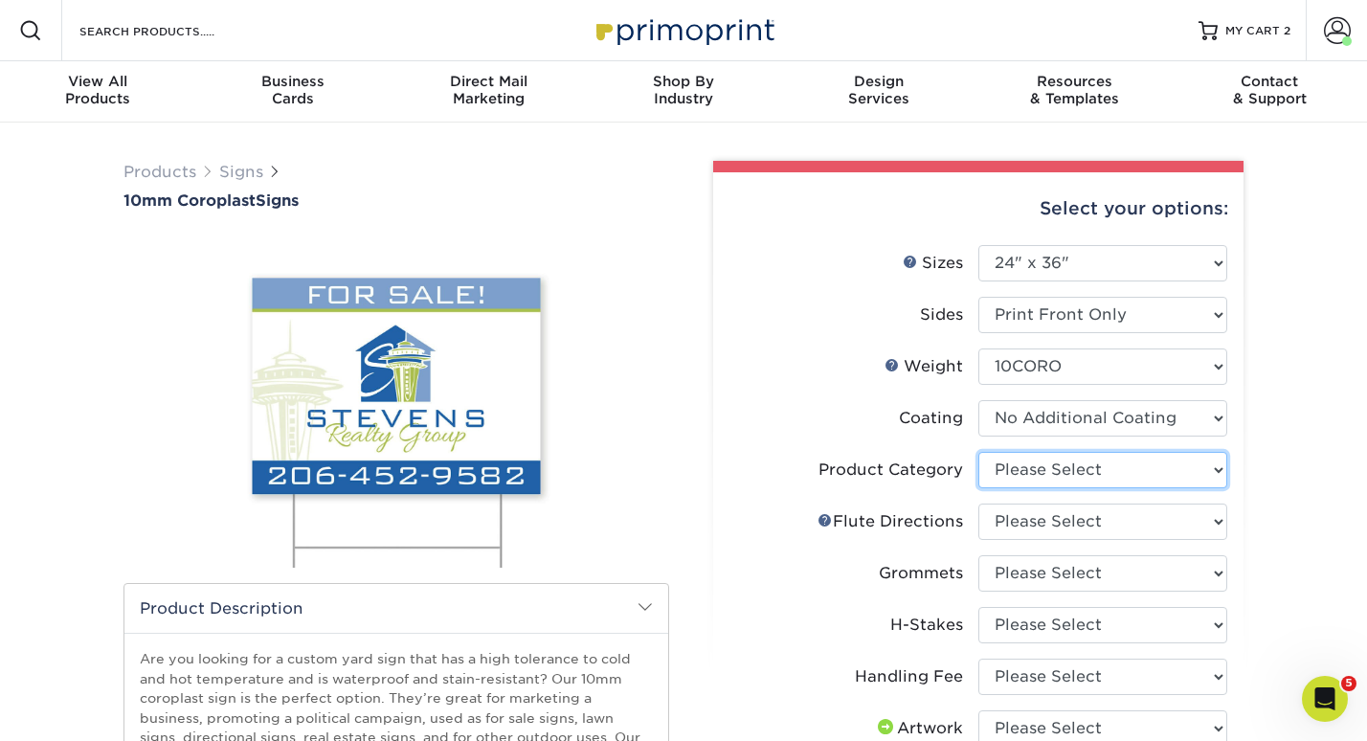
select select "b3582ed5-6912-492c-8440-2cc51afdb8e1"
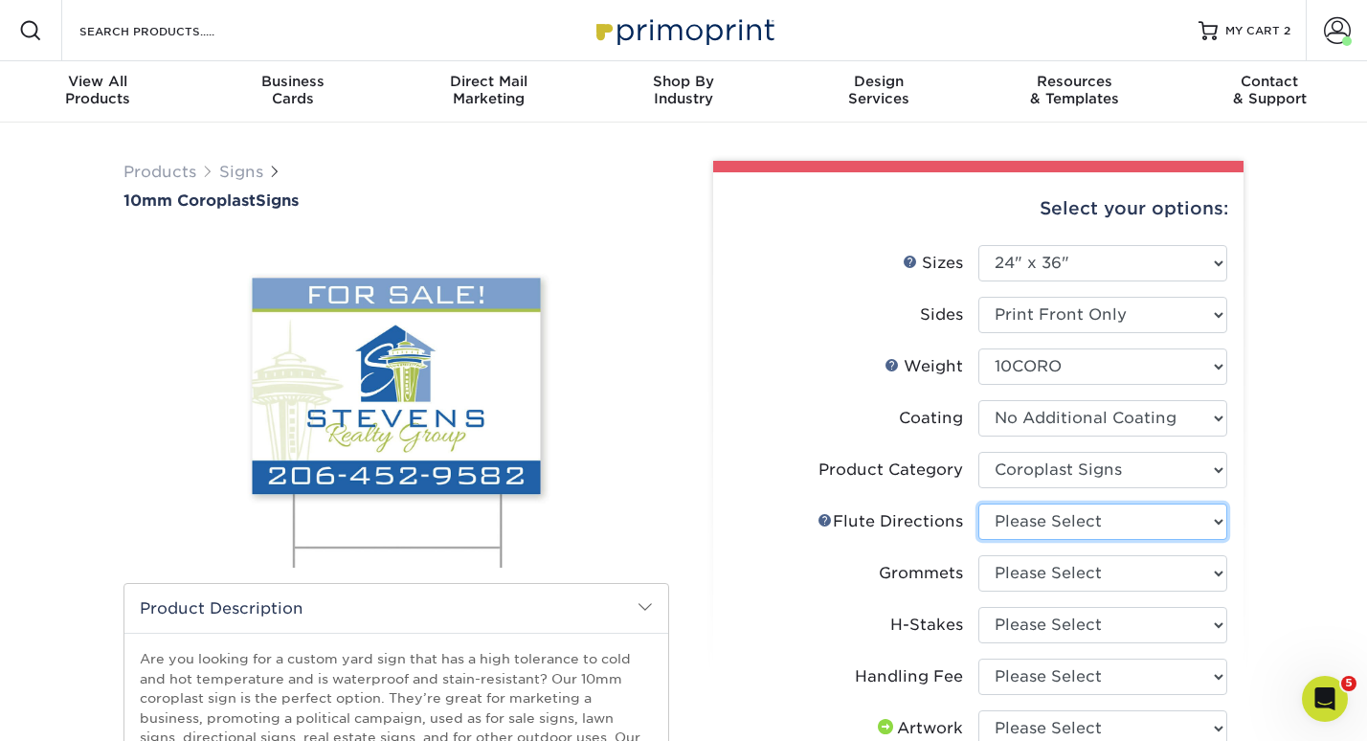
select select "b9474d6d-25b7-40b8-b284-85b7690982f8"
select select "90d329df-db80-4206-b821-ff9d3f363977"
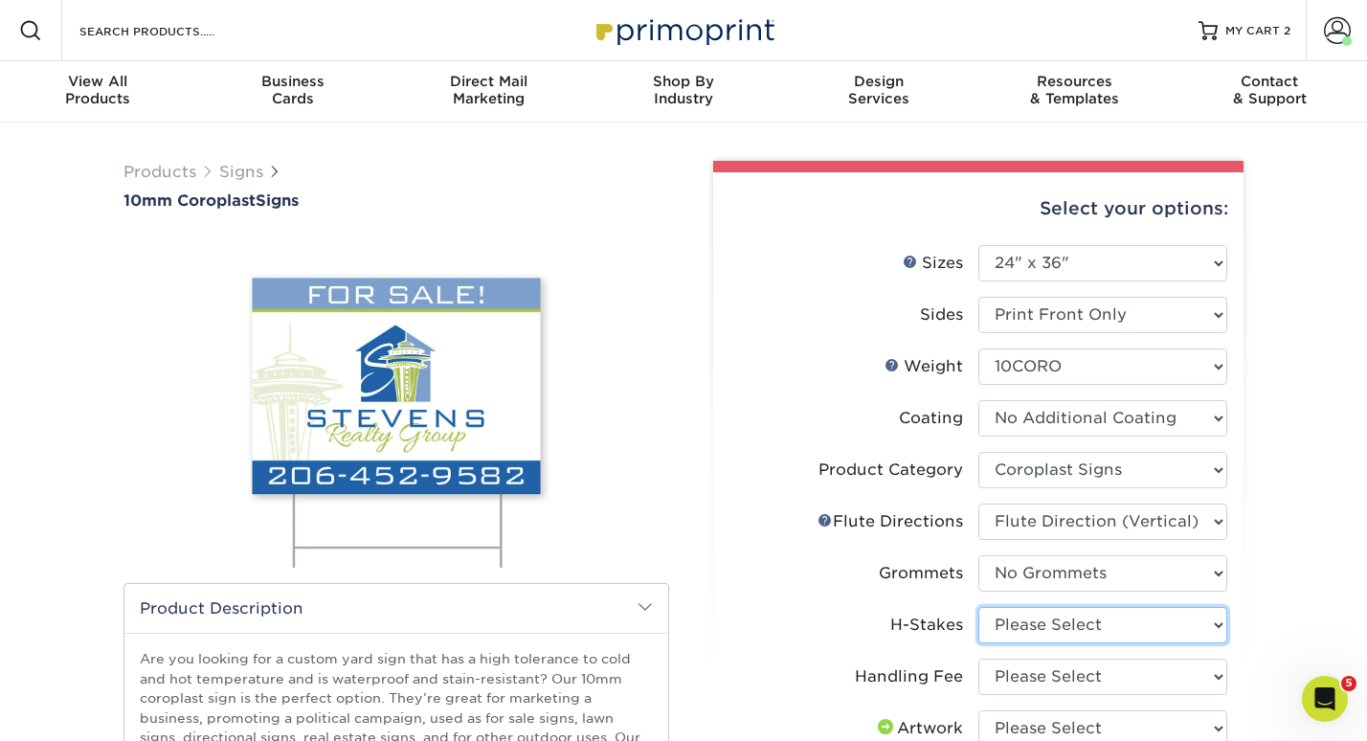
select select "aec992a9-897e-40ed-b45c-8ce74849ba63"
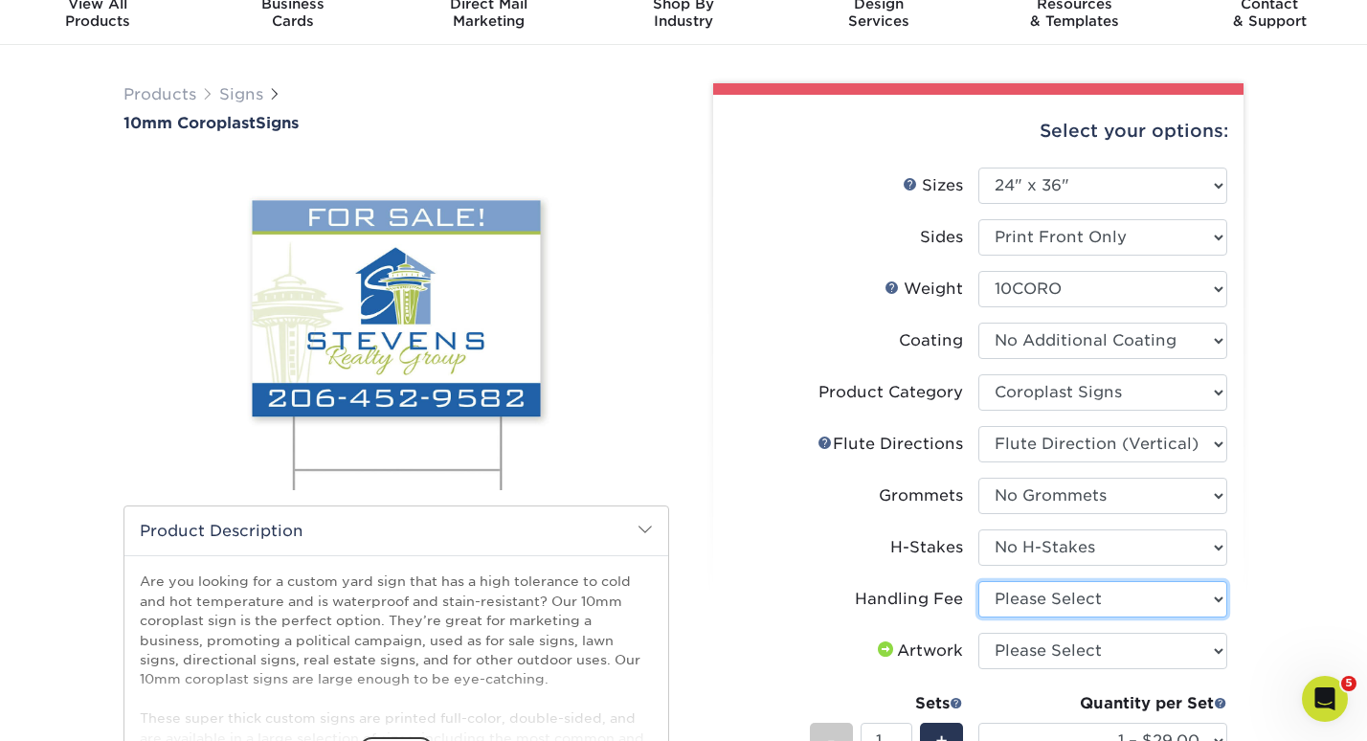
select select "ab74c079-444c-4260-ae6a-e09bdee8073c"
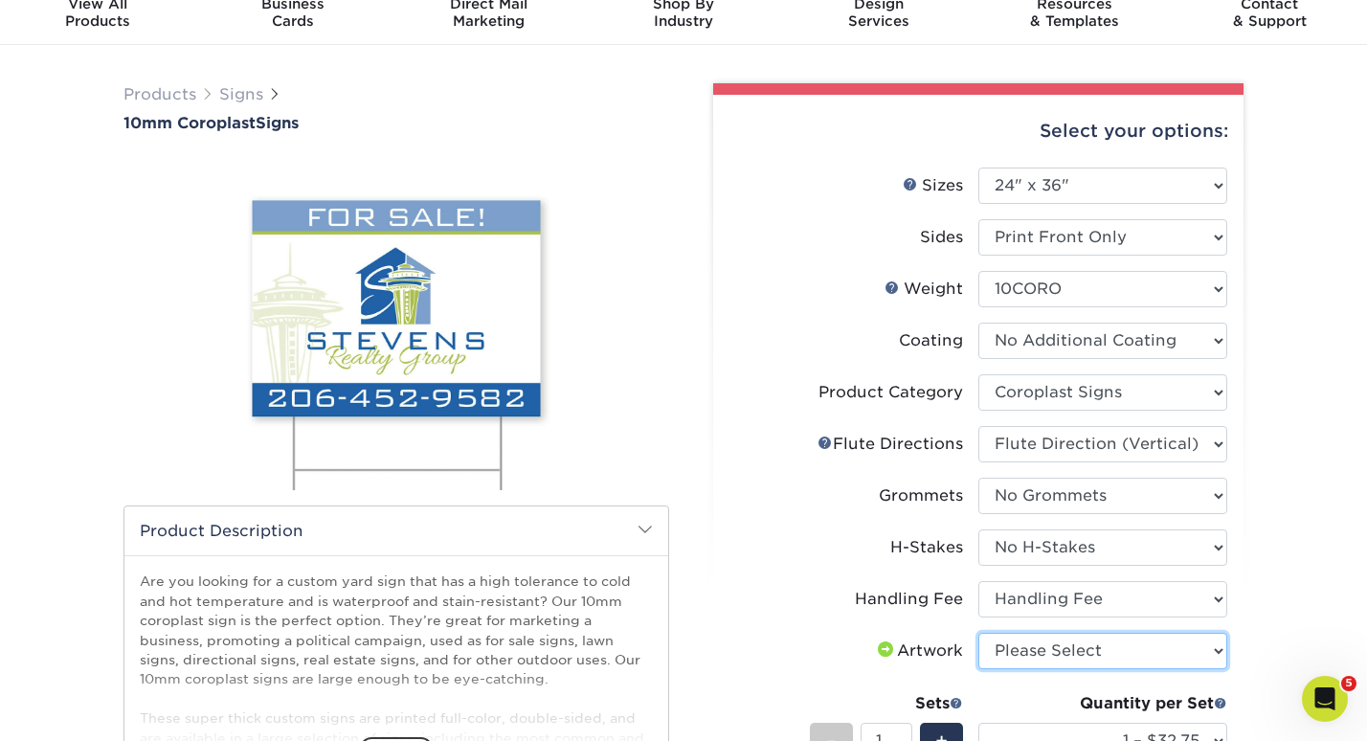
select select "upload"
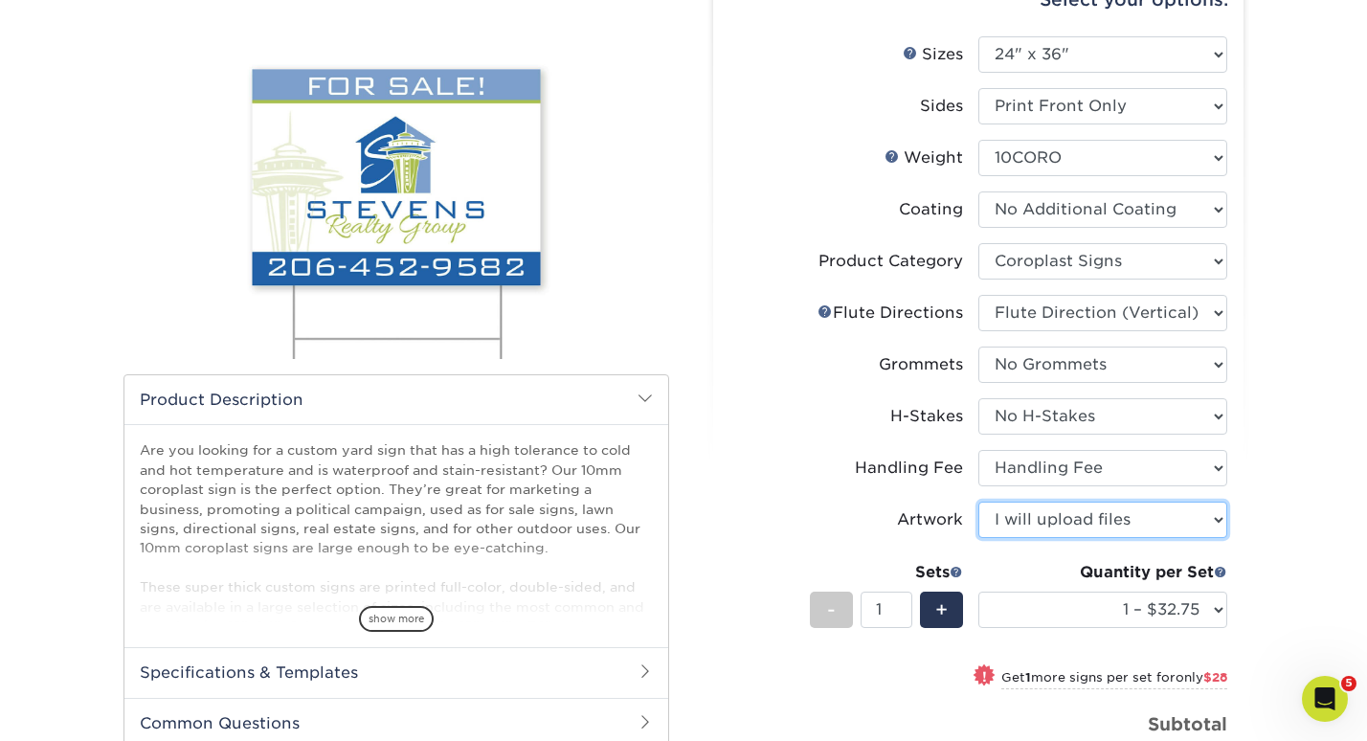
scroll to position [211, 0]
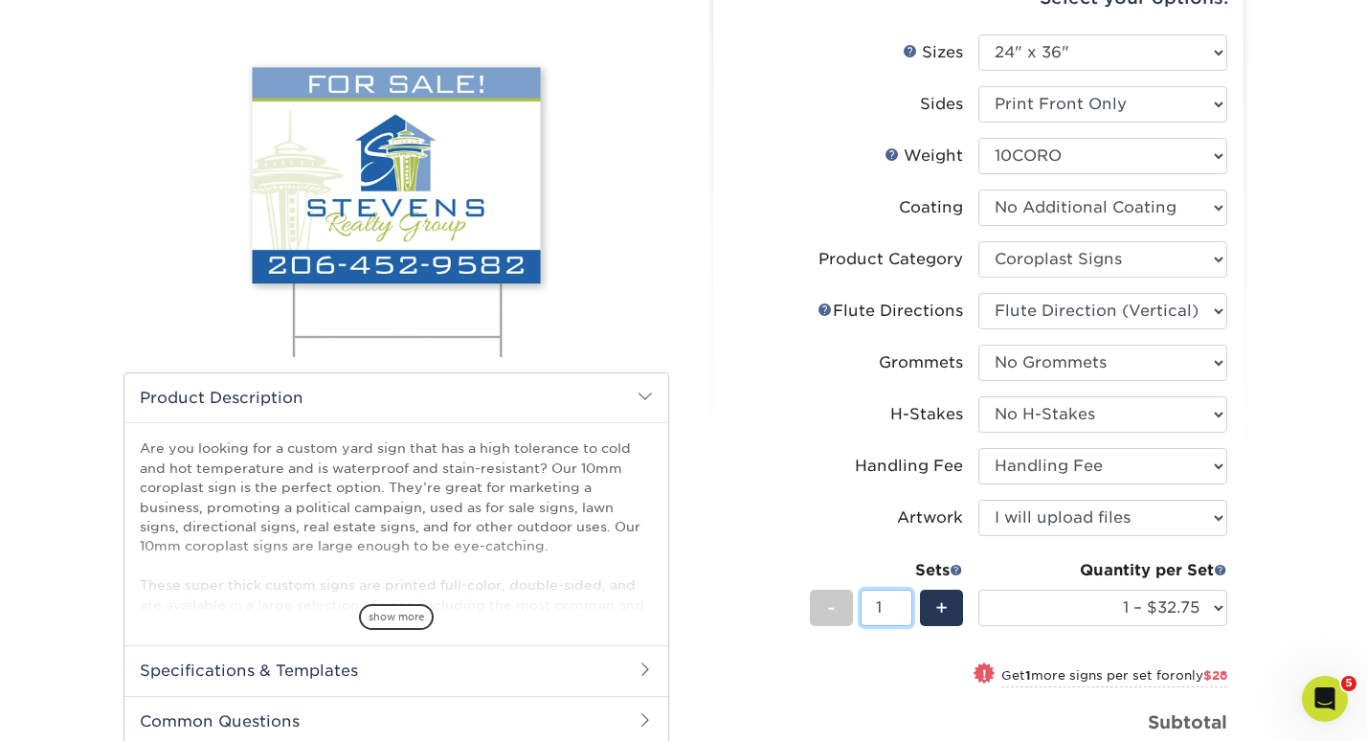
type input "2"
click at [897, 603] on input "2" at bounding box center [885, 608] width 51 height 36
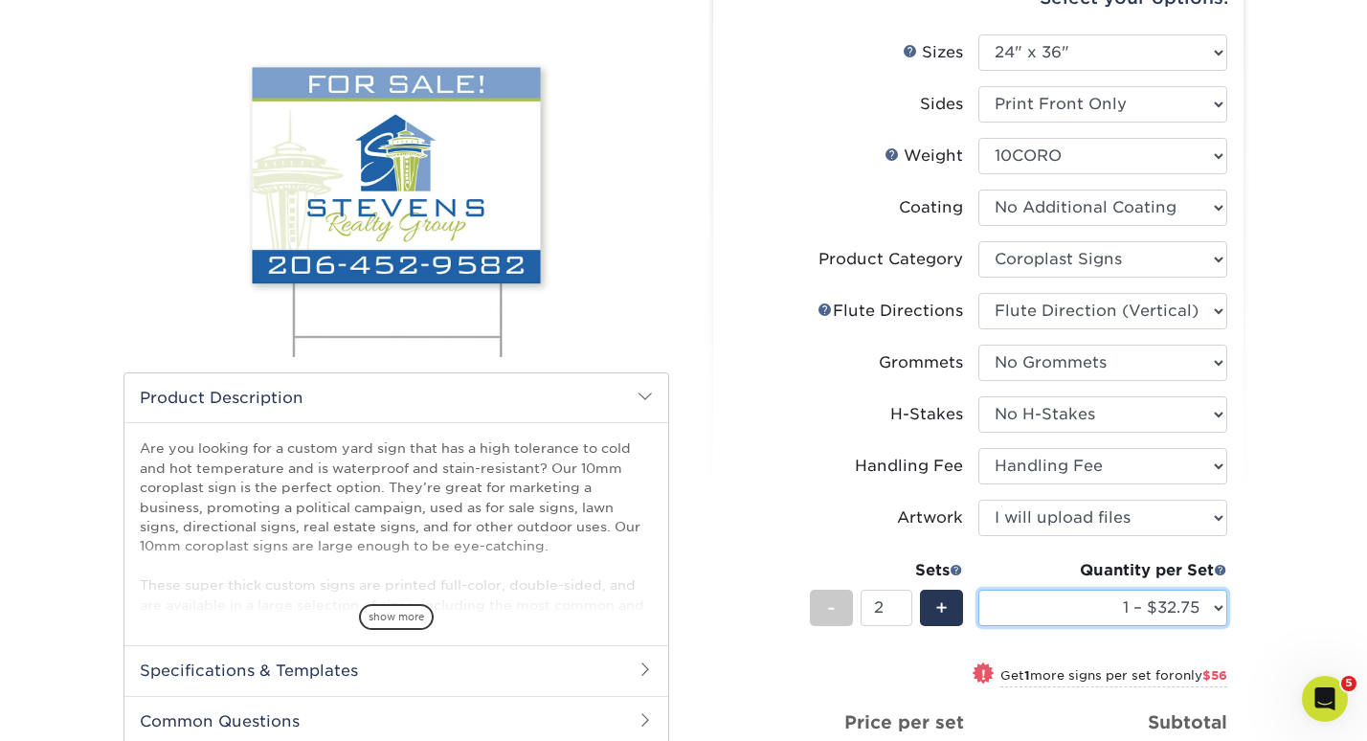
select select "2 – $60.75"
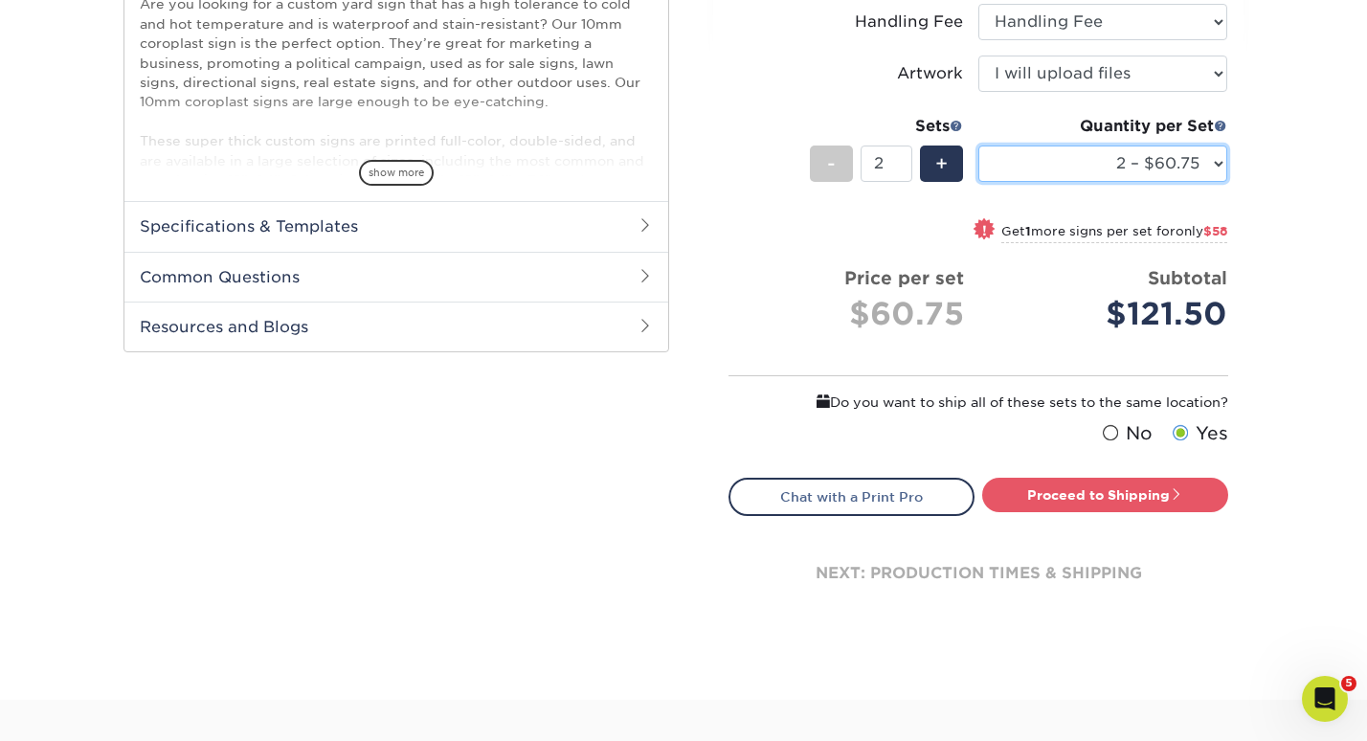
scroll to position [716, 0]
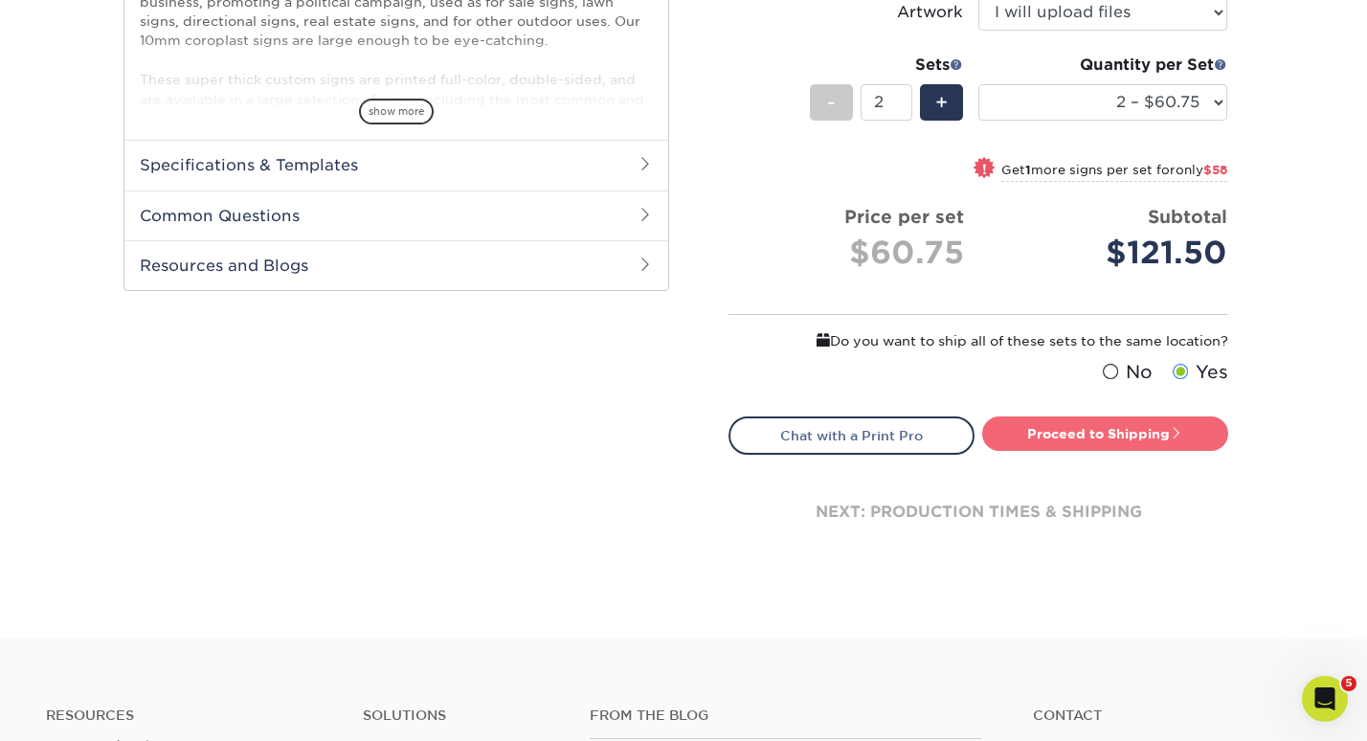
click at [1085, 435] on link "Proceed to Shipping" at bounding box center [1105, 433] width 246 height 34
type input "Set 1"
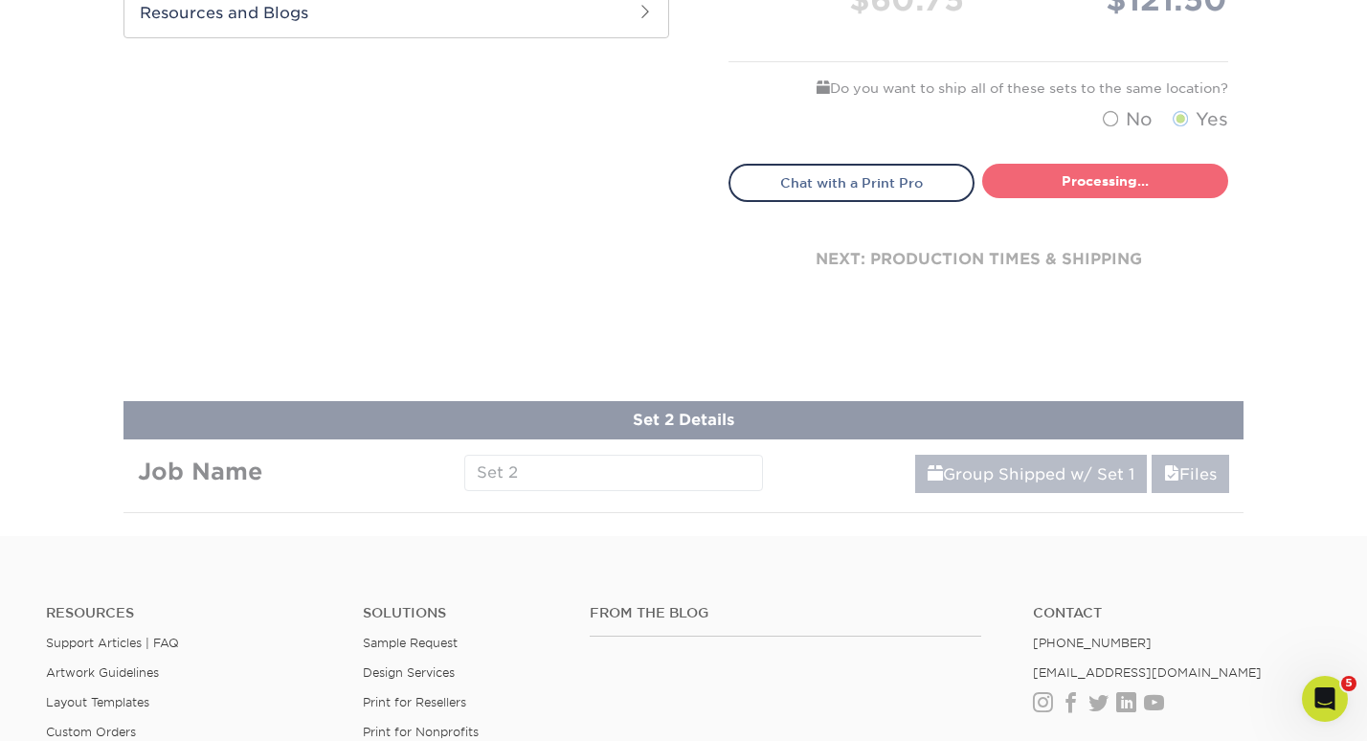
select select "b6495be6-9a27-4d97-b75e-668b0ff39a7d"
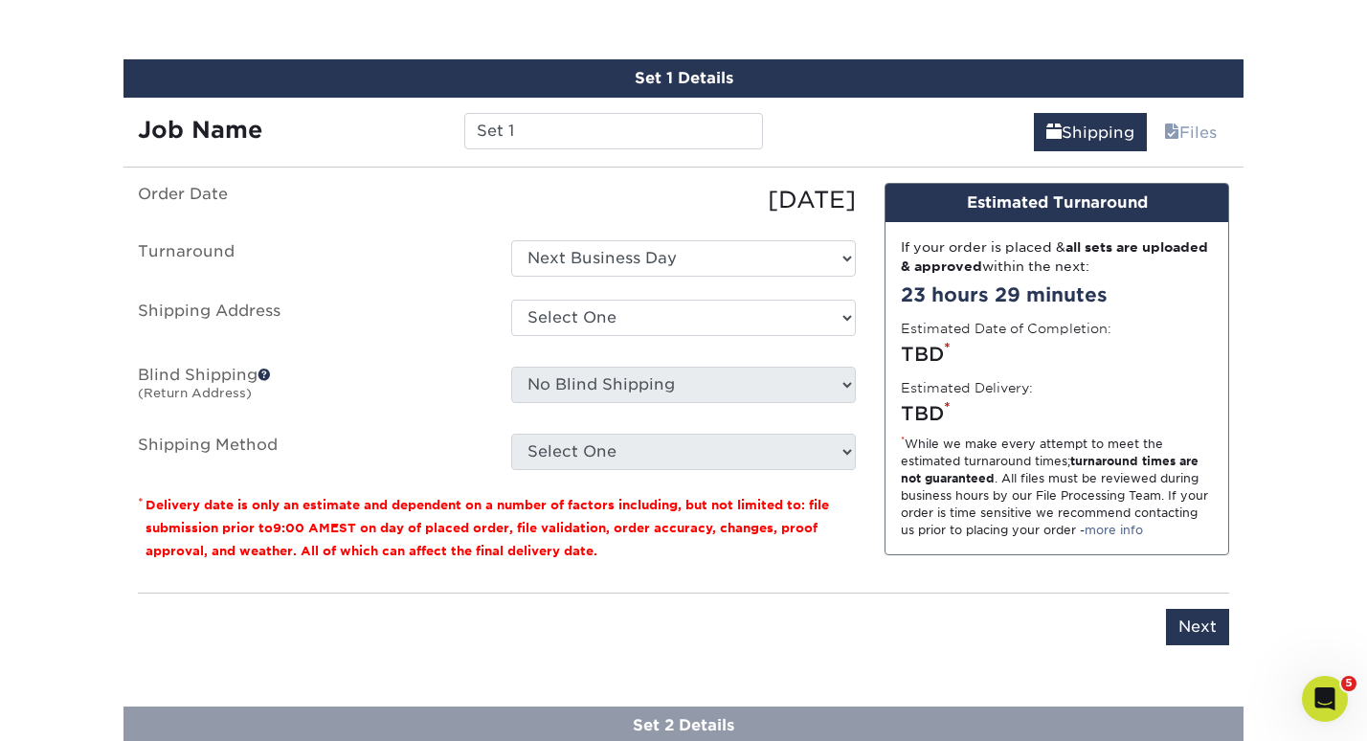
scroll to position [1181, 0]
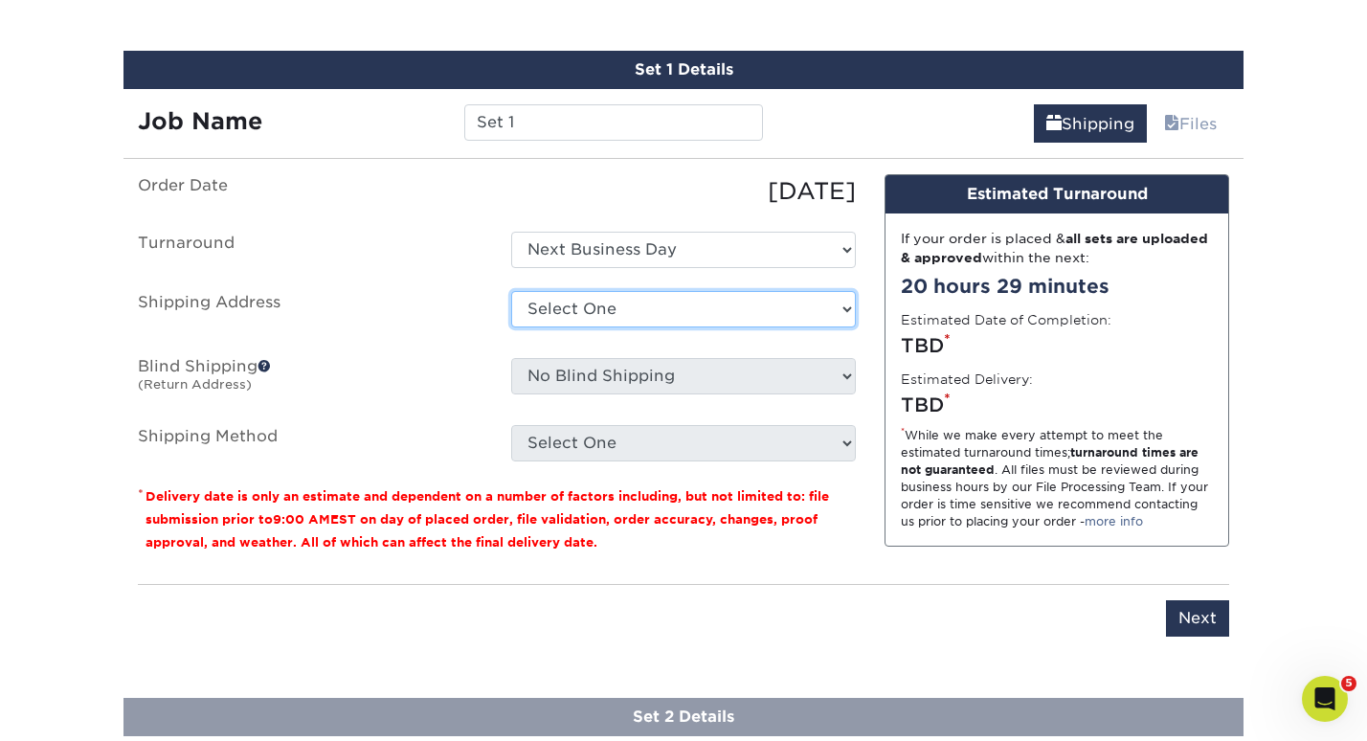
select select "228459"
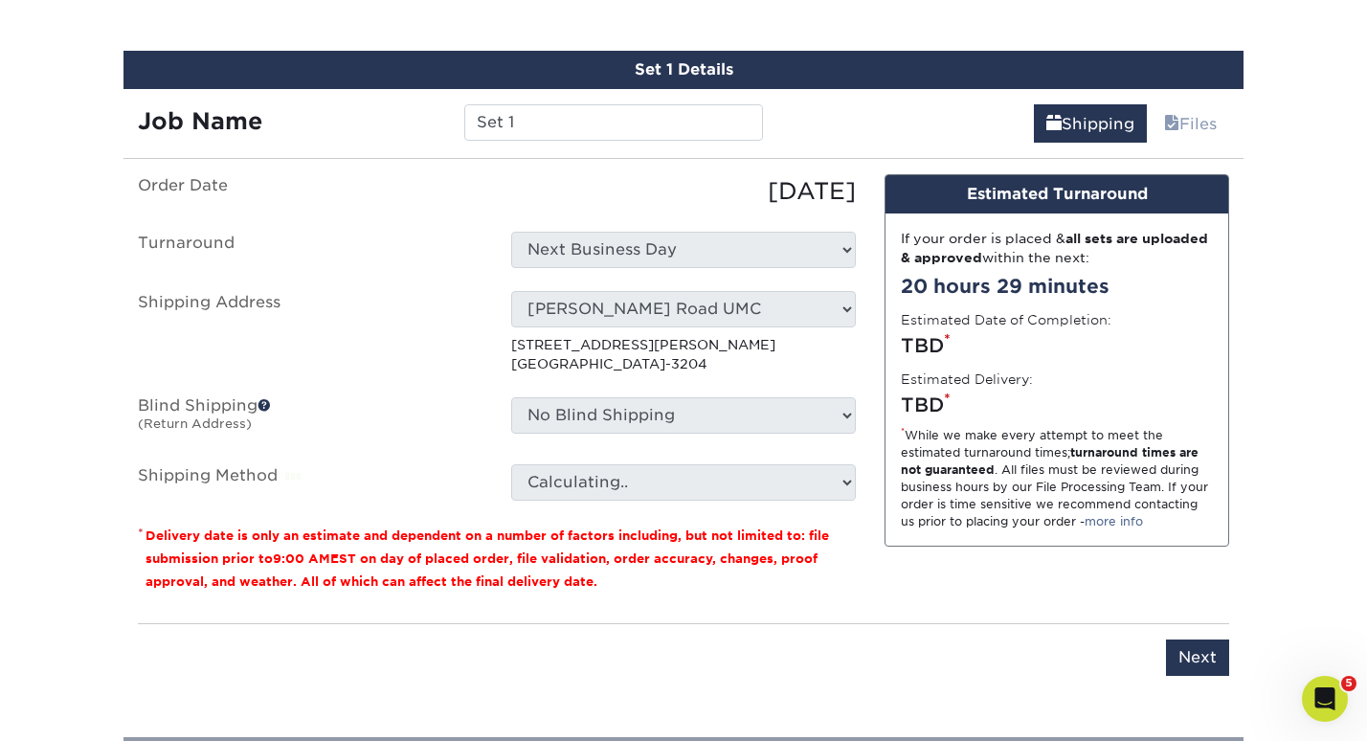
click at [768, 367] on p "6601 Custer Rd Plano, TX 75023-3204" at bounding box center [683, 354] width 345 height 39
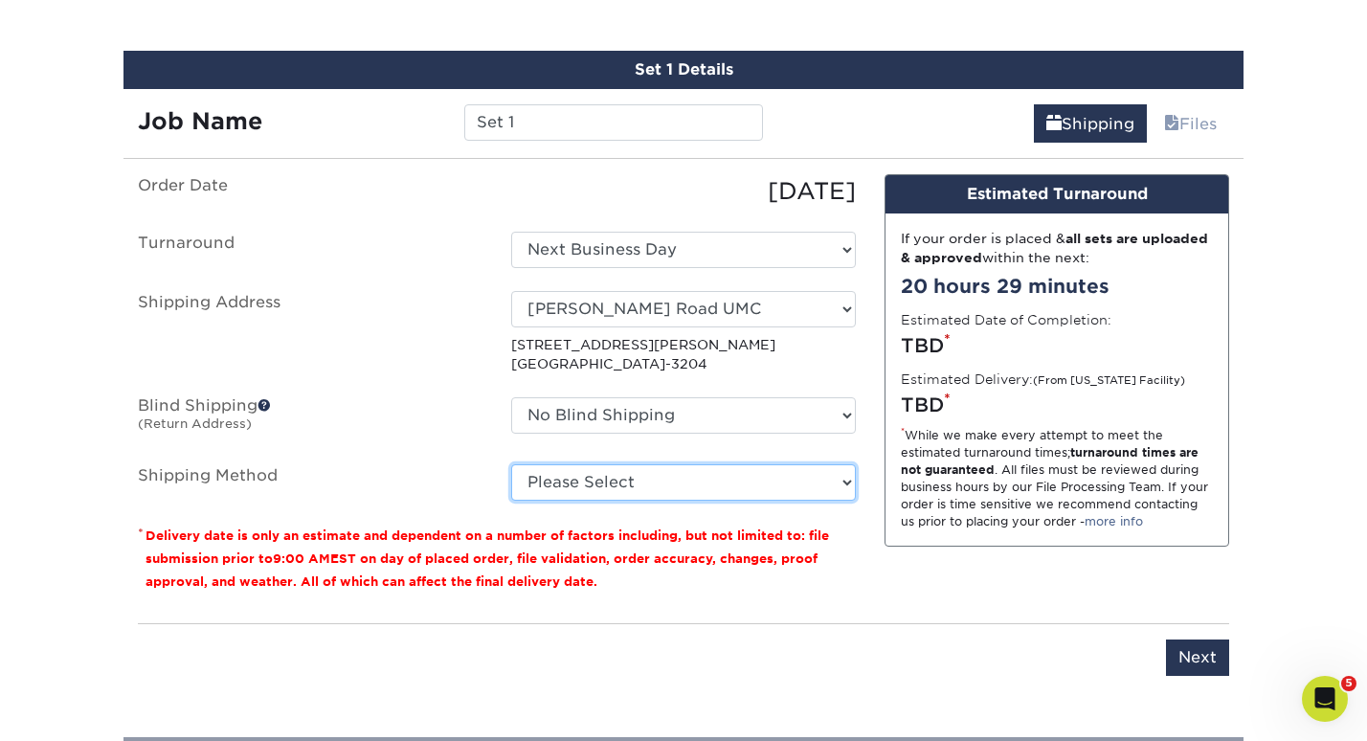
select select "G4MFLATRATE"
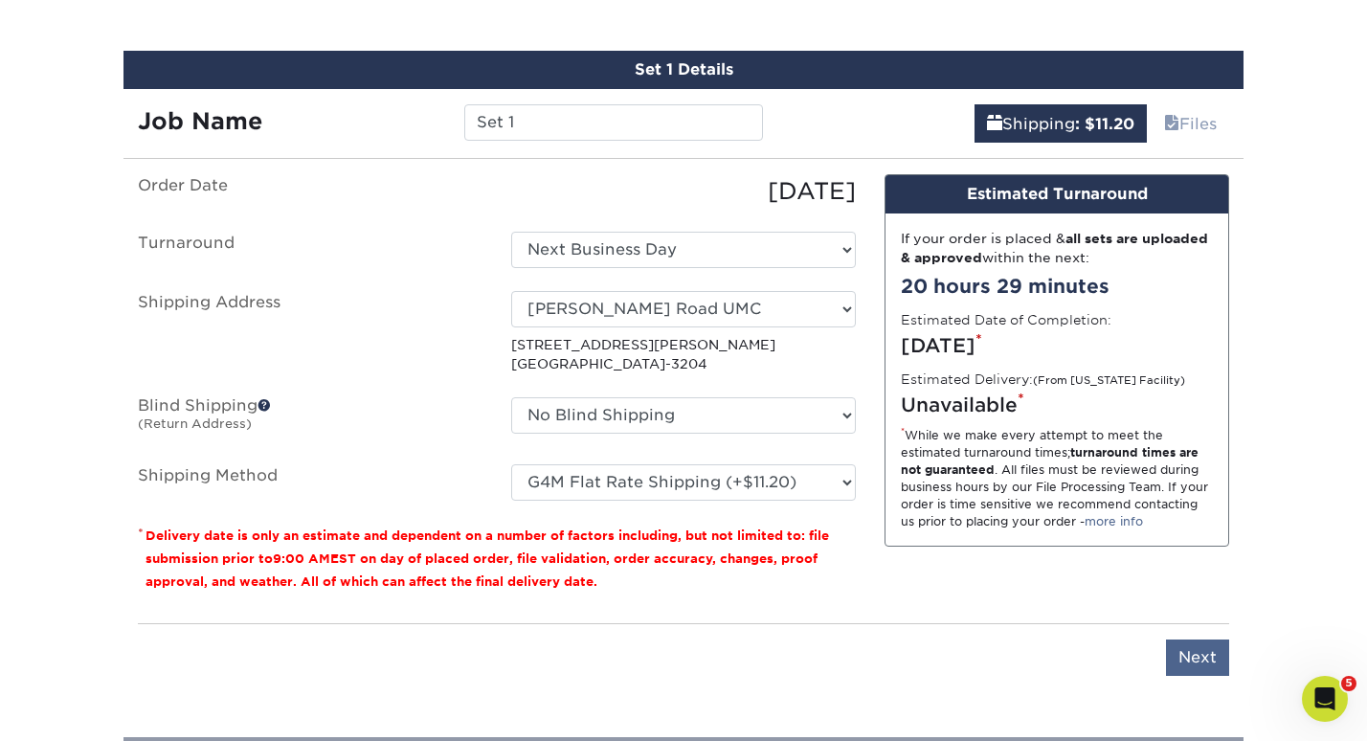
click at [1199, 641] on input "Next" at bounding box center [1197, 657] width 63 height 36
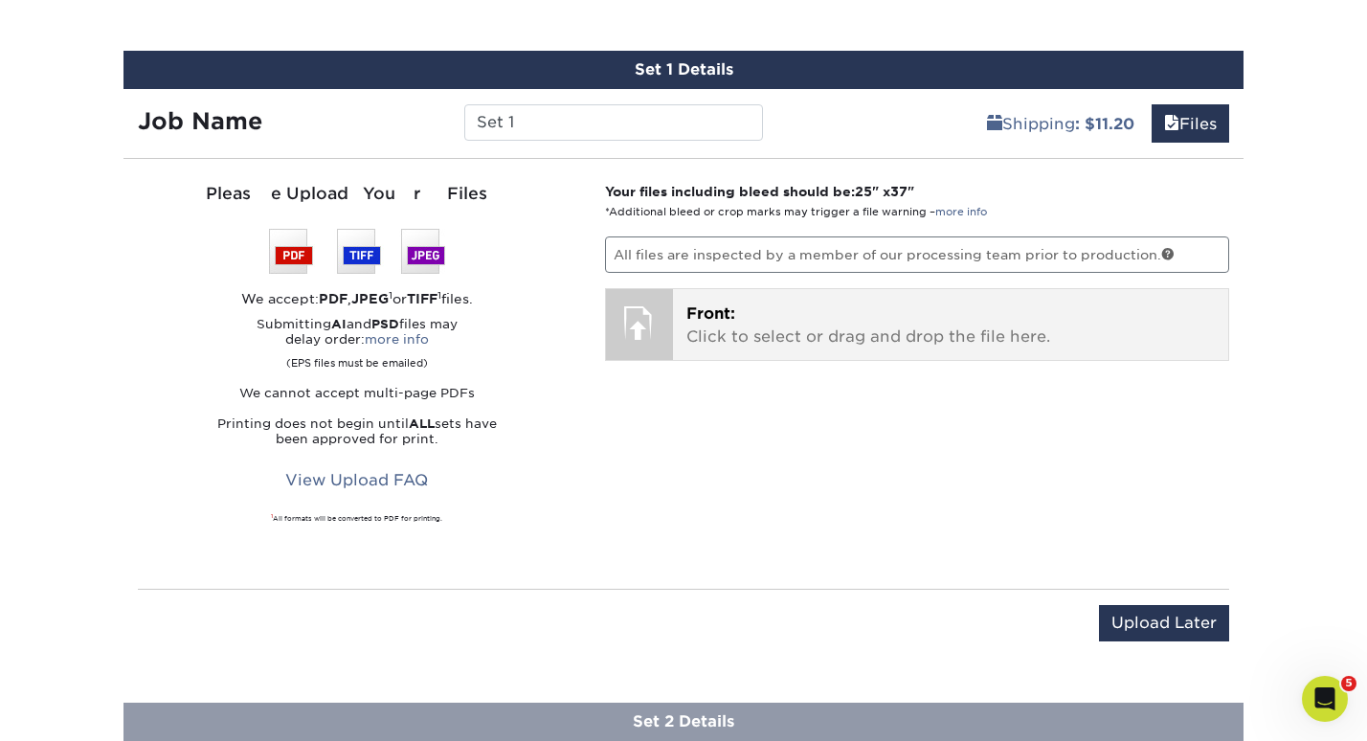
click at [929, 333] on p "Front: Click to select or drag and drop the file here." at bounding box center [950, 325] width 529 height 46
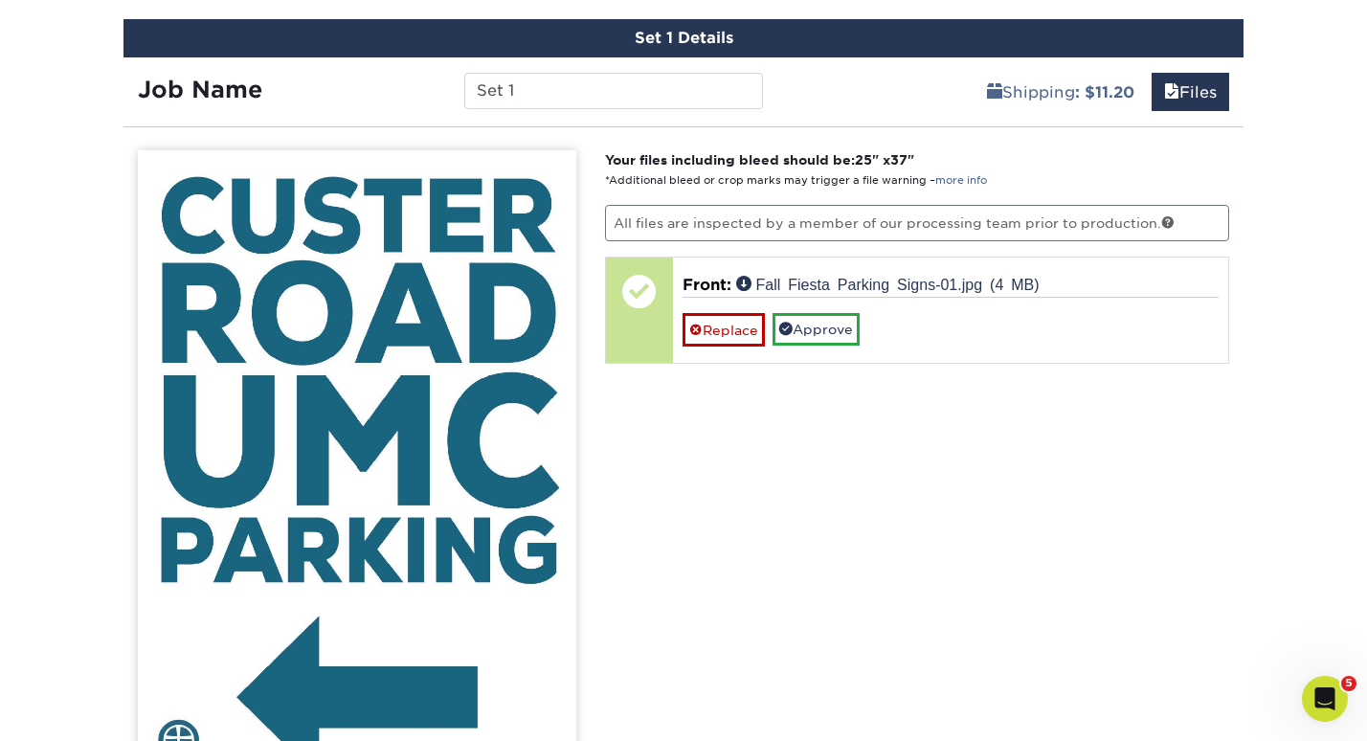
scroll to position [1214, 0]
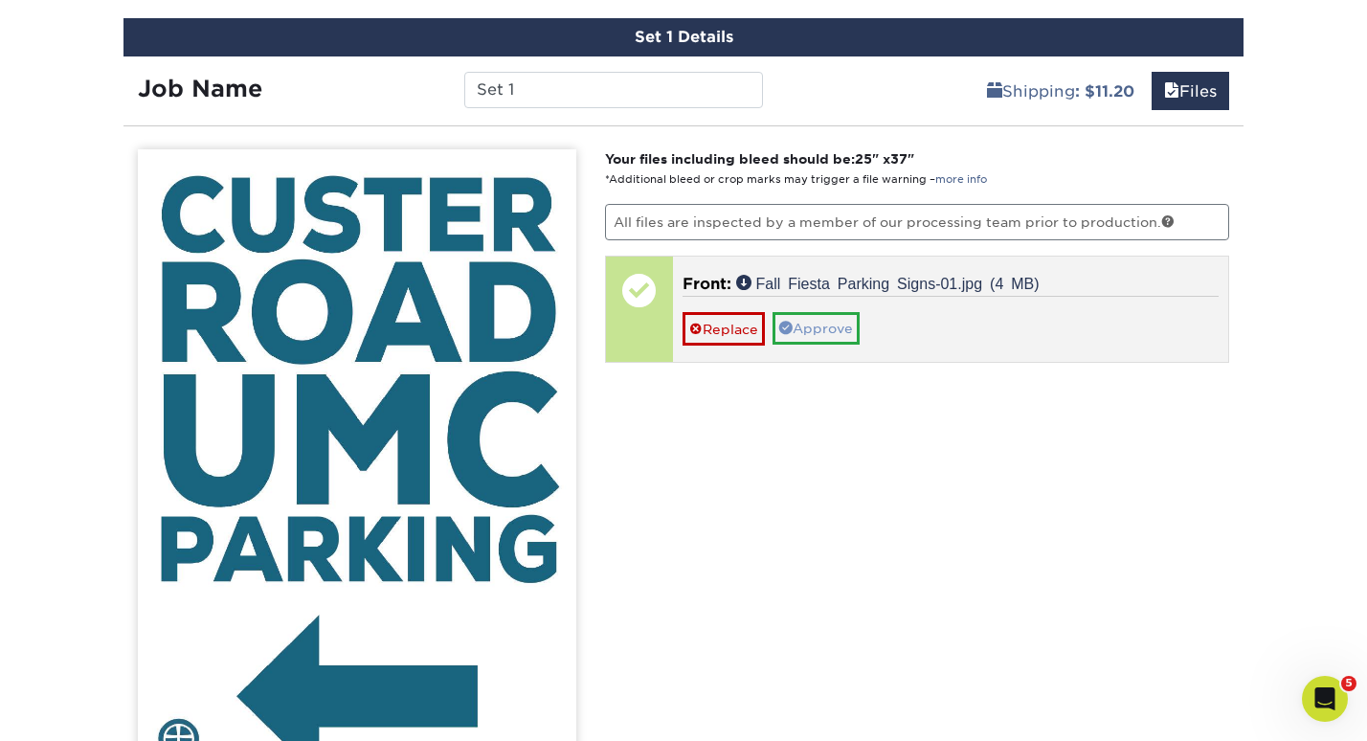
click at [815, 330] on link "Approve" at bounding box center [815, 328] width 87 height 33
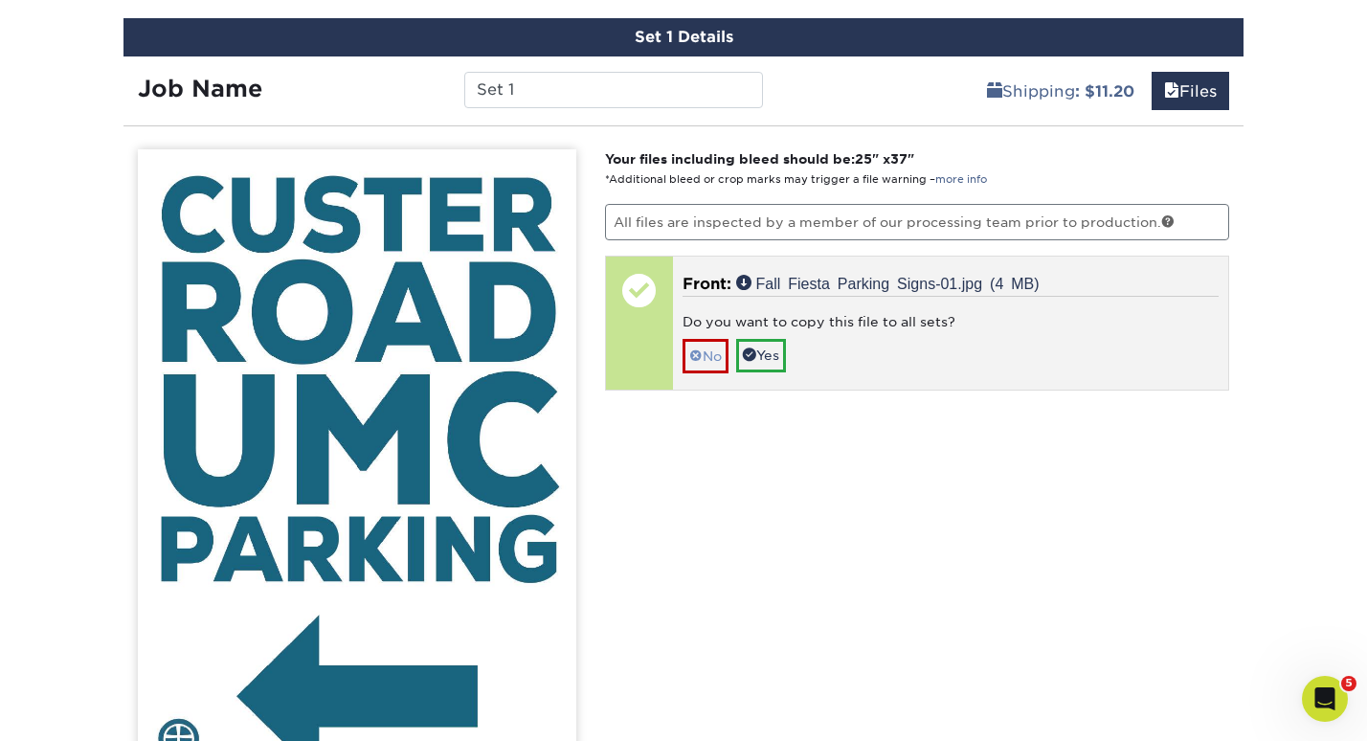
click at [708, 354] on link "No" at bounding box center [705, 355] width 46 height 33
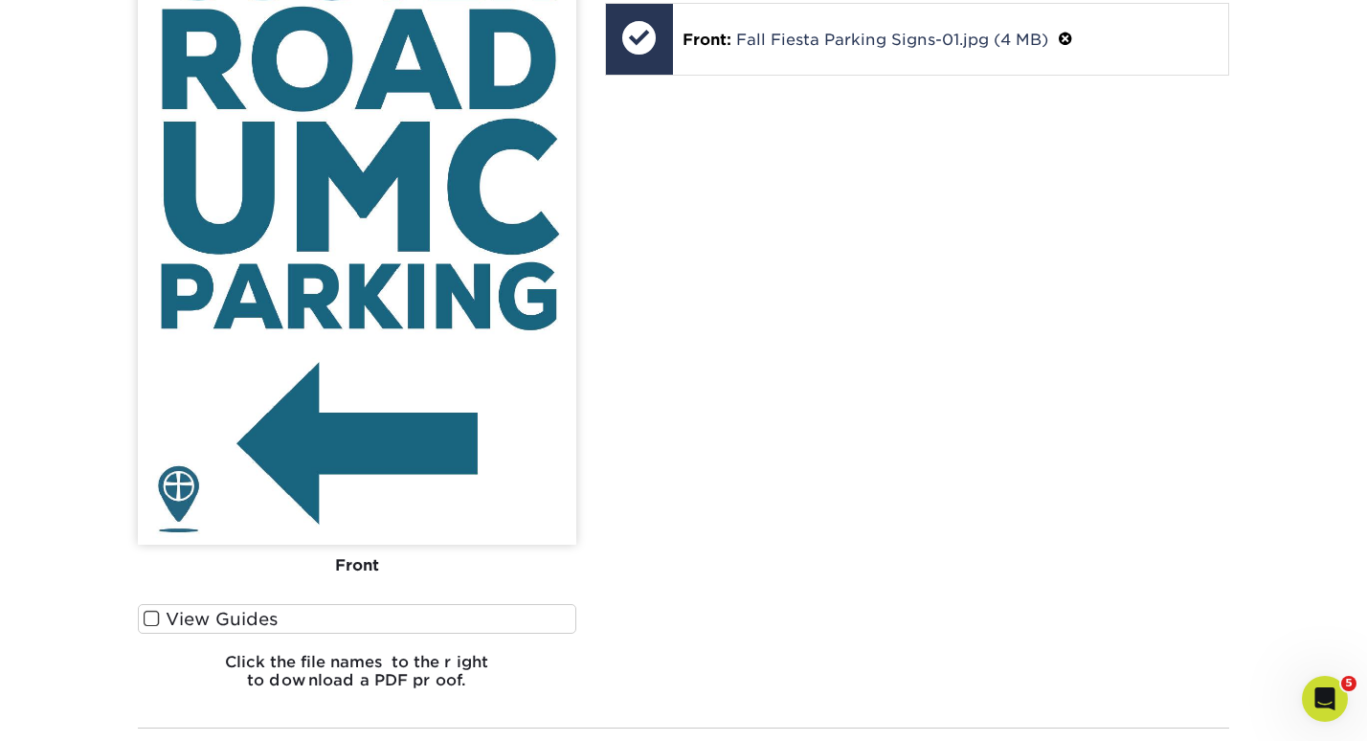
scroll to position [1529, 0]
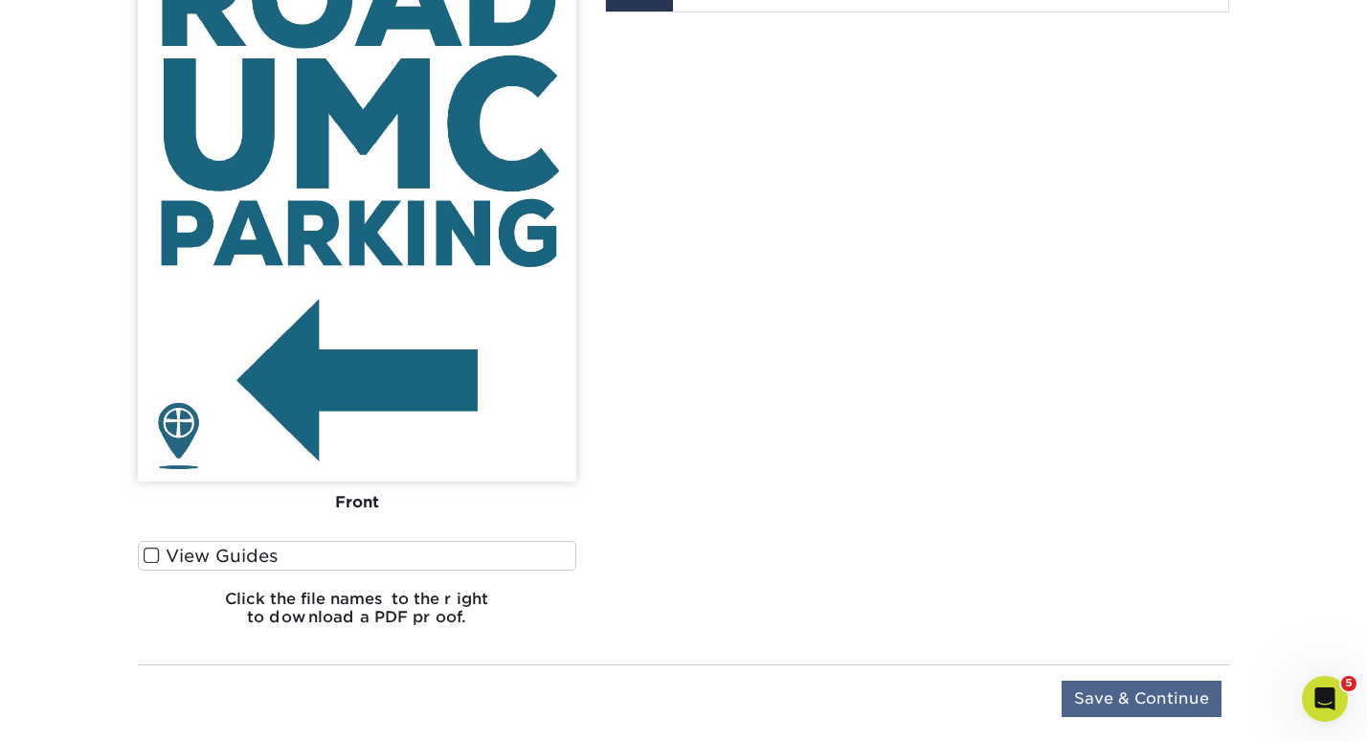
click at [1176, 697] on input "Save & Continue" at bounding box center [1141, 698] width 160 height 36
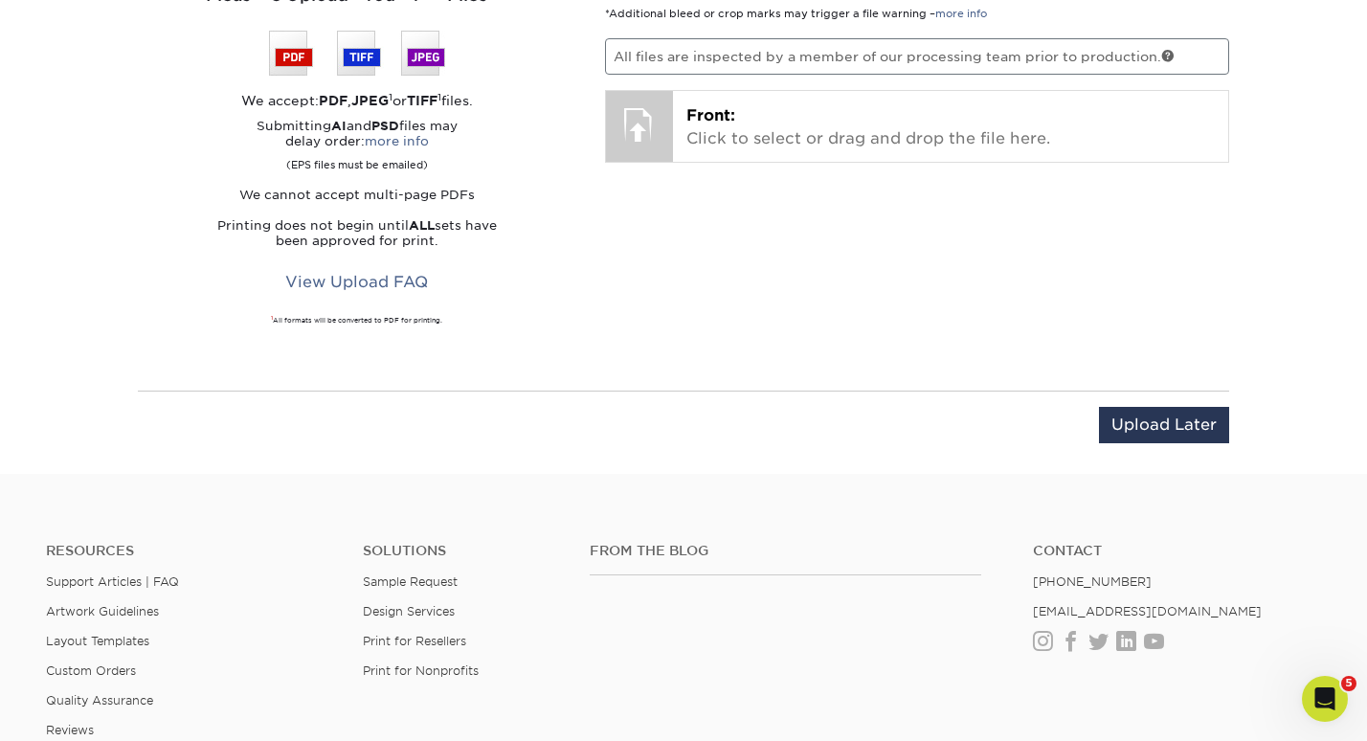
scroll to position [1077, 0]
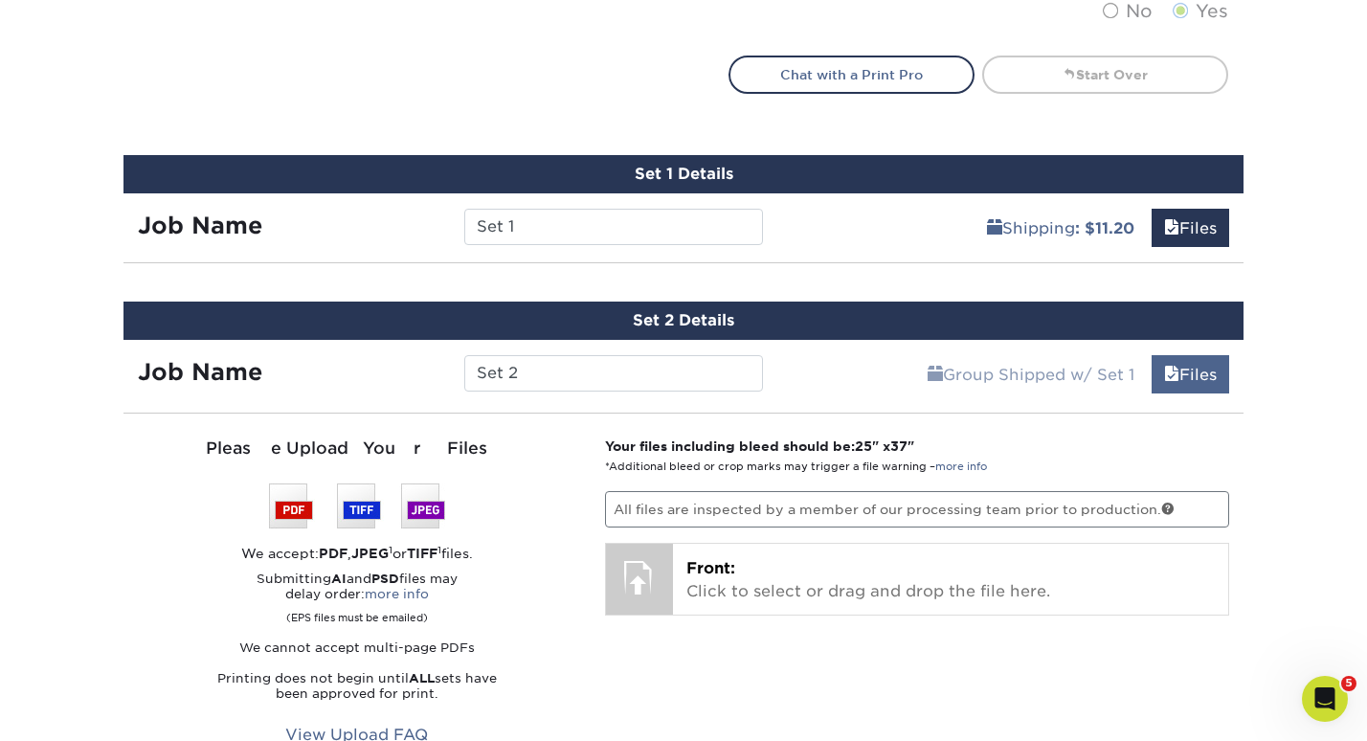
click at [1180, 361] on link "Files" at bounding box center [1190, 374] width 78 height 38
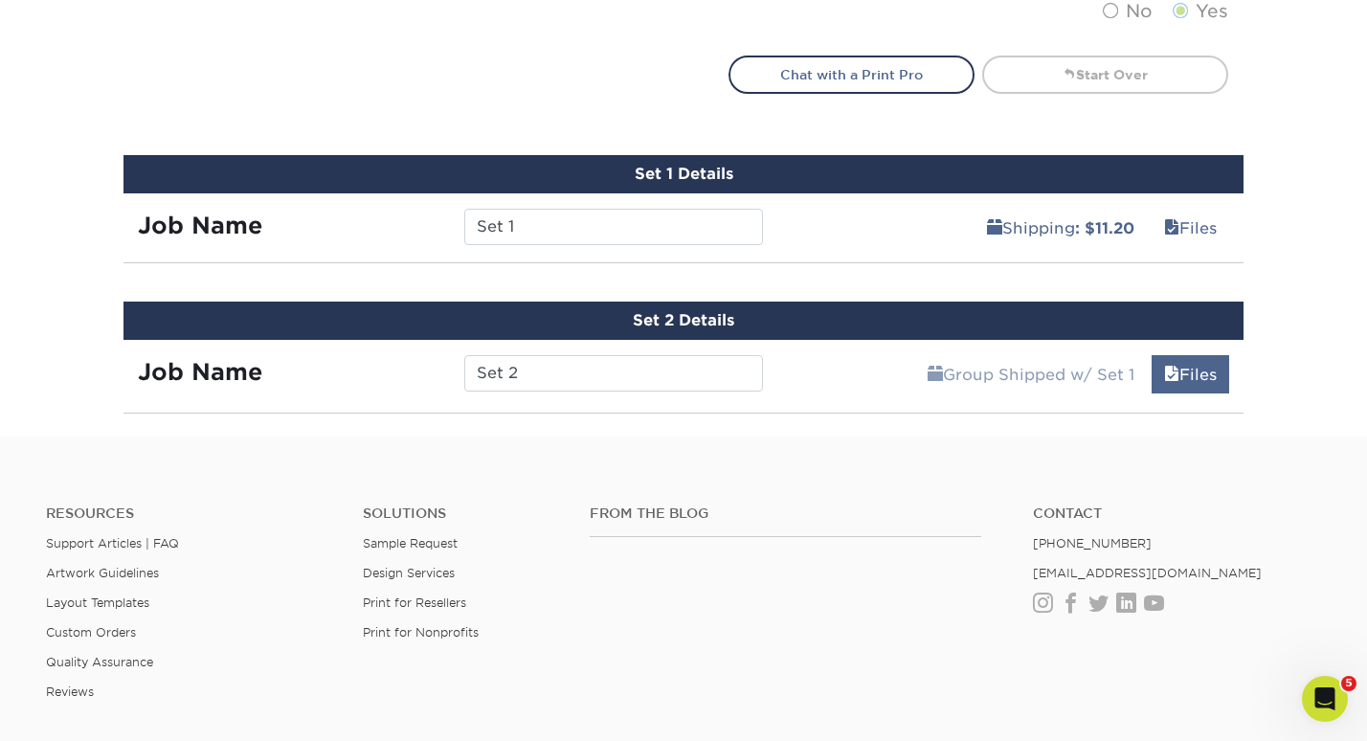
click at [1180, 361] on link "Files" at bounding box center [1190, 374] width 78 height 38
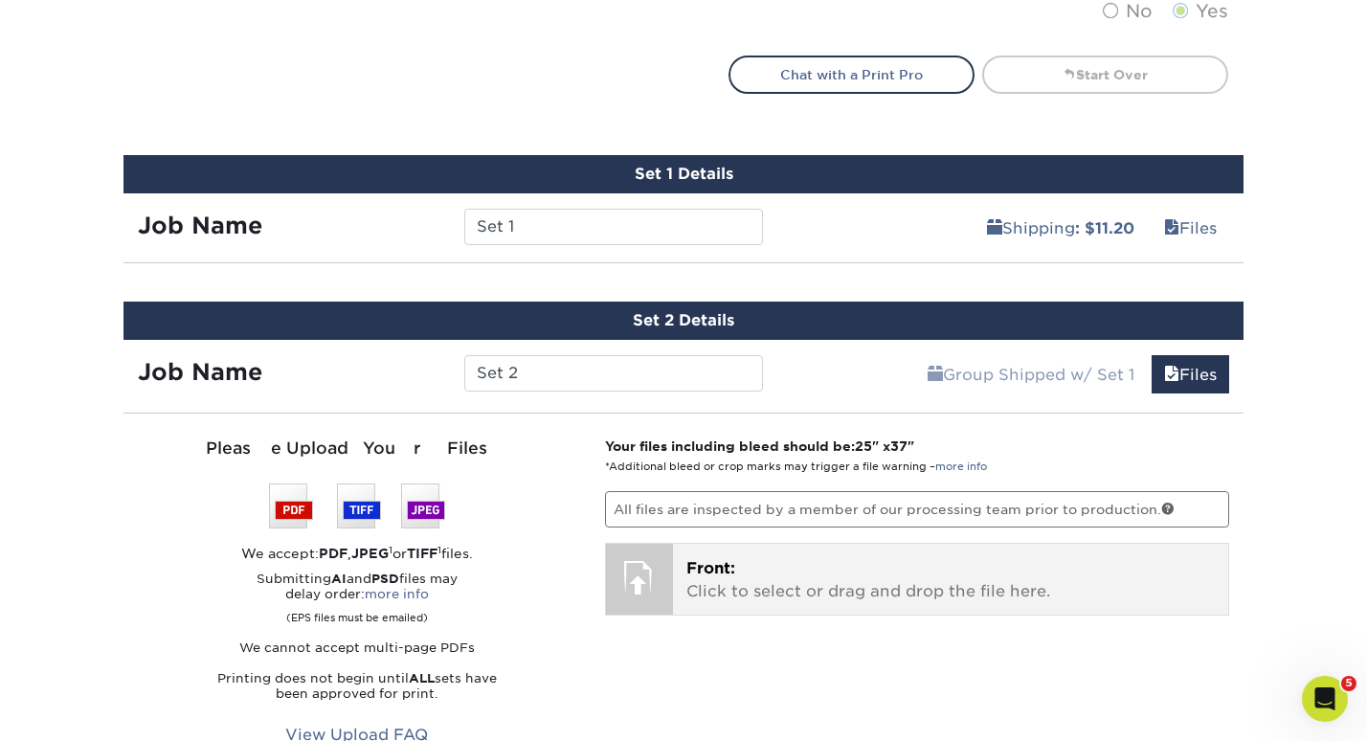
click at [788, 569] on p "Front: Click to select or drag and drop the file here." at bounding box center [950, 580] width 529 height 46
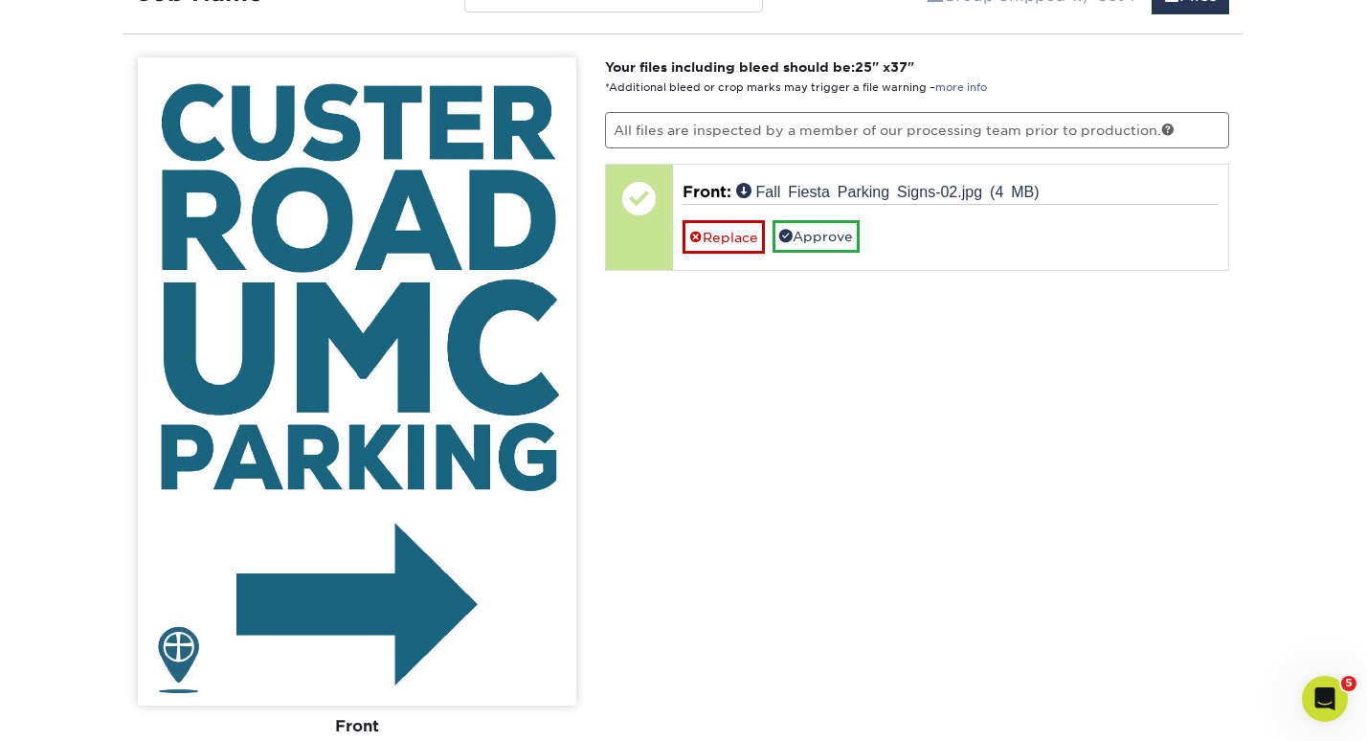
scroll to position [1466, 0]
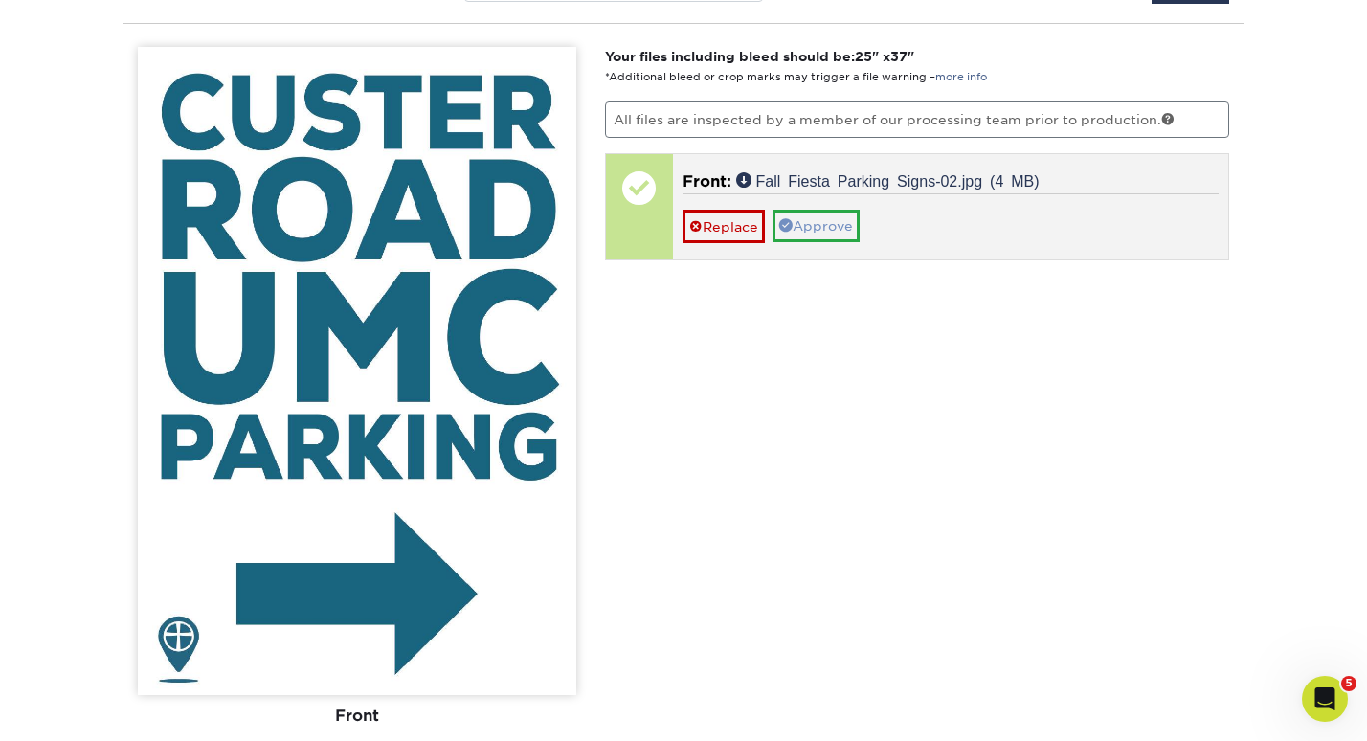
click at [810, 224] on link "Approve" at bounding box center [815, 226] width 87 height 33
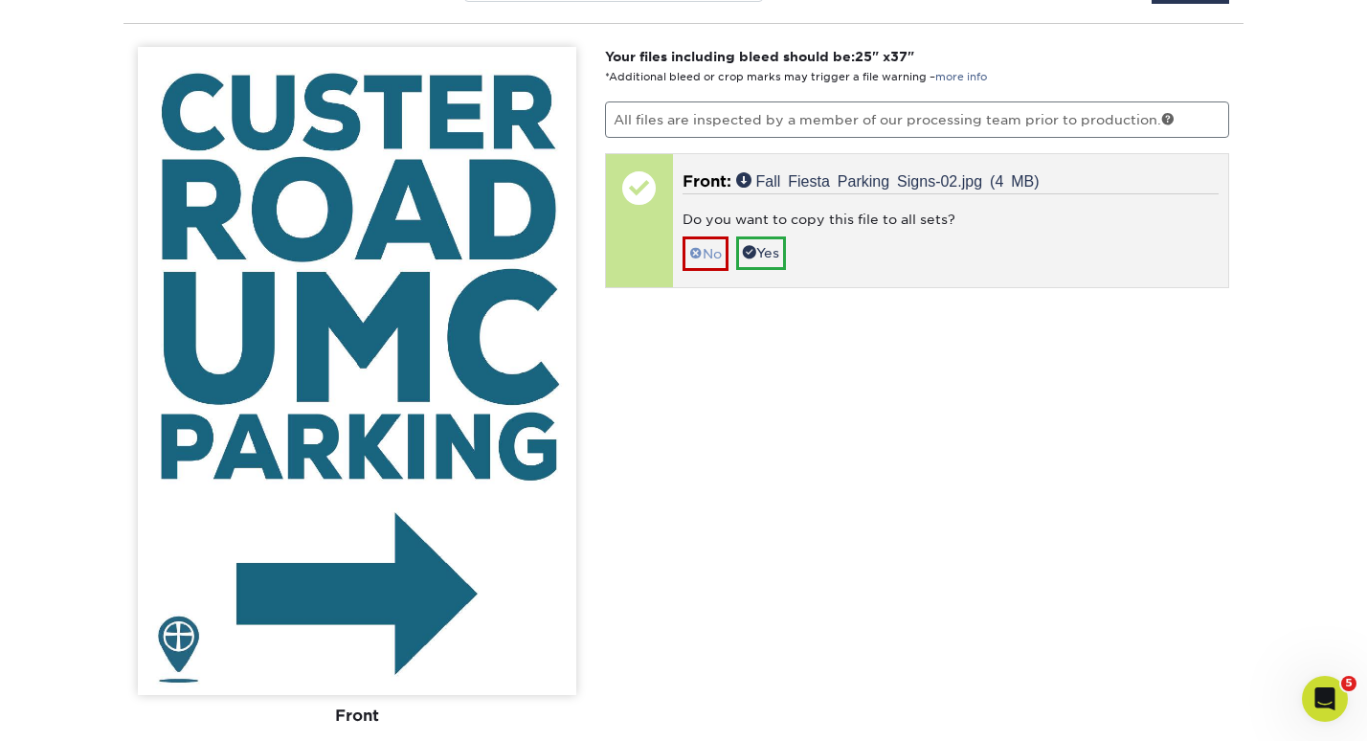
click at [706, 248] on link "No" at bounding box center [705, 252] width 46 height 33
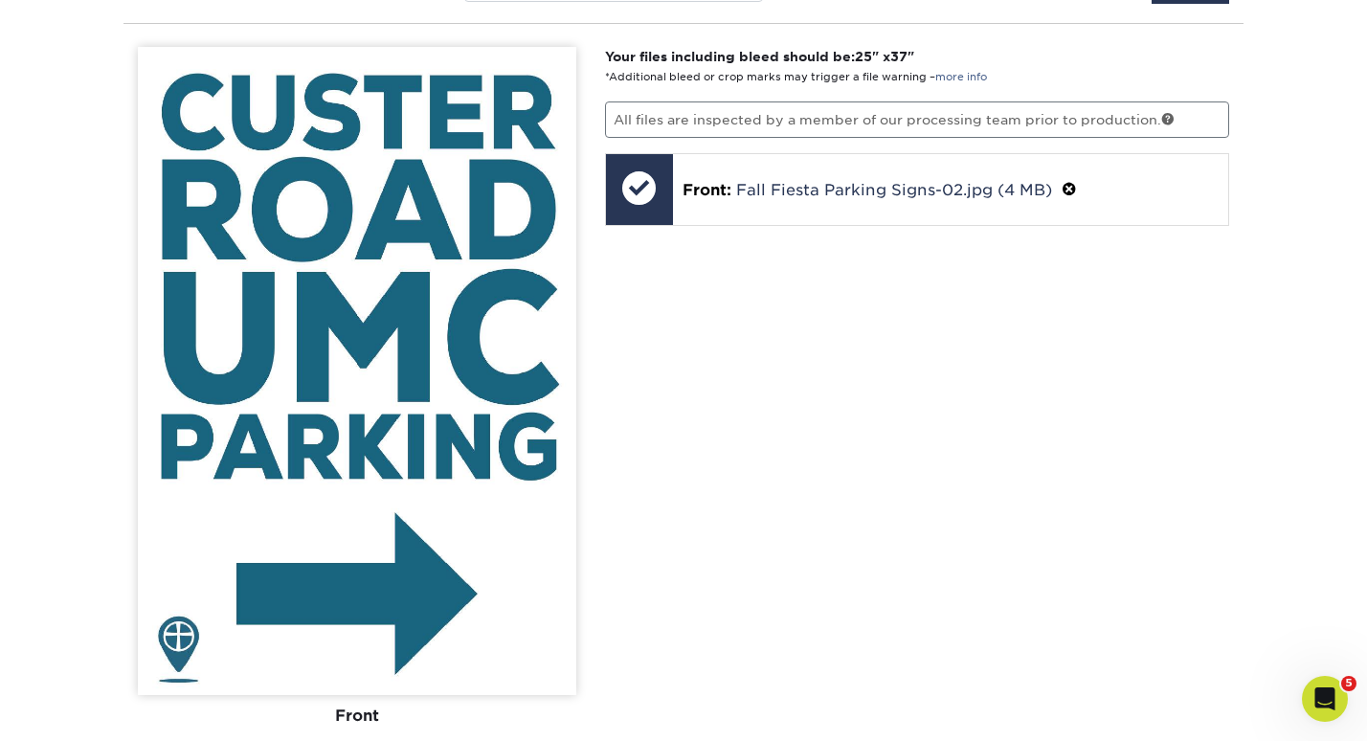
scroll to position [2080, 0]
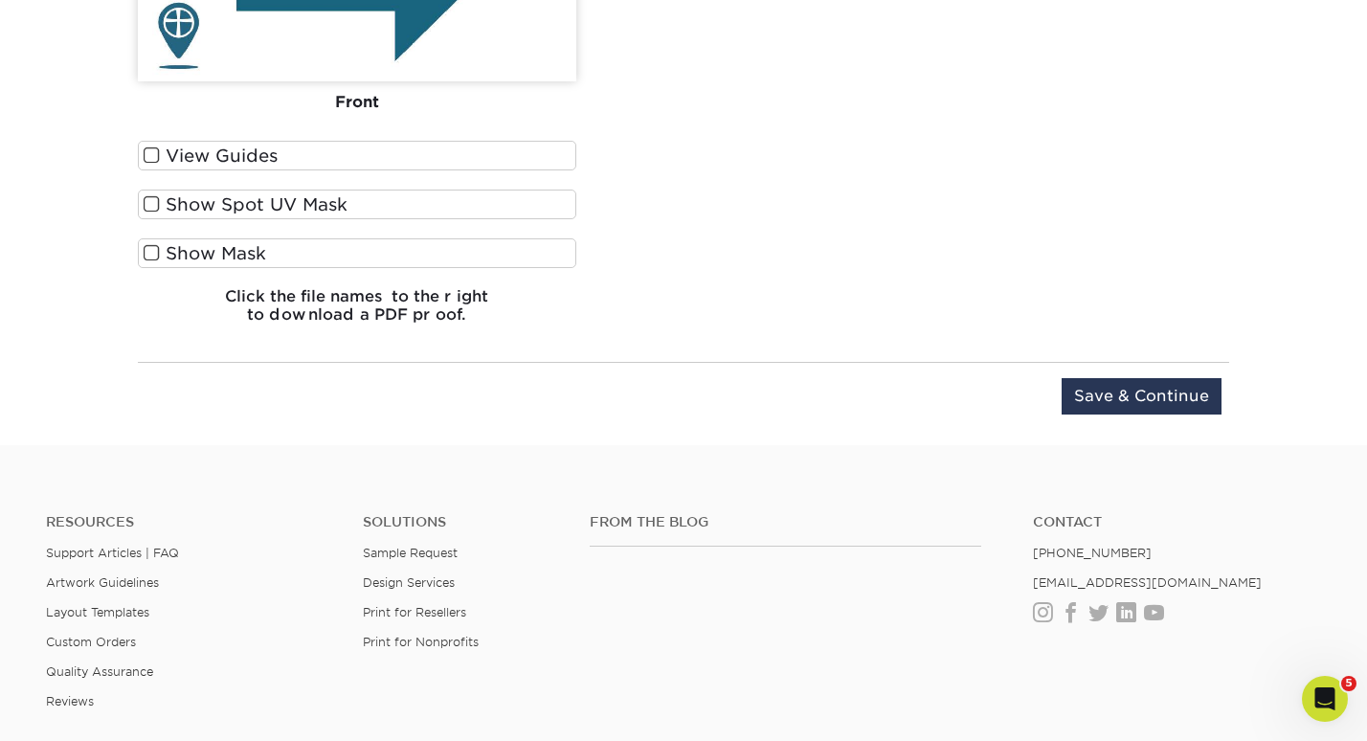
click at [1119, 412] on div "Upload Later Save & Continue Continue" at bounding box center [683, 407] width 1091 height 59
click at [1113, 397] on input "Save & Continue" at bounding box center [1141, 396] width 160 height 36
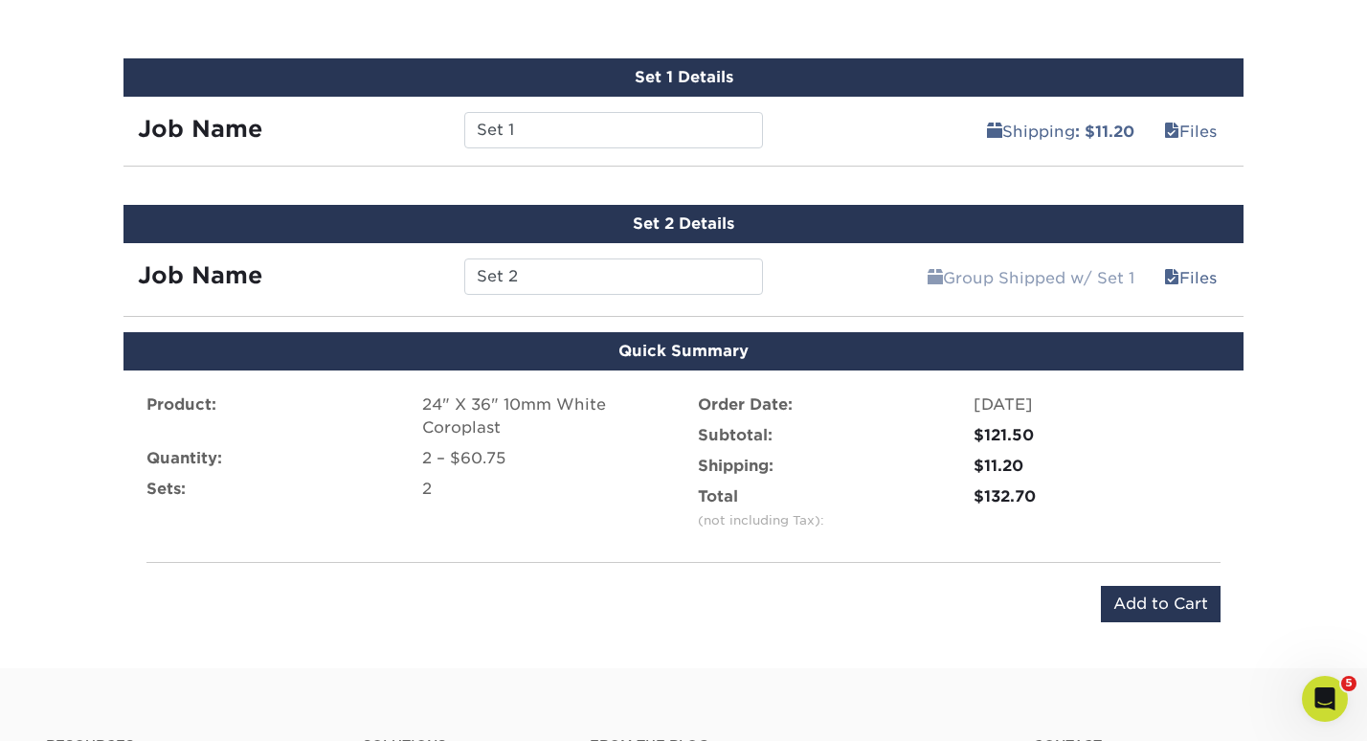
scroll to position [1109, 0]
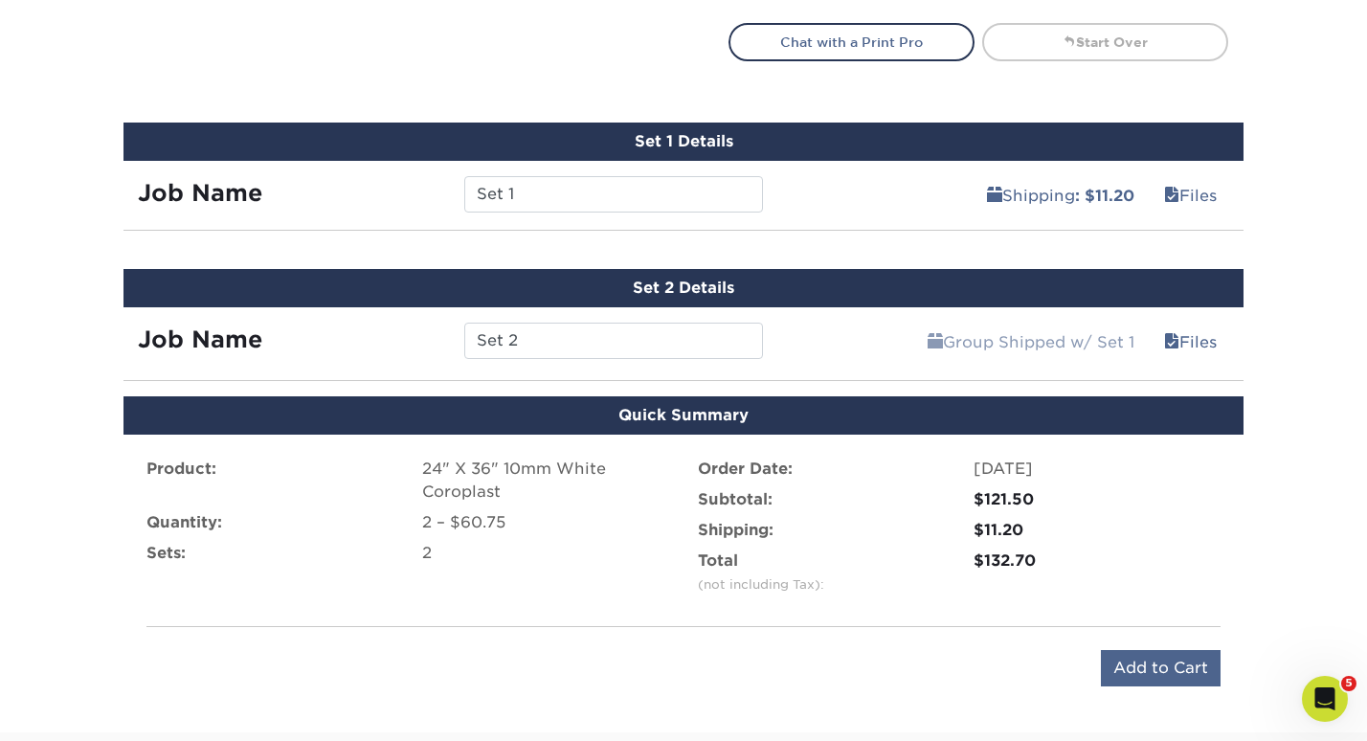
click at [1180, 659] on input "Add to Cart" at bounding box center [1161, 668] width 120 height 36
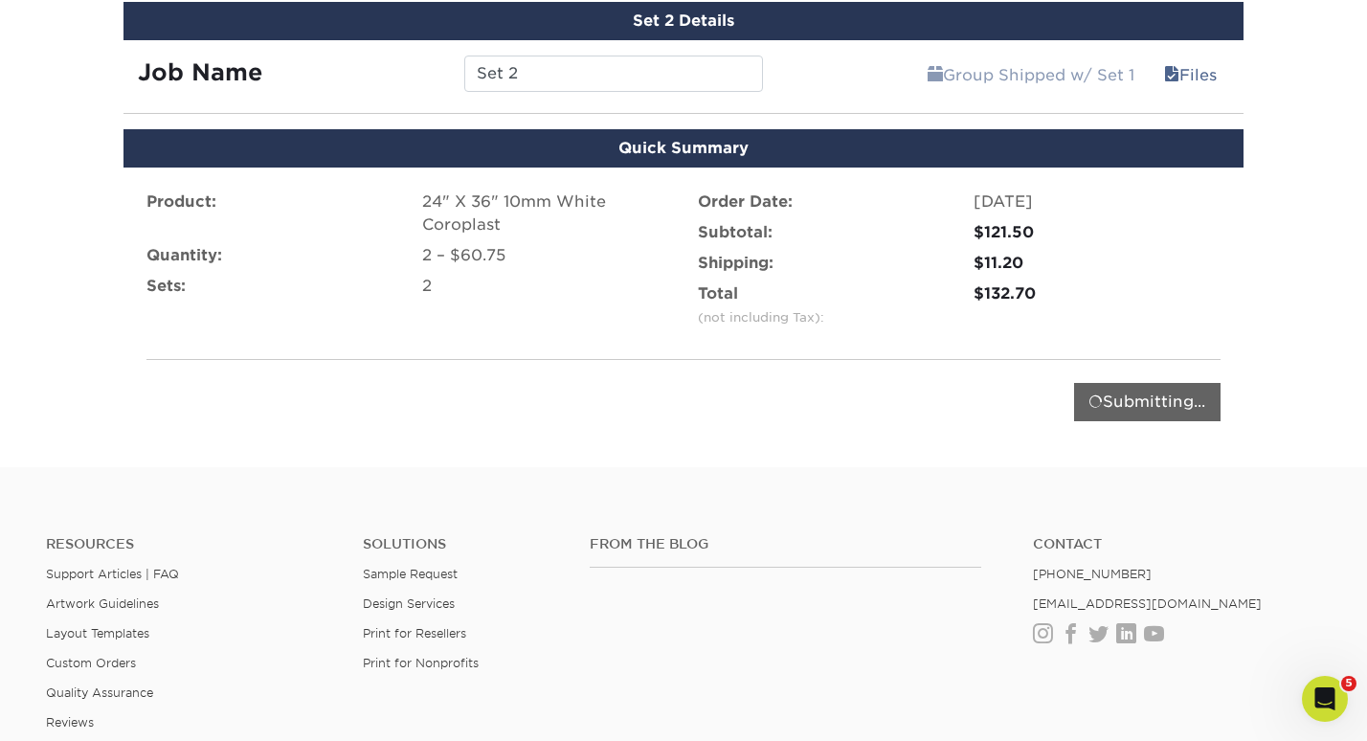
scroll to position [1415, 0]
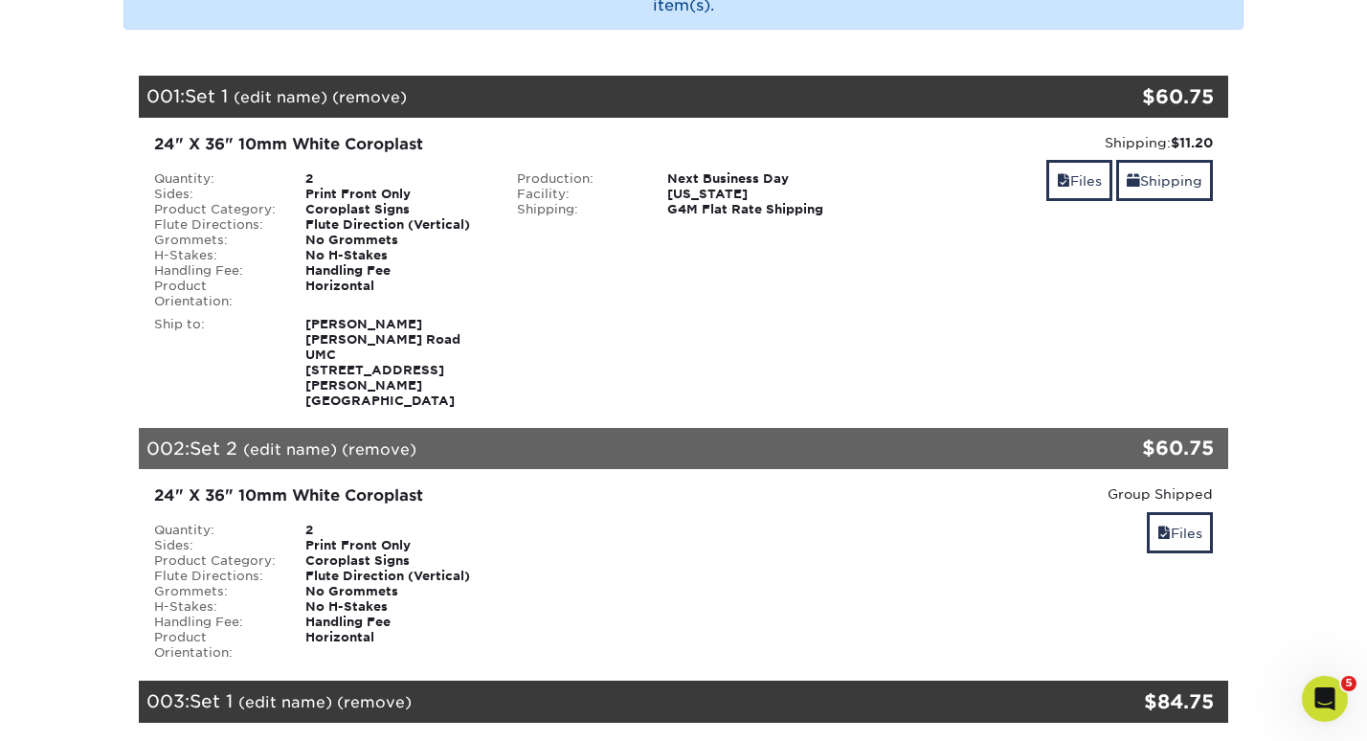
scroll to position [304, 0]
